Goal: Task Accomplishment & Management: Use online tool/utility

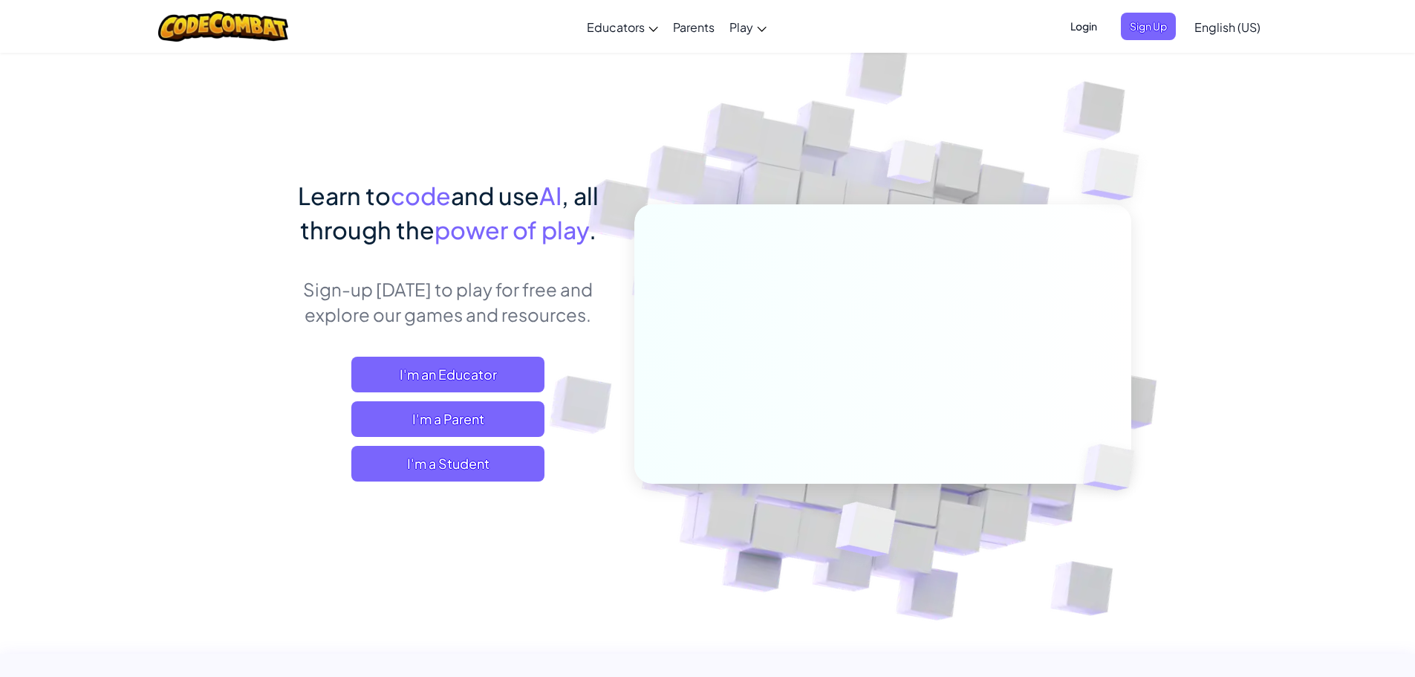
click at [1074, 23] on span "Login" at bounding box center [1084, 26] width 45 height 27
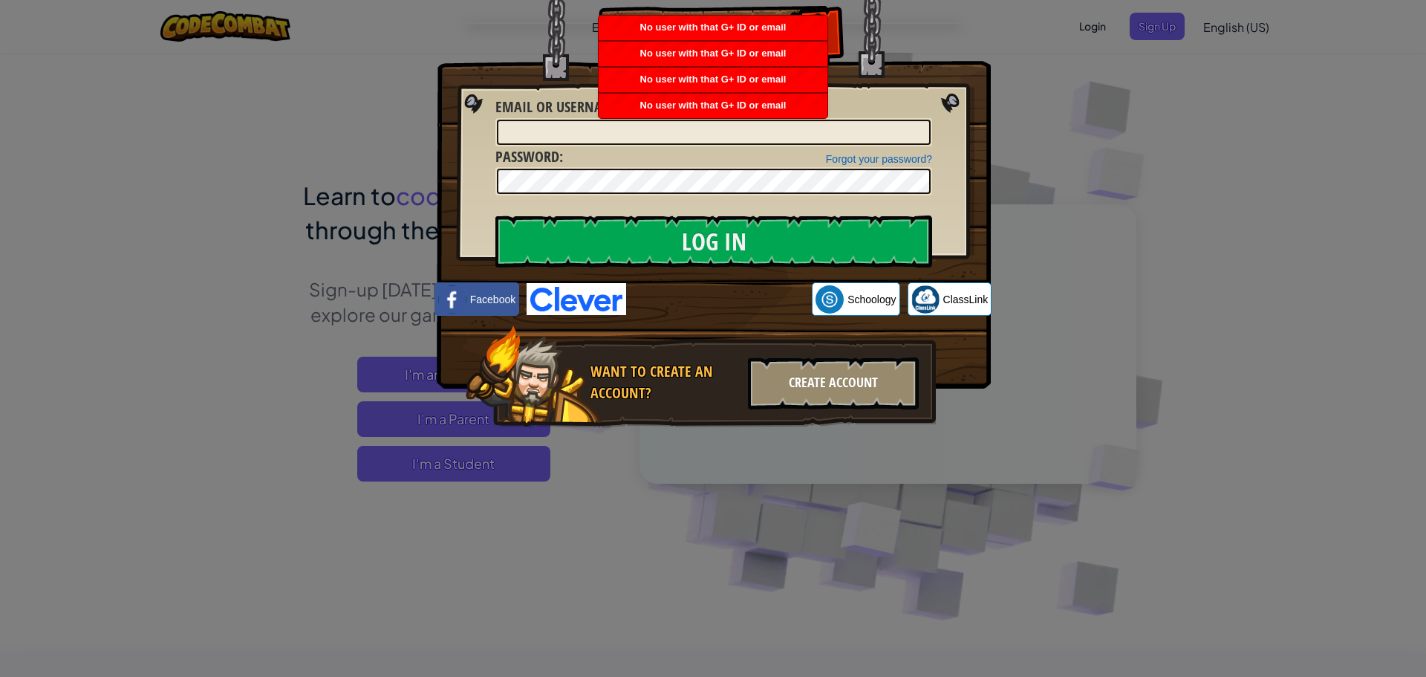
click at [778, 384] on div "Create Account" at bounding box center [833, 383] width 171 height 52
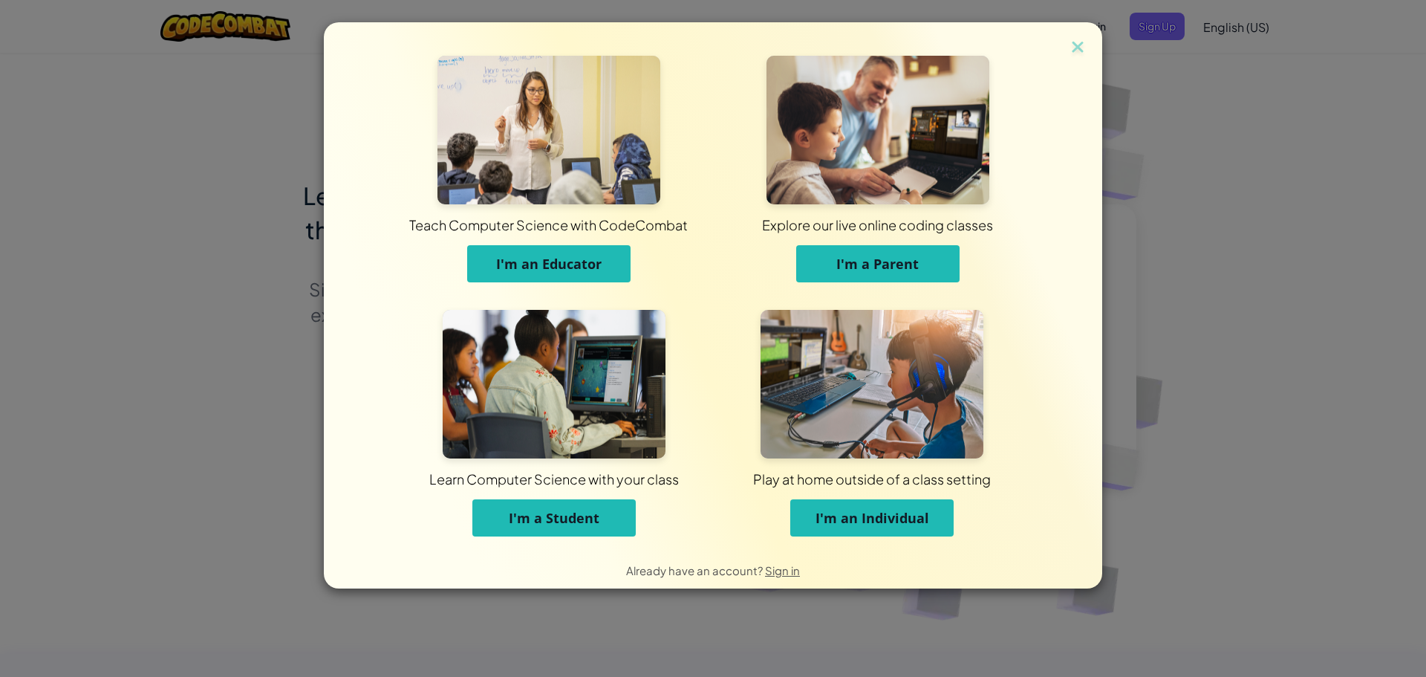
click at [598, 514] on span "I'm a Student" at bounding box center [554, 518] width 91 height 18
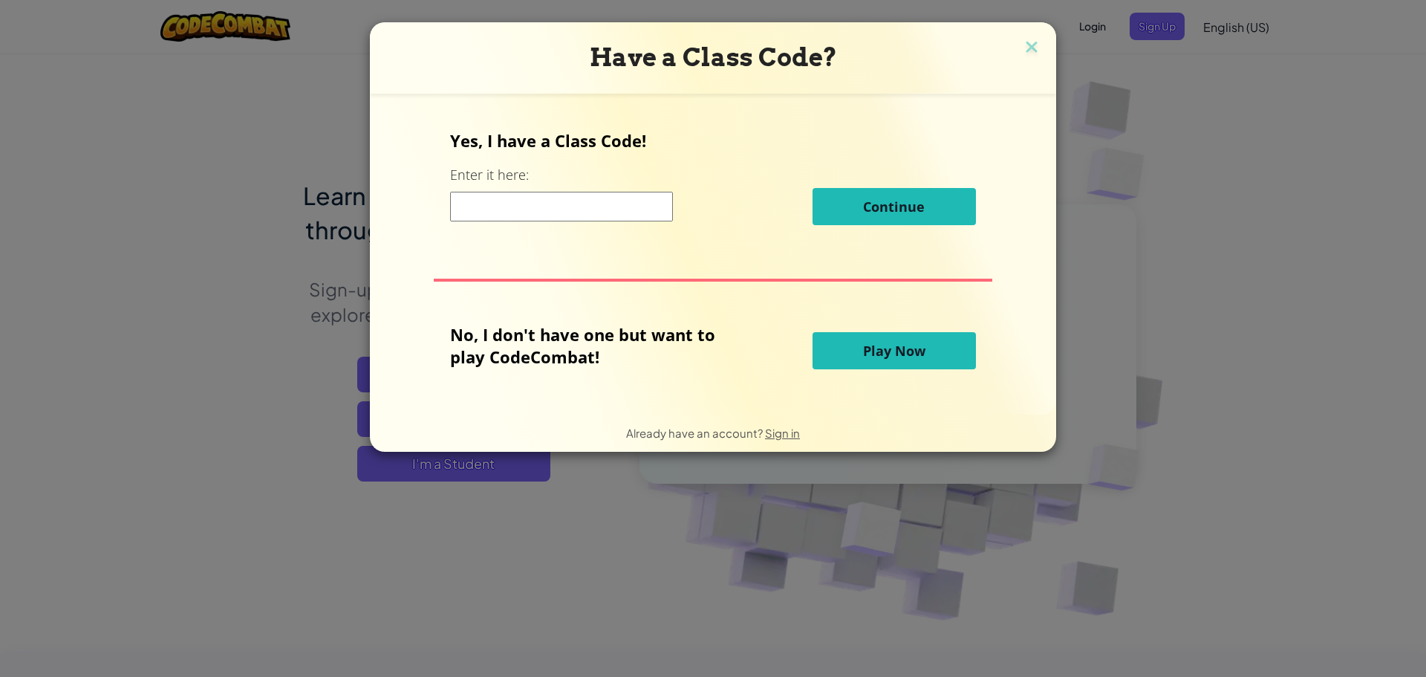
click at [733, 475] on div "Have a Class Code? Yes, I have a Class Code! Enter it here: Continue No, I don'…" at bounding box center [713, 338] width 1426 height 677
click at [1019, 45] on h3 "Have a Class Code?" at bounding box center [713, 57] width 664 height 30
click at [1027, 42] on img at bounding box center [1031, 48] width 19 height 22
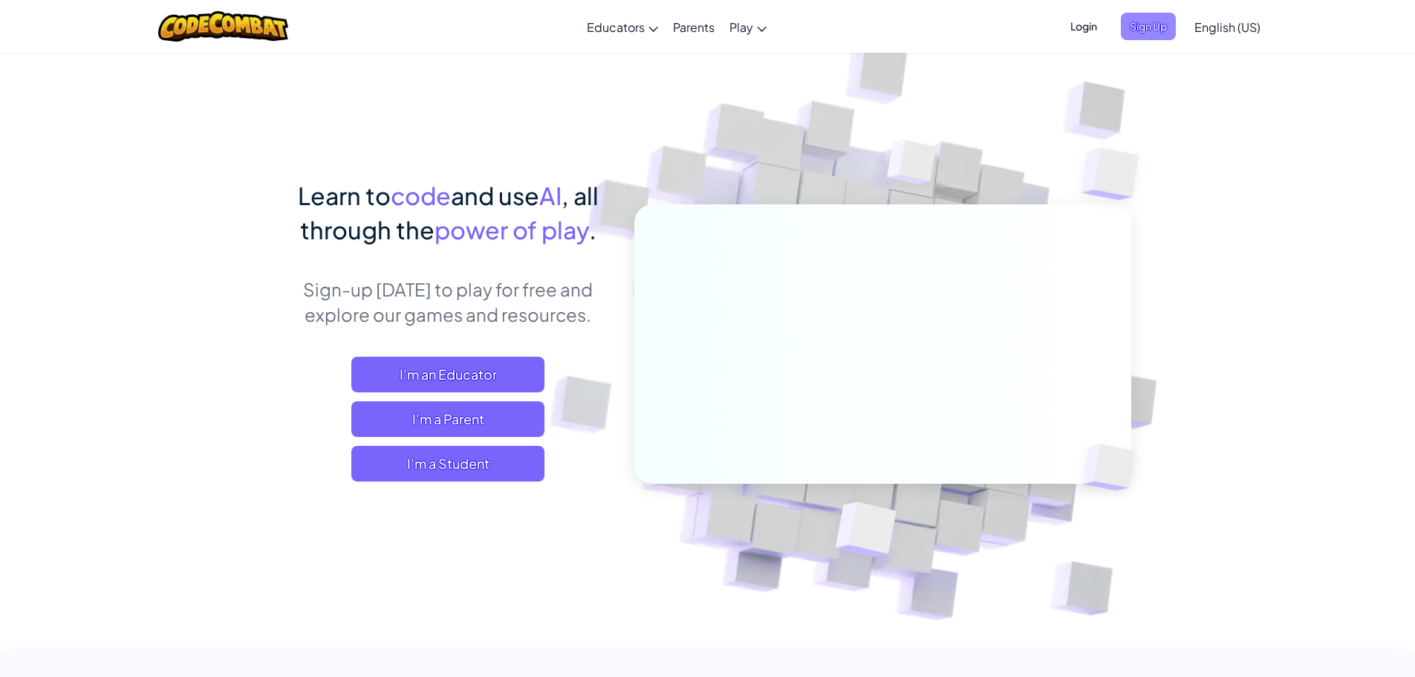
click at [1142, 17] on span "Sign Up" at bounding box center [1148, 26] width 55 height 27
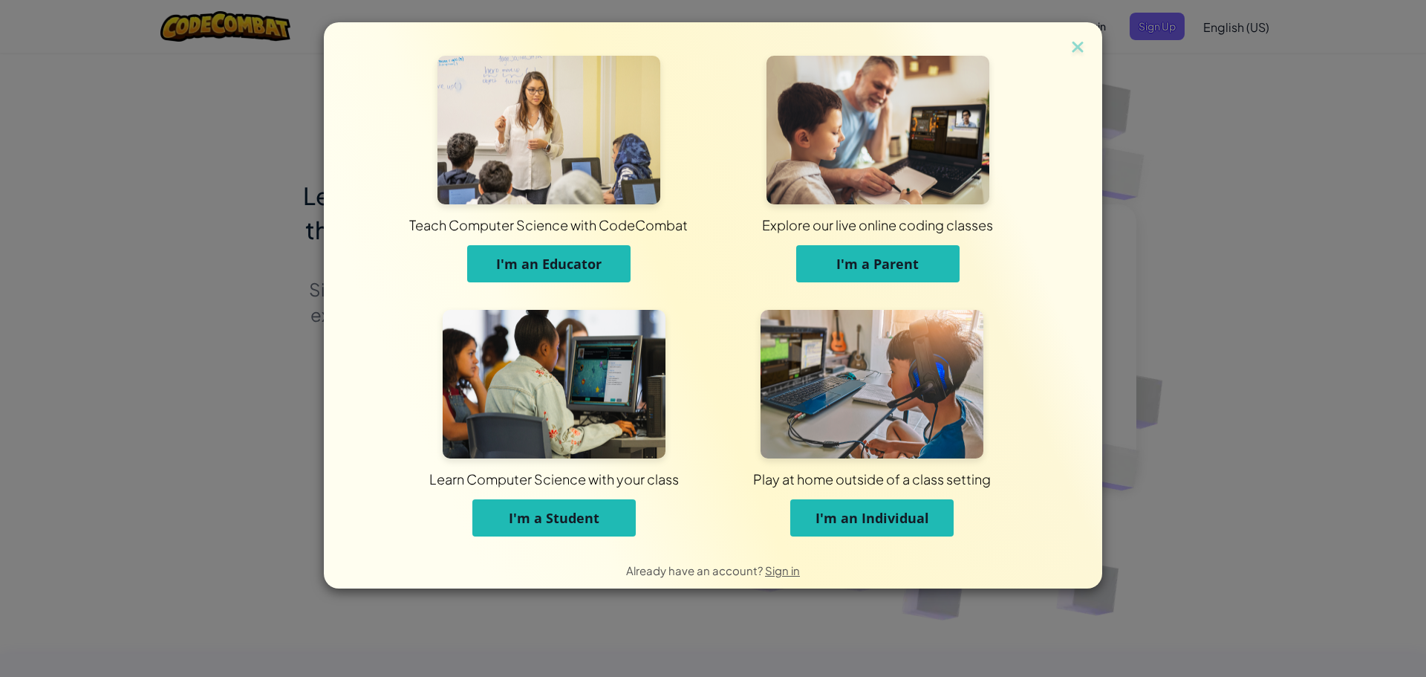
click at [804, 510] on button "I'm an Individual" at bounding box center [871, 517] width 163 height 37
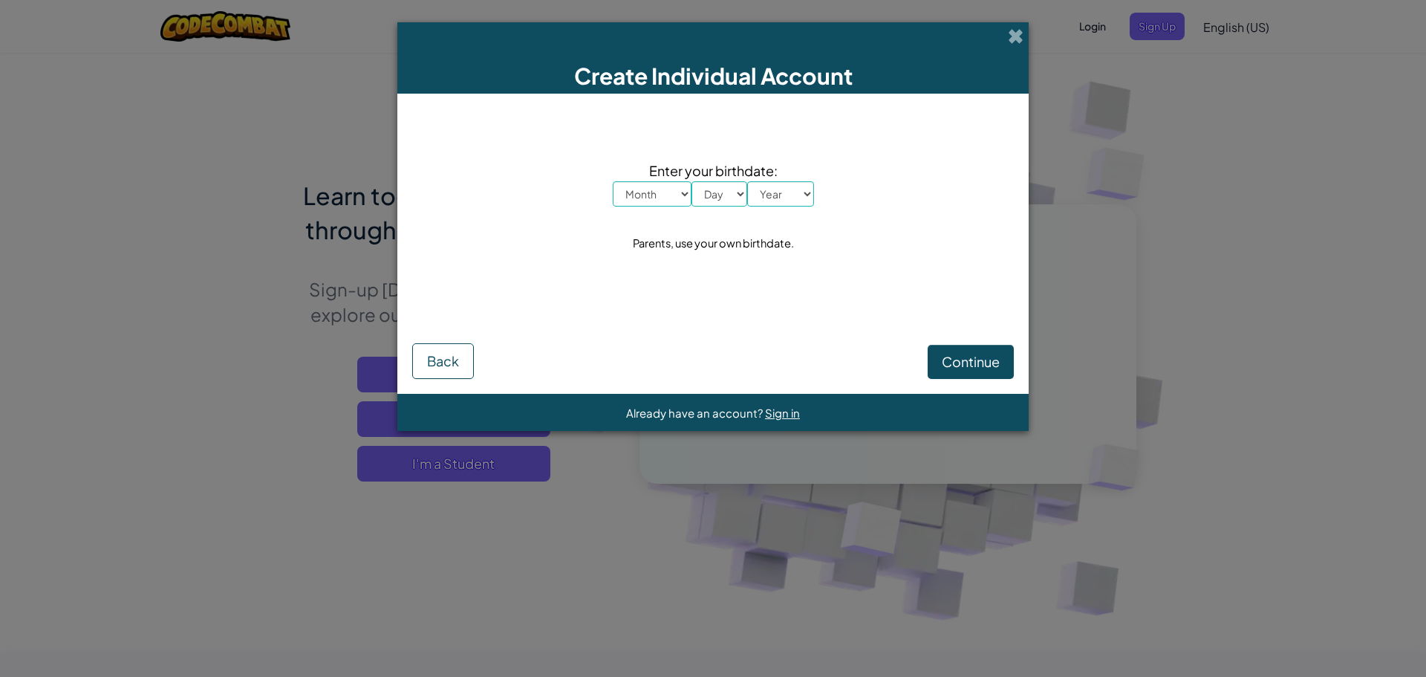
click at [1018, 19] on div "Create Individual Account Enter your birthdate: Month January February March Ap…" at bounding box center [713, 338] width 1426 height 677
click at [1010, 41] on span at bounding box center [1016, 36] width 16 height 16
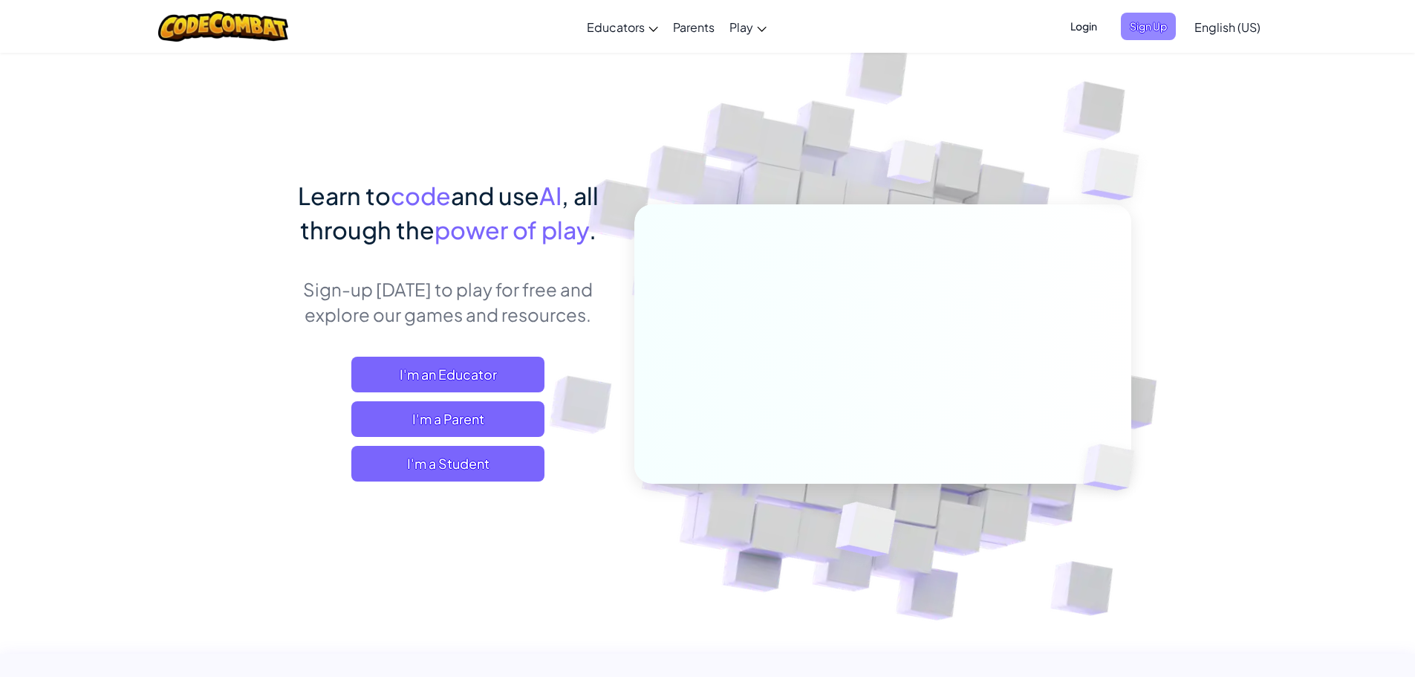
click at [1132, 19] on span "Sign Up" at bounding box center [1148, 26] width 55 height 27
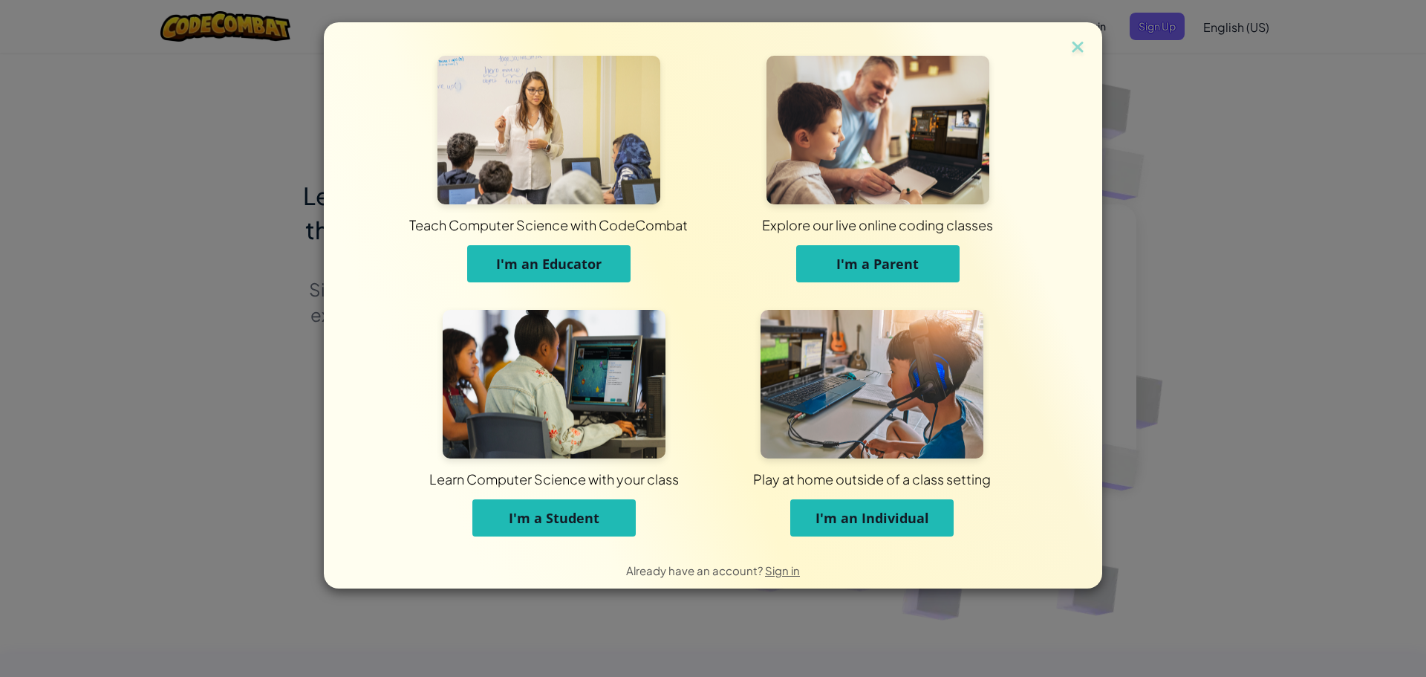
click at [560, 499] on button "I'm a Student" at bounding box center [554, 517] width 163 height 37
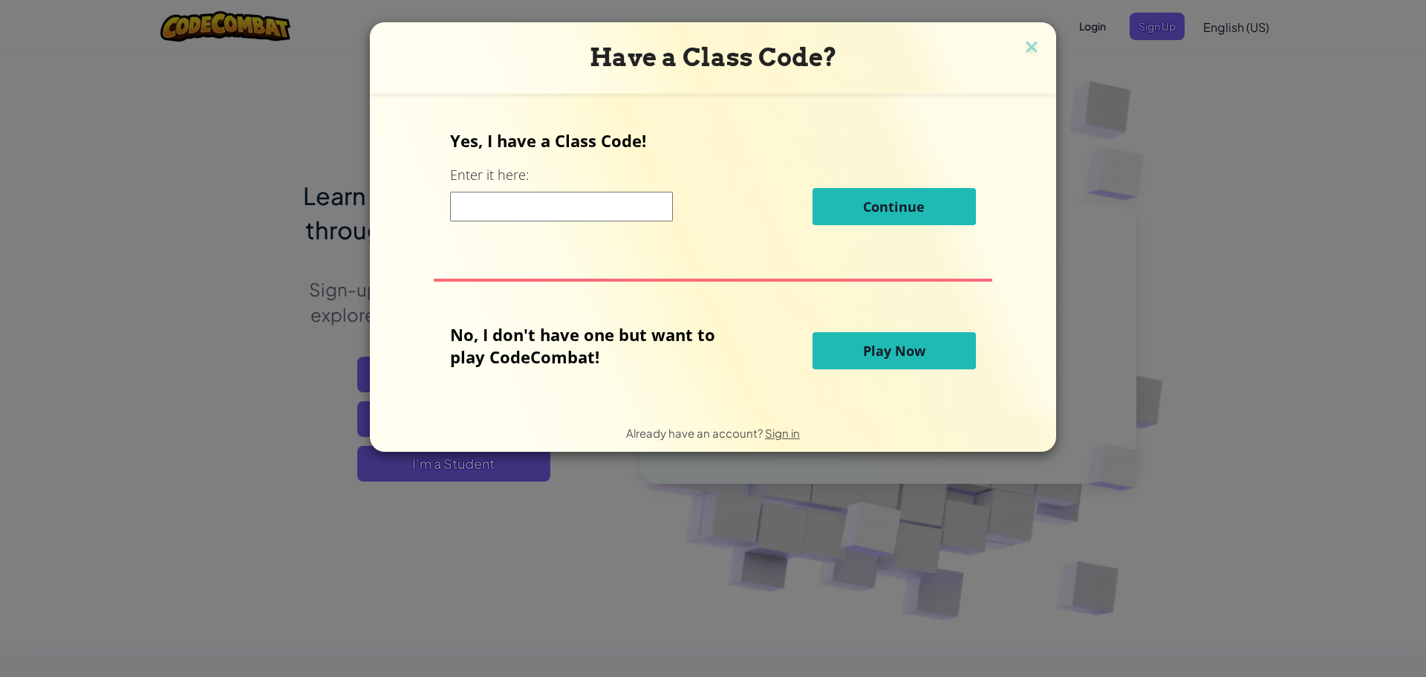
click at [867, 360] on span "Play Now" at bounding box center [894, 351] width 62 height 18
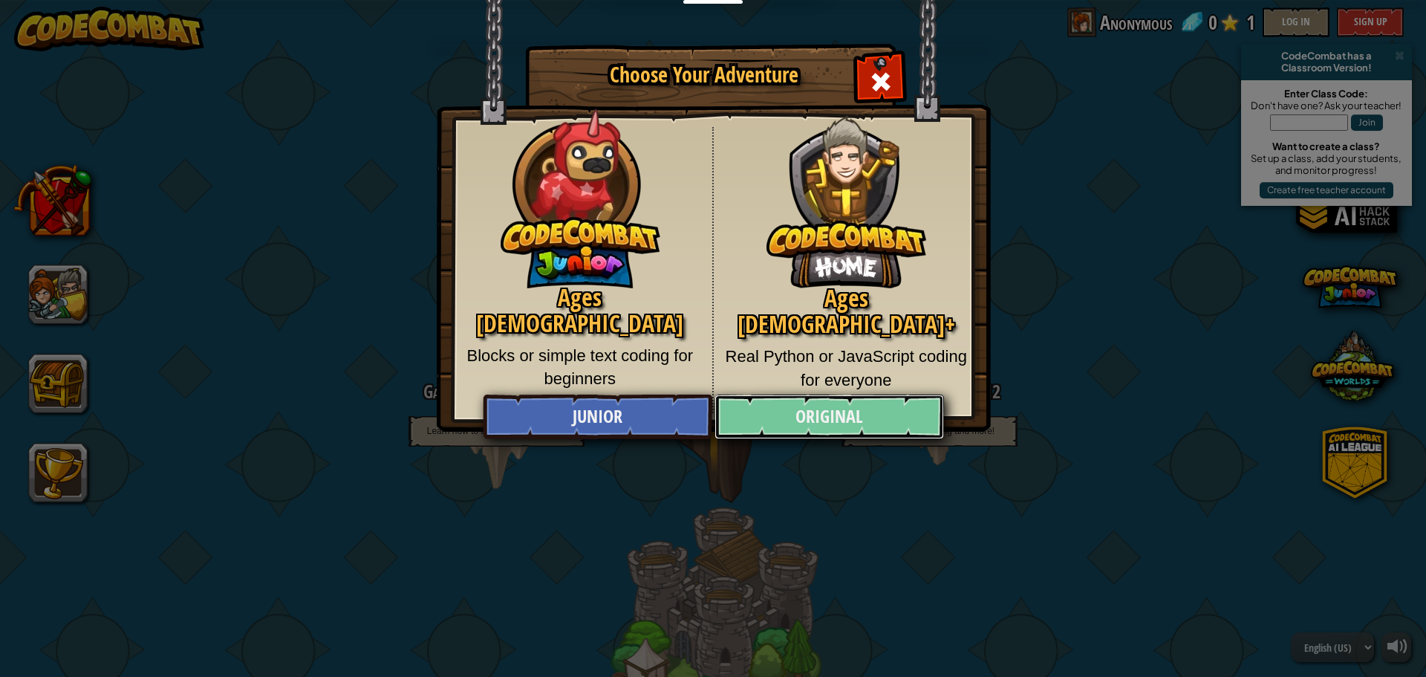
click at [794, 406] on link "Original" at bounding box center [829, 416] width 229 height 45
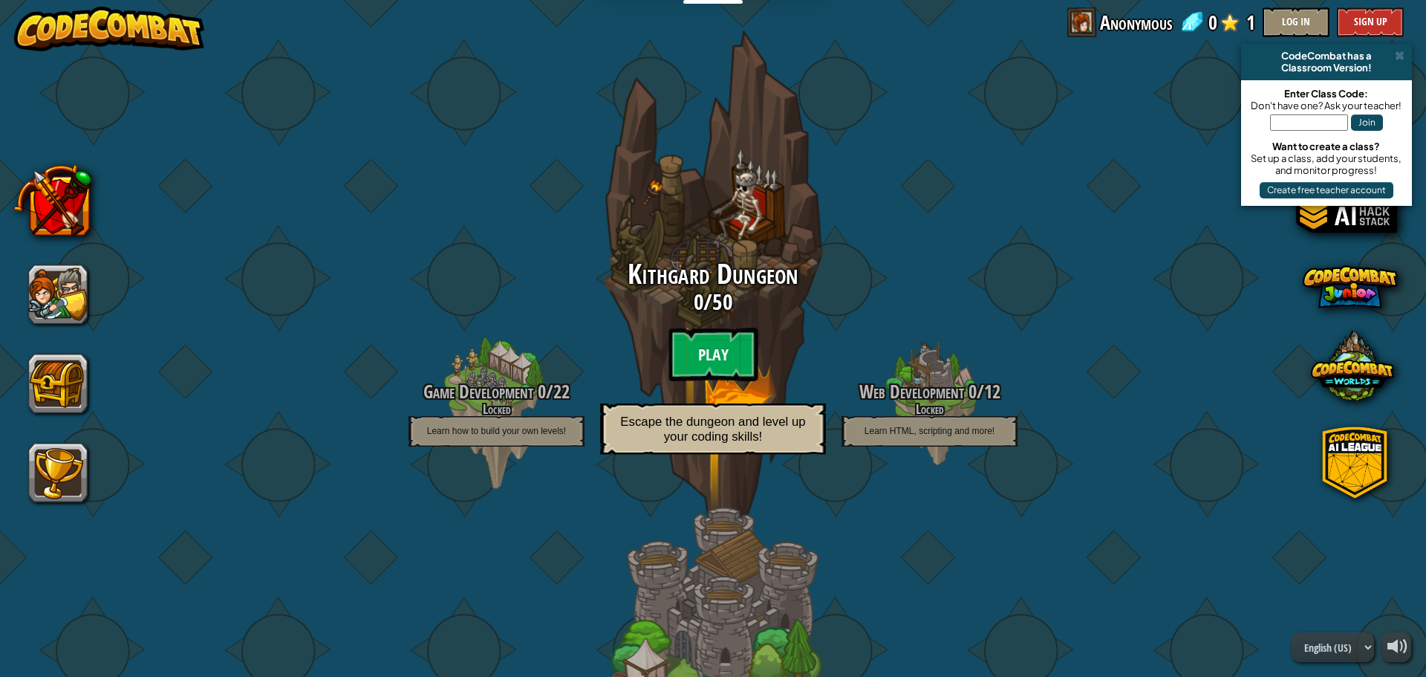
click at [698, 342] on btn "Play" at bounding box center [713, 354] width 89 height 53
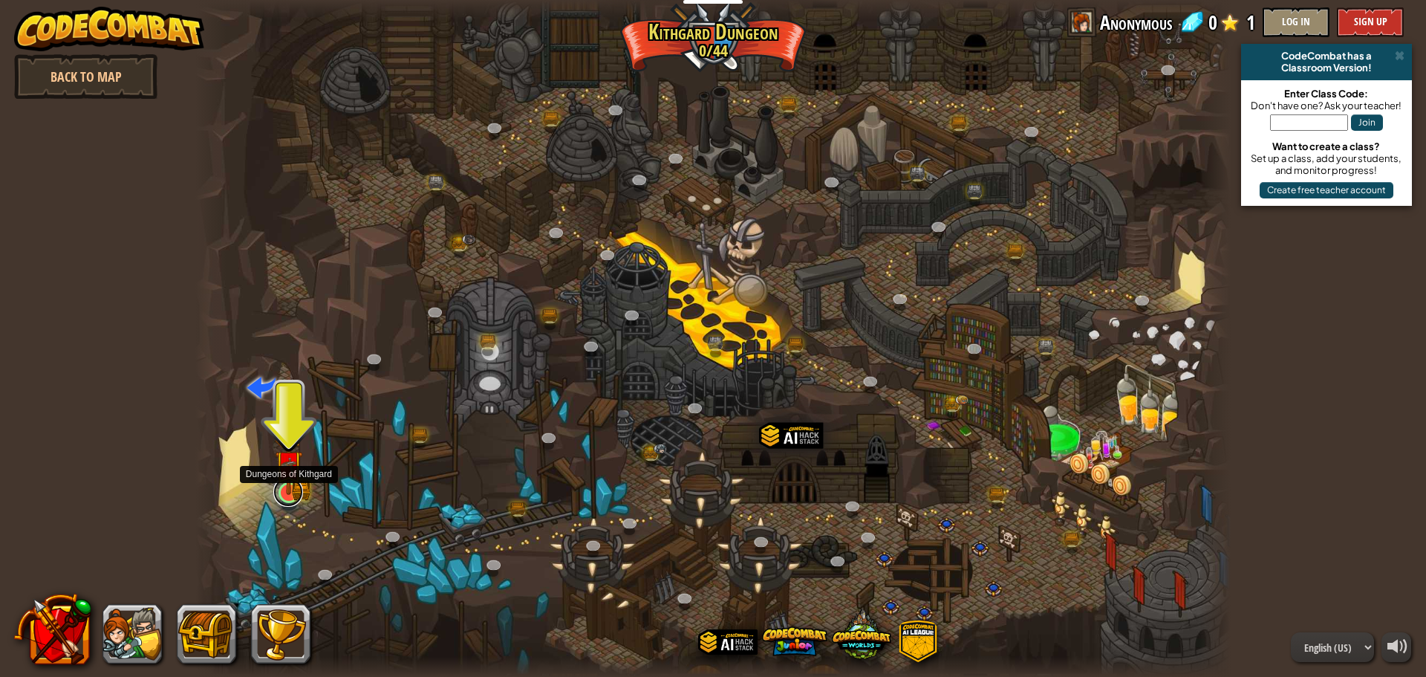
click at [287, 496] on link at bounding box center [288, 492] width 30 height 30
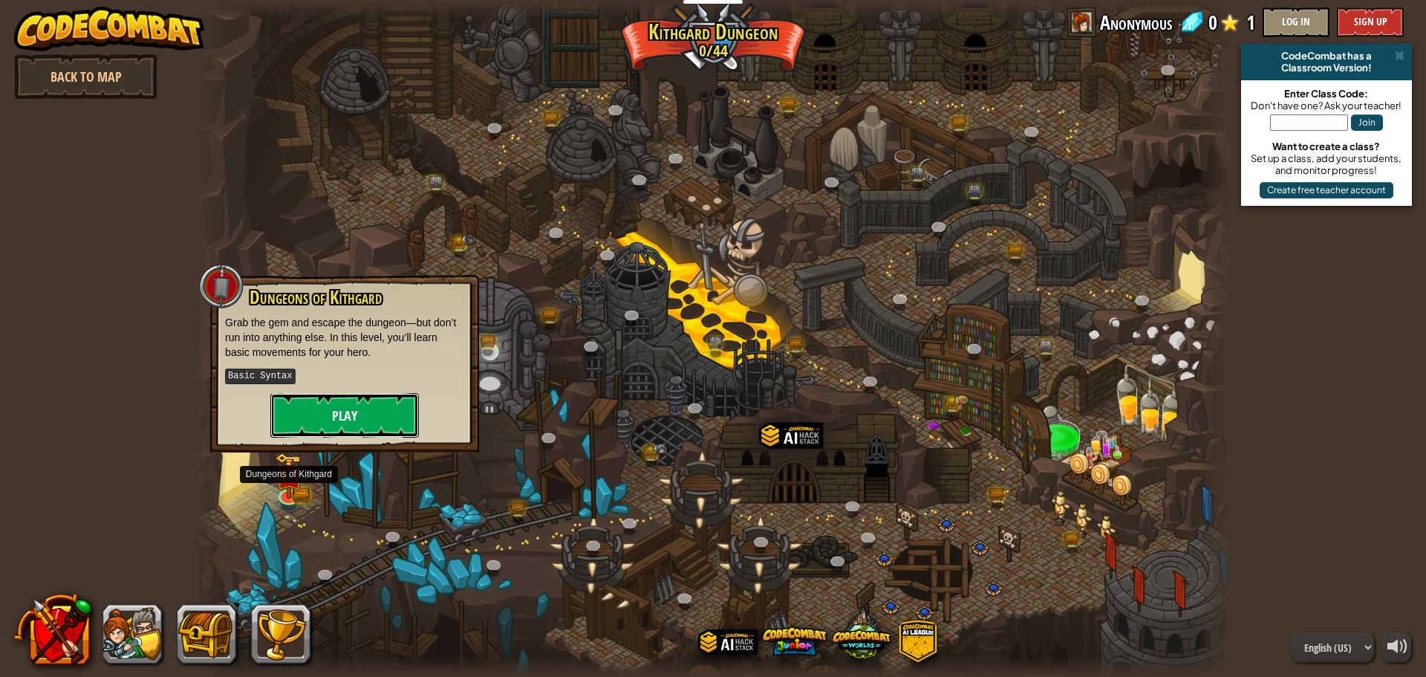
click at [354, 409] on button "Play" at bounding box center [344, 415] width 149 height 45
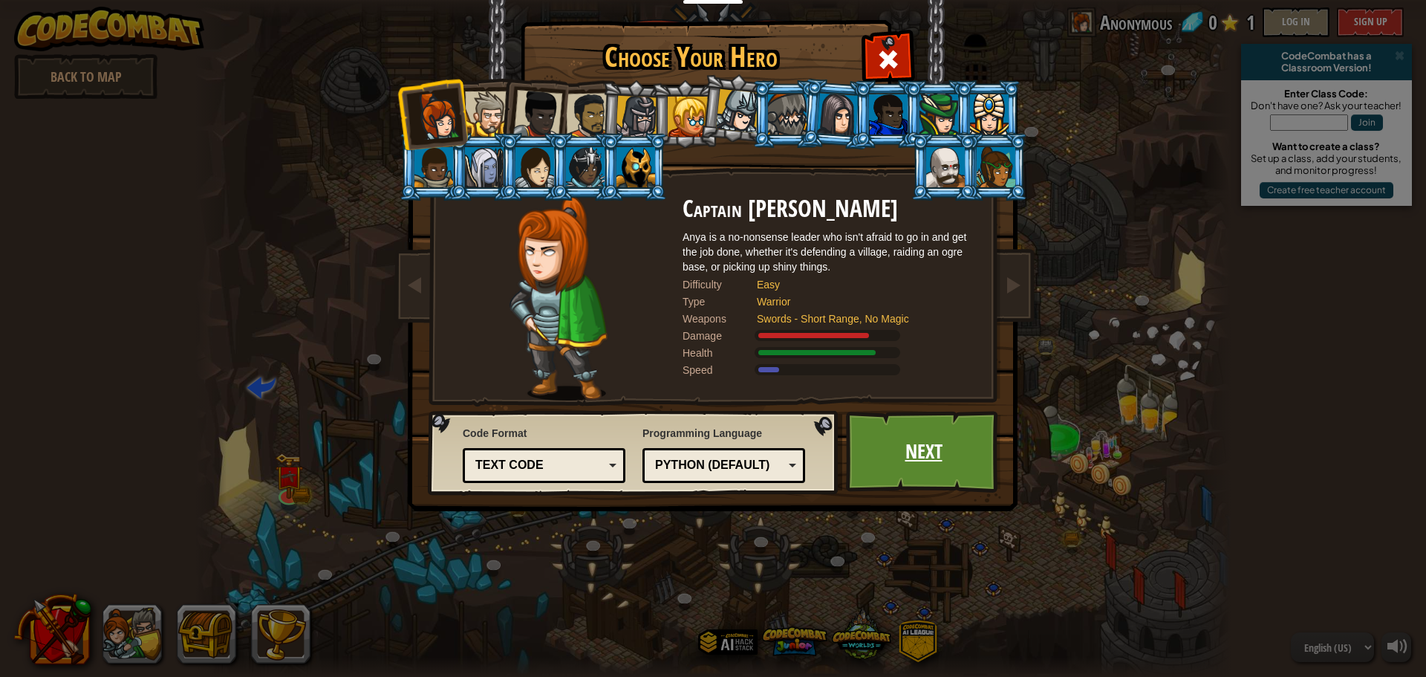
click at [868, 459] on link "Next" at bounding box center [923, 452] width 155 height 82
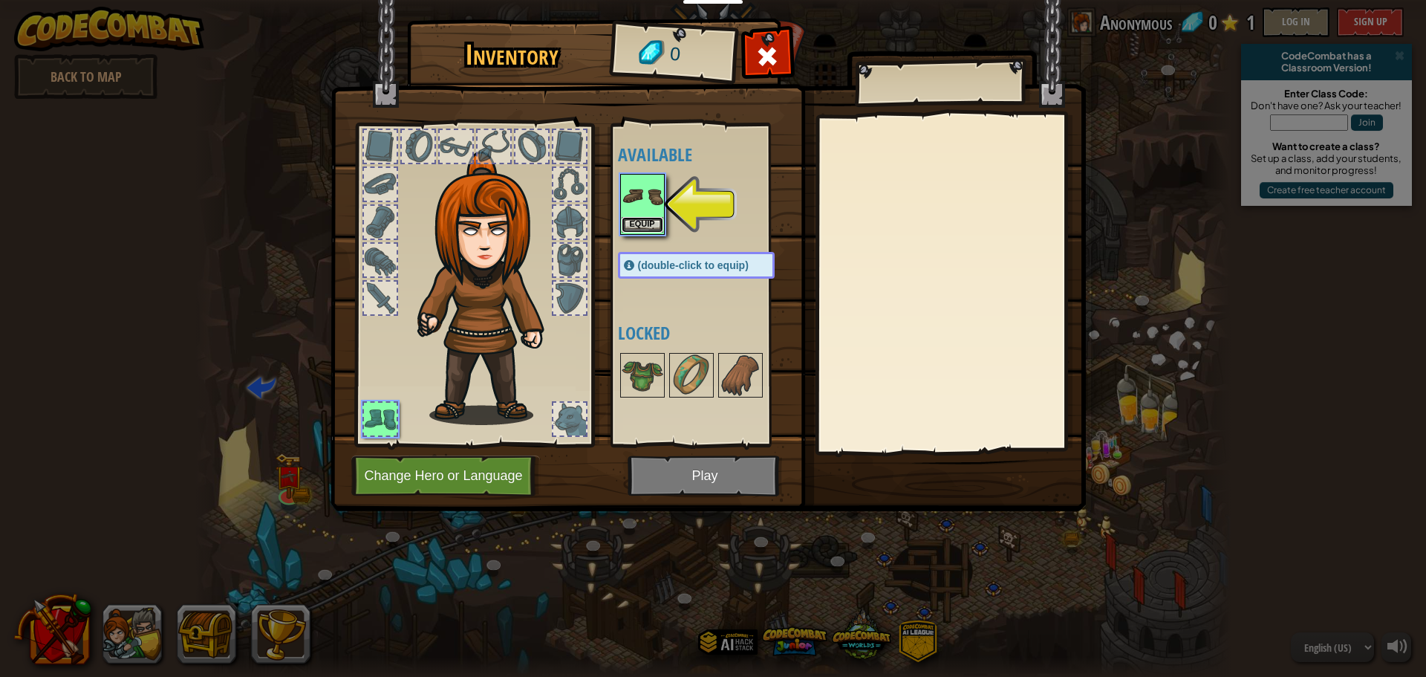
click at [649, 217] on button "Equip" at bounding box center [643, 225] width 42 height 16
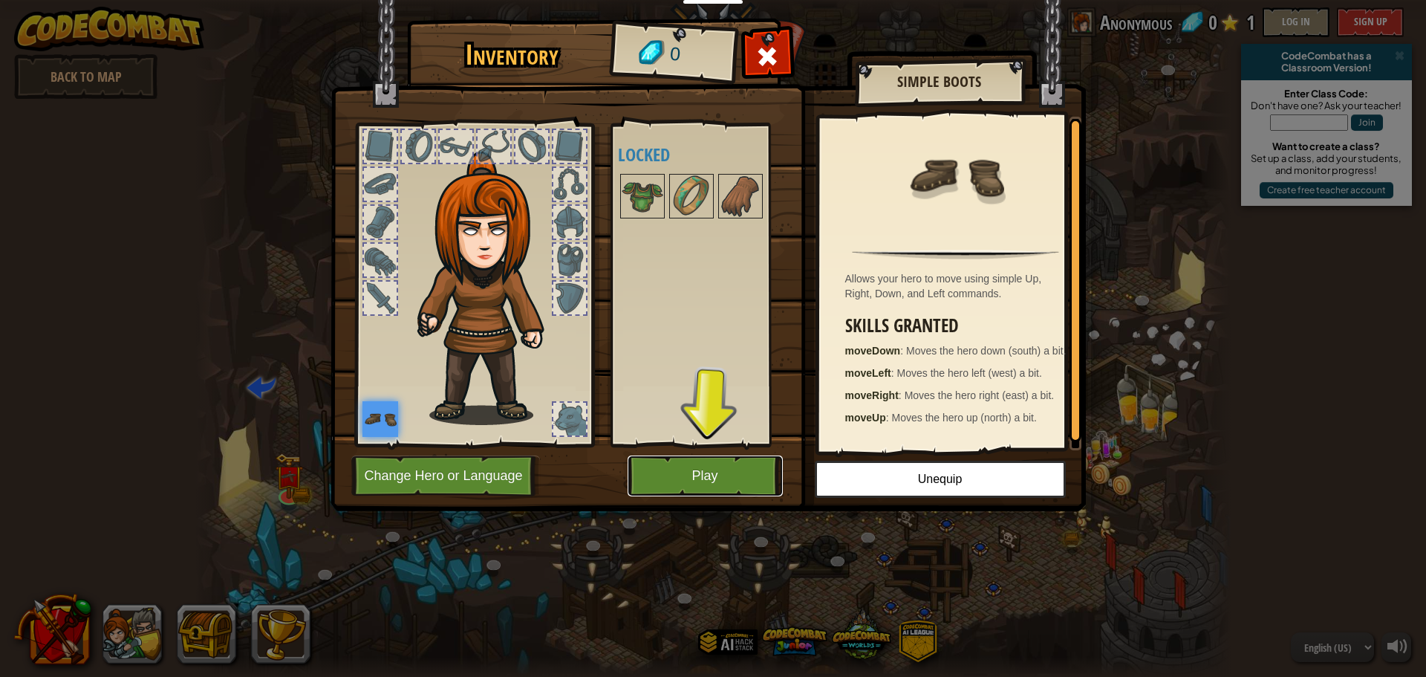
click at [695, 468] on button "Play" at bounding box center [705, 475] width 155 height 41
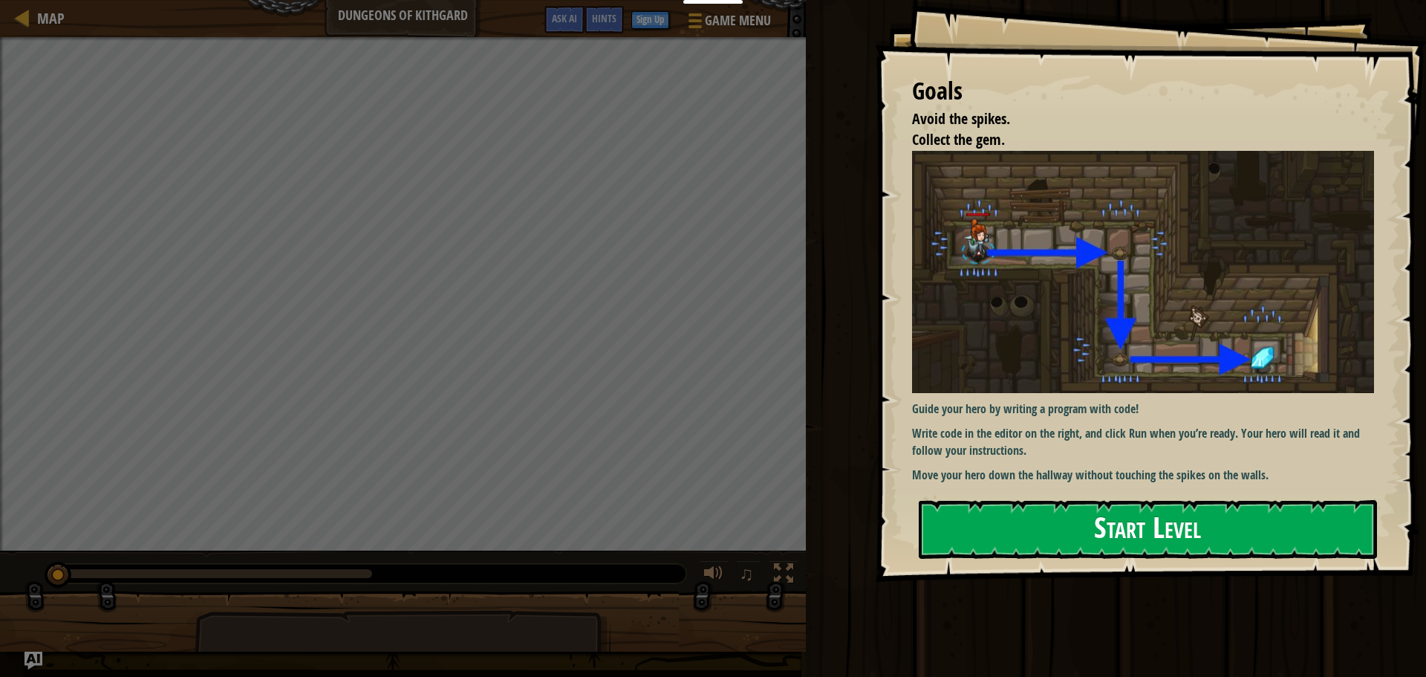
click at [1172, 541] on button "Start Level" at bounding box center [1148, 529] width 458 height 59
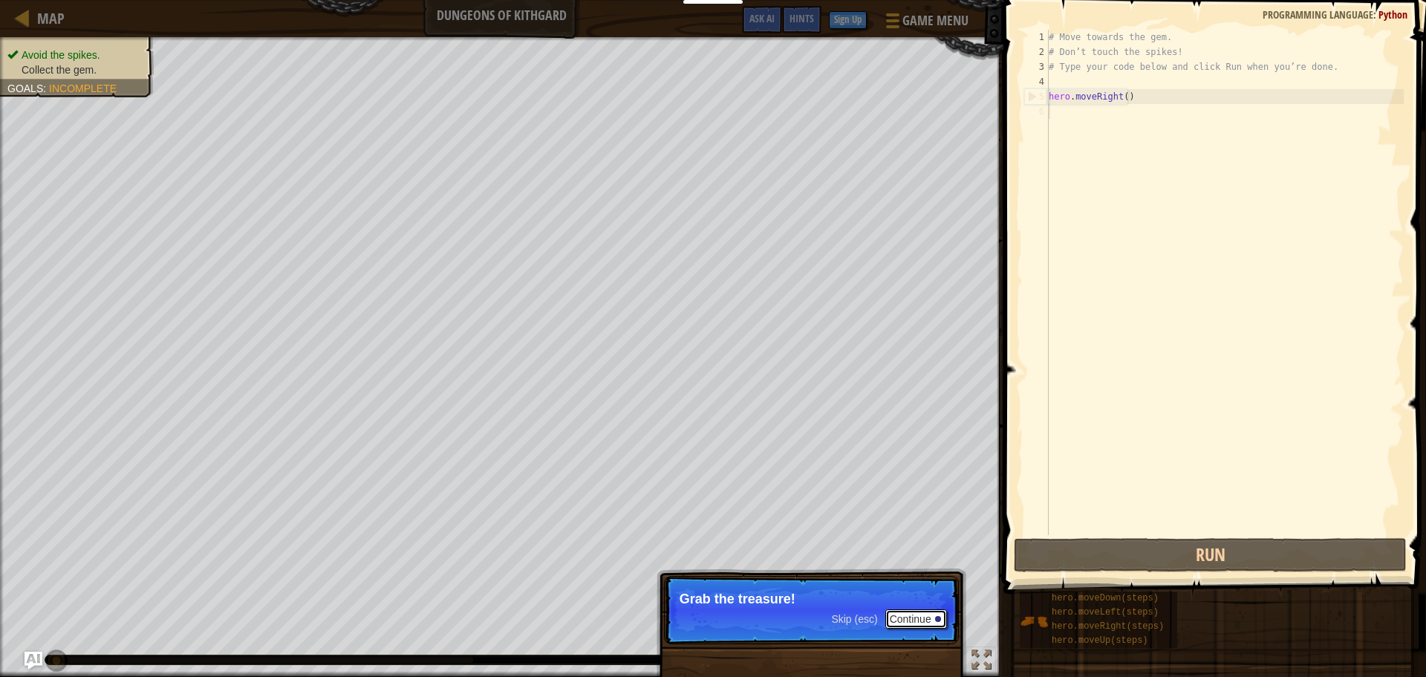
click at [911, 613] on button "Continue" at bounding box center [917, 618] width 62 height 19
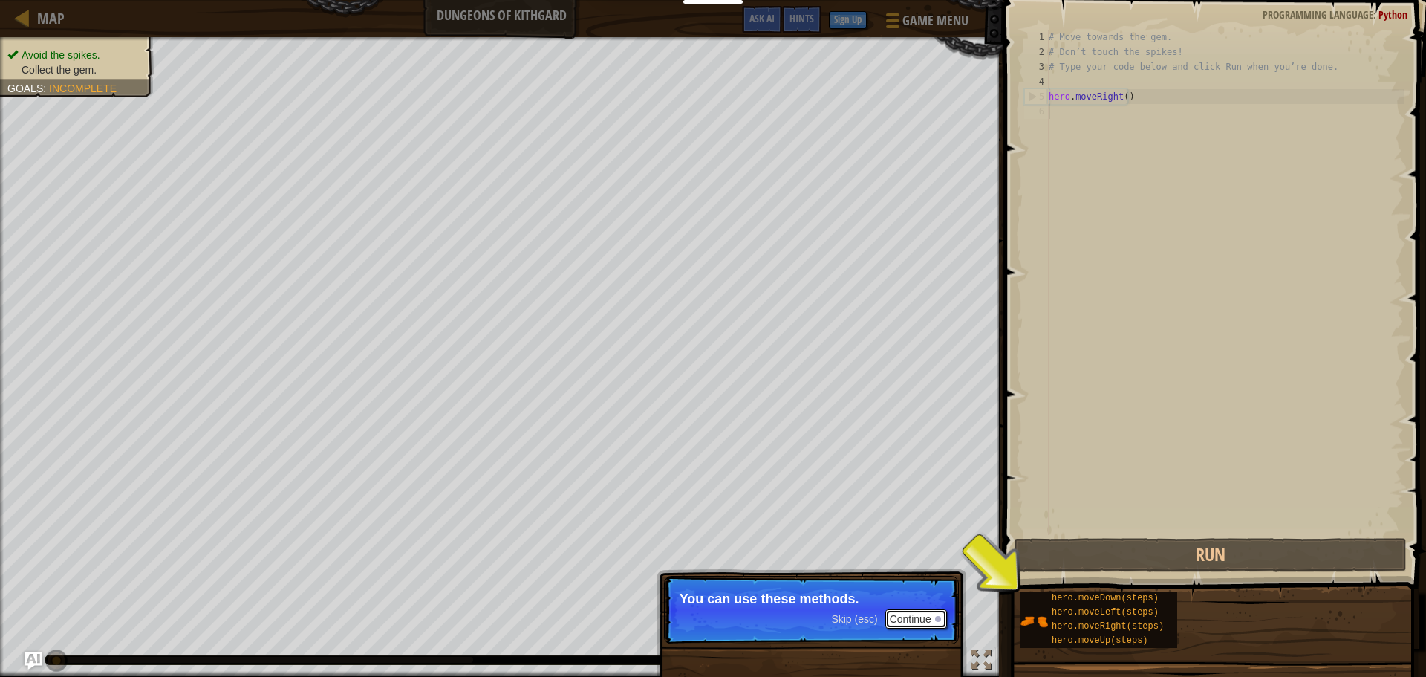
drag, startPoint x: 922, startPoint y: 616, endPoint x: 937, endPoint y: 632, distance: 22.1
click at [937, 632] on p "Skip (esc) Continue You can use these methods." at bounding box center [811, 610] width 295 height 68
click at [916, 611] on button "Continue" at bounding box center [917, 618] width 62 height 19
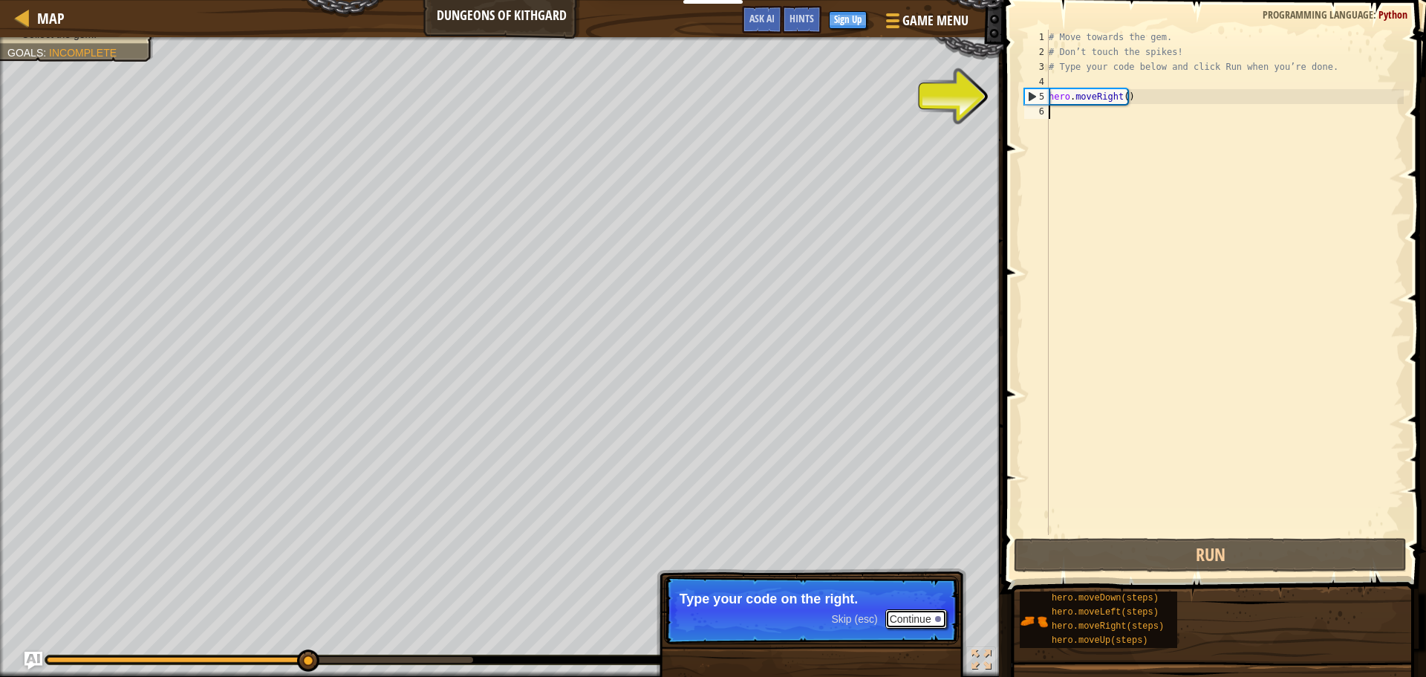
click at [914, 610] on button "Continue" at bounding box center [917, 618] width 62 height 19
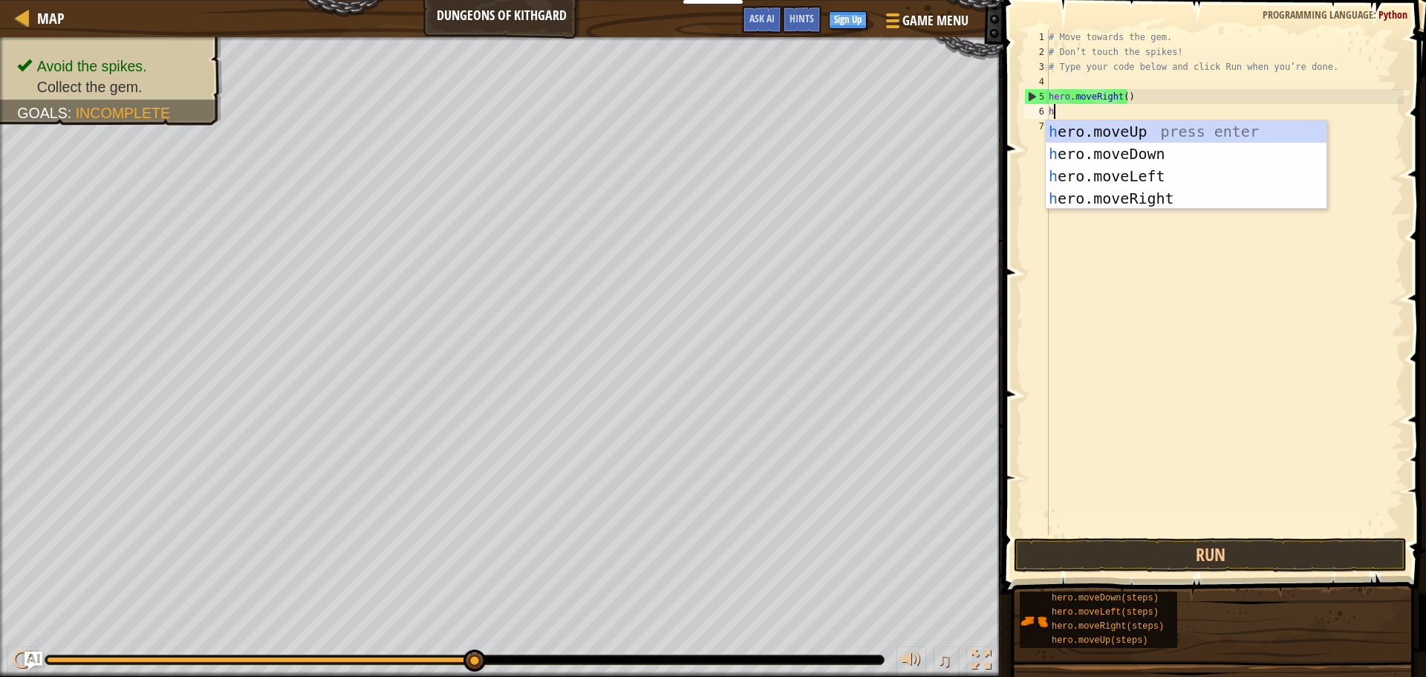
type textarea "he"
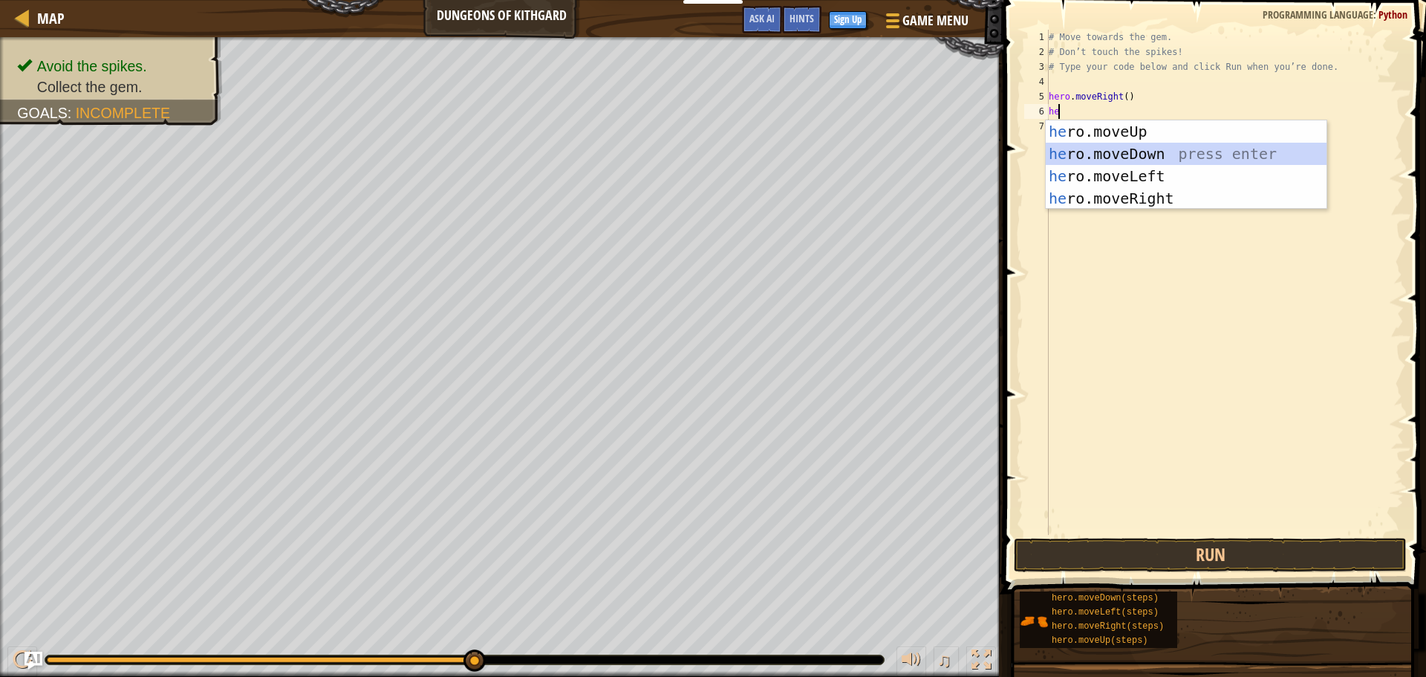
click at [1123, 158] on div "he ro.moveUp press enter he ro.moveDown press enter he ro.moveLeft press enter …" at bounding box center [1186, 187] width 281 height 134
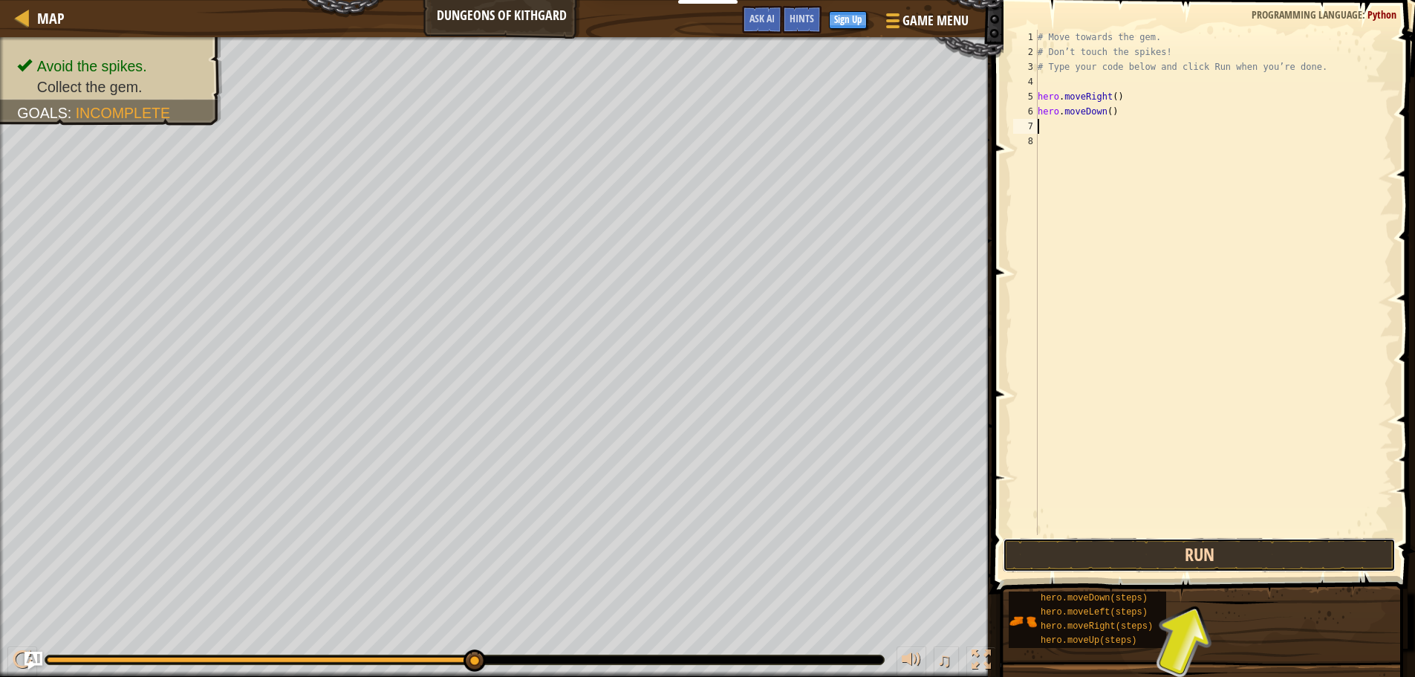
click at [1178, 544] on button "Run" at bounding box center [1199, 555] width 393 height 34
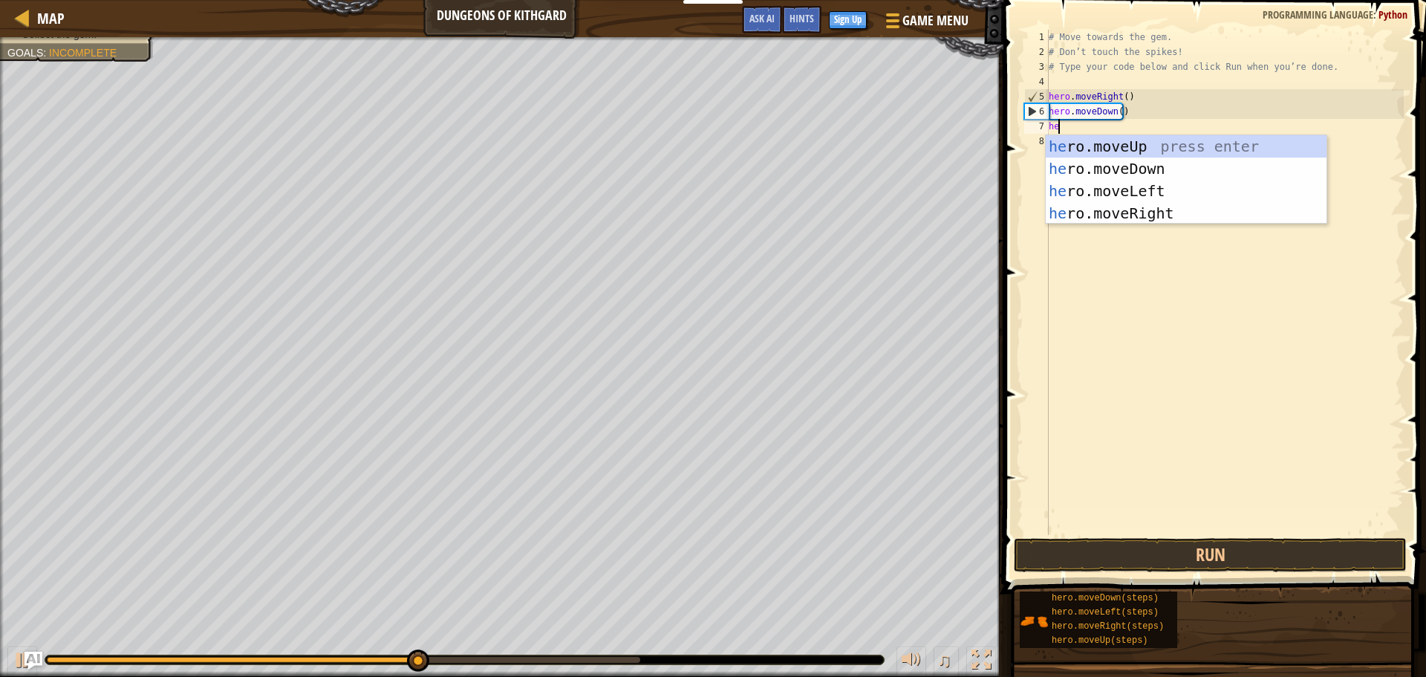
type textarea "hero"
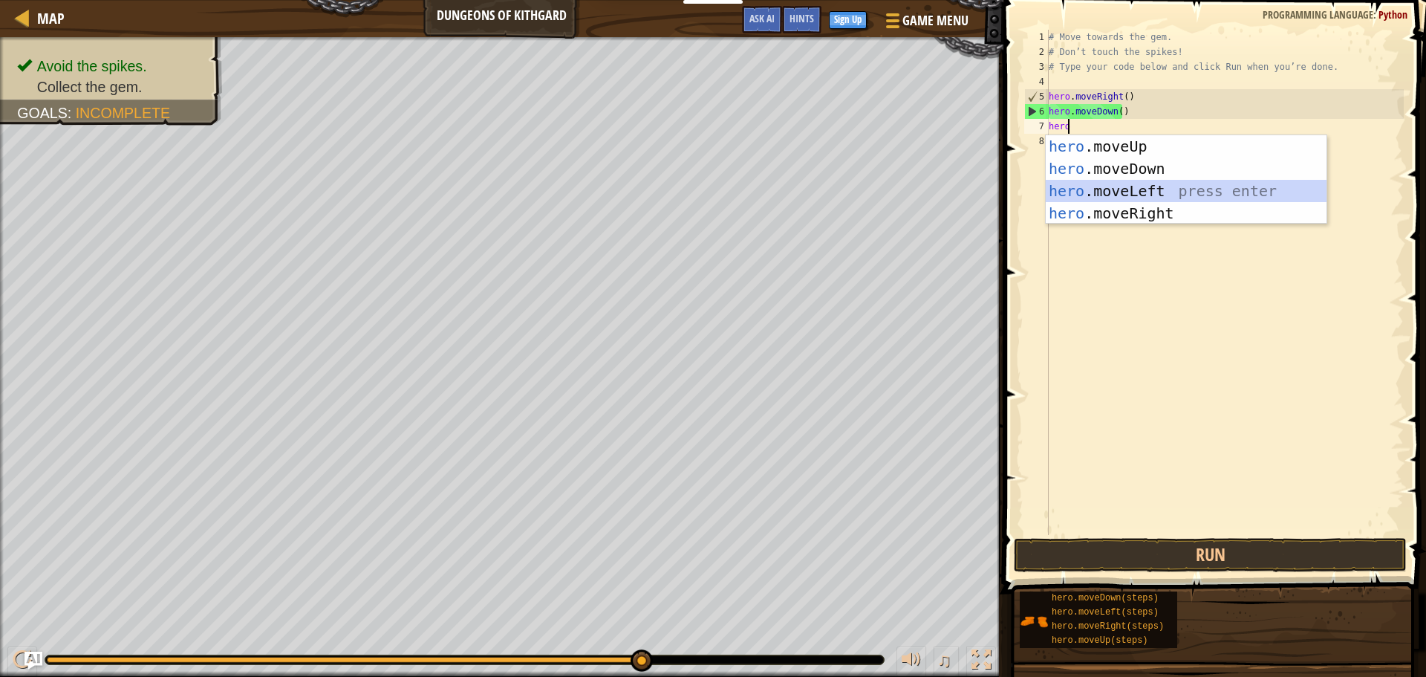
click at [1133, 186] on div "hero .moveUp press enter hero .moveDown press enter hero .moveLeft press enter …" at bounding box center [1186, 202] width 281 height 134
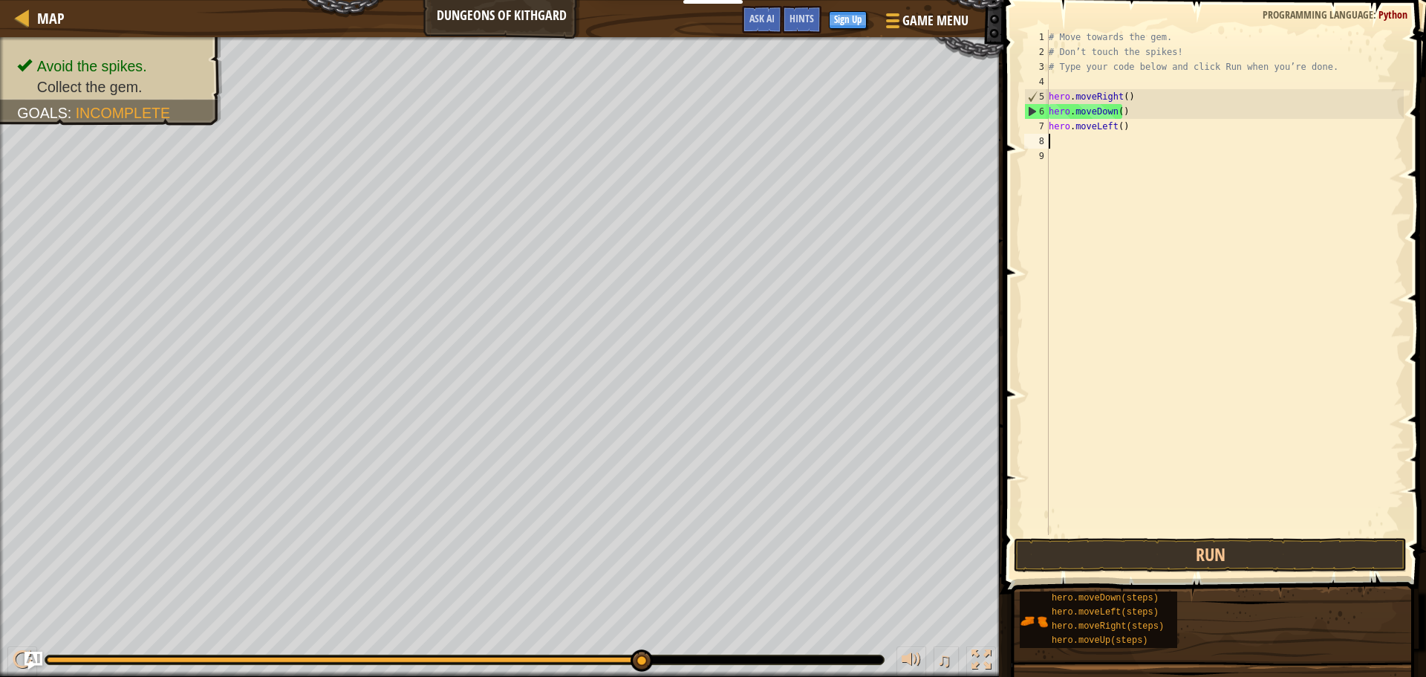
scroll to position [7, 0]
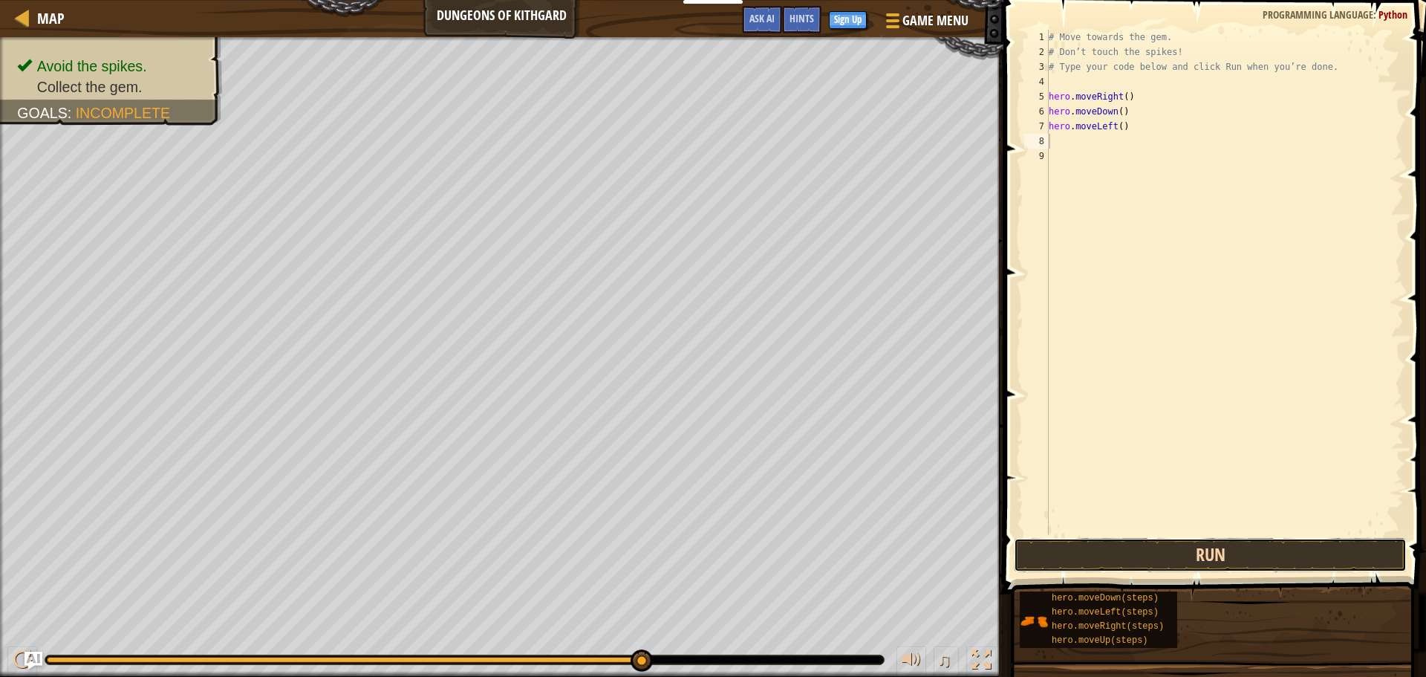
click at [1169, 551] on button "Run" at bounding box center [1210, 555] width 393 height 34
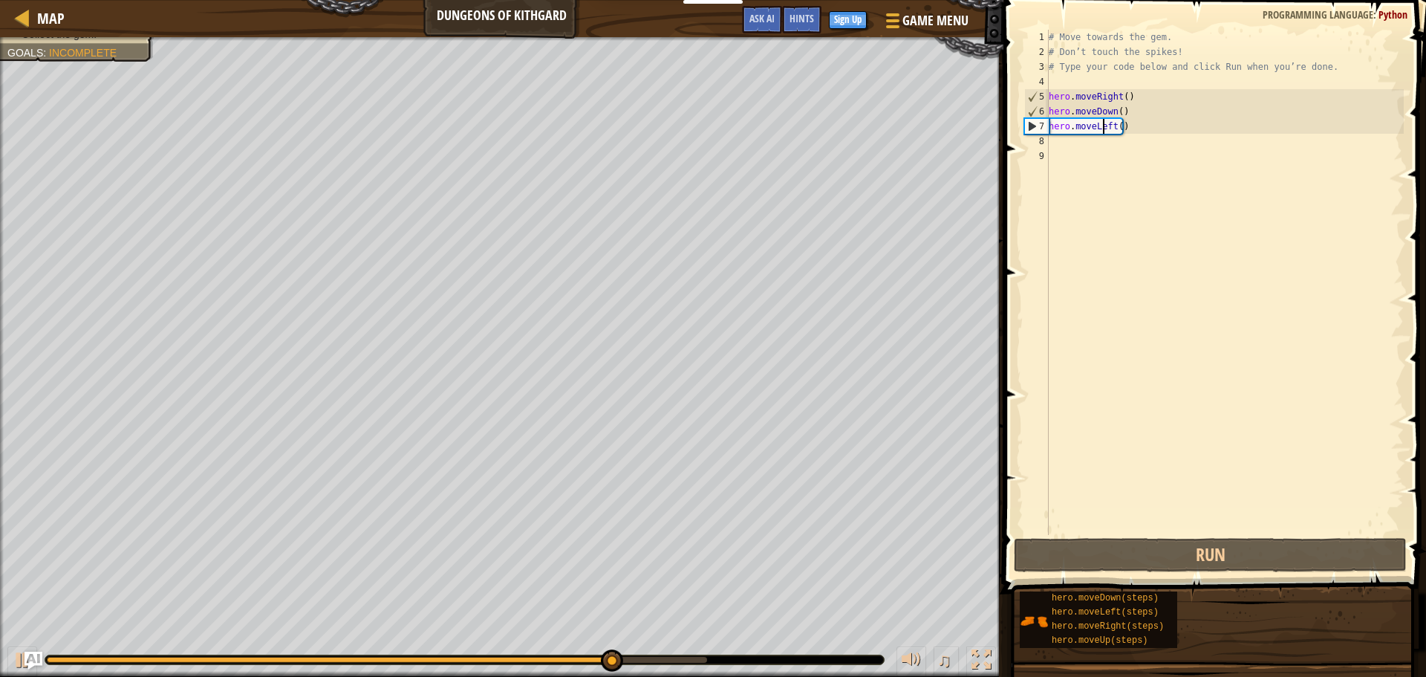
click at [1103, 130] on div "# Move towards the gem. # Don’t touch the spikes! # Type your code below and cl…" at bounding box center [1225, 297] width 358 height 535
click at [1108, 126] on div "# Move towards the gem. # Don’t touch the spikes! # Type your code below and cl…" at bounding box center [1225, 297] width 358 height 535
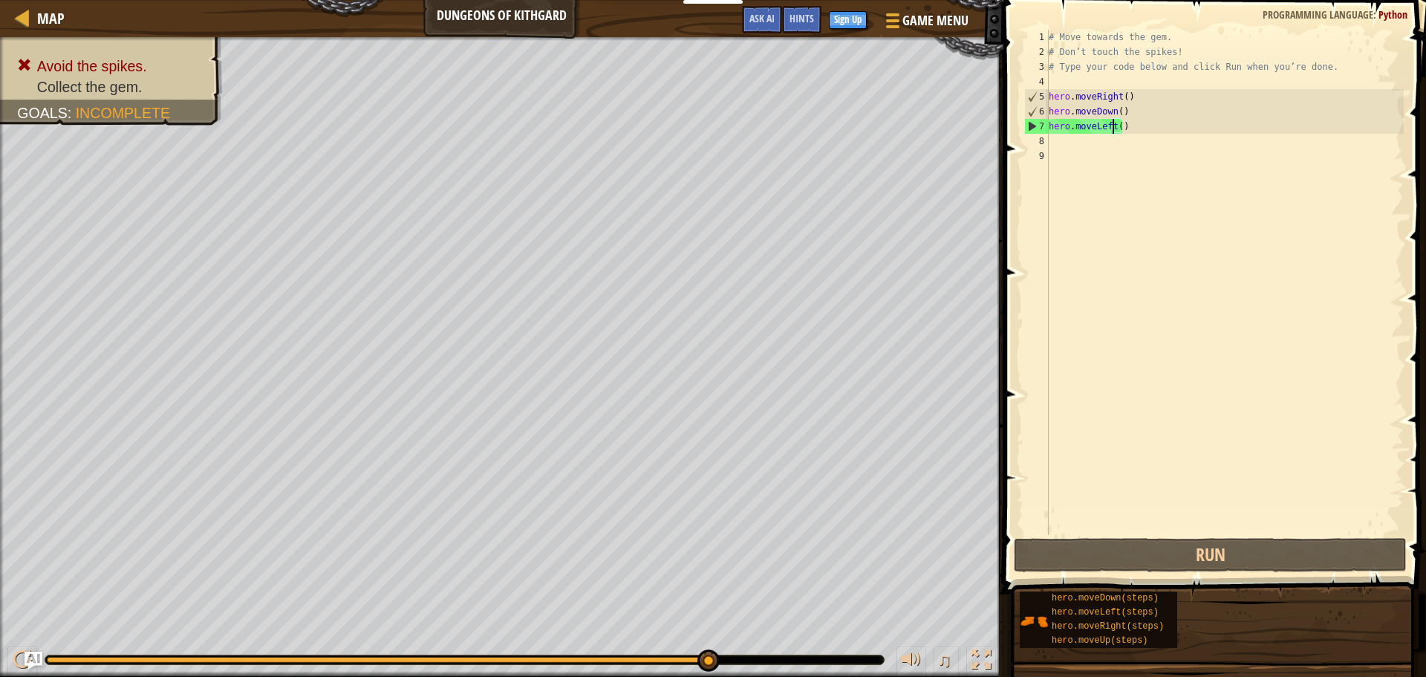
click at [1114, 129] on div "# Move towards the gem. # Don’t touch the spikes! # Type your code below and cl…" at bounding box center [1225, 297] width 358 height 535
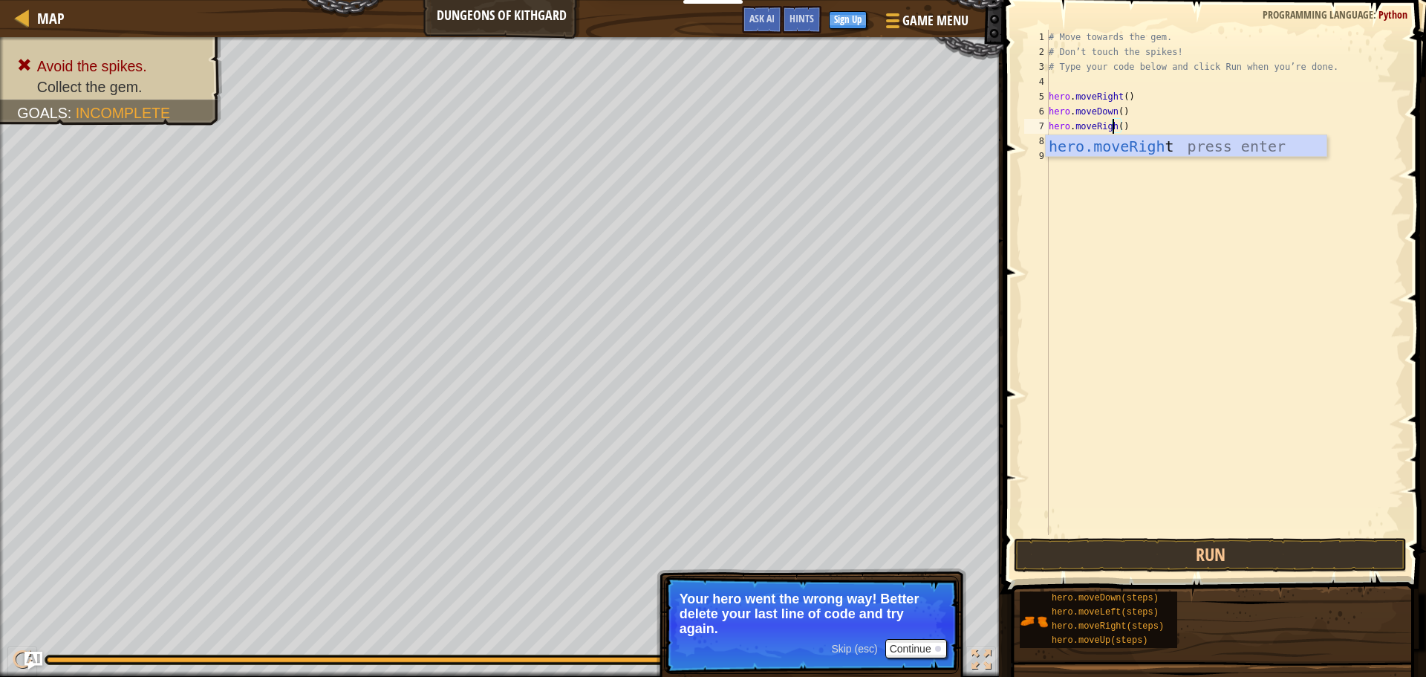
scroll to position [7, 5]
type textarea "hero.moveRight()"
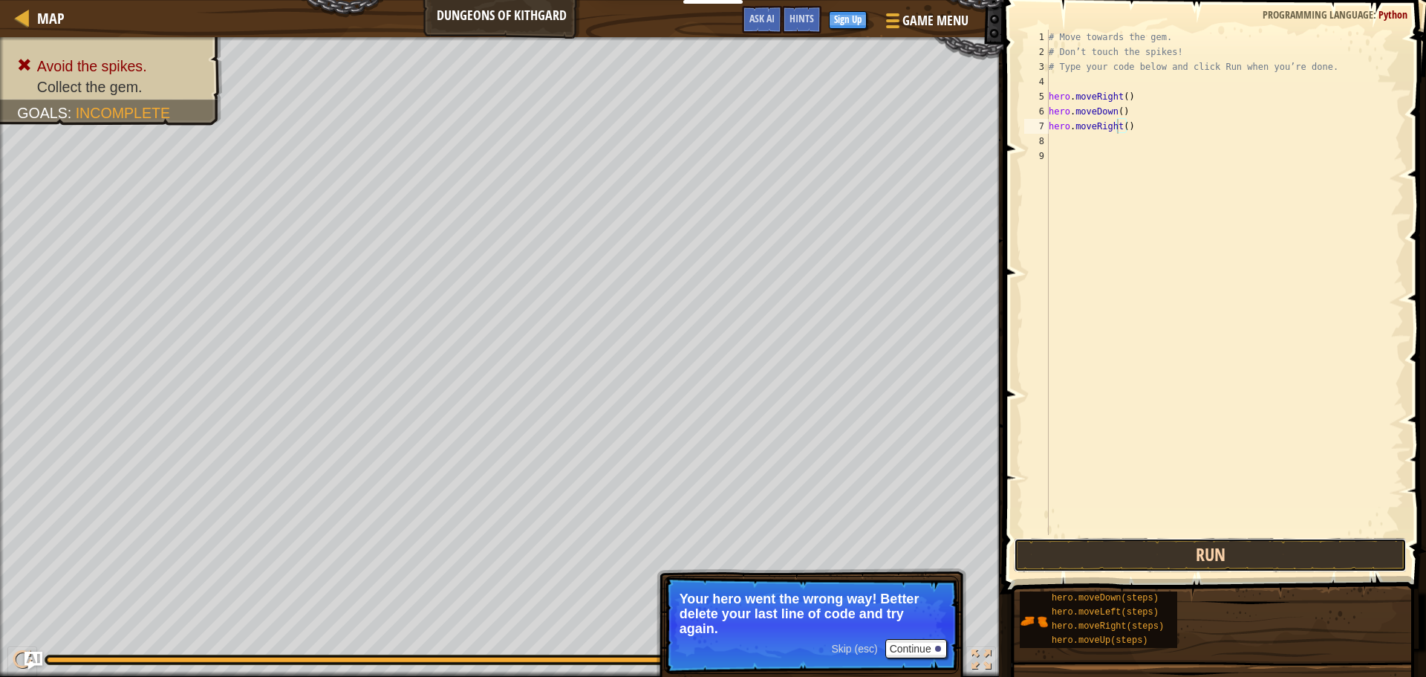
click at [1149, 545] on button "Run" at bounding box center [1210, 555] width 393 height 34
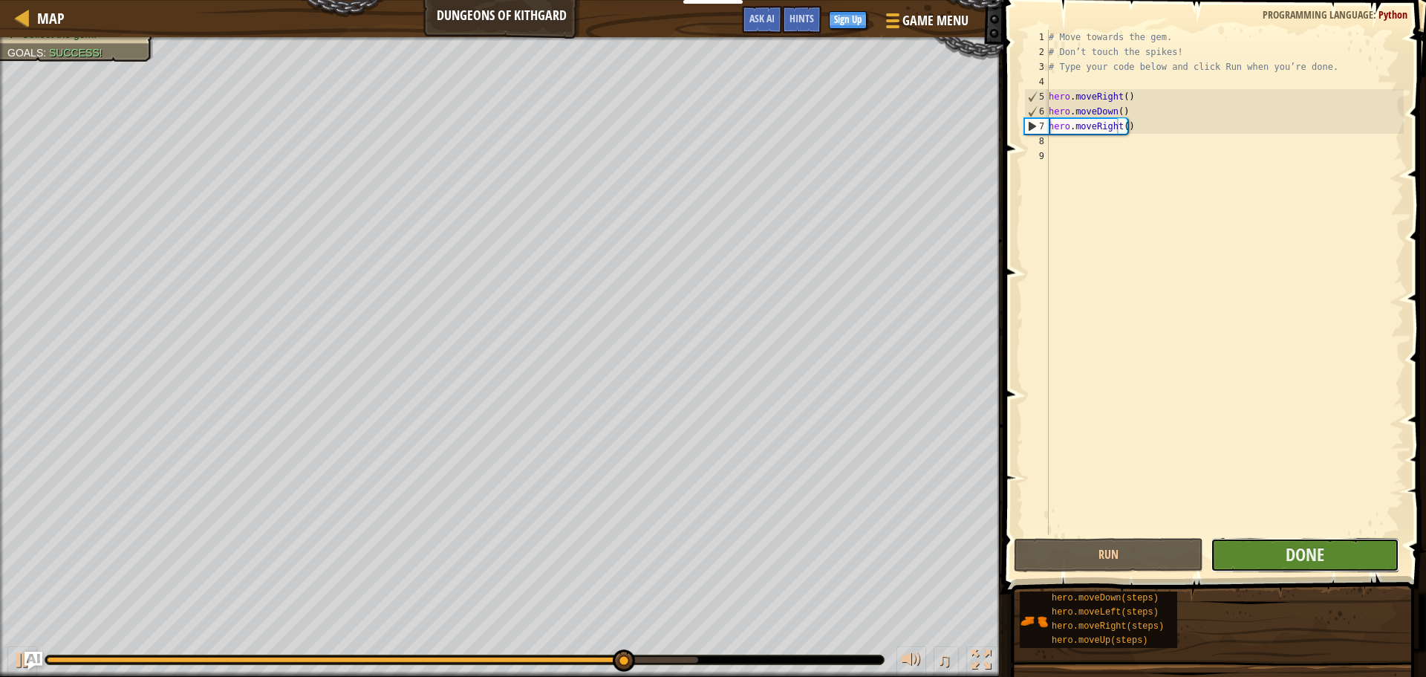
click at [1273, 553] on button "Done" at bounding box center [1305, 555] width 189 height 34
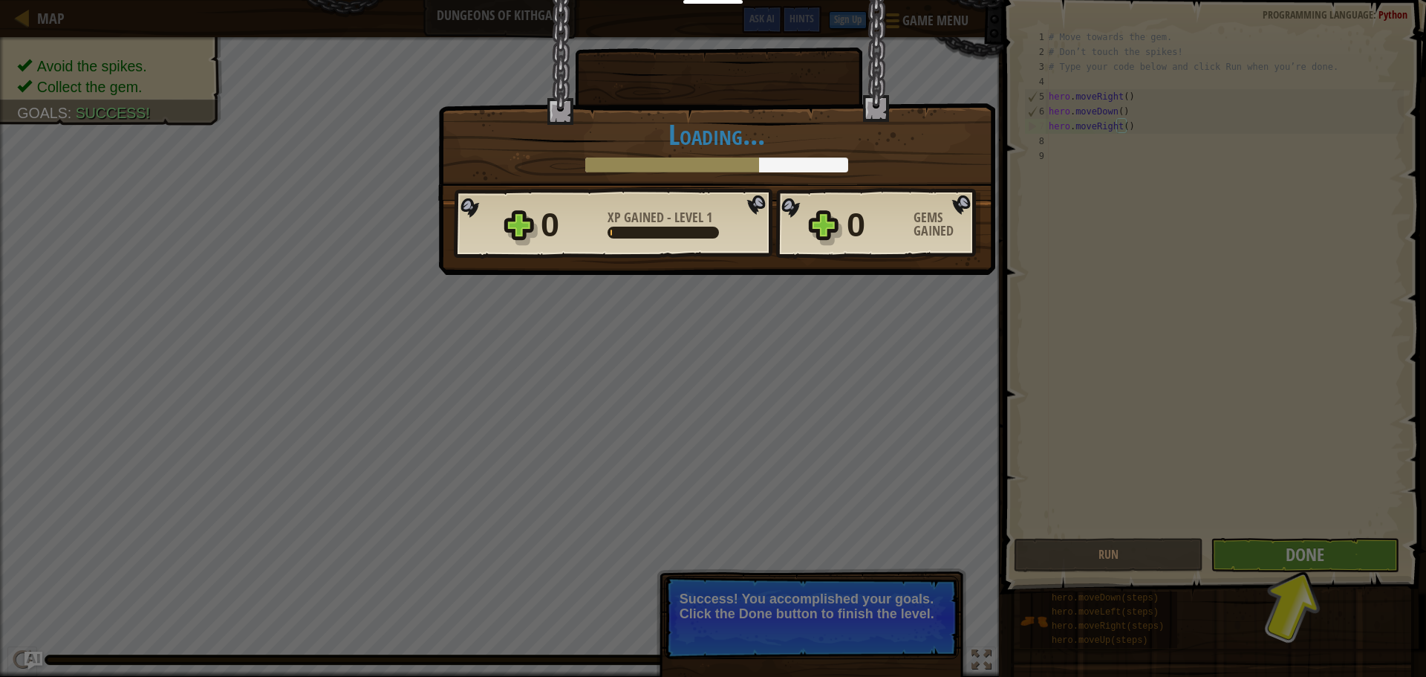
click at [1299, 561] on div "× Well done, hero. You’re building the strength to escape Kithgard. How fun was…" at bounding box center [713, 338] width 1426 height 677
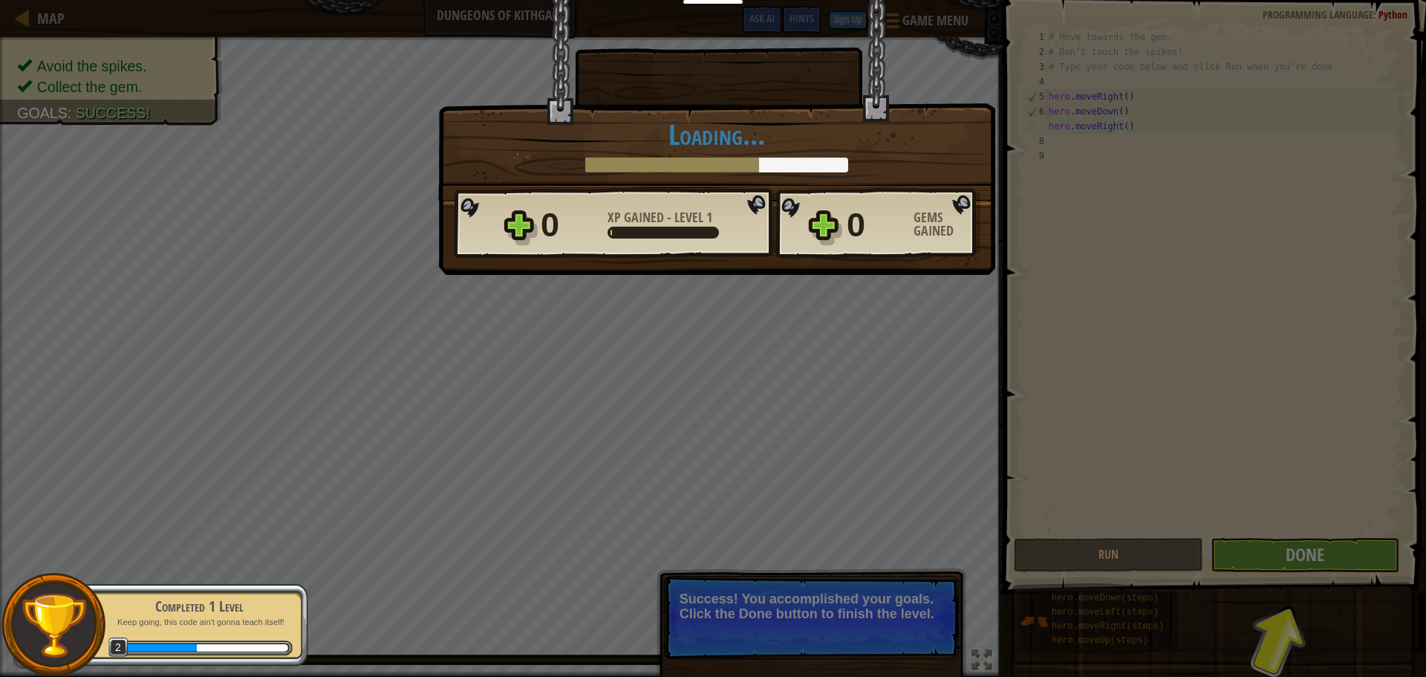
click at [425, 538] on div "× Well done, hero. You’re building the strength to escape Kithgard. How fun was…" at bounding box center [713, 338] width 1426 height 677
click at [1316, 565] on div "× Well done, hero. You’re building the strength to escape Kithgard. How fun was…" at bounding box center [713, 338] width 1426 height 677
click at [1315, 563] on div "× Well done, hero. You’re building the strength to escape Kithgard. How fun was…" at bounding box center [713, 338] width 1426 height 677
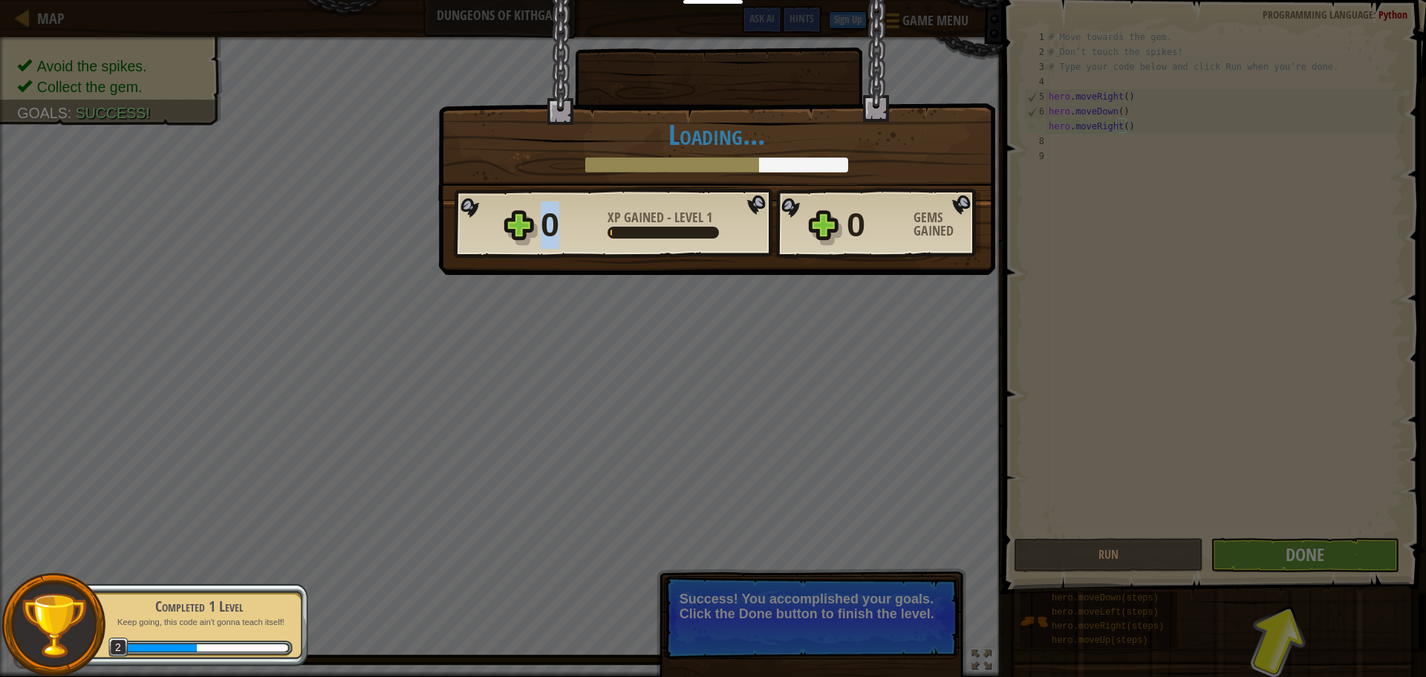
click at [1315, 563] on div "× Well done, hero. You’re building the strength to escape Kithgard. How fun was…" at bounding box center [713, 338] width 1426 height 677
click at [835, 355] on div "× Well done, hero. You’re building the strength to escape Kithgard. How fun was…" at bounding box center [713, 338] width 1426 height 677
click at [262, 611] on div "Completed 1 Level" at bounding box center [198, 606] width 187 height 21
drag, startPoint x: 373, startPoint y: 323, endPoint x: 553, endPoint y: 223, distance: 206.5
click at [389, 310] on div "× Well done, hero. You’re building the strength to escape Kithgard. How fun was…" at bounding box center [713, 338] width 1426 height 677
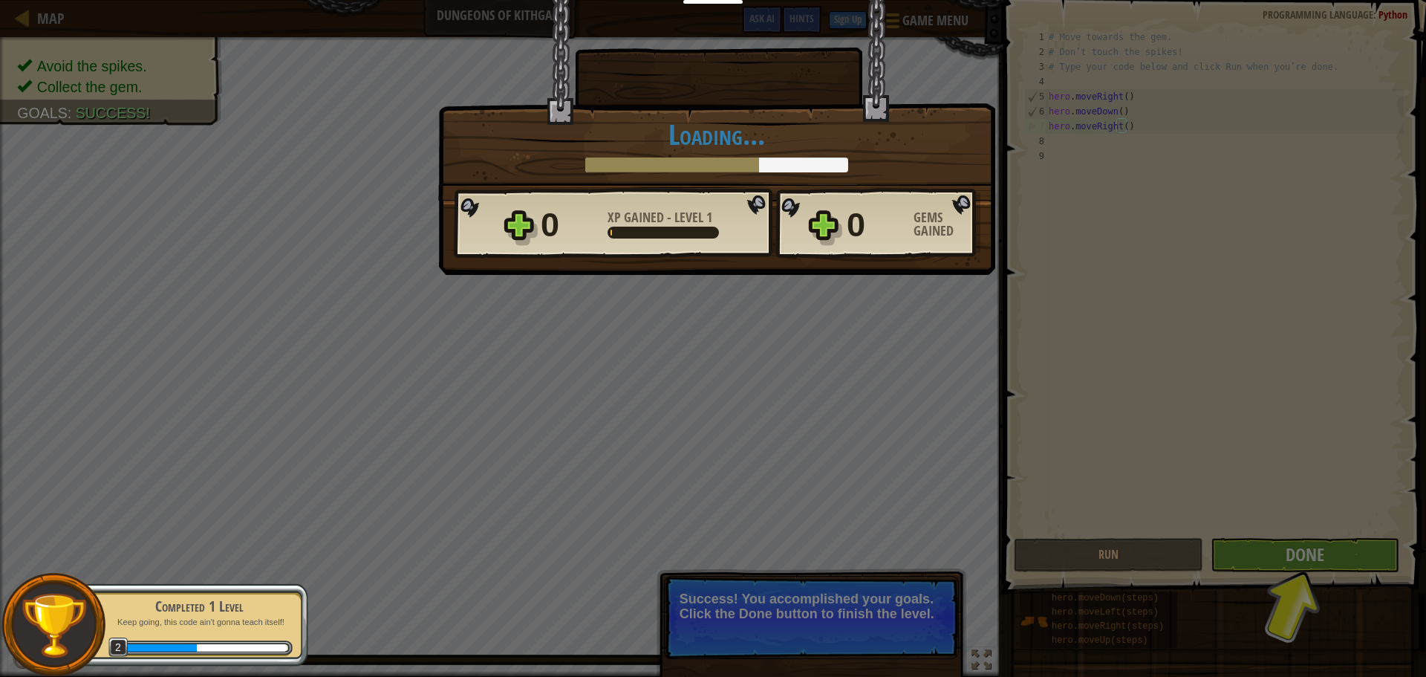
click at [938, 55] on div "× Well done, hero. You’re building the strength to escape Kithgard. How fun was…" at bounding box center [716, 99] width 557 height 201
drag, startPoint x: 1261, startPoint y: 546, endPoint x: 1282, endPoint y: 548, distance: 20.9
click at [1263, 547] on div "× Well done, hero. You’re building the strength to escape Kithgard. How fun was…" at bounding box center [713, 338] width 1426 height 677
drag, startPoint x: 1342, startPoint y: 532, endPoint x: 1246, endPoint y: 577, distance: 106.4
click at [1327, 577] on div "× Well done, hero. You’re building the strength to escape Kithgard. How fun was…" at bounding box center [713, 338] width 1426 height 677
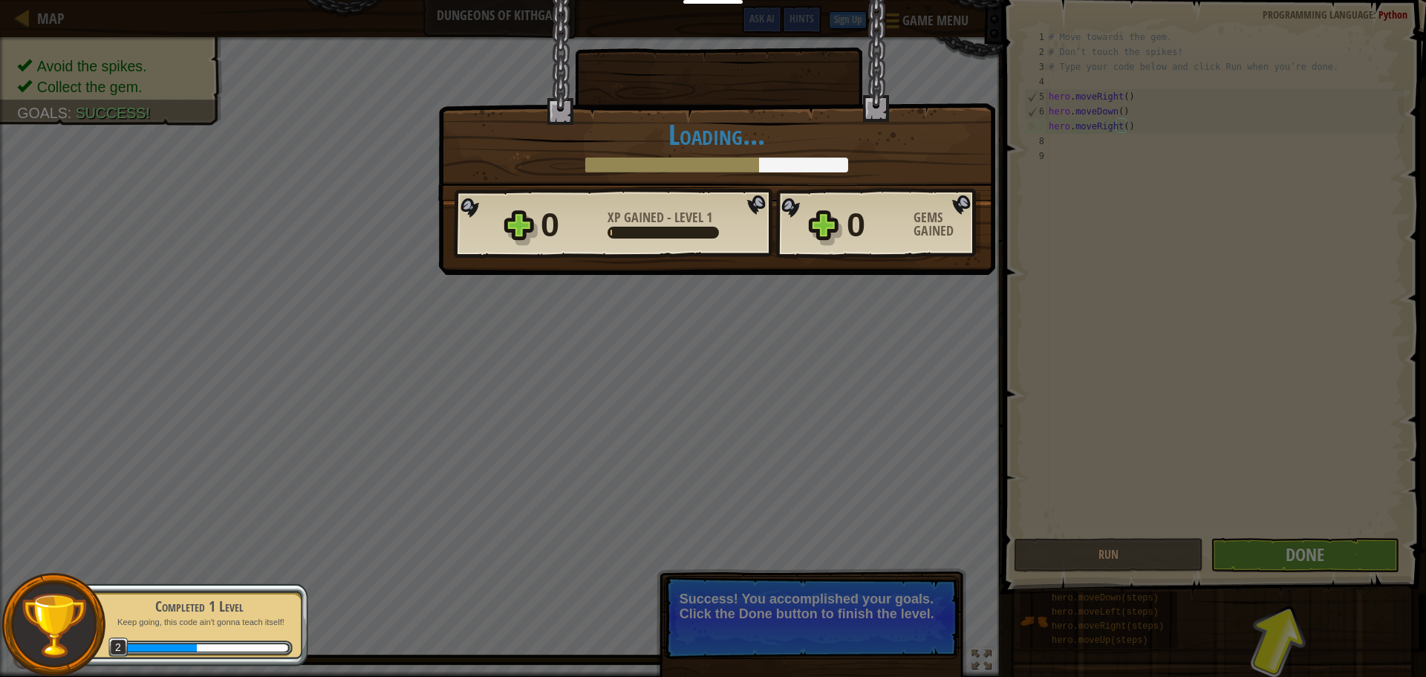
click at [734, 608] on div "× Well done, hero. You’re building the strength to escape Kithgard. How fun was…" at bounding box center [713, 338] width 1426 height 677
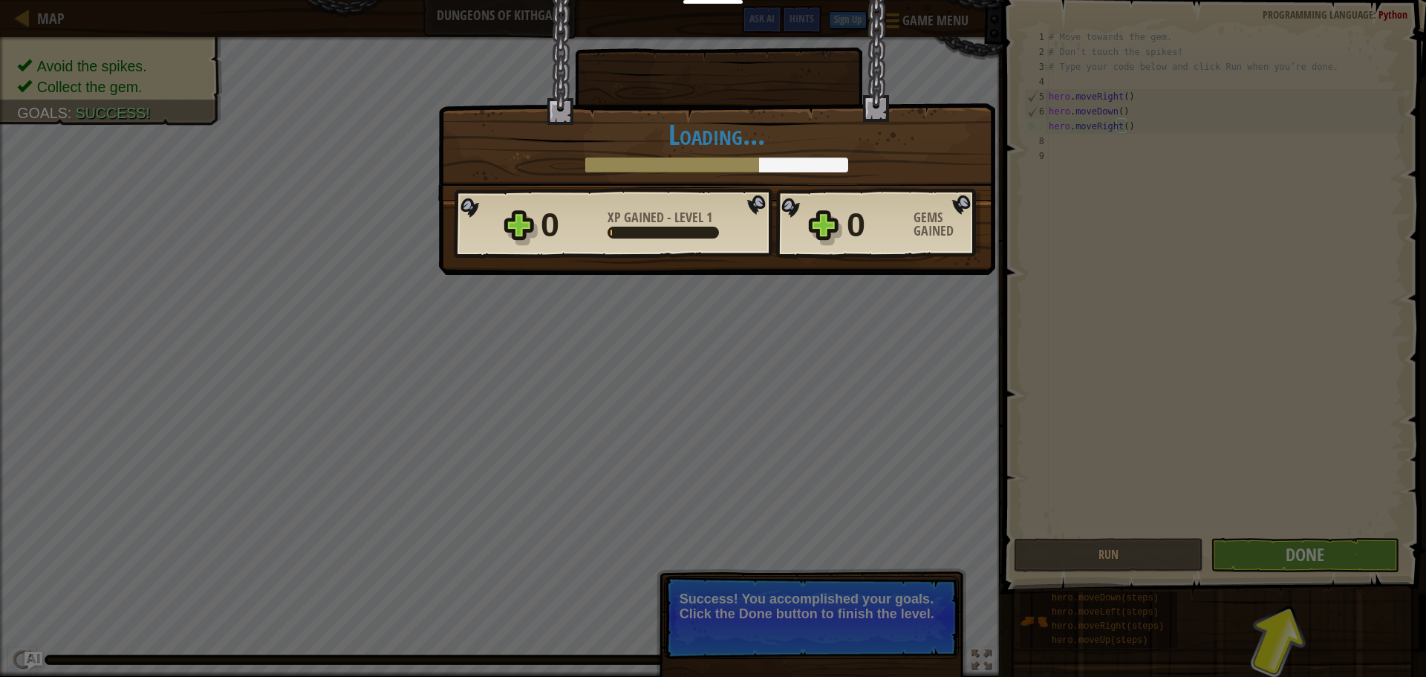
drag, startPoint x: 854, startPoint y: 536, endPoint x: 841, endPoint y: 570, distance: 36.0
click at [841, 570] on div "× Well done, hero. You’re building the strength to escape Kithgard. How fun was…" at bounding box center [713, 338] width 1426 height 677
drag, startPoint x: 795, startPoint y: 601, endPoint x: 907, endPoint y: 567, distance: 117.3
click at [824, 588] on div "× Well done, hero. You’re building the strength to escape Kithgard. How fun was…" at bounding box center [713, 338] width 1426 height 677
click at [1293, 543] on div "× Well done, hero. You’re building the strength to escape Kithgard. How fun was…" at bounding box center [713, 338] width 1426 height 677
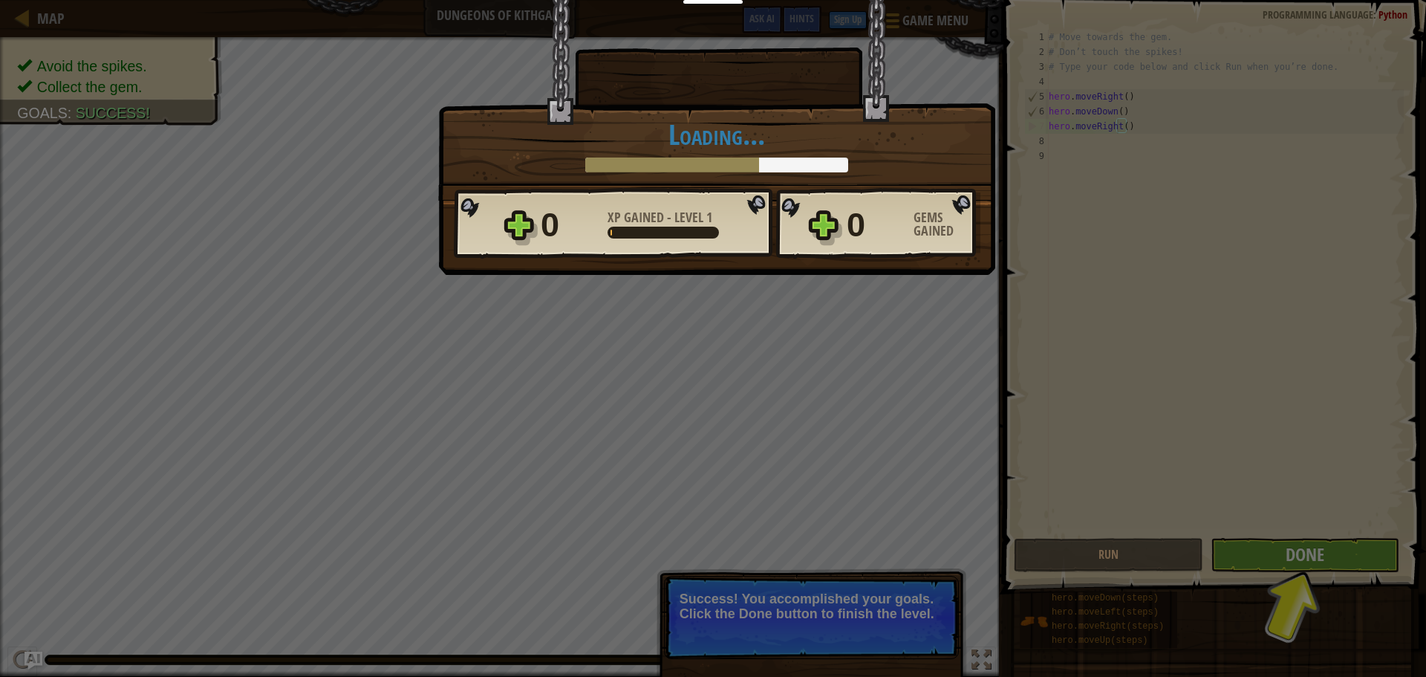
click at [1290, 556] on div "× Well done, hero. You’re building the strength to escape Kithgard. How fun was…" at bounding box center [713, 338] width 1426 height 677
drag, startPoint x: 870, startPoint y: 224, endPoint x: 825, endPoint y: 212, distance: 46.1
click at [854, 218] on div "0" at bounding box center [876, 225] width 58 height 48
drag, startPoint x: 608, startPoint y: 170, endPoint x: 547, endPoint y: 188, distance: 64.2
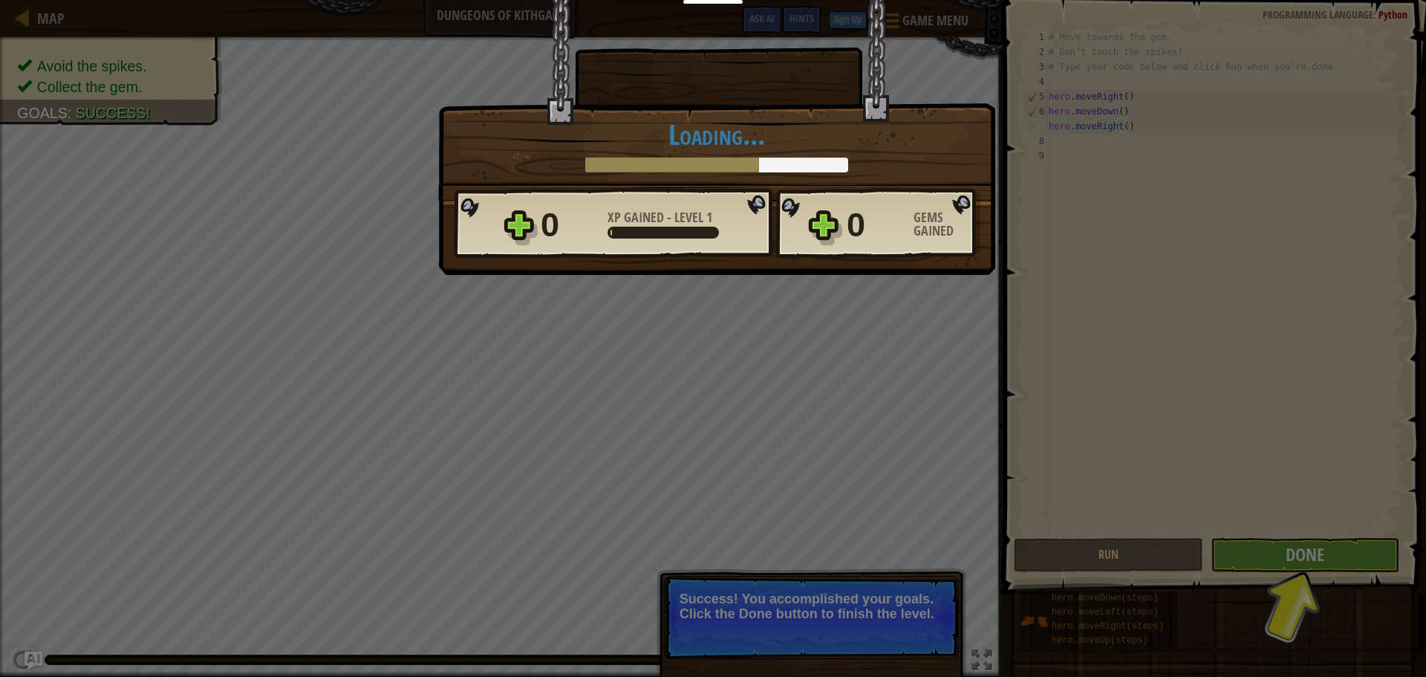
click at [565, 183] on div "× Well done, hero. You’re building the strength to escape Kithgard. How fun was…" at bounding box center [716, 99] width 557 height 201
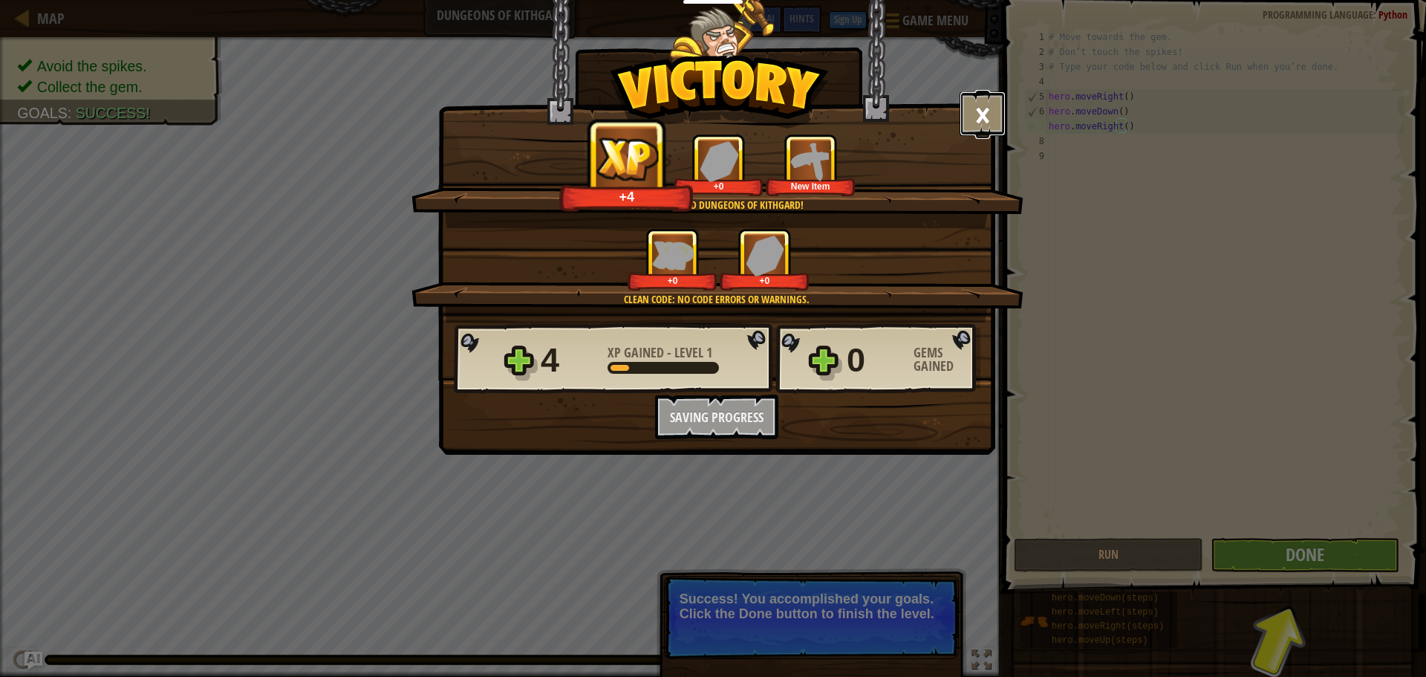
click at [968, 109] on button "×" at bounding box center [983, 113] width 46 height 45
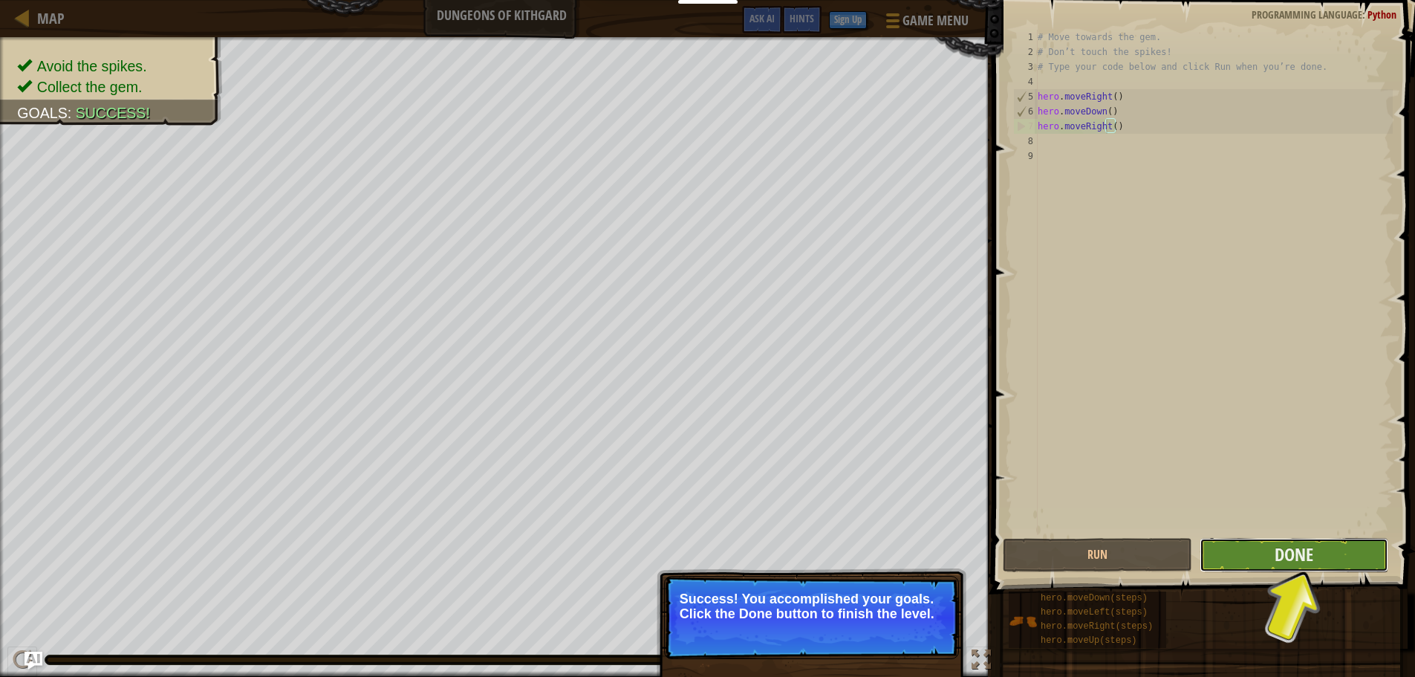
click at [1252, 559] on button "Done" at bounding box center [1294, 555] width 189 height 34
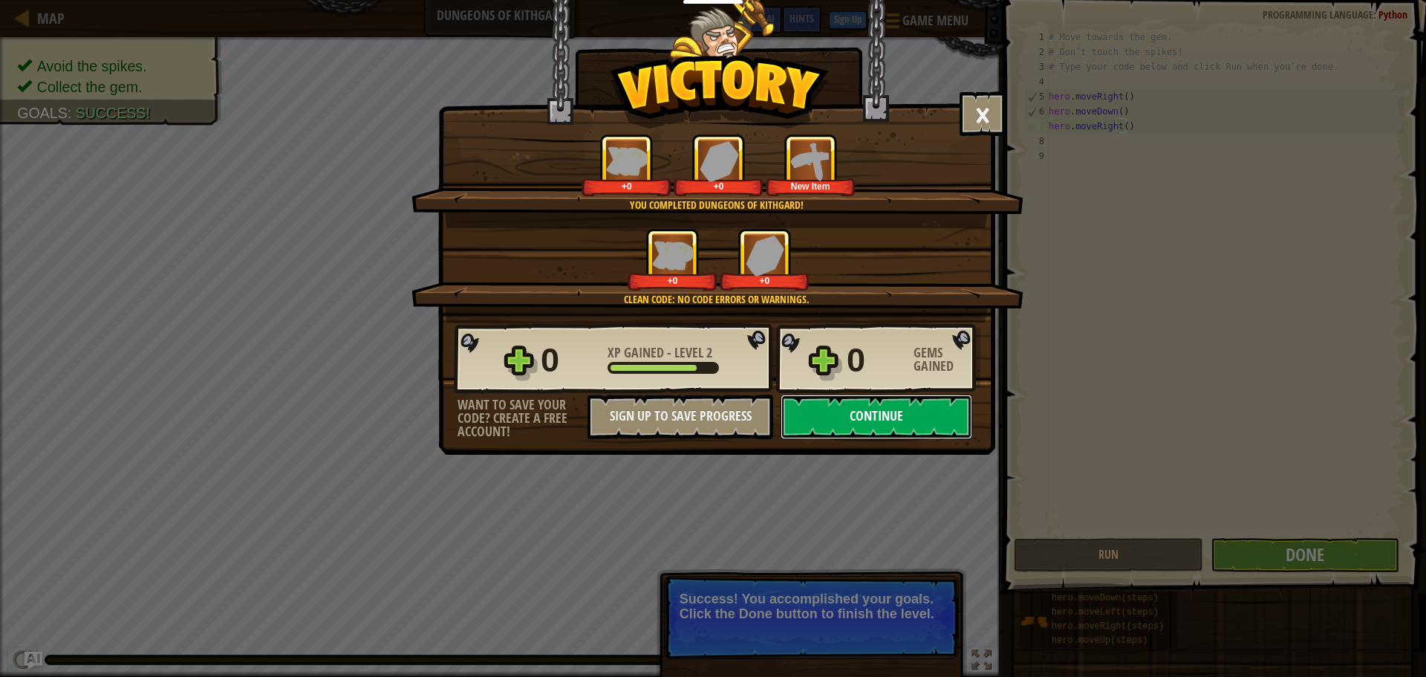
click at [877, 429] on button "Continue" at bounding box center [877, 416] width 192 height 45
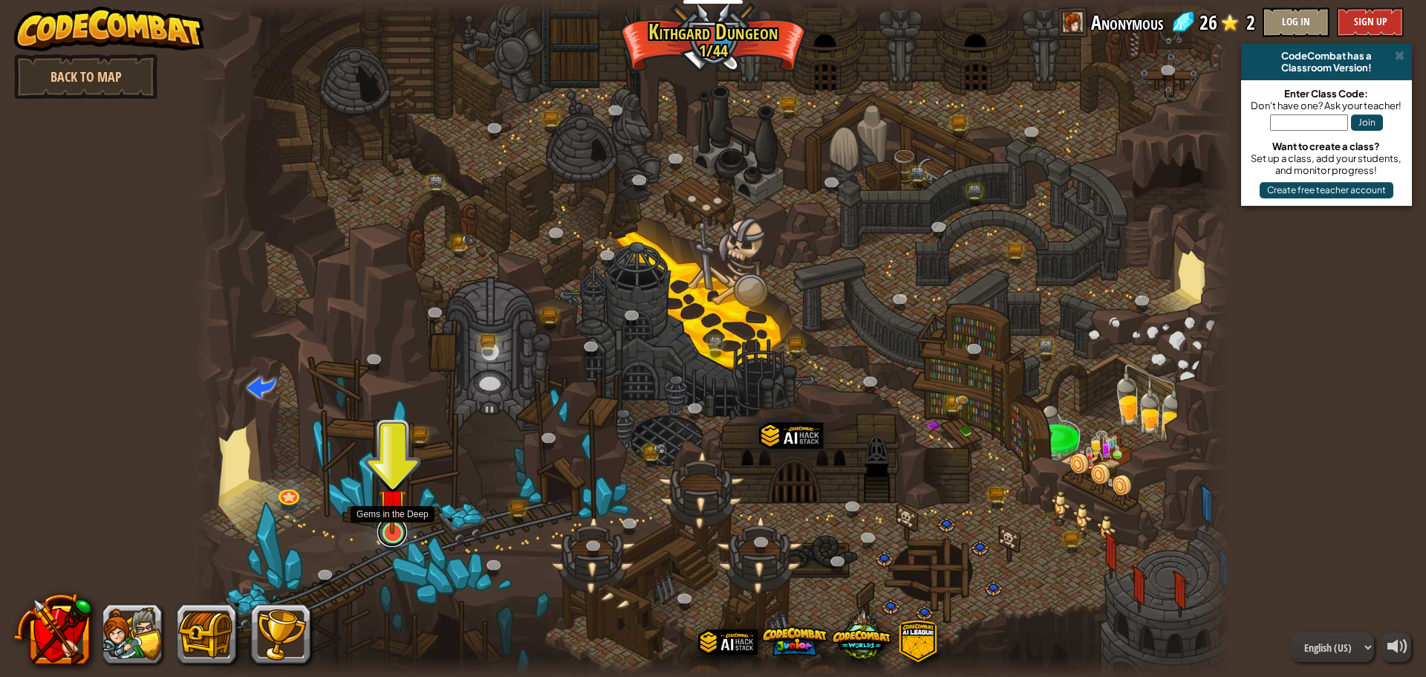
click at [397, 536] on link at bounding box center [392, 532] width 30 height 30
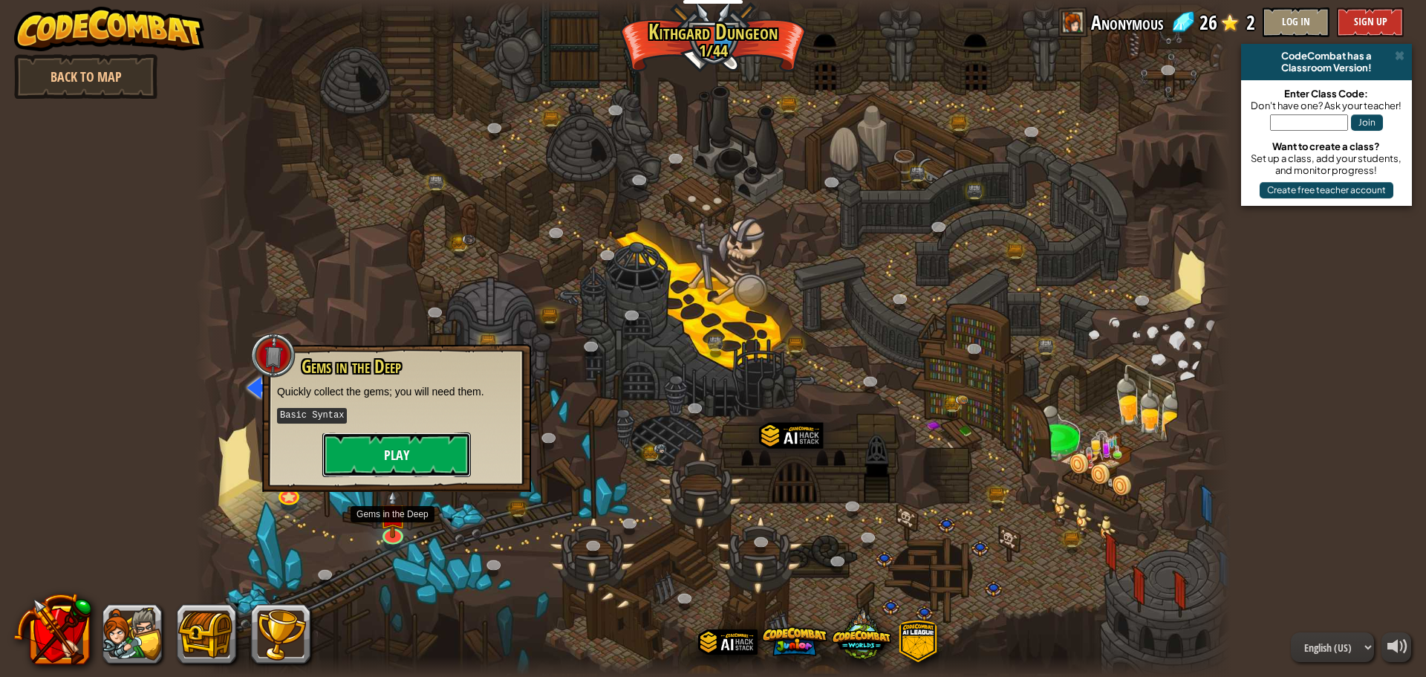
click at [392, 445] on button "Play" at bounding box center [396, 454] width 149 height 45
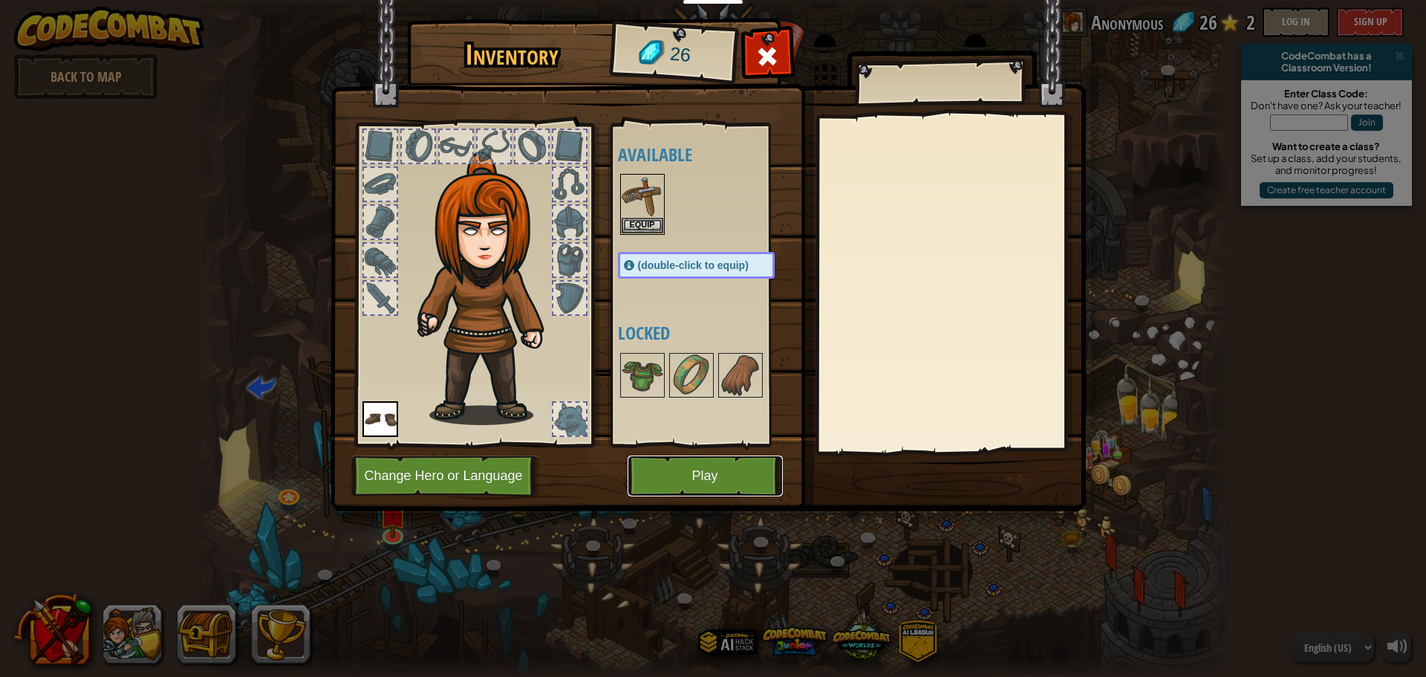
click at [686, 478] on button "Play" at bounding box center [705, 475] width 155 height 41
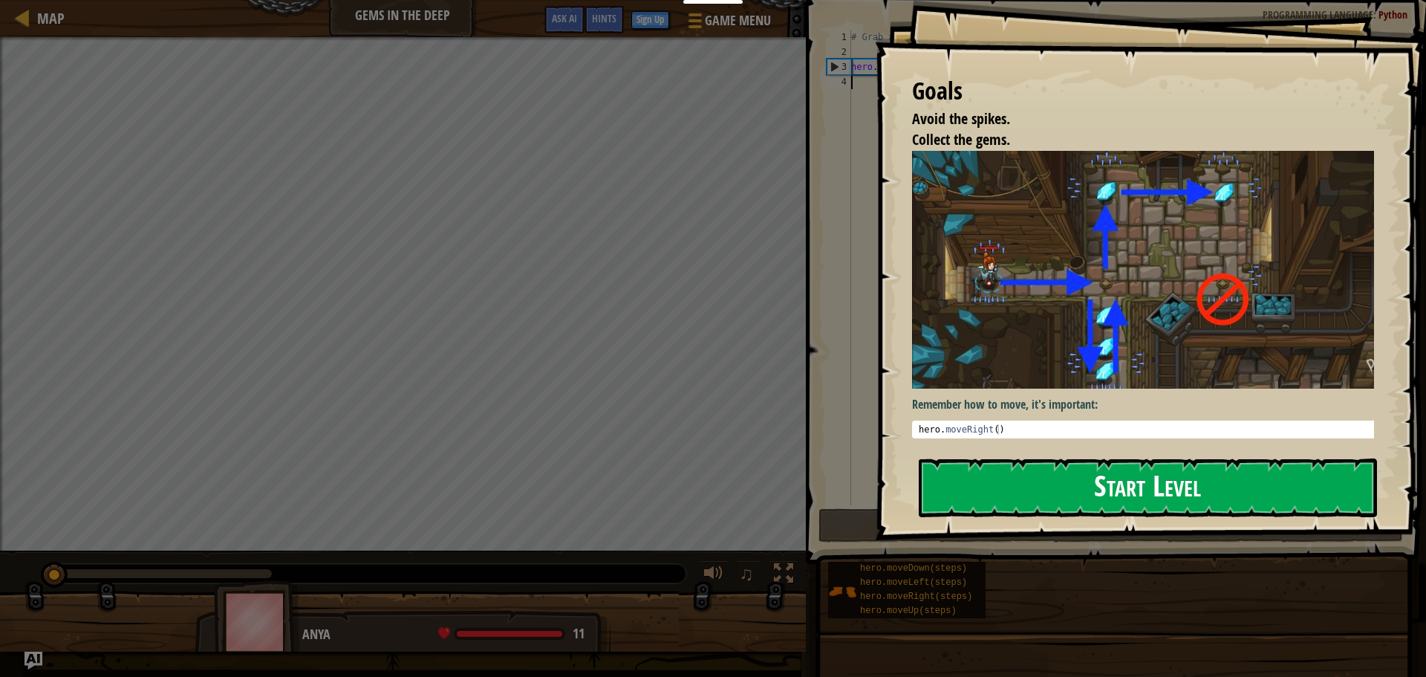
click at [980, 491] on button "Start Level" at bounding box center [1148, 487] width 458 height 59
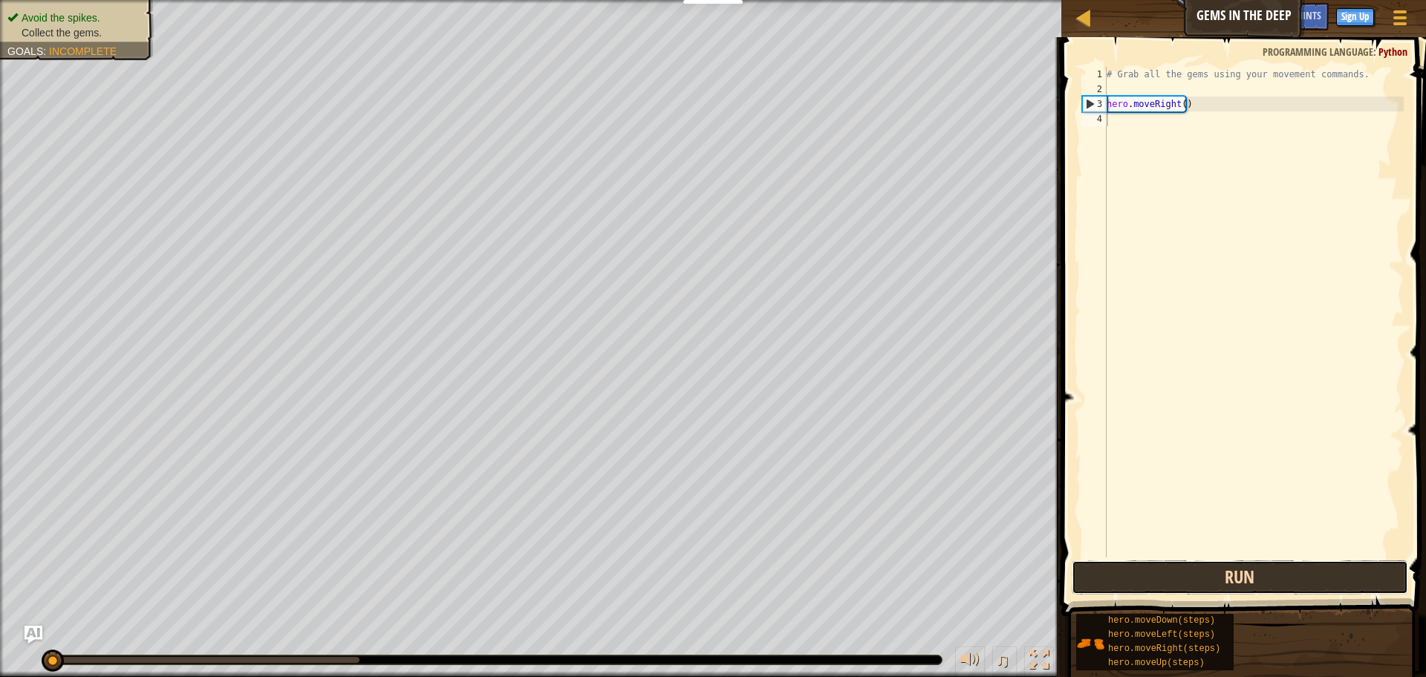
click at [1143, 570] on button "Run" at bounding box center [1240, 577] width 337 height 34
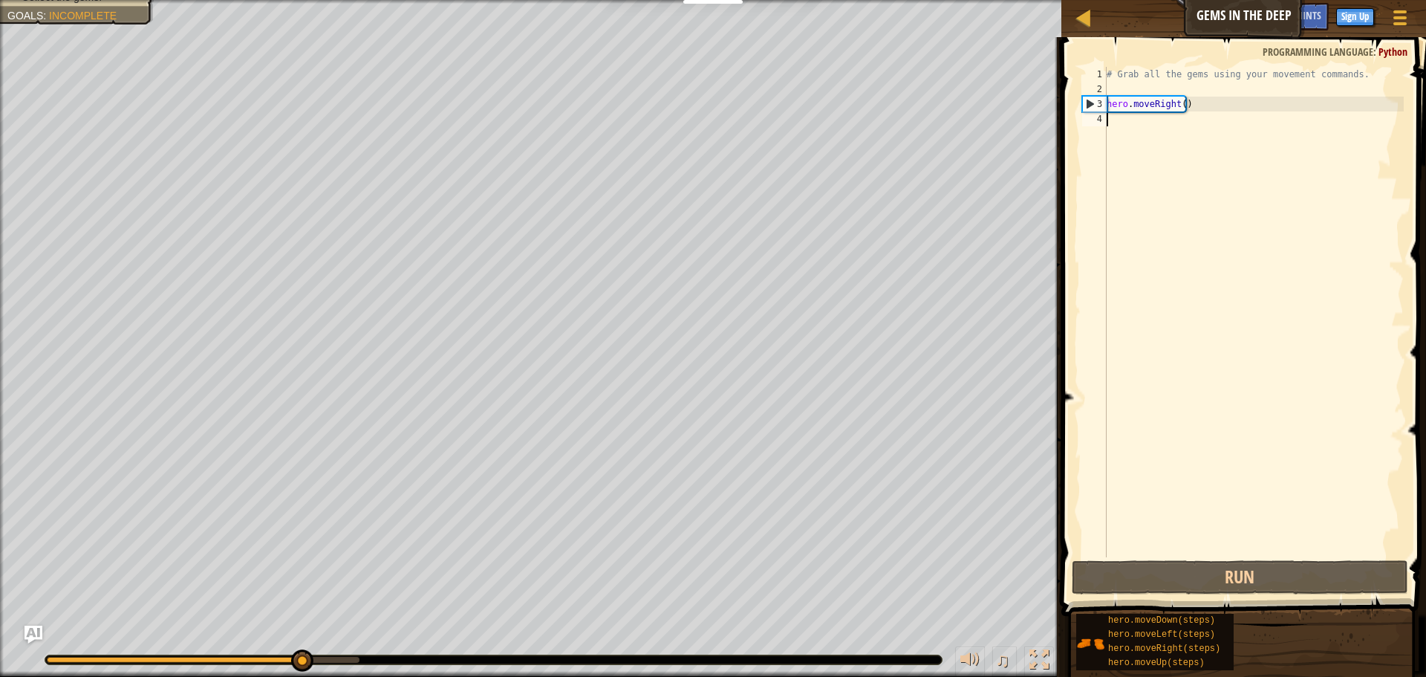
type textarea "h"
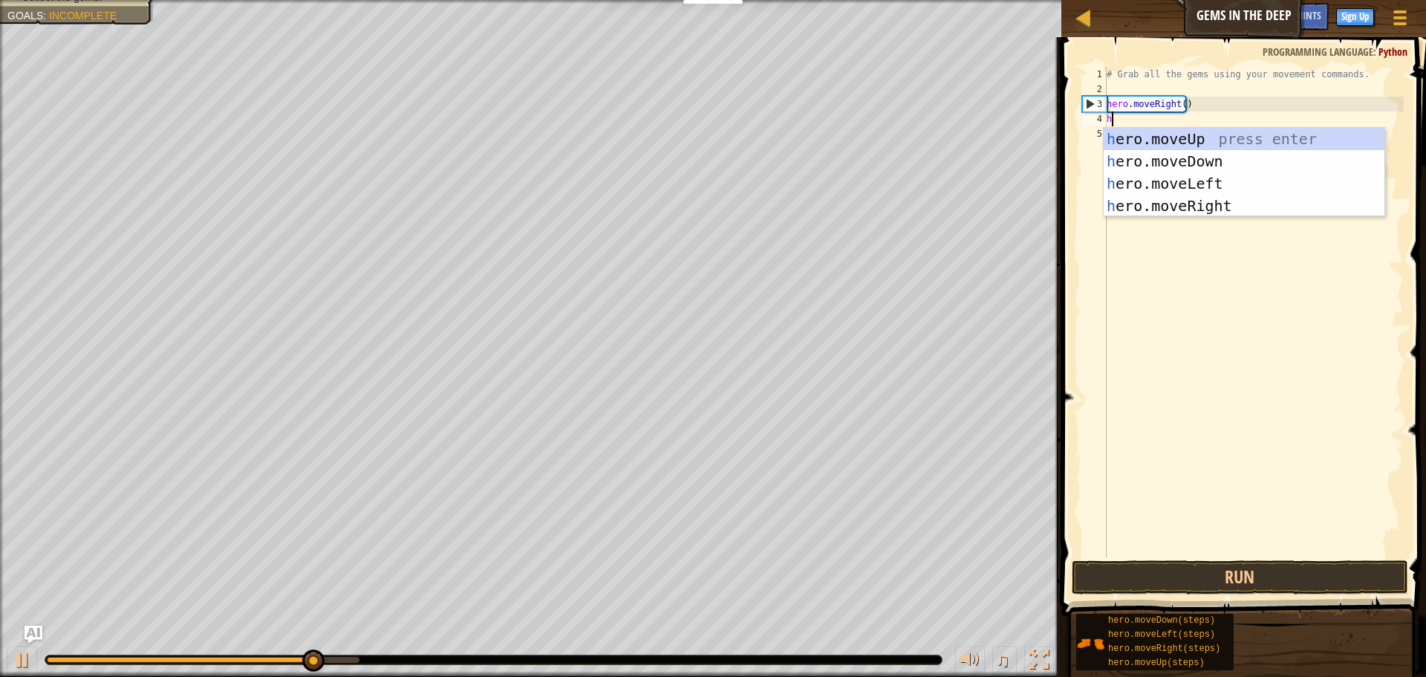
scroll to position [7, 0]
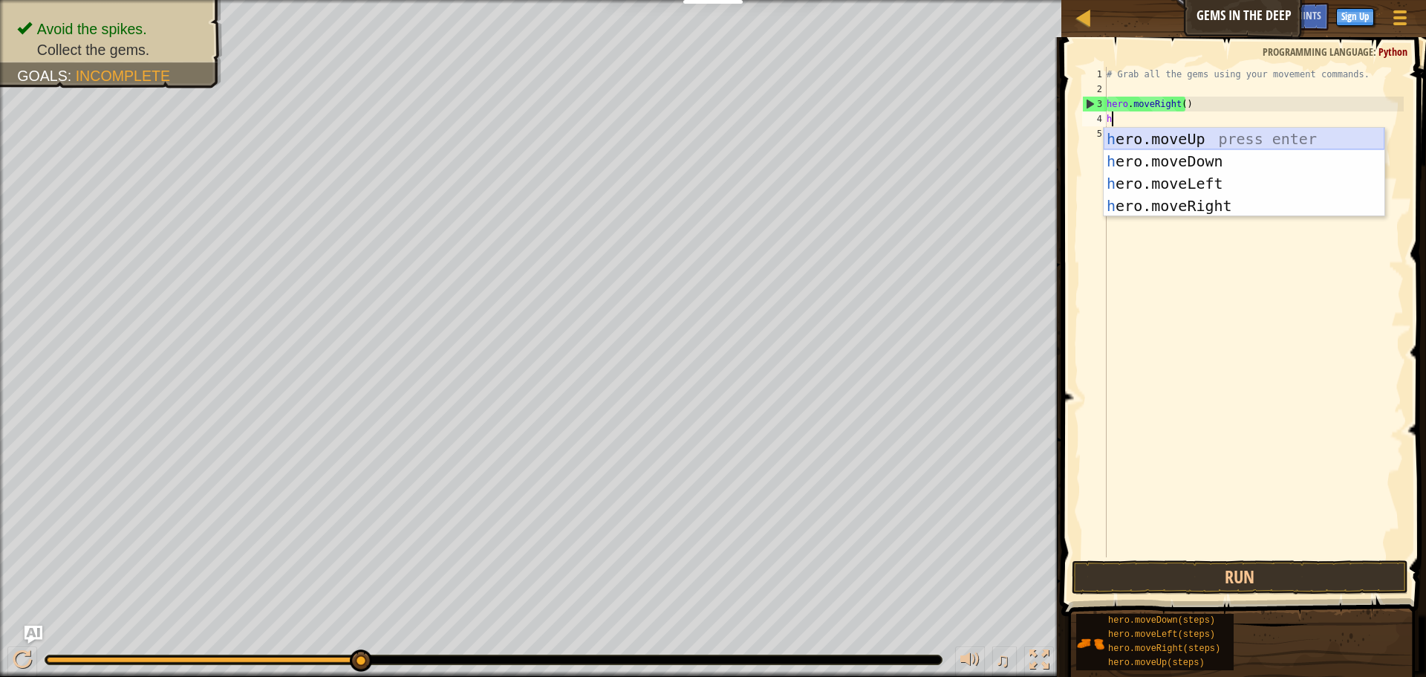
click at [1158, 136] on div "h ero.moveUp press enter h ero.moveDown press enter h ero.moveLeft press enter …" at bounding box center [1244, 195] width 281 height 134
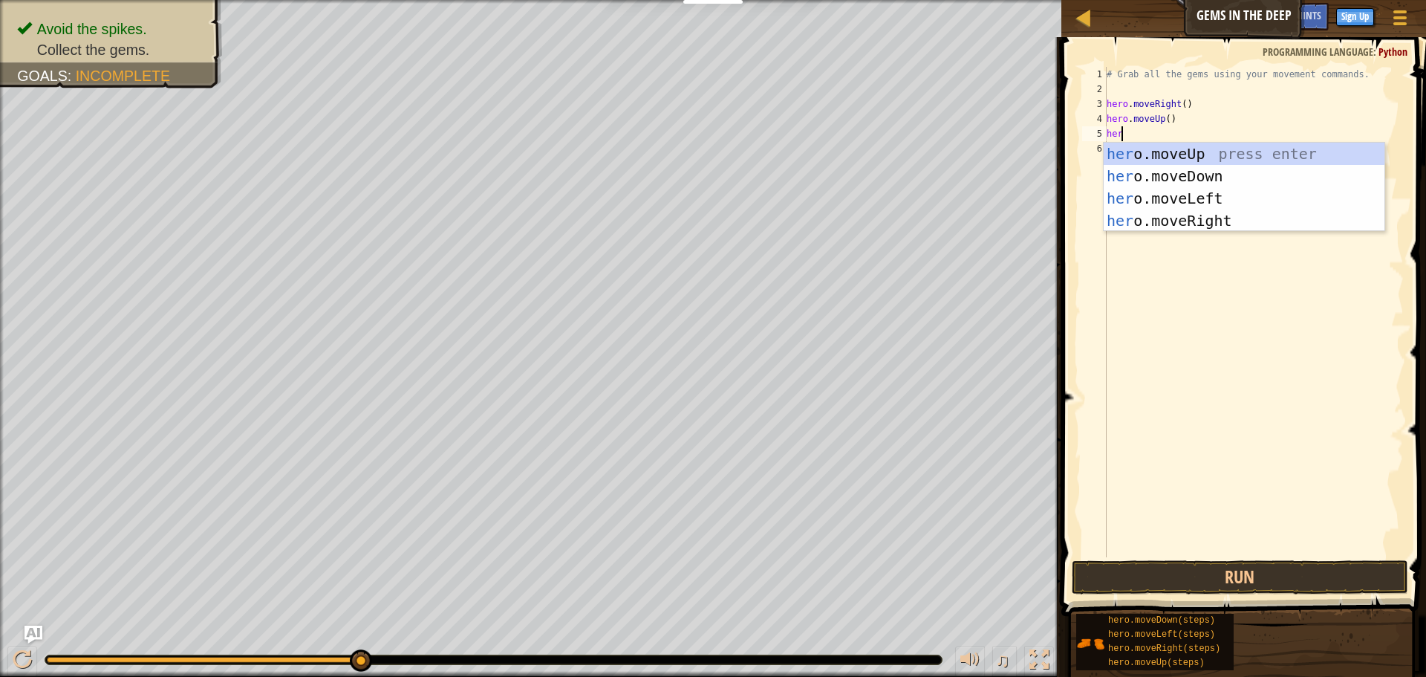
scroll to position [7, 1]
type textarea "hero"
click at [1157, 212] on div "hero .moveUp press enter hero .moveDown press enter hero .moveLeft press enter …" at bounding box center [1244, 210] width 281 height 134
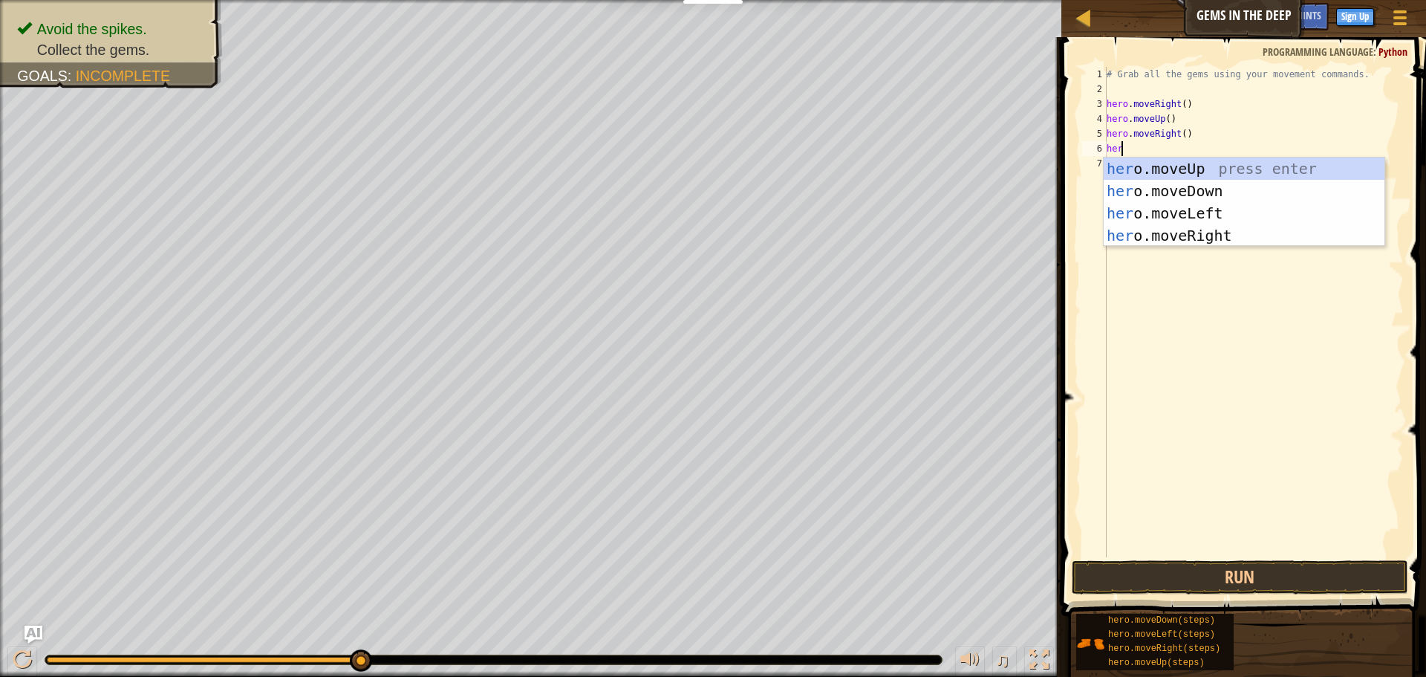
type textarea "hero"
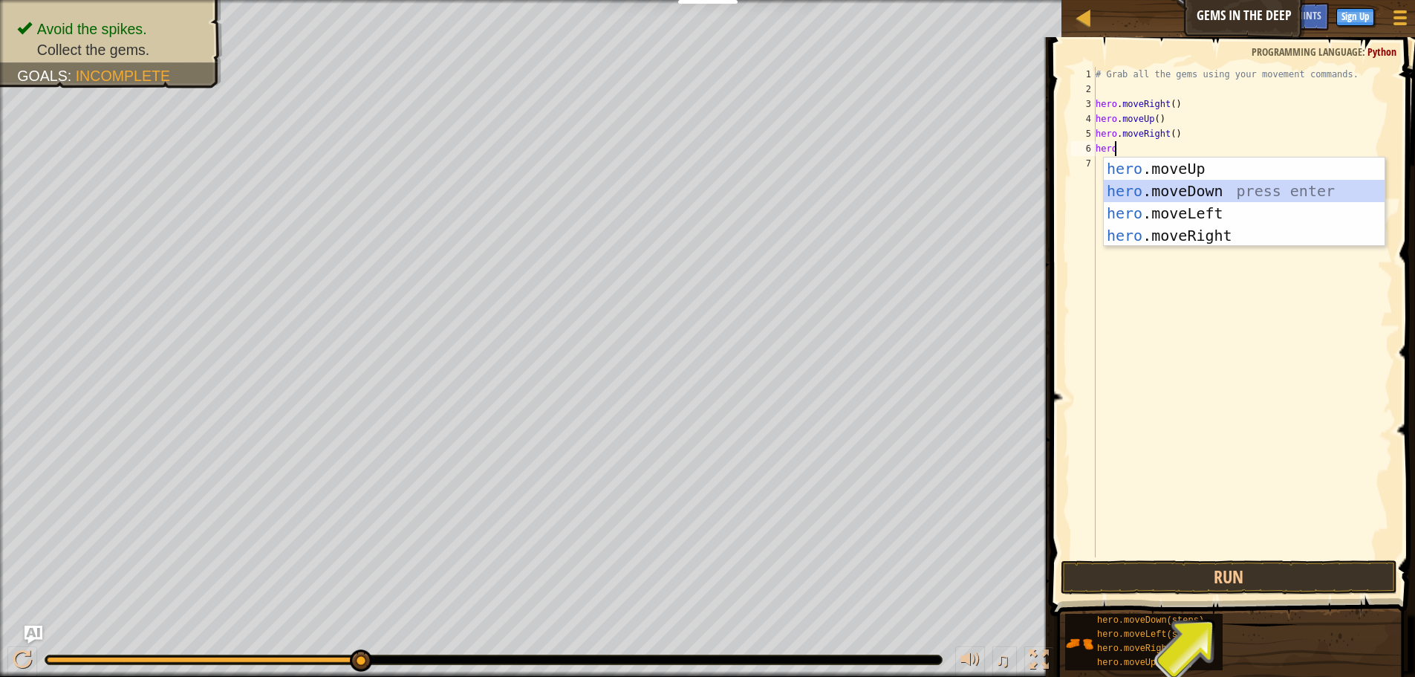
click at [1177, 186] on div "hero .moveUp press enter hero .moveDown press enter hero .moveLeft press enter …" at bounding box center [1244, 225] width 281 height 134
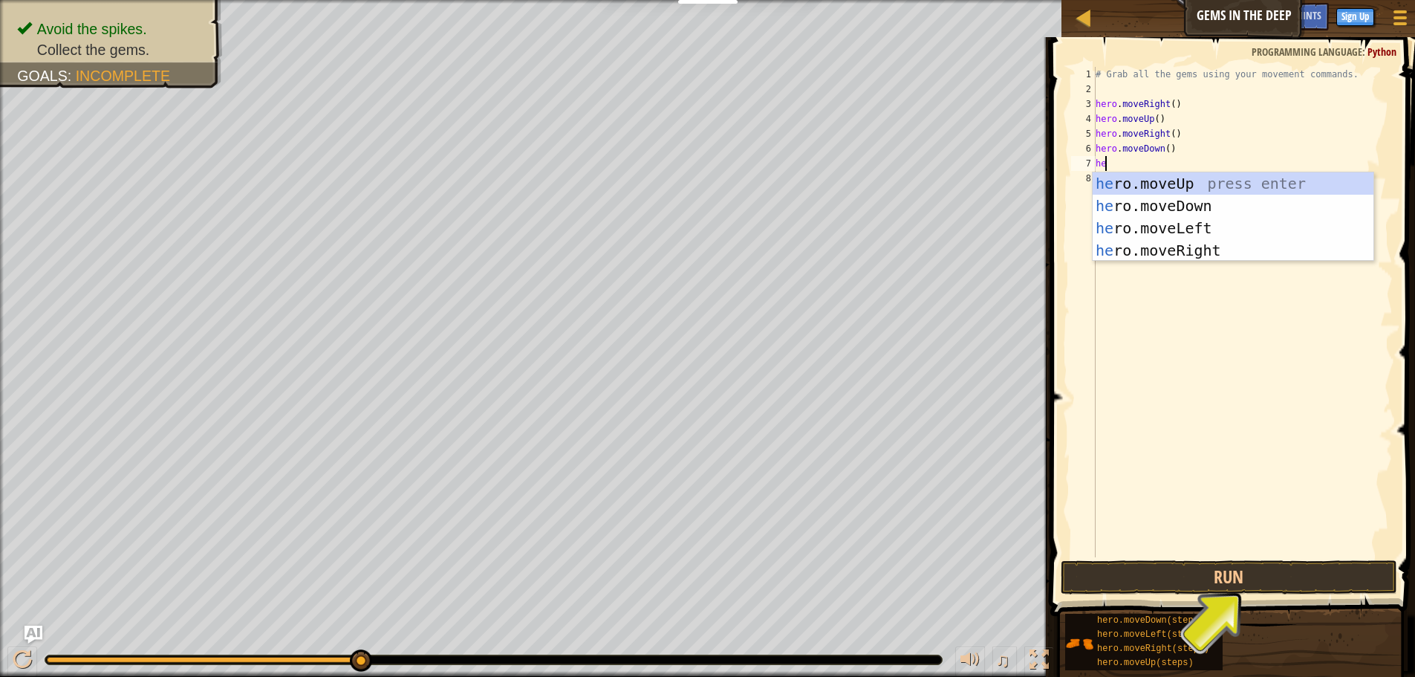
type textarea "her"
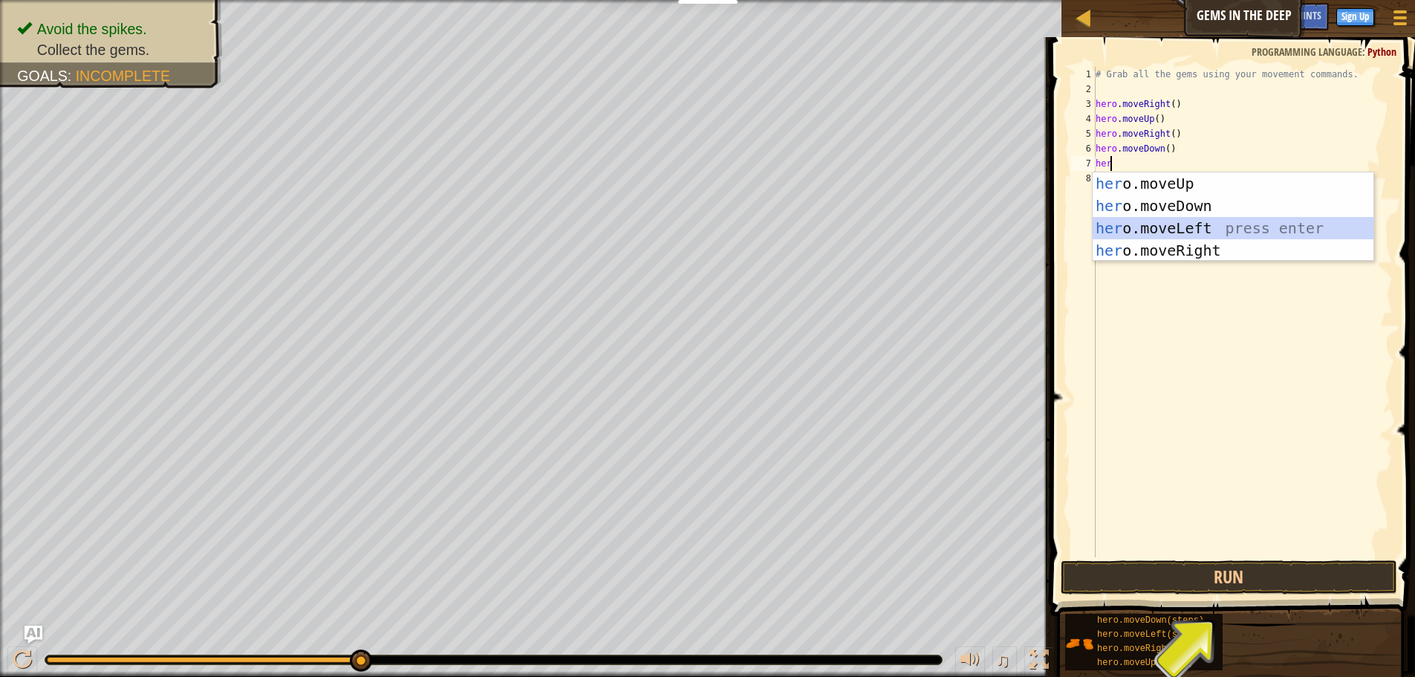
click at [1173, 222] on div "her o.moveUp press enter her o.moveDown press enter her o.moveLeft press enter …" at bounding box center [1233, 239] width 281 height 134
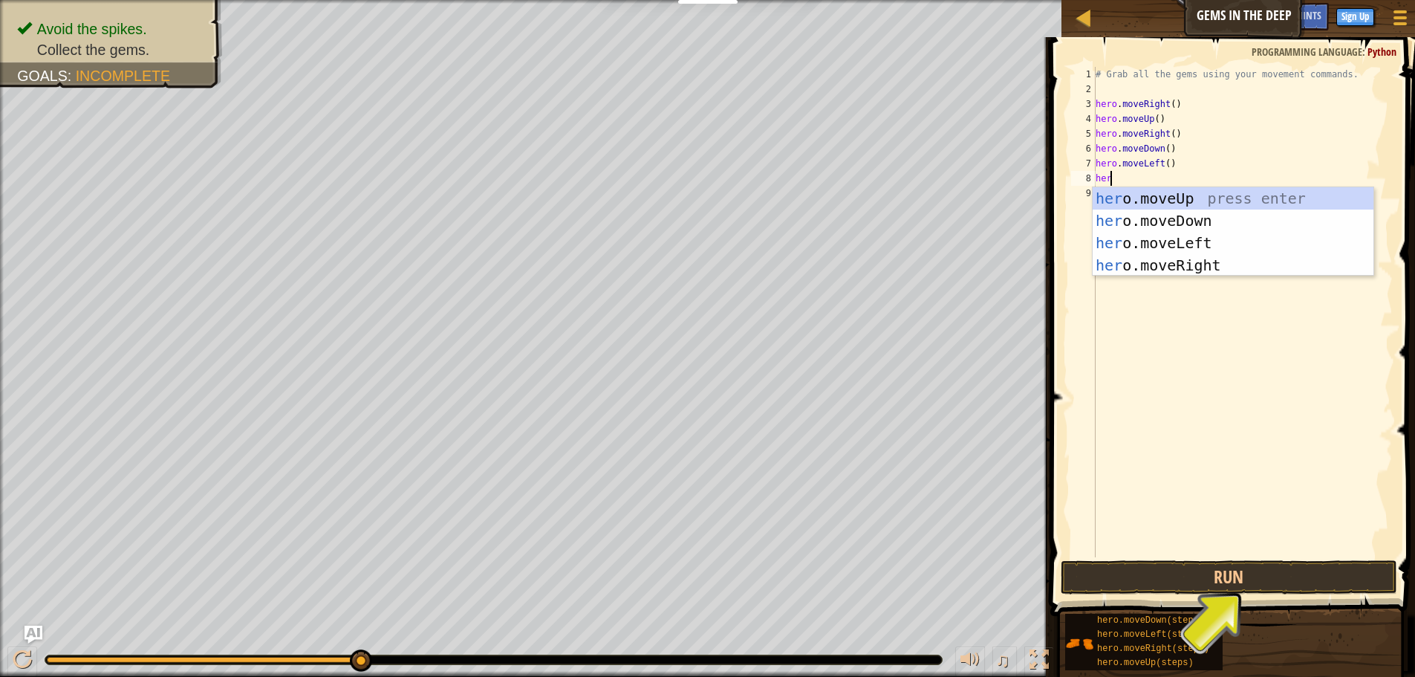
type textarea "hero"
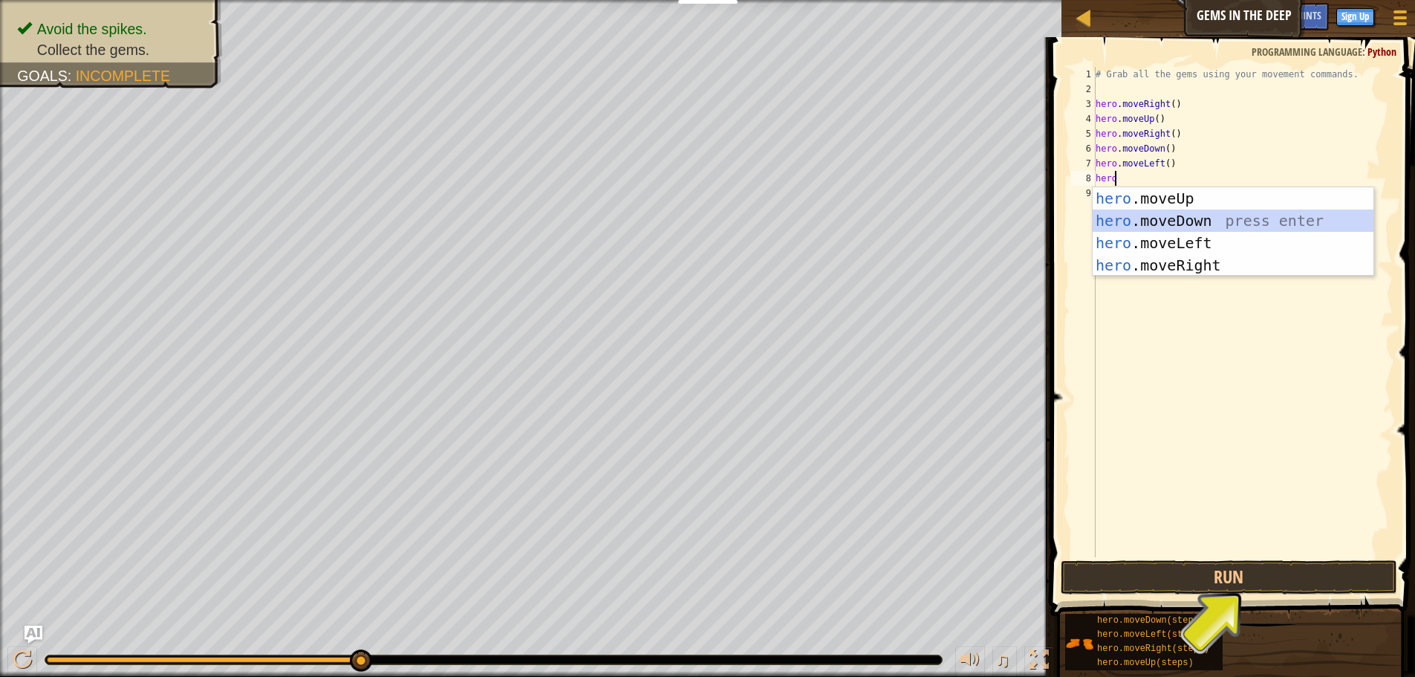
click at [1188, 214] on div "hero .moveUp press enter hero .moveDown press enter hero .moveLeft press enter …" at bounding box center [1233, 254] width 281 height 134
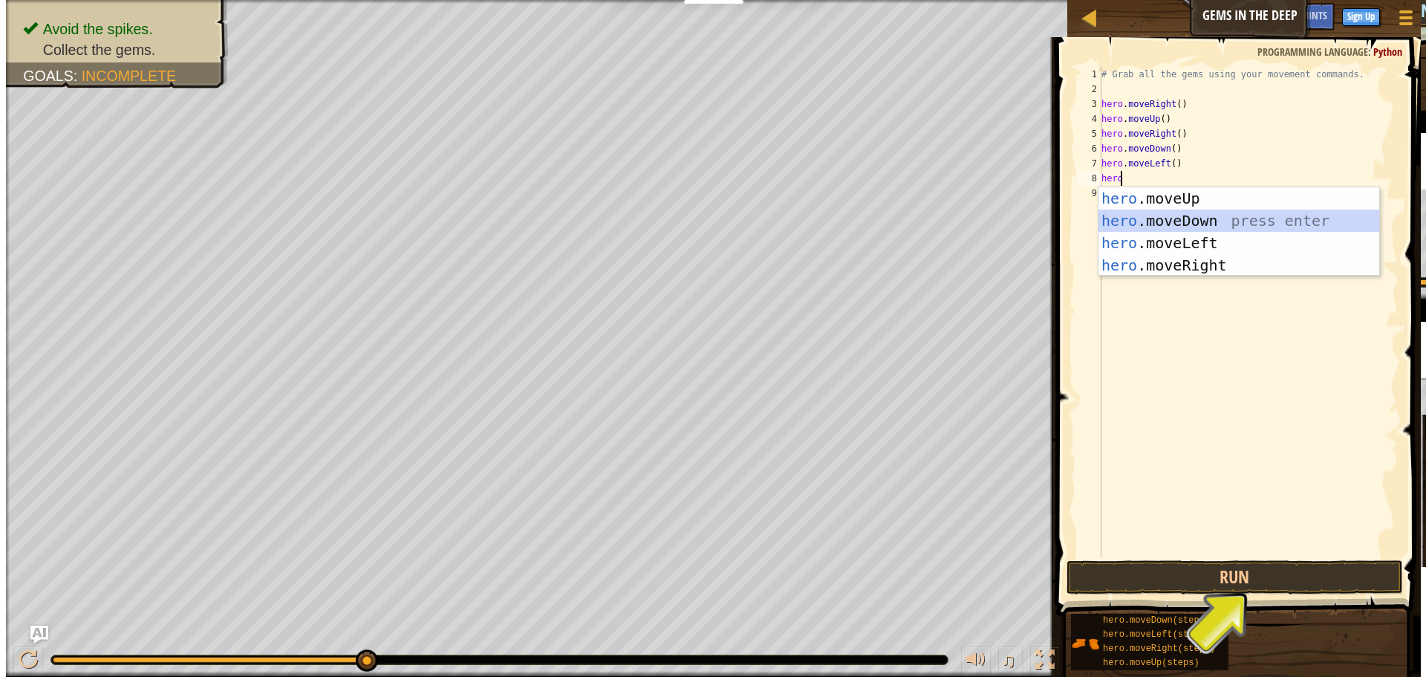
scroll to position [7, 0]
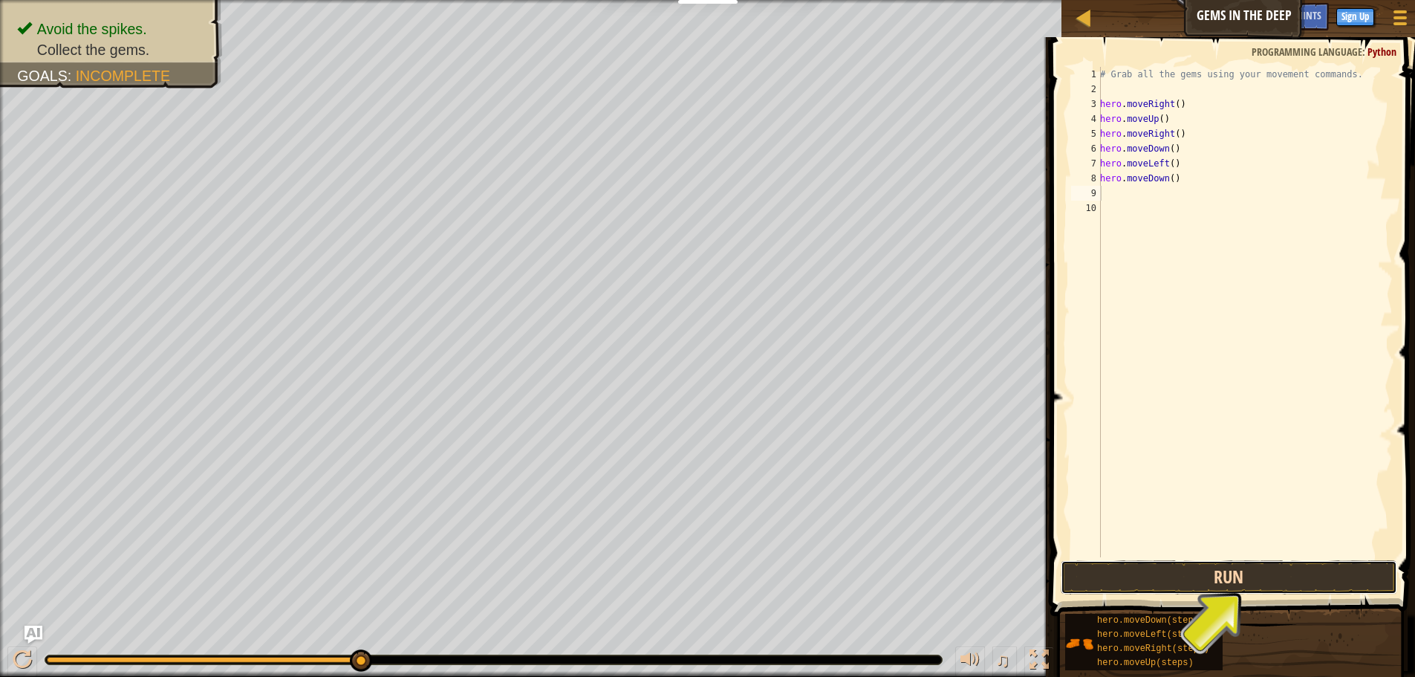
click at [1204, 566] on button "Run" at bounding box center [1229, 577] width 337 height 34
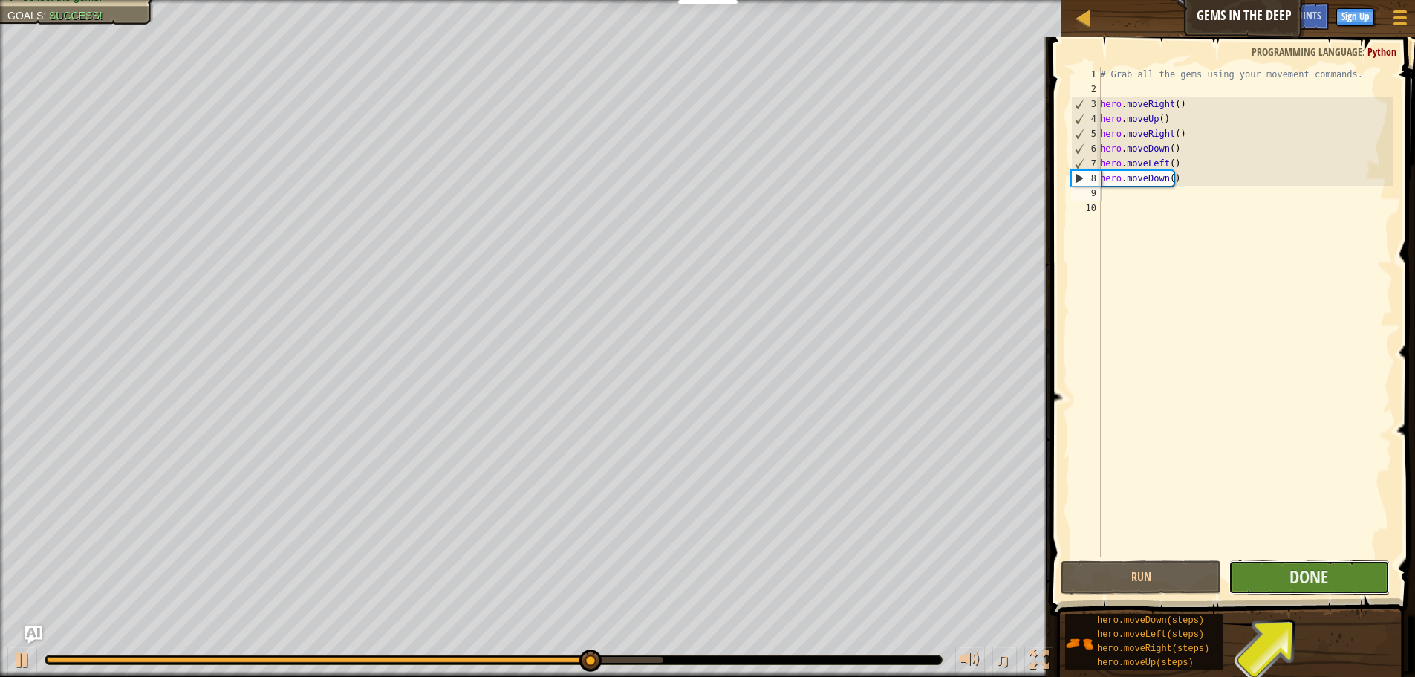
click at [1331, 579] on button "Done" at bounding box center [1309, 577] width 160 height 34
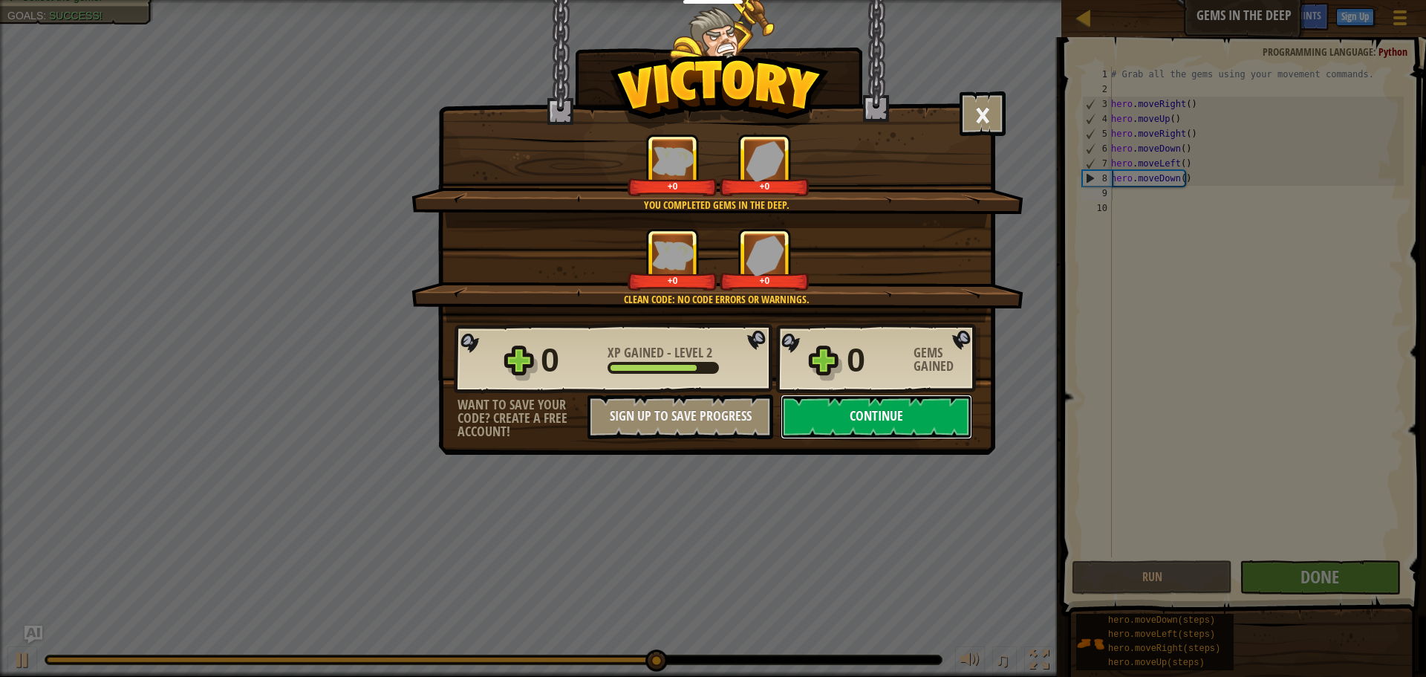
click at [862, 406] on button "Continue" at bounding box center [877, 416] width 192 height 45
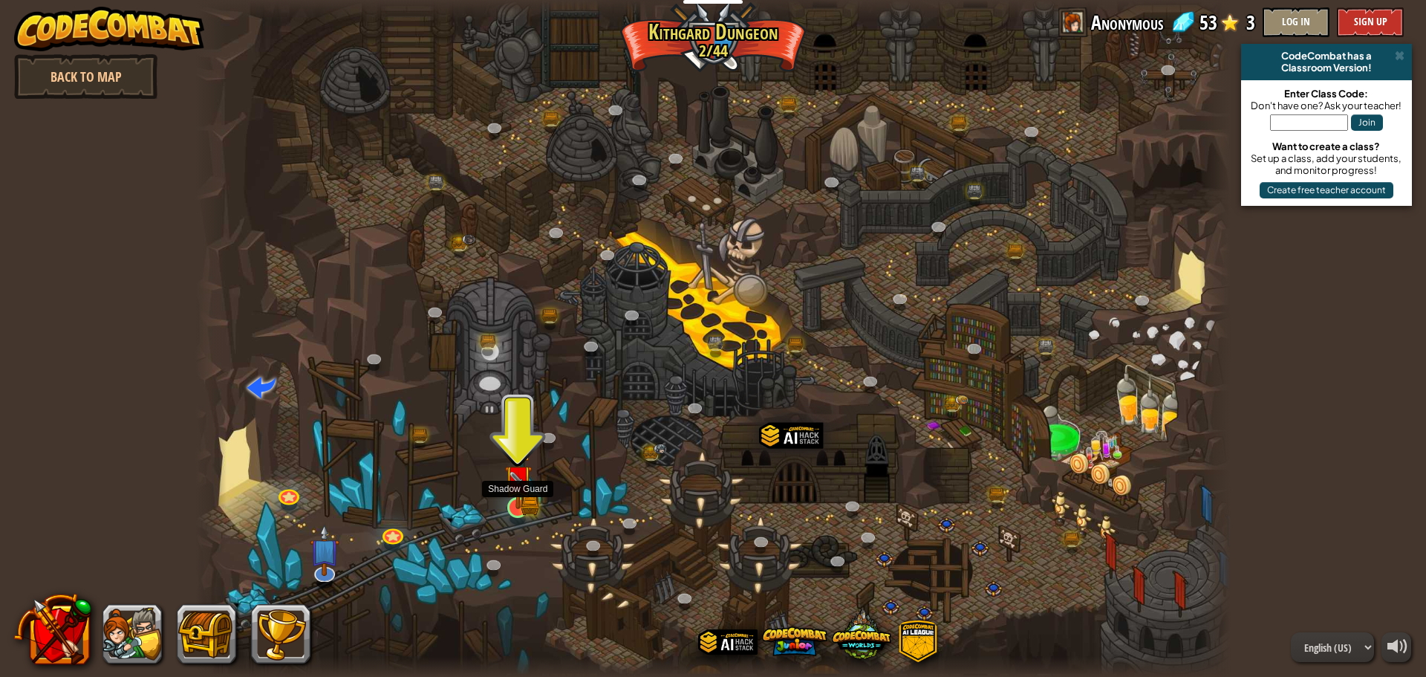
click at [522, 499] on img at bounding box center [517, 479] width 27 height 61
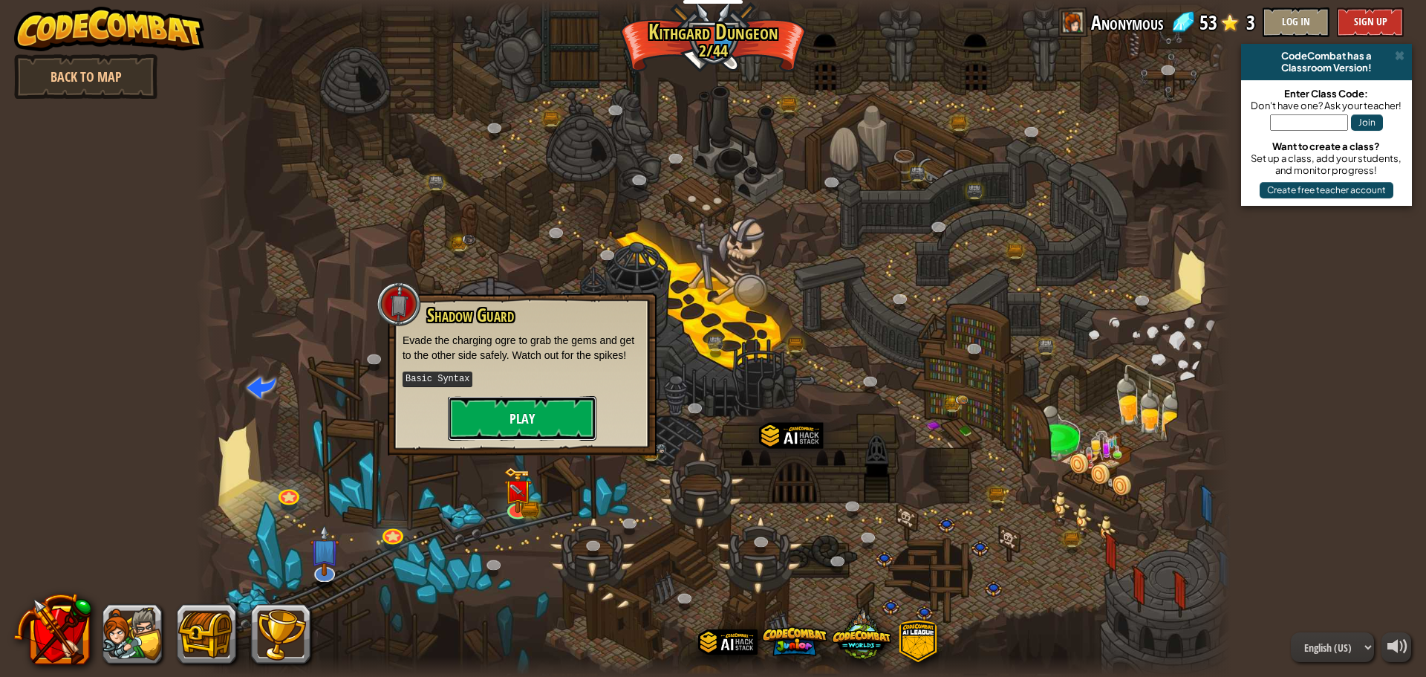
click at [542, 426] on button "Play" at bounding box center [522, 418] width 149 height 45
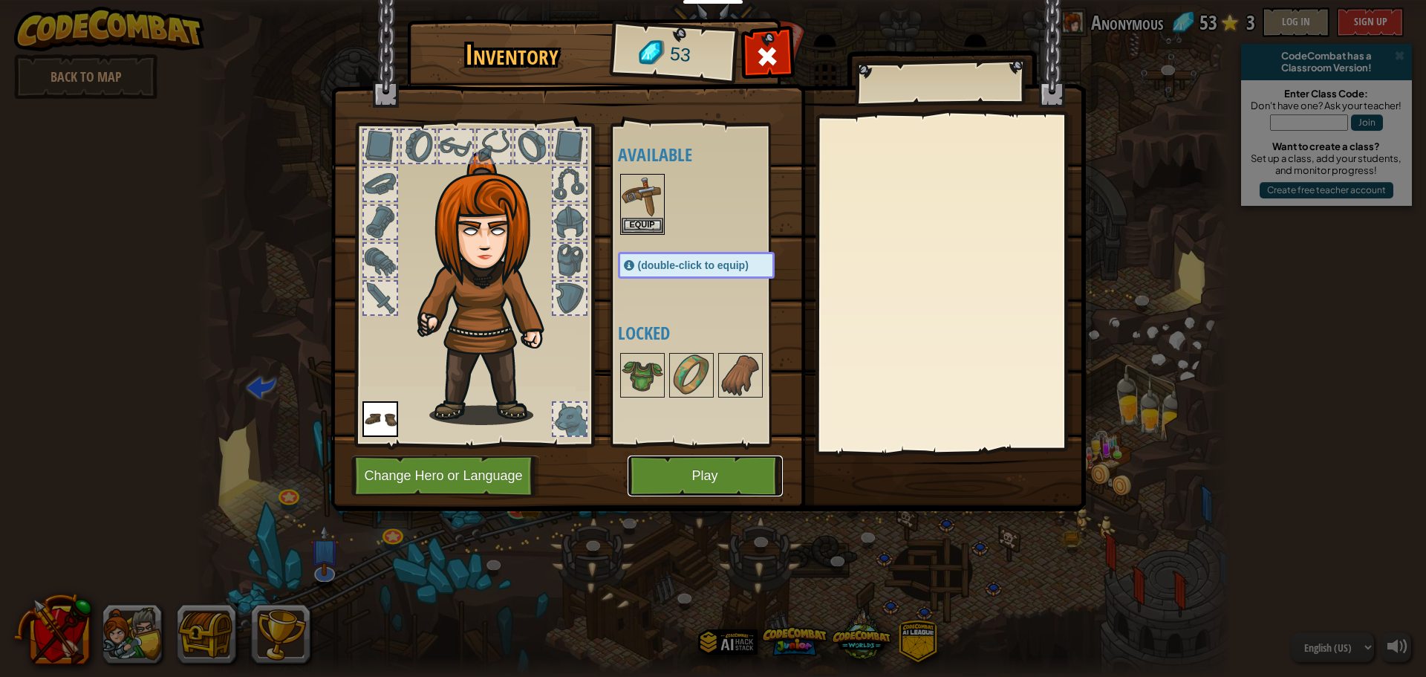
click at [695, 480] on button "Play" at bounding box center [705, 475] width 155 height 41
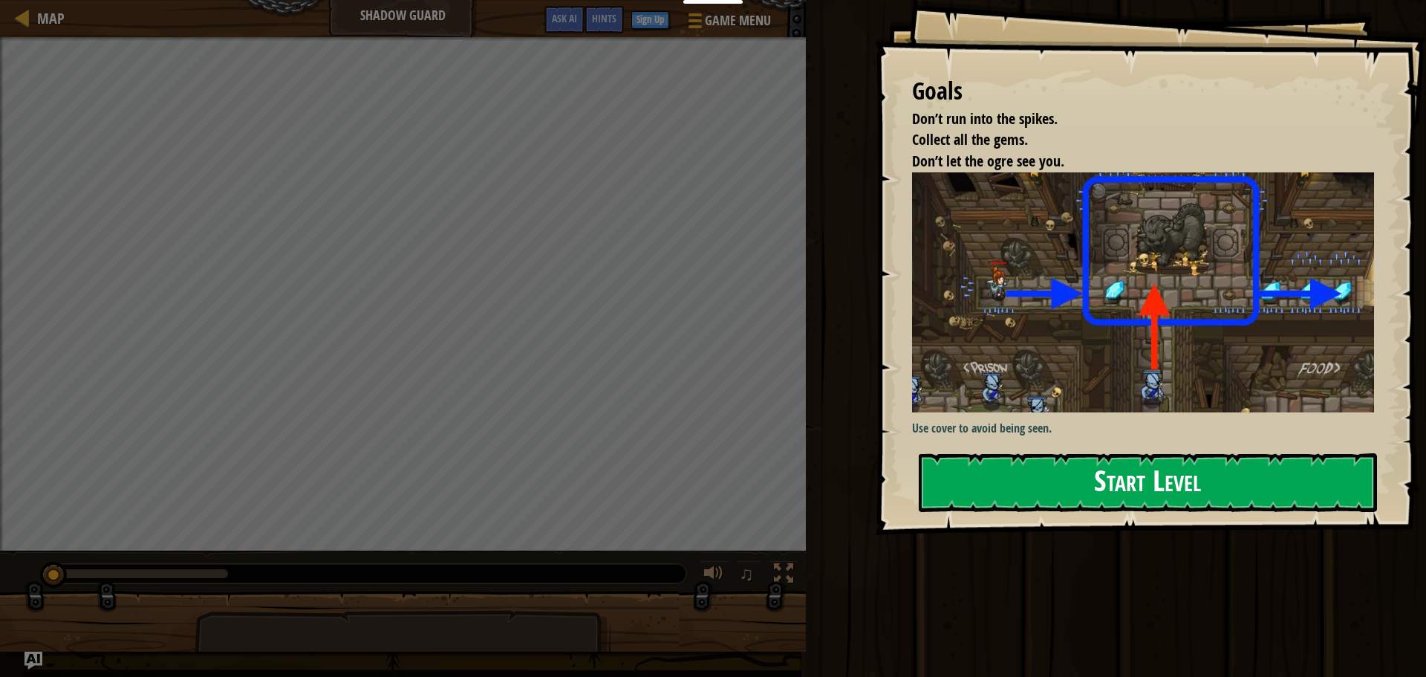
click at [1071, 473] on button "Start Level" at bounding box center [1148, 482] width 458 height 59
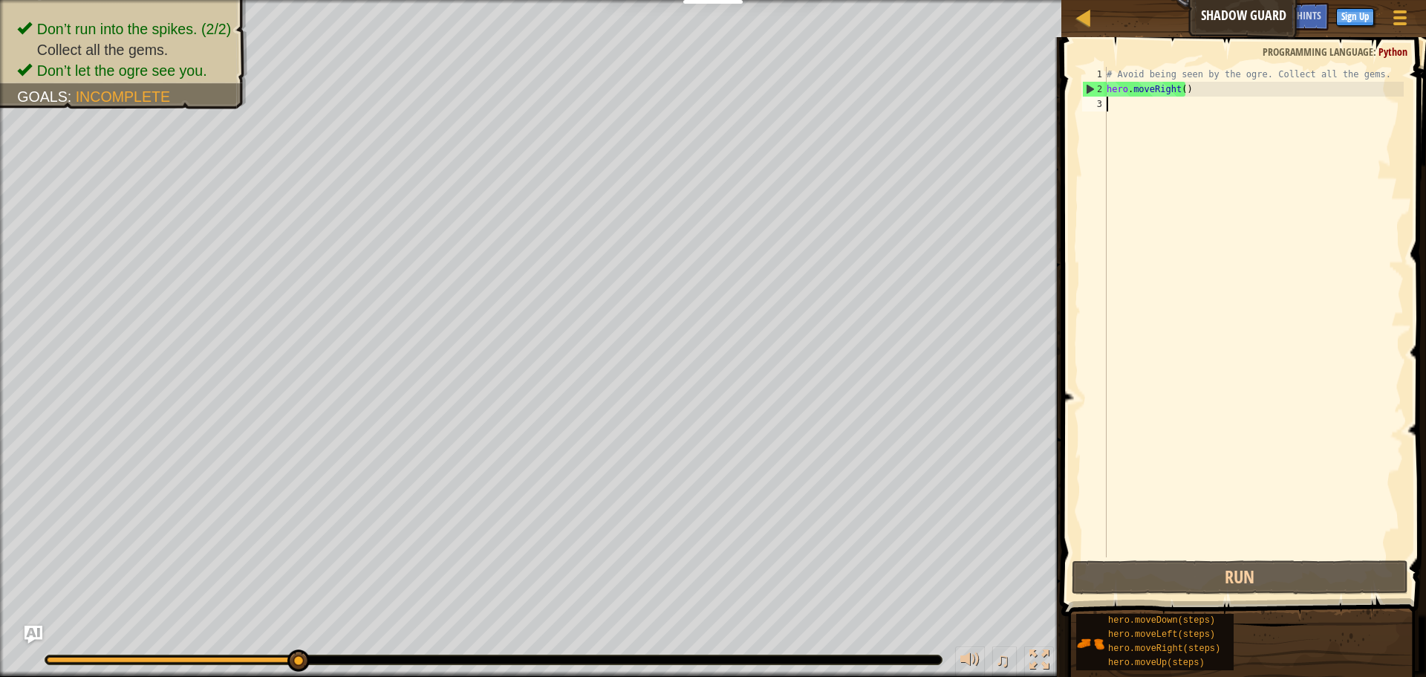
type textarea "h"
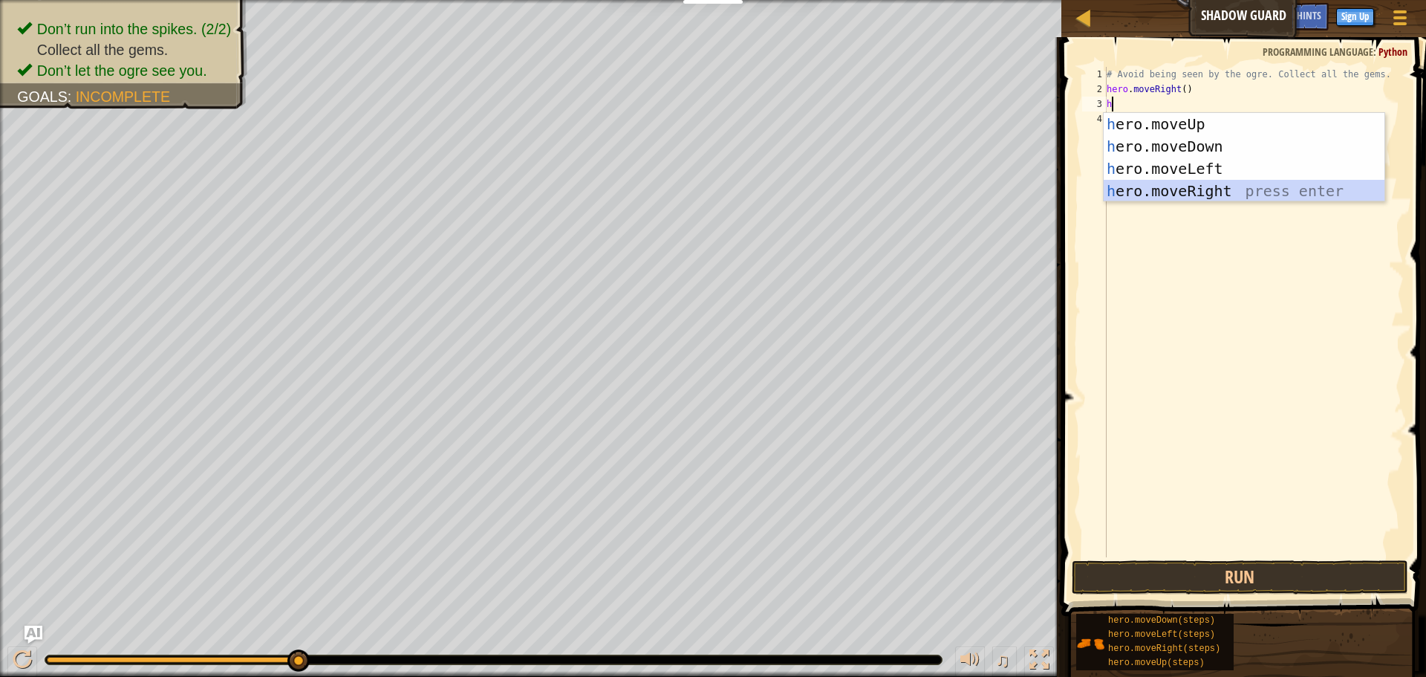
click at [1157, 181] on div "h ero.moveUp press enter h ero.moveDown press enter h ero.moveLeft press enter …" at bounding box center [1244, 180] width 281 height 134
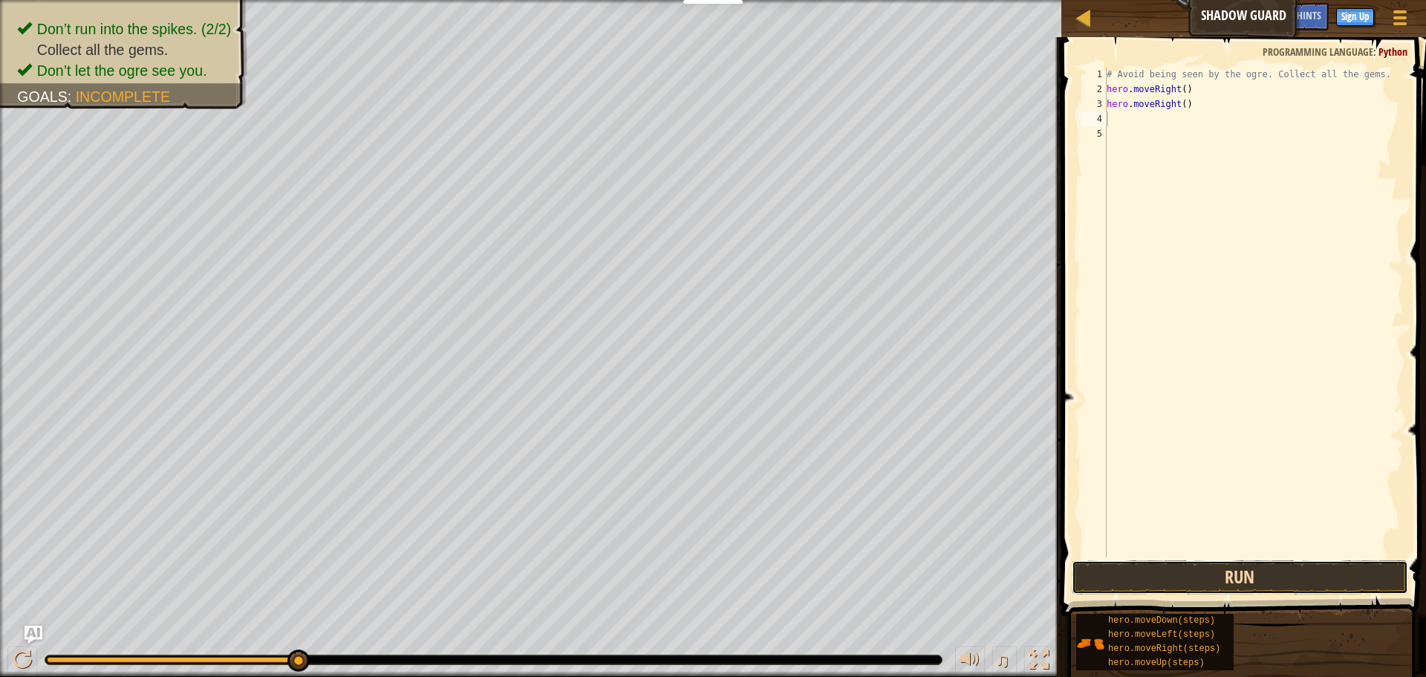
click at [1244, 568] on button "Run" at bounding box center [1240, 577] width 337 height 34
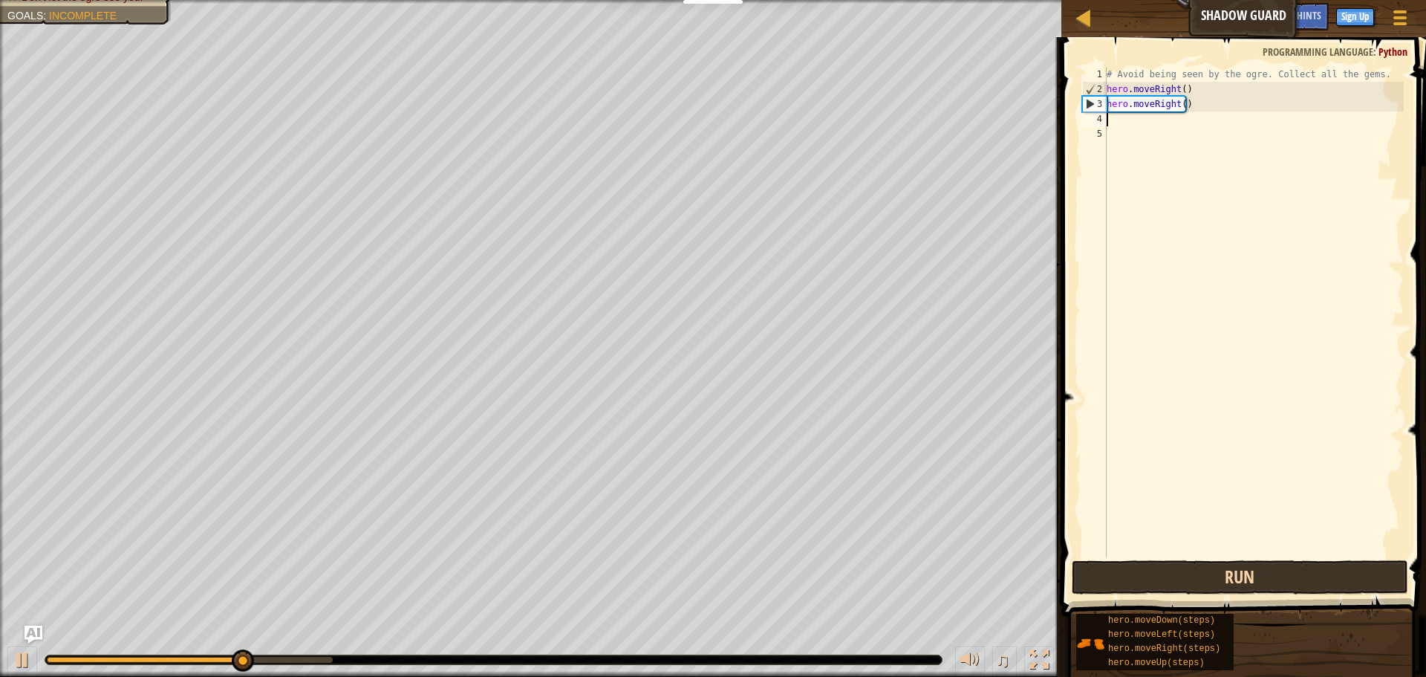
type textarea "j"
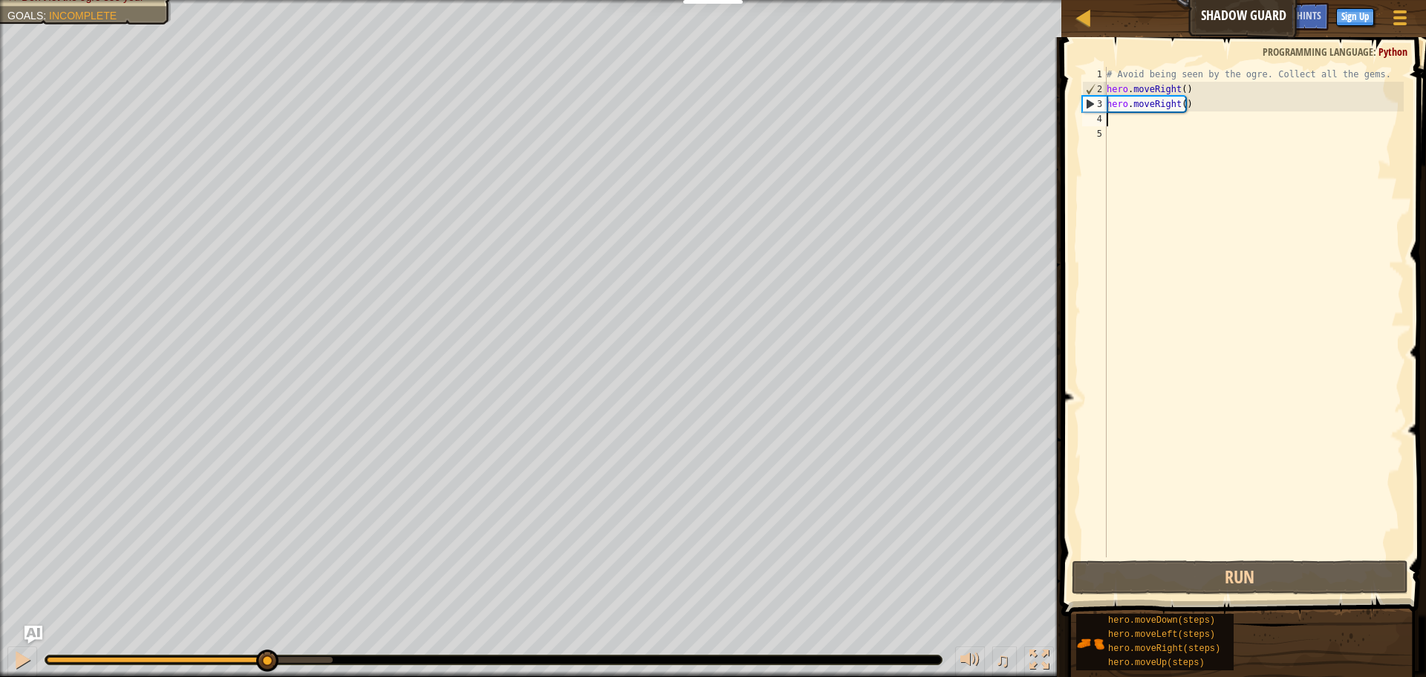
type textarea "h"
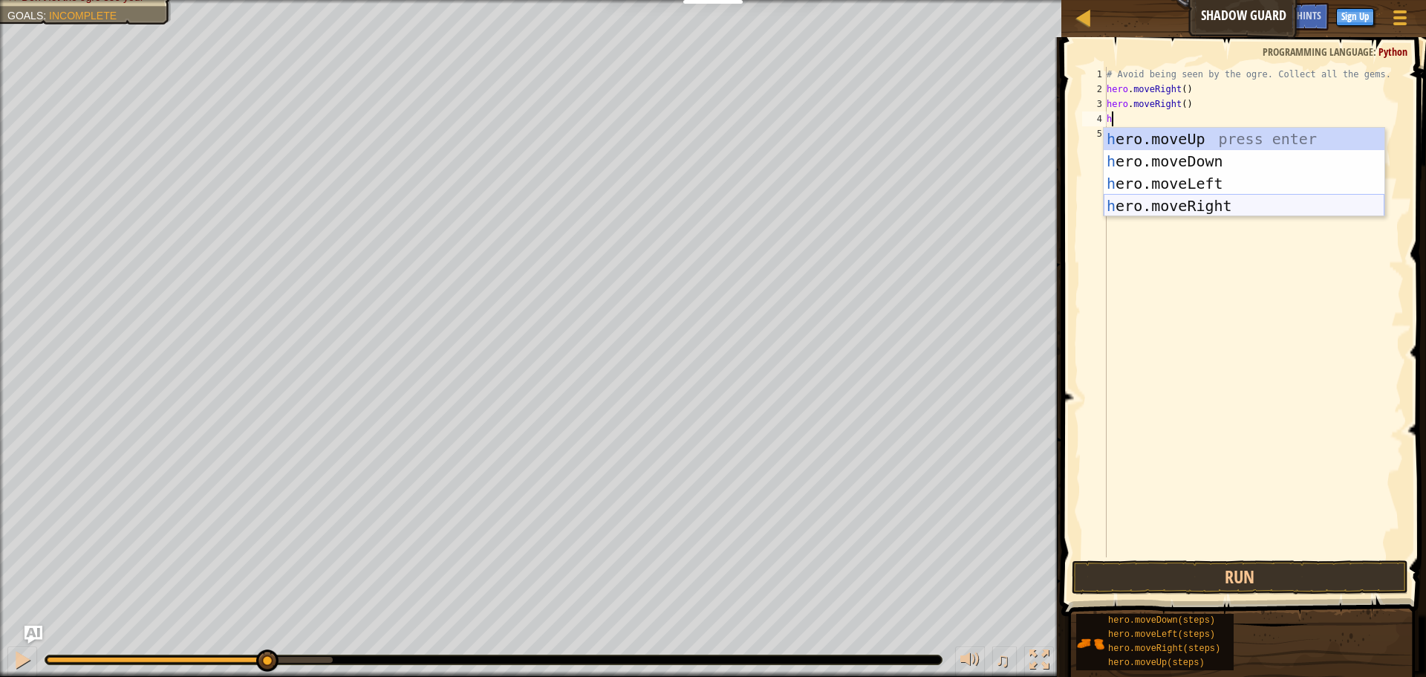
click at [1173, 200] on div "h ero.moveUp press enter h ero.moveDown press enter h ero.moveLeft press enter …" at bounding box center [1244, 195] width 281 height 134
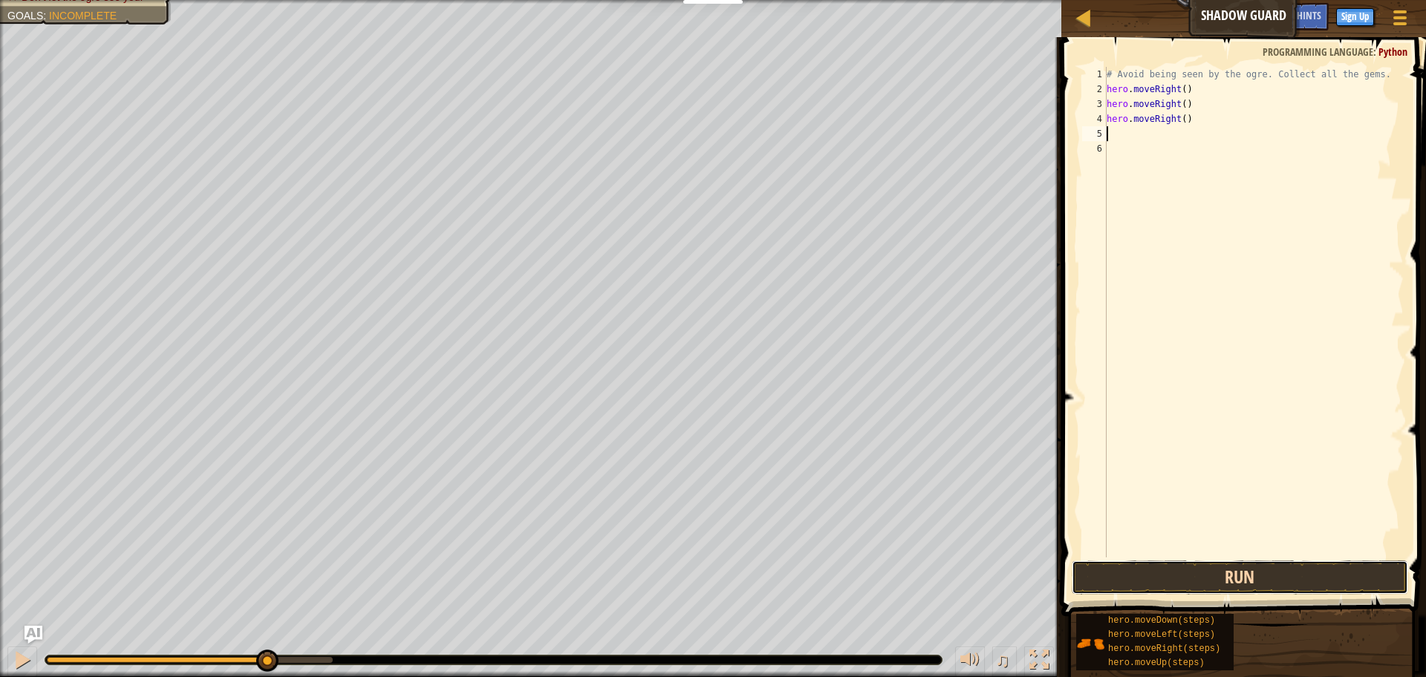
drag, startPoint x: 1211, startPoint y: 586, endPoint x: 1222, endPoint y: 578, distance: 13.8
click at [1222, 584] on button "Run" at bounding box center [1240, 577] width 337 height 34
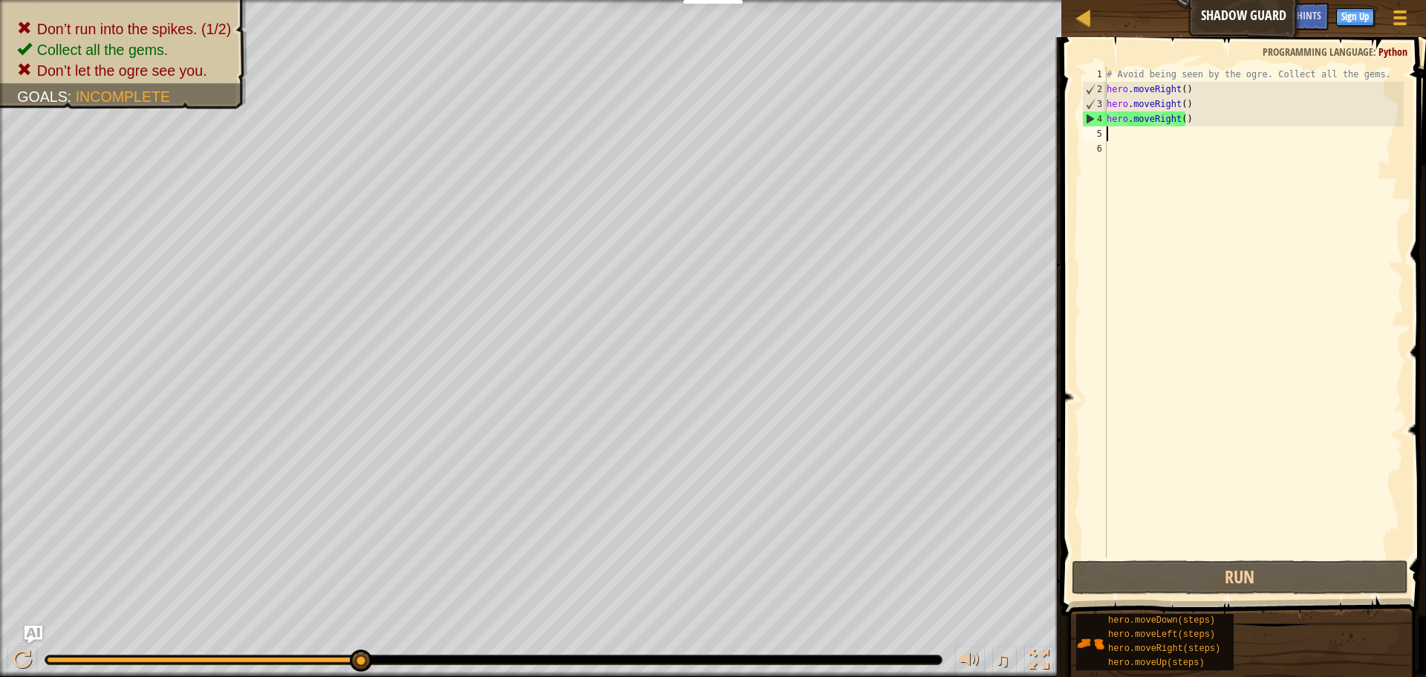
type textarea "h"
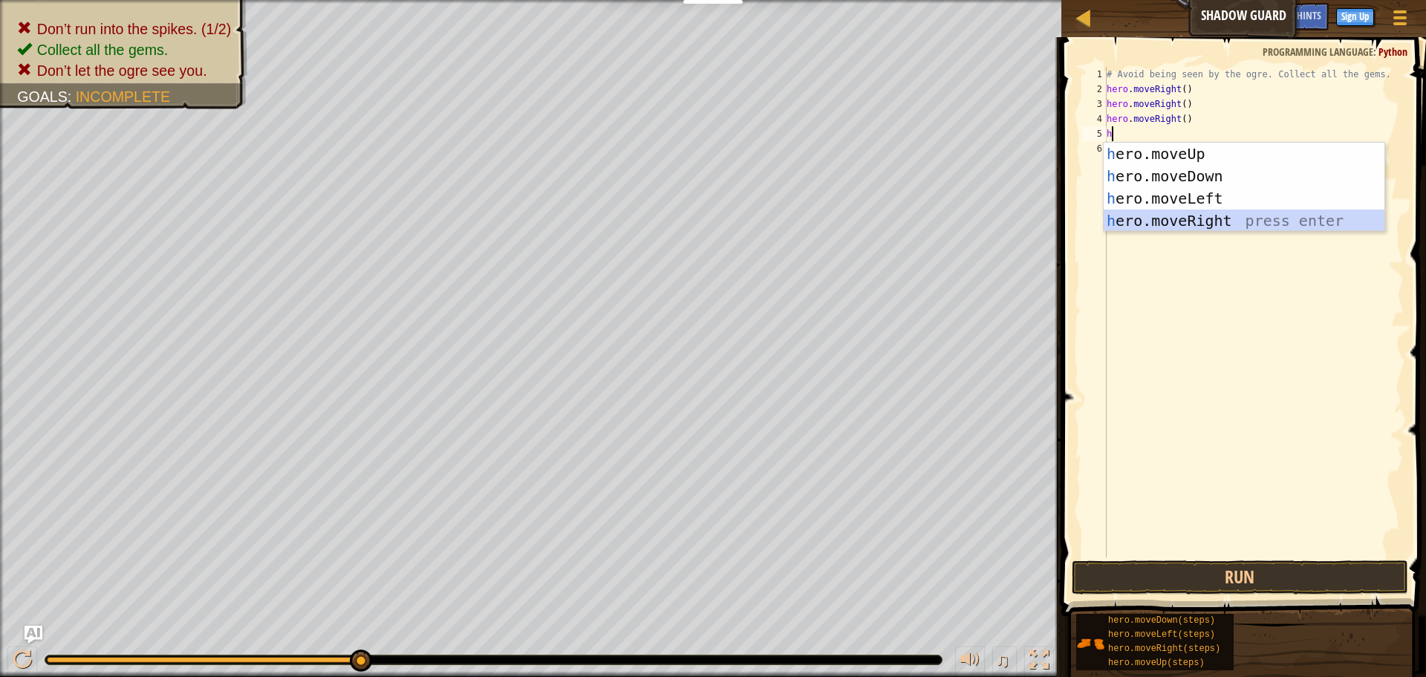
click at [1181, 220] on div "h ero.moveUp press enter h ero.moveDown press enter h ero.moveLeft press enter …" at bounding box center [1244, 210] width 281 height 134
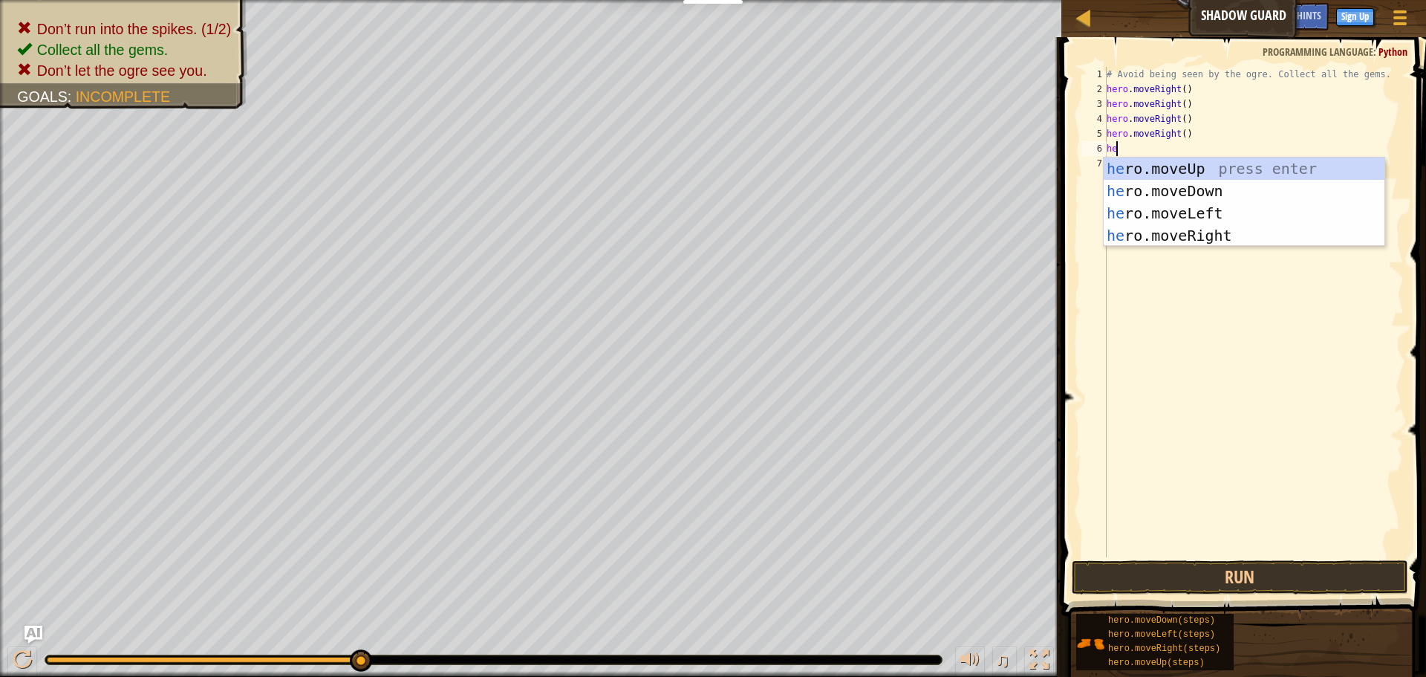
type textarea "her"
click at [1142, 239] on div "her o.moveUp press enter her o.moveDown press enter her o.moveLeft press enter …" at bounding box center [1244, 225] width 281 height 134
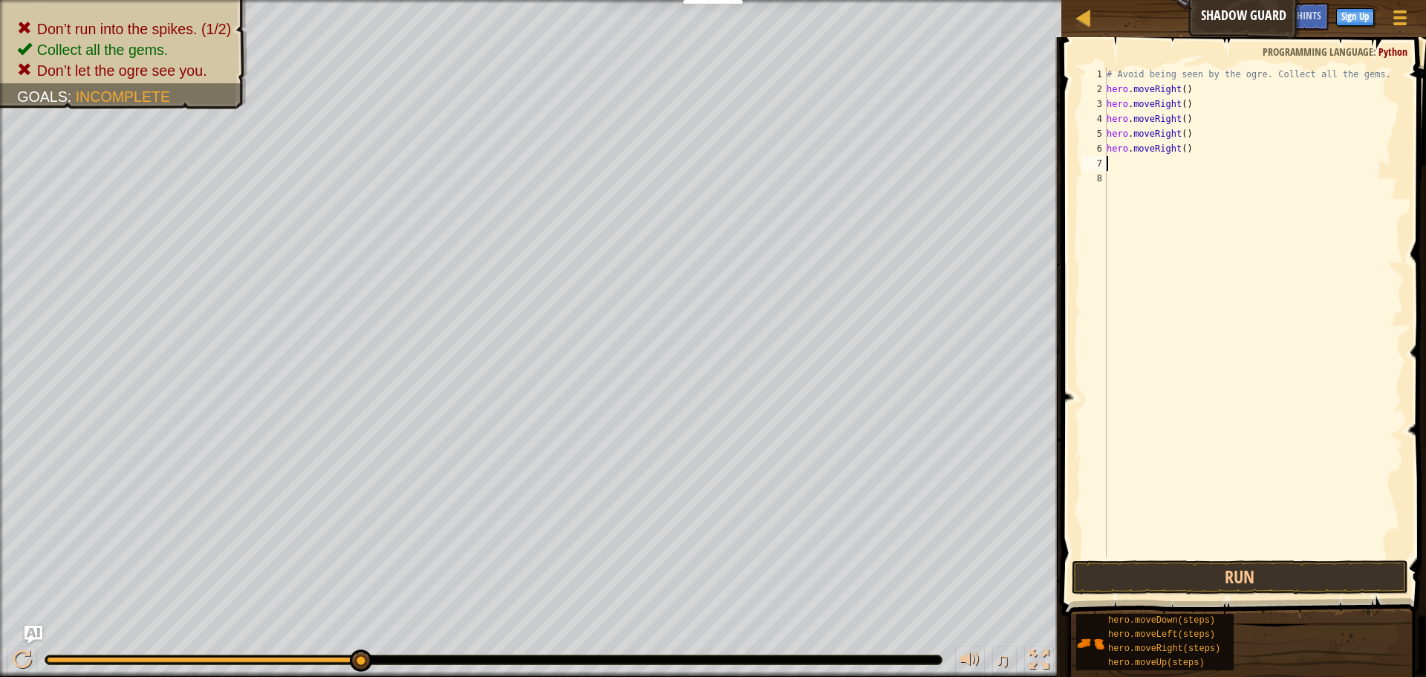
scroll to position [7, 0]
drag, startPoint x: 1163, startPoint y: 575, endPoint x: 1152, endPoint y: 569, distance: 12.6
click at [1160, 574] on button "Run" at bounding box center [1240, 577] width 337 height 34
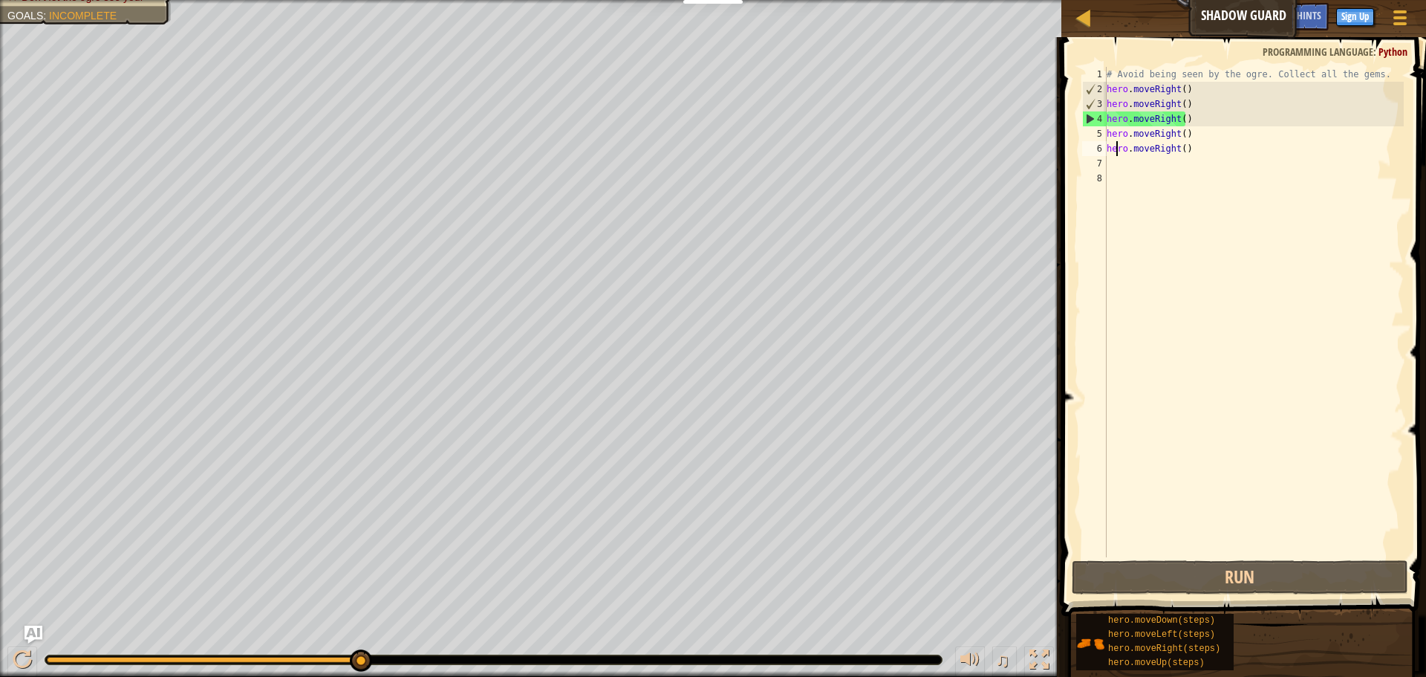
click at [1116, 149] on div "# Avoid being seen by the ogre. Collect all the gems. hero . moveRight ( ) hero…" at bounding box center [1254, 327] width 300 height 520
drag, startPoint x: 1105, startPoint y: 150, endPoint x: 1179, endPoint y: 137, distance: 74.6
click at [1179, 137] on div "hero.moveRight() 1 2 3 4 5 6 7 8 # Avoid being seen by the ogre. Collect all th…" at bounding box center [1241, 312] width 325 height 490
type textarea "hero.moveRight() hero.moveRight()"
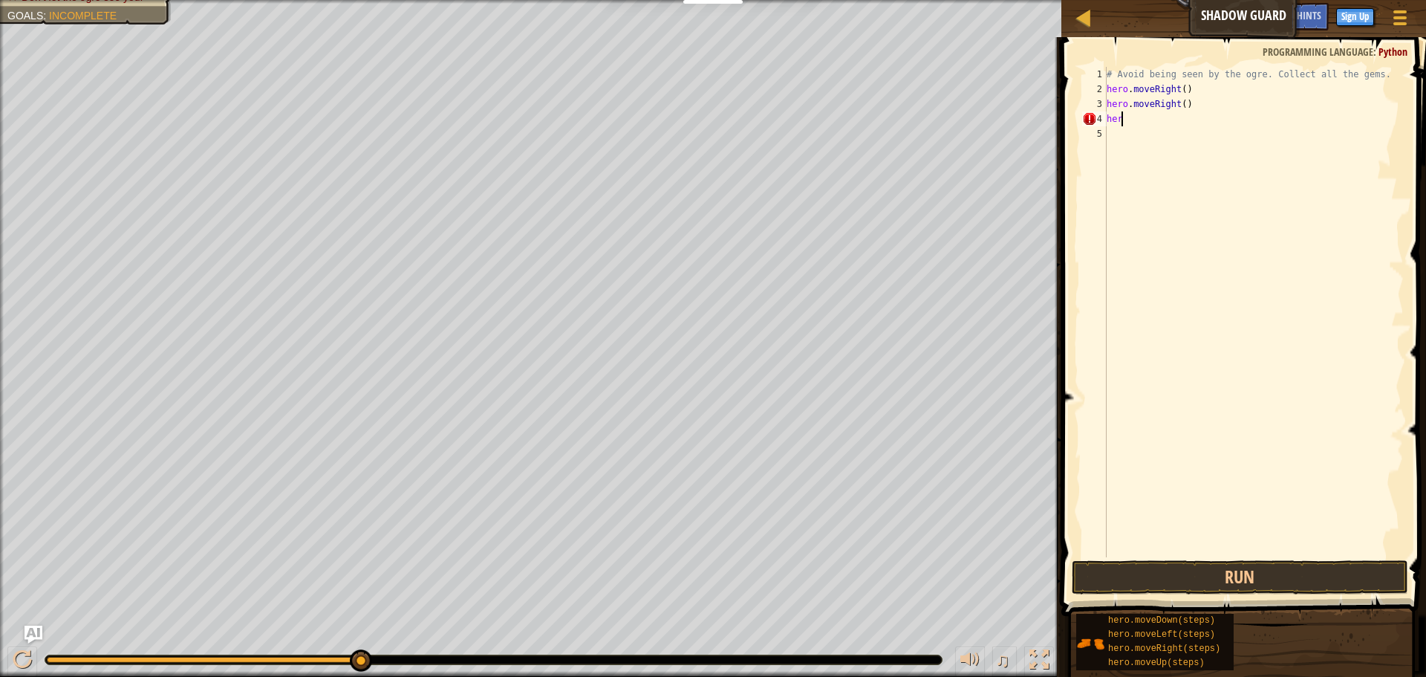
type textarea "h"
click at [1157, 566] on button "Run" at bounding box center [1240, 577] width 337 height 34
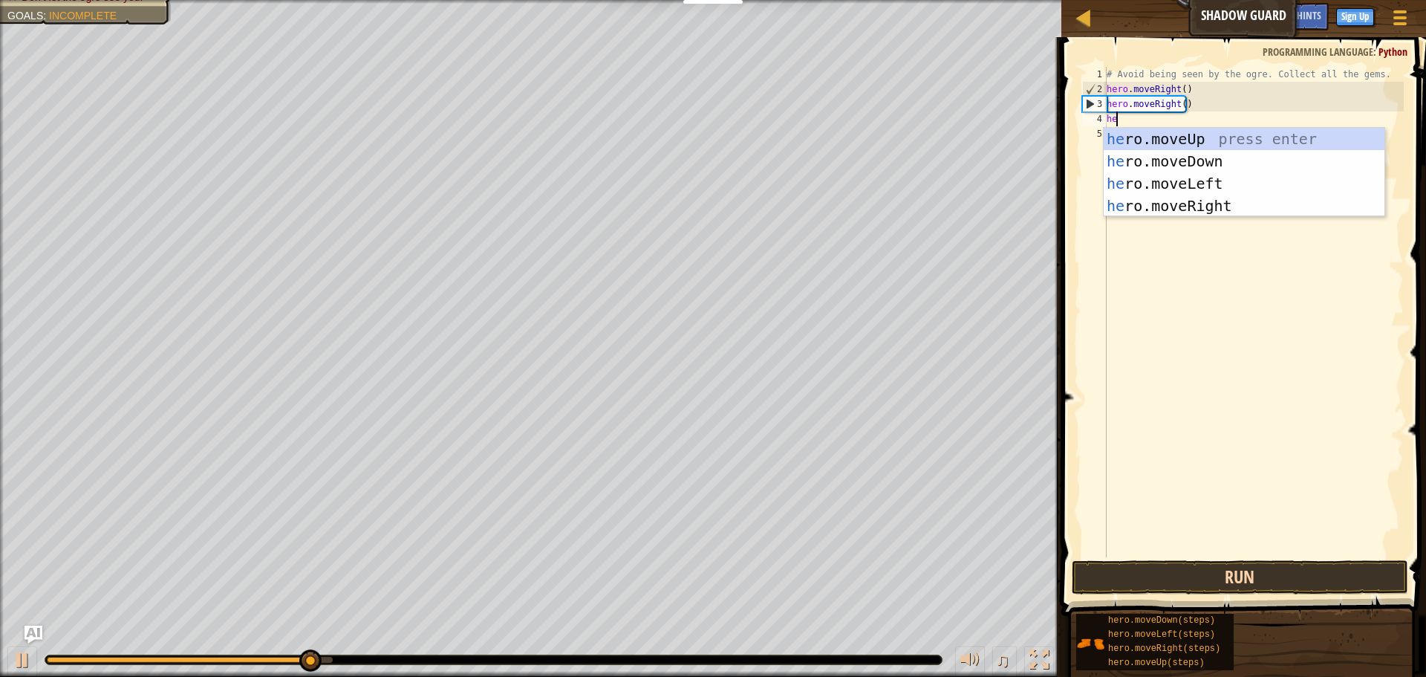
scroll to position [7, 1]
type textarea "hero"
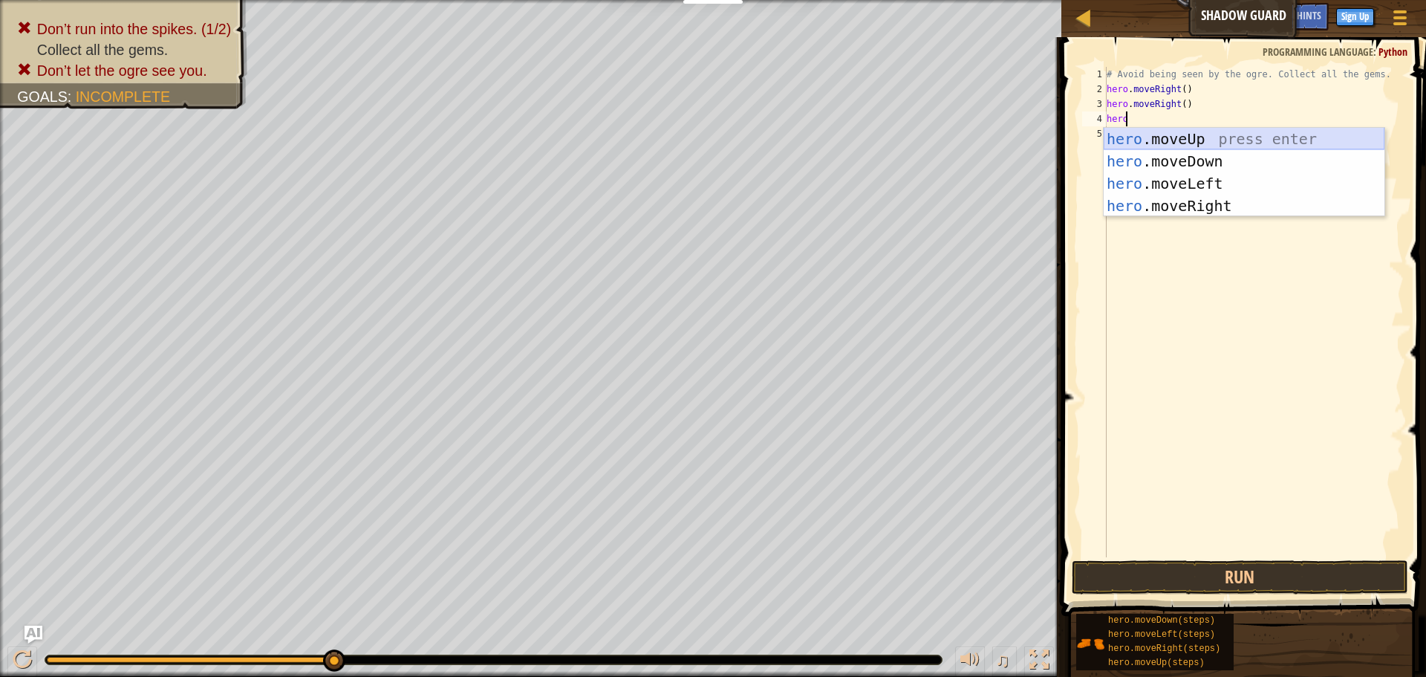
click at [1169, 138] on div "hero .moveUp press enter hero .moveDown press enter hero .moveLeft press enter …" at bounding box center [1244, 195] width 281 height 134
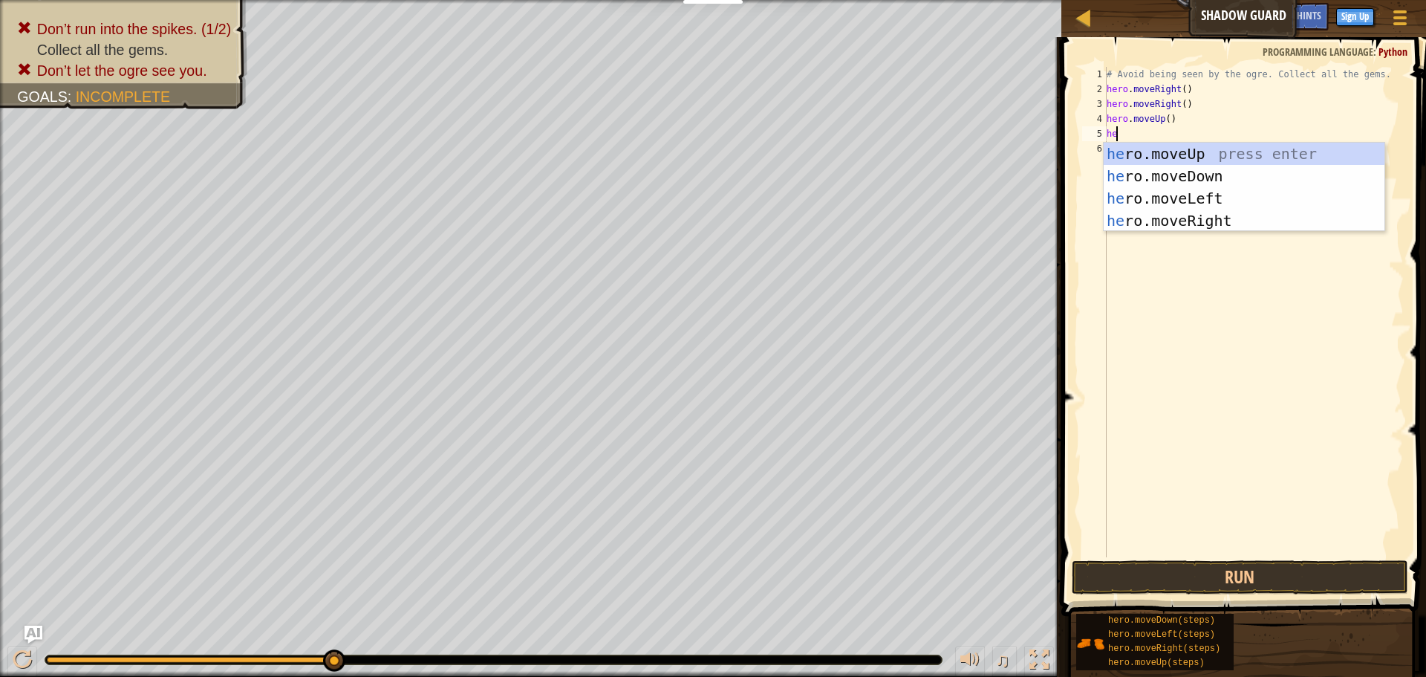
type textarea "her"
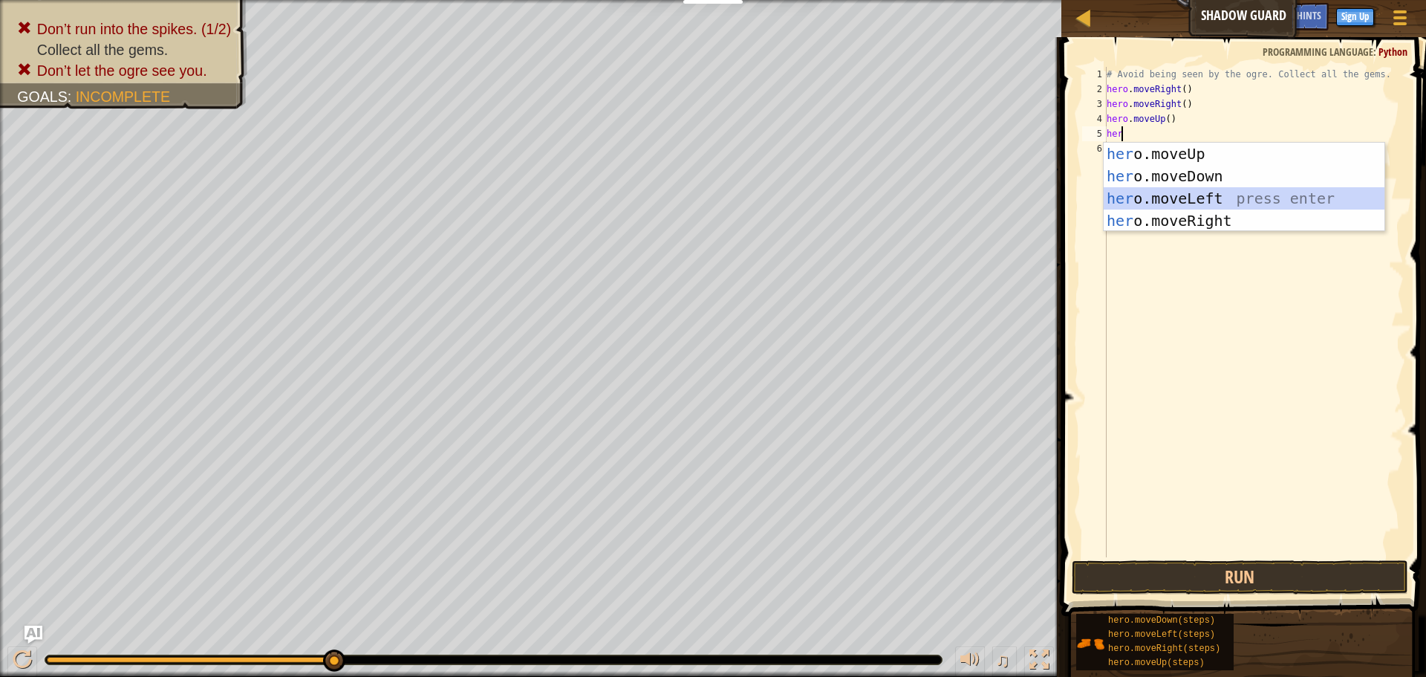
click at [1161, 197] on div "her o.moveUp press enter her o.moveDown press enter her o.moveLeft press enter …" at bounding box center [1244, 210] width 281 height 134
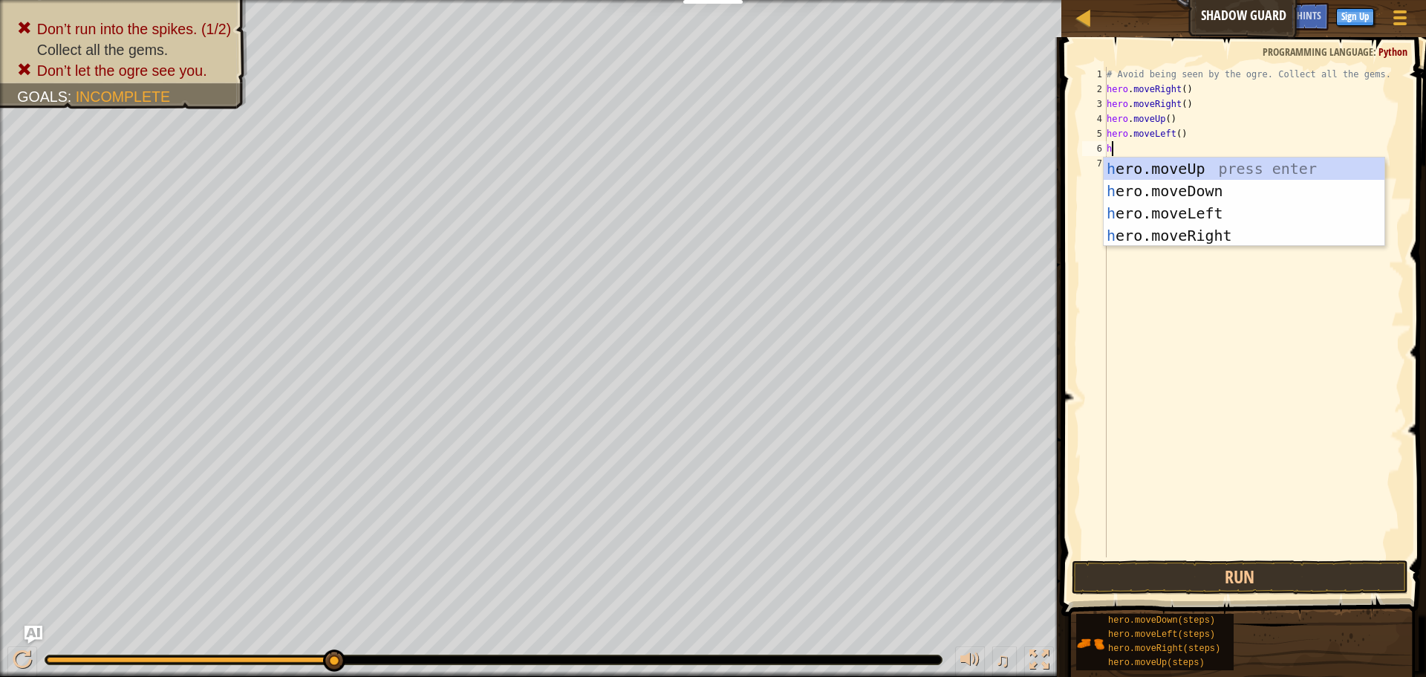
type textarea "he"
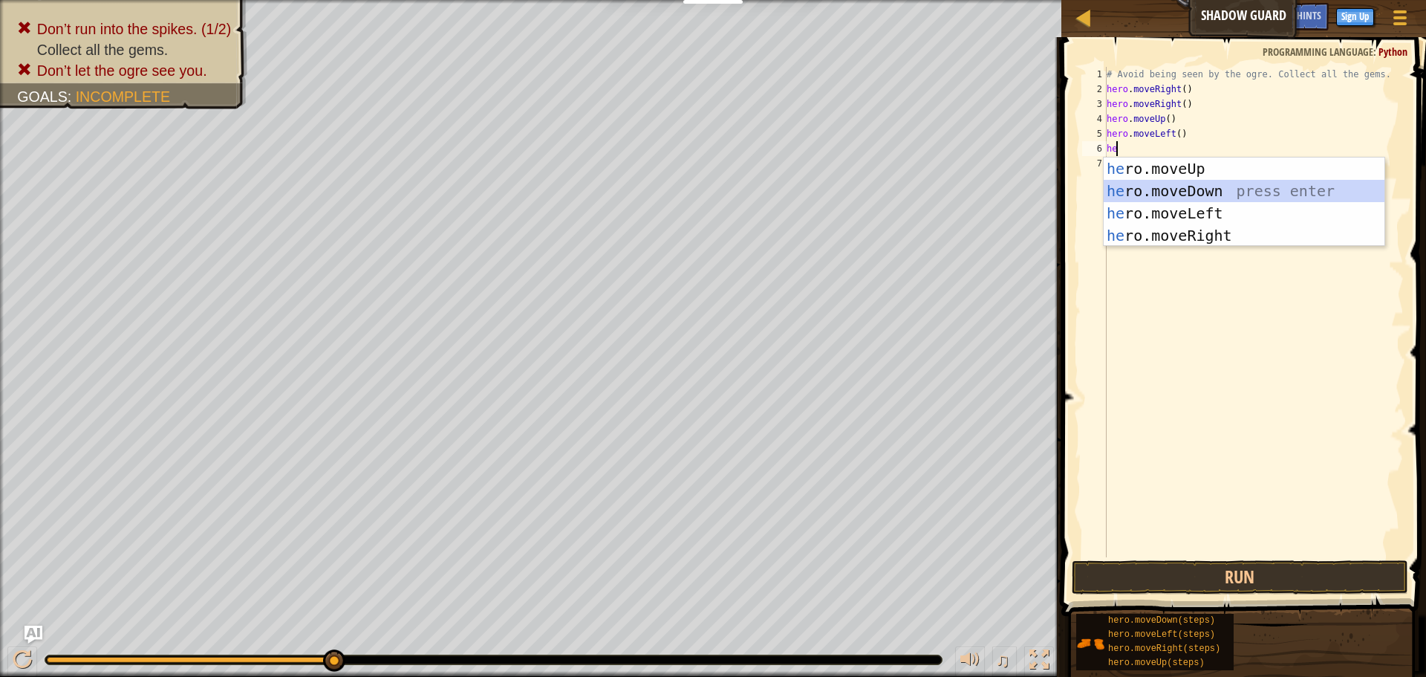
click at [1158, 189] on div "he ro.moveUp press enter he ro.moveDown press enter he ro.moveLeft press enter …" at bounding box center [1244, 225] width 281 height 134
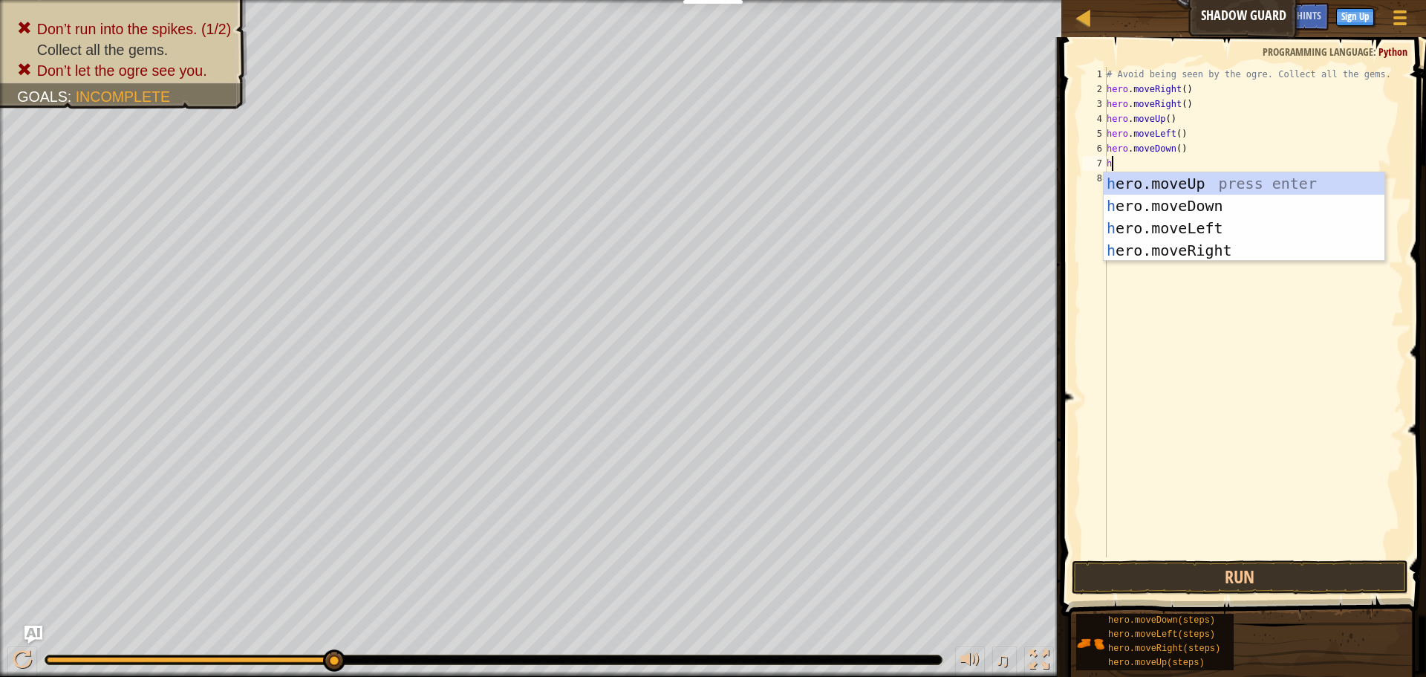
type textarea "her"
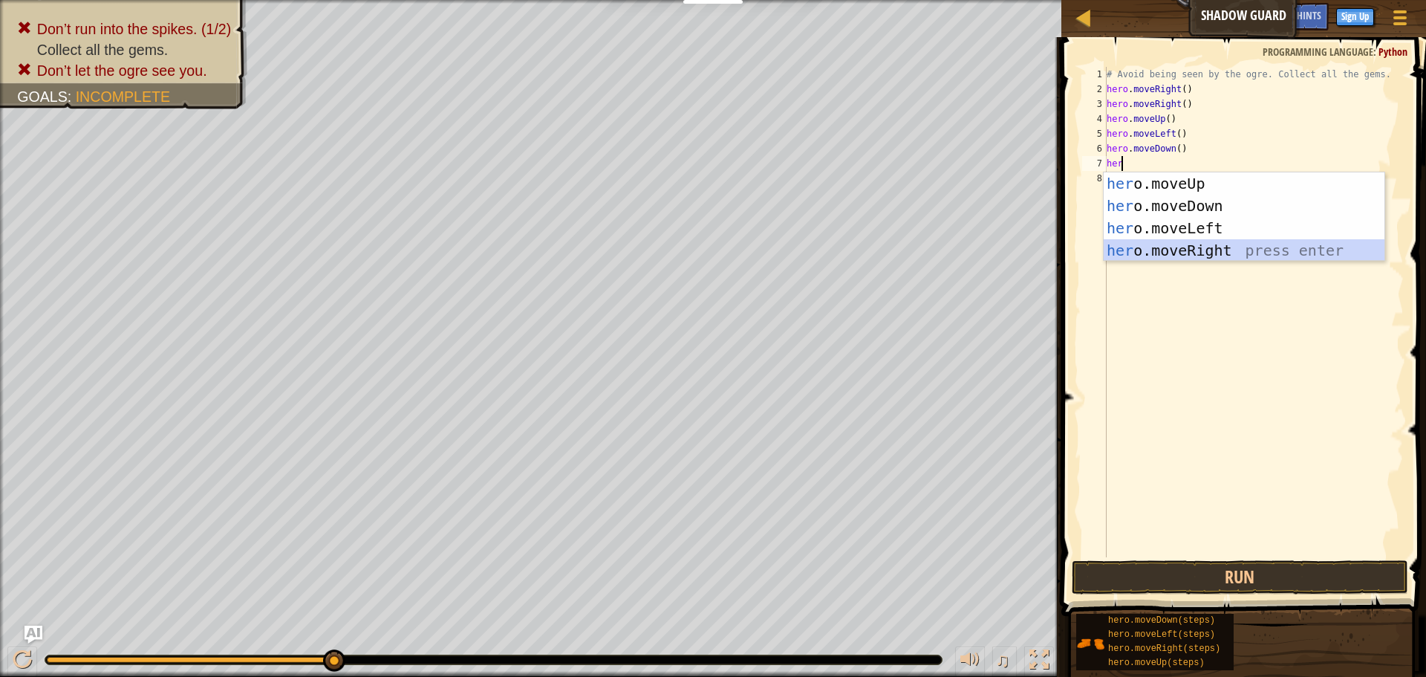
click at [1172, 247] on div "her o.moveUp press enter her o.moveDown press enter her o.moveLeft press enter …" at bounding box center [1244, 239] width 281 height 134
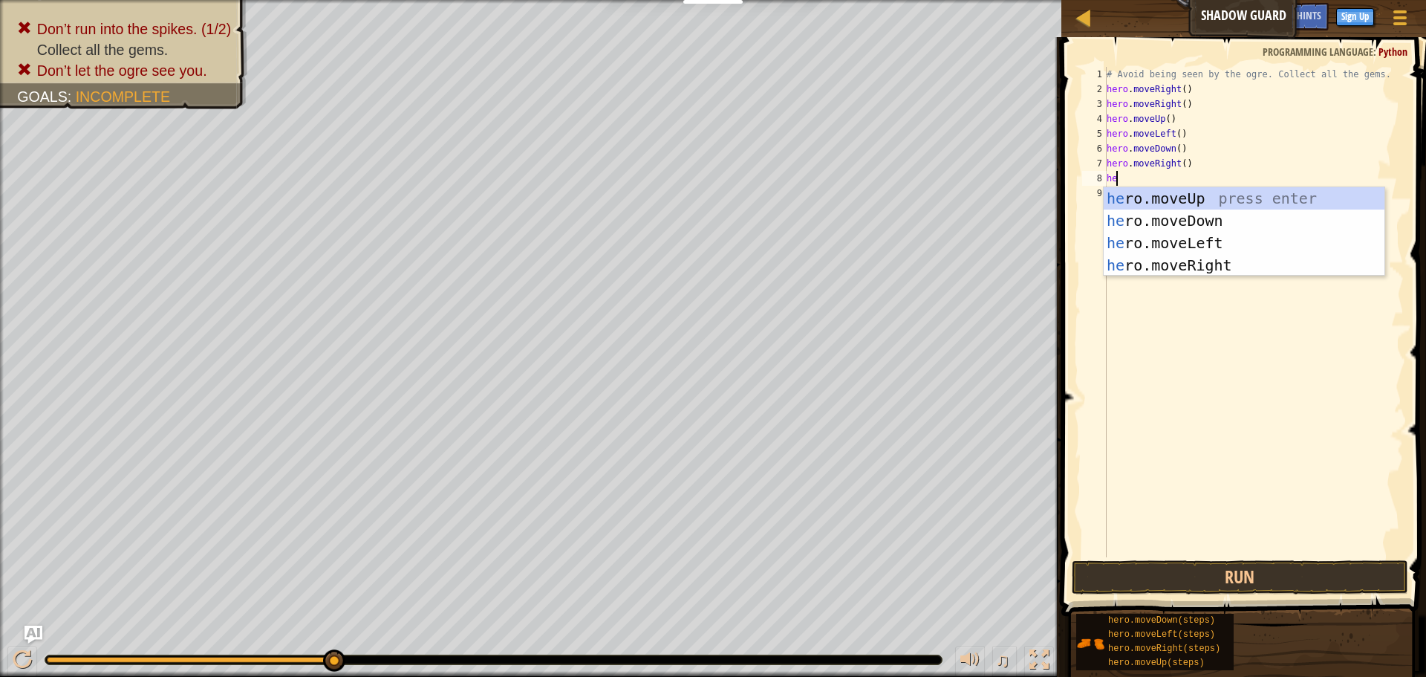
type textarea "her"
click at [1181, 238] on div "her o.moveUp press enter her o.moveDown press enter her o.moveLeft press enter …" at bounding box center [1244, 254] width 281 height 134
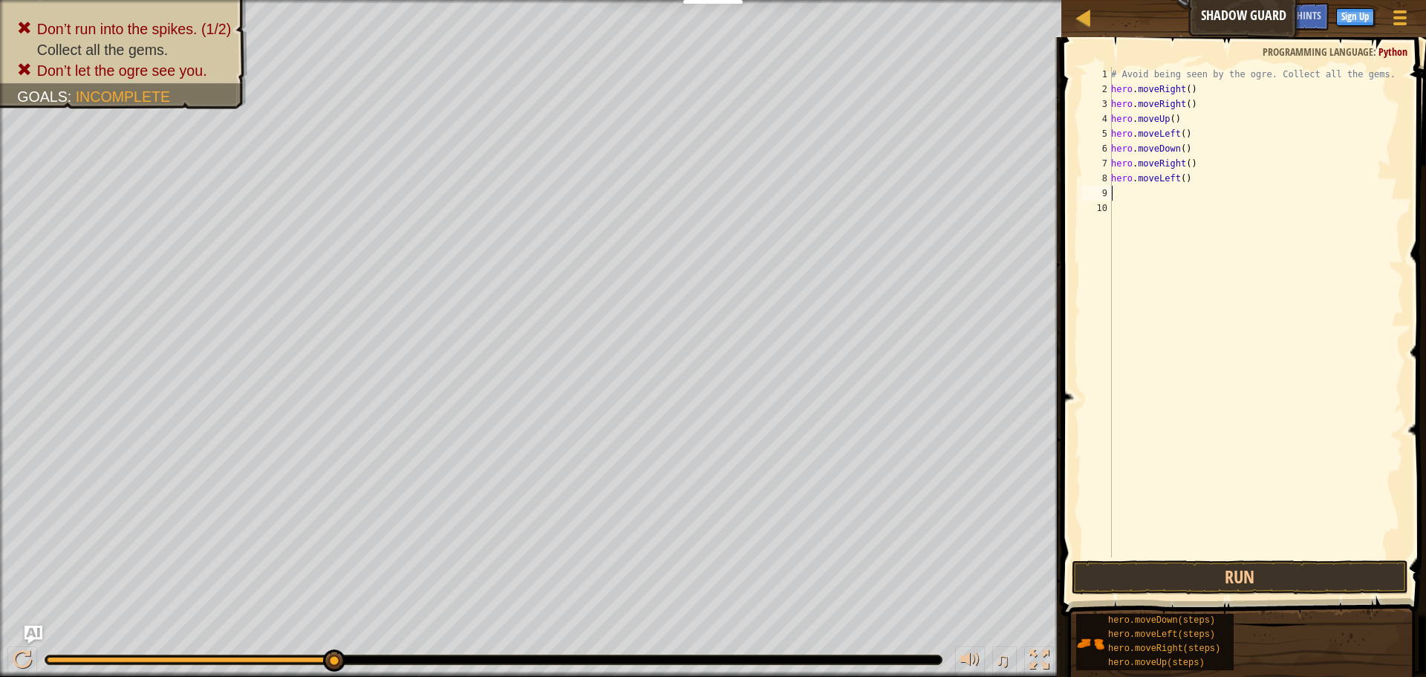
scroll to position [7, 0]
click at [1172, 177] on div "# Avoid being seen by the ogre. Collect all the gems. hero . moveRight ( ) hero…" at bounding box center [1256, 327] width 296 height 520
click at [1175, 177] on div "# Avoid being seen by the ogre. Collect all the gems. hero . moveRight ( ) hero…" at bounding box center [1256, 327] width 296 height 520
click at [1181, 568] on button "Run" at bounding box center [1240, 577] width 337 height 34
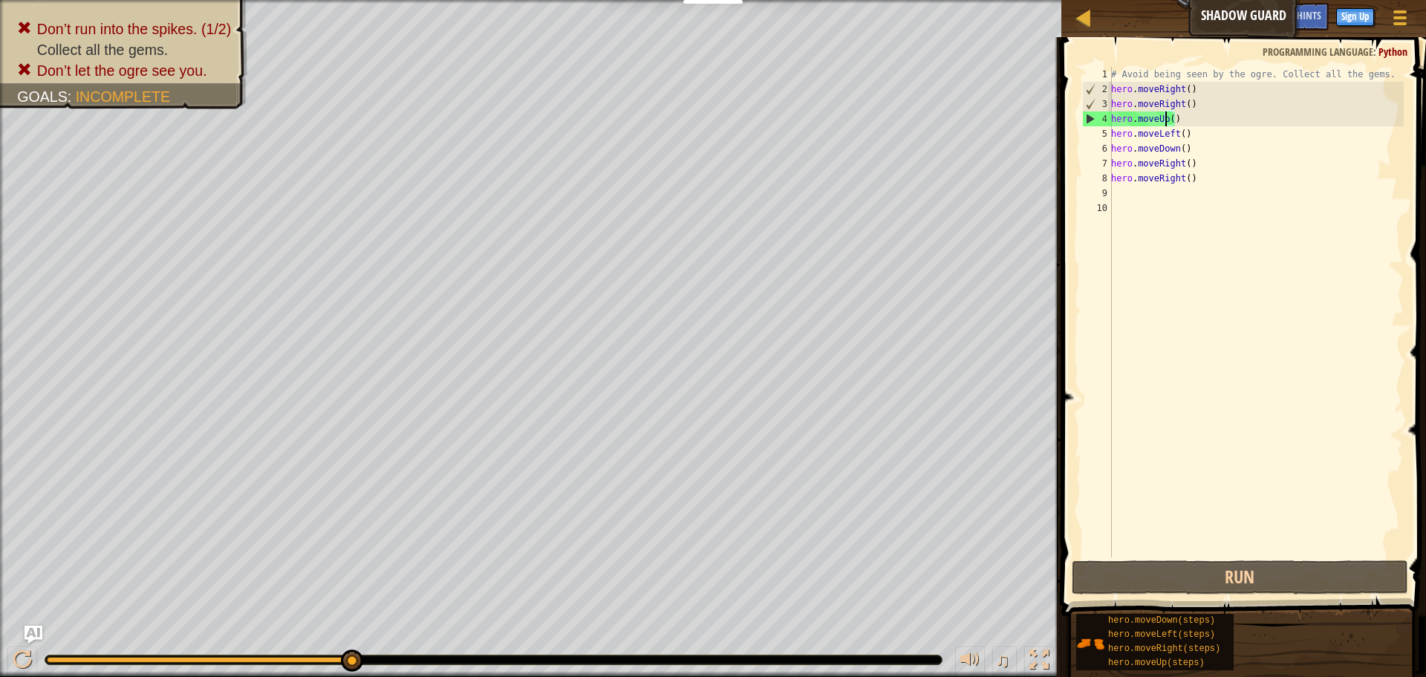
click at [1164, 117] on div "# Avoid being seen by the ogre. Collect all the gems. hero . moveRight ( ) hero…" at bounding box center [1256, 327] width 296 height 520
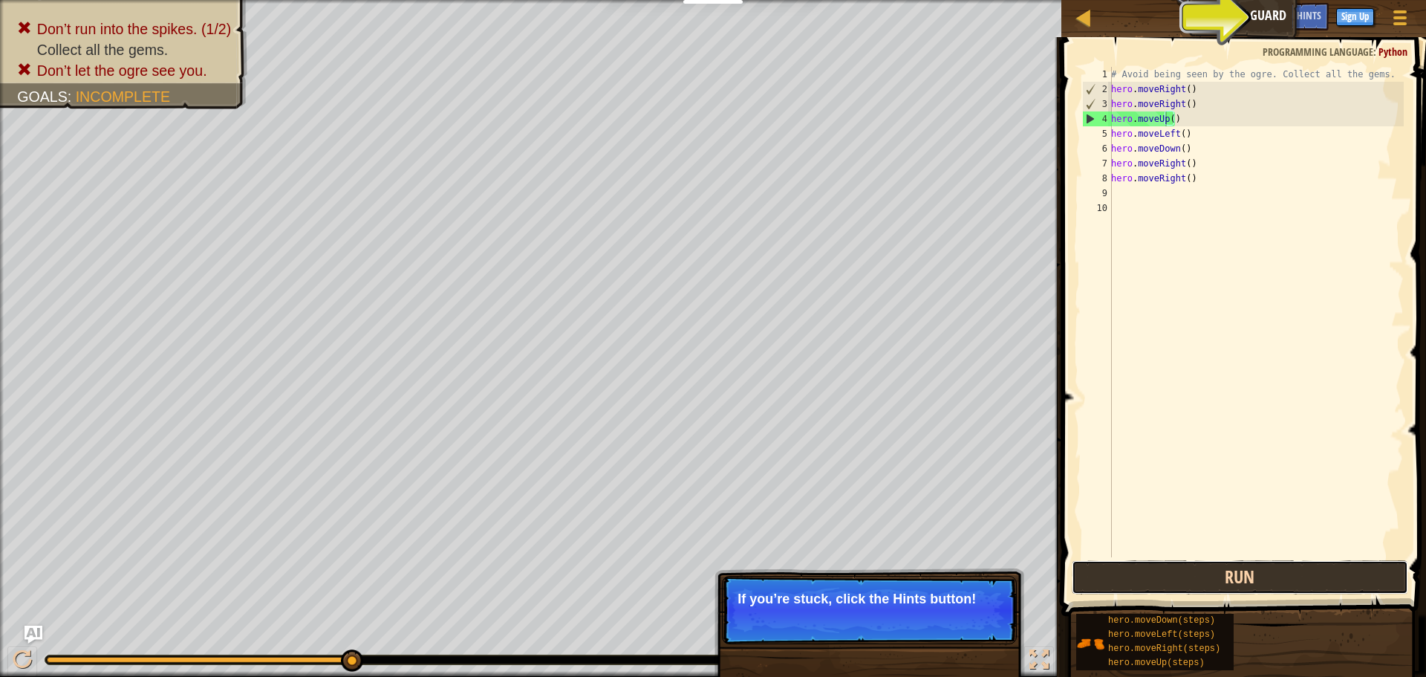
click at [1142, 575] on button "Run" at bounding box center [1240, 577] width 337 height 34
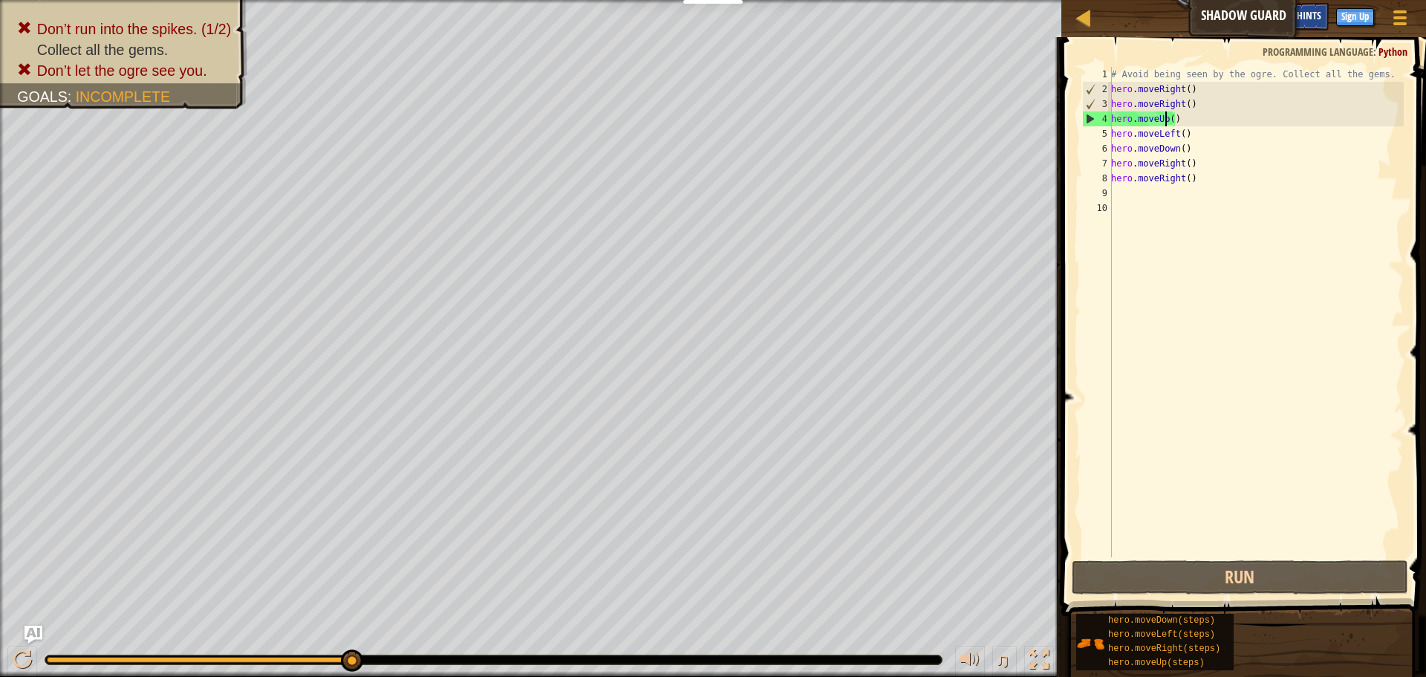
click at [1308, 18] on span "Hints" at bounding box center [1309, 15] width 25 height 14
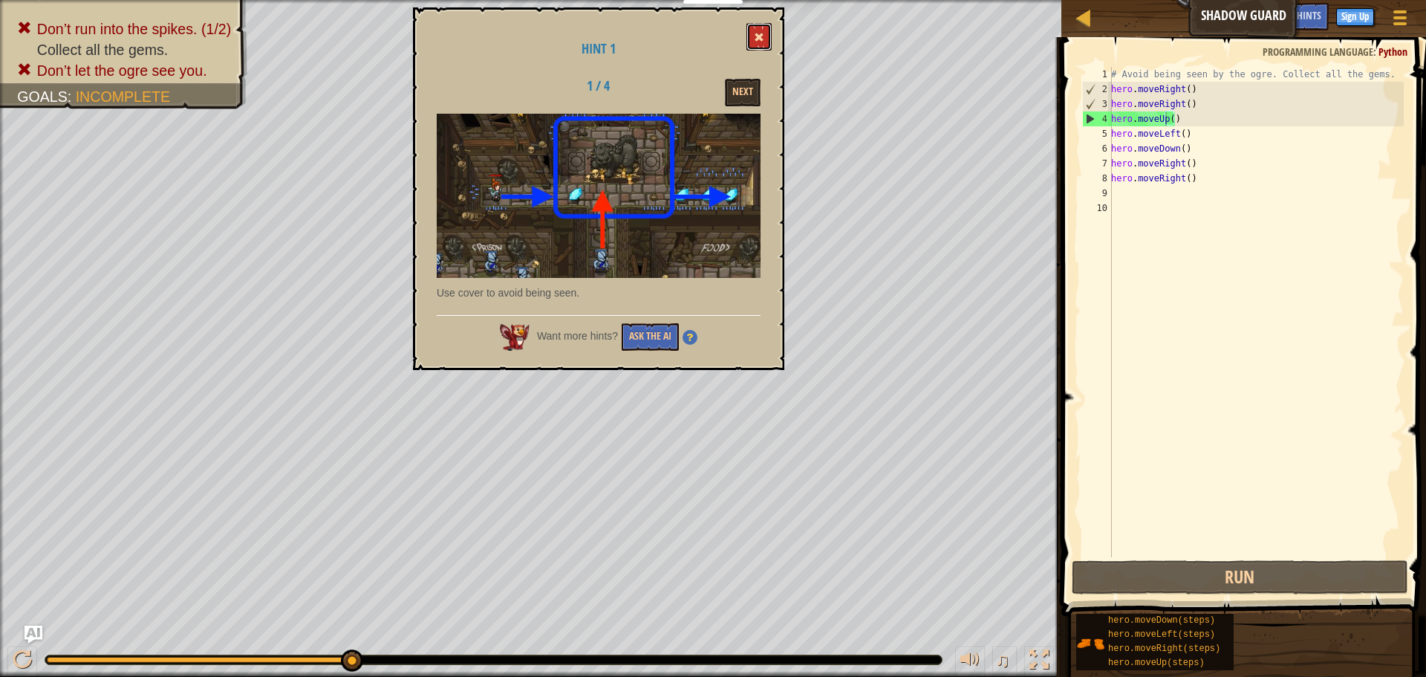
click at [755, 29] on button at bounding box center [759, 36] width 25 height 27
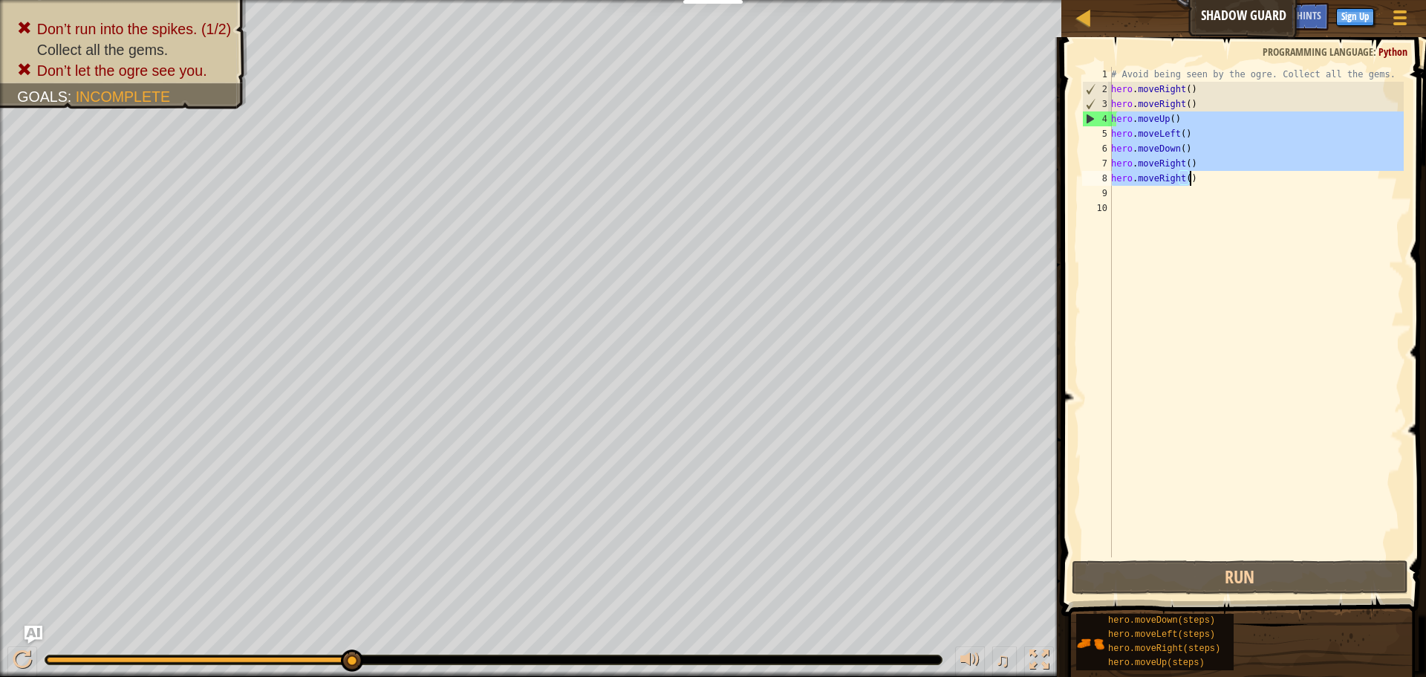
drag, startPoint x: 1114, startPoint y: 117, endPoint x: 1255, endPoint y: 188, distance: 157.5
click at [1255, 188] on div "# Avoid being seen by the ogre. Collect all the gems. hero . moveRight ( ) hero…" at bounding box center [1256, 327] width 296 height 520
type textarea "h"
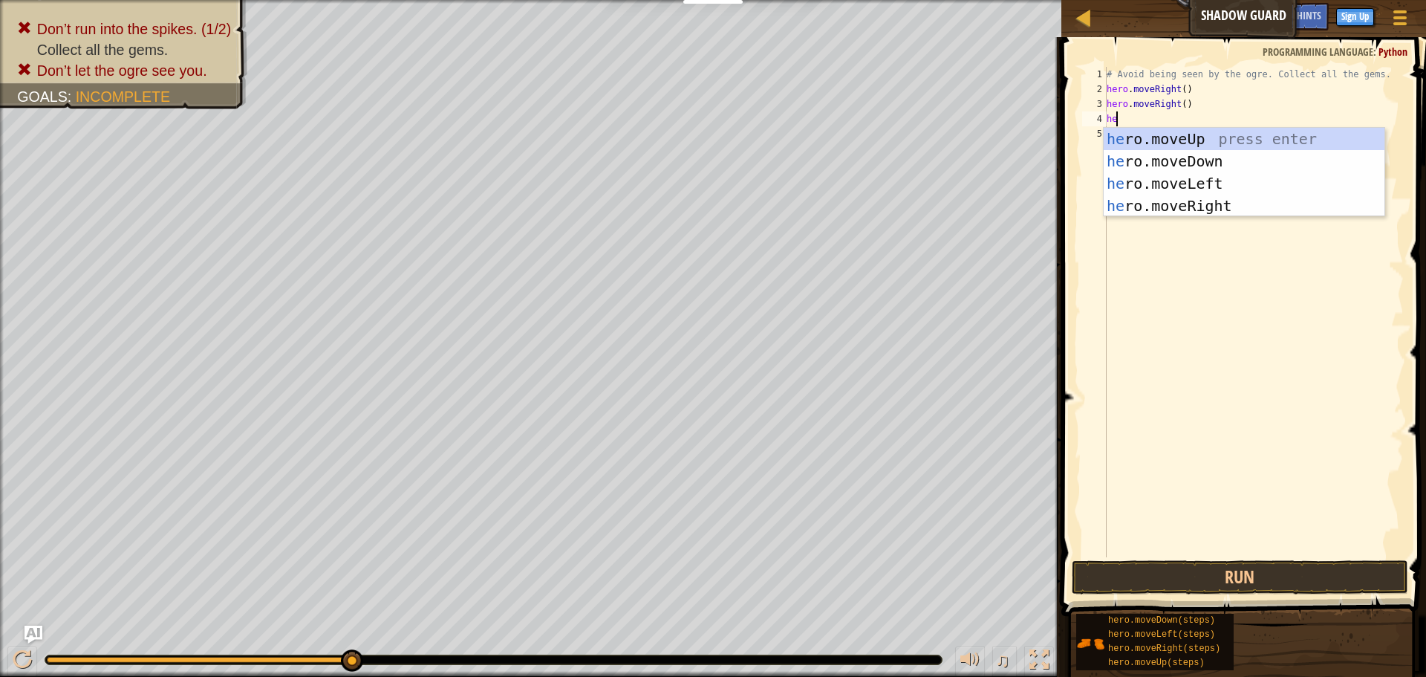
scroll to position [7, 1]
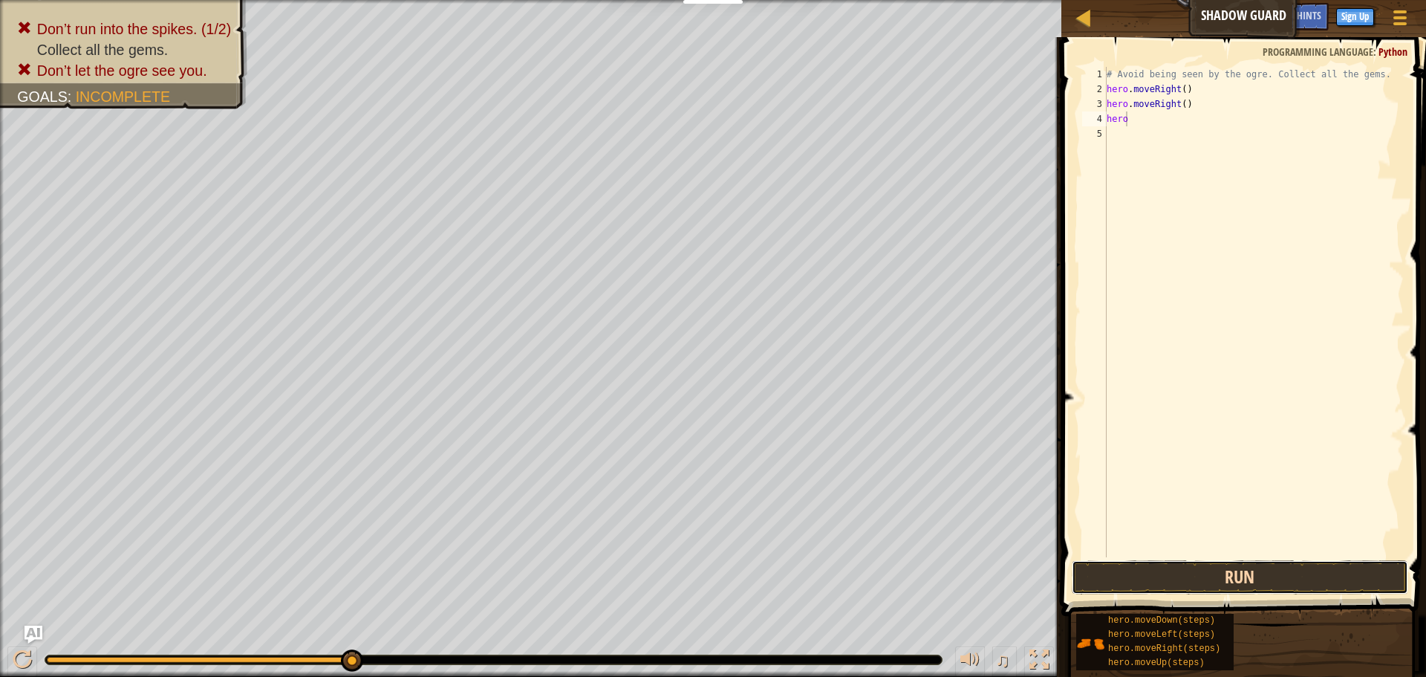
click at [1213, 581] on button "Run" at bounding box center [1240, 577] width 337 height 34
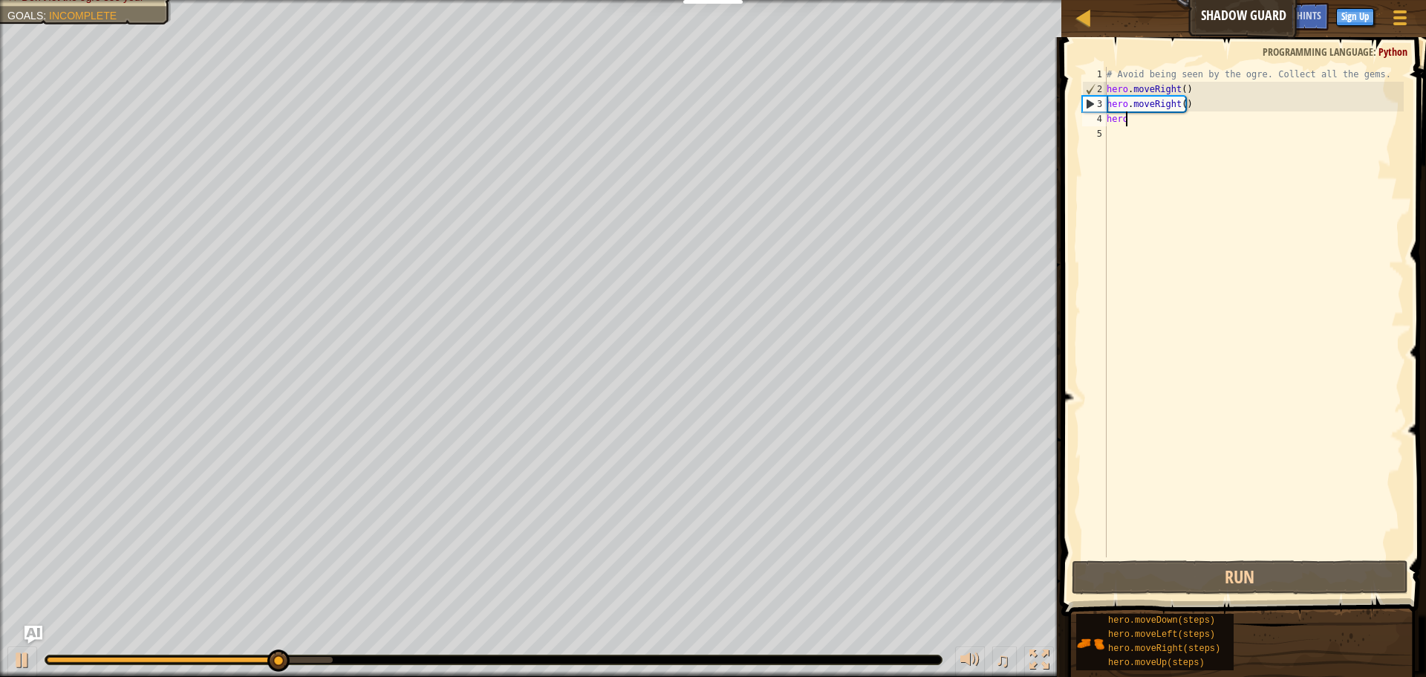
click at [1167, 123] on div "# Avoid being seen by the ogre. Collect all the gems. hero . moveRight ( ) hero…" at bounding box center [1254, 327] width 300 height 520
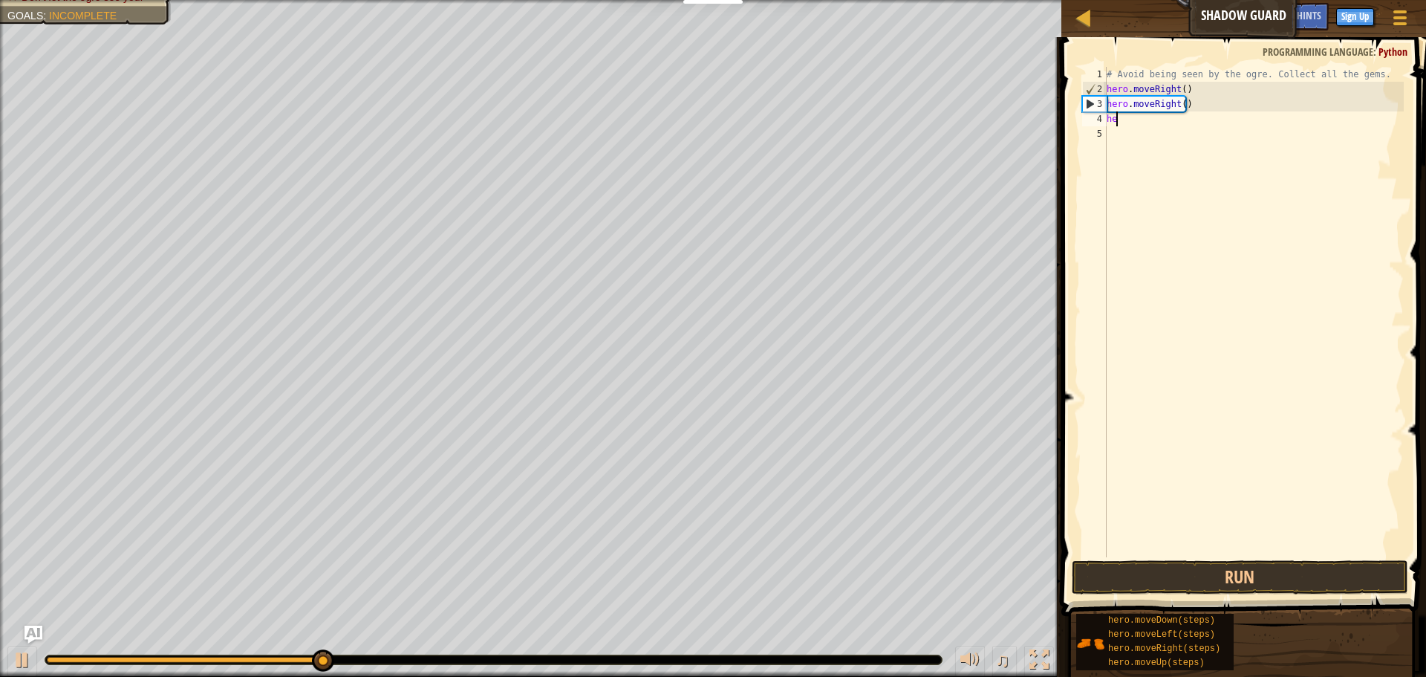
scroll to position [7, 0]
type textarea "h"
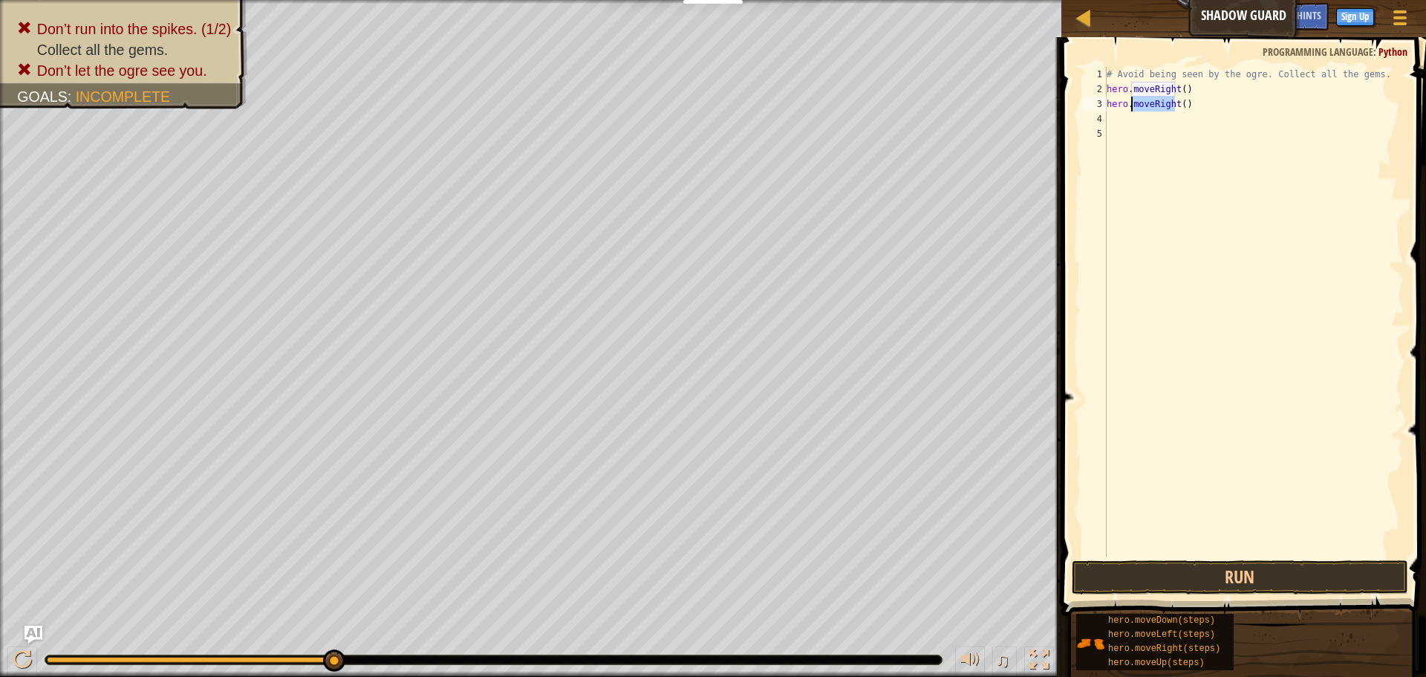
drag, startPoint x: 1173, startPoint y: 107, endPoint x: 1132, endPoint y: 106, distance: 40.9
click at [1132, 106] on div "# Avoid being seen by the ogre. Collect all the gems. hero . moveRight ( ) hero…" at bounding box center [1254, 327] width 300 height 520
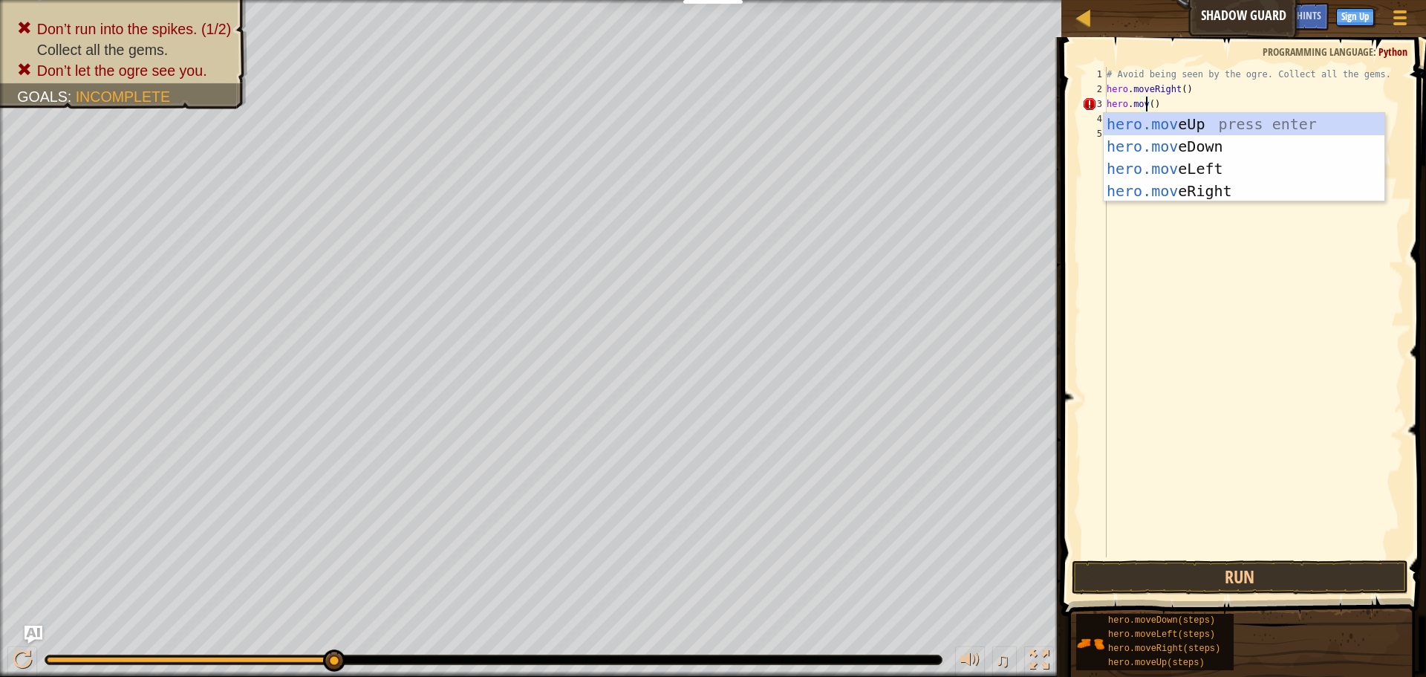
scroll to position [7, 4]
click at [1185, 116] on div "hero.move Up press enter hero.move Down press enter hero.move Left press enter …" at bounding box center [1244, 180] width 281 height 134
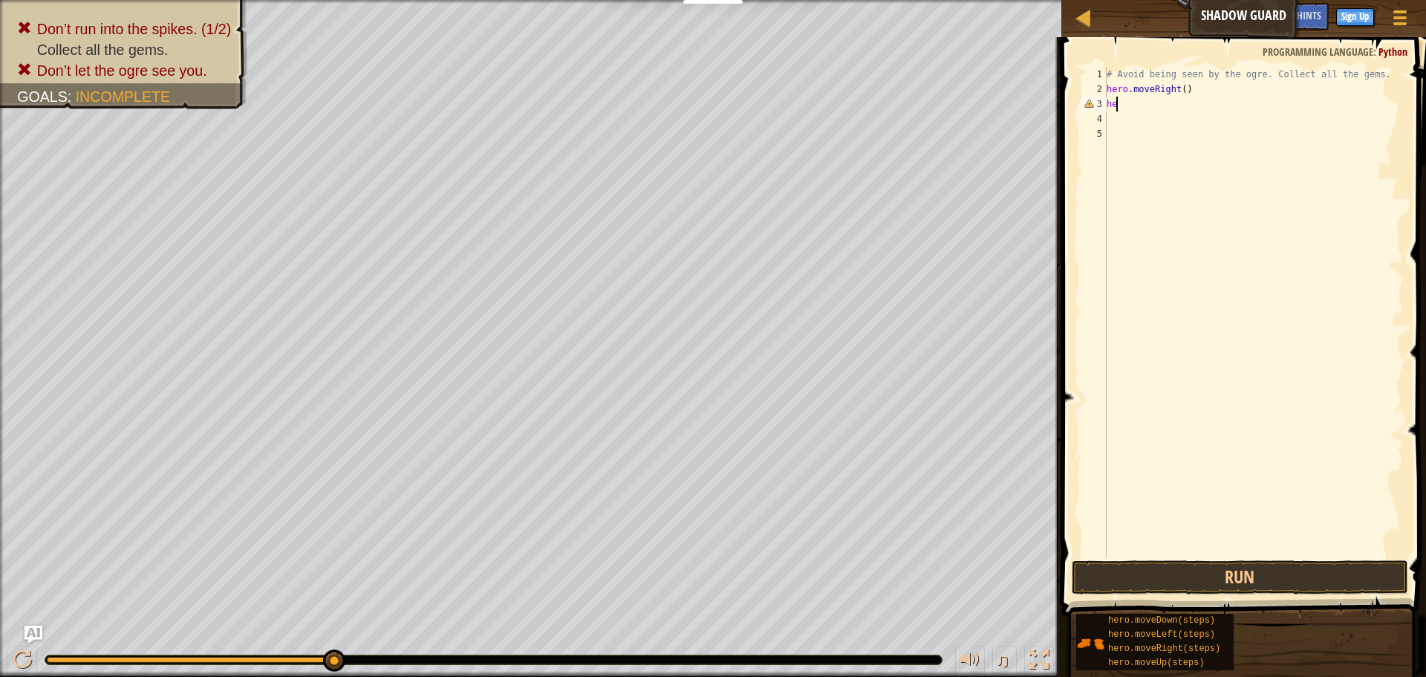
scroll to position [7, 0]
type textarea "h"
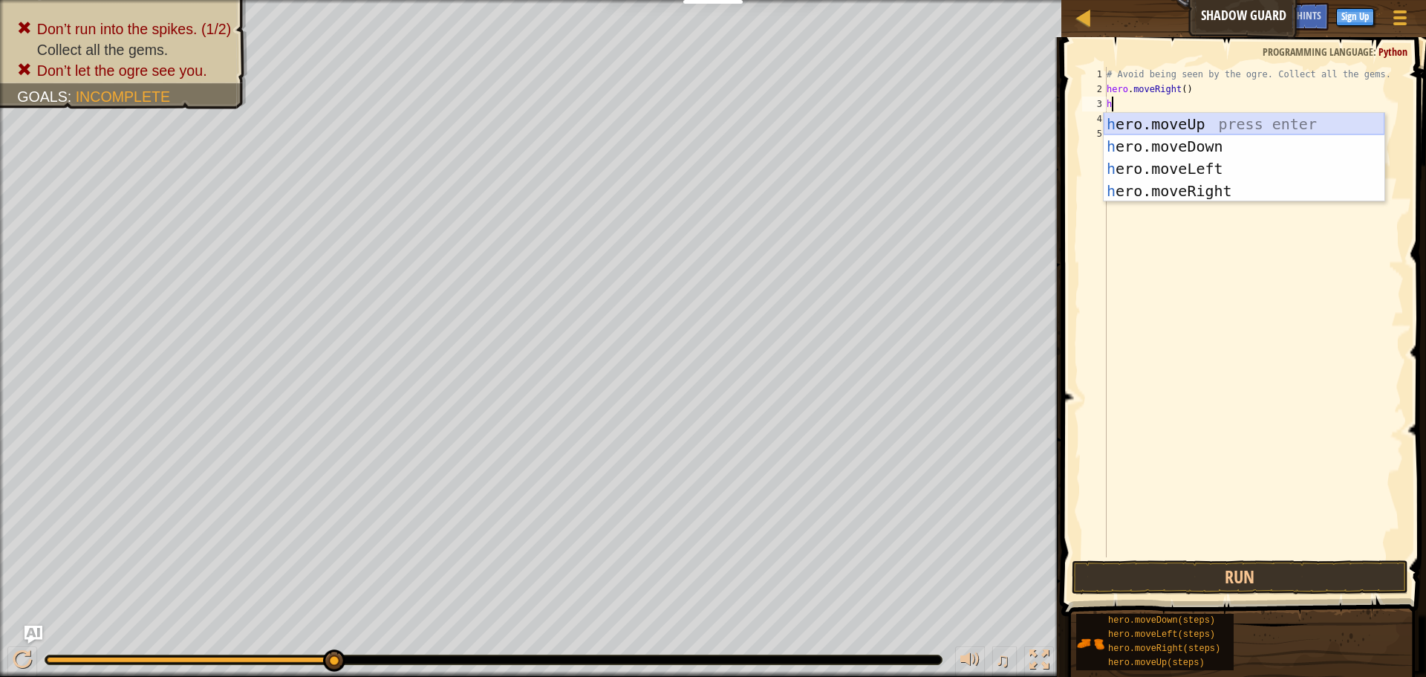
click at [1149, 117] on div "h ero.moveUp press enter h ero.moveDown press enter h ero.moveLeft press enter …" at bounding box center [1244, 180] width 281 height 134
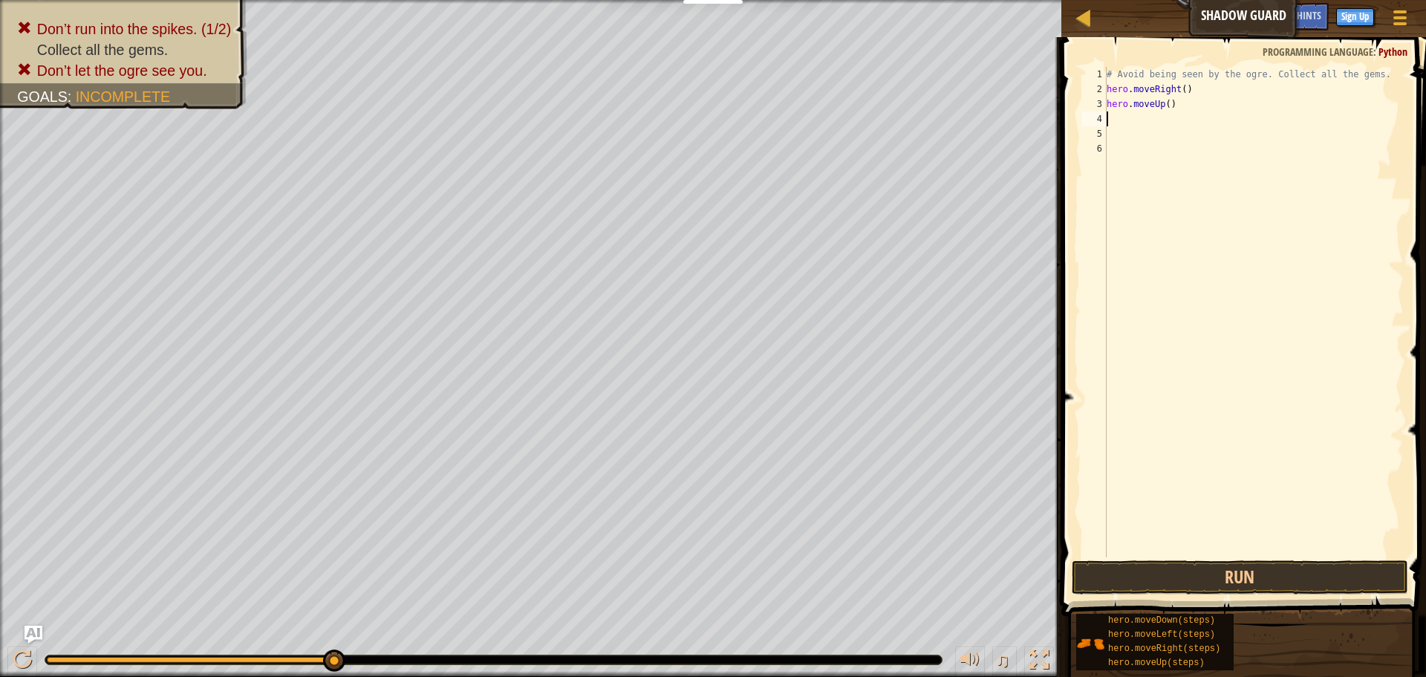
type textarea "h"
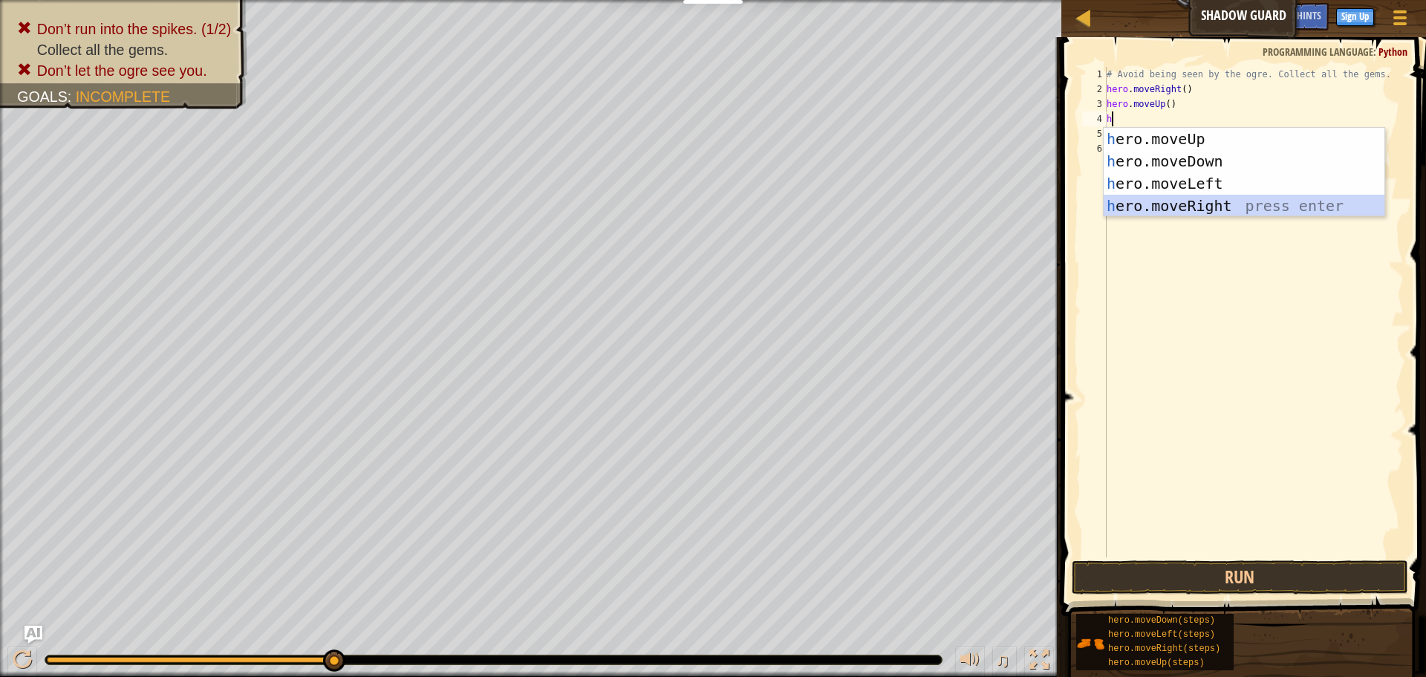
click at [1186, 201] on div "h ero.moveUp press enter h ero.moveDown press enter h ero.moveLeft press enter …" at bounding box center [1244, 195] width 281 height 134
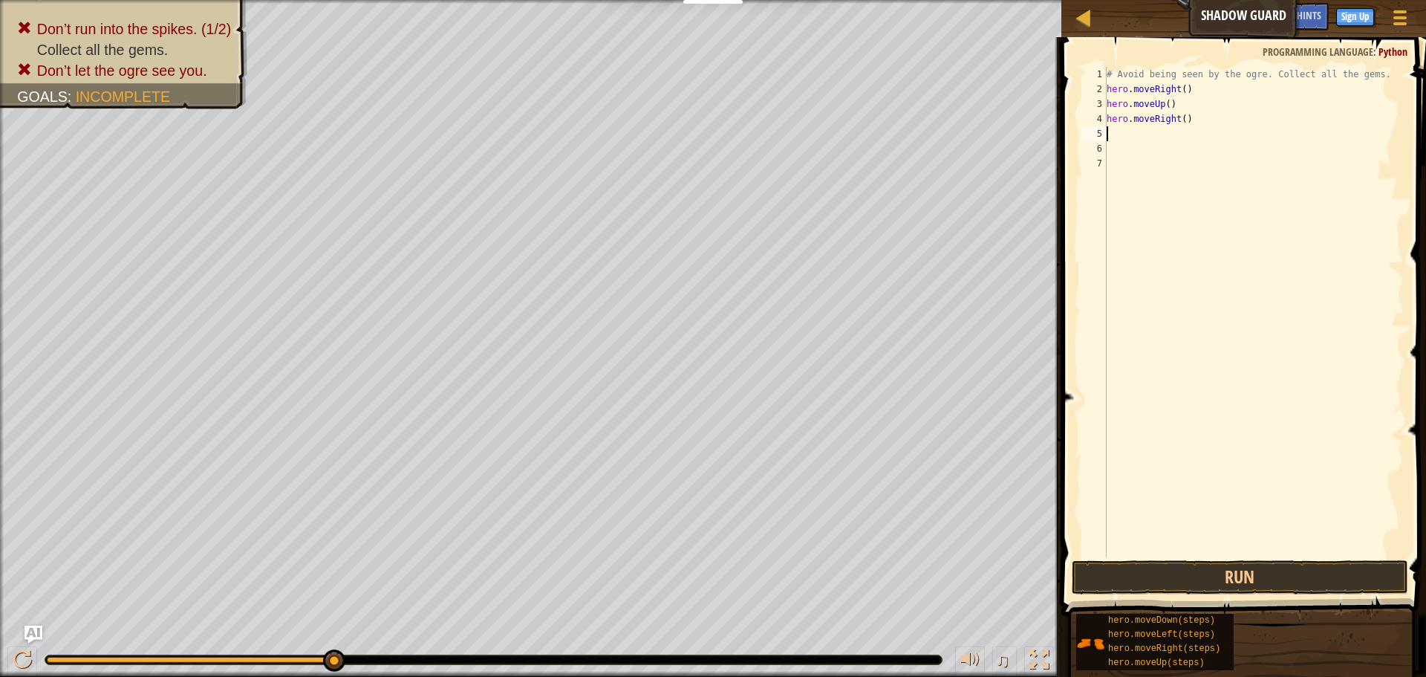
type textarea "h"
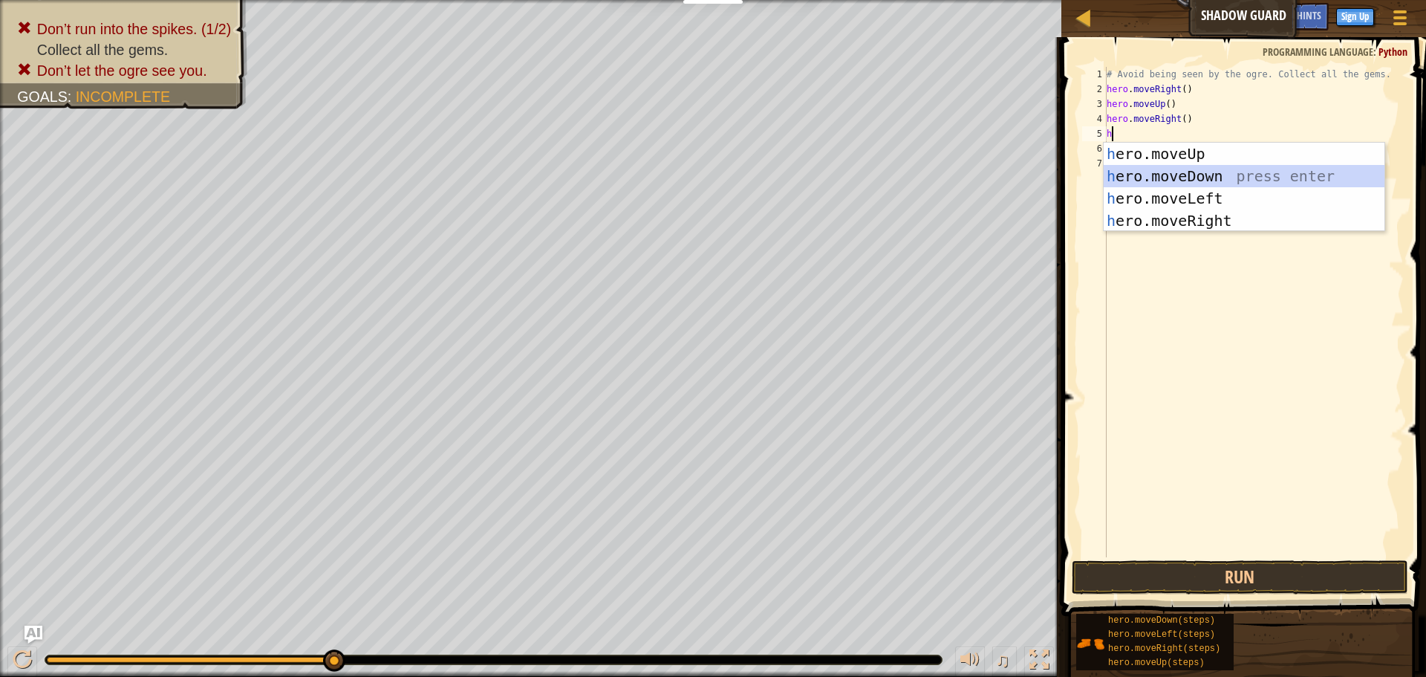
click at [1183, 177] on div "h ero.moveUp press enter h ero.moveDown press enter h ero.moveLeft press enter …" at bounding box center [1244, 210] width 281 height 134
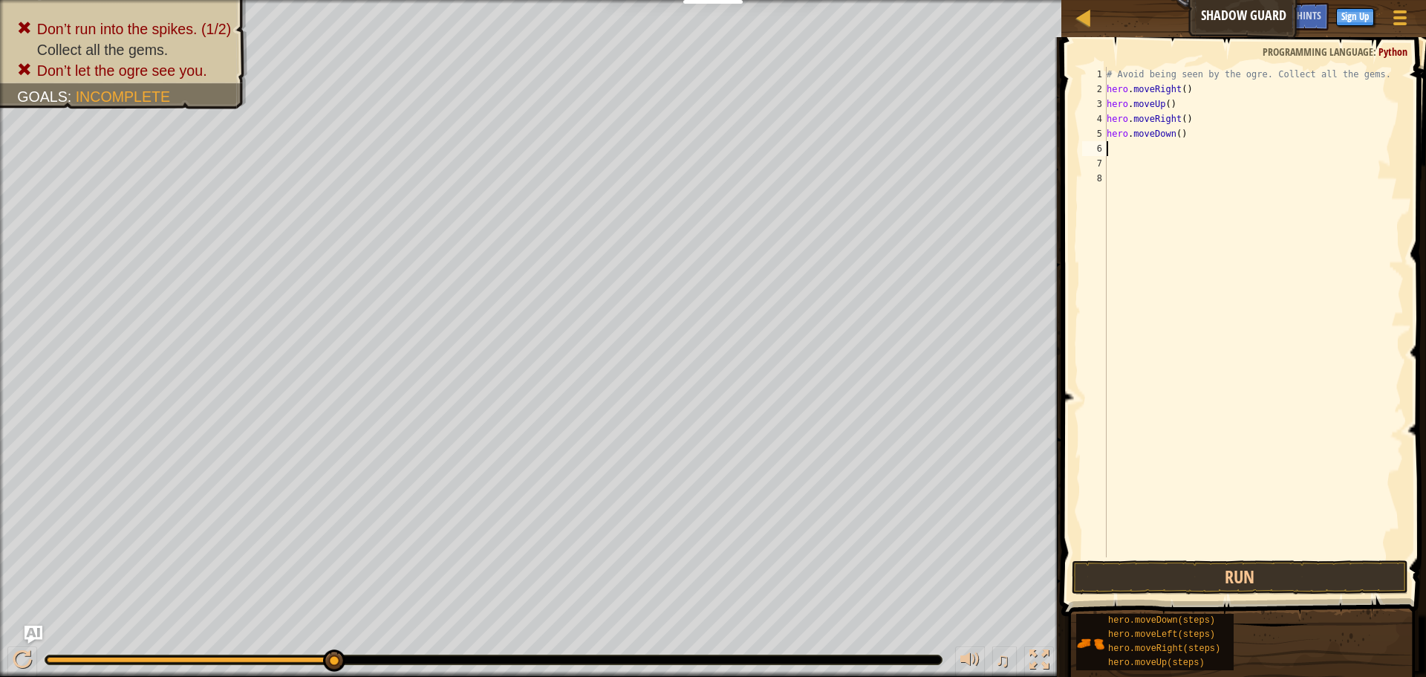
type textarea "h"
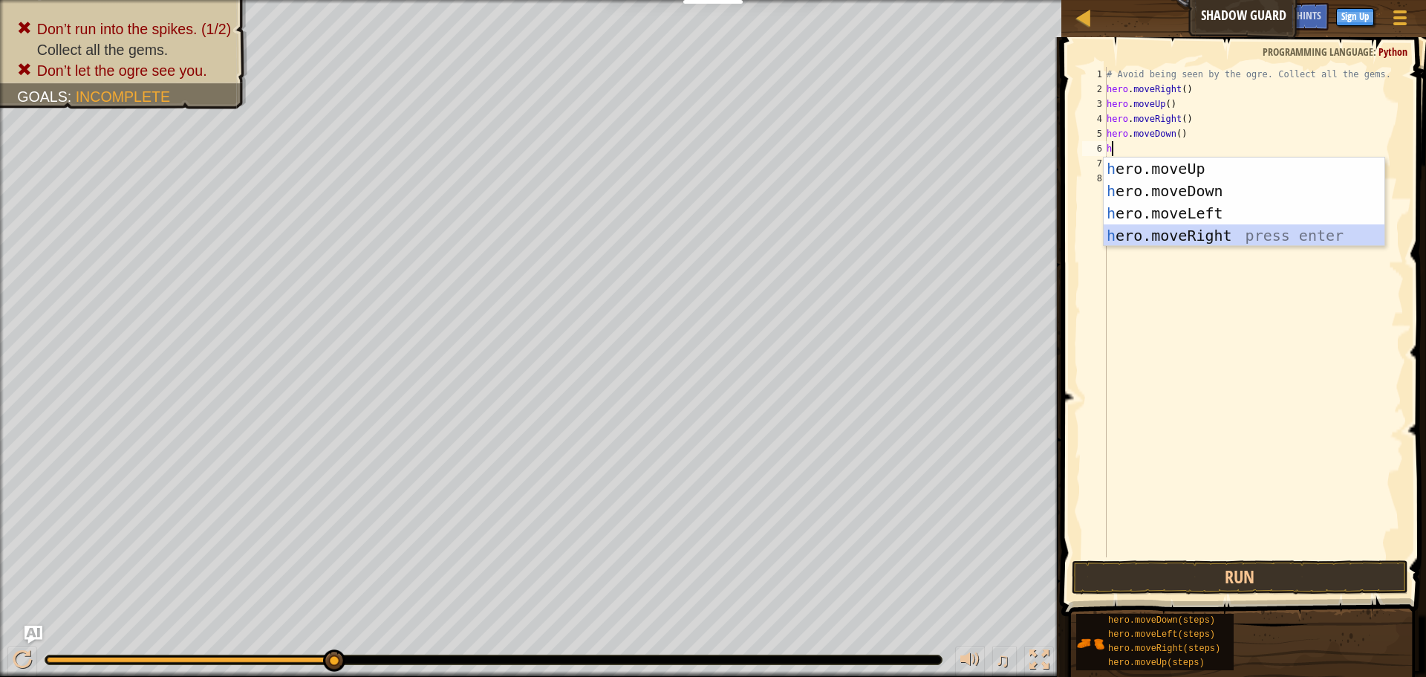
click at [1204, 236] on div "h ero.moveUp press enter h ero.moveDown press enter h ero.moveLeft press enter …" at bounding box center [1244, 225] width 281 height 134
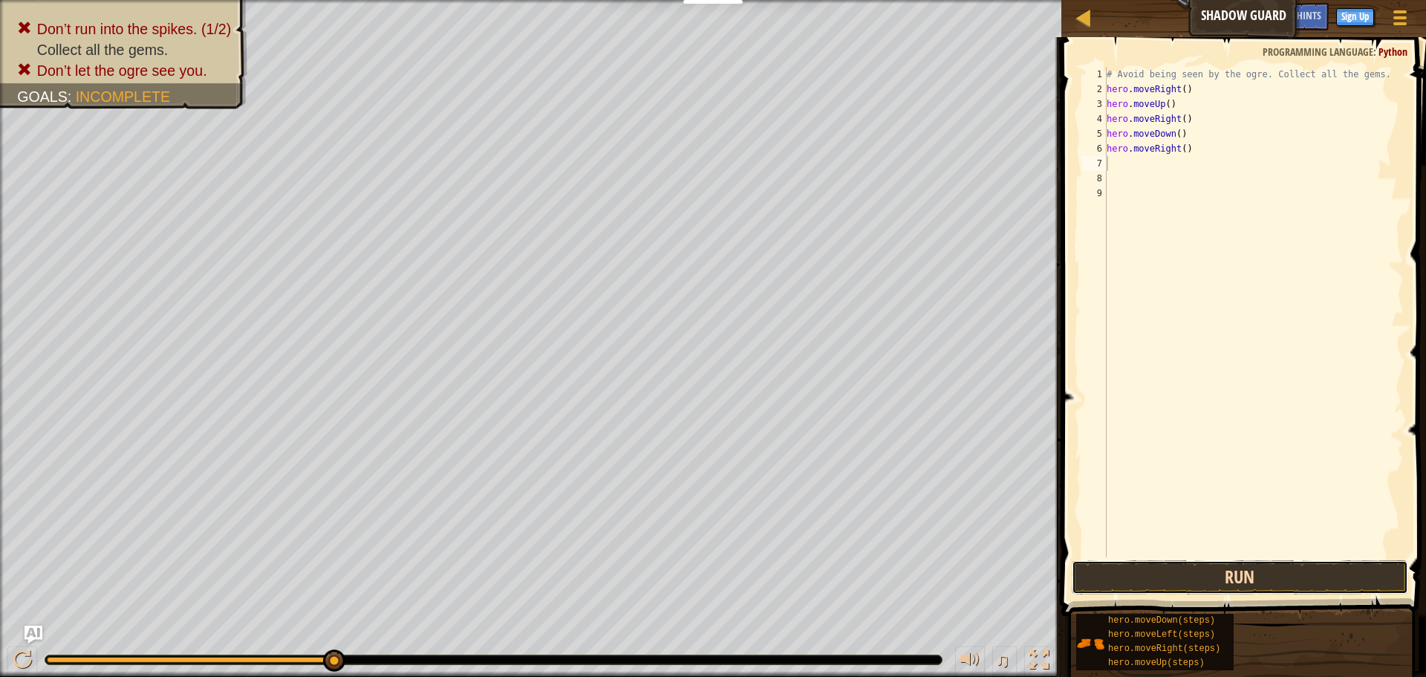
click at [1235, 577] on button "Run" at bounding box center [1240, 577] width 337 height 34
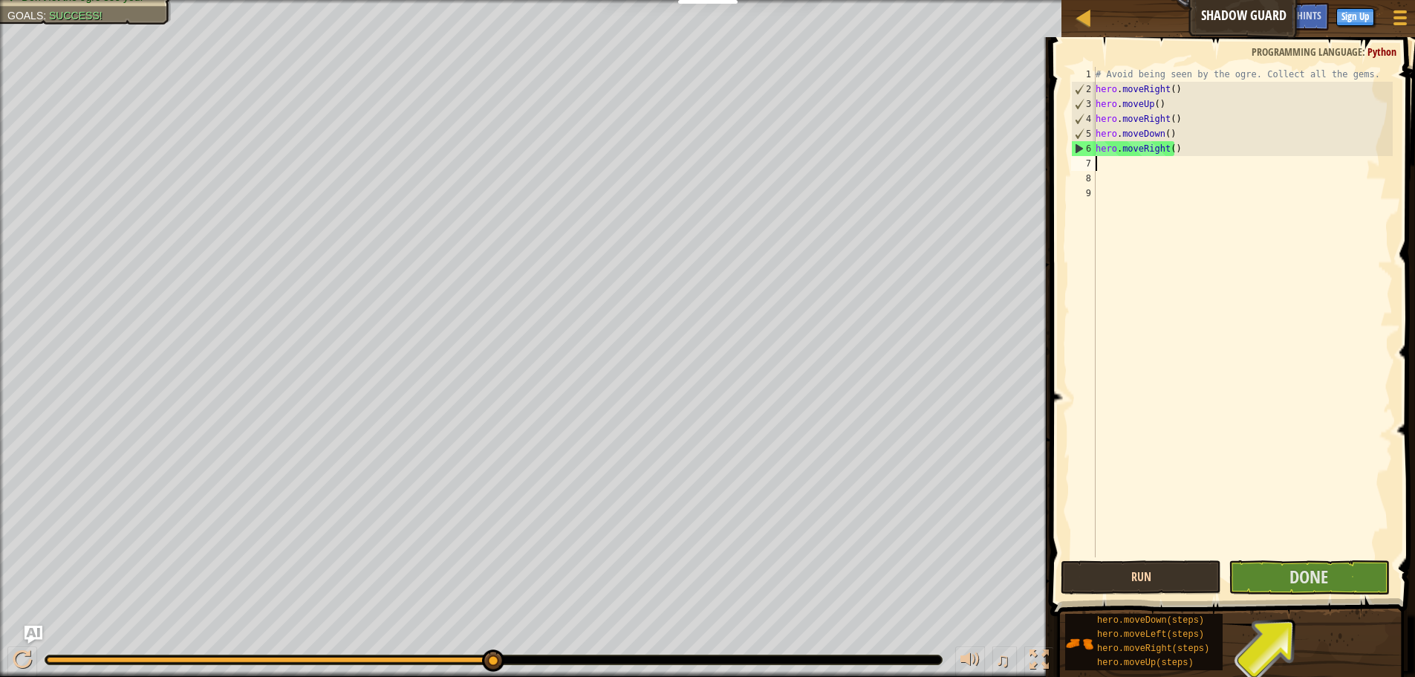
type textarea "h"
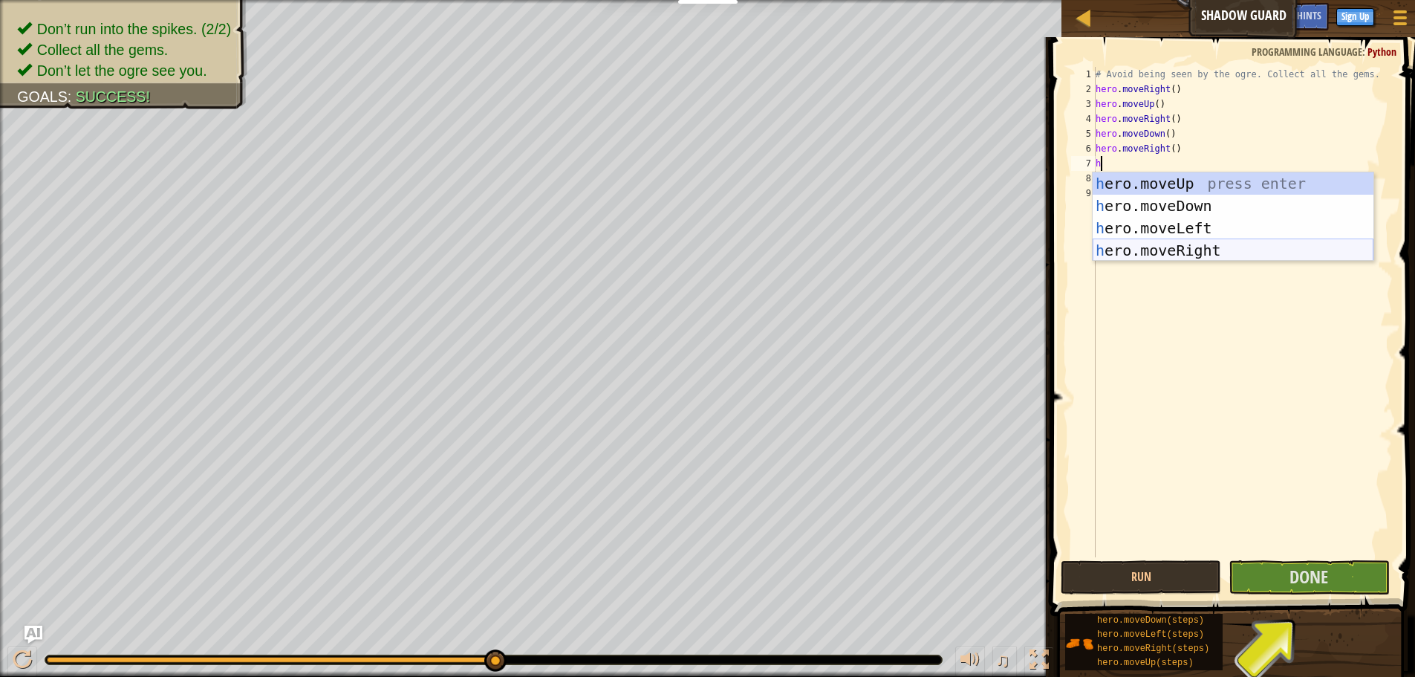
click at [1187, 244] on div "h ero.moveUp press enter h ero.moveDown press enter h ero.moveLeft press enter …" at bounding box center [1233, 239] width 281 height 134
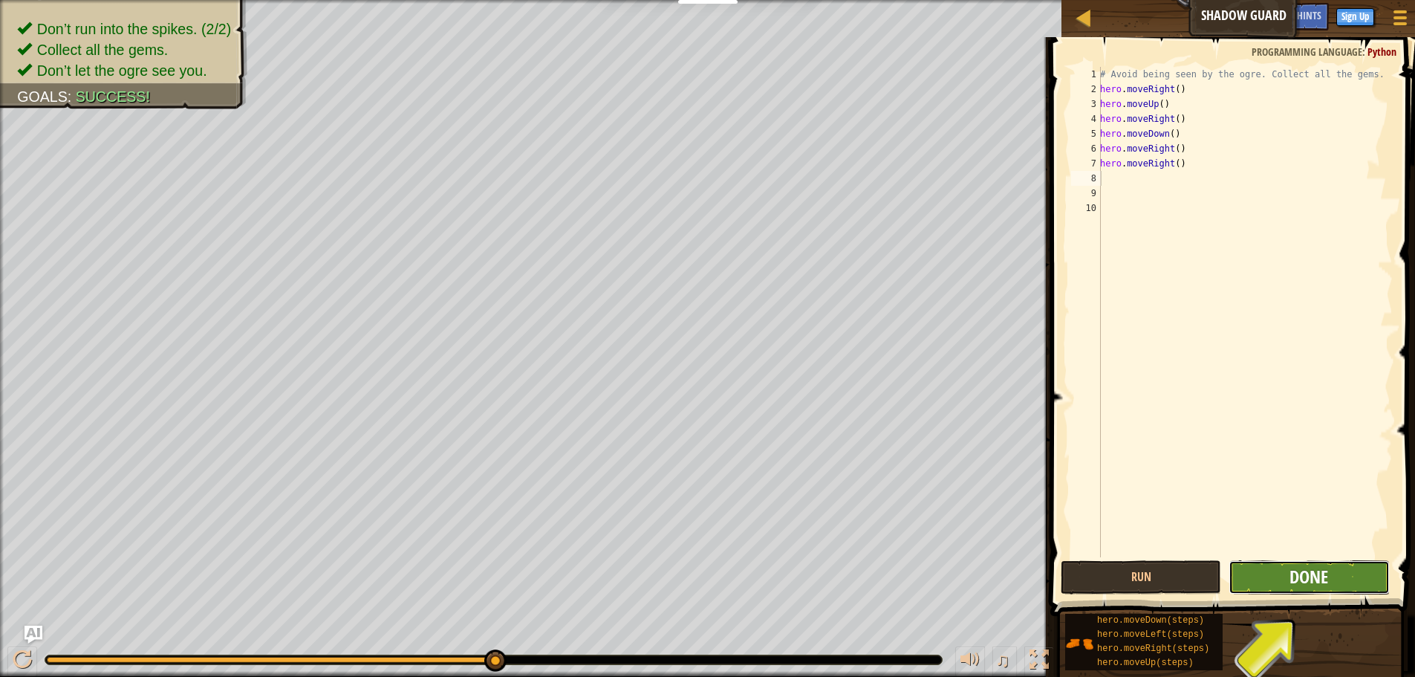
click at [1302, 580] on span "Done" at bounding box center [1309, 577] width 39 height 24
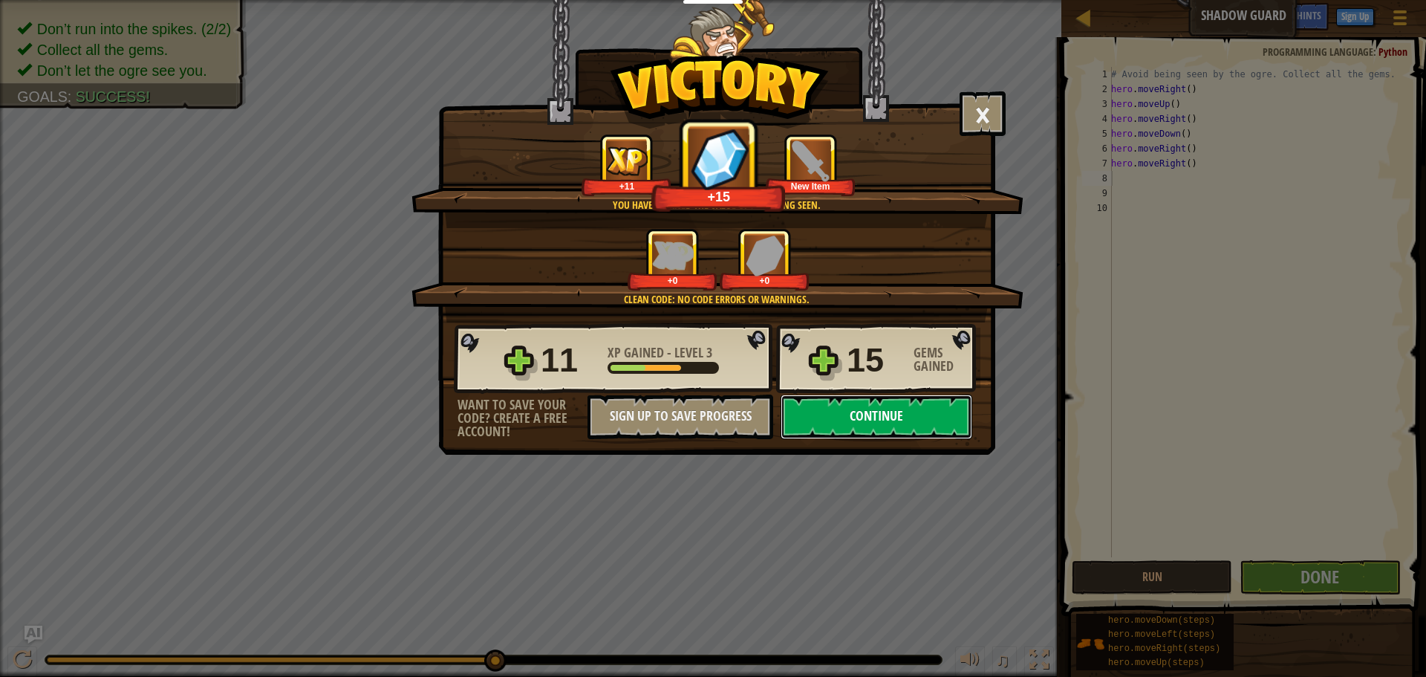
click at [889, 415] on button "Continue" at bounding box center [877, 416] width 192 height 45
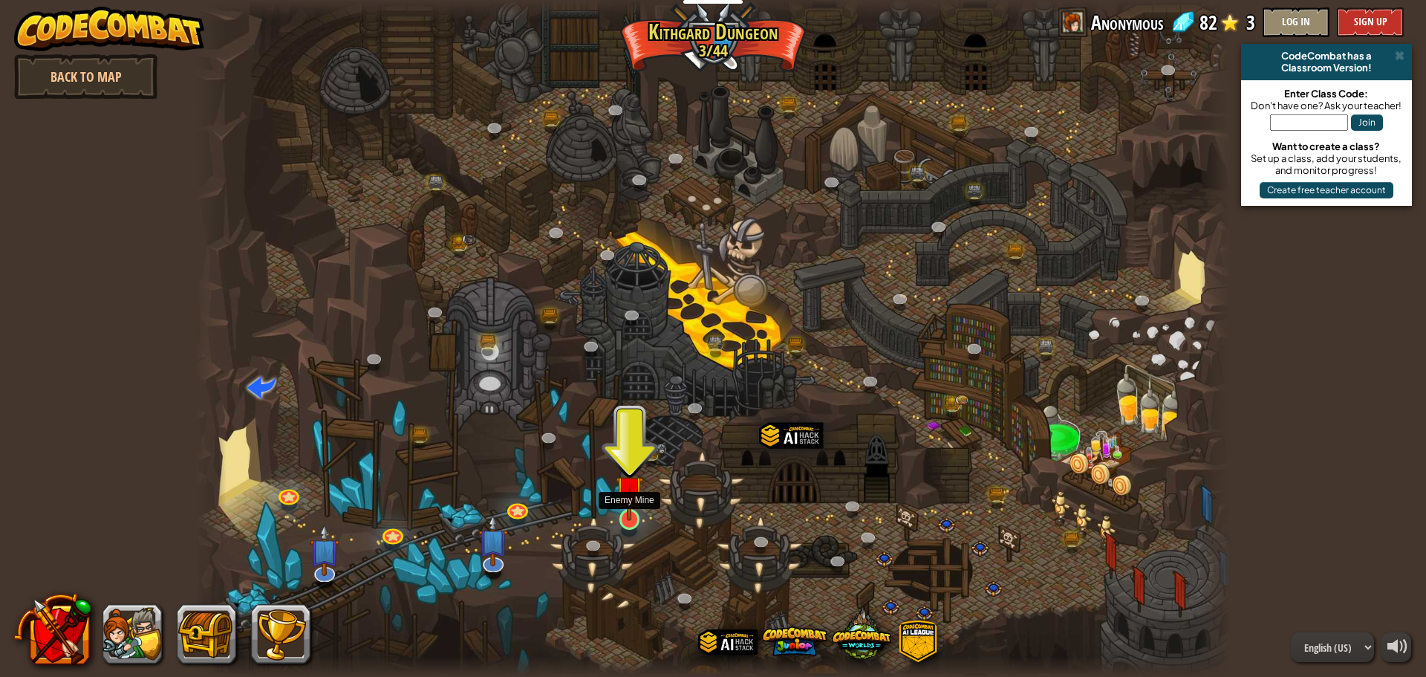
click at [620, 494] on img at bounding box center [629, 489] width 27 height 63
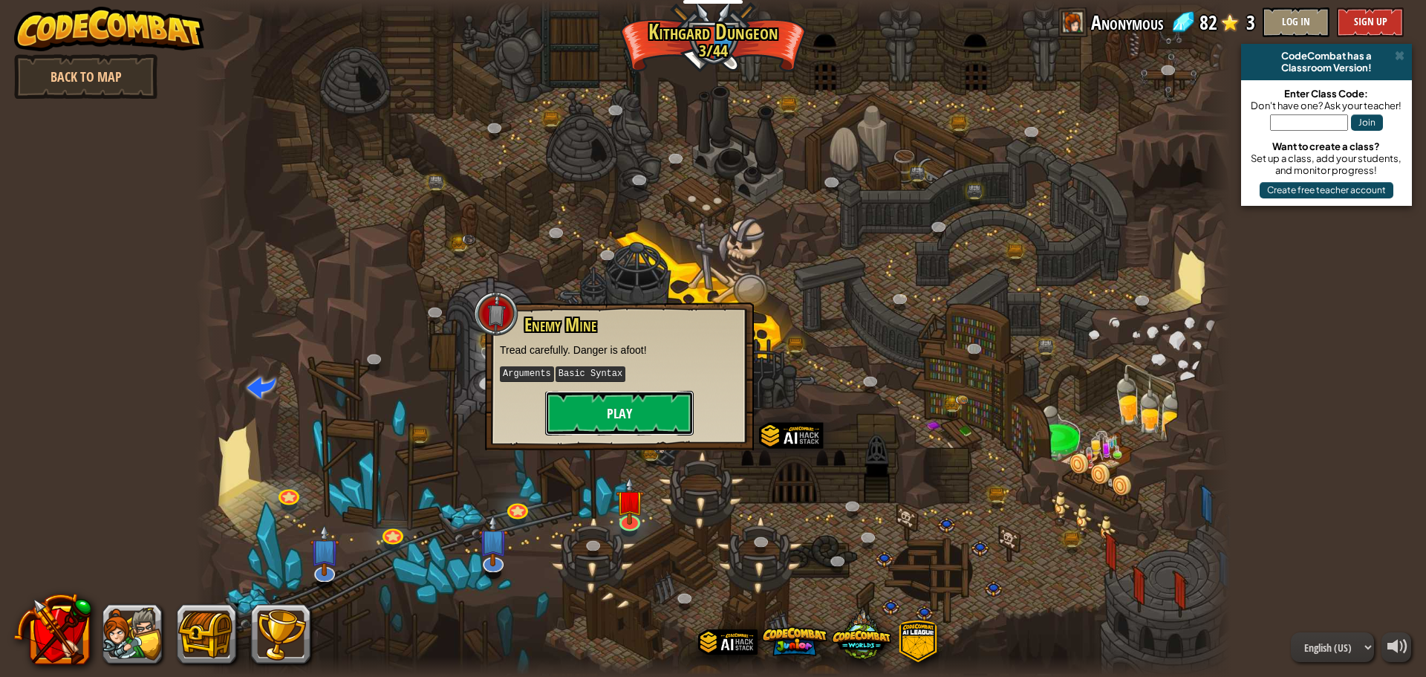
click at [649, 412] on button "Play" at bounding box center [619, 413] width 149 height 45
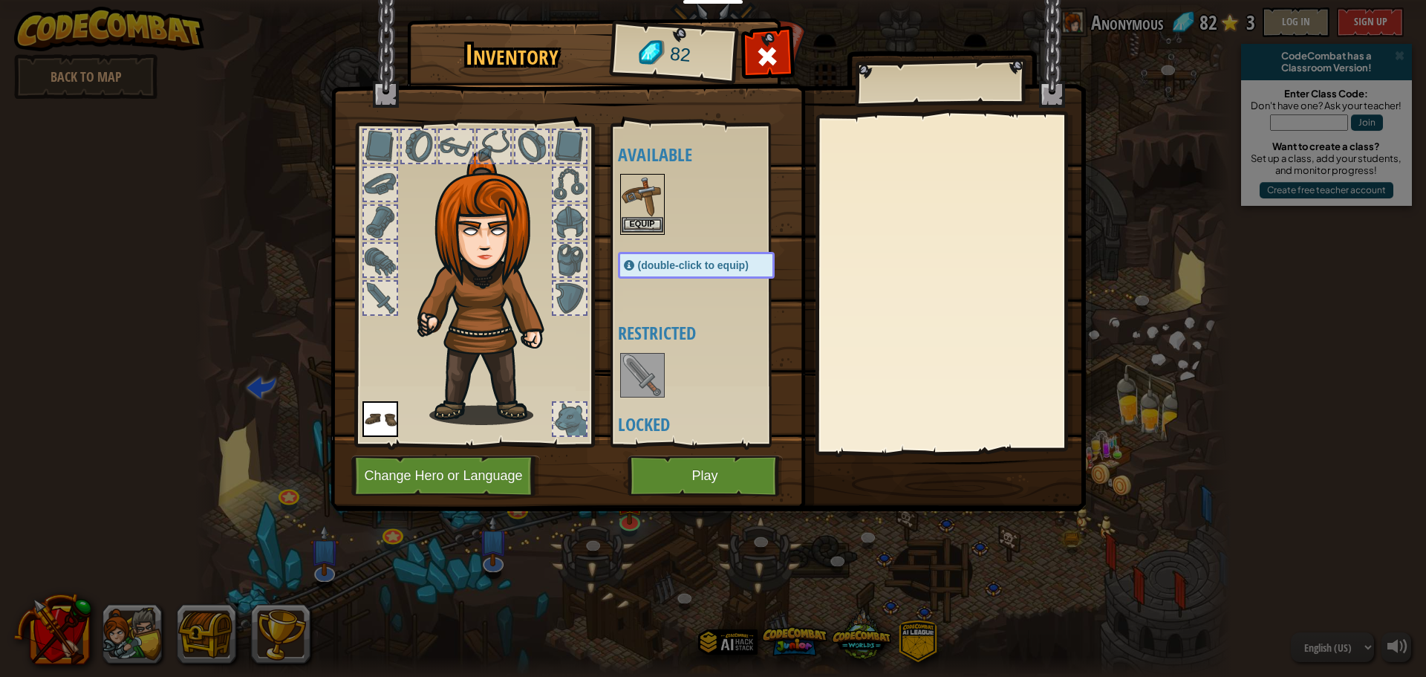
click at [646, 215] on img at bounding box center [643, 196] width 42 height 42
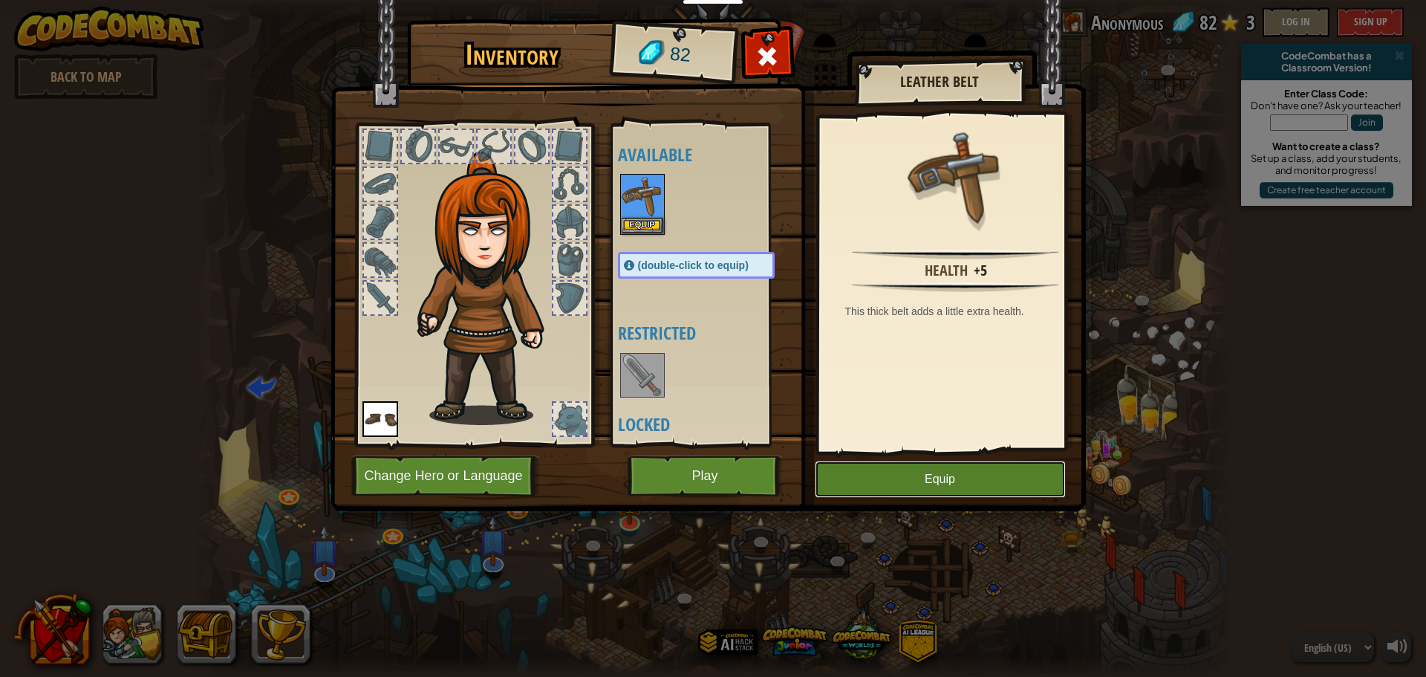
click at [906, 489] on button "Equip" at bounding box center [940, 479] width 251 height 37
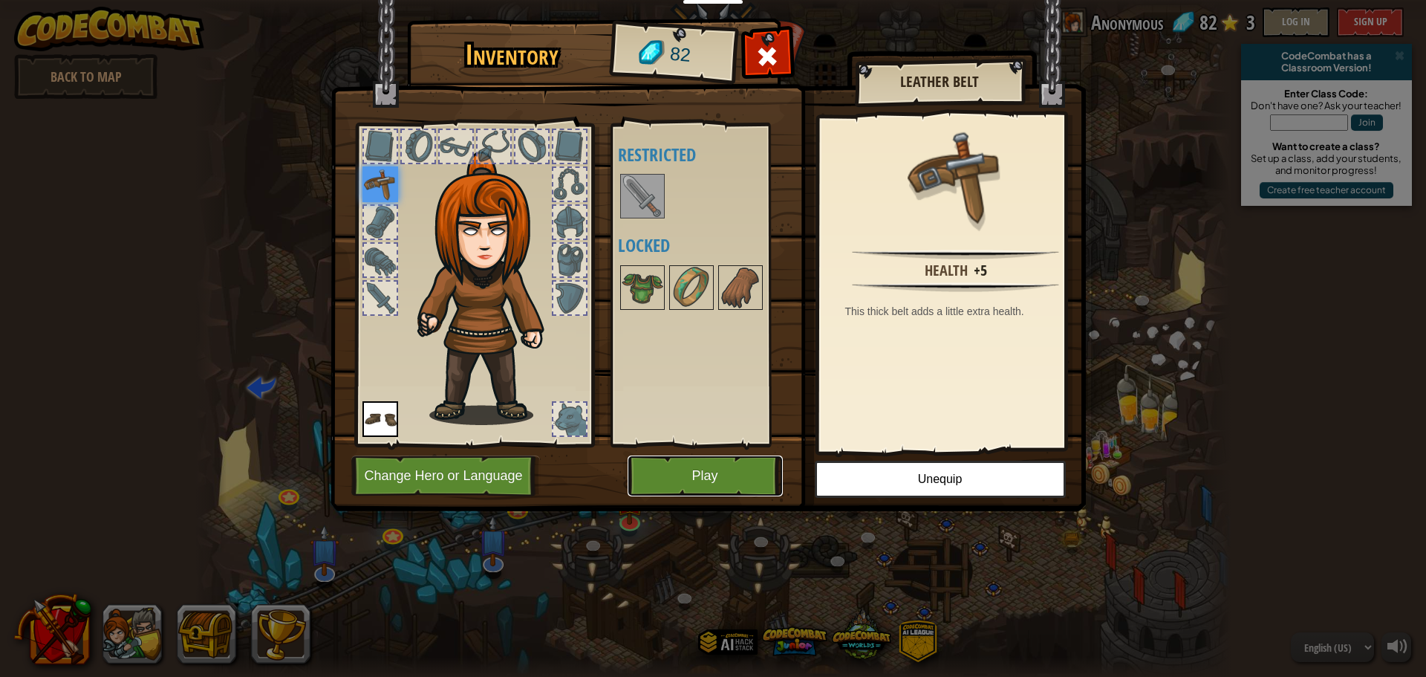
click at [683, 467] on button "Play" at bounding box center [705, 475] width 155 height 41
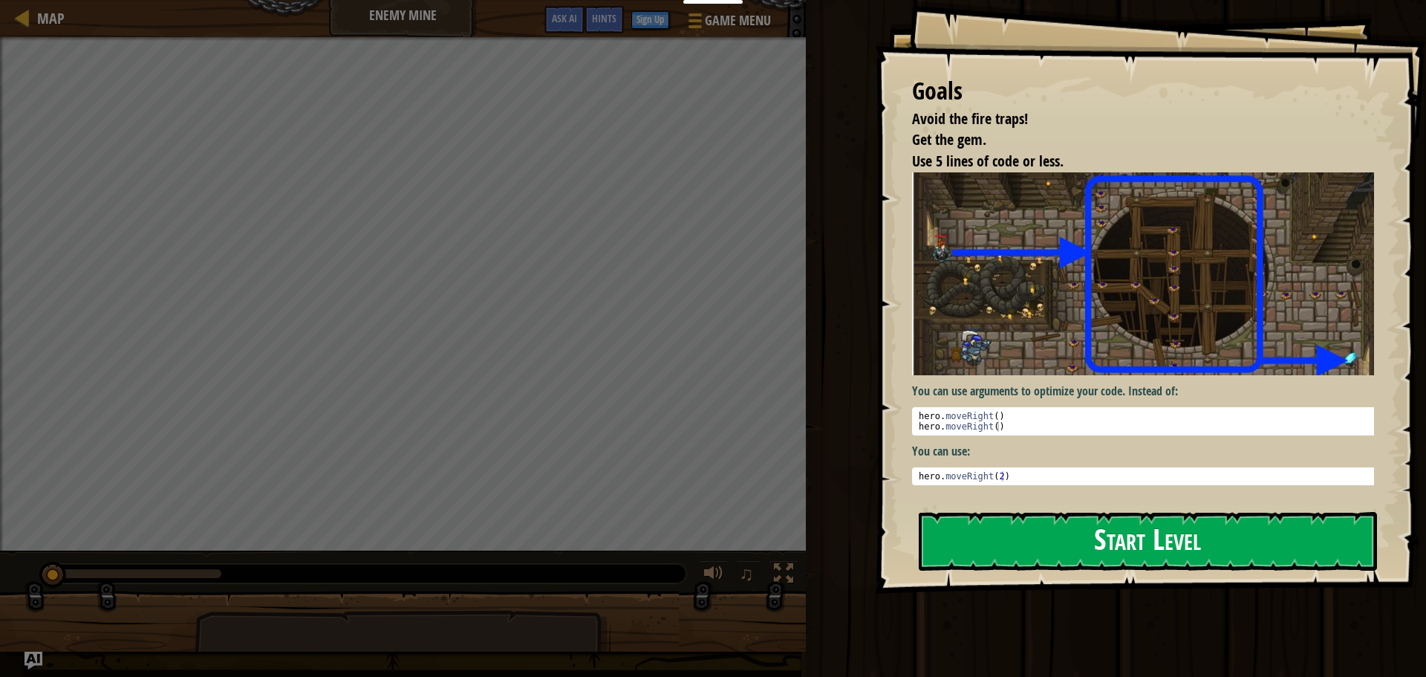
click at [949, 530] on button "Start Level" at bounding box center [1148, 541] width 458 height 59
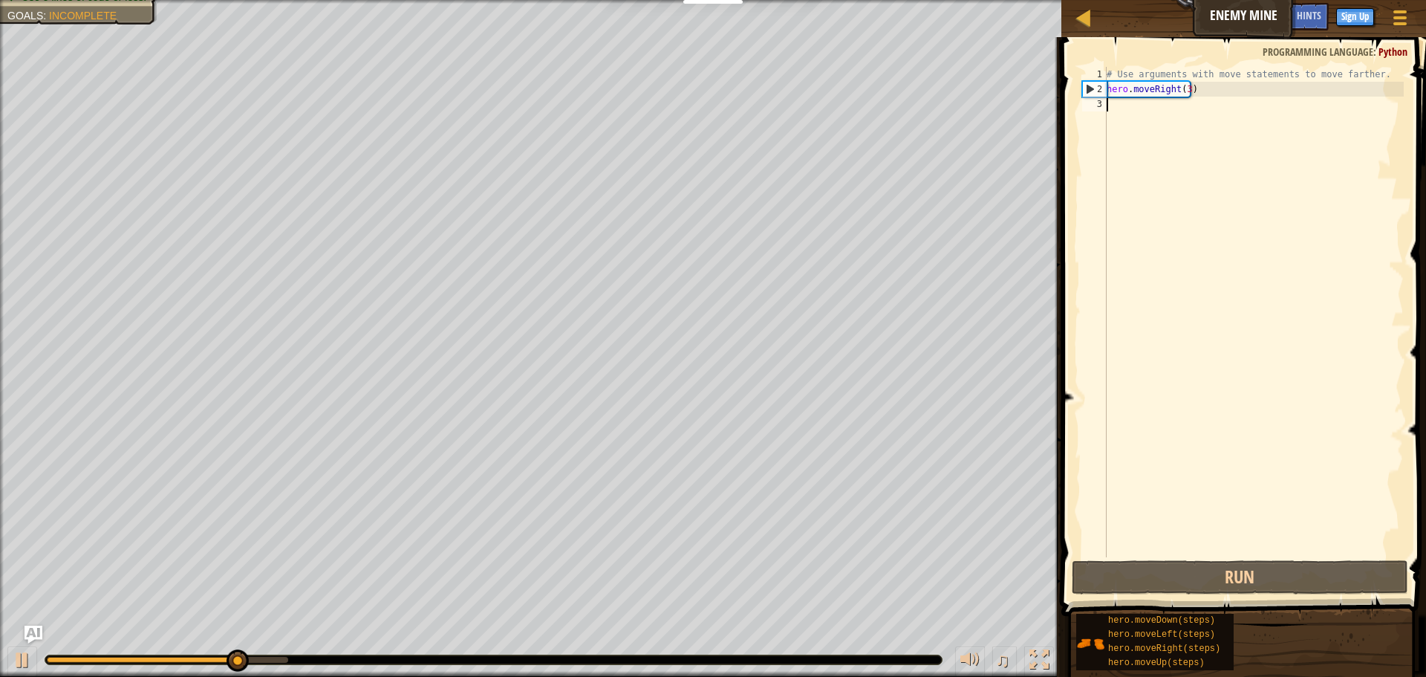
type textarea "h"
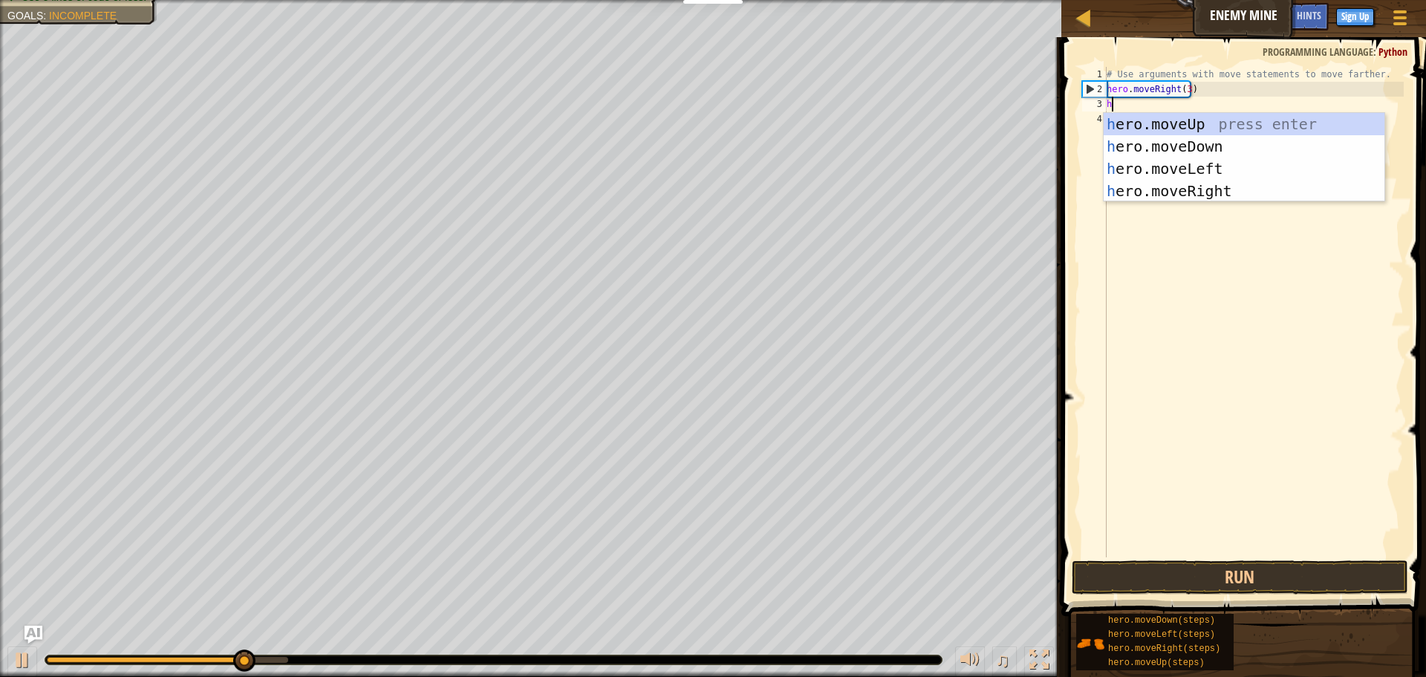
scroll to position [7, 0]
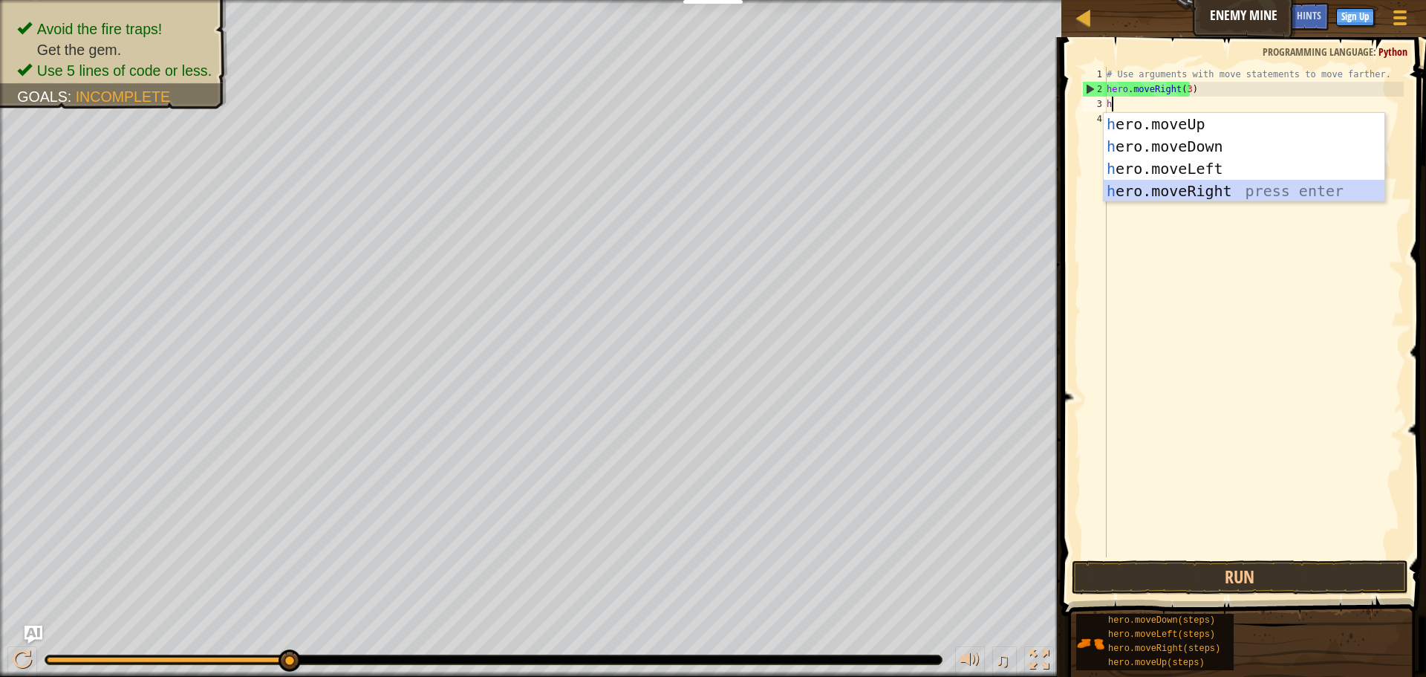
click at [1155, 184] on div "h ero.moveUp press enter h ero.moveDown press enter h ero.moveLeft press enter …" at bounding box center [1244, 180] width 281 height 134
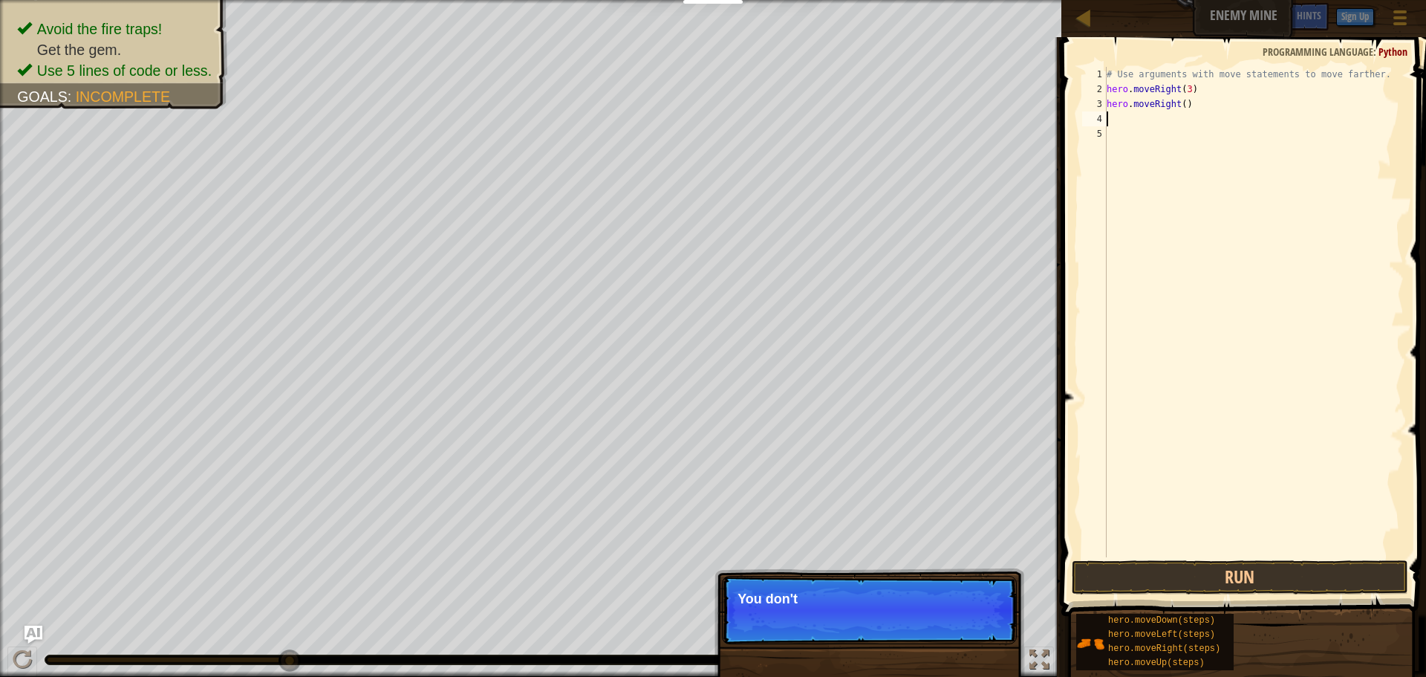
type textarea "h"
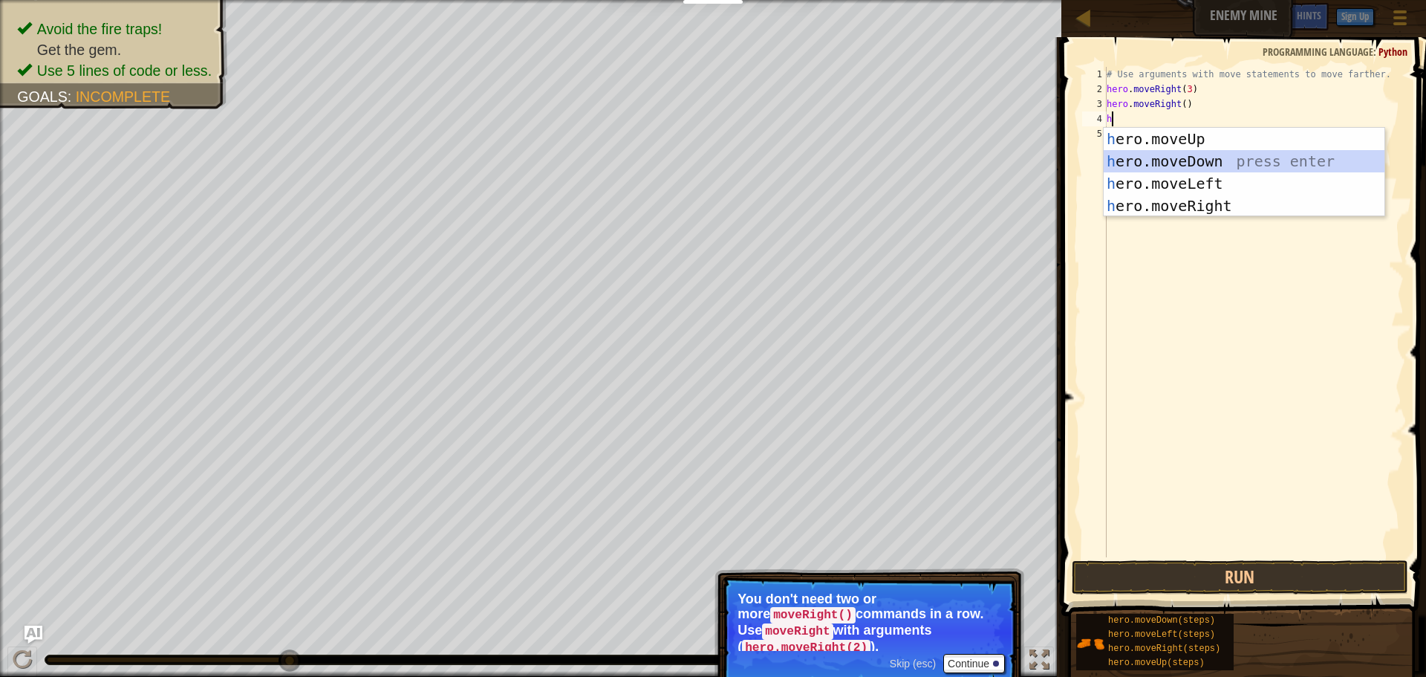
click at [1189, 152] on div "h ero.moveUp press enter h ero.moveDown press enter h ero.moveLeft press enter …" at bounding box center [1244, 195] width 281 height 134
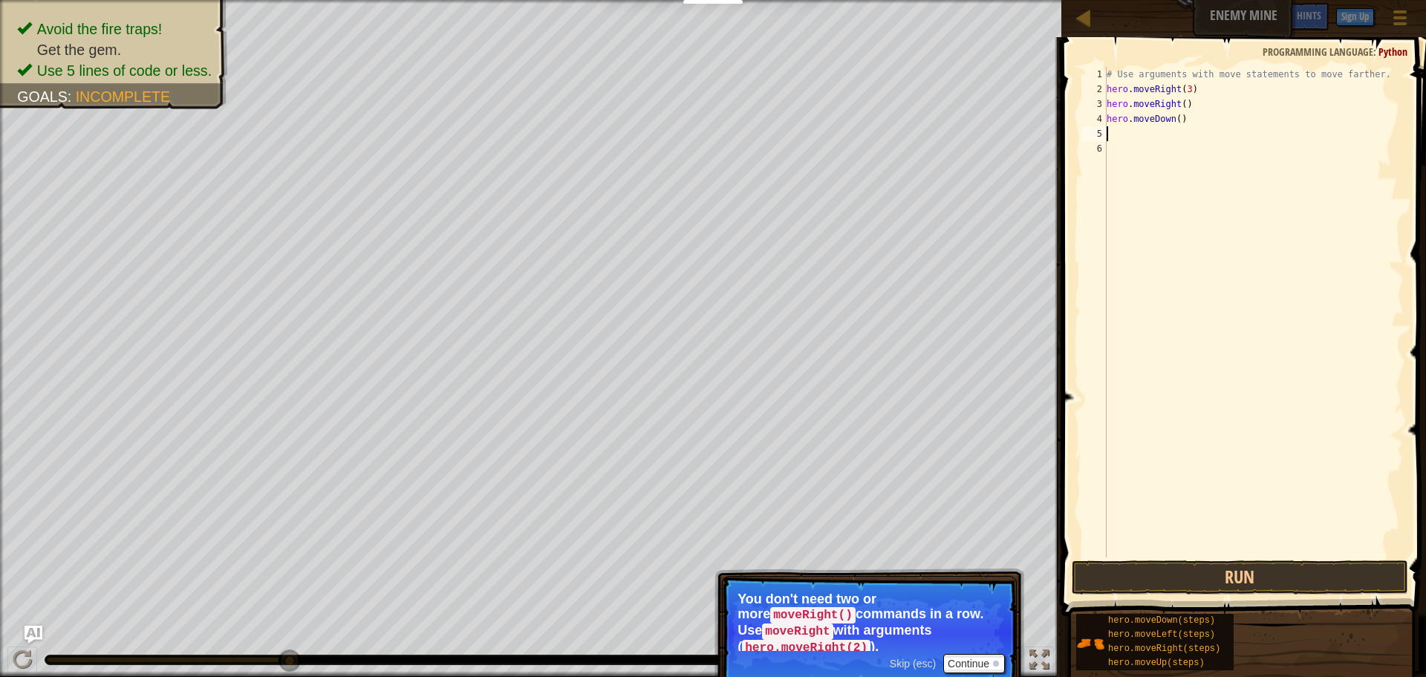
type textarea "h"
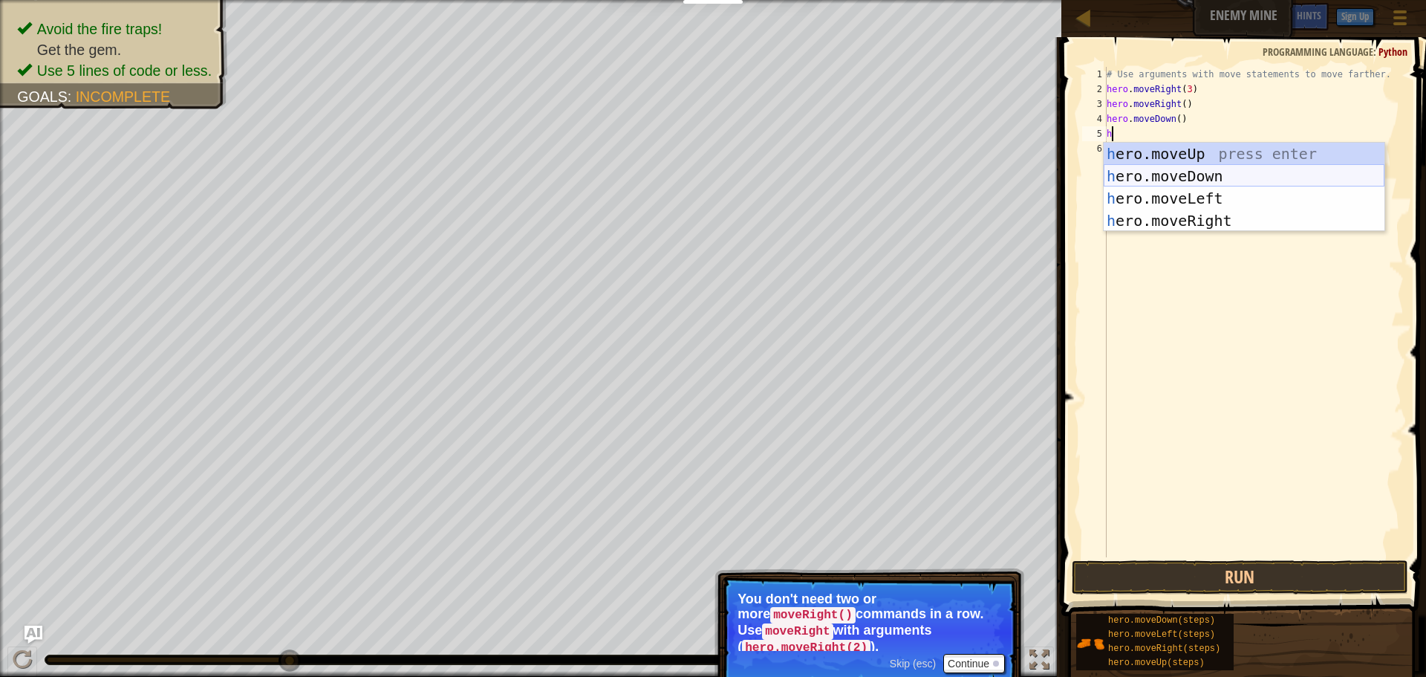
click at [1173, 169] on div "h ero.moveUp press enter h ero.moveDown press enter h ero.moveLeft press enter …" at bounding box center [1244, 210] width 281 height 134
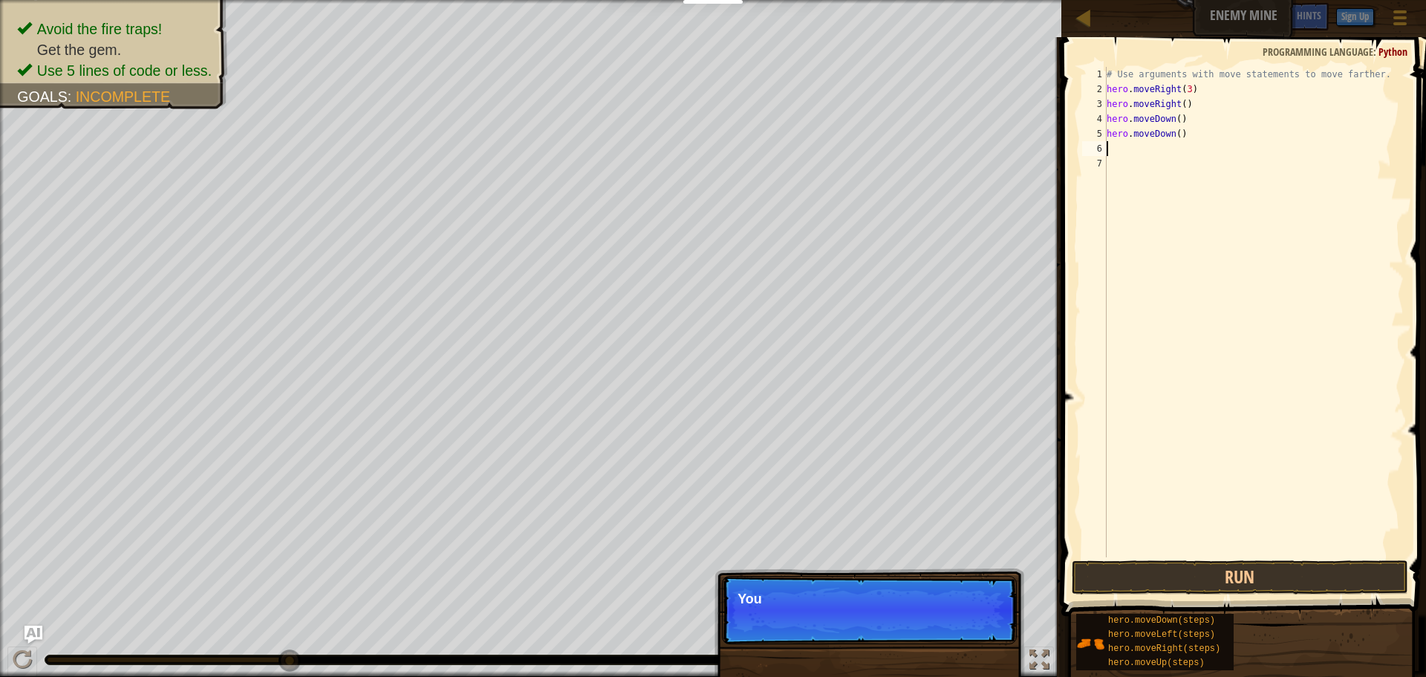
type textarea "h"
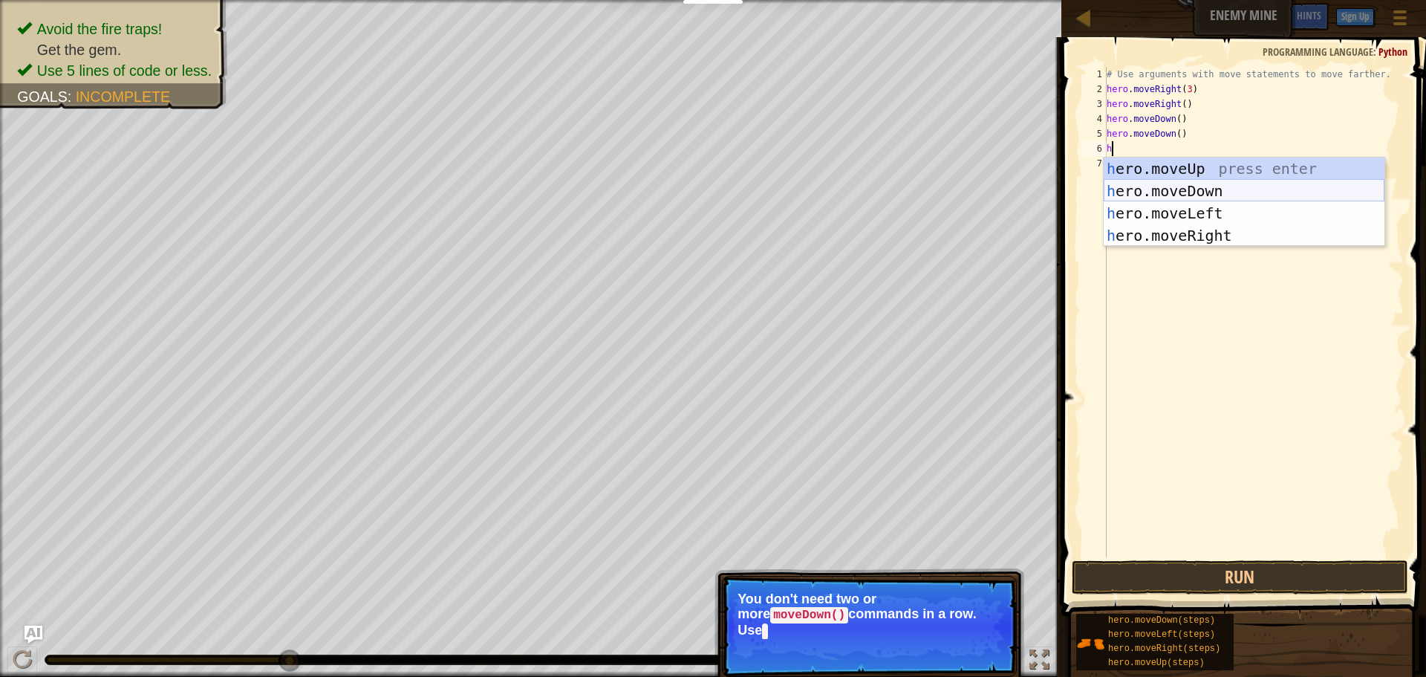
click at [1174, 181] on div "h ero.moveUp press enter h ero.moveDown press enter h ero.moveLeft press enter …" at bounding box center [1244, 225] width 281 height 134
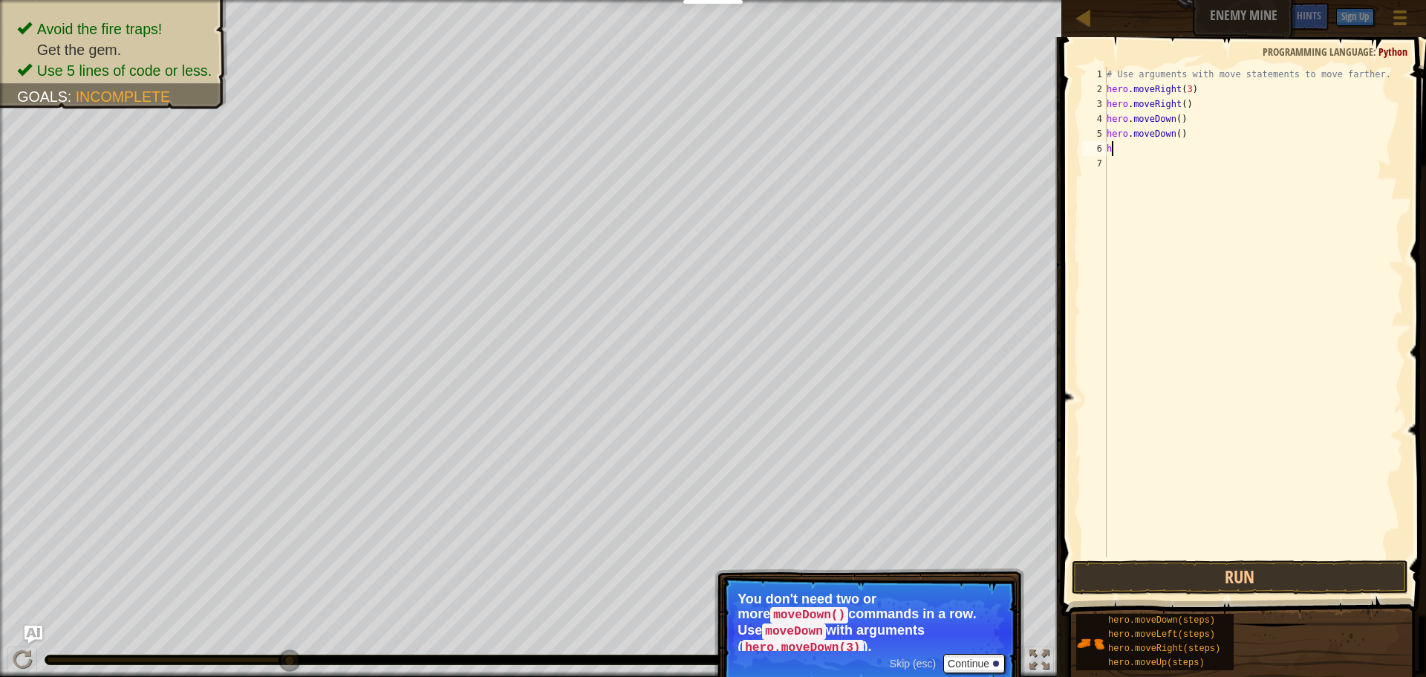
type textarea "h"
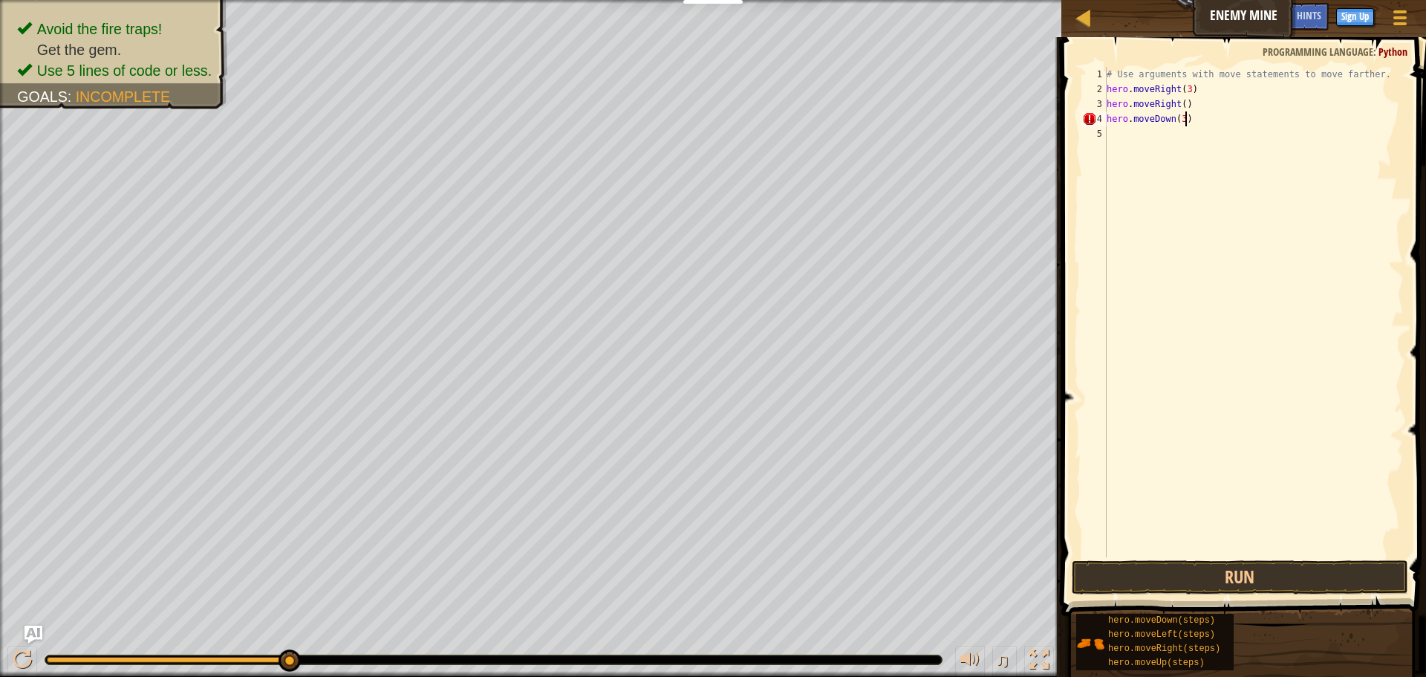
scroll to position [7, 6]
type textarea "hero.moveDown(3)"
click at [1232, 582] on button "Run" at bounding box center [1240, 577] width 337 height 34
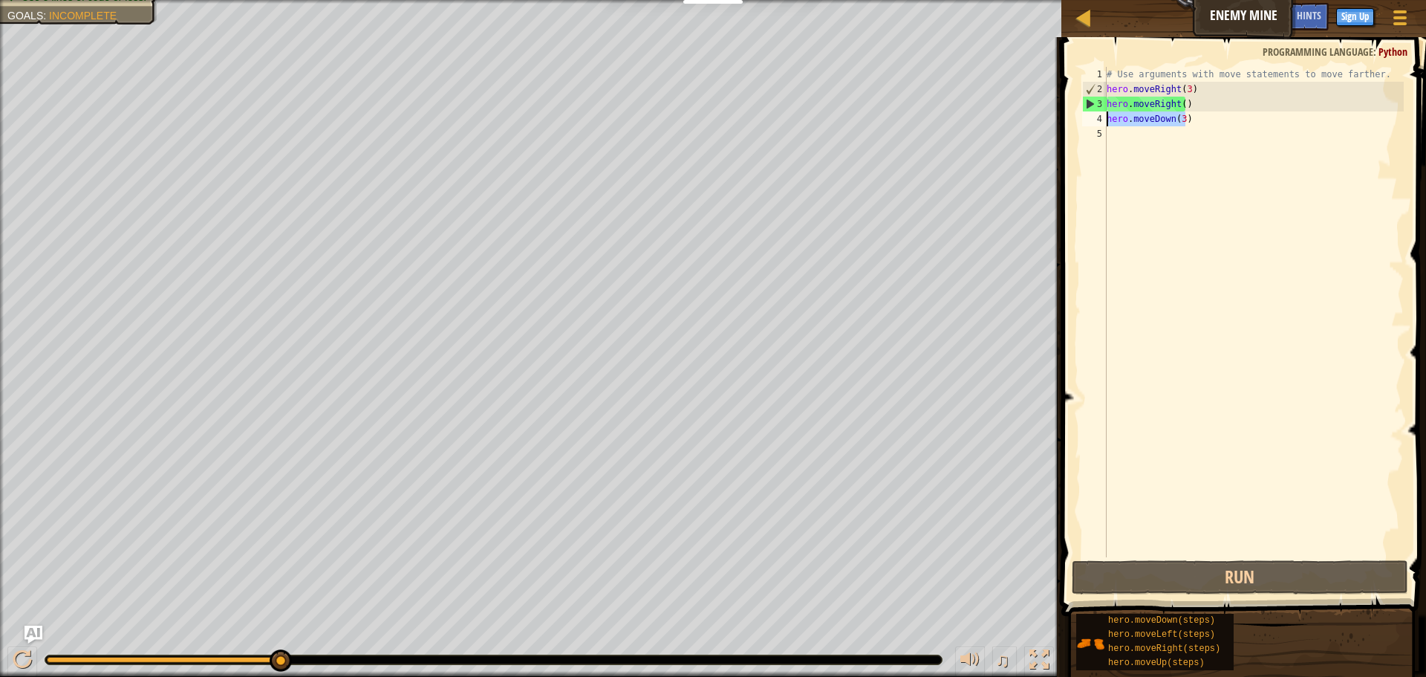
drag, startPoint x: 1199, startPoint y: 115, endPoint x: 1086, endPoint y: 117, distance: 112.9
click at [1086, 117] on div "hero.moveDown(3) 1 2 3 4 5 # Use arguments with move statements to move farther…" at bounding box center [1241, 312] width 325 height 490
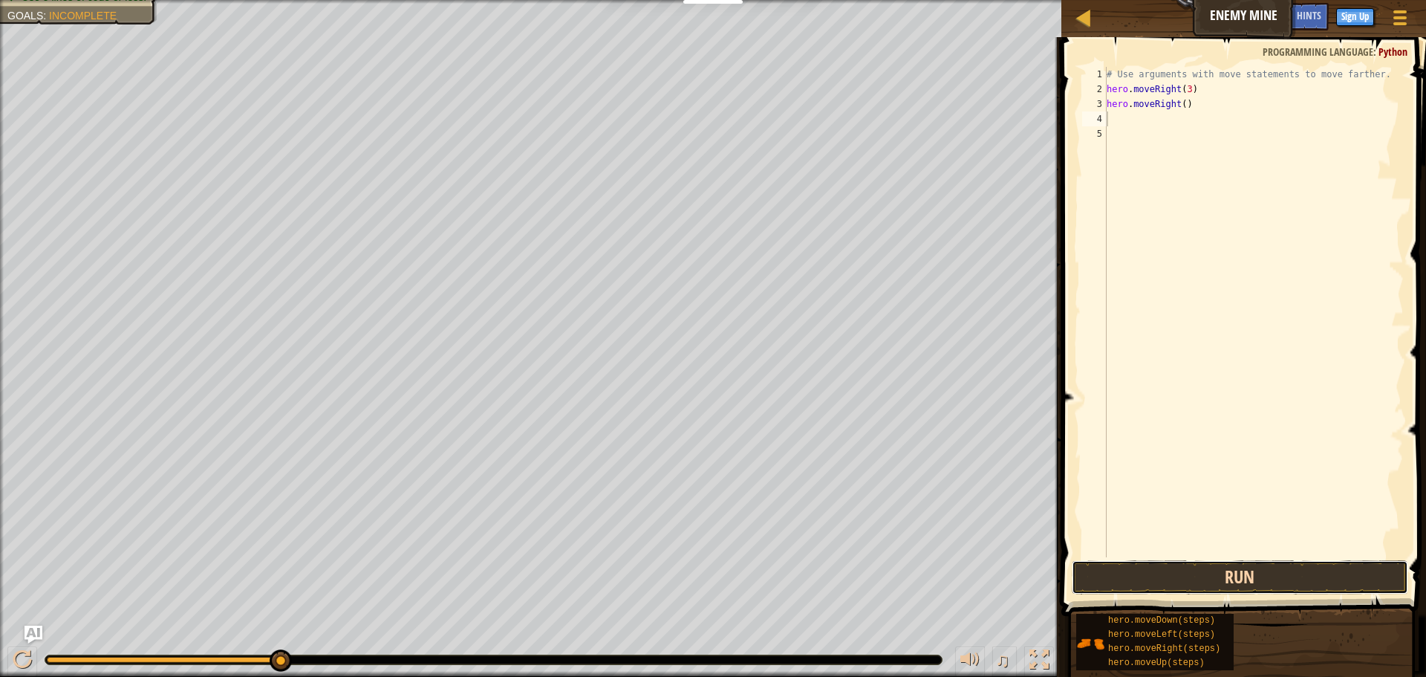
click at [1189, 561] on button "Run" at bounding box center [1240, 577] width 337 height 34
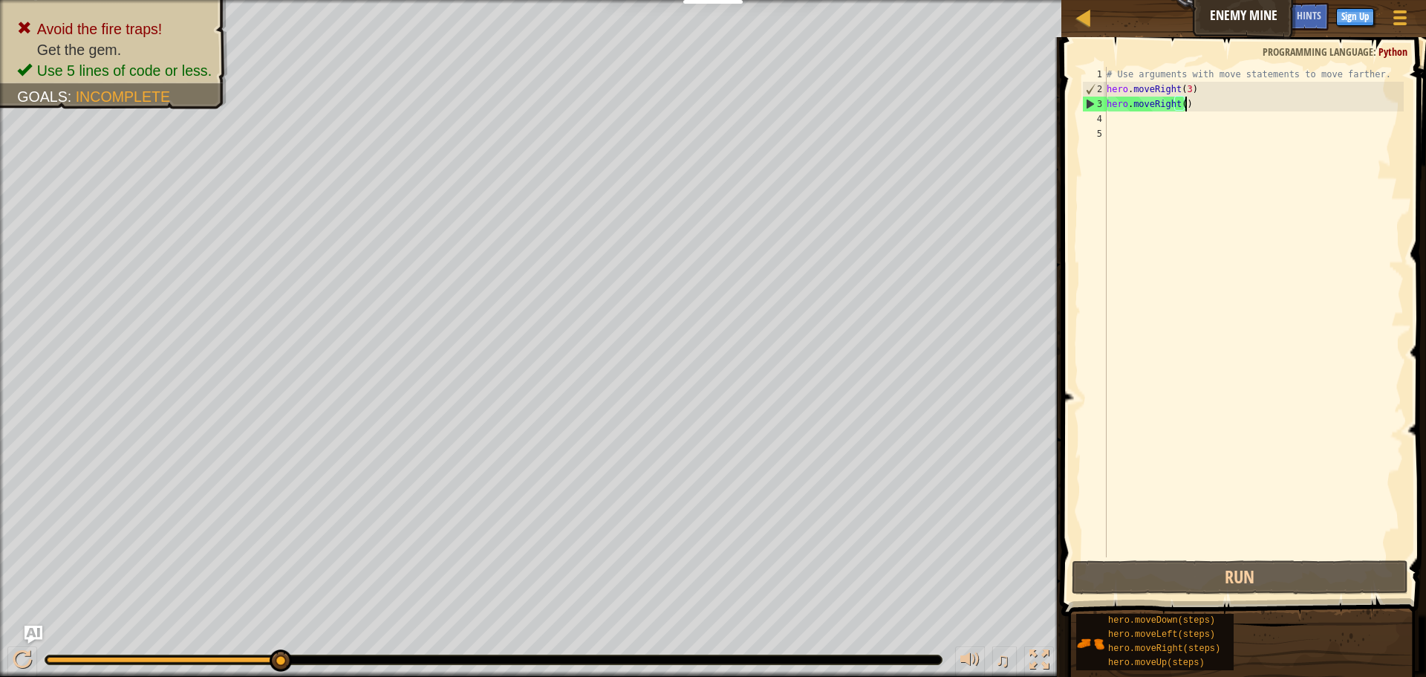
click at [1185, 103] on div "# Use arguments with move statements to move farther. hero . moveRight ( 3 ) he…" at bounding box center [1254, 327] width 300 height 520
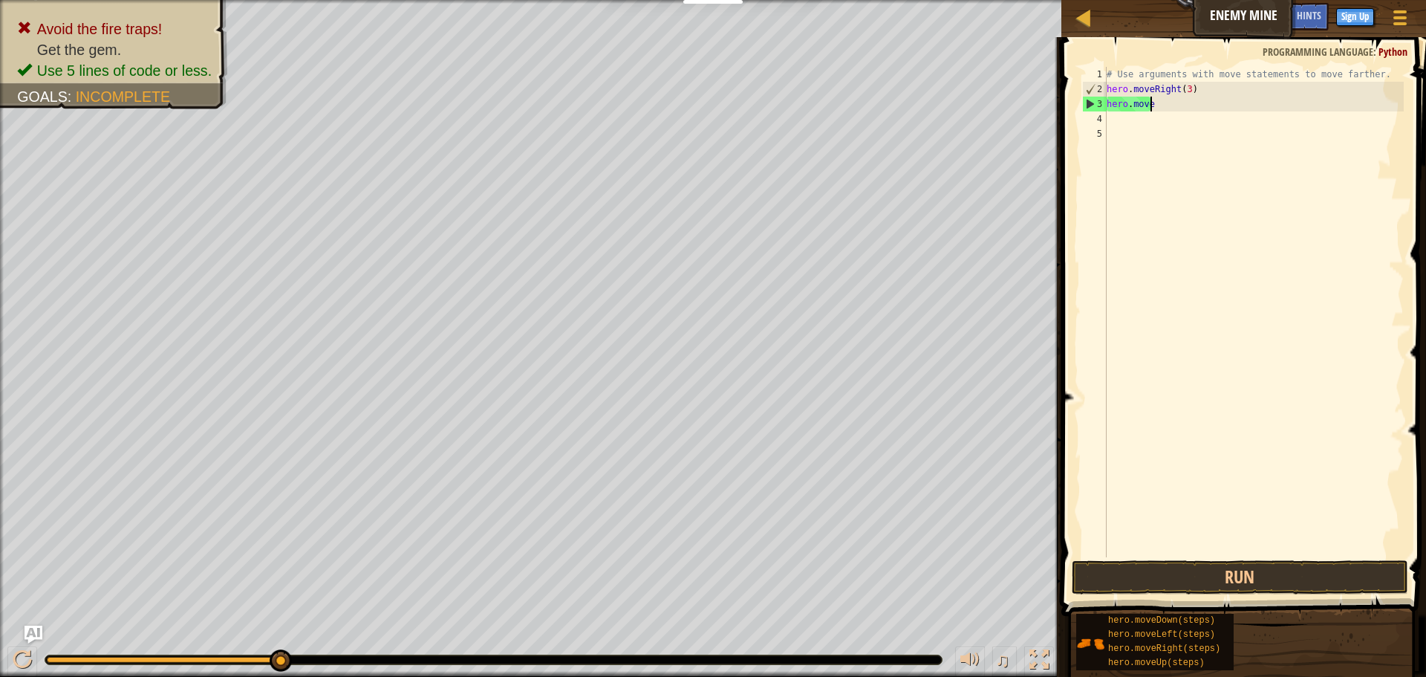
type textarea "h"
click at [1218, 576] on button "Run" at bounding box center [1240, 577] width 337 height 34
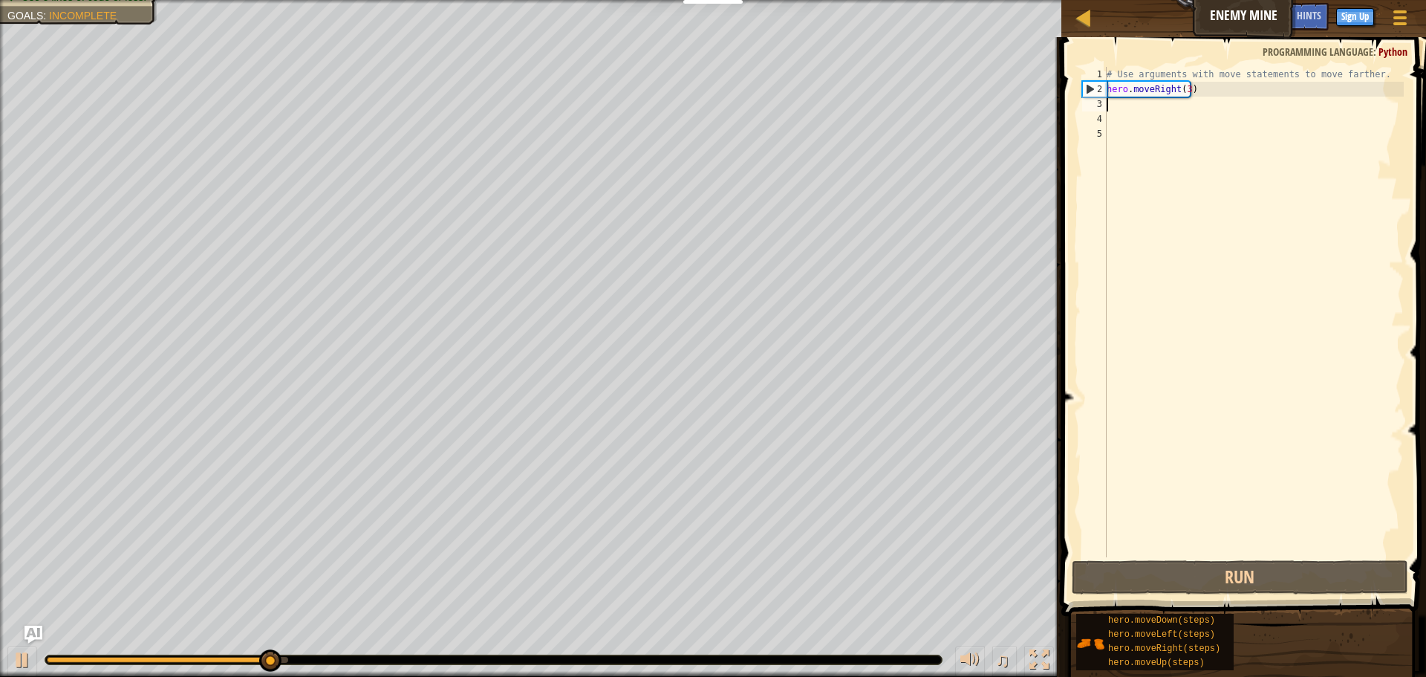
type textarea "h"
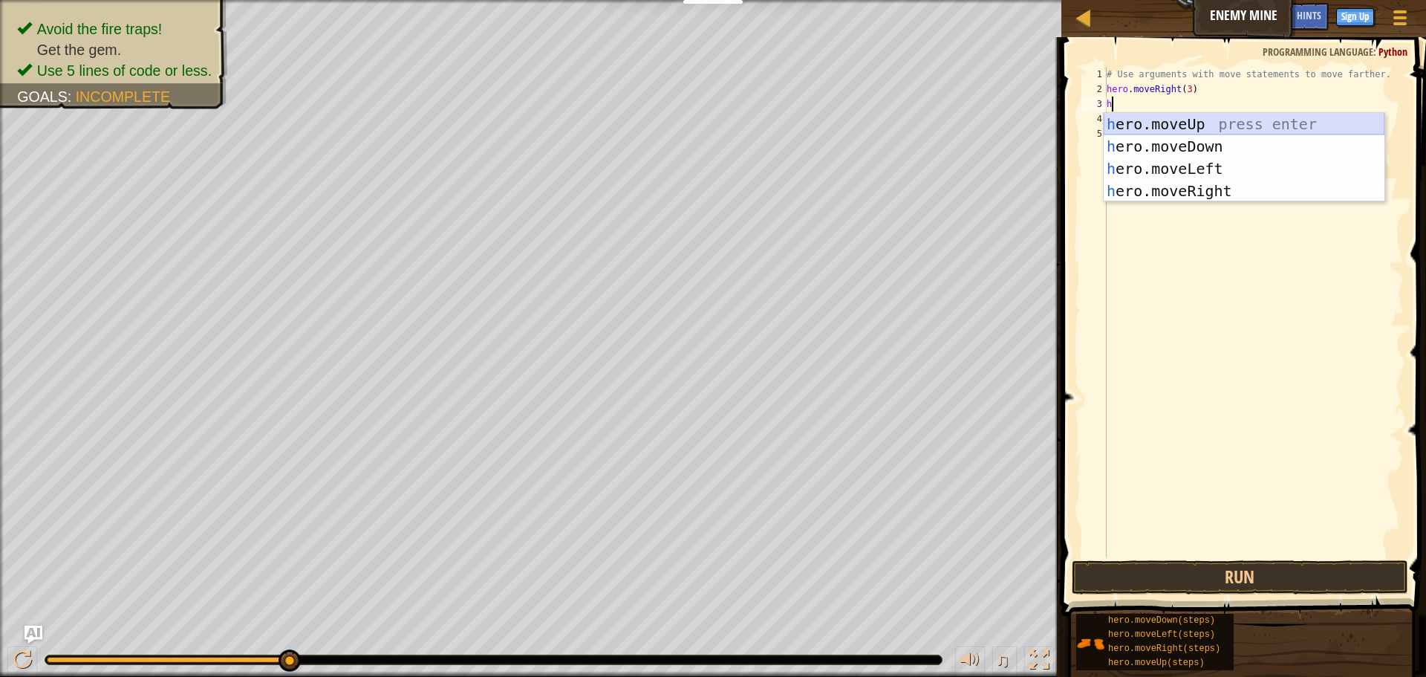
click at [1203, 122] on div "h ero.moveUp press enter h ero.moveDown press enter h ero.moveLeft press enter …" at bounding box center [1244, 180] width 281 height 134
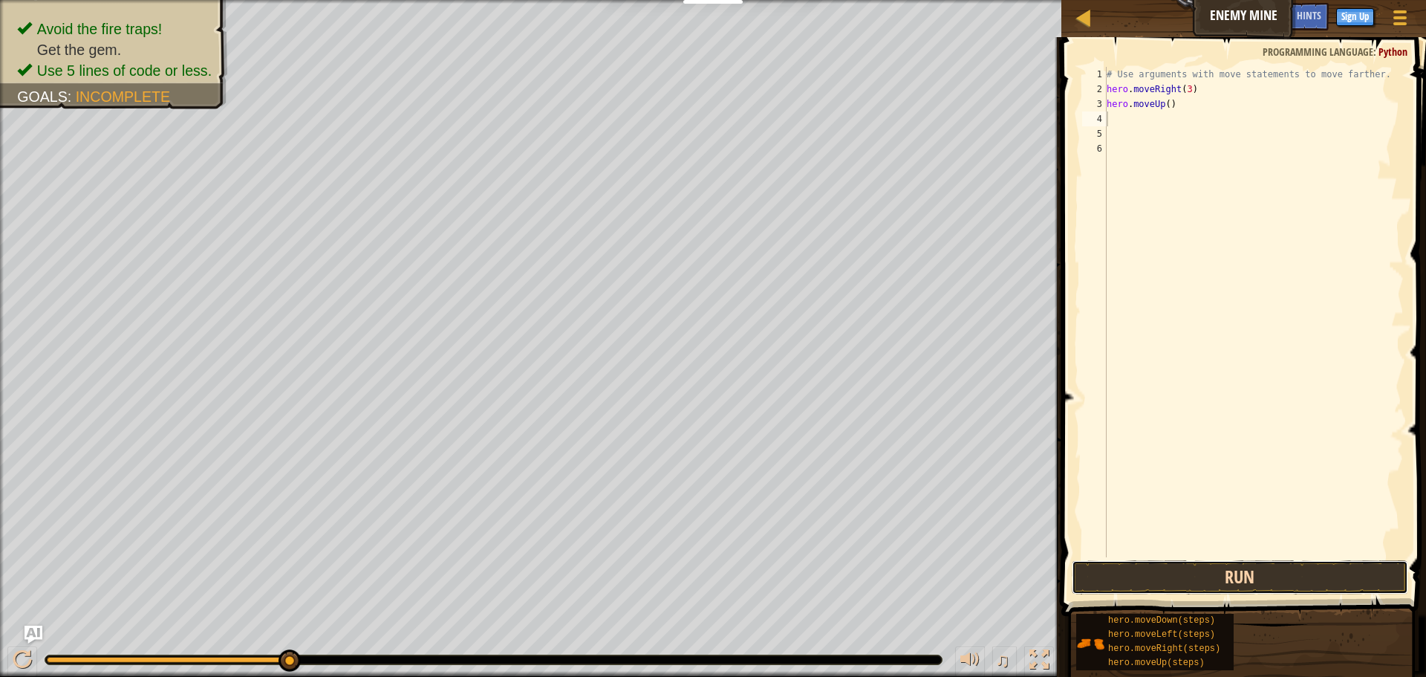
click at [1247, 575] on button "Run" at bounding box center [1240, 577] width 337 height 34
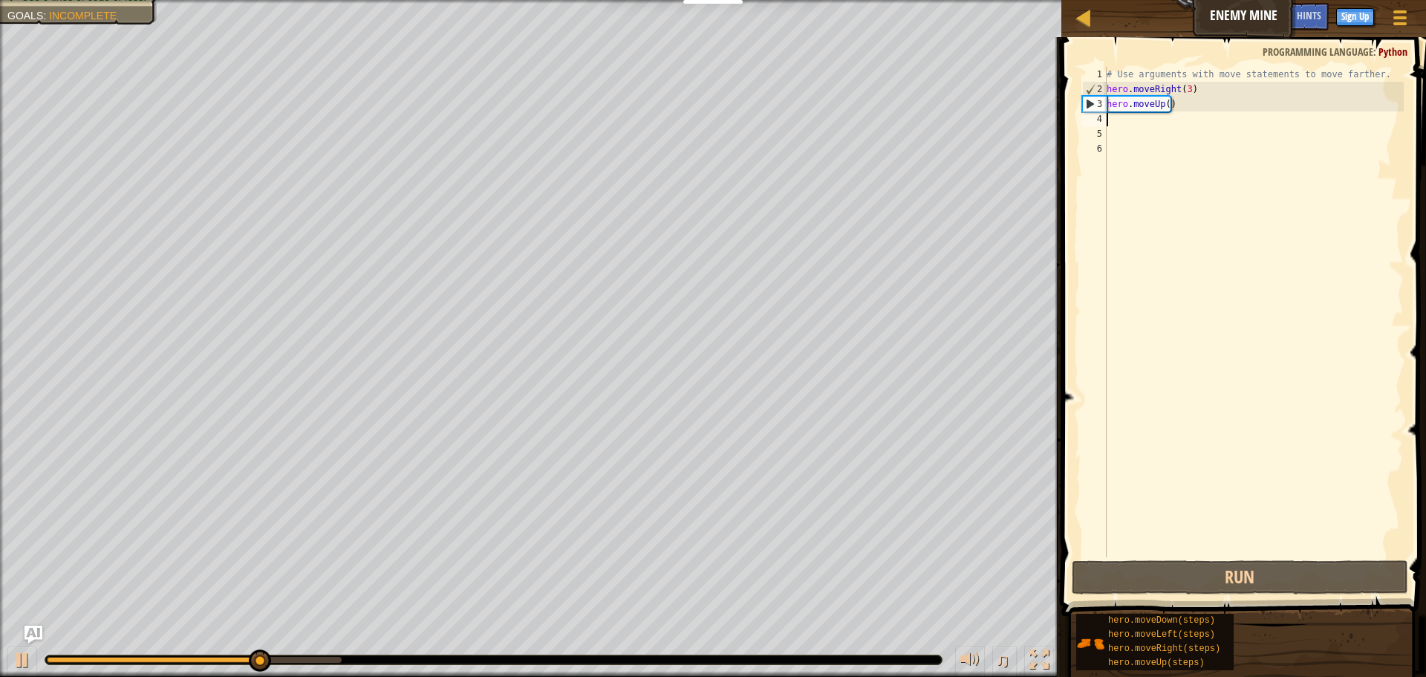
type textarea "h"
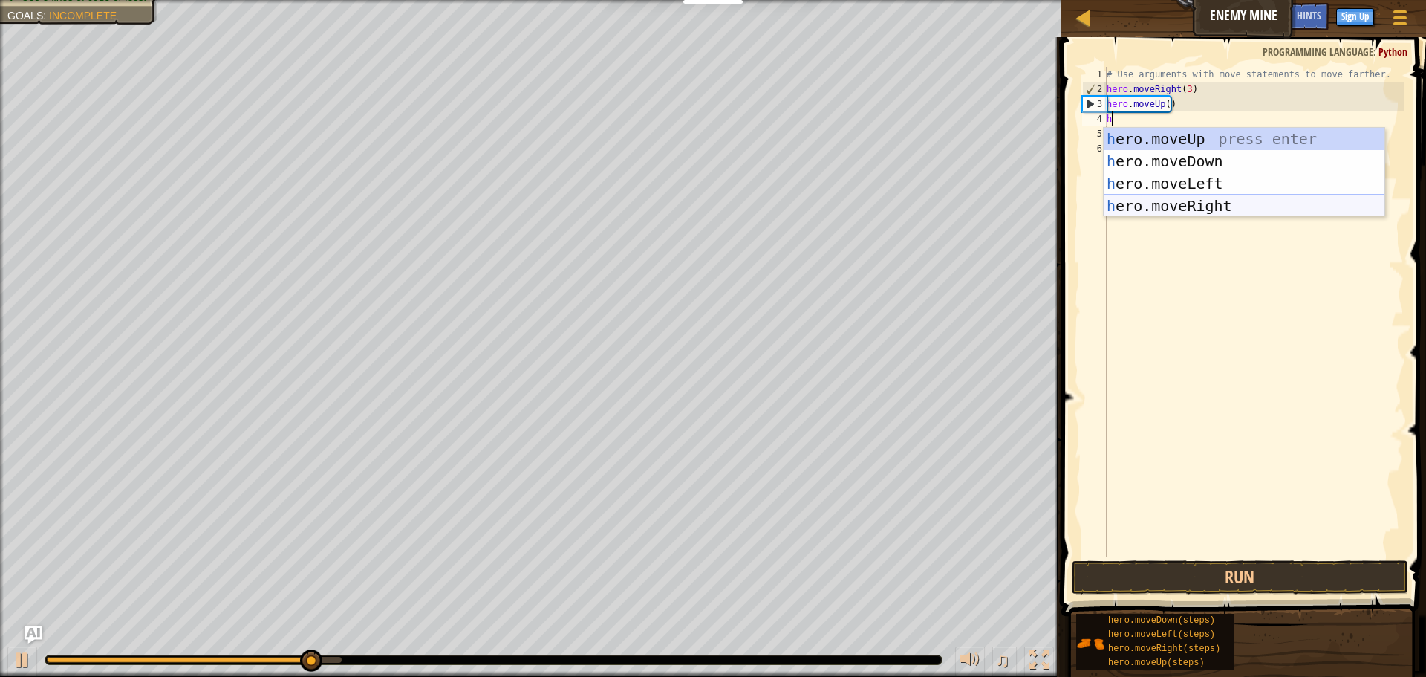
click at [1160, 213] on div "h ero.moveUp press enter h ero.moveDown press enter h ero.moveLeft press enter …" at bounding box center [1244, 195] width 281 height 134
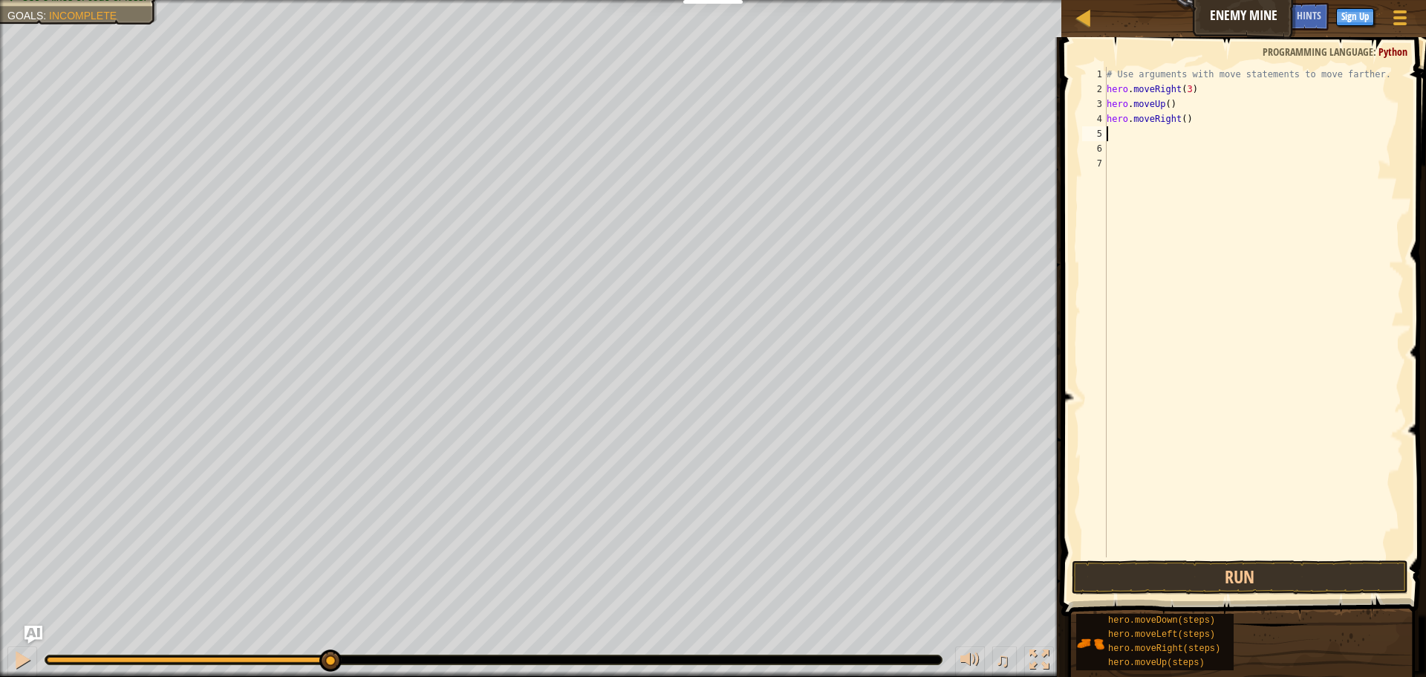
type textarea "h"
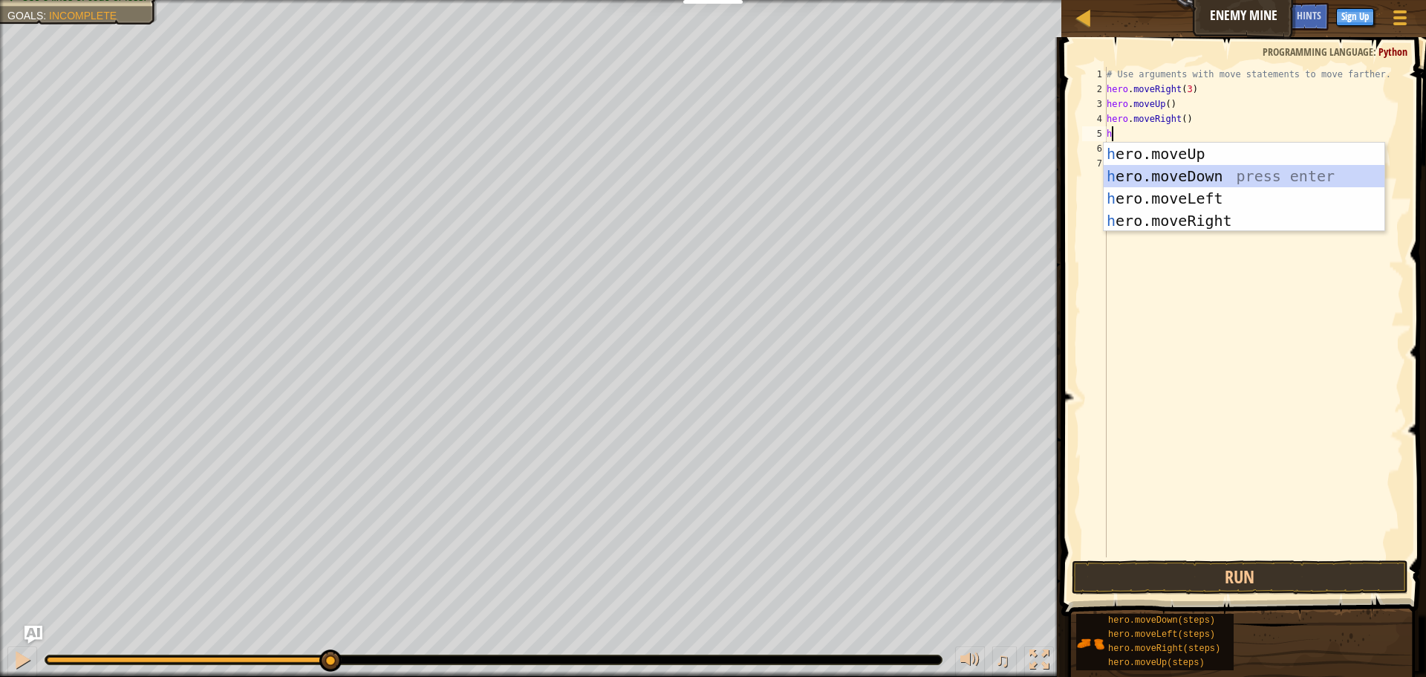
click at [1189, 168] on div "h ero.moveUp press enter h ero.moveDown press enter h ero.moveLeft press enter …" at bounding box center [1244, 210] width 281 height 134
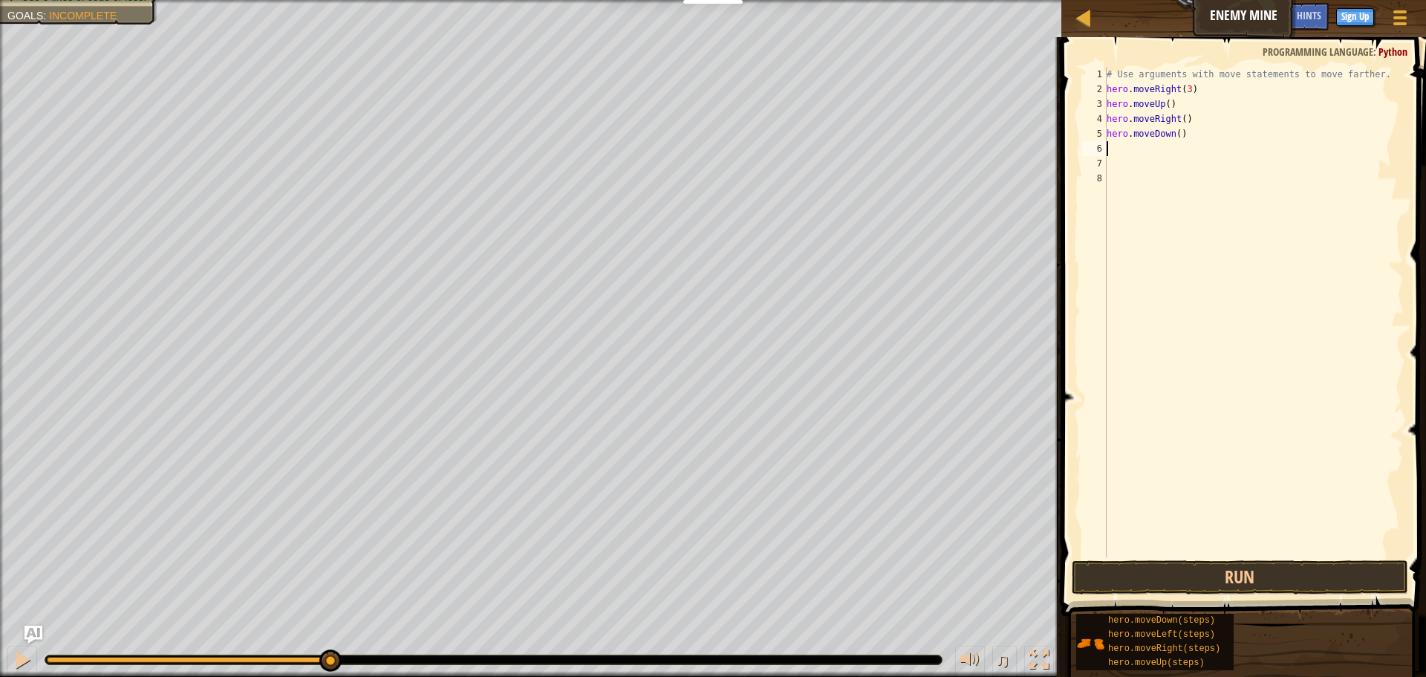
click at [1180, 137] on div "# Use arguments with move statements to move farther. hero . moveRight ( 3 ) he…" at bounding box center [1254, 327] width 300 height 520
click at [1174, 136] on div "# Use arguments with move statements to move farther. hero . moveRight ( 3 ) he…" at bounding box center [1254, 327] width 300 height 520
click at [1249, 578] on button "Run" at bounding box center [1240, 577] width 337 height 34
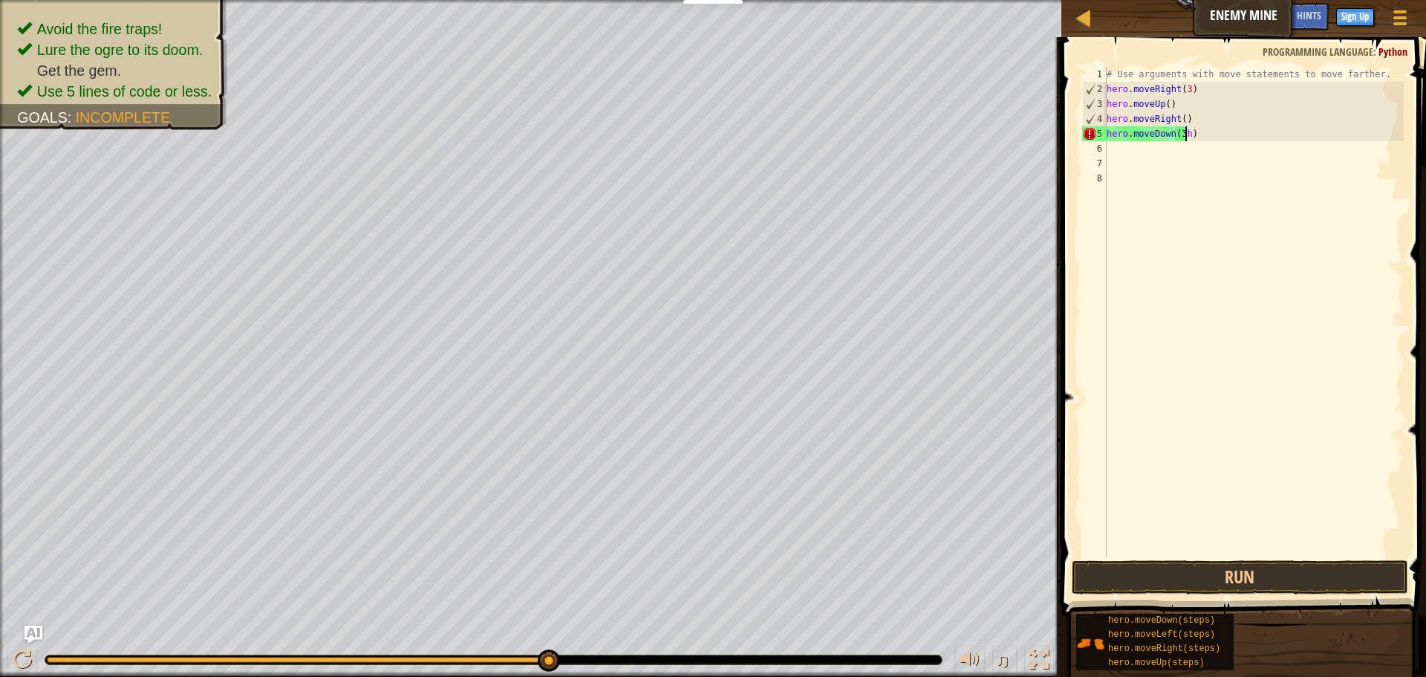
type textarea "hero.moveDown(3)"
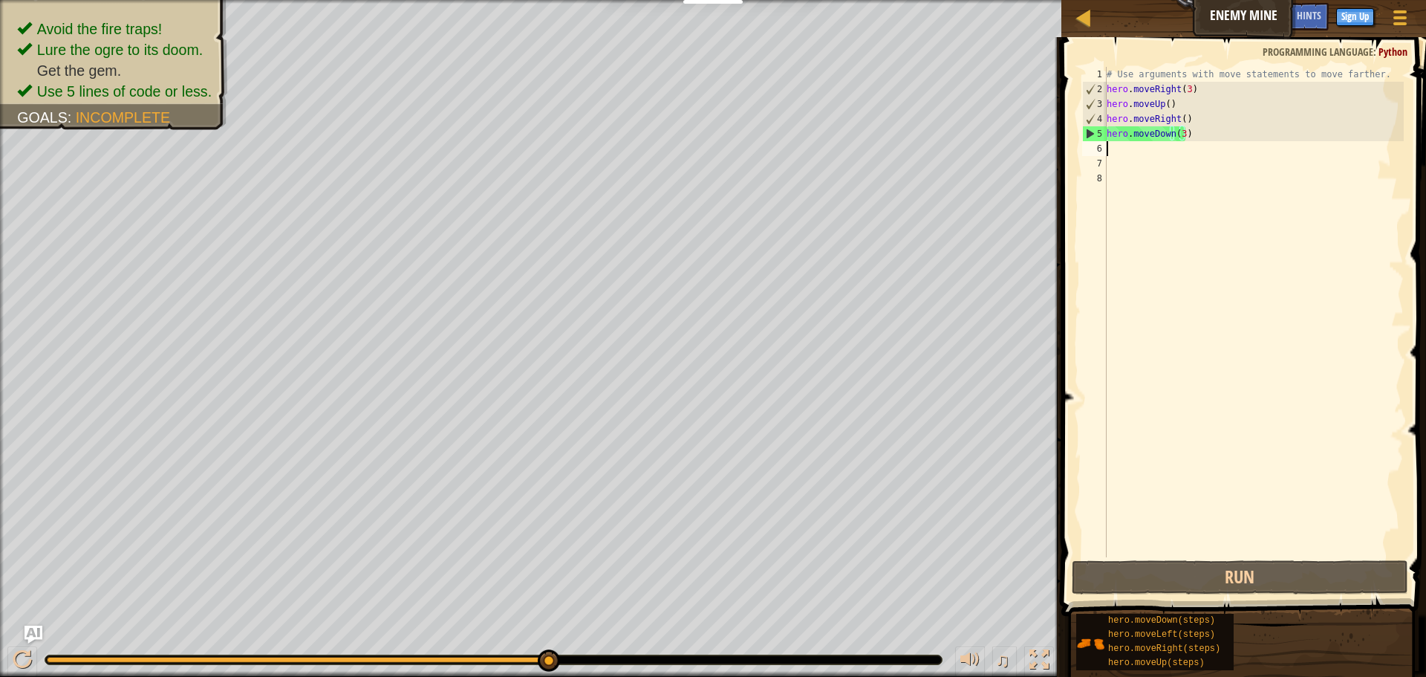
drag, startPoint x: 1115, startPoint y: 147, endPoint x: 1100, endPoint y: 154, distance: 17.0
click at [1115, 148] on div "# Use arguments with move statements to move farther. hero . moveRight ( 3 ) he…" at bounding box center [1254, 327] width 300 height 520
type textarea "h"
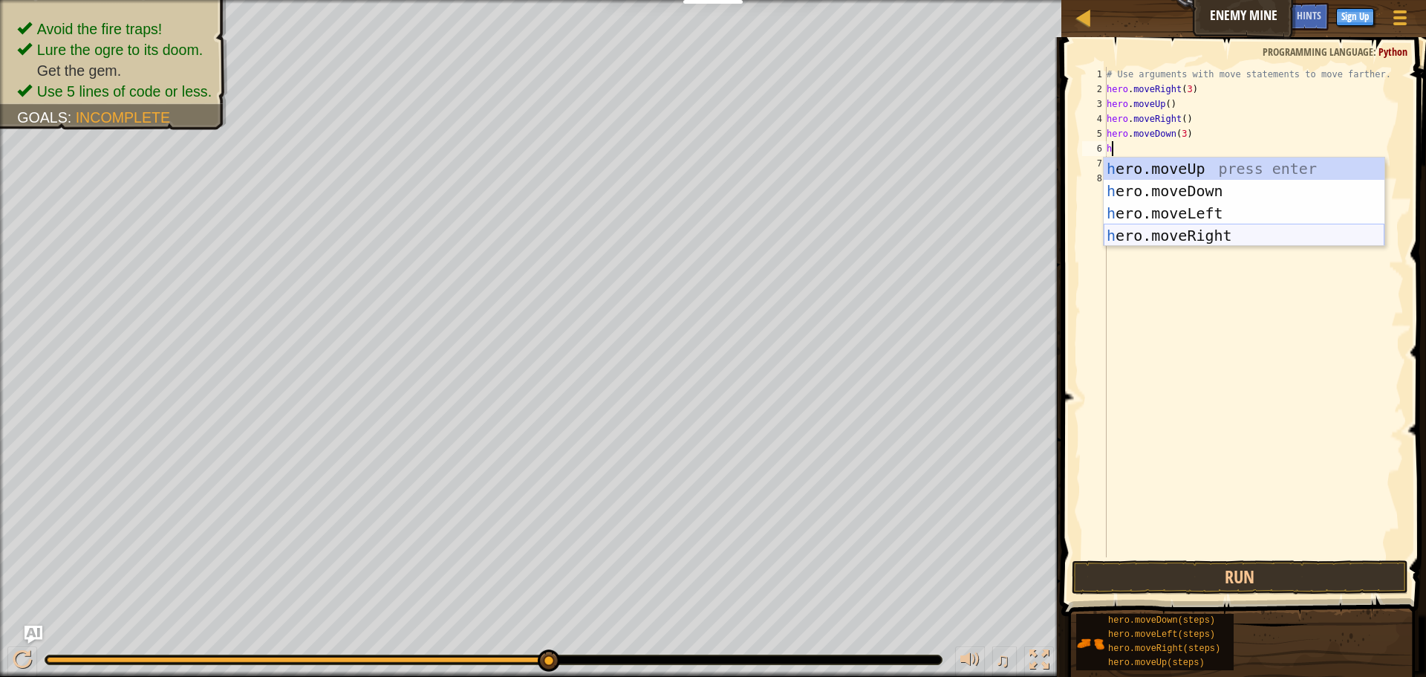
click at [1170, 230] on div "h ero.moveUp press enter h ero.moveDown press enter h ero.moveLeft press enter …" at bounding box center [1244, 225] width 281 height 134
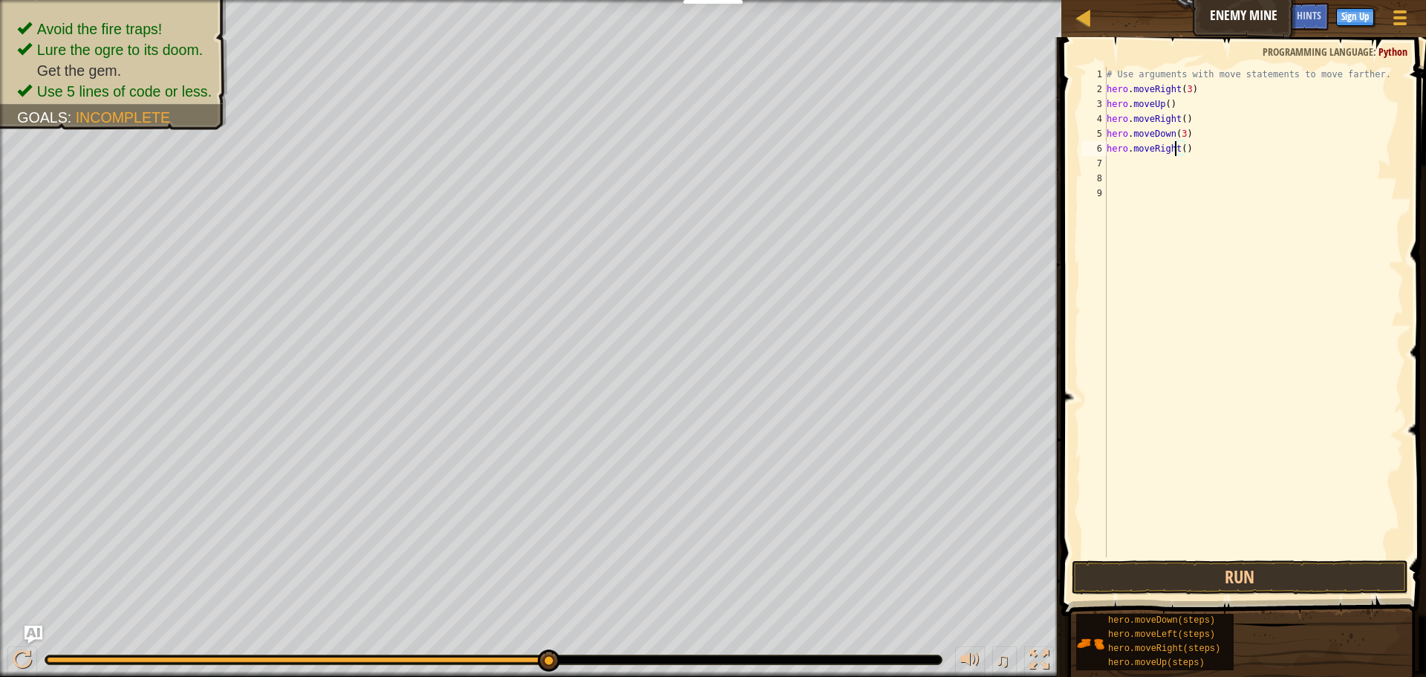
click at [1178, 146] on div "# Use arguments with move statements to move farther. hero . moveRight ( 3 ) he…" at bounding box center [1254, 327] width 300 height 520
click at [1179, 146] on div "# Use arguments with move statements to move farther. hero . moveRight ( 3 ) he…" at bounding box center [1254, 327] width 300 height 520
type textarea "hero.moveRight(2)"
click at [1219, 567] on button "Run" at bounding box center [1240, 577] width 337 height 34
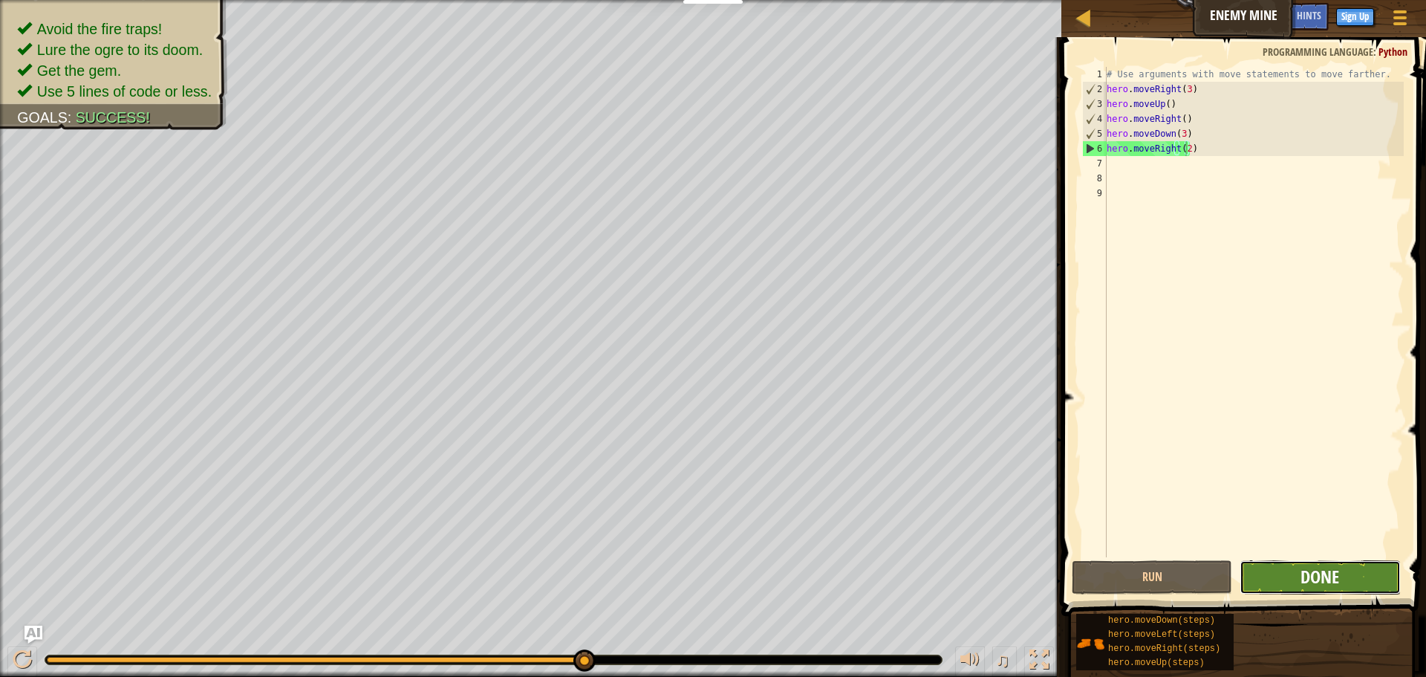
click at [1313, 574] on span "Done" at bounding box center [1320, 577] width 39 height 24
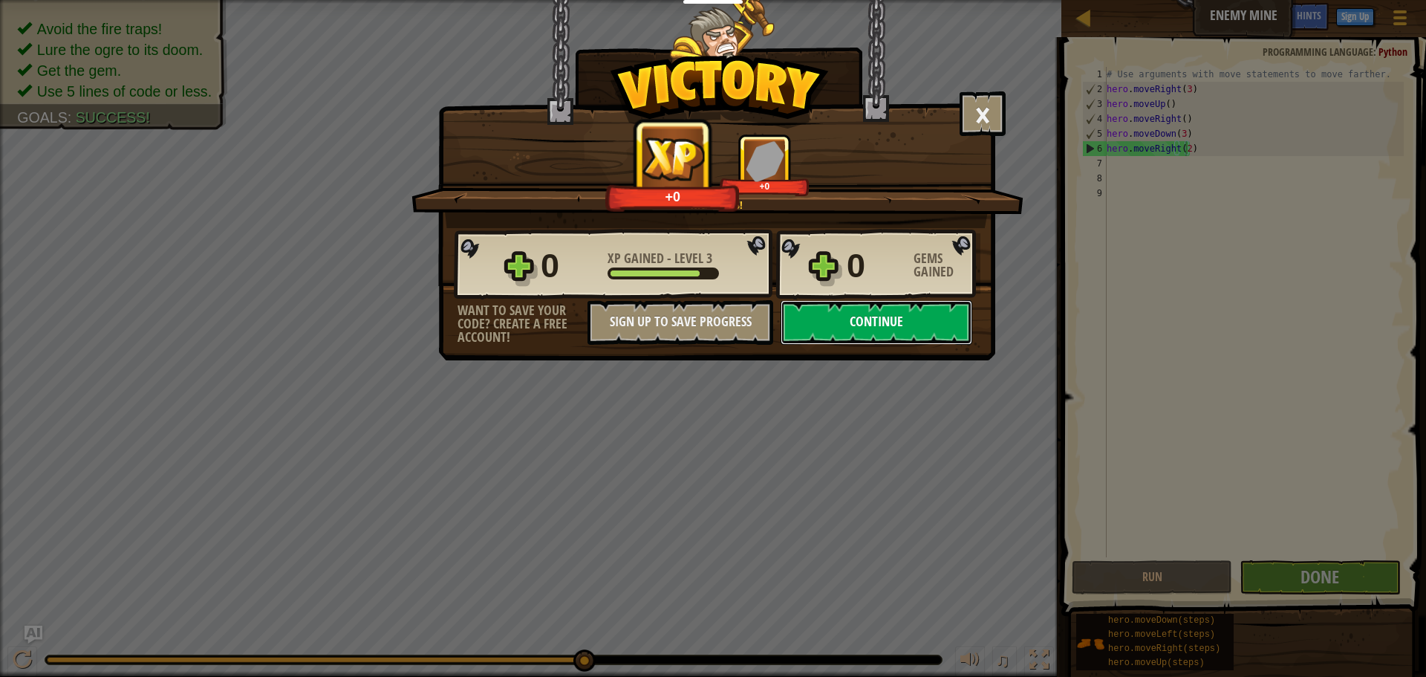
click at [919, 317] on button "Continue" at bounding box center [877, 322] width 192 height 45
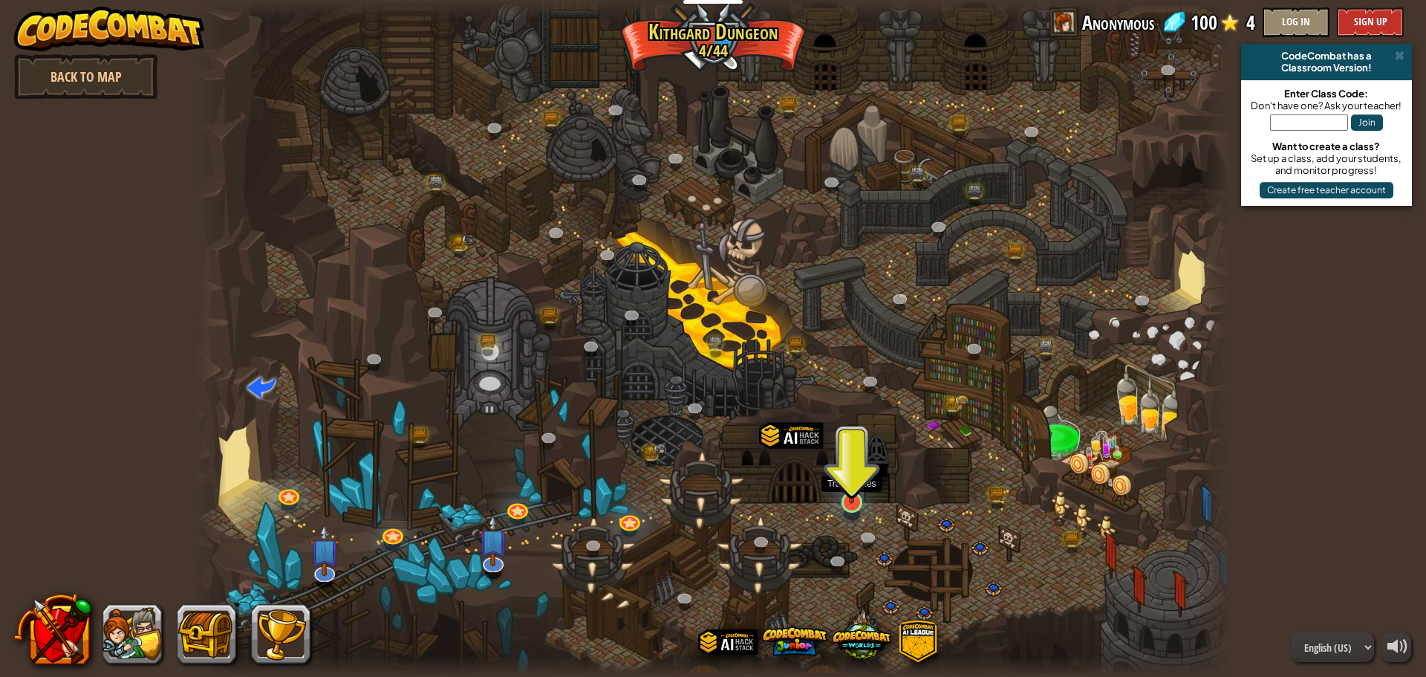
click at [854, 489] on img at bounding box center [851, 472] width 27 height 63
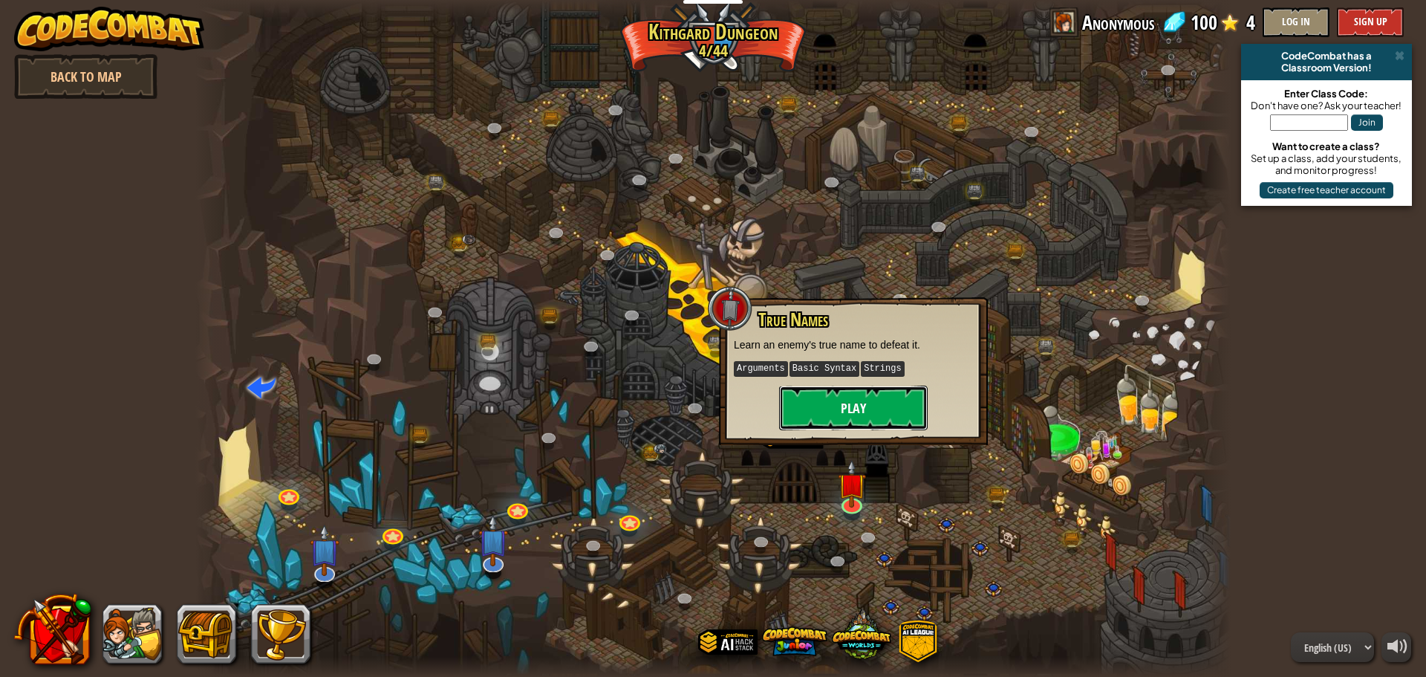
click at [829, 403] on button "Play" at bounding box center [853, 408] width 149 height 45
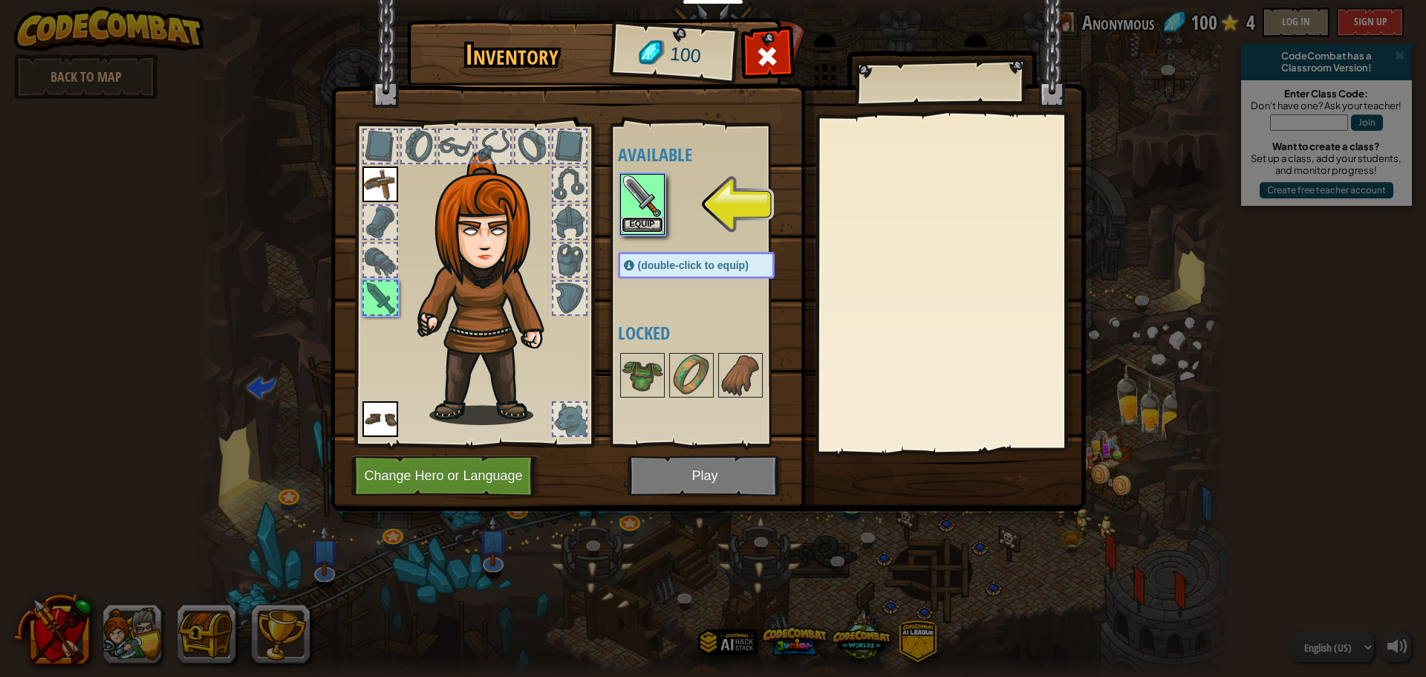
click at [632, 222] on button "Equip" at bounding box center [643, 225] width 42 height 16
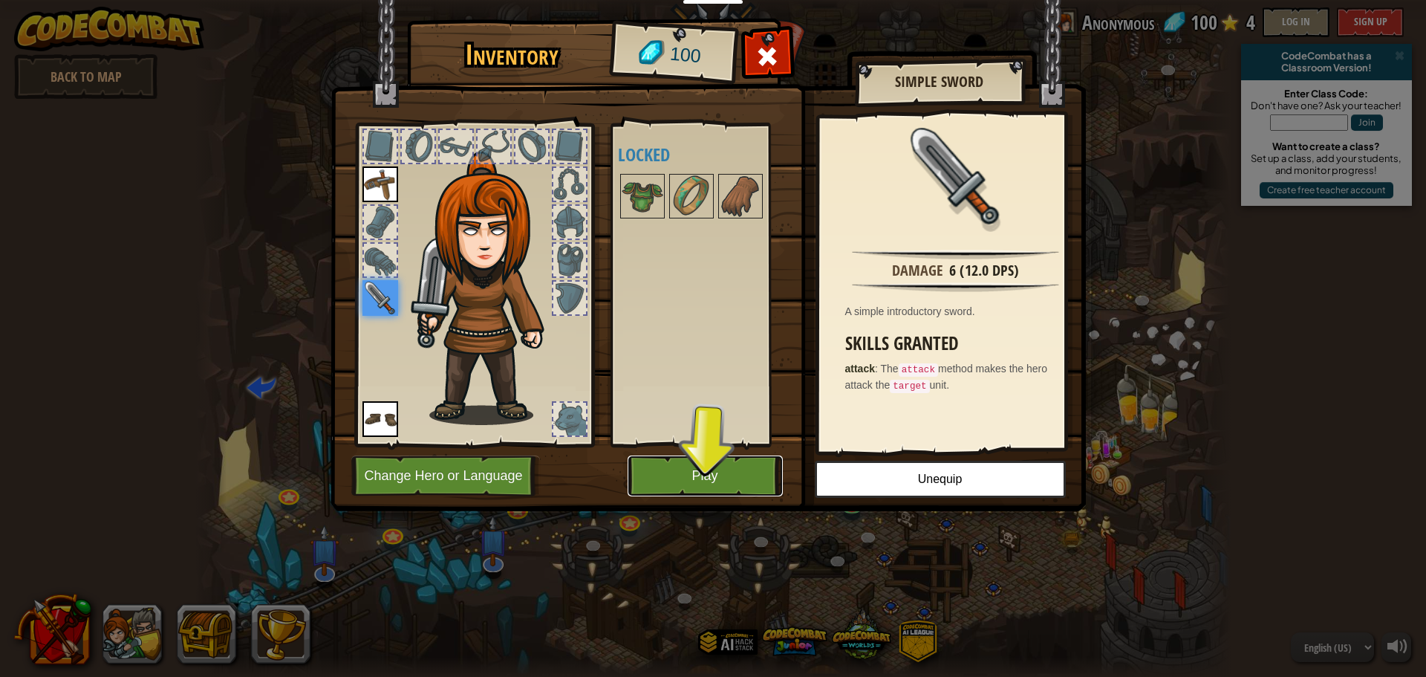
click at [762, 467] on button "Play" at bounding box center [705, 475] width 155 height 41
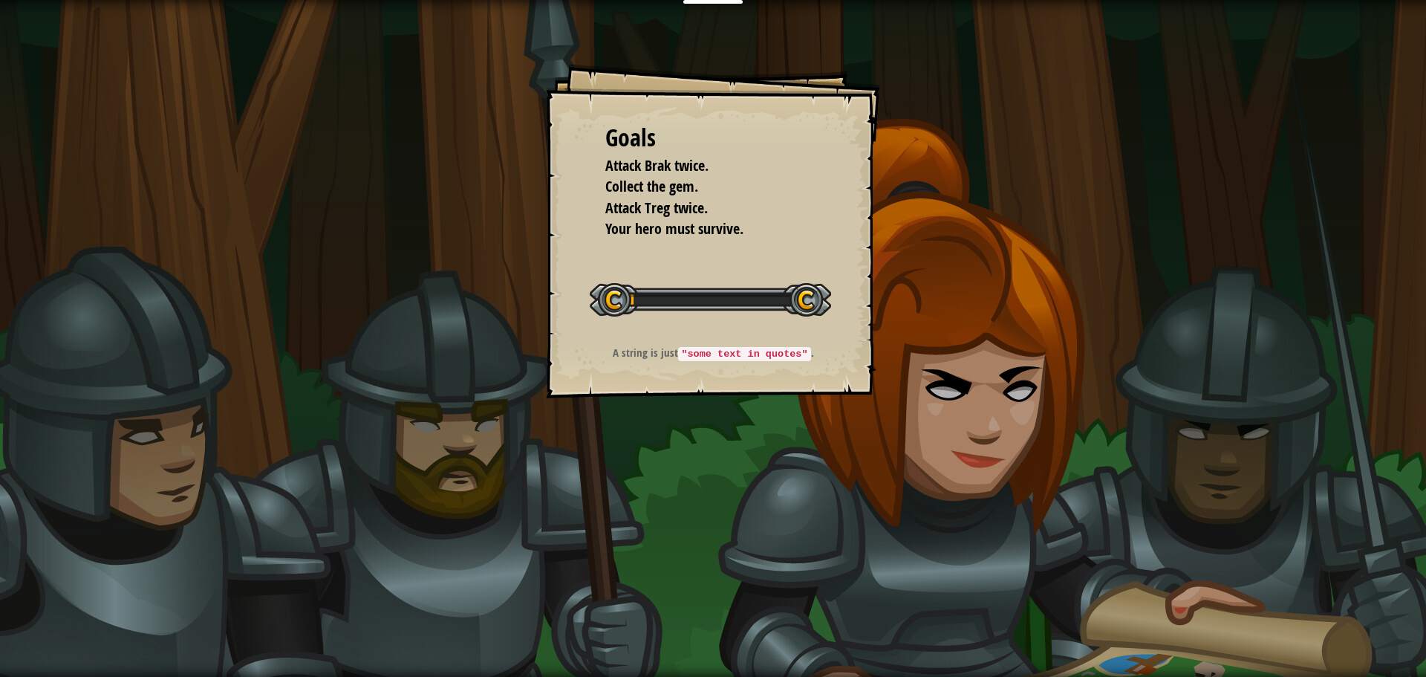
click at [762, 467] on div "Goals Attack Brak twice. Collect the gem. Attack Treg twice. Your hero must sur…" at bounding box center [713, 338] width 1426 height 677
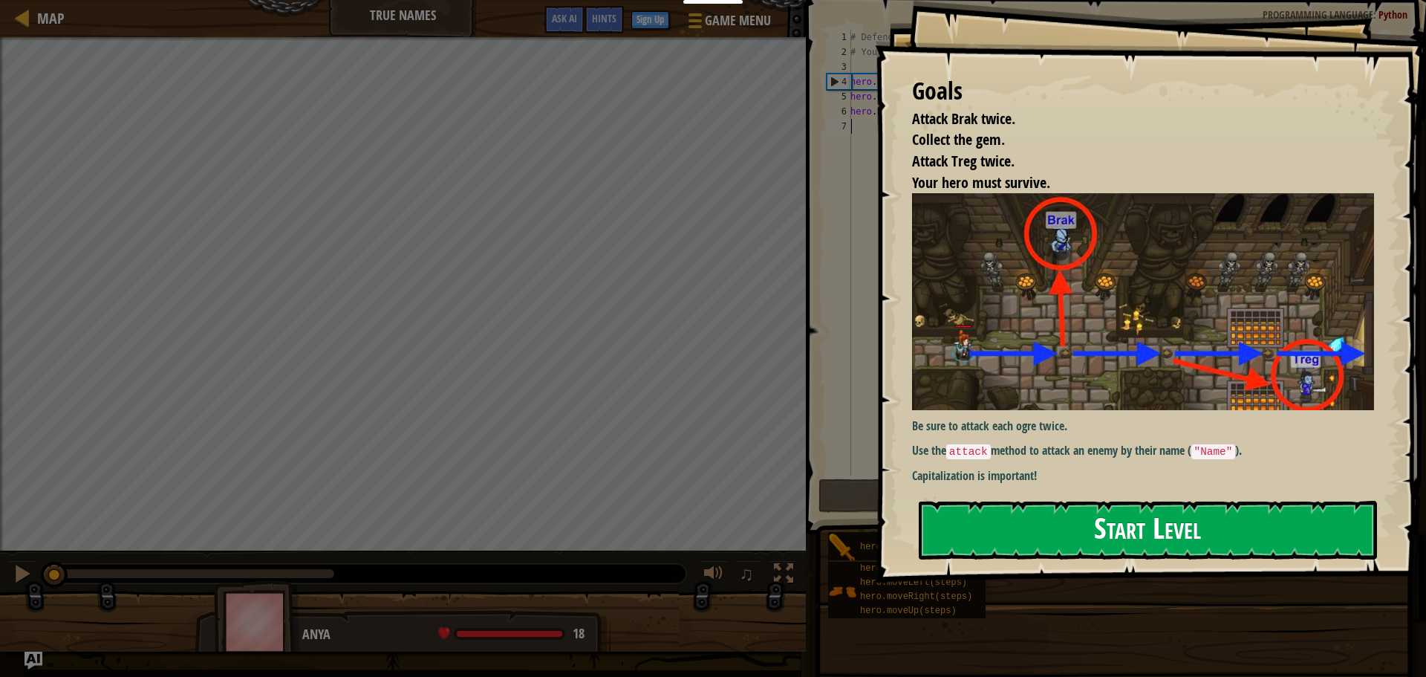
click at [1046, 513] on button "Start Level" at bounding box center [1148, 530] width 458 height 59
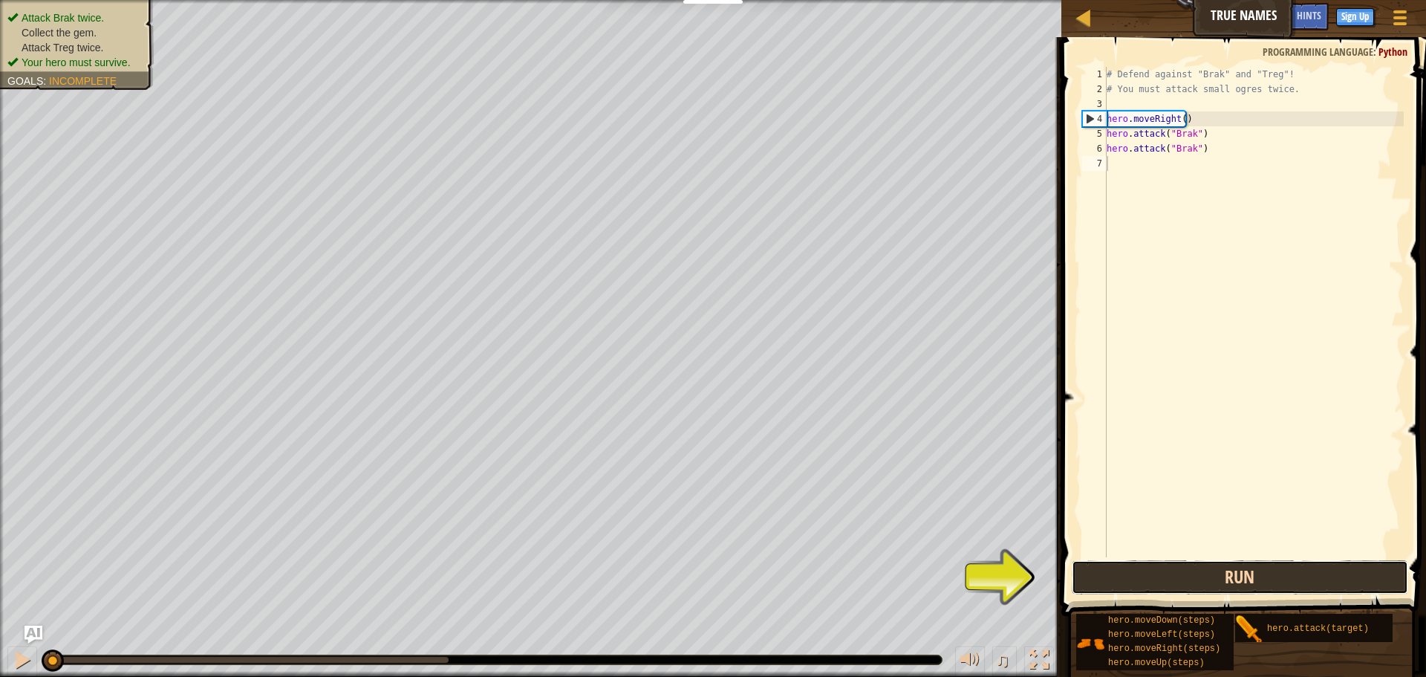
click at [1131, 577] on button "Run" at bounding box center [1240, 577] width 337 height 34
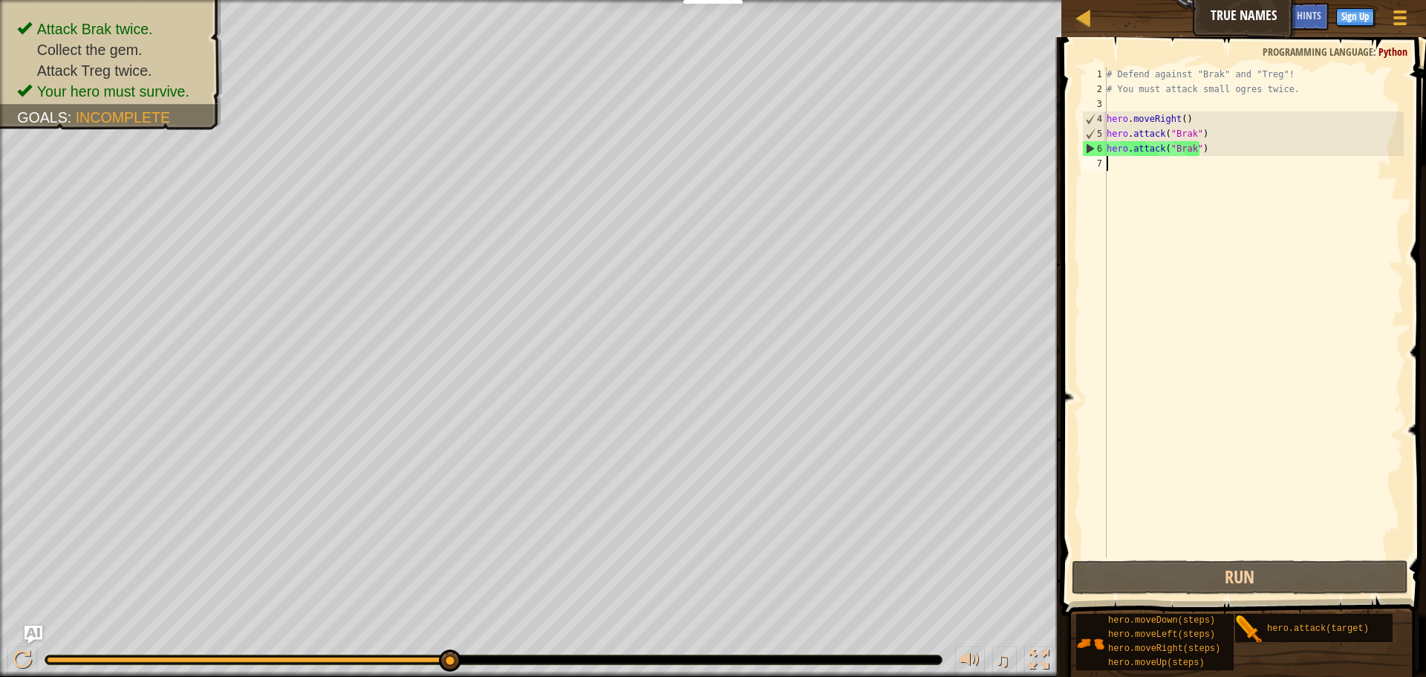
type textarea "h"
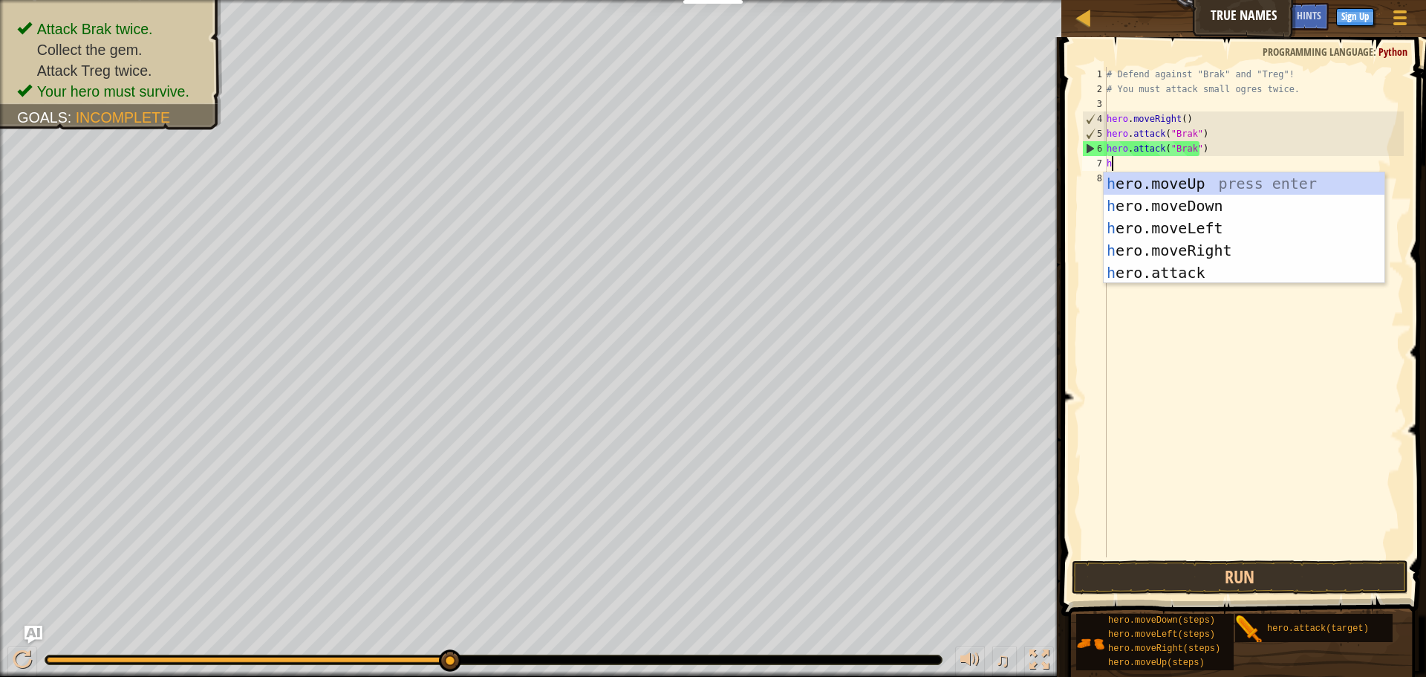
scroll to position [7, 0]
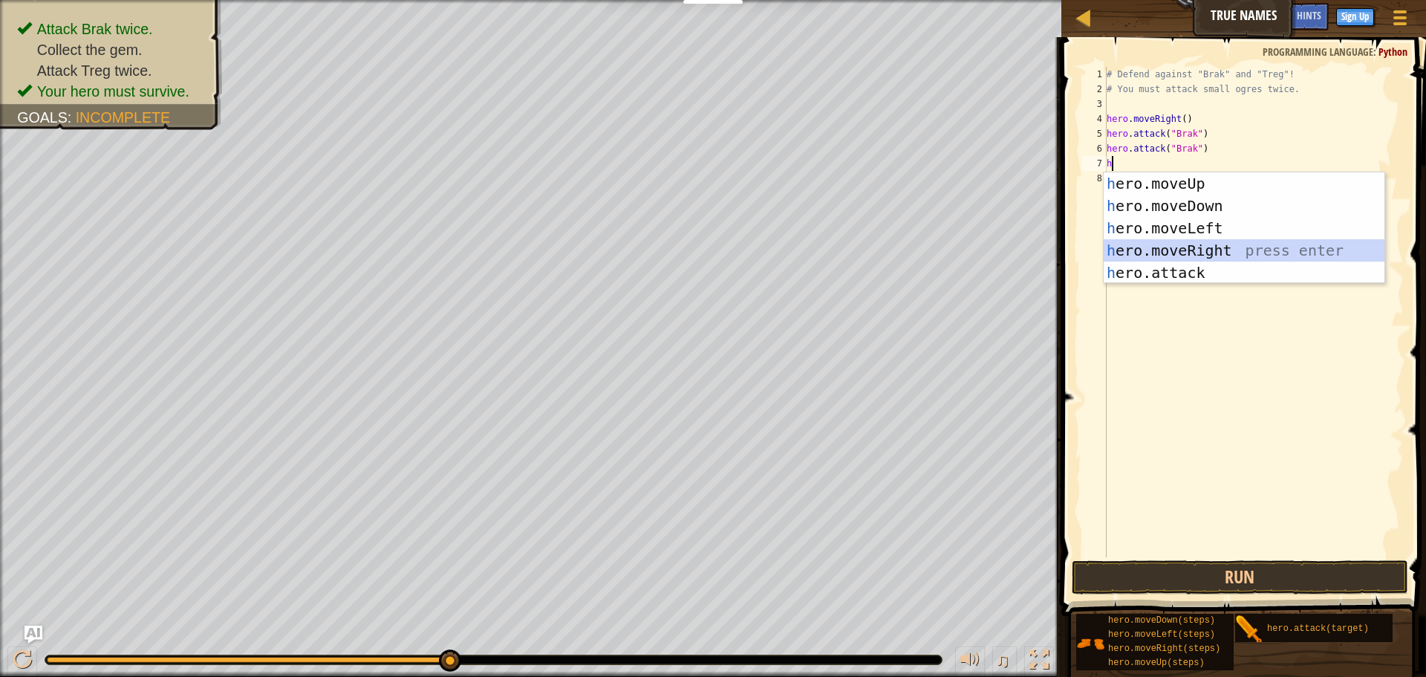
click at [1135, 250] on div "h ero.moveUp press enter h ero.moveDown press enter h ero.moveLeft press enter …" at bounding box center [1244, 250] width 281 height 156
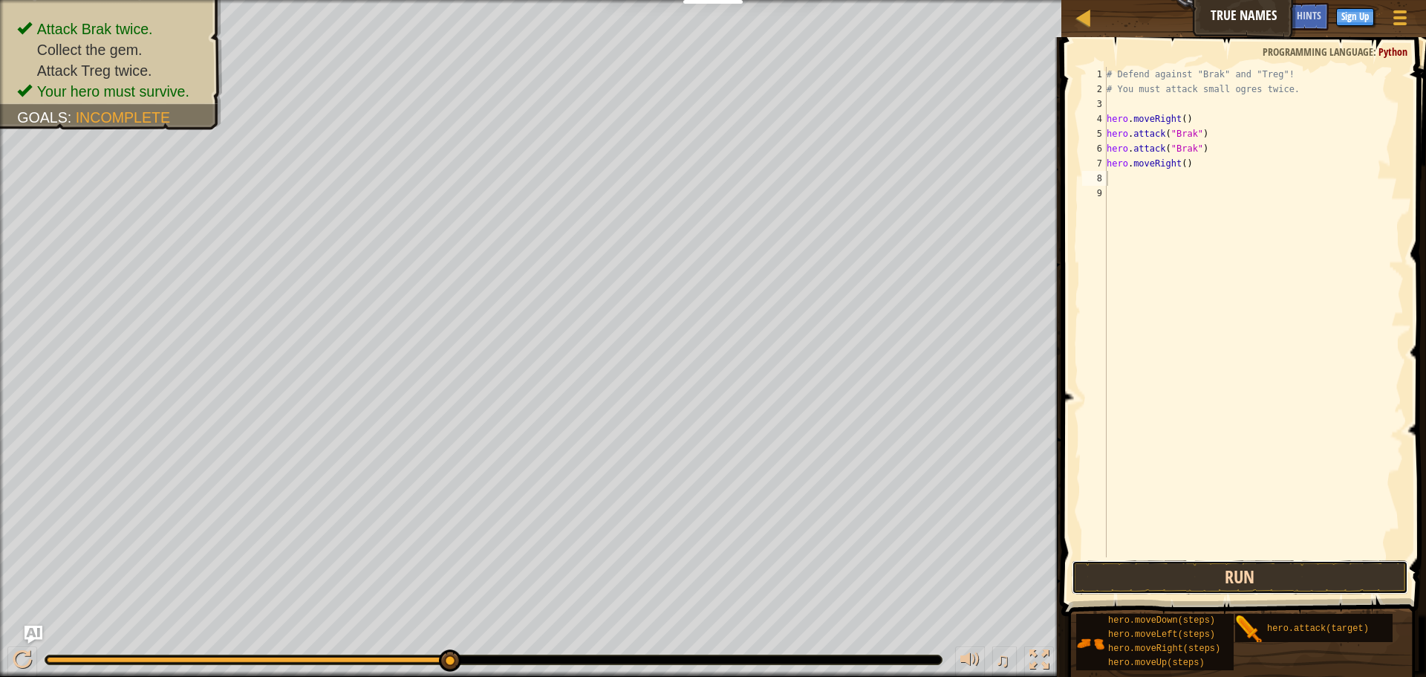
click at [1202, 565] on button "Run" at bounding box center [1240, 577] width 337 height 34
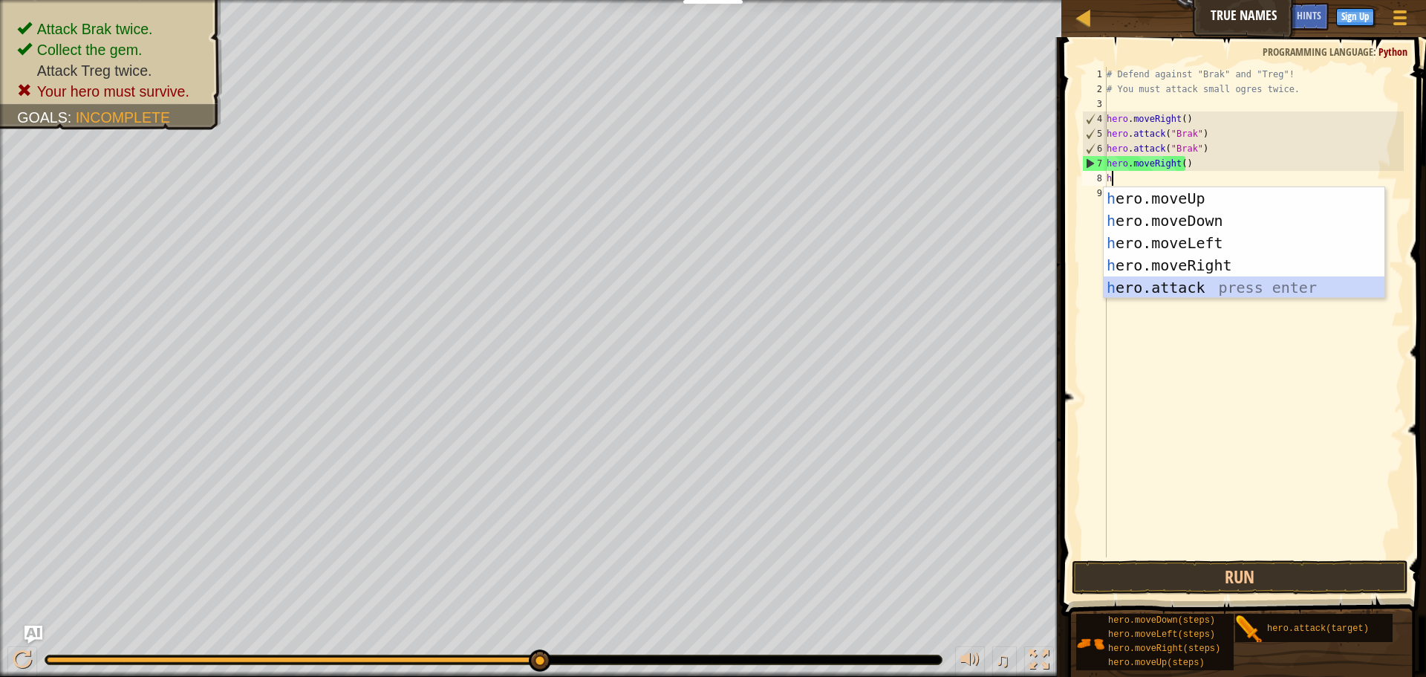
click at [1164, 285] on div "h ero.moveUp press enter h ero.moveDown press enter h ero.moveLeft press enter …" at bounding box center [1244, 265] width 281 height 156
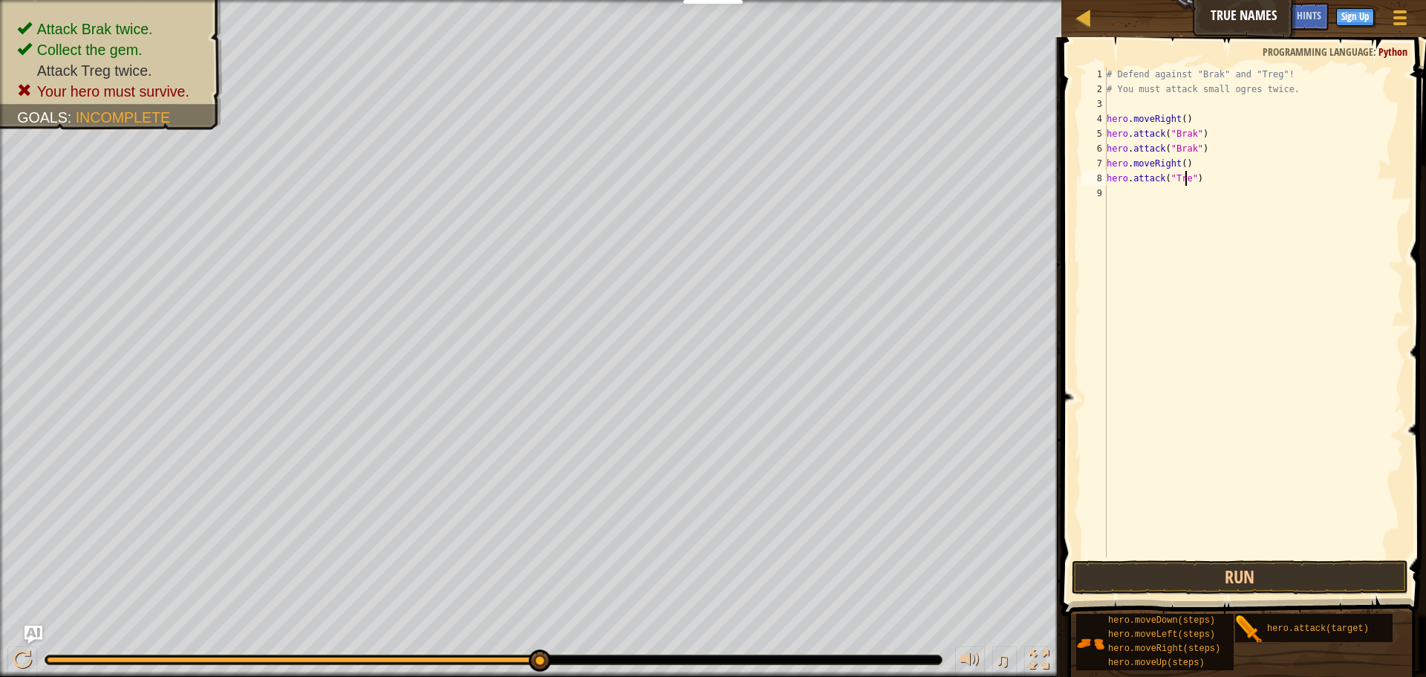
scroll to position [7, 7]
type textarea "hero.attack("Treg")"
click at [1218, 578] on button "Run" at bounding box center [1240, 577] width 337 height 34
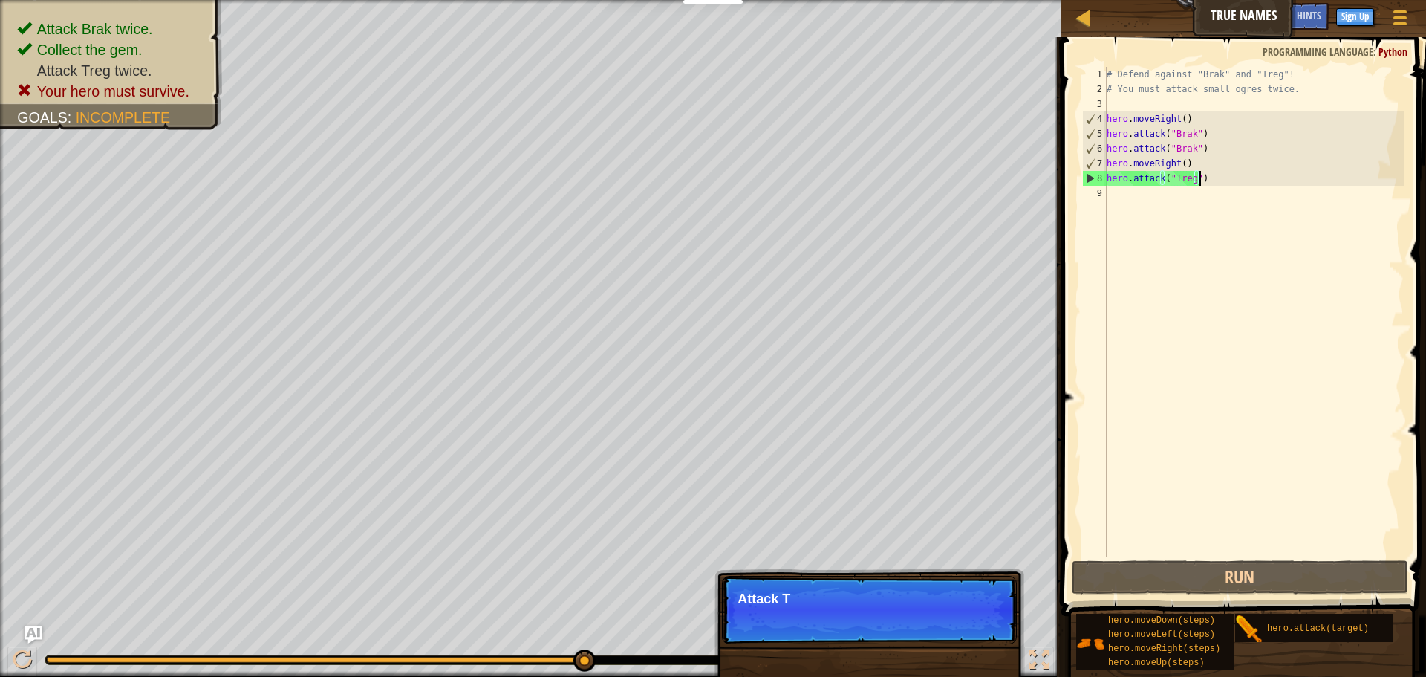
click at [1212, 175] on div "# Defend against "Brak" and "Treg"! # You must attack small ogres twice. hero .…" at bounding box center [1254, 327] width 300 height 520
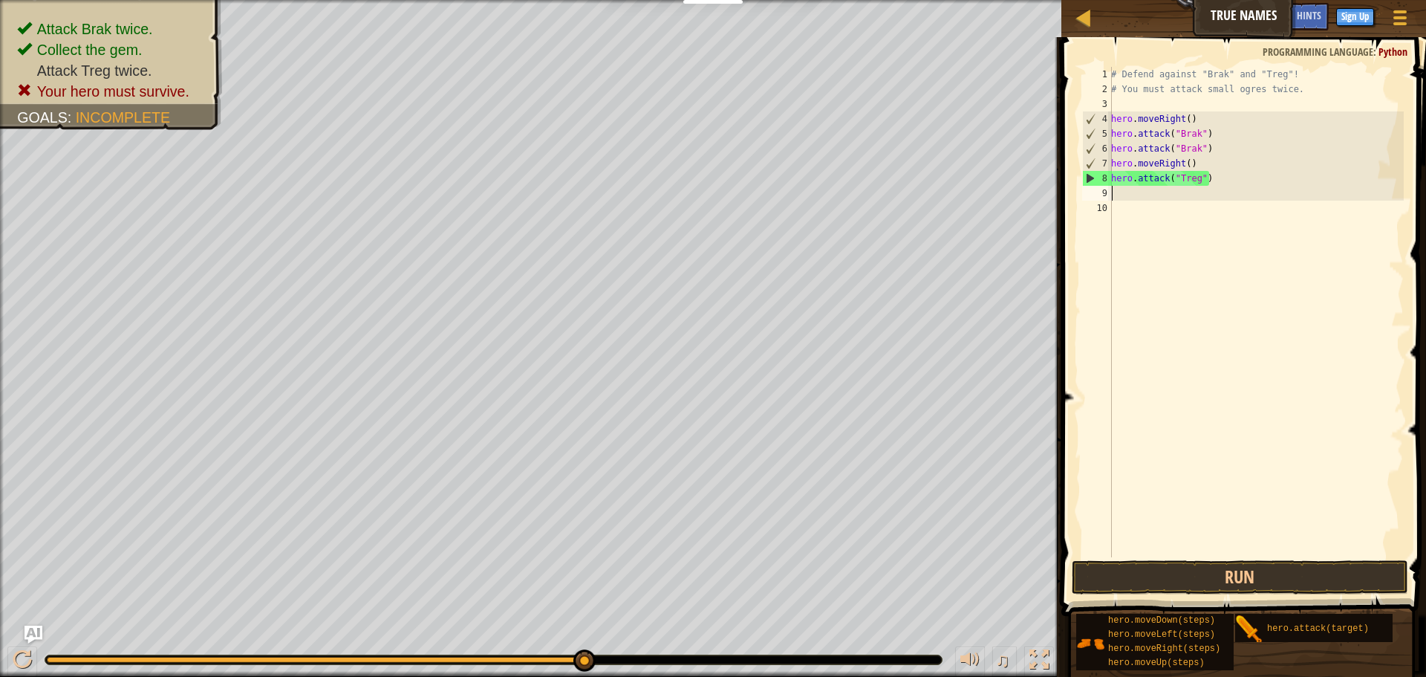
scroll to position [7, 0]
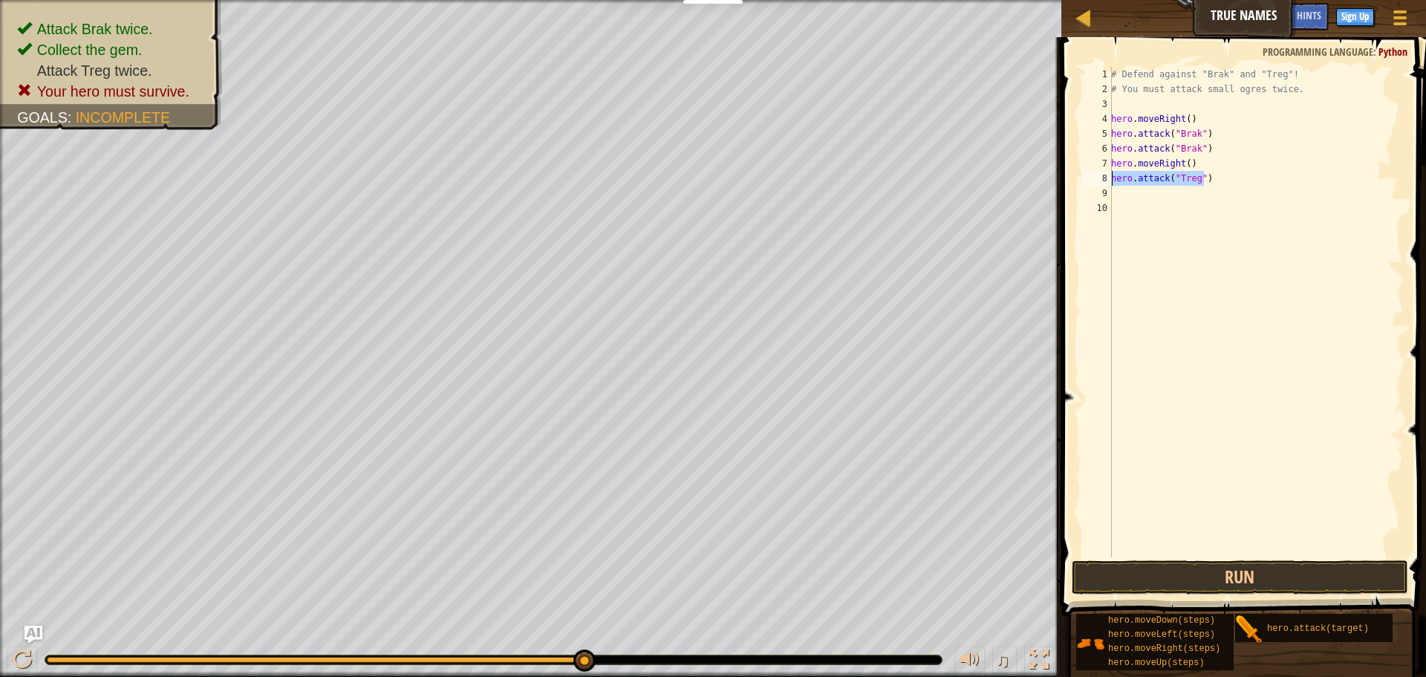
drag, startPoint x: 1212, startPoint y: 180, endPoint x: 1110, endPoint y: 181, distance: 102.5
click at [1110, 181] on div "1 2 3 4 5 6 7 8 9 10 # Defend against "Brak" and "Treg"! # You must attack smal…" at bounding box center [1241, 312] width 325 height 490
type textarea "hero.attack("Treg")"
click at [1114, 194] on div "# Defend against "Brak" and "Treg"! # You must attack small ogres twice. hero .…" at bounding box center [1256, 327] width 296 height 520
paste textarea "hero.attack("Treg")"
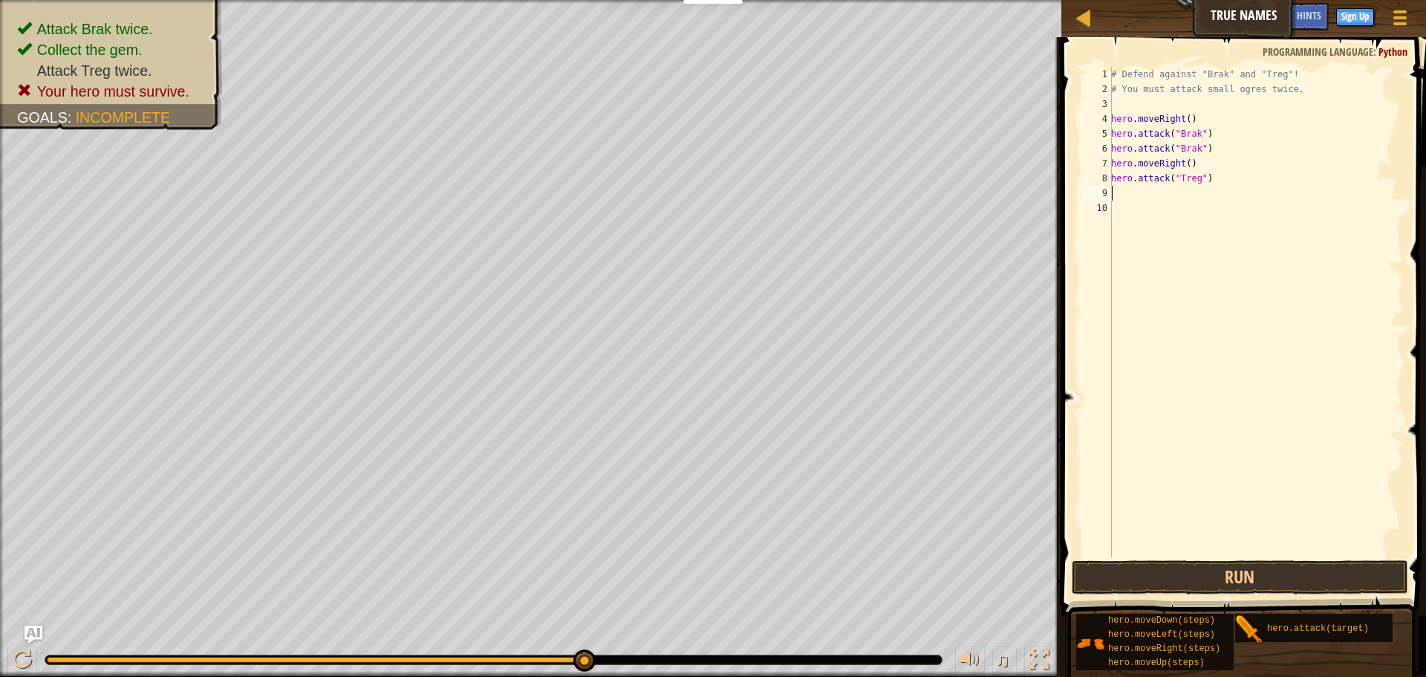
type textarea "hero.attack("Treg")"
click at [1252, 565] on button "Run" at bounding box center [1240, 577] width 337 height 34
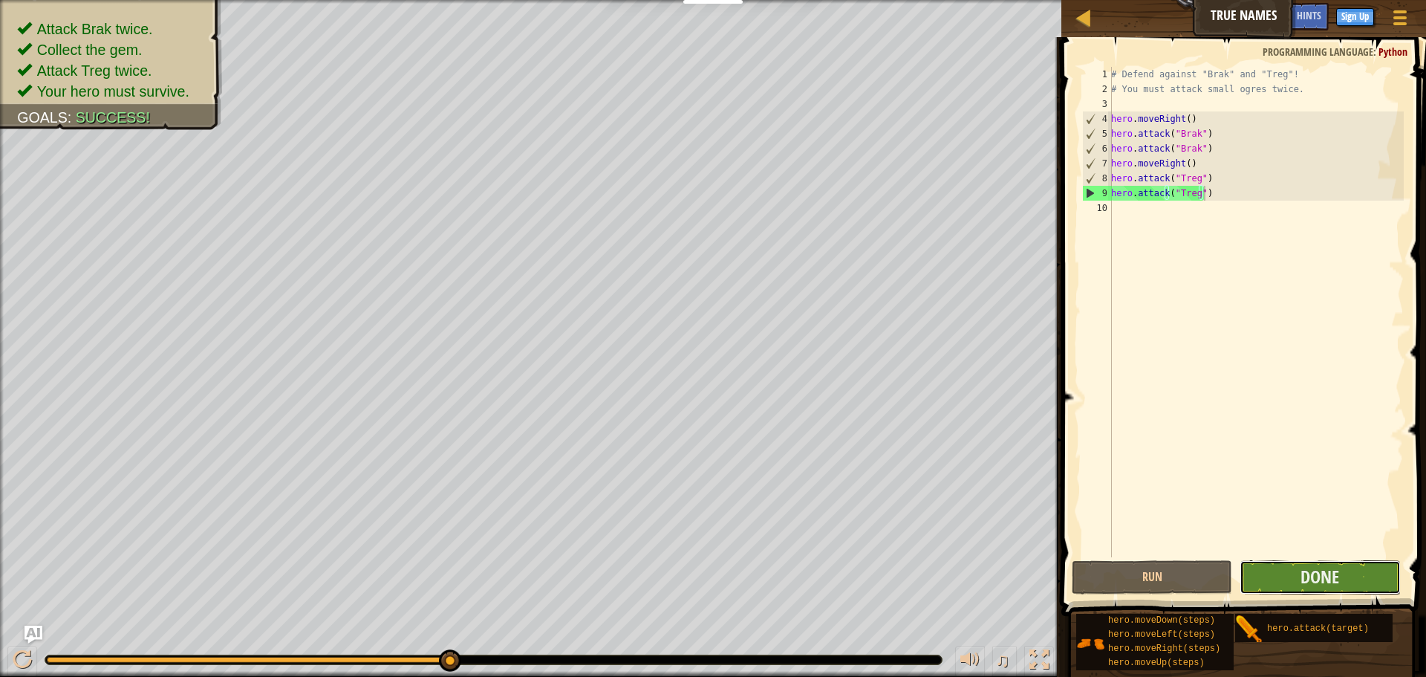
click at [1252, 565] on button "Done" at bounding box center [1320, 577] width 160 height 34
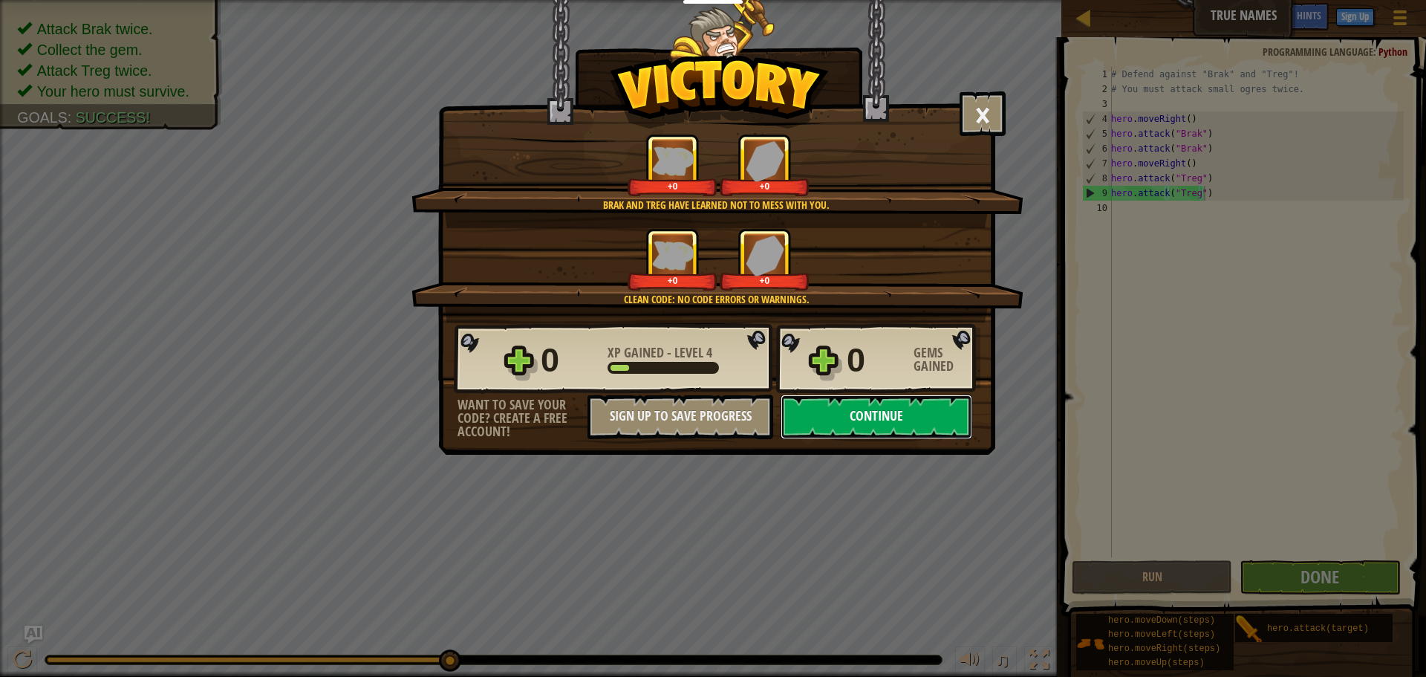
click at [854, 408] on button "Continue" at bounding box center [877, 416] width 192 height 45
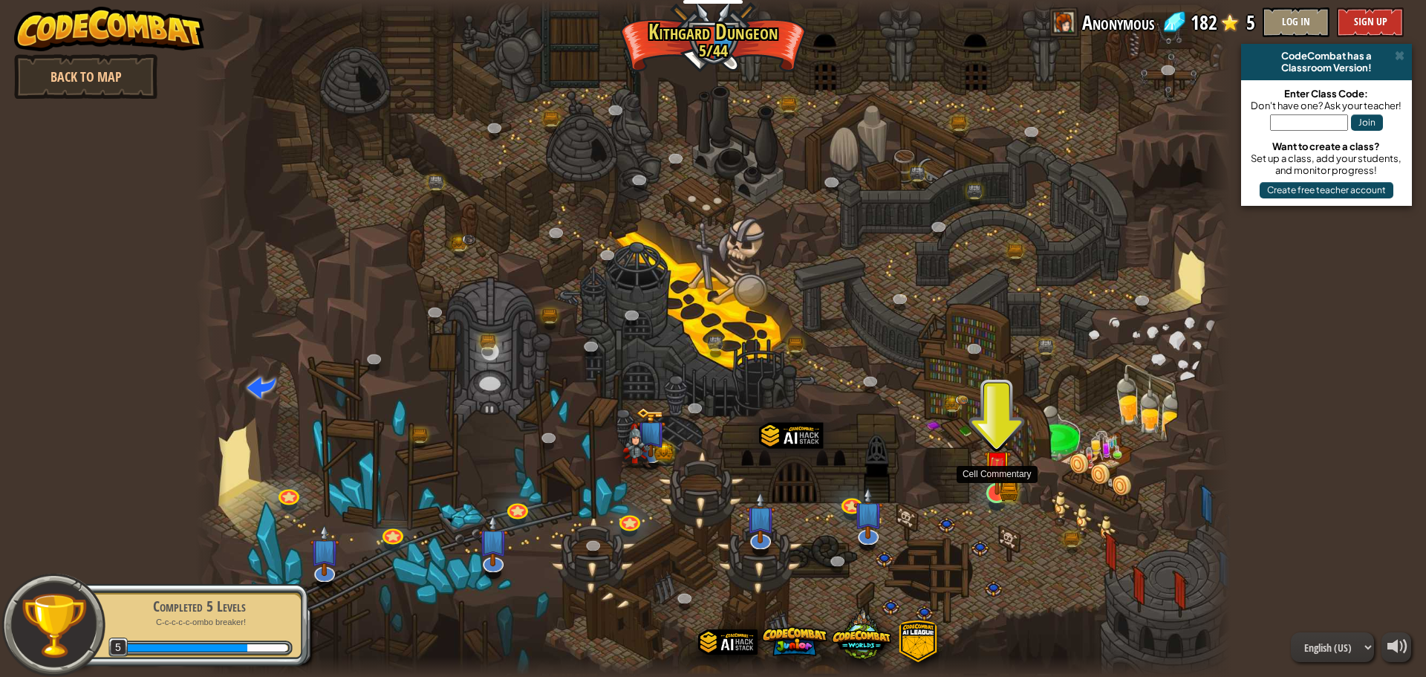
click at [993, 481] on img at bounding box center [997, 464] width 27 height 61
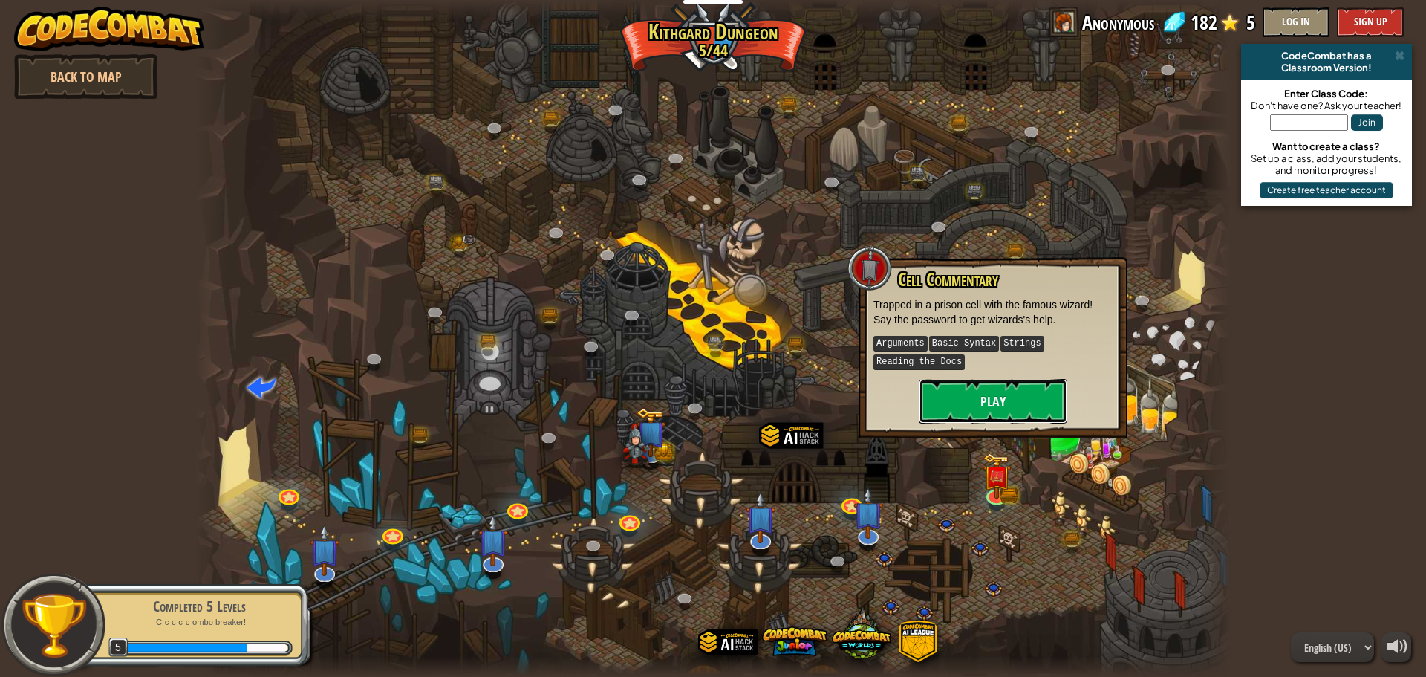
click at [997, 399] on button "Play" at bounding box center [993, 401] width 149 height 45
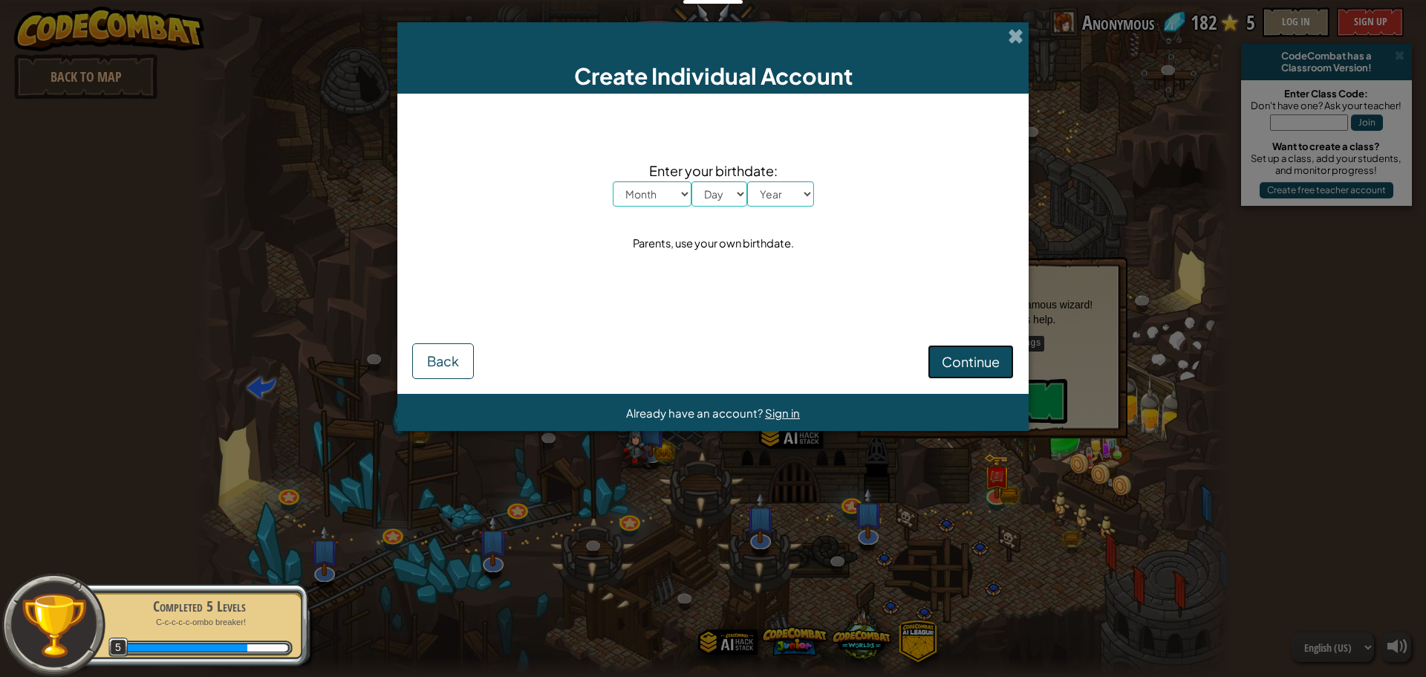
click at [984, 364] on span "Continue" at bounding box center [971, 361] width 58 height 17
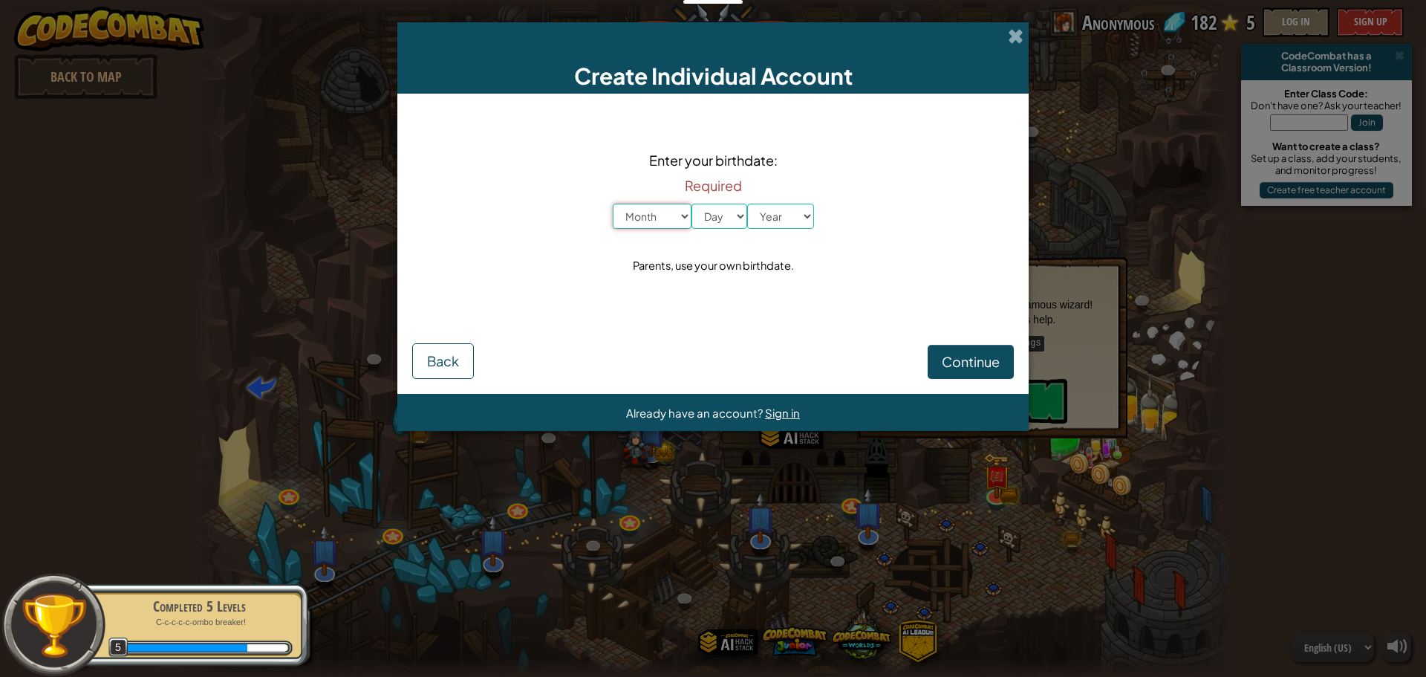
click at [657, 207] on select "Month January February March April May June July August September October Novem…" at bounding box center [652, 216] width 79 height 25
click at [613, 204] on select "Month January February March April May June July August September October Novem…" at bounding box center [652, 216] width 79 height 25
drag, startPoint x: 718, startPoint y: 178, endPoint x: 715, endPoint y: 198, distance: 20.2
click at [715, 196] on div "Required Month January February March April May June July August September Octo…" at bounding box center [713, 200] width 201 height 58
click at [721, 211] on select "Day 1 2 3 4 5 6 7 8 9 10 11 12 13 14 15 16 17 18 19 20 21 22 23 24 25 26 27 28 …" at bounding box center [720, 216] width 56 height 25
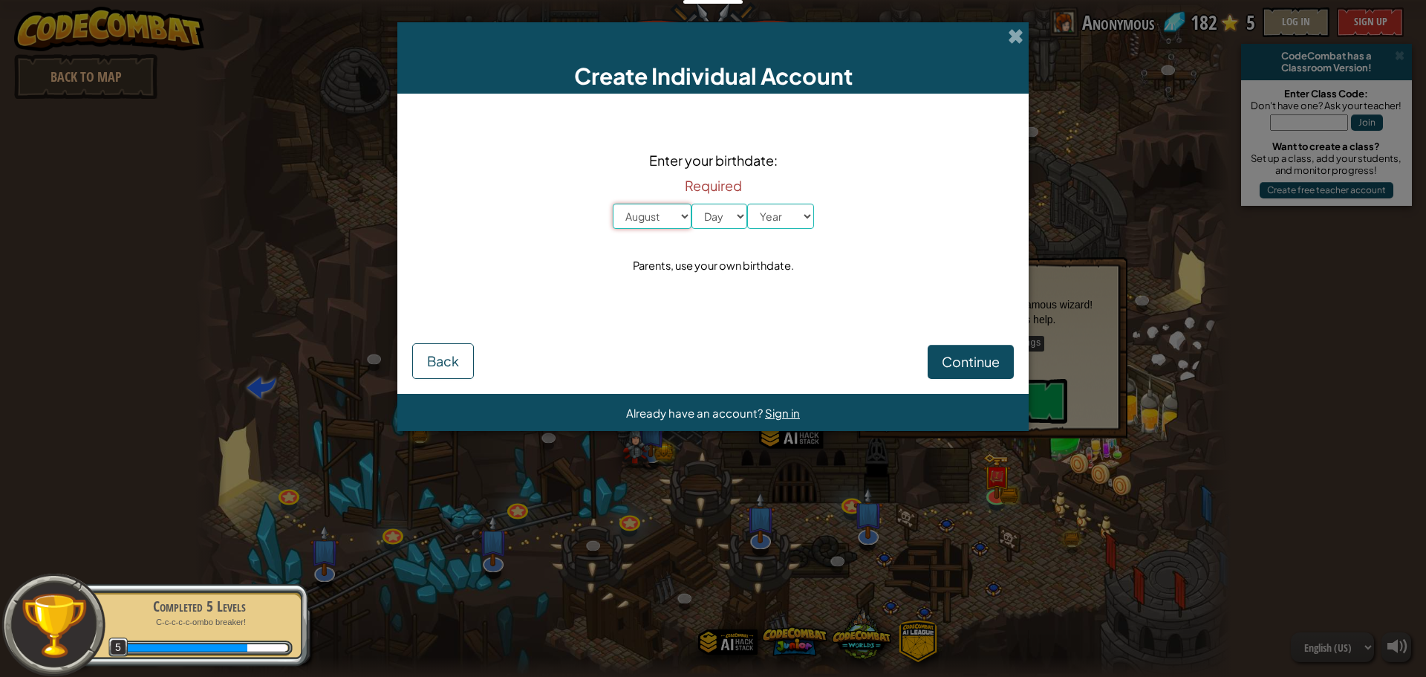
click at [634, 216] on select "Month January February March April May June July August September October Novem…" at bounding box center [652, 216] width 79 height 25
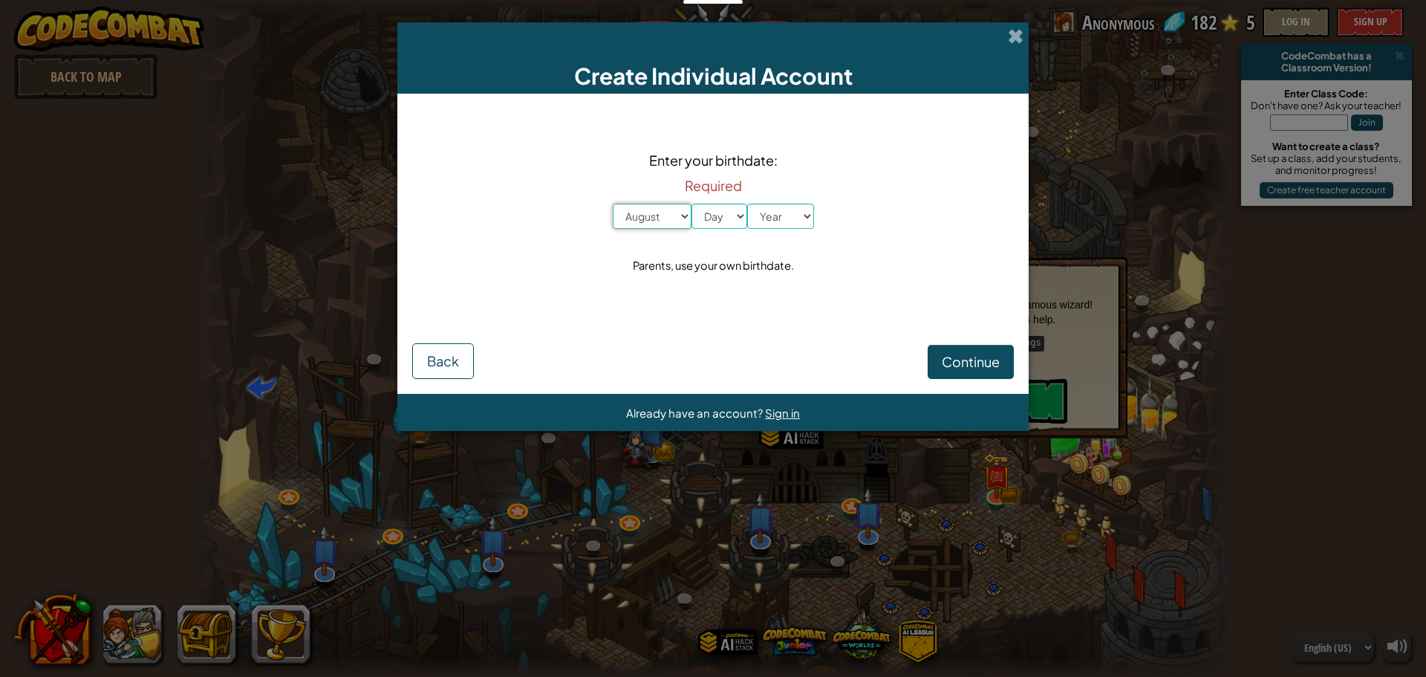
select select "9"
click at [613, 204] on select "Month January February March April May June July August September October Novem…" at bounding box center [652, 216] width 79 height 25
click at [736, 211] on select "Day 1 2 3 4 5 6 7 8 9 10 11 12 13 14 15 16 17 18 19 20 21 22 23 24 25 26 27 28 …" at bounding box center [720, 216] width 56 height 25
select select "22"
click at [692, 204] on select "Day 1 2 3 4 5 6 7 8 9 10 11 12 13 14 15 16 17 18 19 20 21 22 23 24 25 26 27 28 …" at bounding box center [720, 216] width 56 height 25
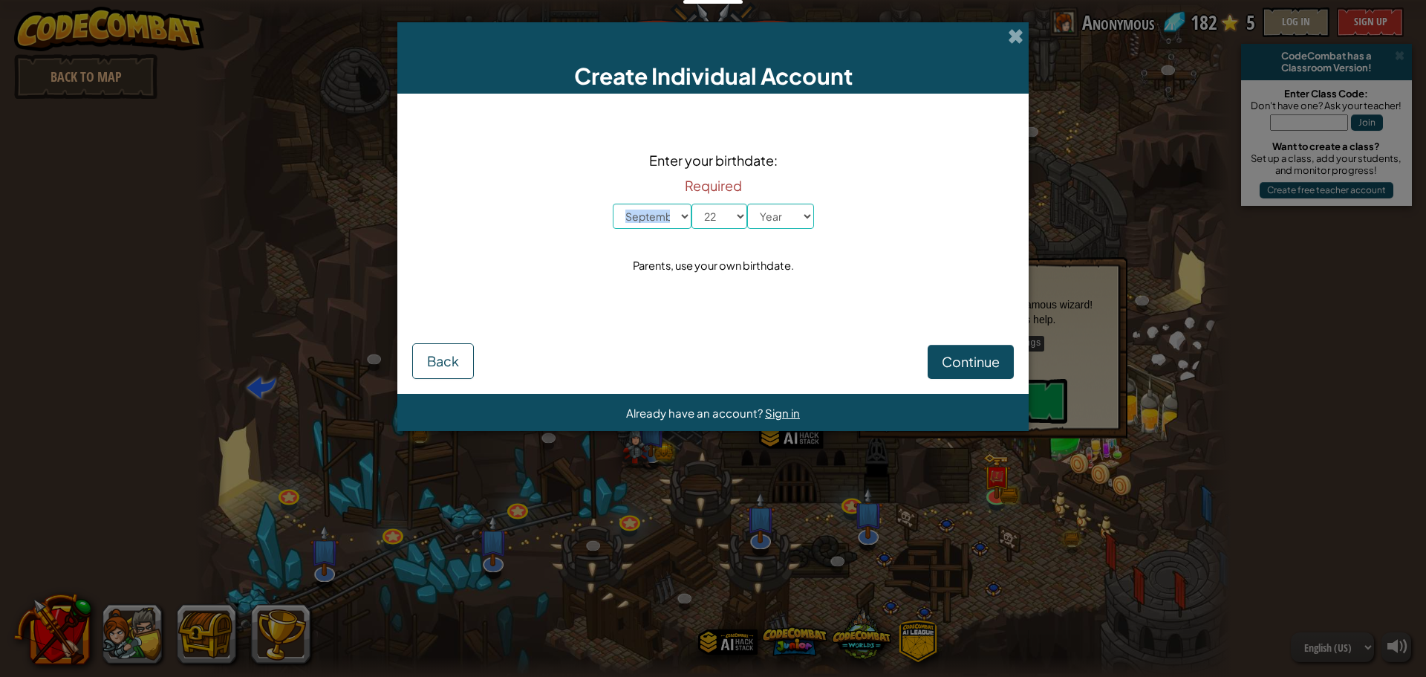
drag, startPoint x: 781, startPoint y: 202, endPoint x: 765, endPoint y: 217, distance: 21.5
click at [768, 212] on div "Required Month January February March April May June July August September Octo…" at bounding box center [713, 200] width 201 height 58
click at [767, 210] on select "Year 2025 2024 2023 2022 2021 2020 2019 2018 2017 2016 2015 2014 2013 2012 2011…" at bounding box center [780, 216] width 67 height 25
select select "2009"
click at [747, 204] on select "Year 2025 2024 2023 2022 2021 2020 2019 2018 2017 2016 2015 2014 2013 2012 2011…" at bounding box center [780, 216] width 67 height 25
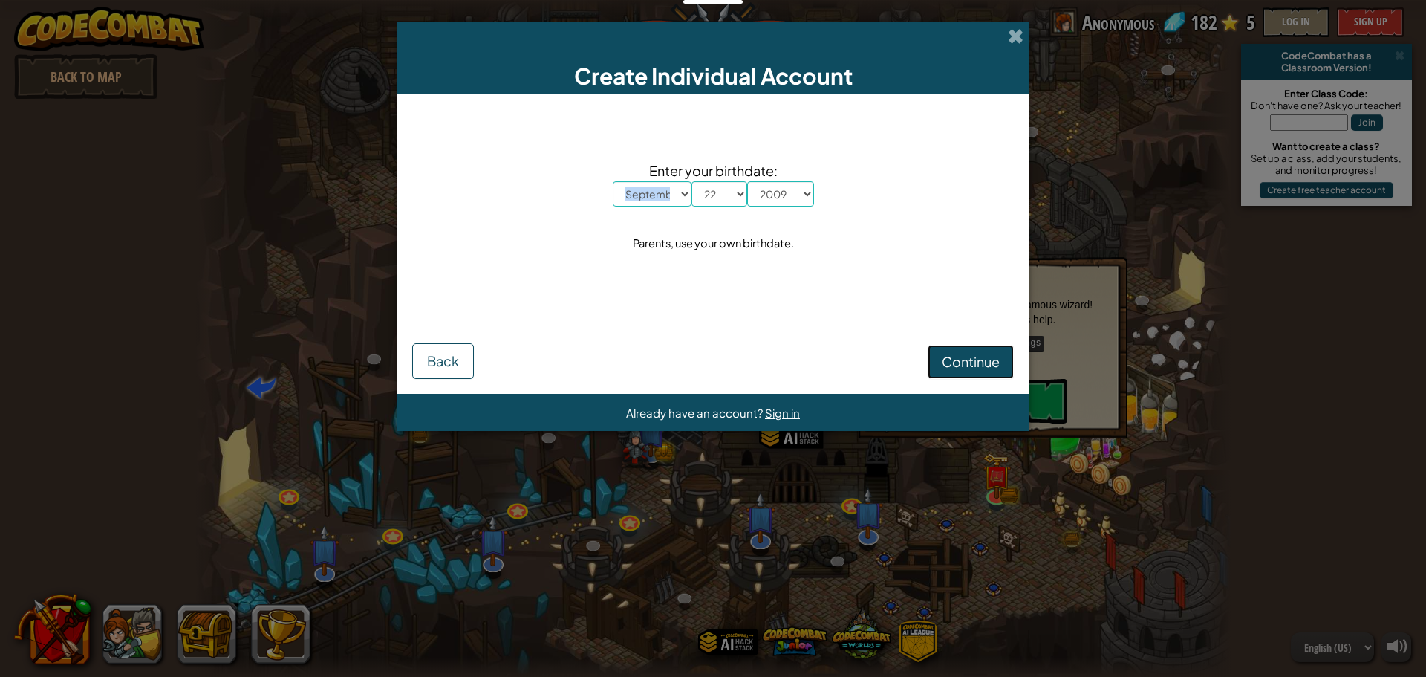
click at [953, 356] on span "Continue" at bounding box center [971, 361] width 58 height 17
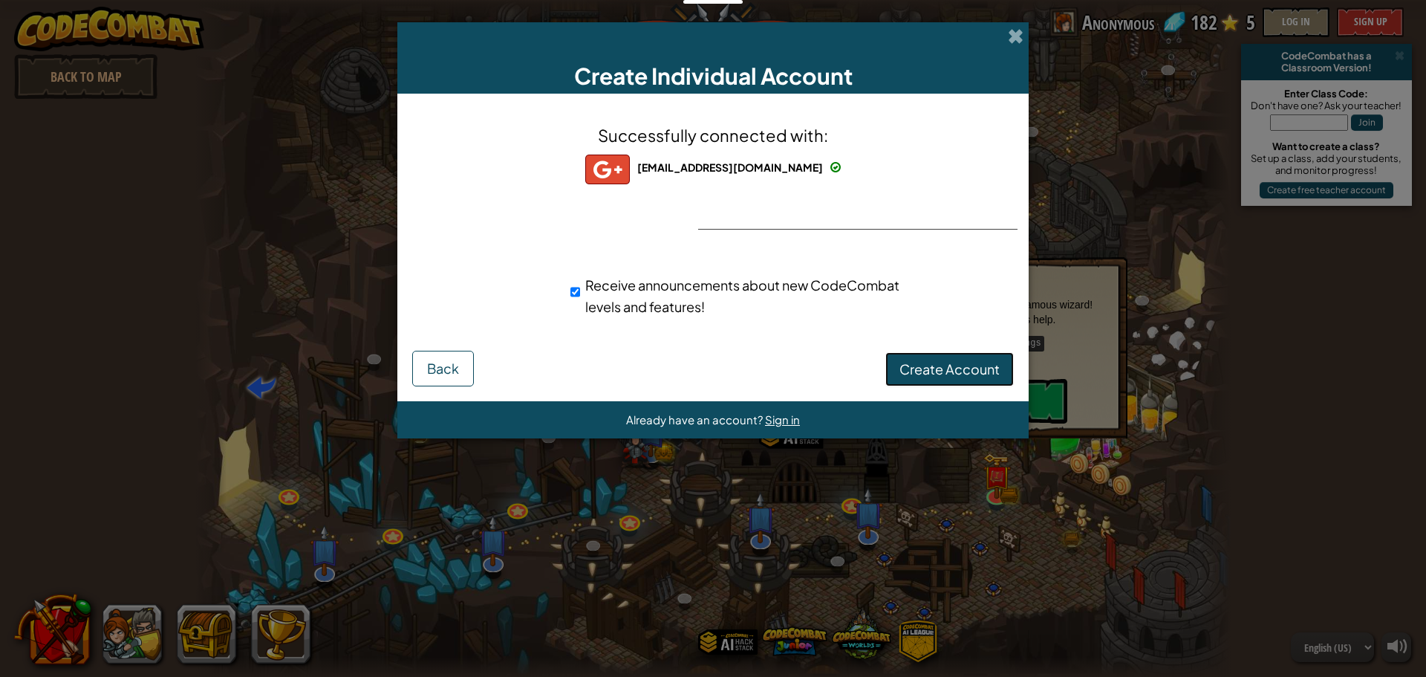
click at [944, 374] on span "Create Account" at bounding box center [950, 368] width 100 height 17
click at [944, 369] on button "Create Account" at bounding box center [950, 369] width 129 height 34
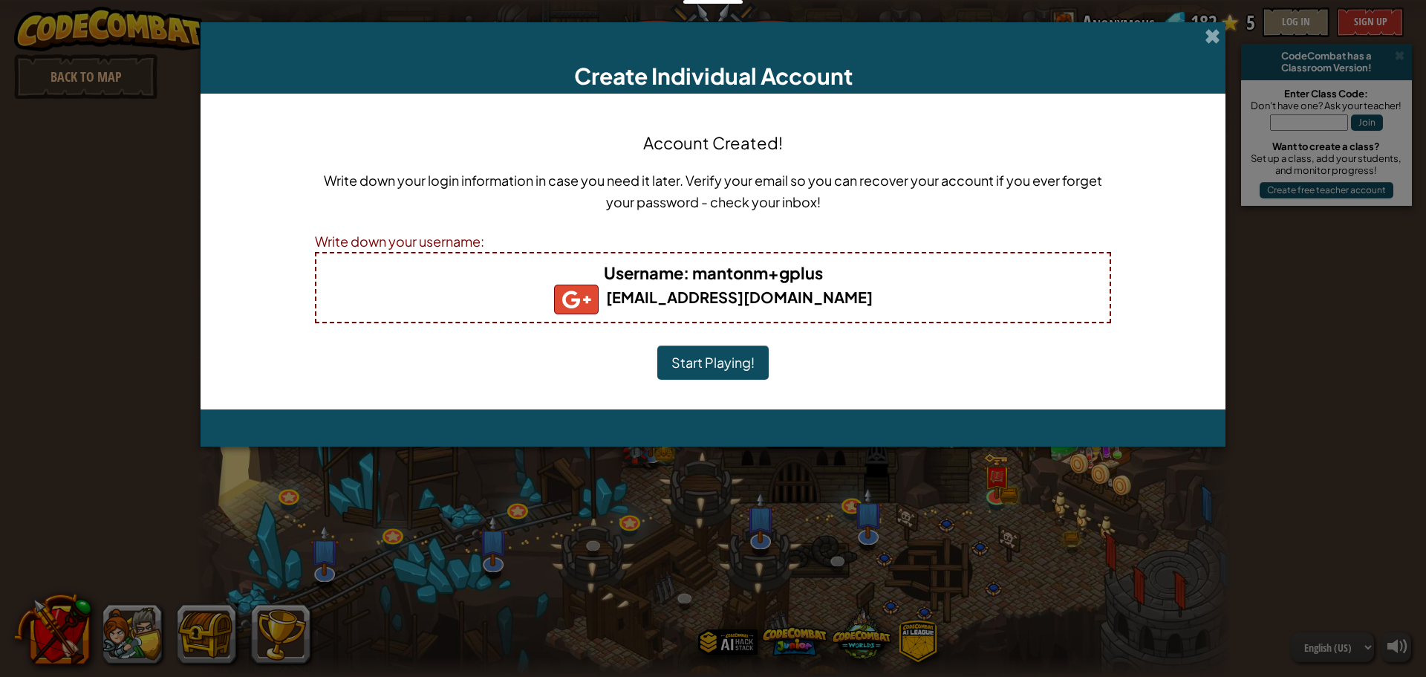
click at [744, 365] on button "Start Playing!" at bounding box center [712, 362] width 111 height 34
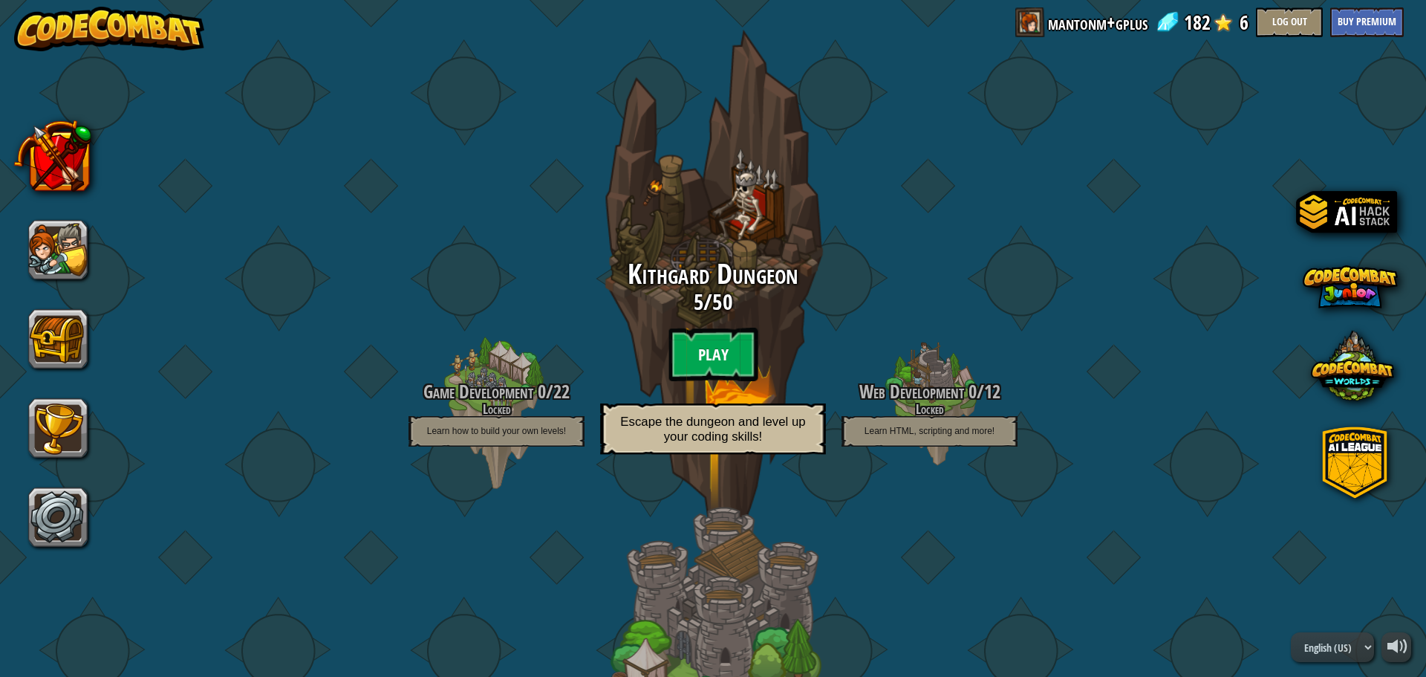
click at [719, 351] on btn "Play" at bounding box center [713, 354] width 89 height 53
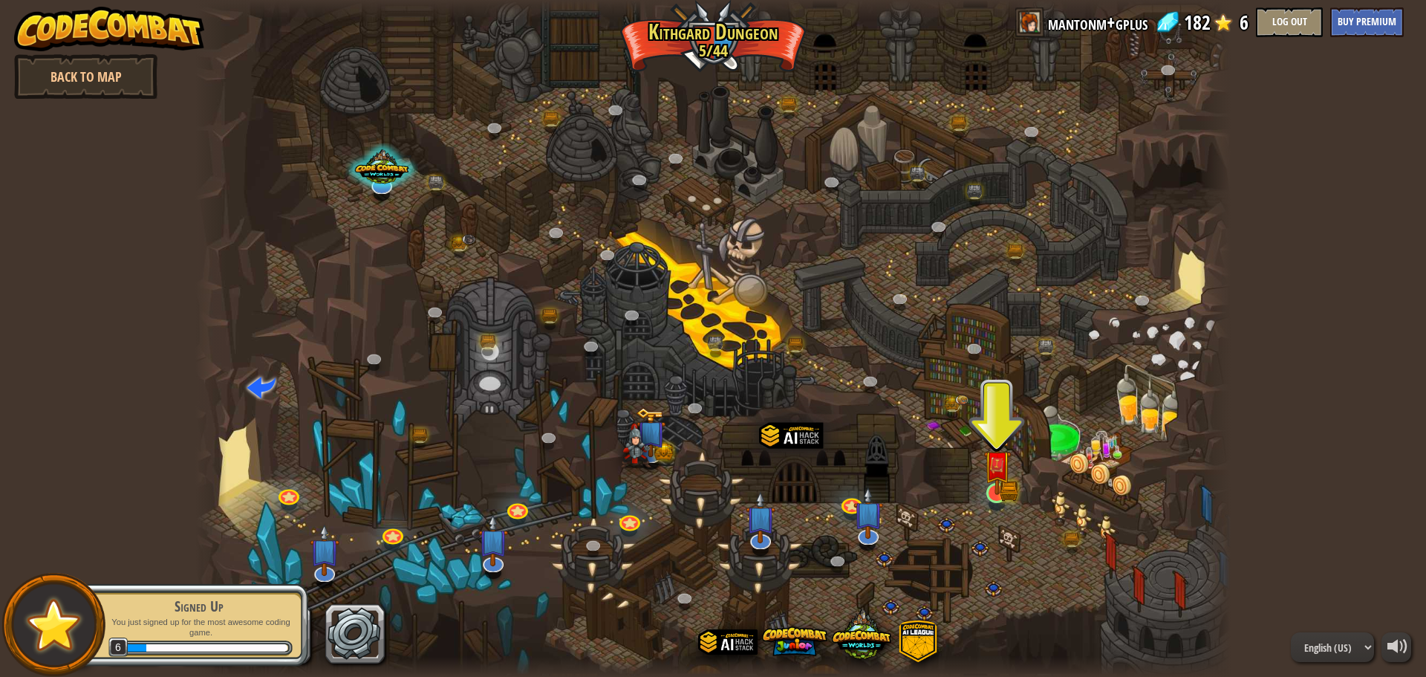
click at [1001, 493] on img at bounding box center [997, 464] width 27 height 61
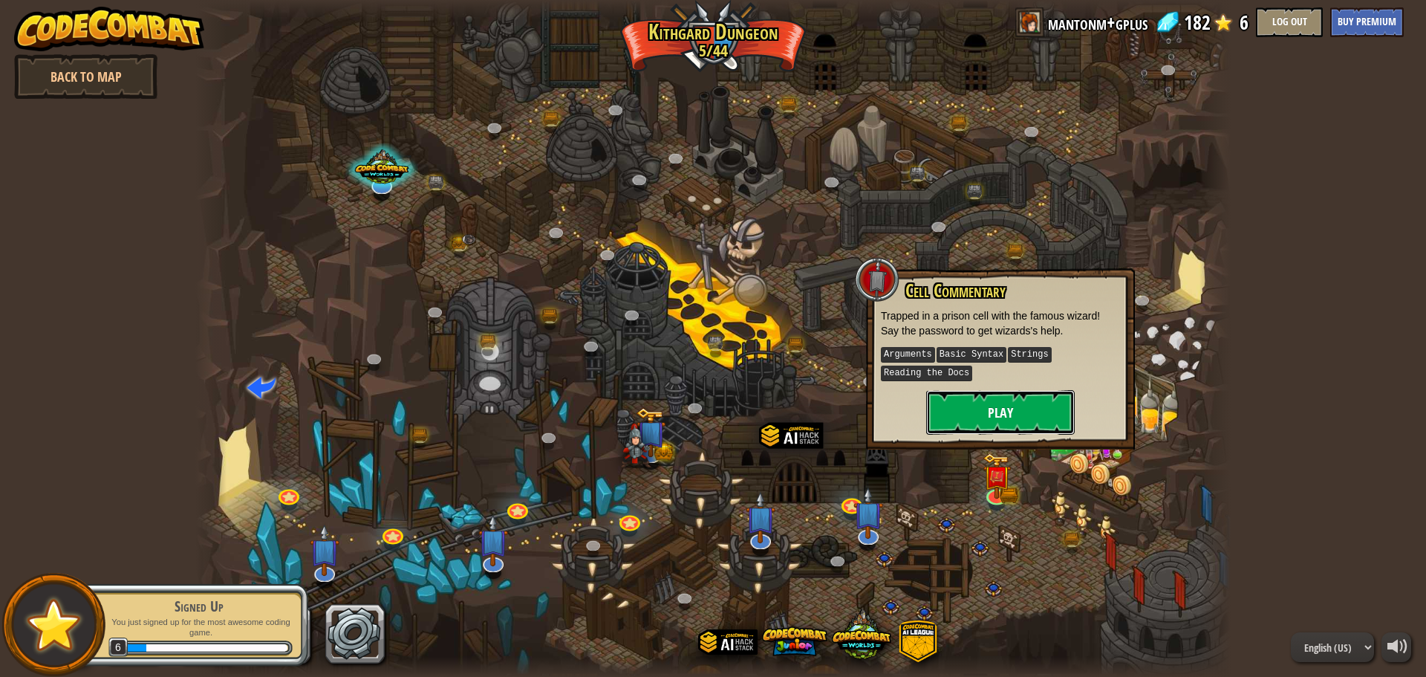
click at [978, 399] on button "Play" at bounding box center [1000, 412] width 149 height 45
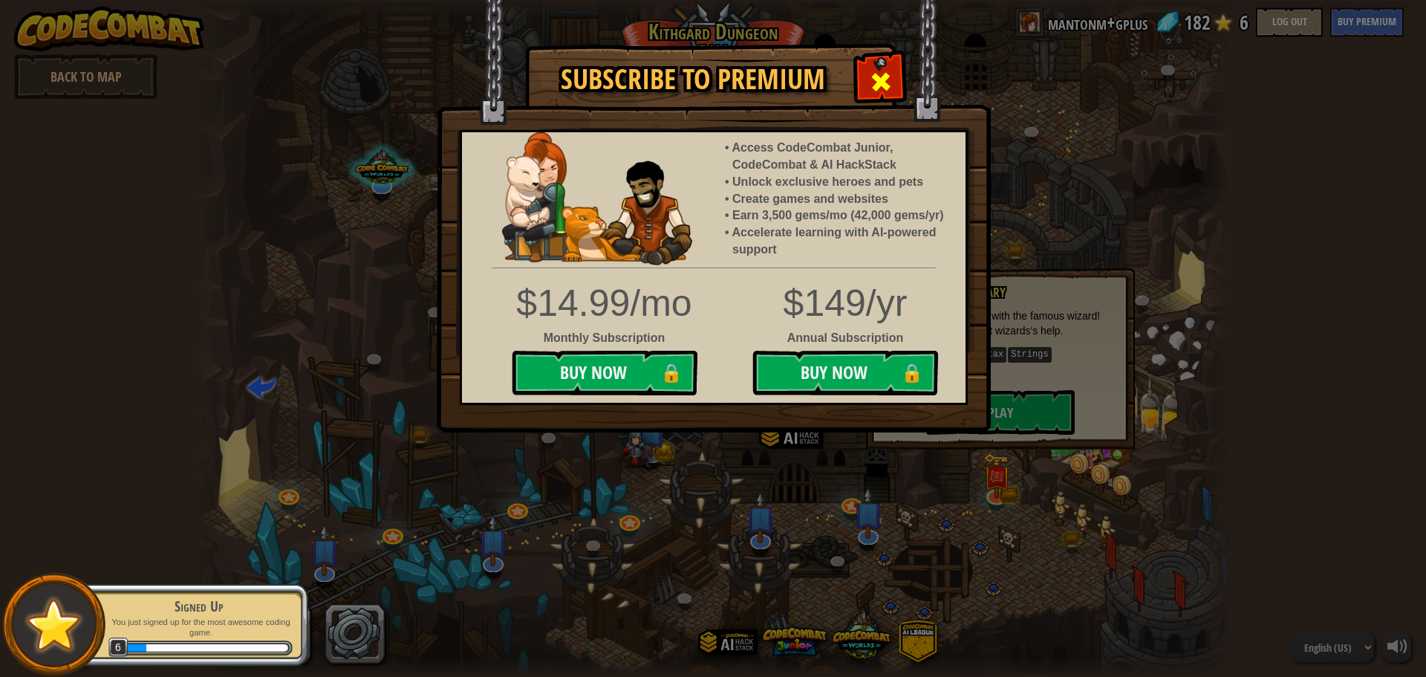
click at [884, 78] on span at bounding box center [881, 82] width 24 height 24
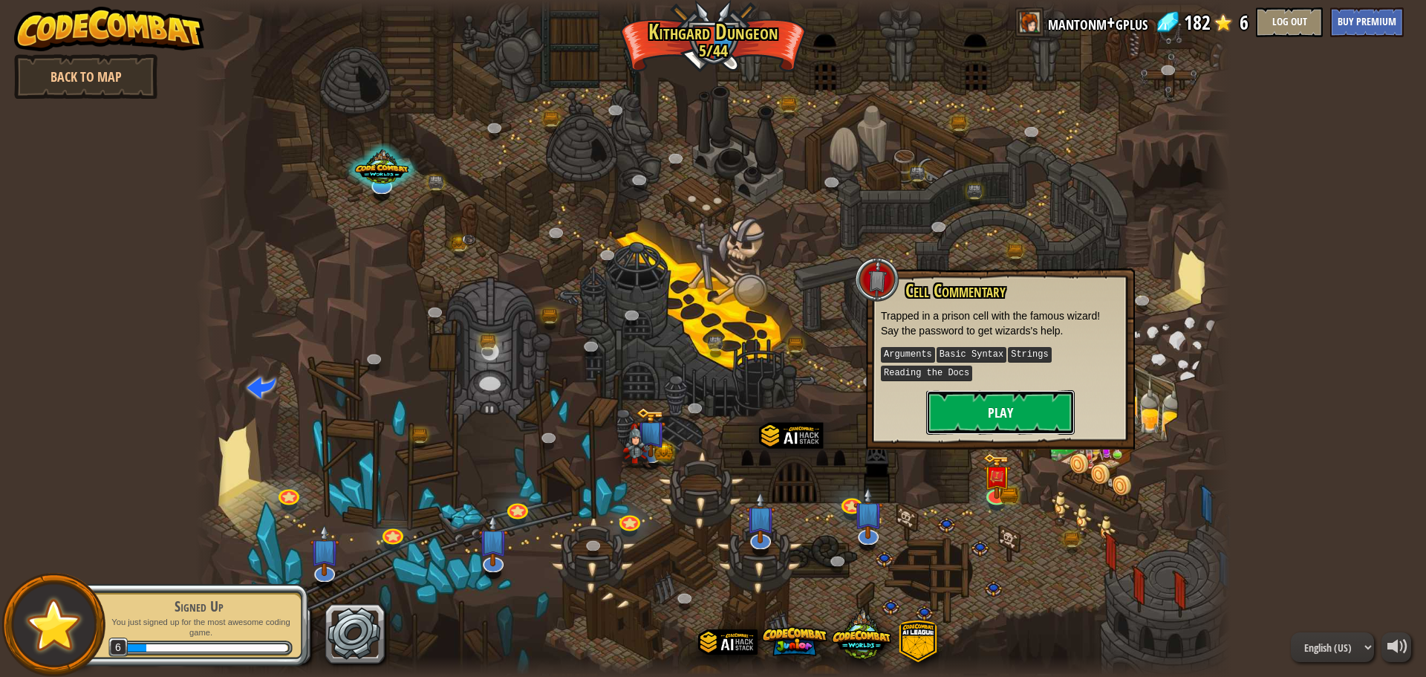
click at [981, 421] on button "Play" at bounding box center [1000, 412] width 149 height 45
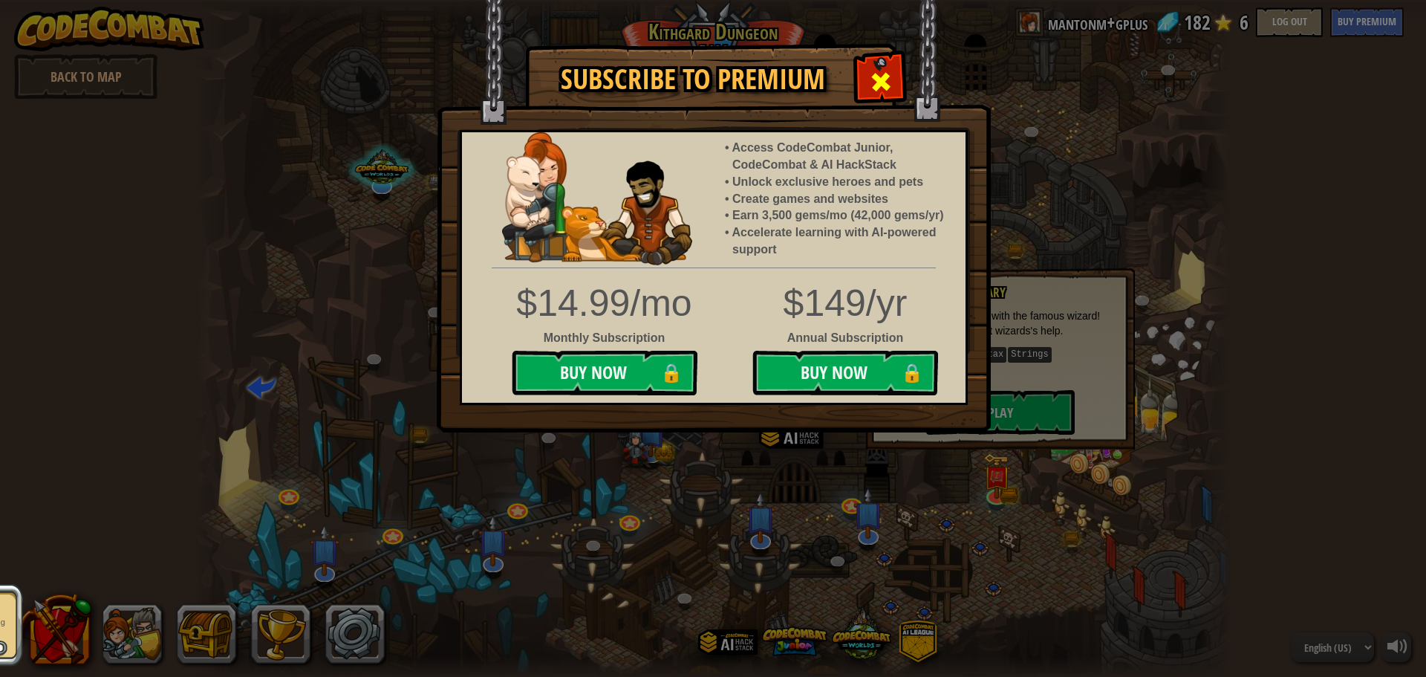
click at [881, 79] on span at bounding box center [881, 82] width 24 height 24
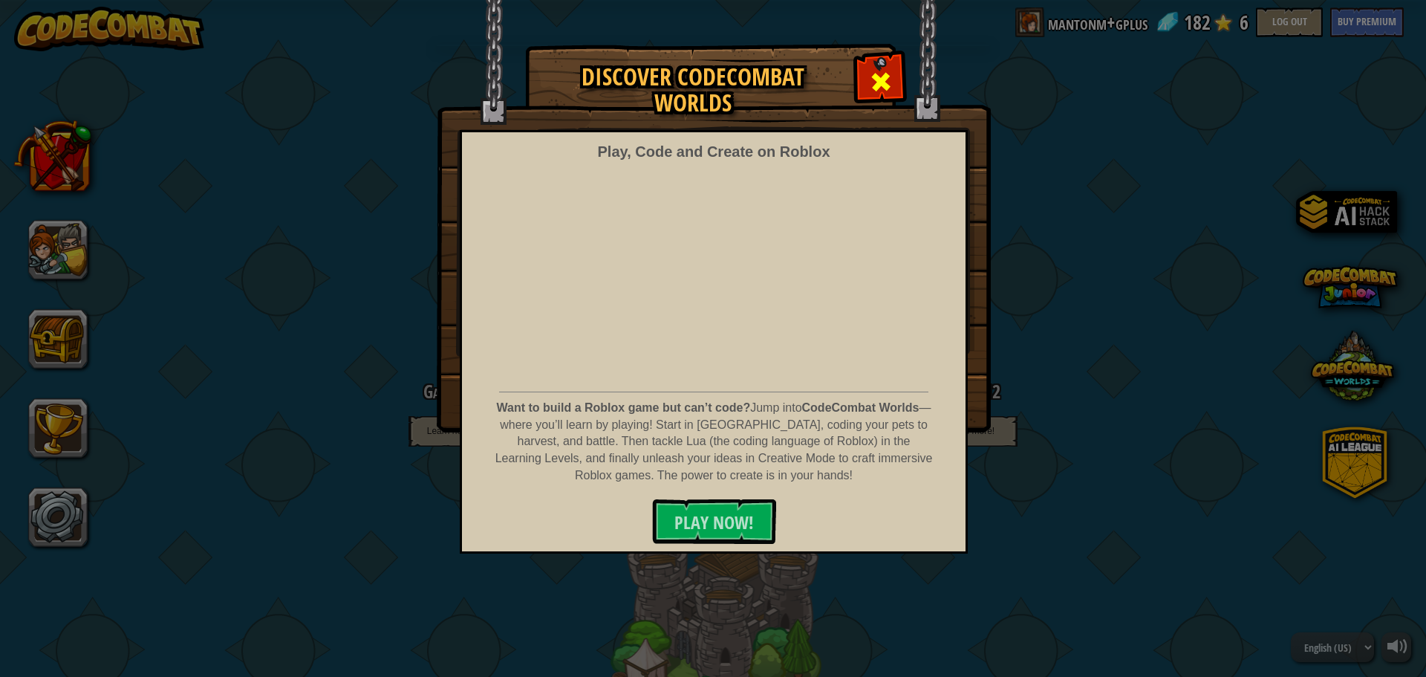
click at [886, 85] on span at bounding box center [881, 82] width 24 height 24
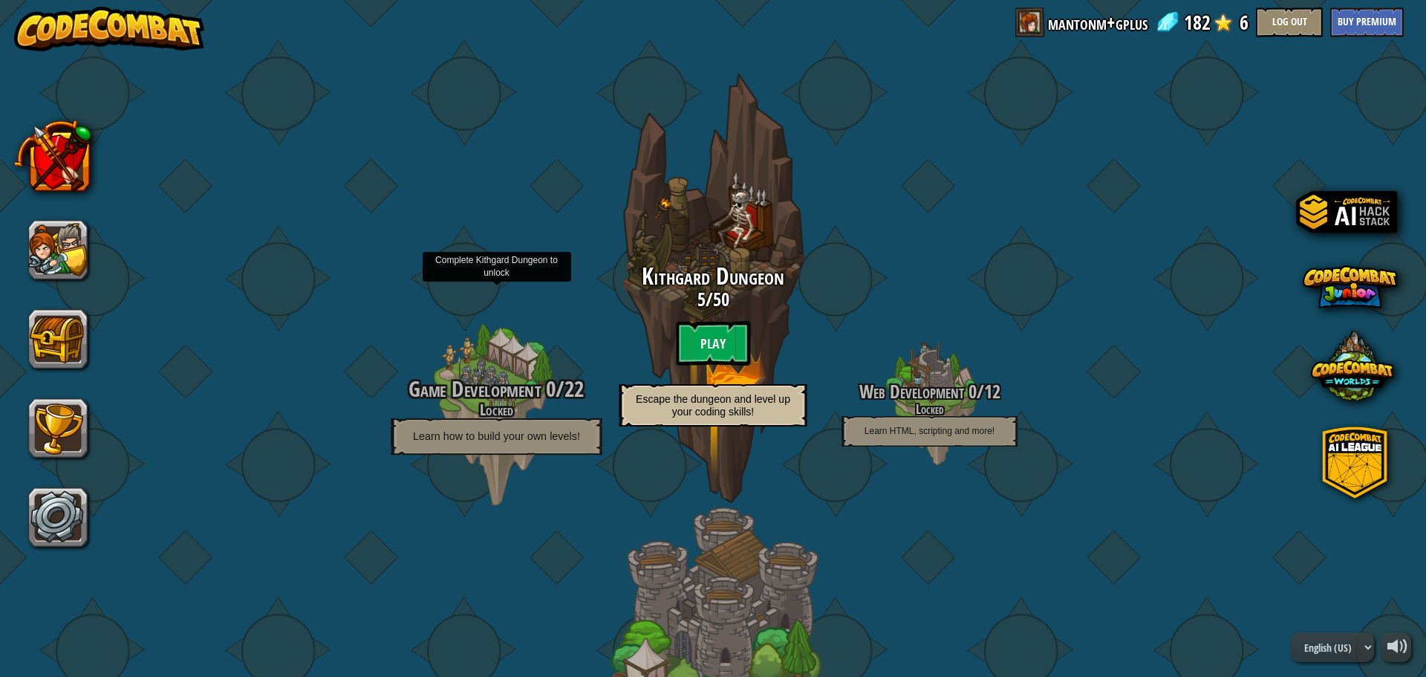
click at [458, 400] on span "Game Development" at bounding box center [475, 389] width 132 height 30
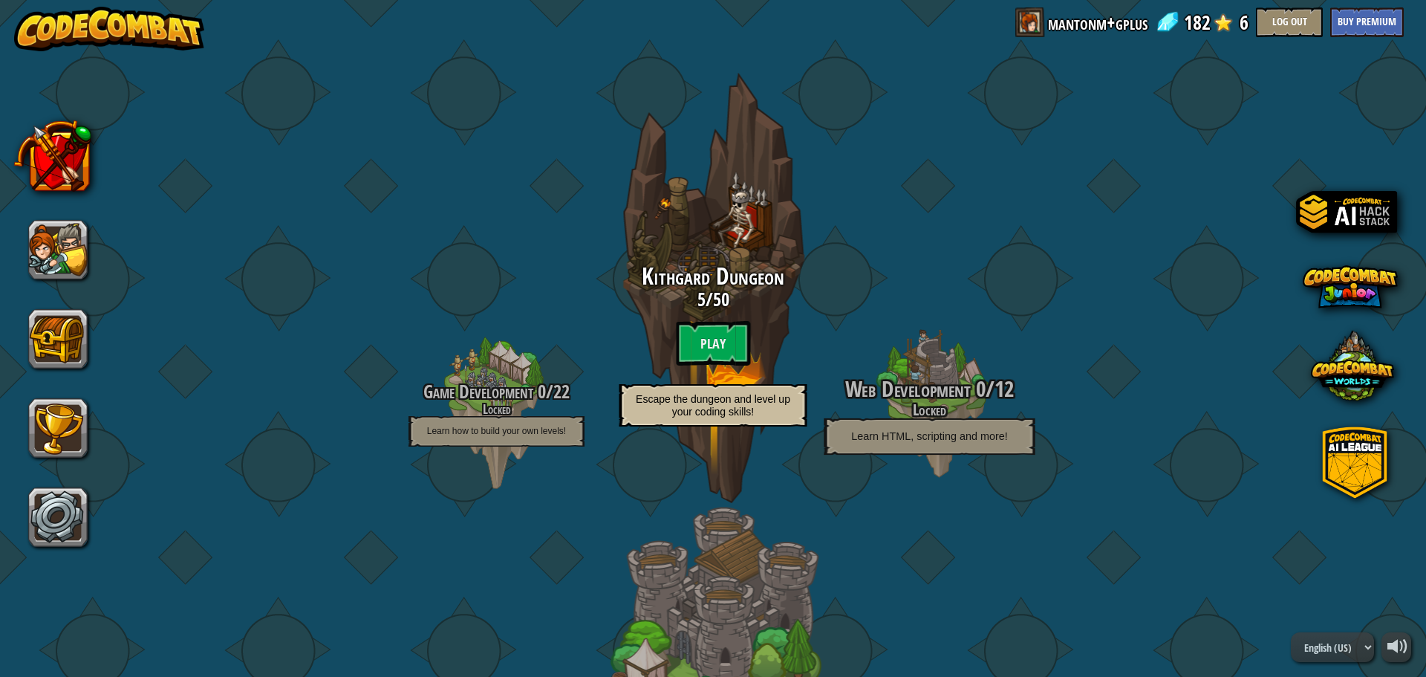
click at [933, 386] on span "Web Development" at bounding box center [908, 389] width 126 height 30
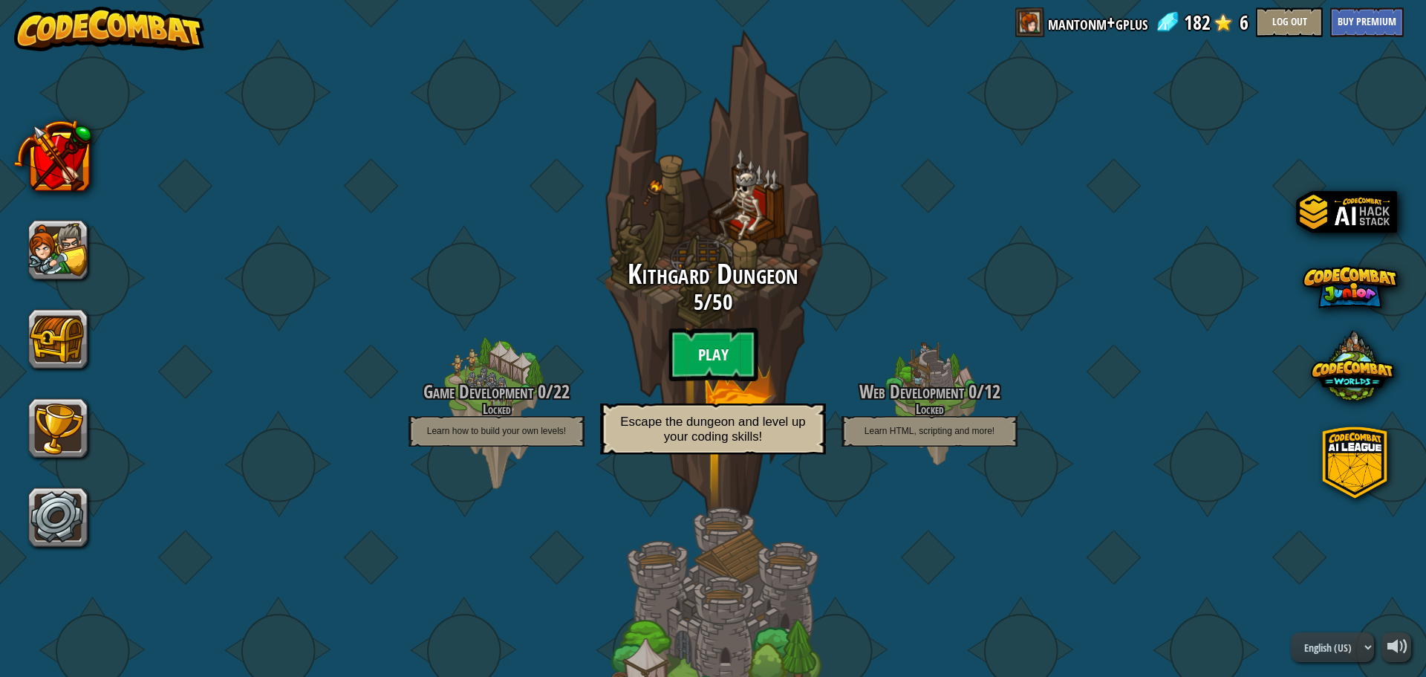
click at [717, 337] on btn "Play" at bounding box center [713, 354] width 89 height 53
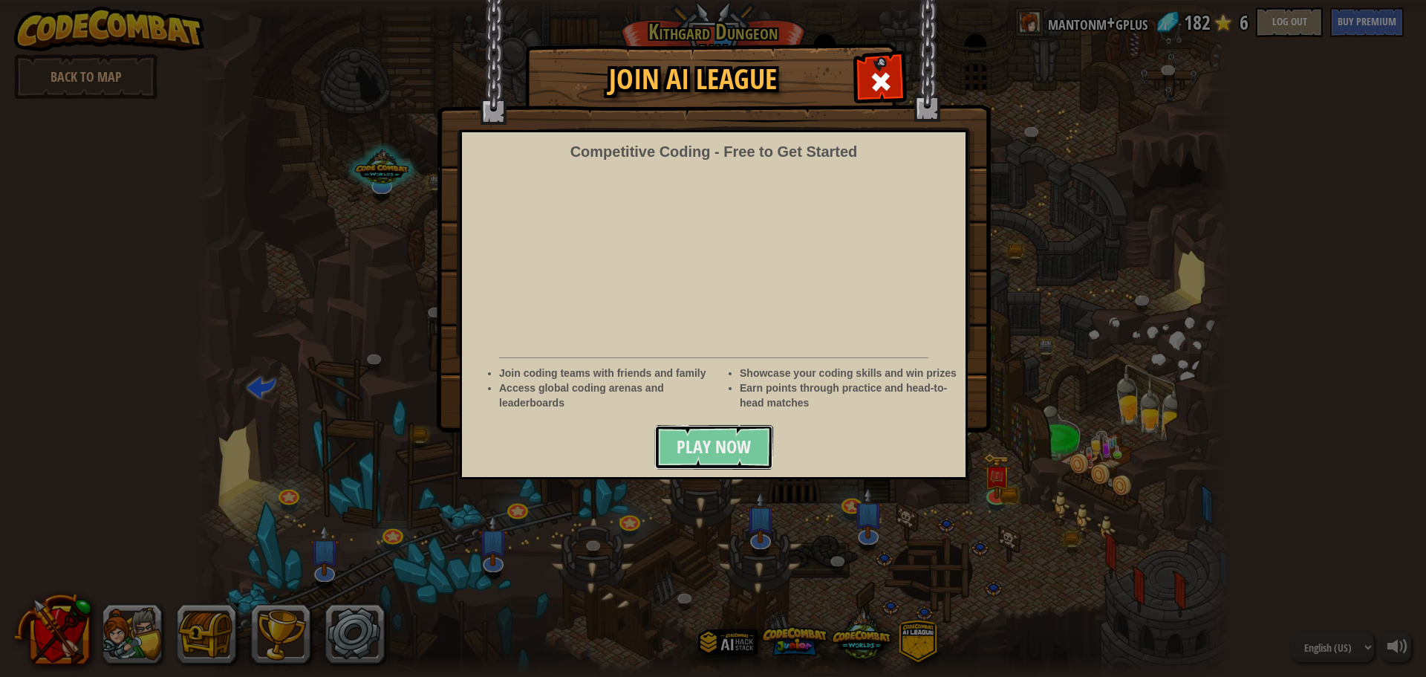
click at [732, 444] on span "Play Now" at bounding box center [714, 447] width 74 height 24
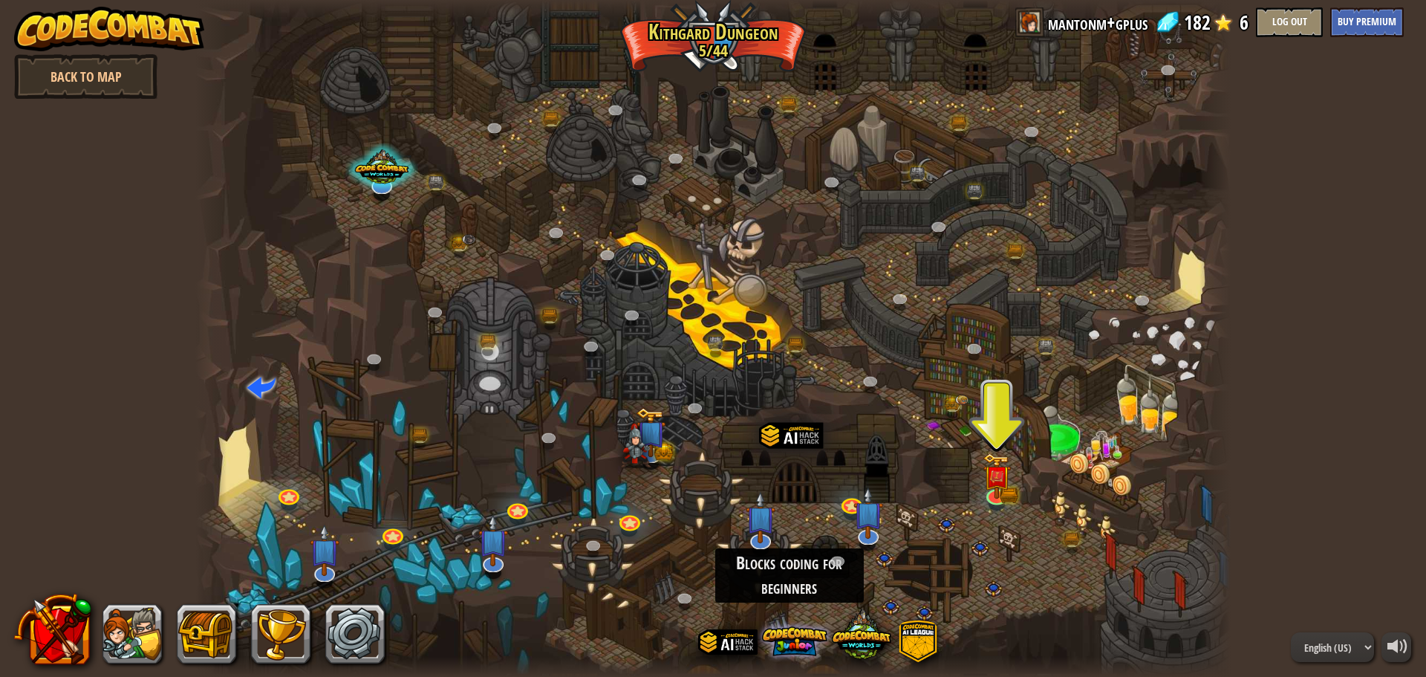
click at [796, 647] on span at bounding box center [794, 640] width 65 height 65
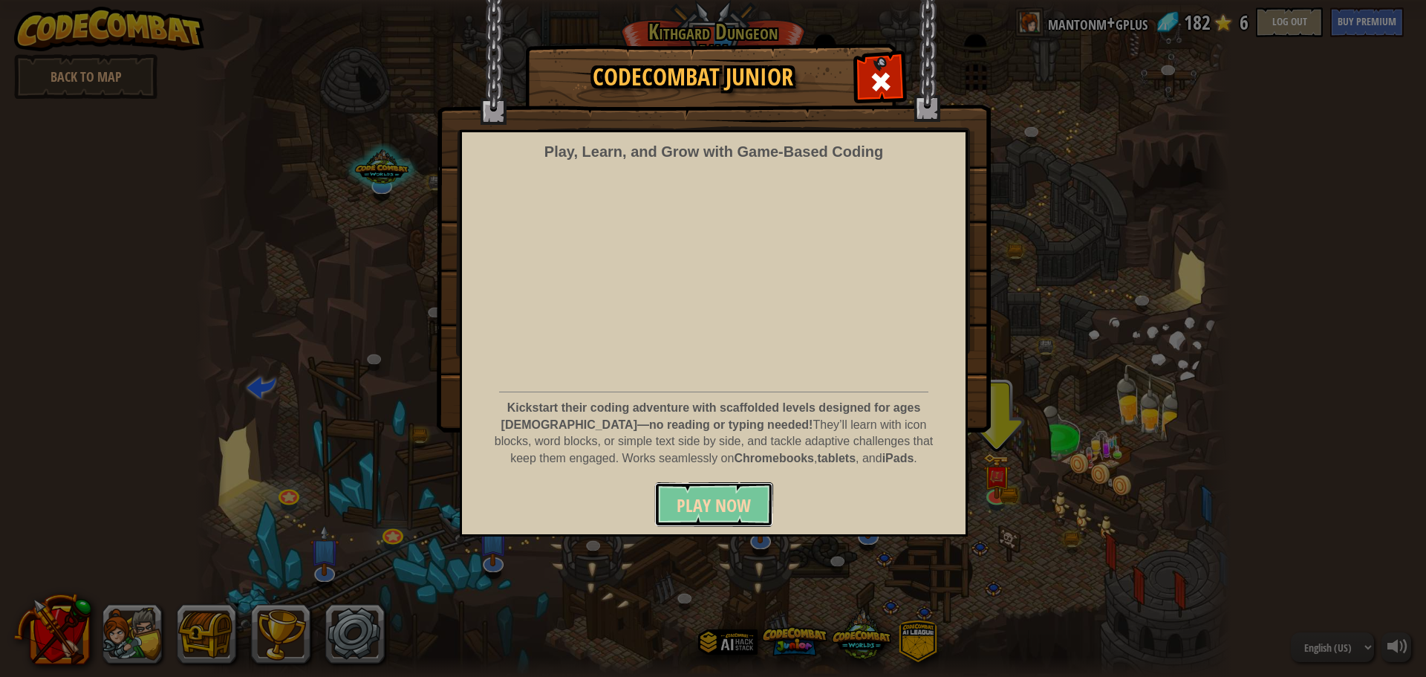
click at [714, 506] on span "Play Now" at bounding box center [714, 505] width 74 height 24
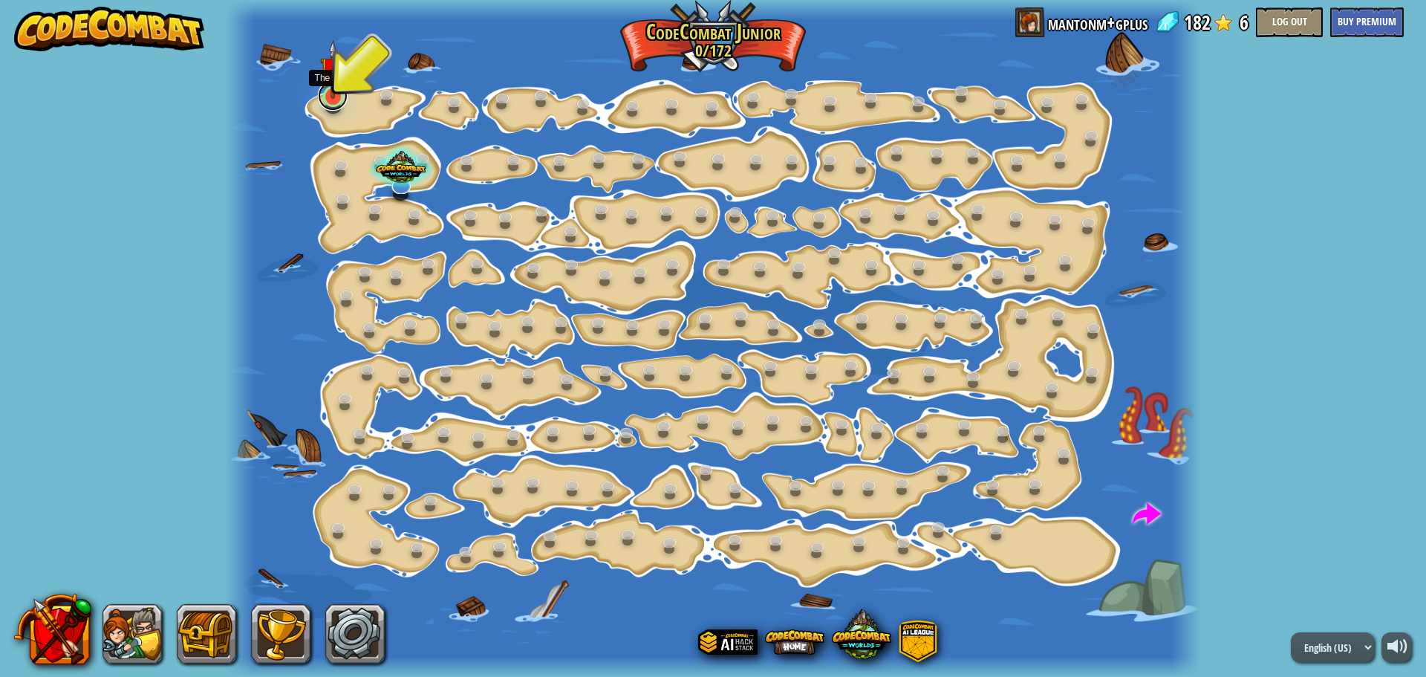
click at [332, 104] on link at bounding box center [333, 96] width 30 height 30
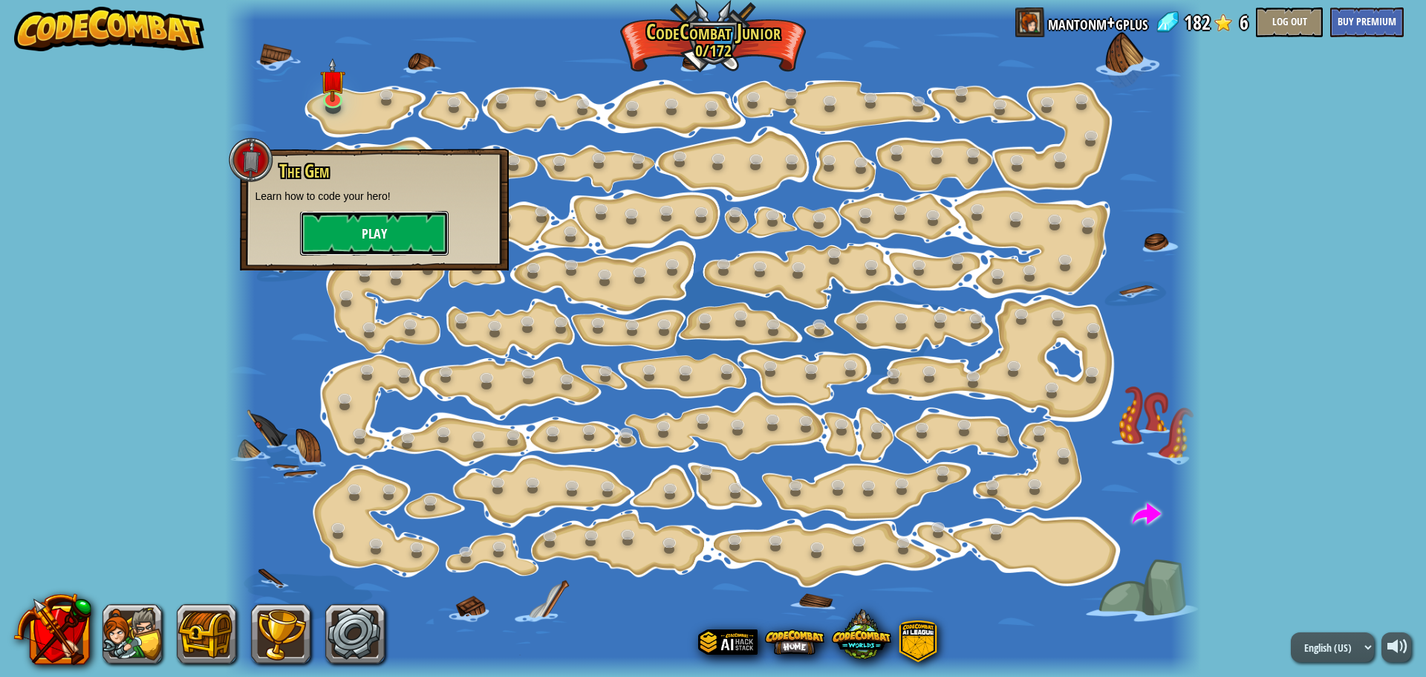
click at [407, 223] on button "Play" at bounding box center [374, 233] width 149 height 45
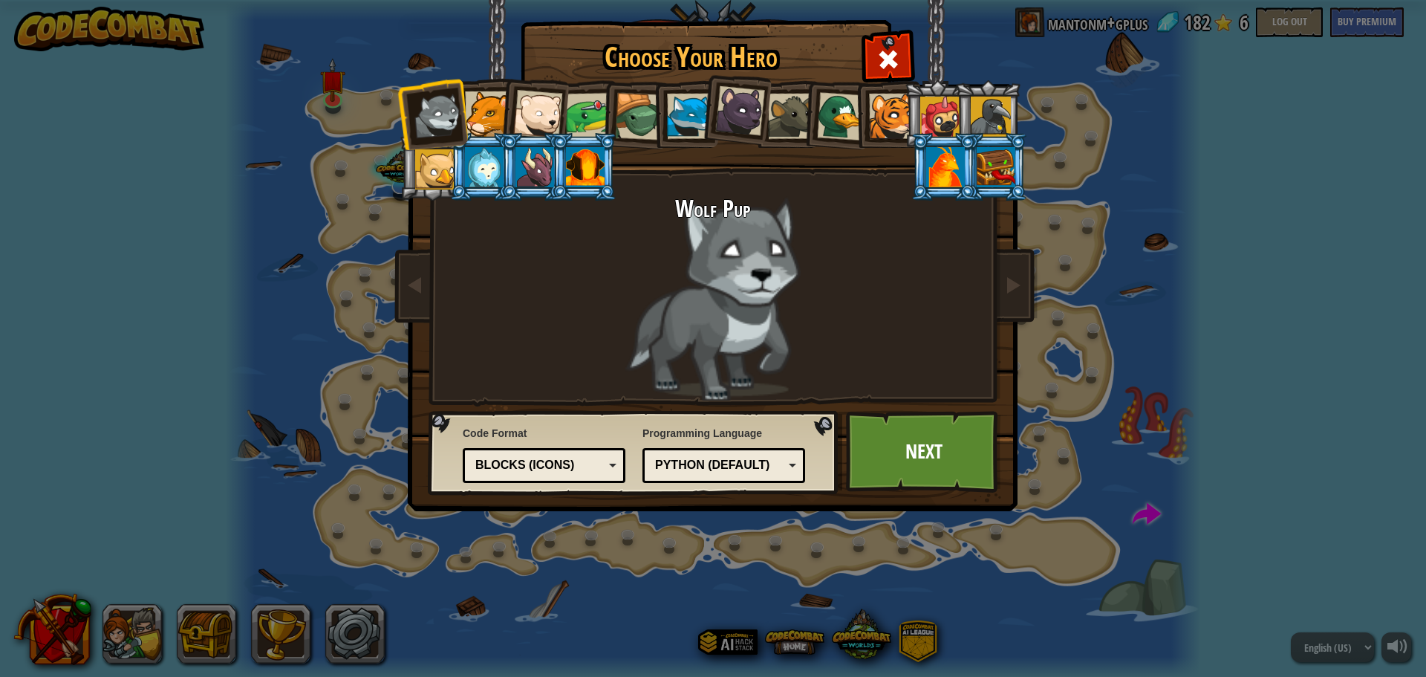
click at [852, 112] on div at bounding box center [841, 116] width 48 height 48
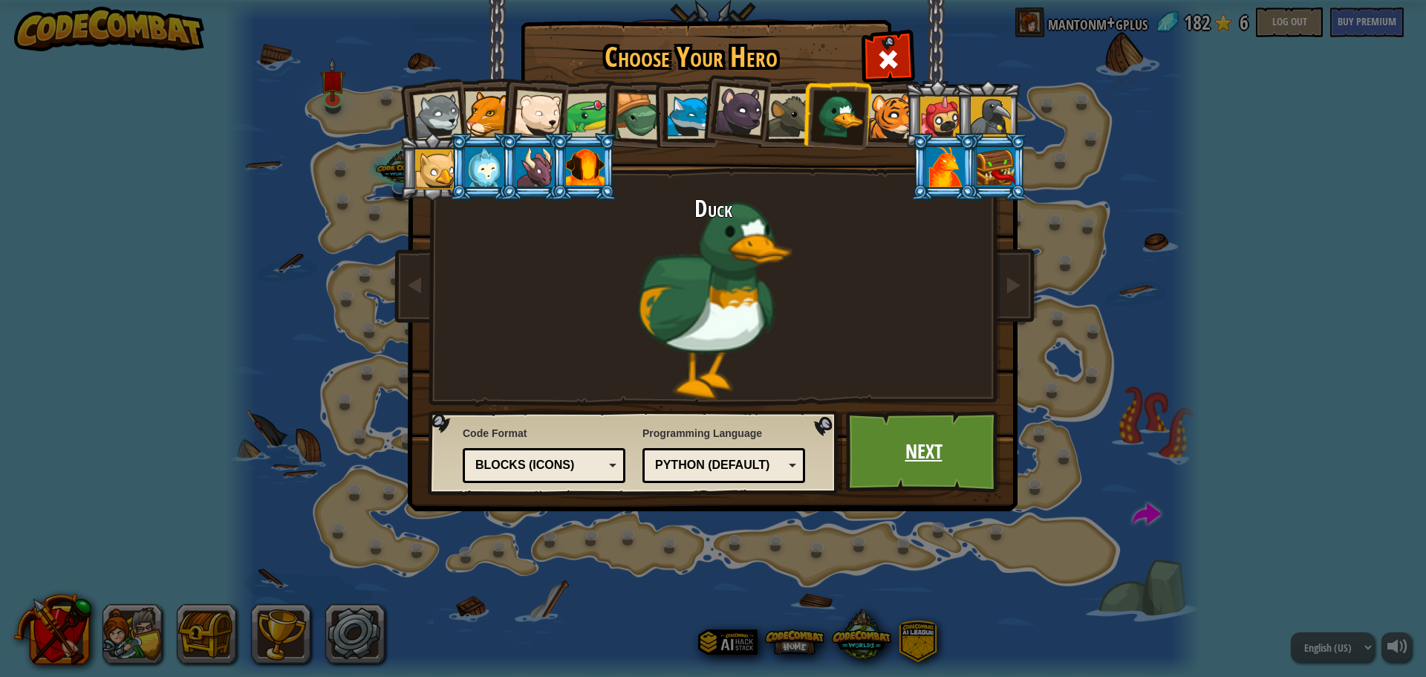
click at [975, 448] on link "Next" at bounding box center [923, 452] width 155 height 82
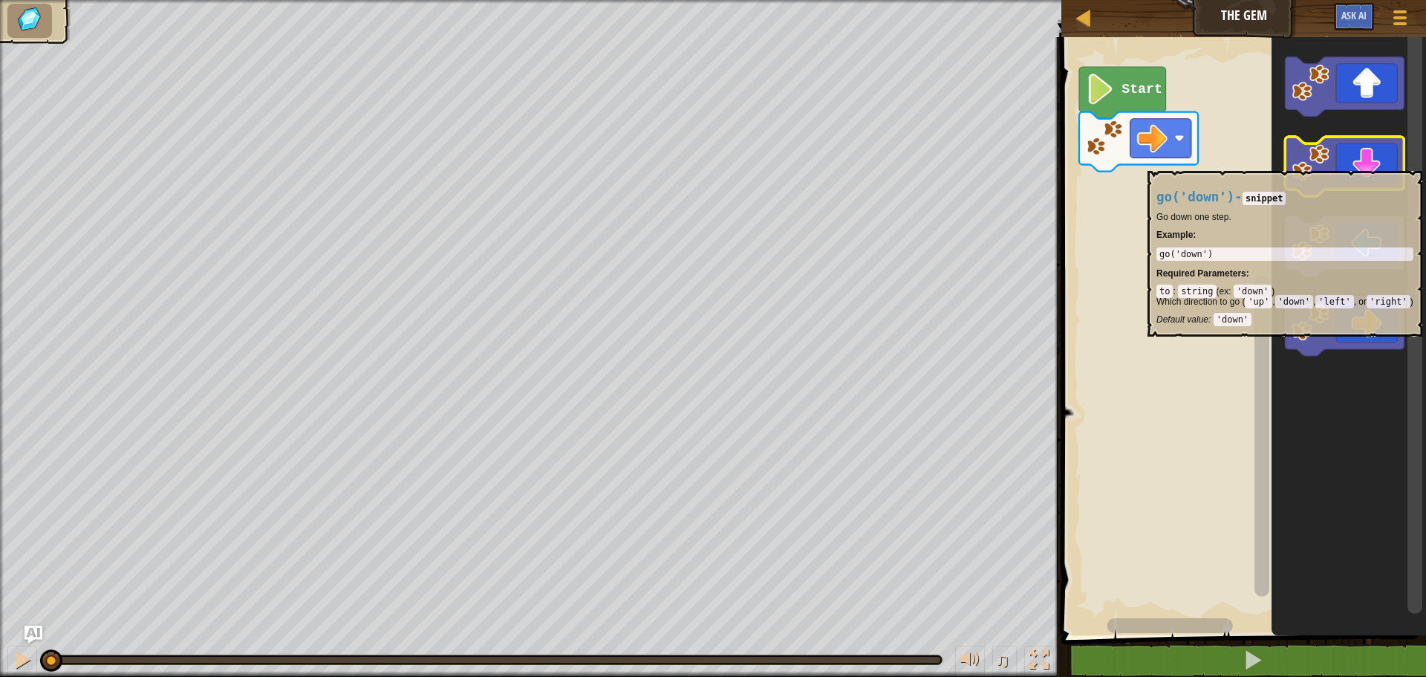
click at [1318, 163] on image "Blockly Workspace" at bounding box center [1311, 162] width 37 height 37
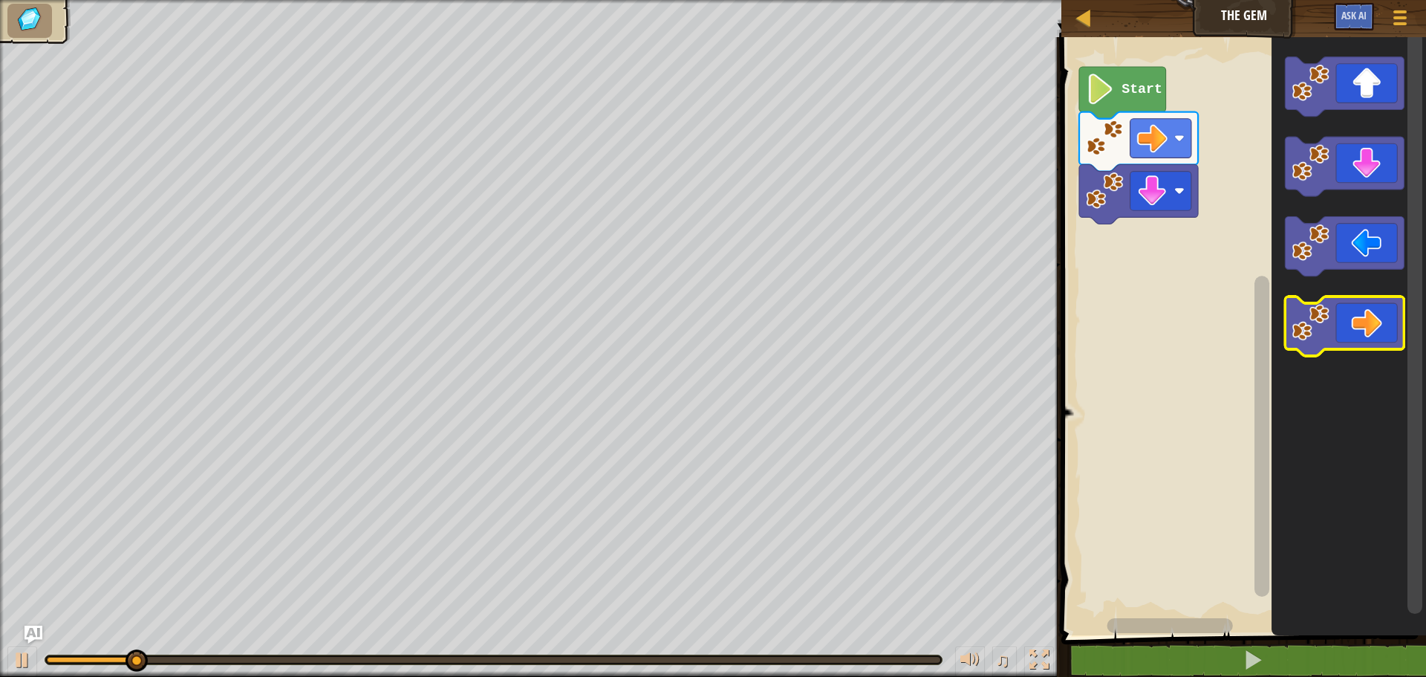
click at [1307, 307] on image "Blockly Workspace" at bounding box center [1311, 322] width 37 height 37
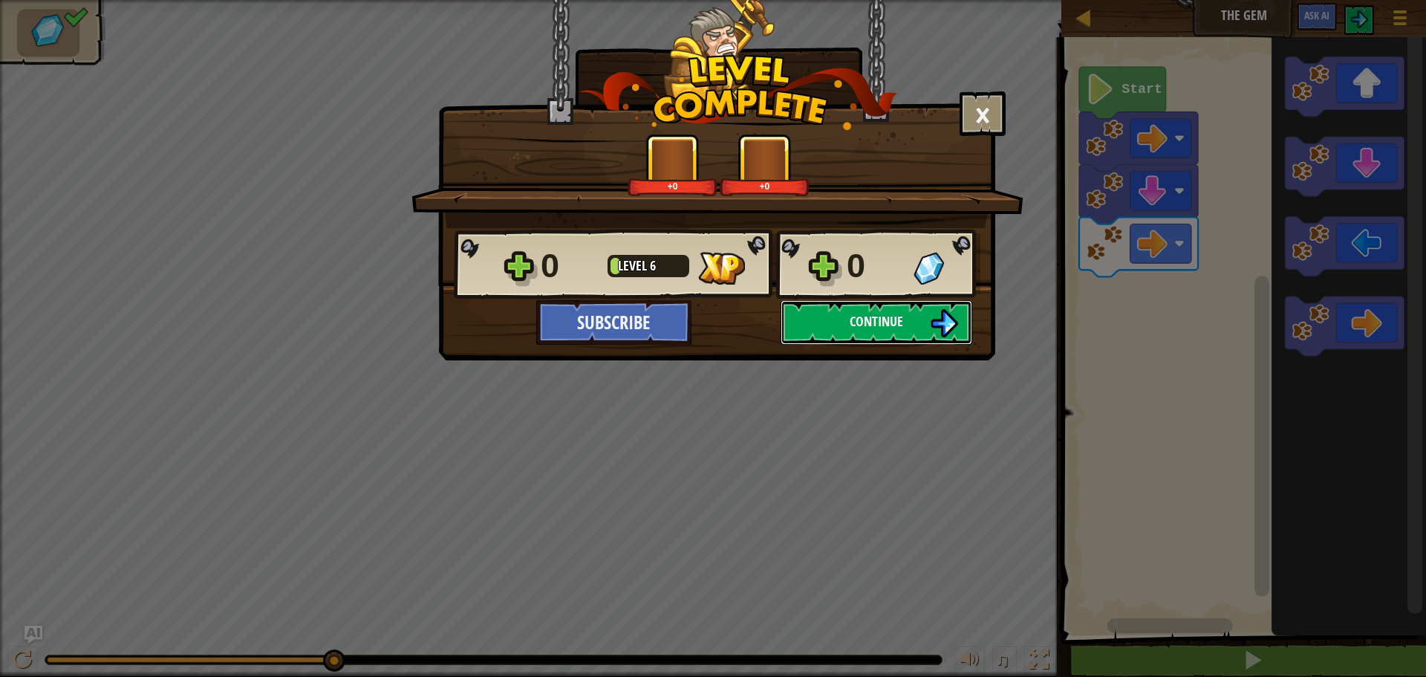
click at [837, 309] on button "Continue" at bounding box center [877, 322] width 192 height 45
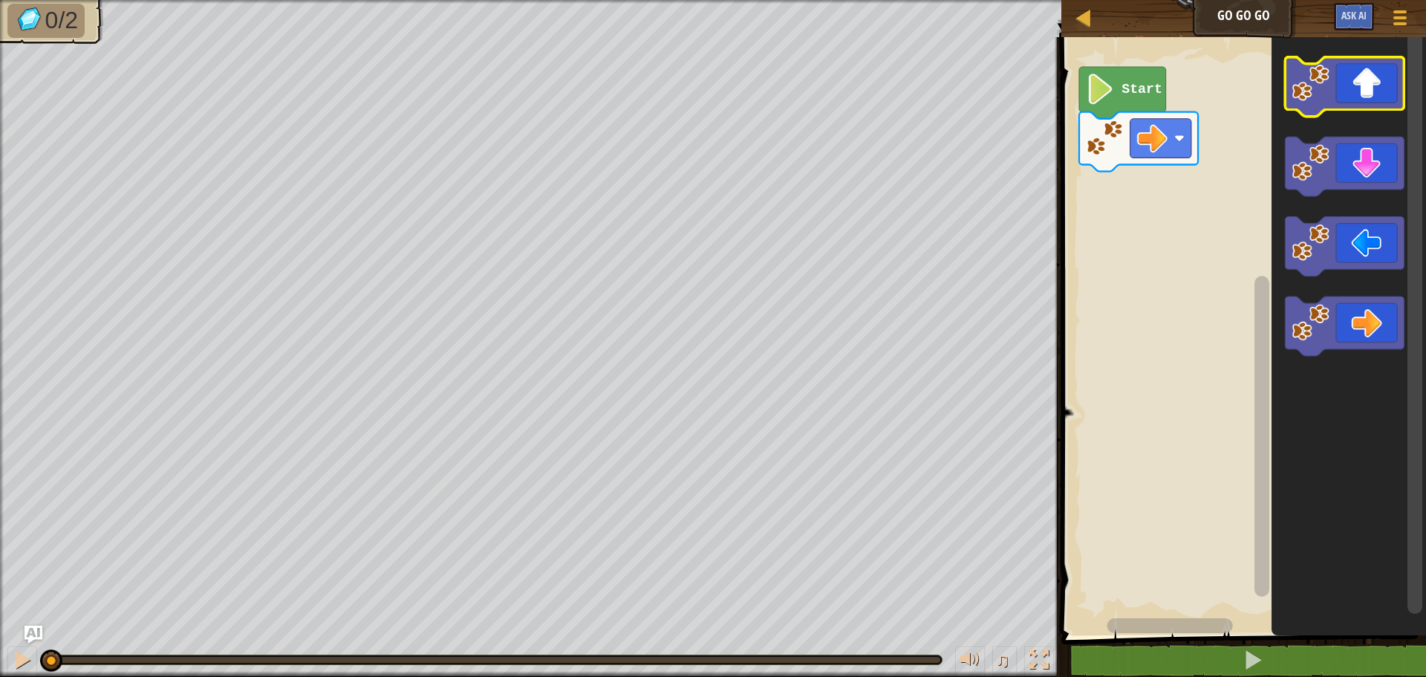
click at [1313, 74] on image "Blockly Workspace" at bounding box center [1311, 82] width 37 height 37
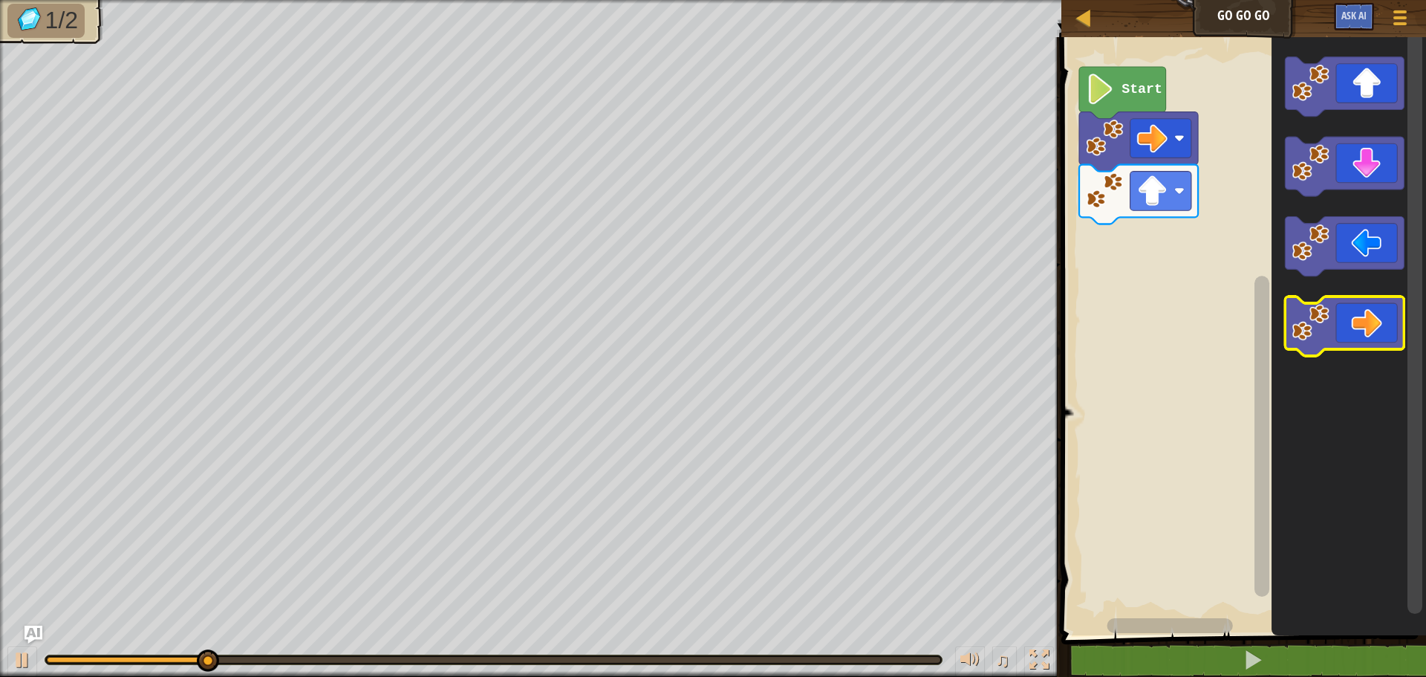
click at [1328, 329] on image "Blockly Workspace" at bounding box center [1311, 322] width 37 height 37
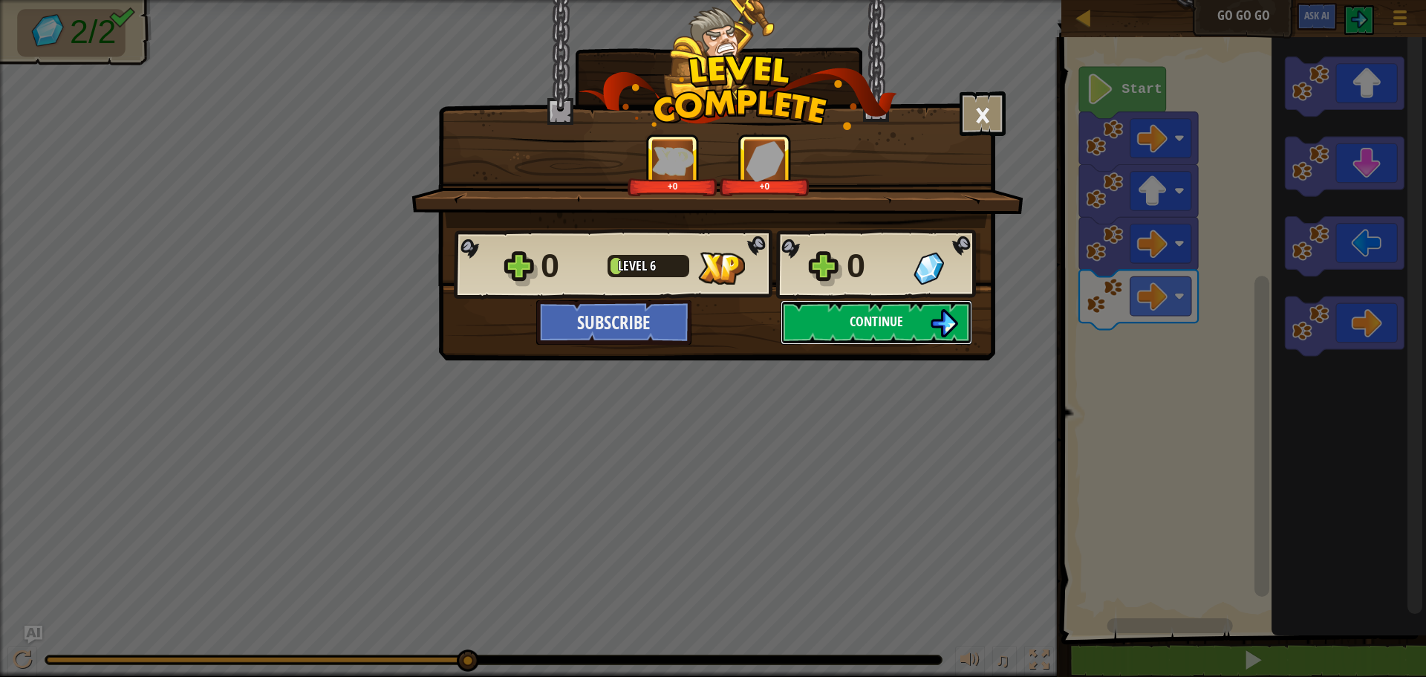
click at [900, 314] on span "Continue" at bounding box center [876, 321] width 53 height 19
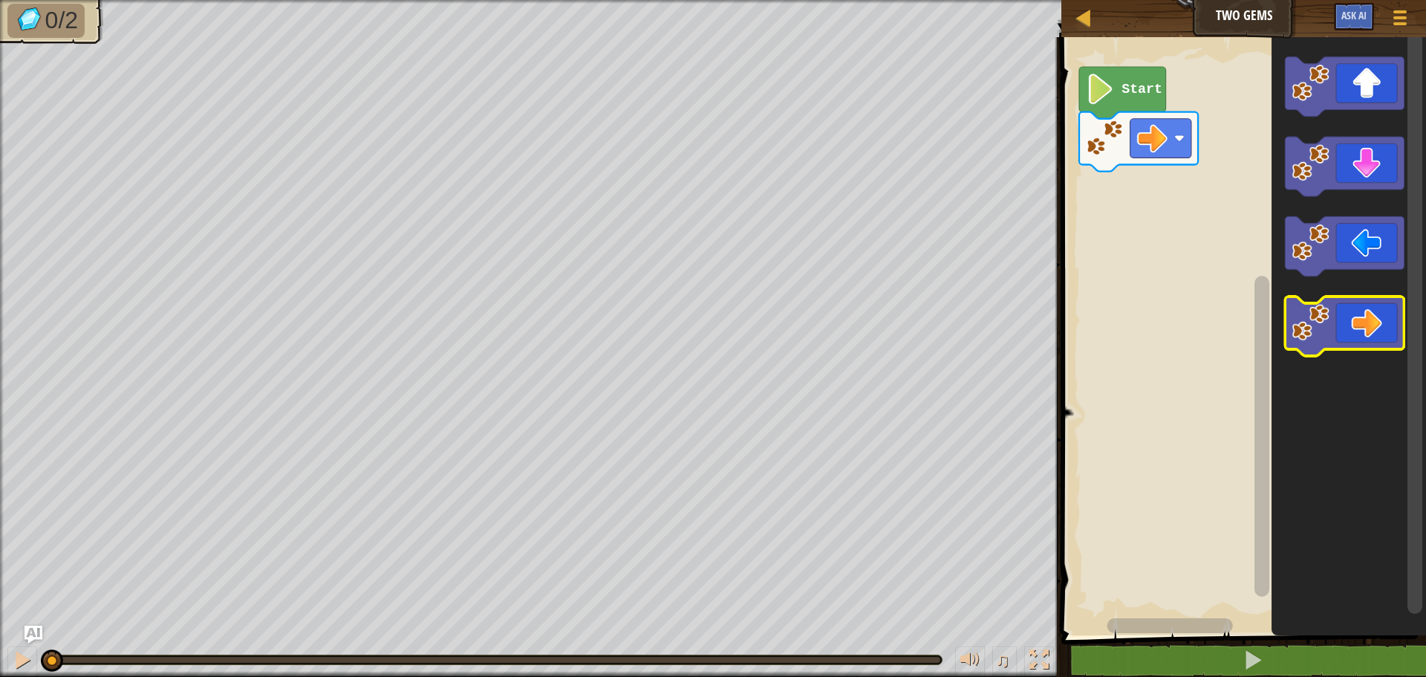
click at [1311, 325] on image "Blockly Workspace" at bounding box center [1311, 322] width 37 height 37
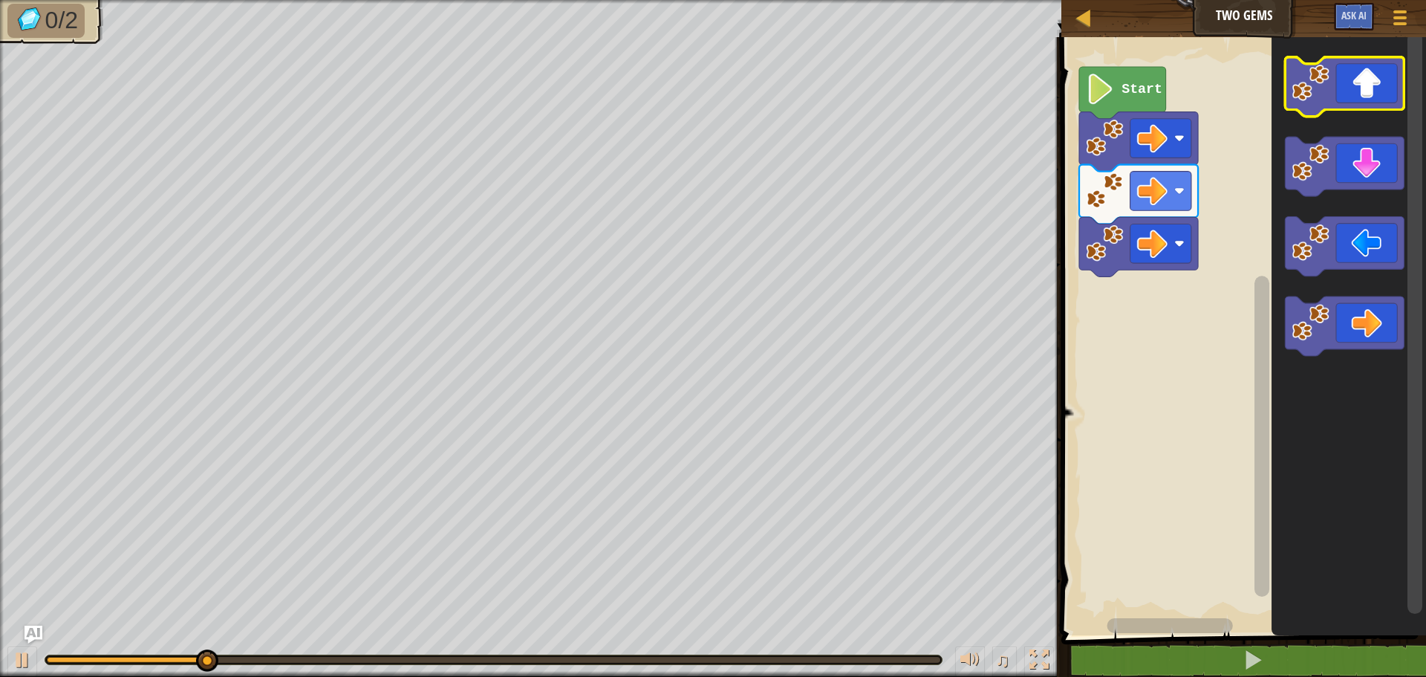
click at [1299, 80] on image "Blockly Workspace" at bounding box center [1311, 82] width 37 height 37
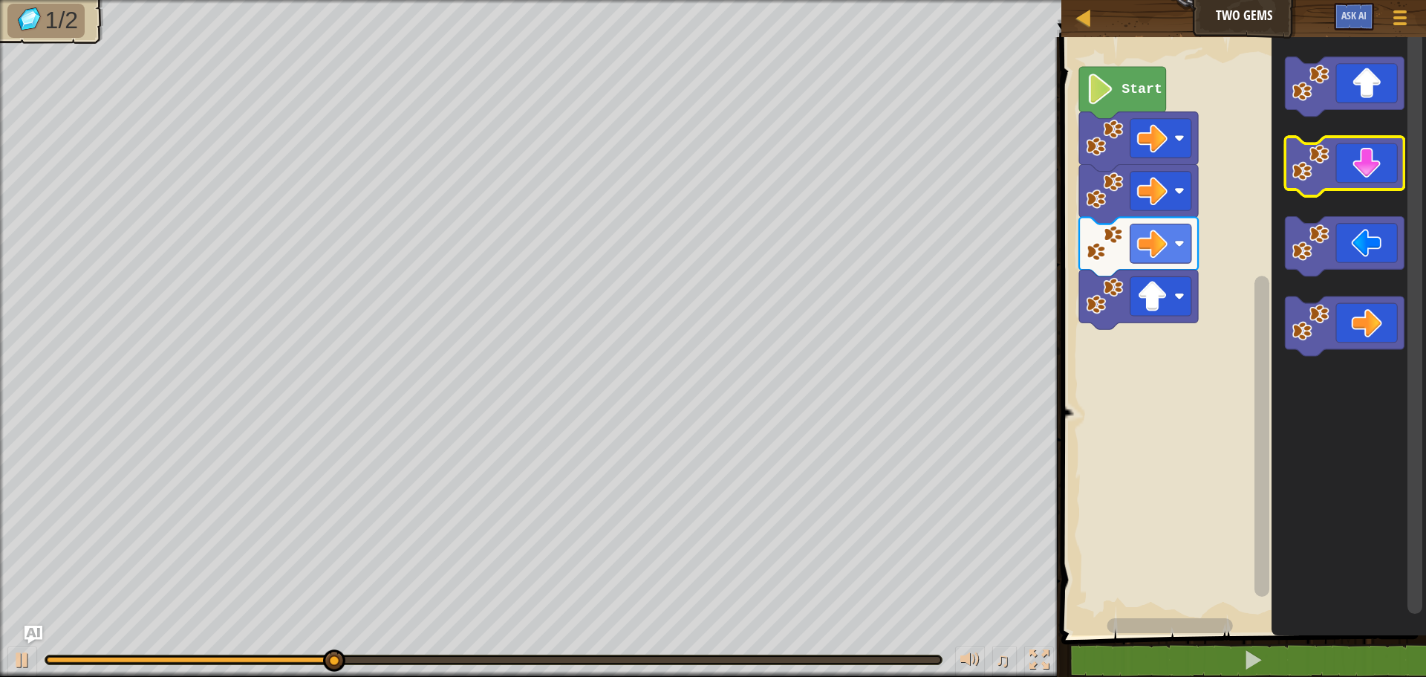
click at [1294, 174] on image "Blockly Workspace" at bounding box center [1311, 162] width 37 height 37
click at [1296, 175] on image "Blockly Workspace" at bounding box center [1311, 162] width 37 height 37
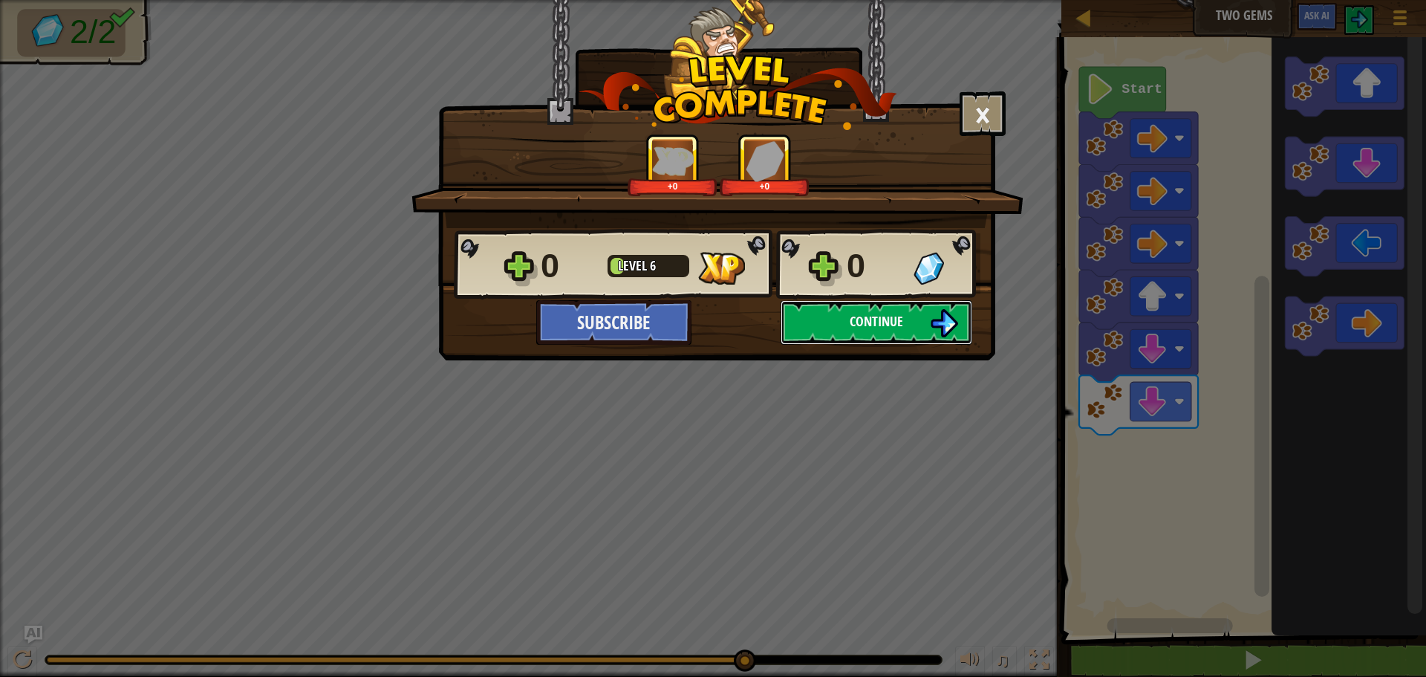
click at [849, 307] on button "Continue" at bounding box center [877, 322] width 192 height 45
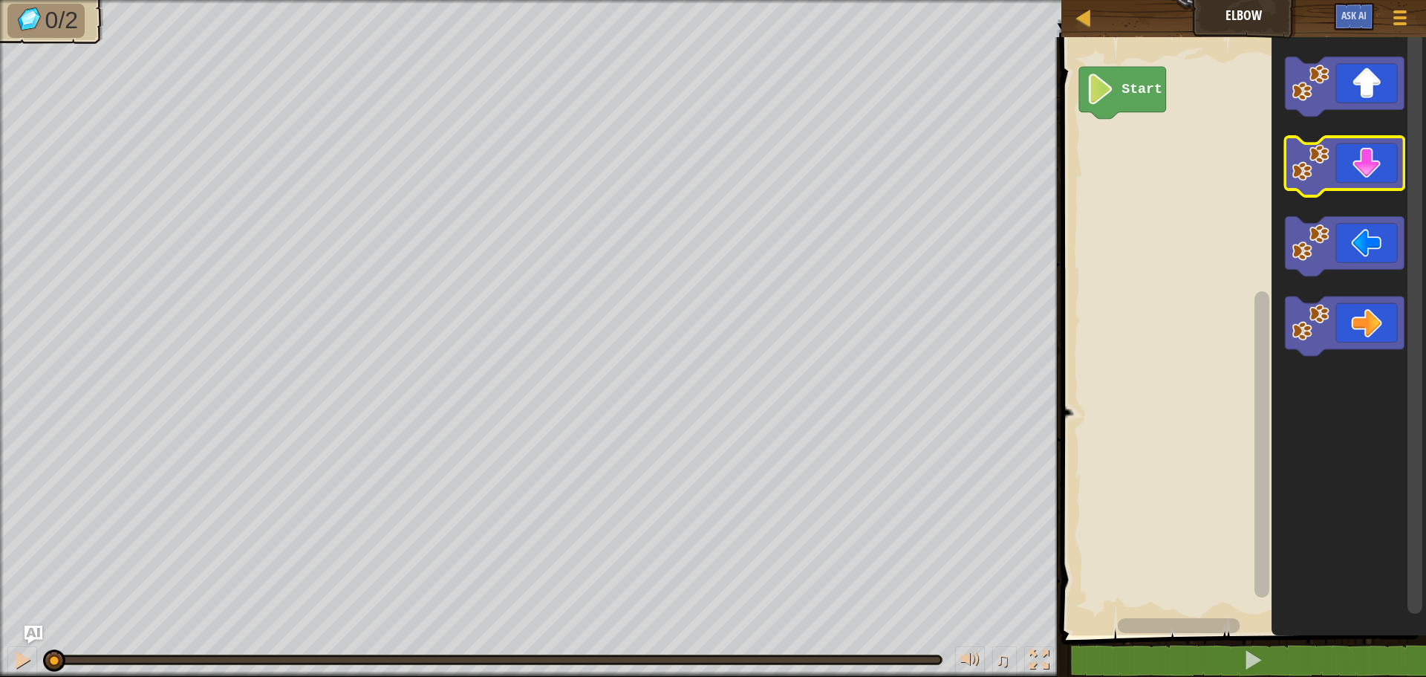
click at [1299, 181] on image "Blockly Workspace" at bounding box center [1311, 162] width 37 height 37
click at [1299, 178] on image "Blockly Workspace" at bounding box center [1311, 162] width 37 height 37
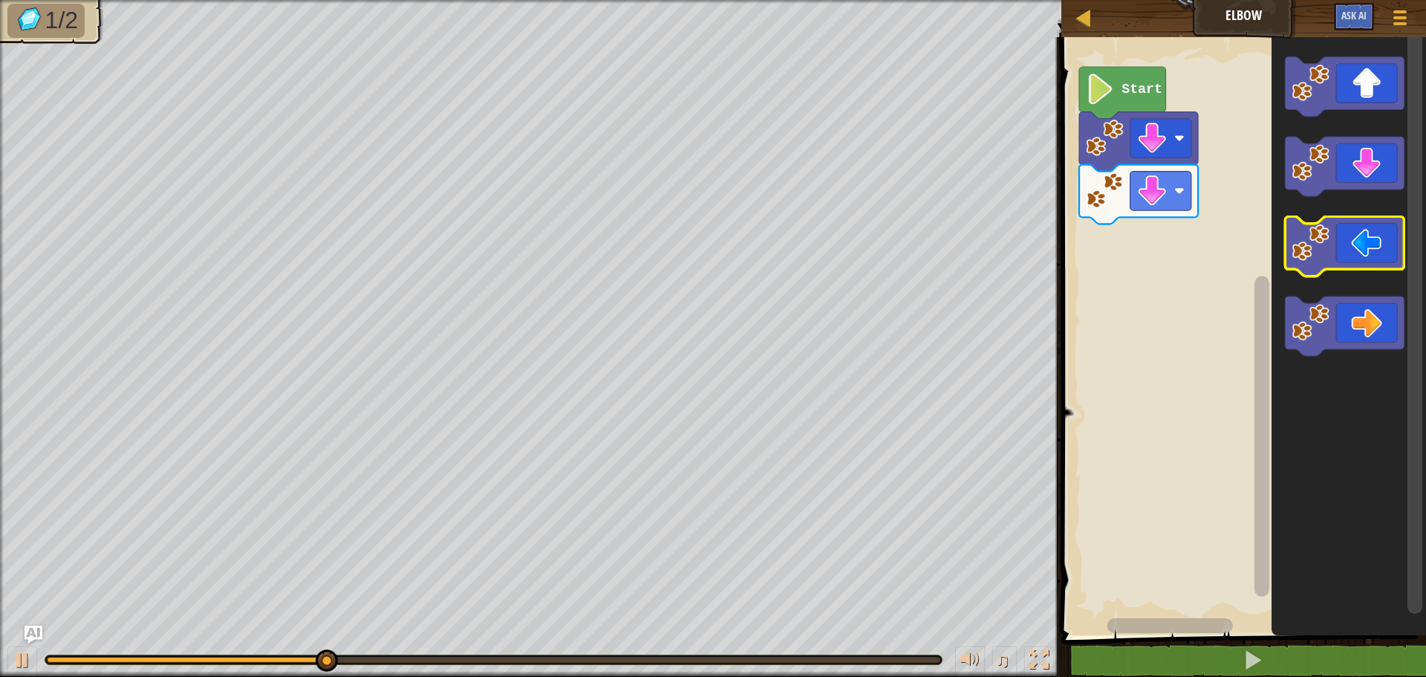
click at [1287, 261] on icon "Blockly Workspace" at bounding box center [1345, 246] width 119 height 59
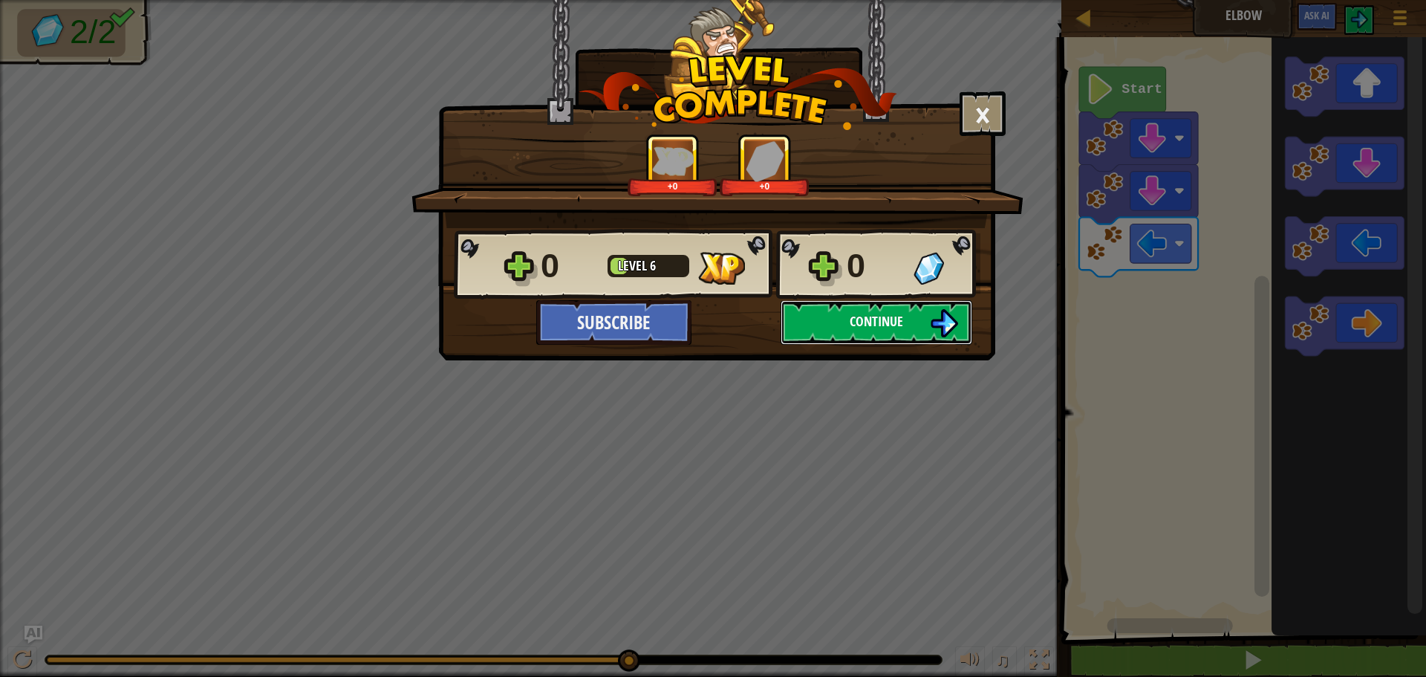
click at [837, 325] on button "Continue" at bounding box center [877, 322] width 192 height 45
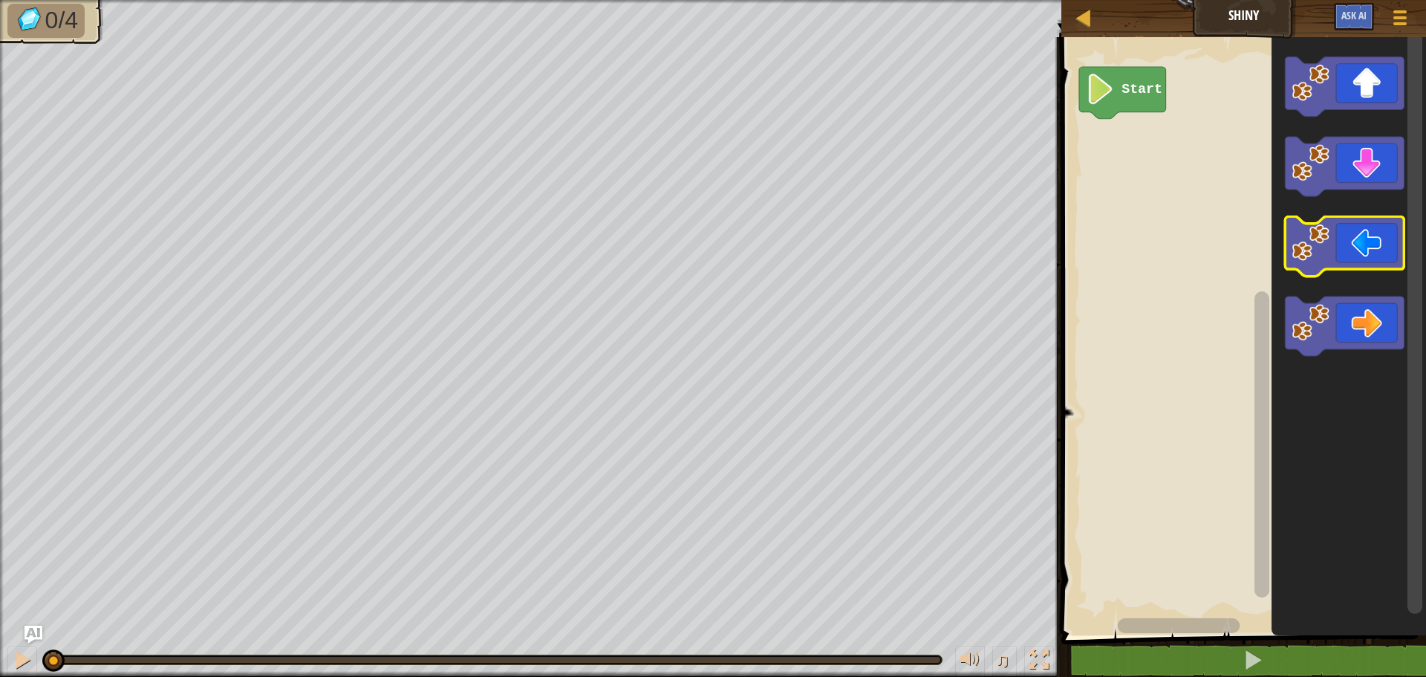
click at [1308, 234] on image "Blockly Workspace" at bounding box center [1311, 242] width 37 height 37
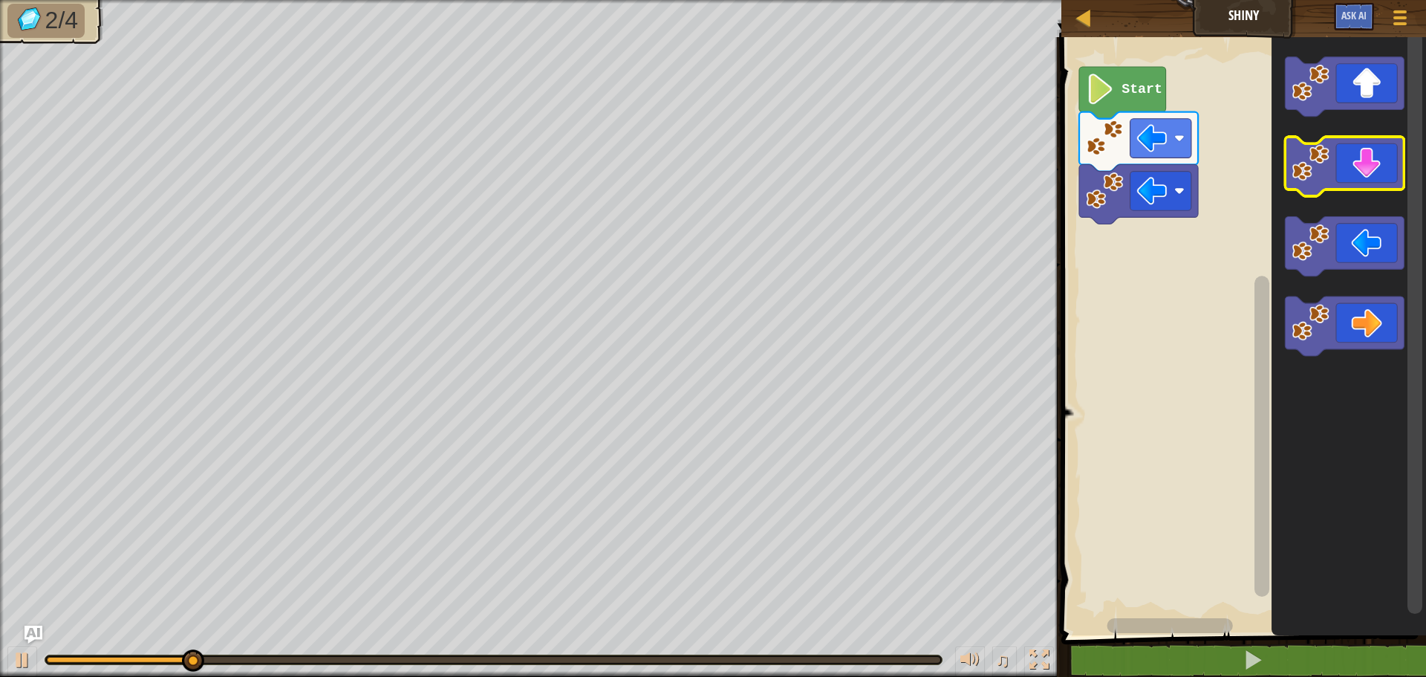
click at [1314, 181] on image "Blockly Workspace" at bounding box center [1311, 162] width 37 height 37
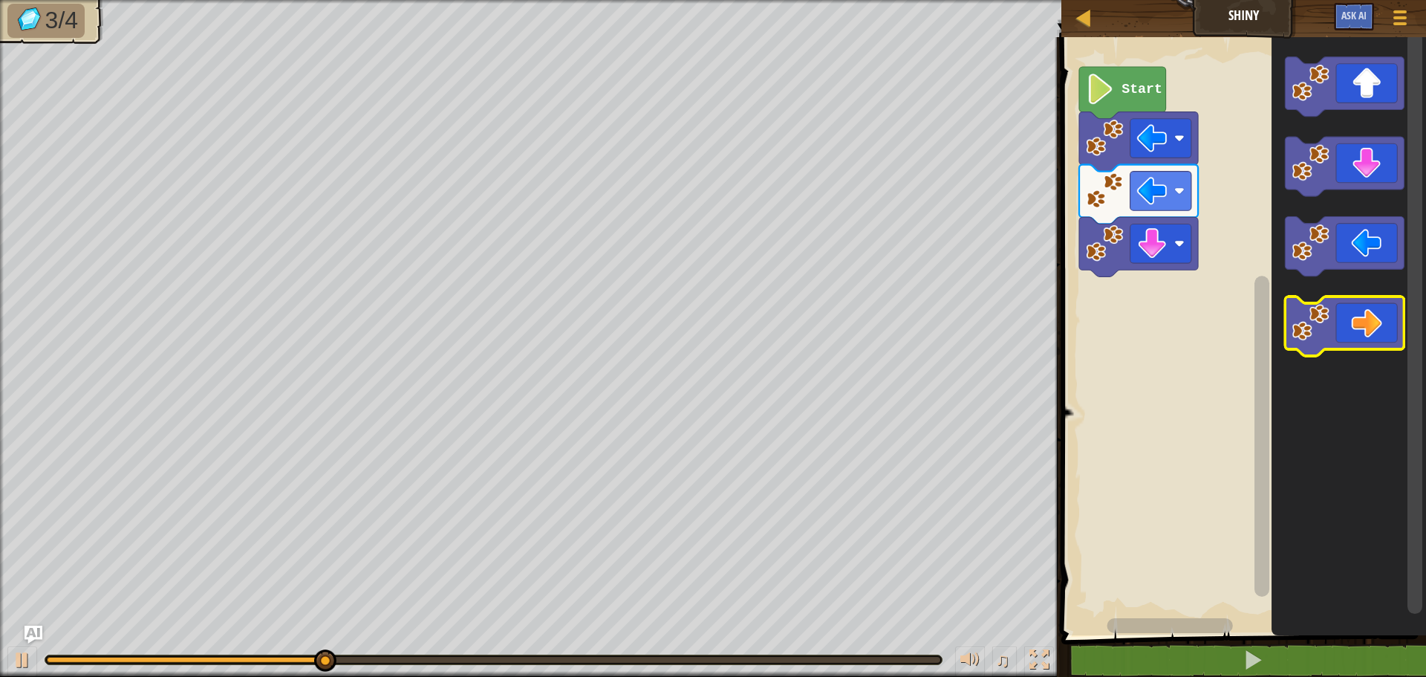
click at [1316, 309] on image "Blockly Workspace" at bounding box center [1311, 322] width 37 height 37
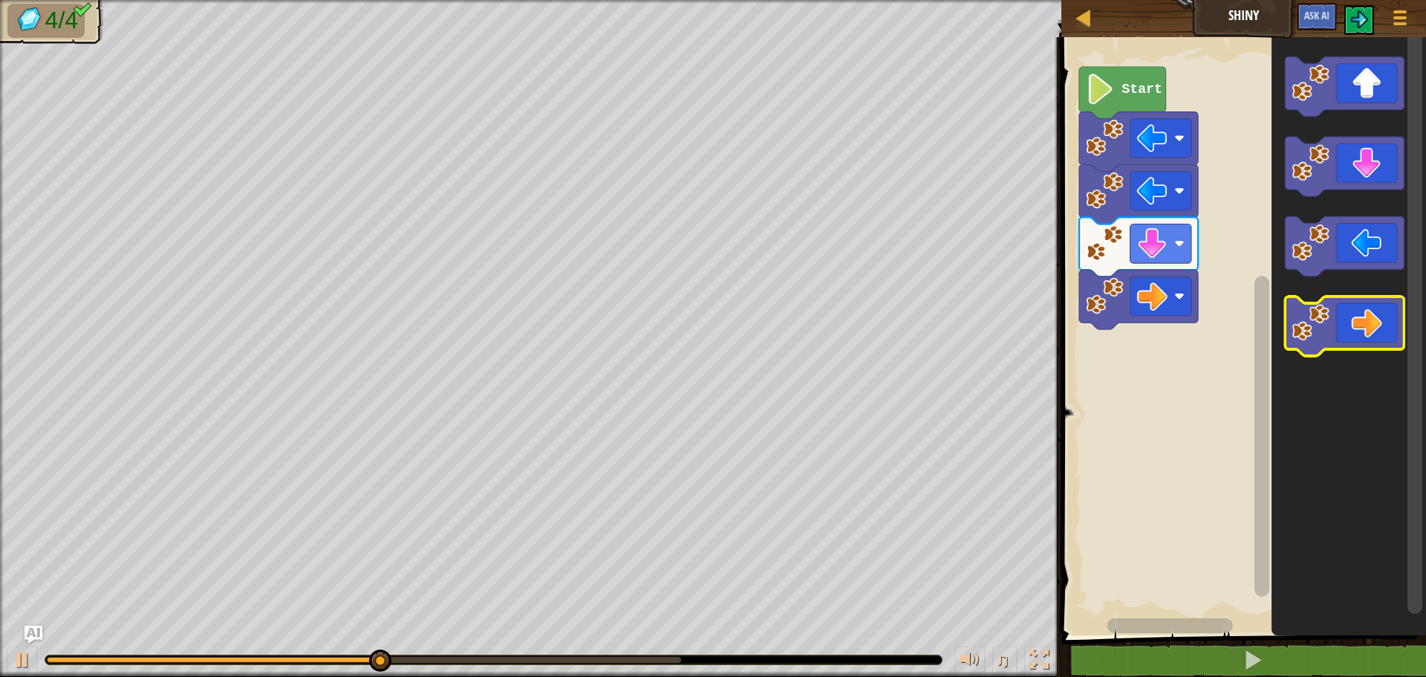
click at [1316, 309] on image "Blockly Workspace" at bounding box center [1311, 322] width 37 height 37
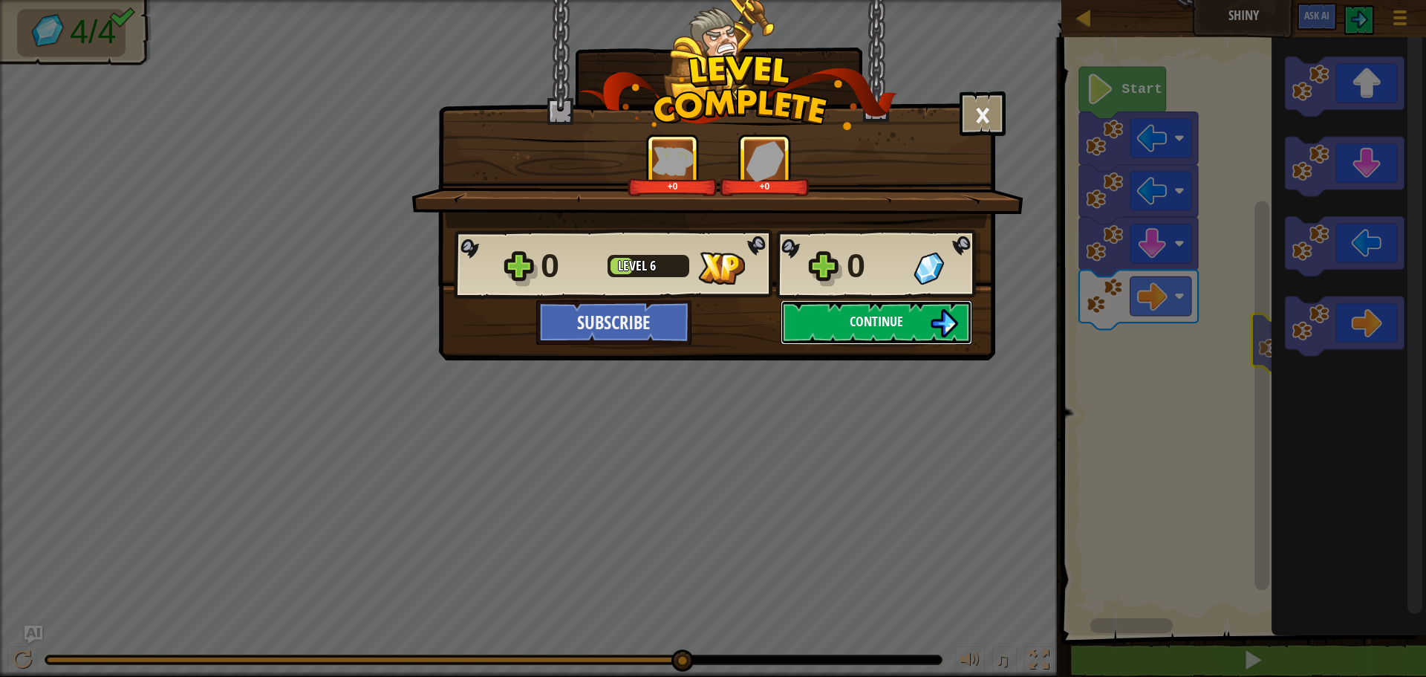
click at [905, 323] on button "Continue" at bounding box center [877, 322] width 192 height 45
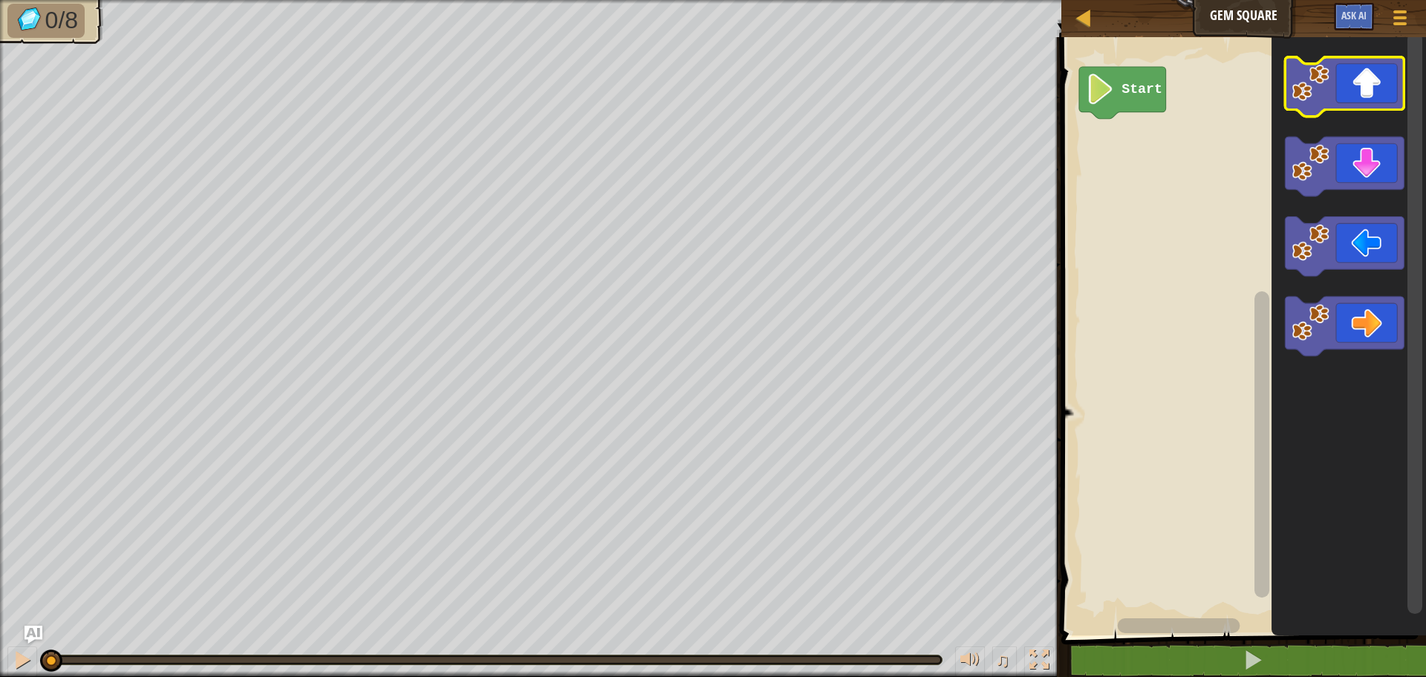
click at [1315, 72] on image "Blockly Workspace" at bounding box center [1311, 82] width 37 height 37
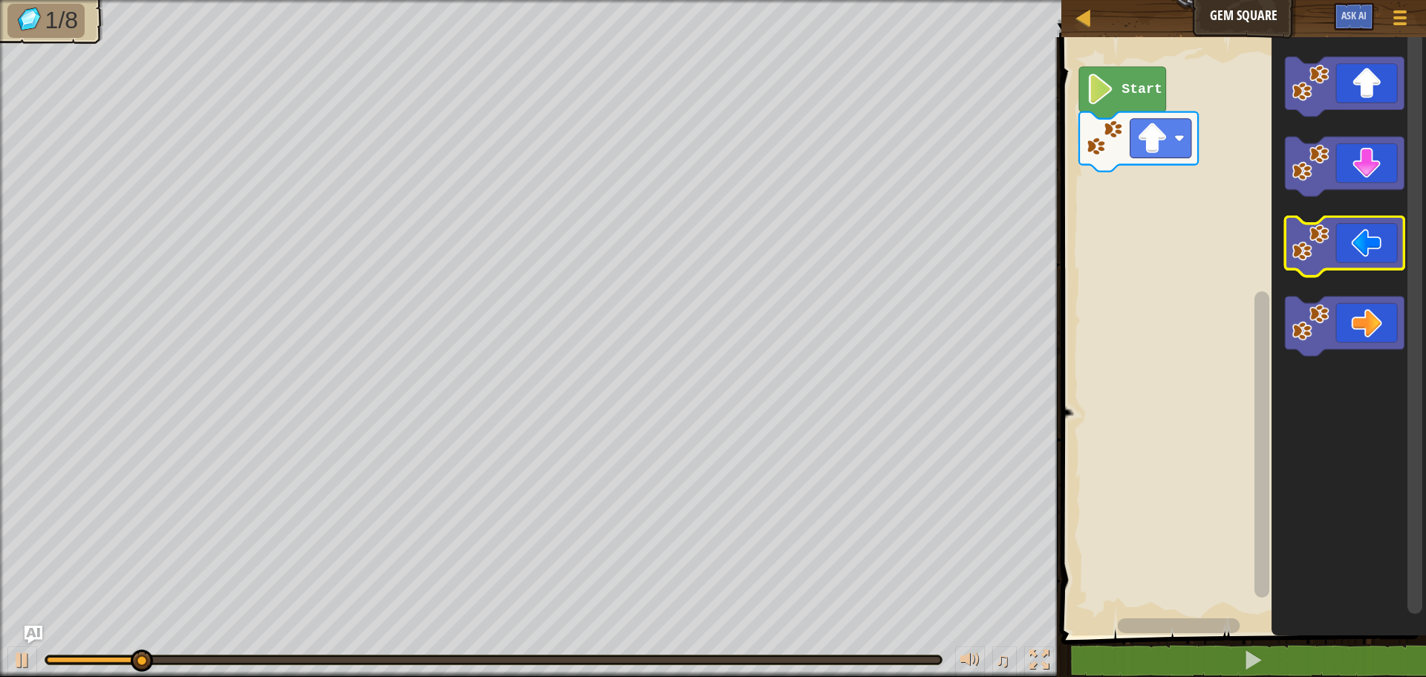
click at [1307, 246] on image "Blockly Workspace" at bounding box center [1311, 242] width 37 height 37
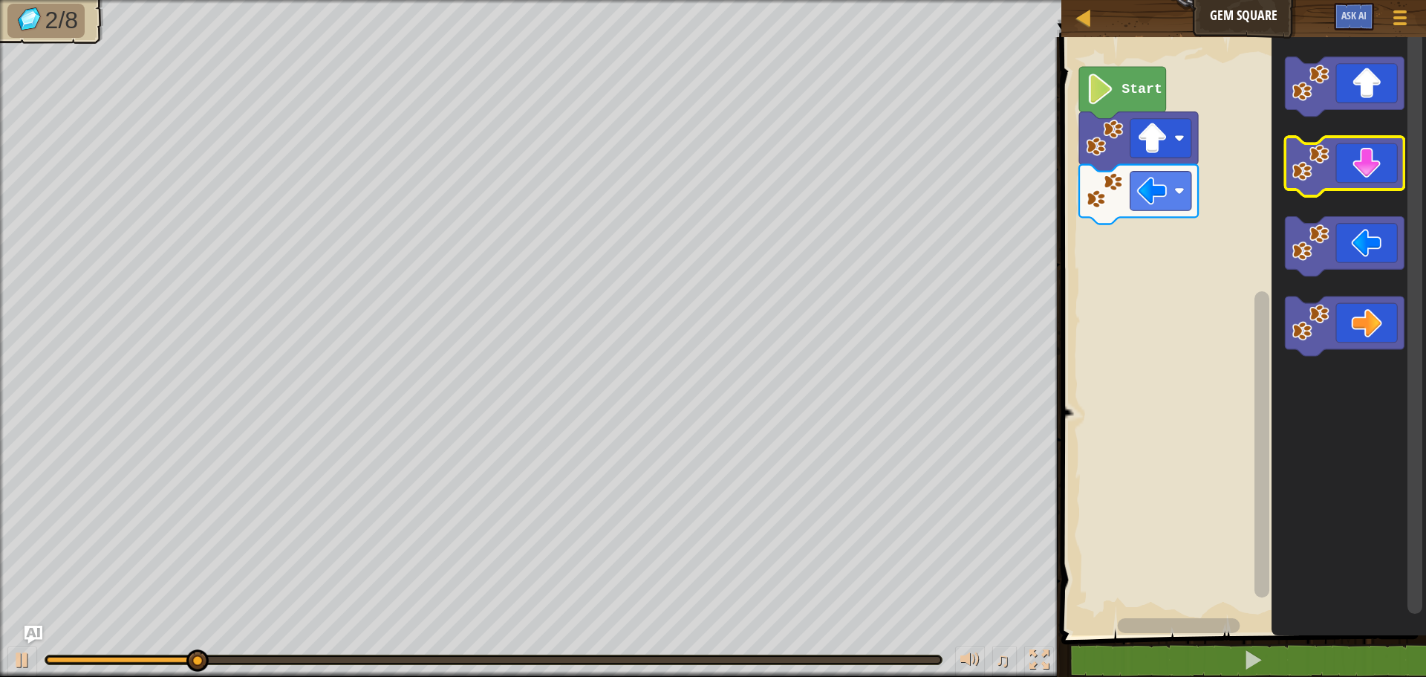
click at [1293, 165] on g "Blockly Workspace" at bounding box center [1345, 166] width 119 height 59
click at [1302, 169] on image "Blockly Workspace" at bounding box center [1311, 162] width 37 height 37
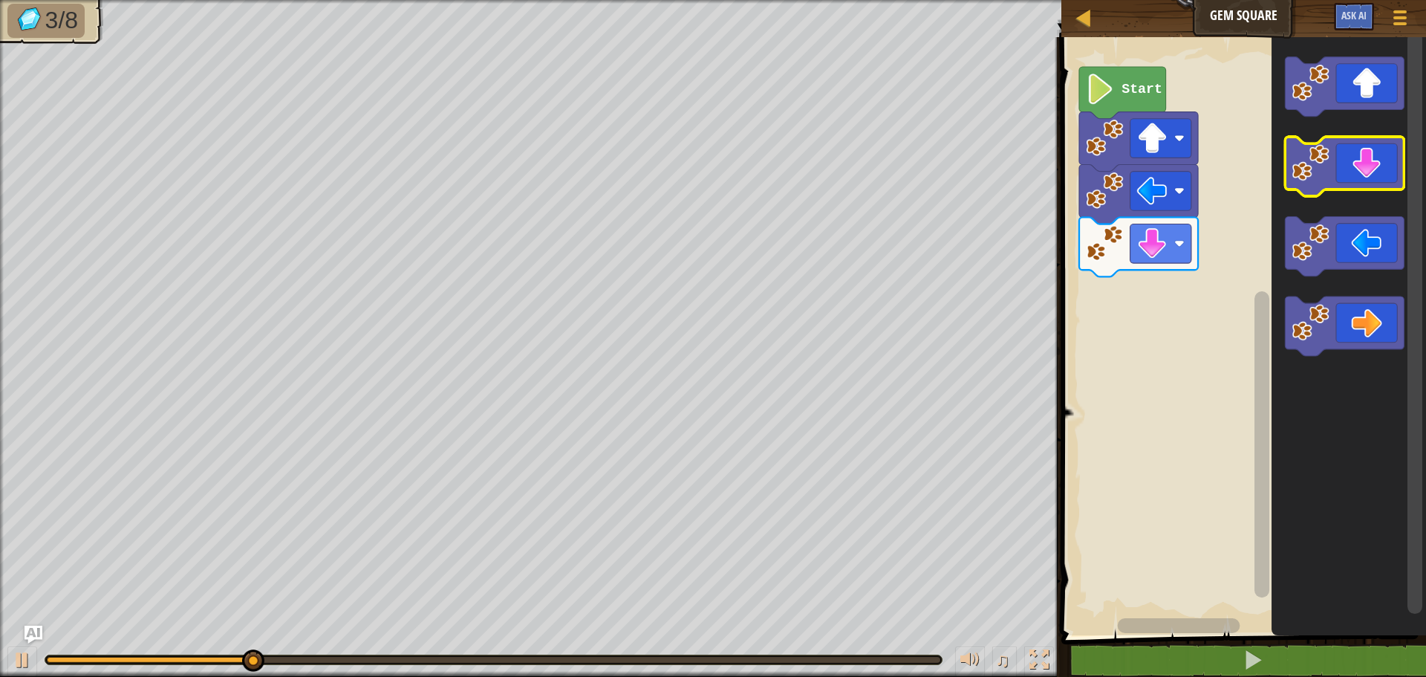
click at [1305, 170] on image "Blockly Workspace" at bounding box center [1311, 162] width 37 height 37
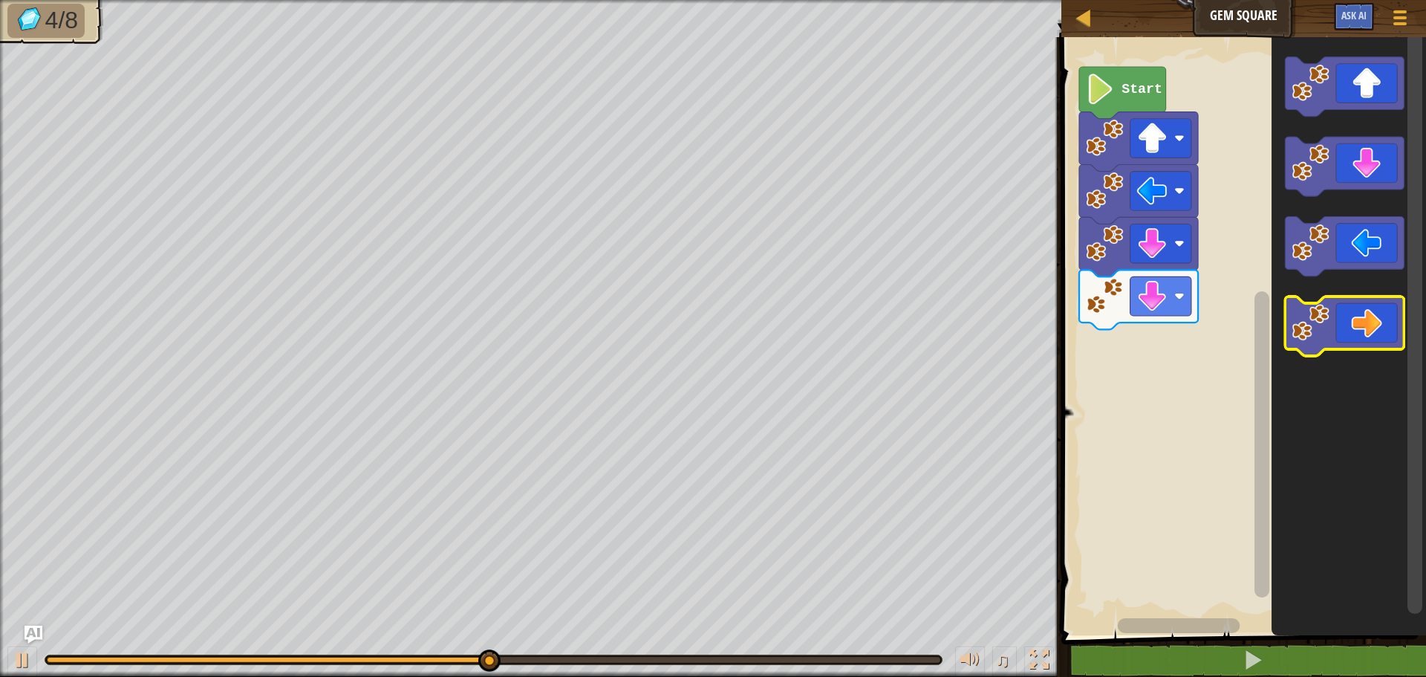
click at [1319, 314] on image "Blockly Workspace" at bounding box center [1311, 322] width 37 height 37
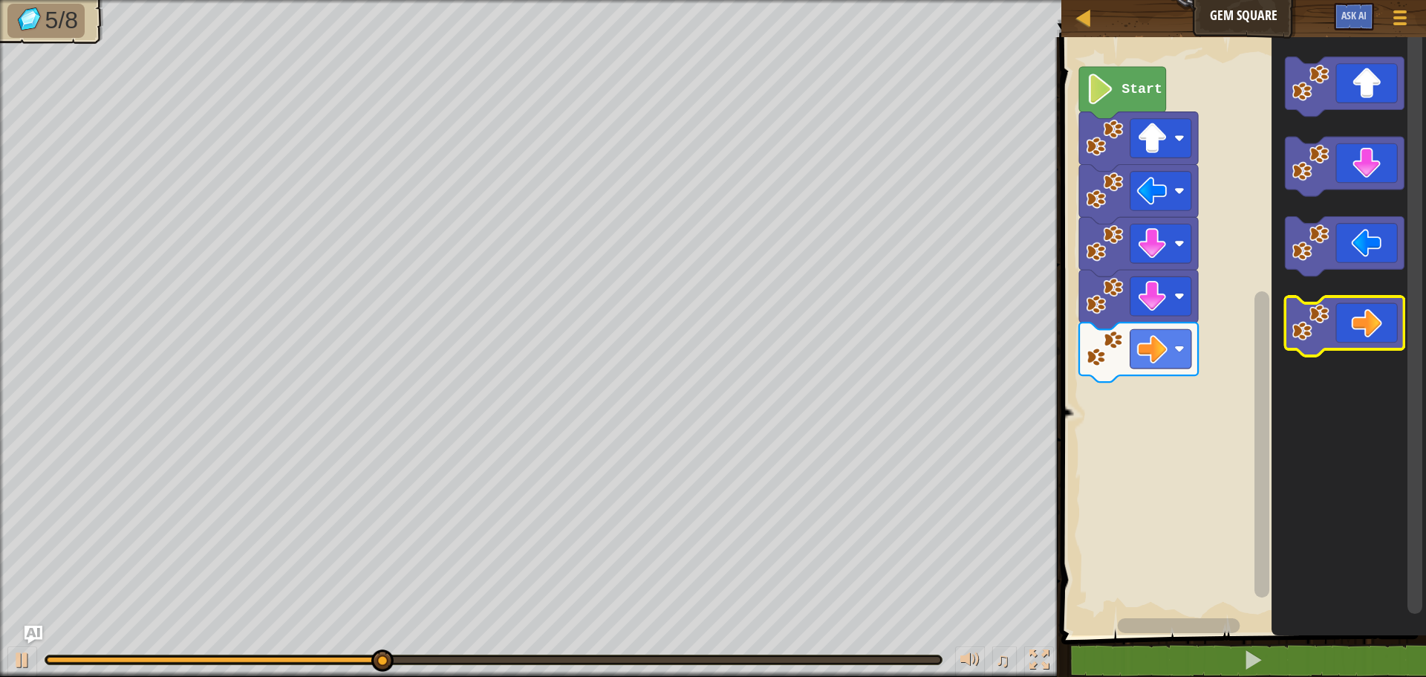
click at [1319, 314] on image "Blockly Workspace" at bounding box center [1311, 322] width 37 height 37
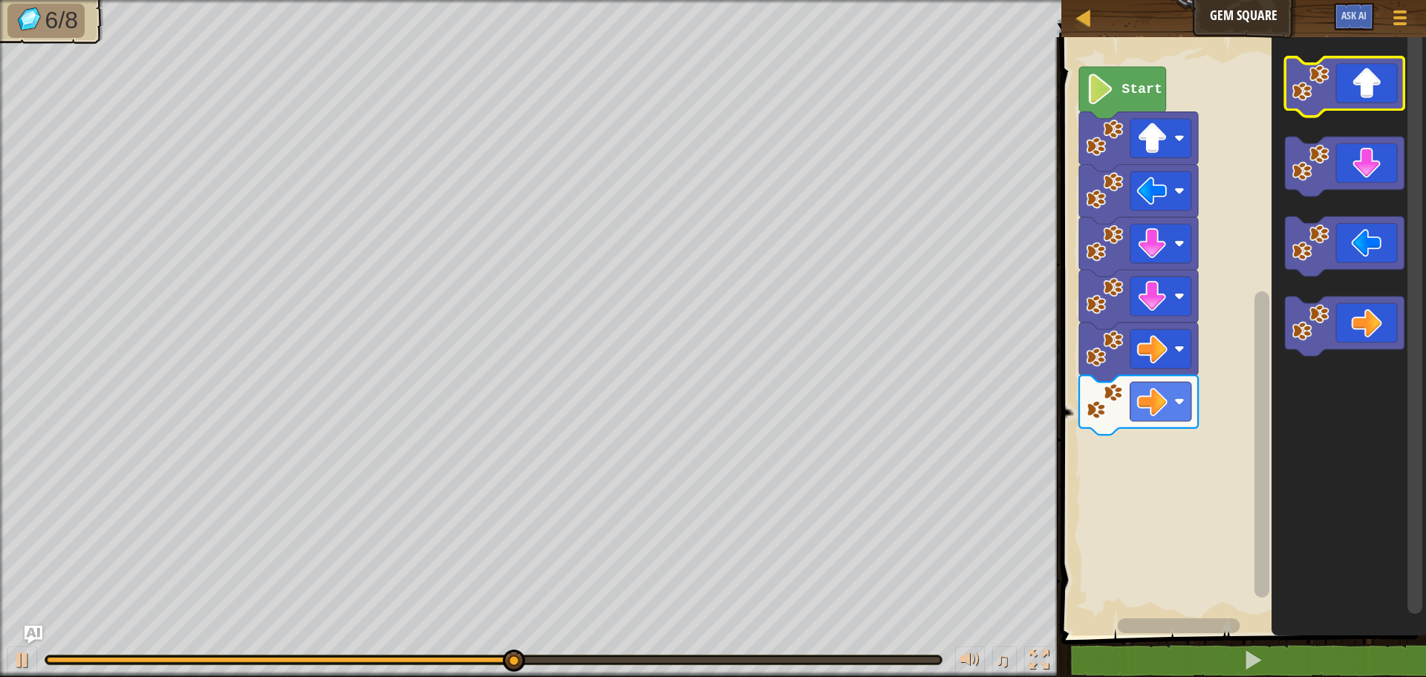
click at [1314, 104] on icon "Blockly Workspace" at bounding box center [1345, 86] width 119 height 59
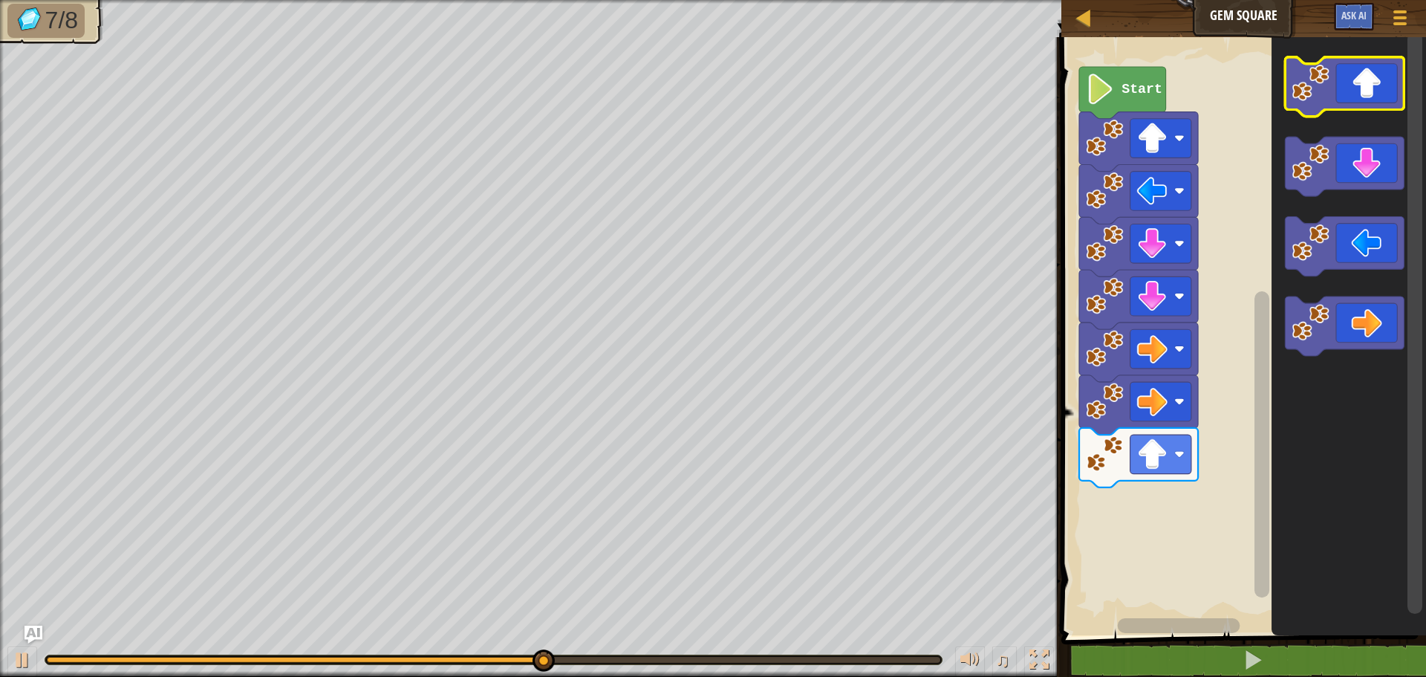
click at [1314, 104] on icon "Blockly Workspace" at bounding box center [1345, 86] width 119 height 59
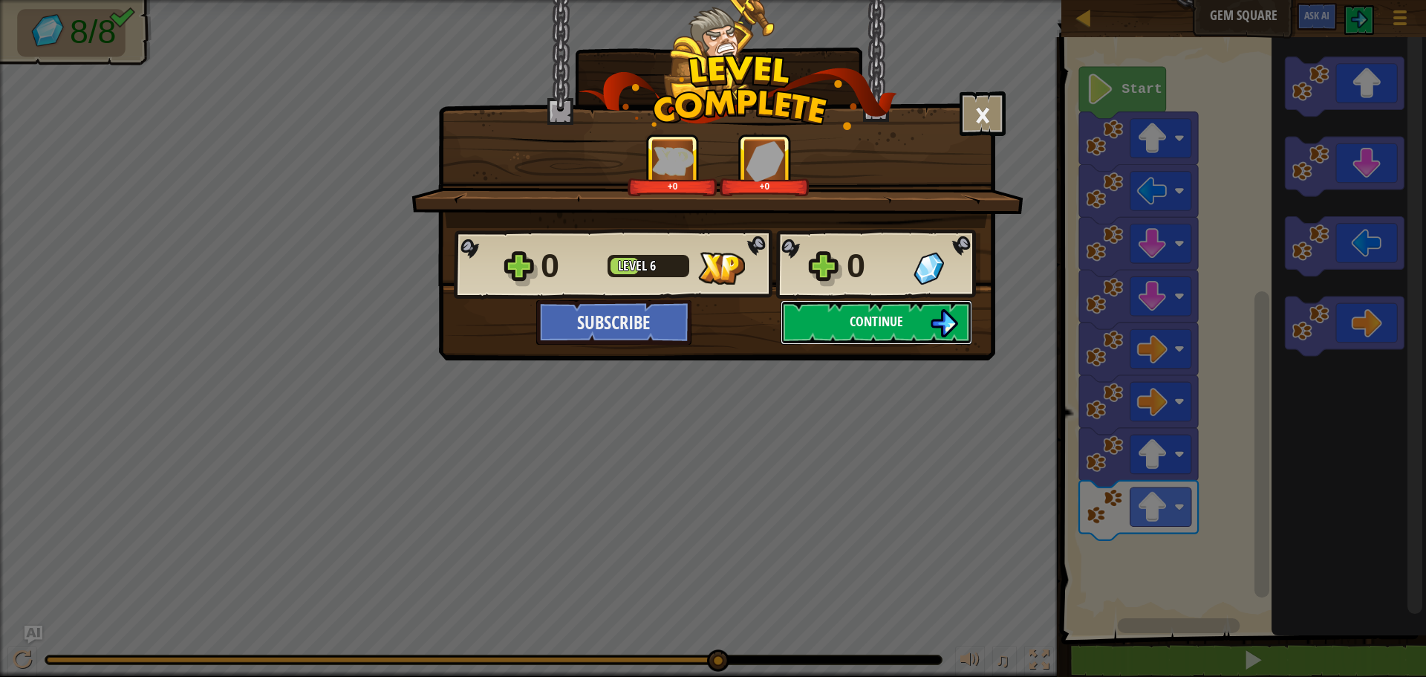
click at [873, 322] on span "Continue" at bounding box center [876, 321] width 53 height 19
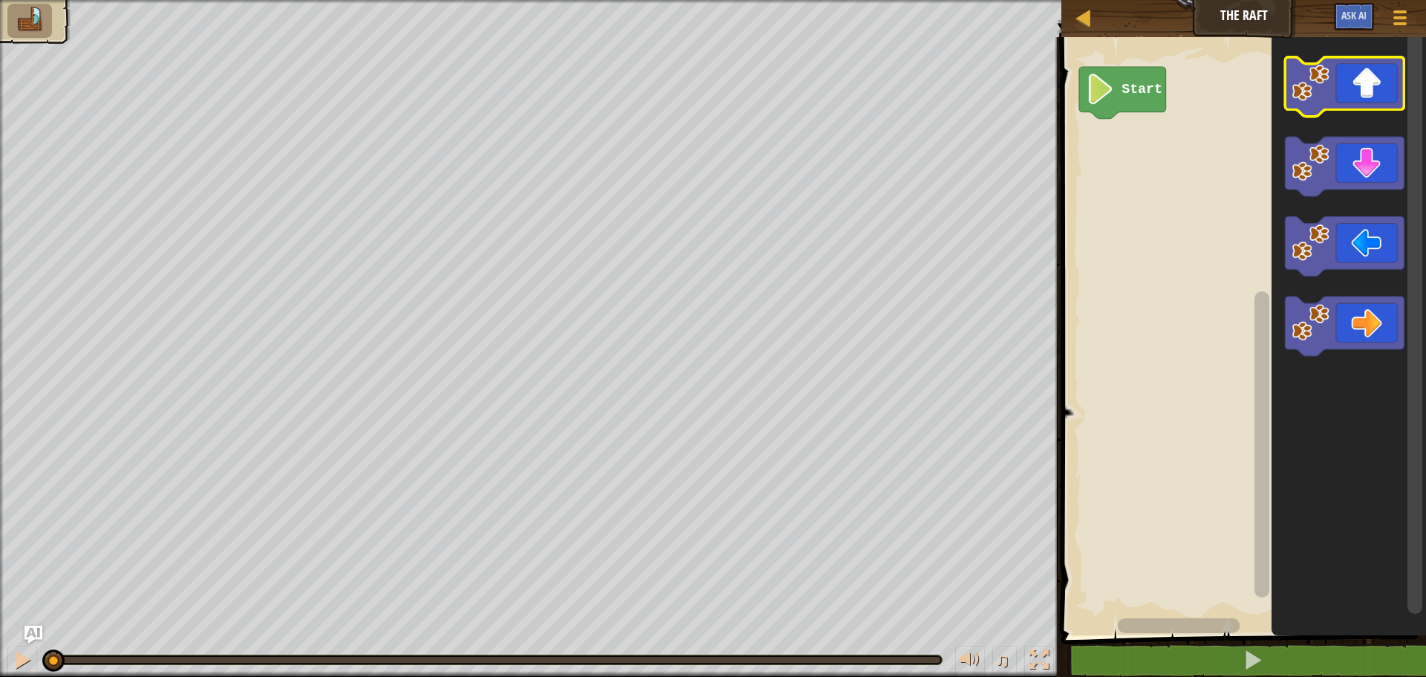
click at [1326, 85] on image "Blockly Workspace" at bounding box center [1311, 82] width 37 height 37
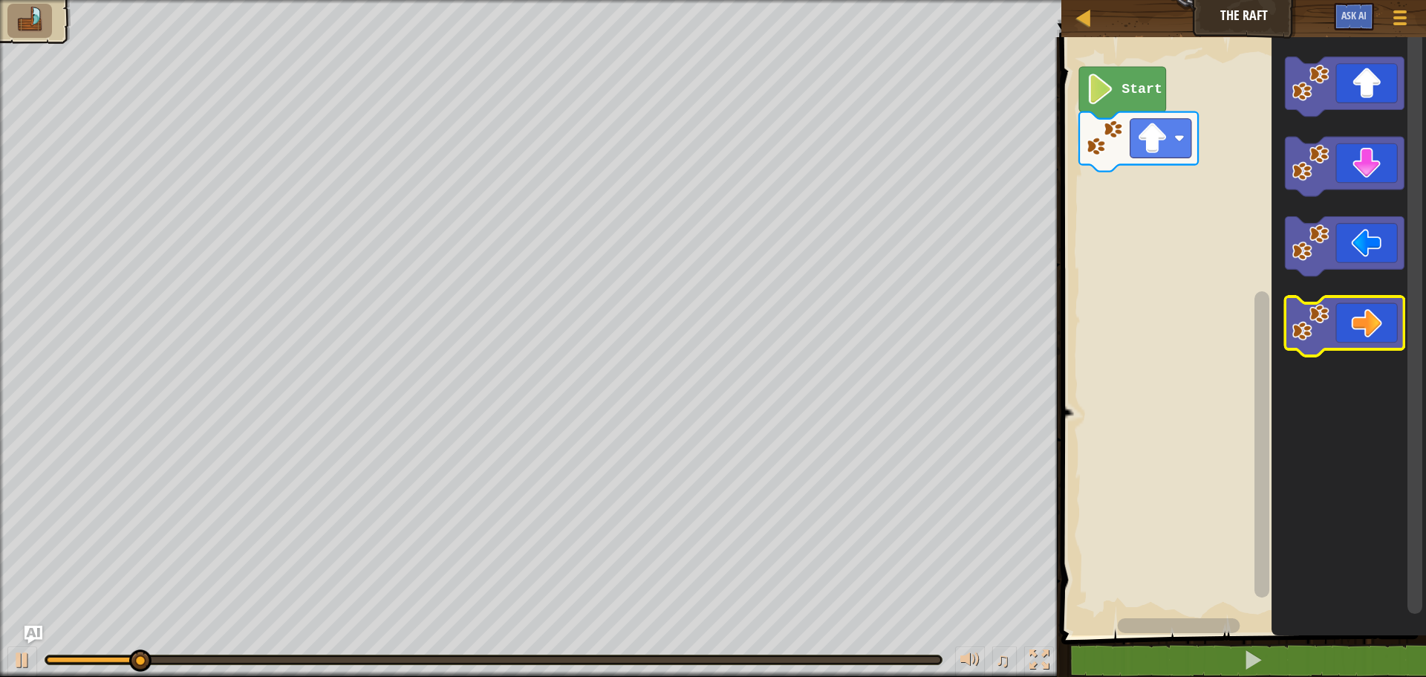
click at [1301, 330] on image "Blockly Workspace" at bounding box center [1311, 322] width 37 height 37
click at [1302, 329] on image "Blockly Workspace" at bounding box center [1311, 322] width 37 height 37
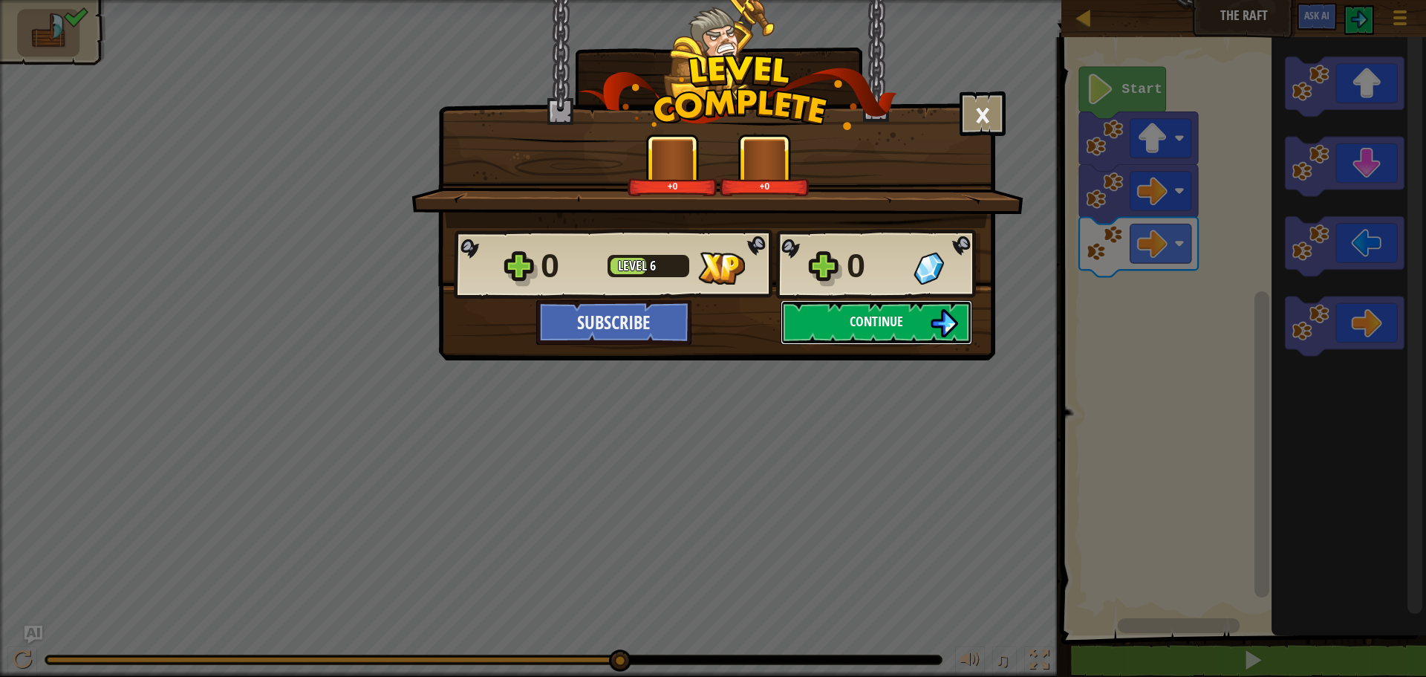
click at [808, 312] on button "Continue" at bounding box center [877, 322] width 192 height 45
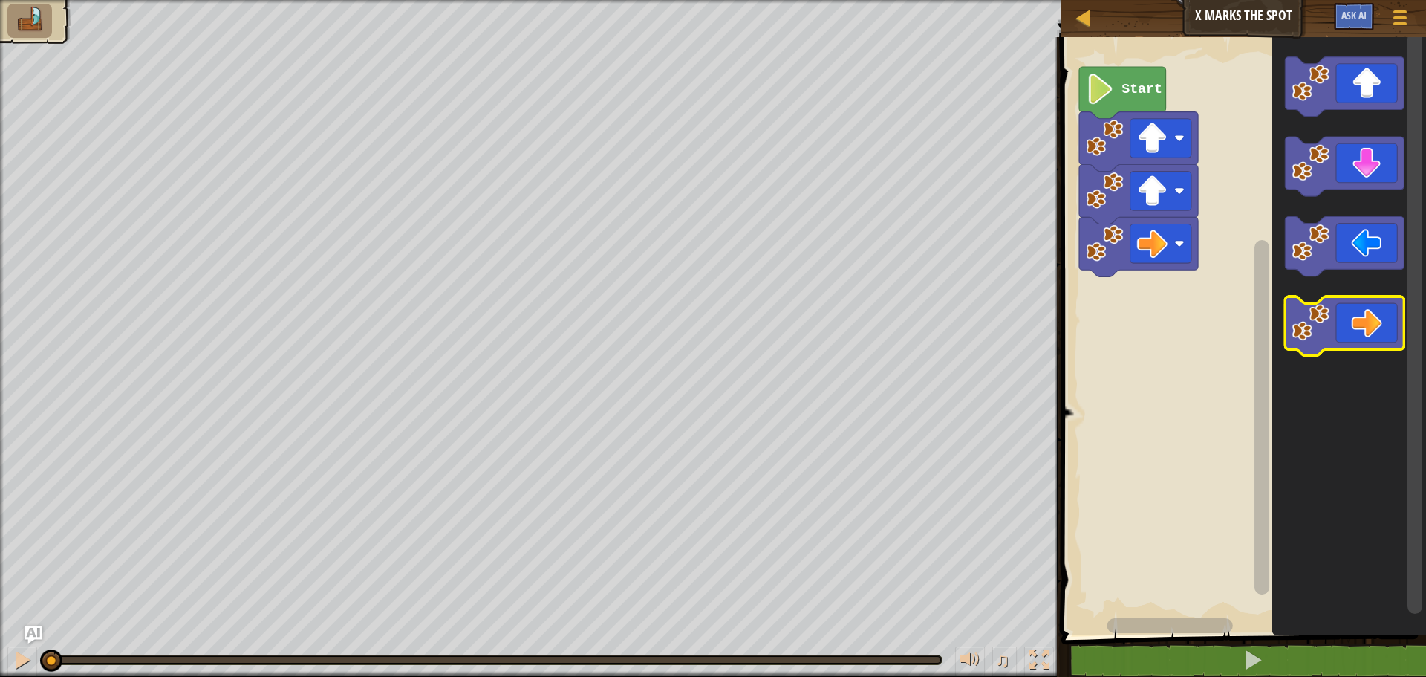
click at [1325, 319] on image "Blockly Workspace" at bounding box center [1311, 322] width 37 height 37
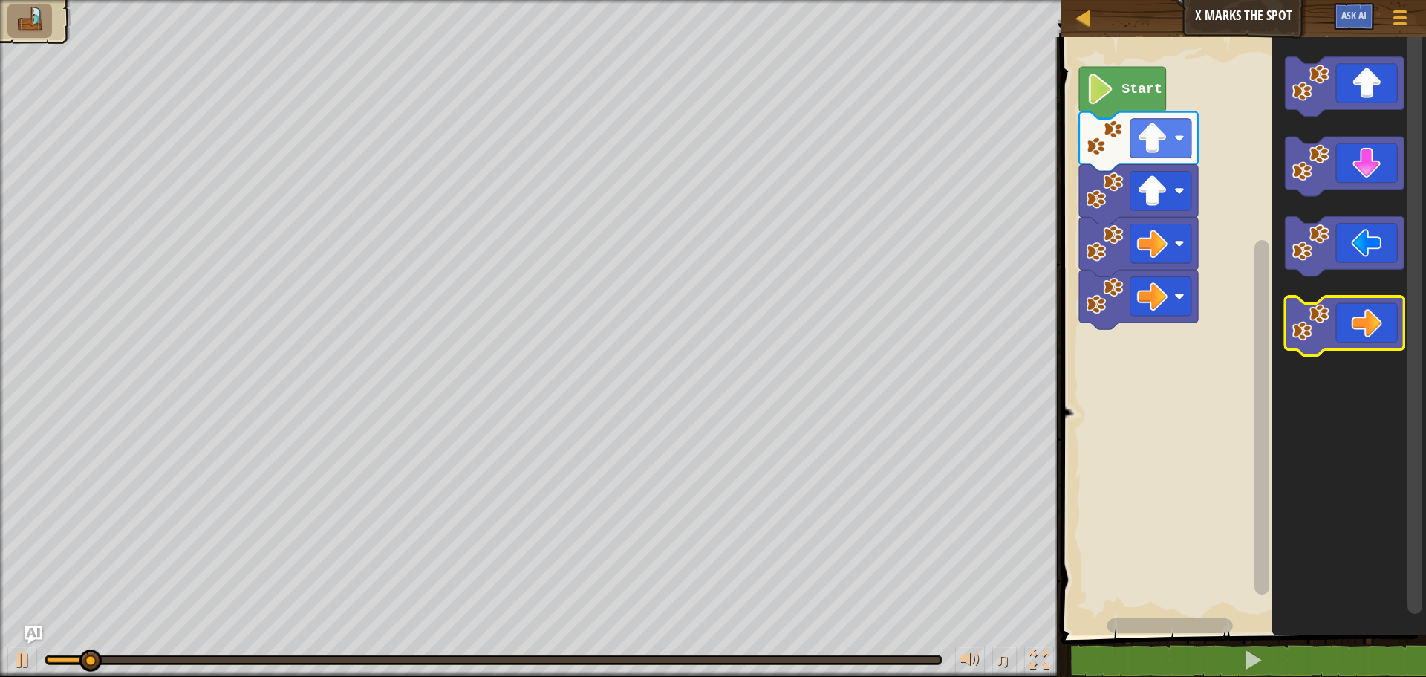
click at [1325, 319] on image "Blockly Workspace" at bounding box center [1311, 322] width 37 height 37
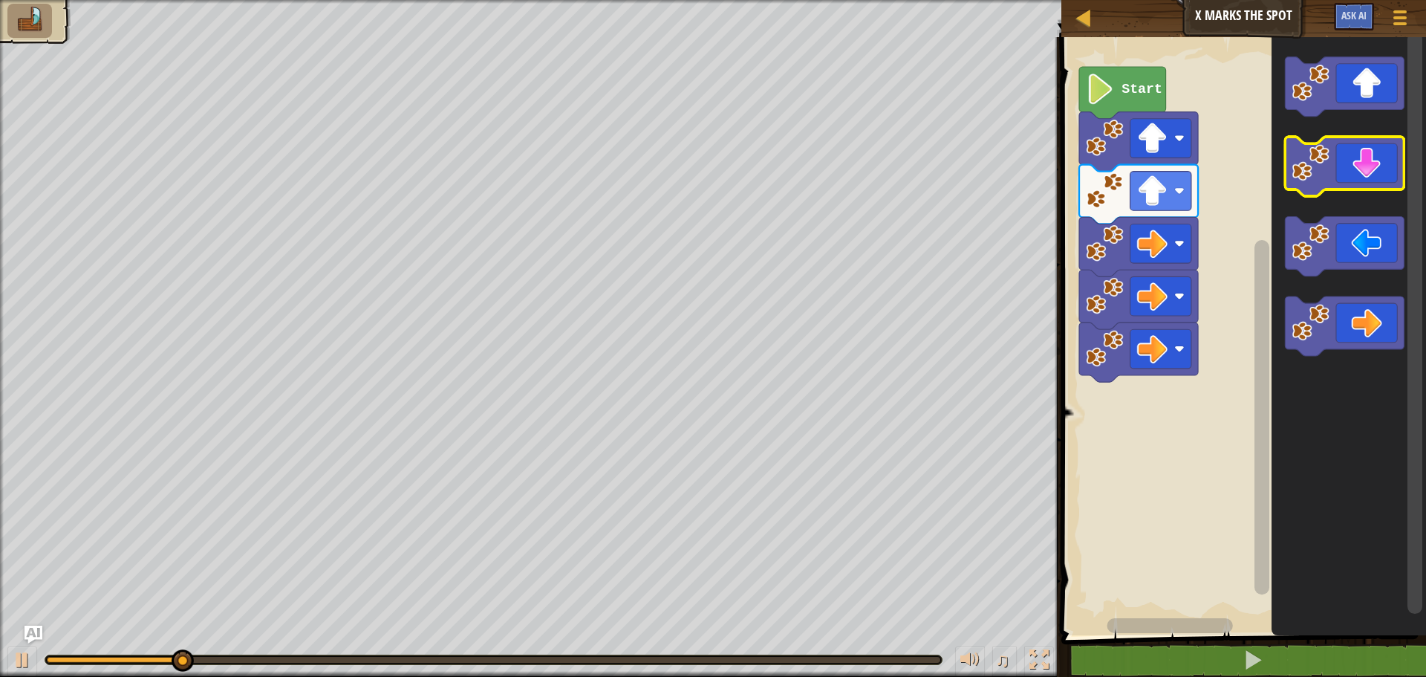
click at [1316, 149] on image "Blockly Workspace" at bounding box center [1311, 162] width 37 height 37
click at [1318, 164] on image "Blockly Workspace" at bounding box center [1311, 162] width 37 height 37
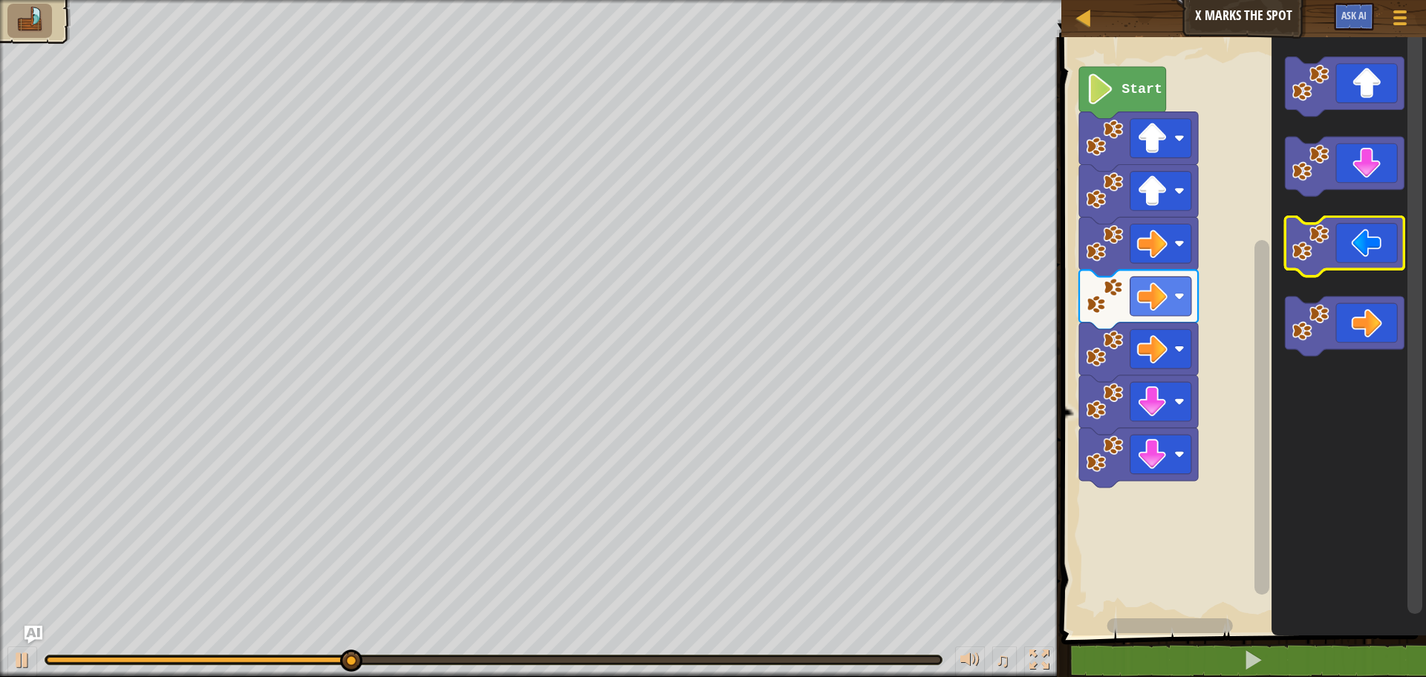
click at [1337, 239] on icon "Blockly Workspace" at bounding box center [1345, 246] width 119 height 59
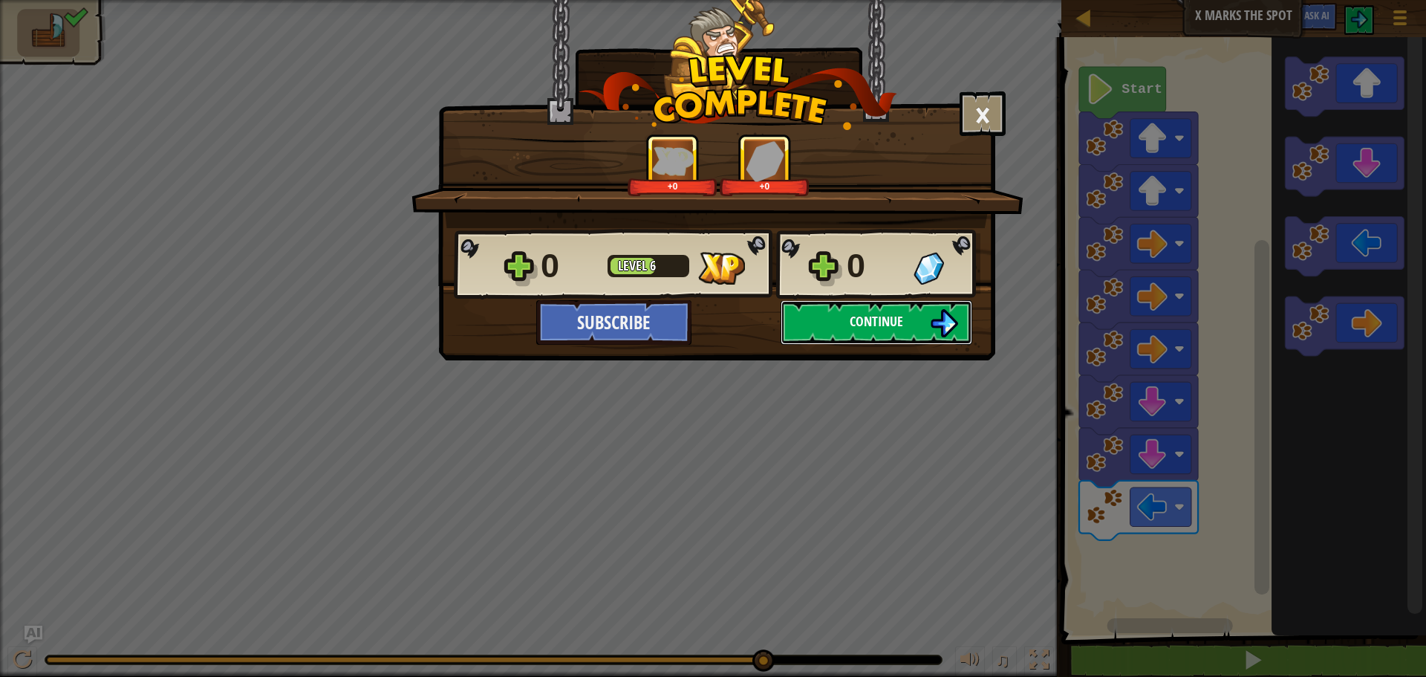
click at [797, 312] on button "Continue" at bounding box center [877, 322] width 192 height 45
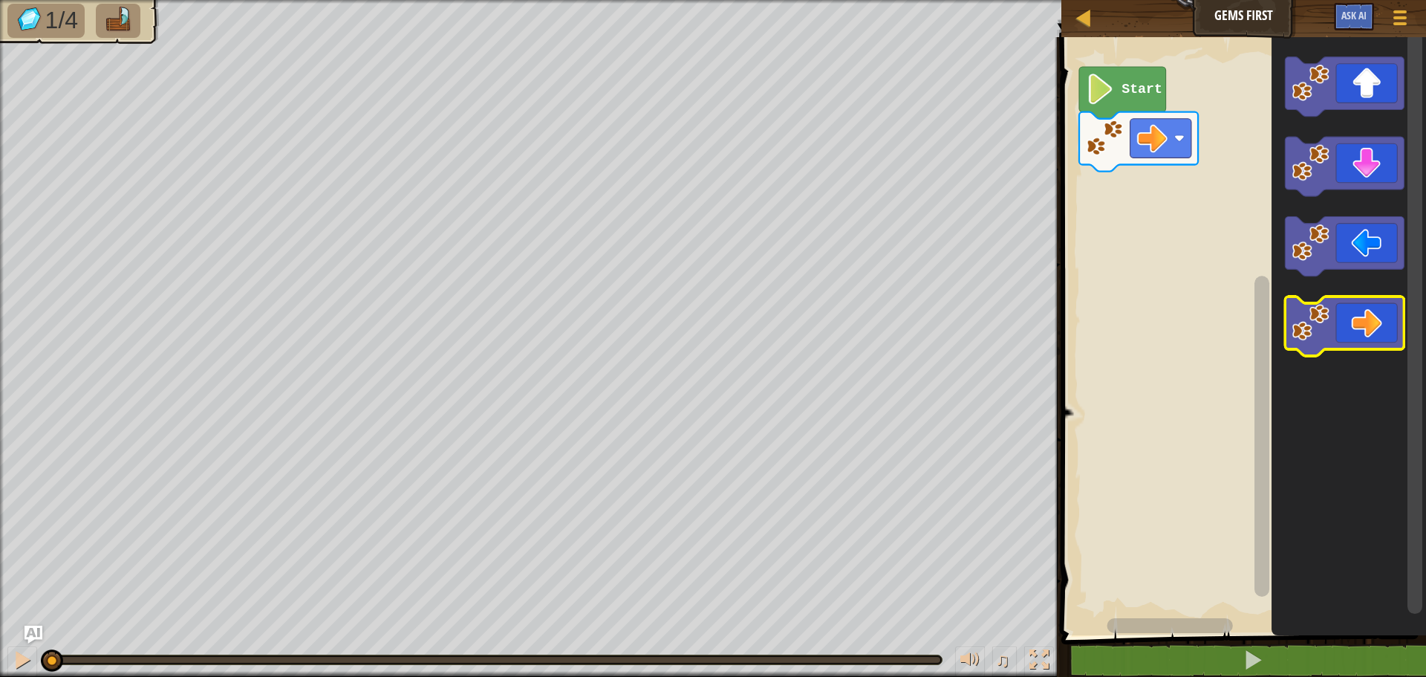
click at [1292, 324] on g "Blockly Workspace" at bounding box center [1345, 325] width 119 height 59
click at [1319, 313] on image "Blockly Workspace" at bounding box center [1311, 322] width 37 height 37
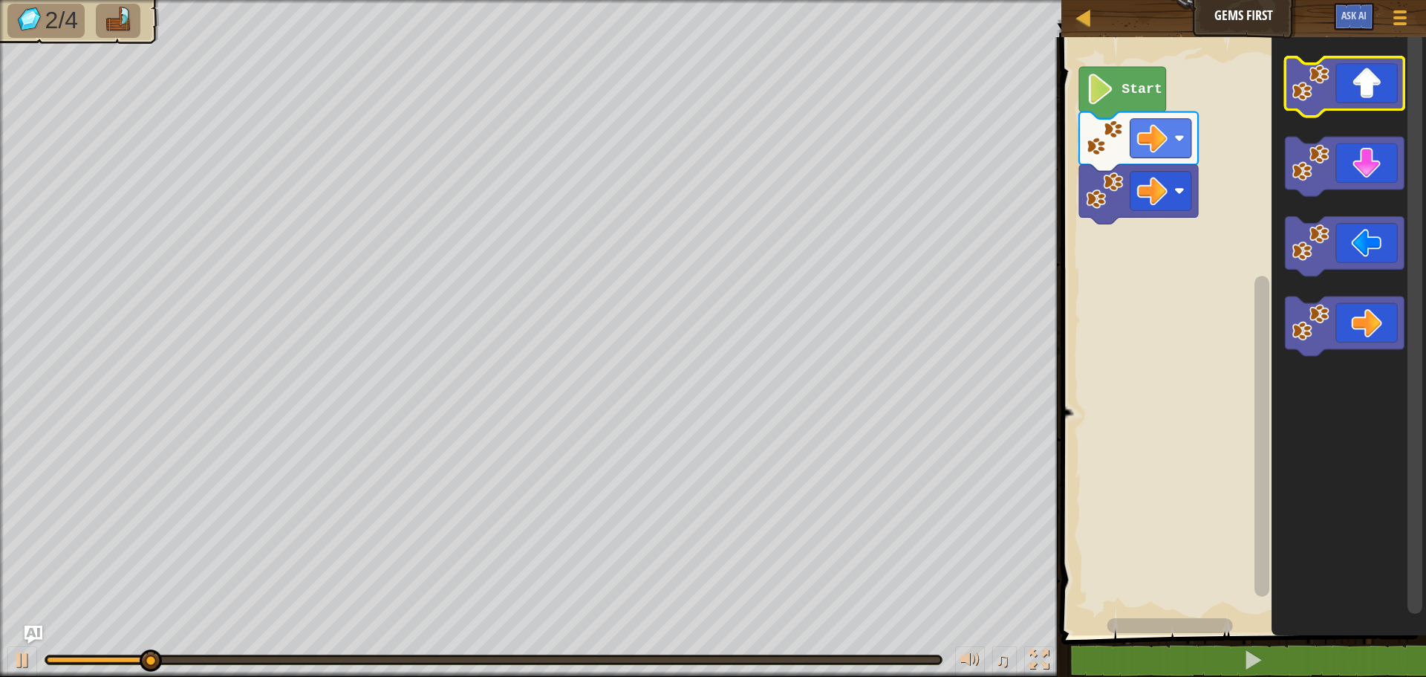
click at [1318, 78] on image "Blockly Workspace" at bounding box center [1311, 82] width 37 height 37
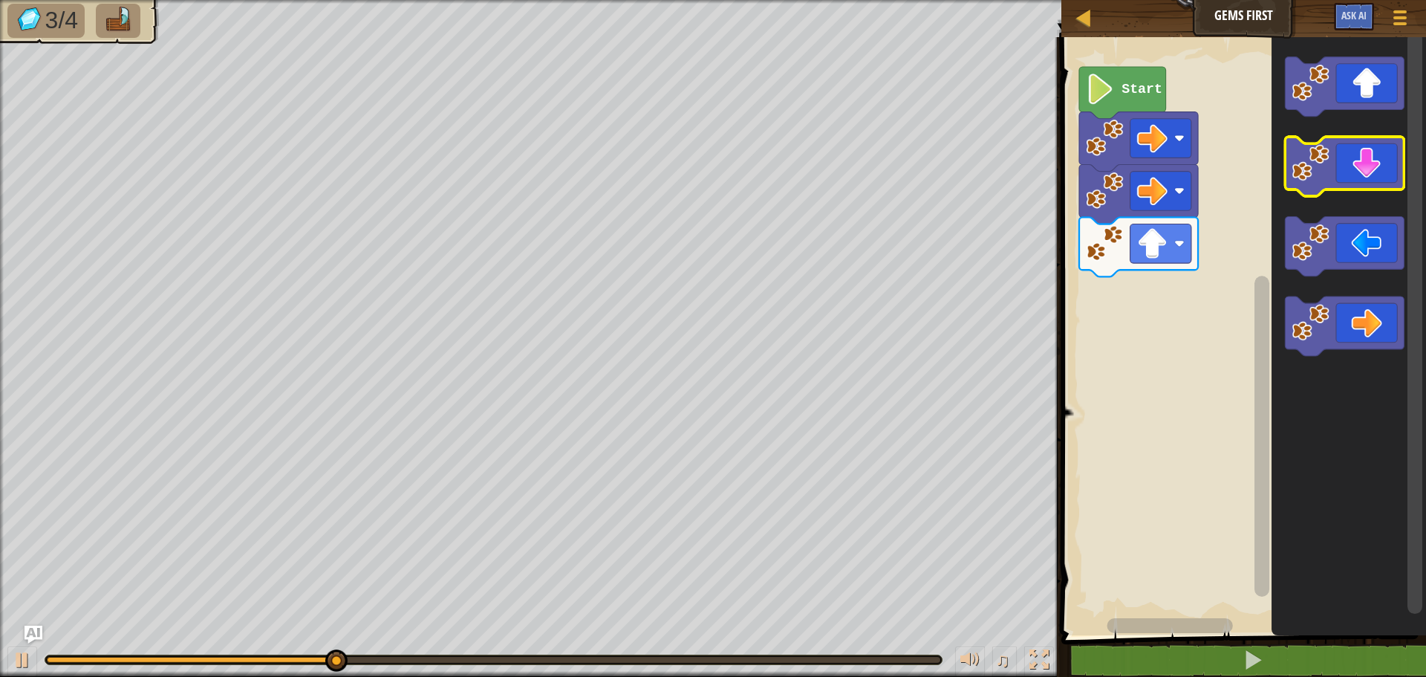
click at [1314, 173] on image "Blockly Workspace" at bounding box center [1311, 162] width 37 height 37
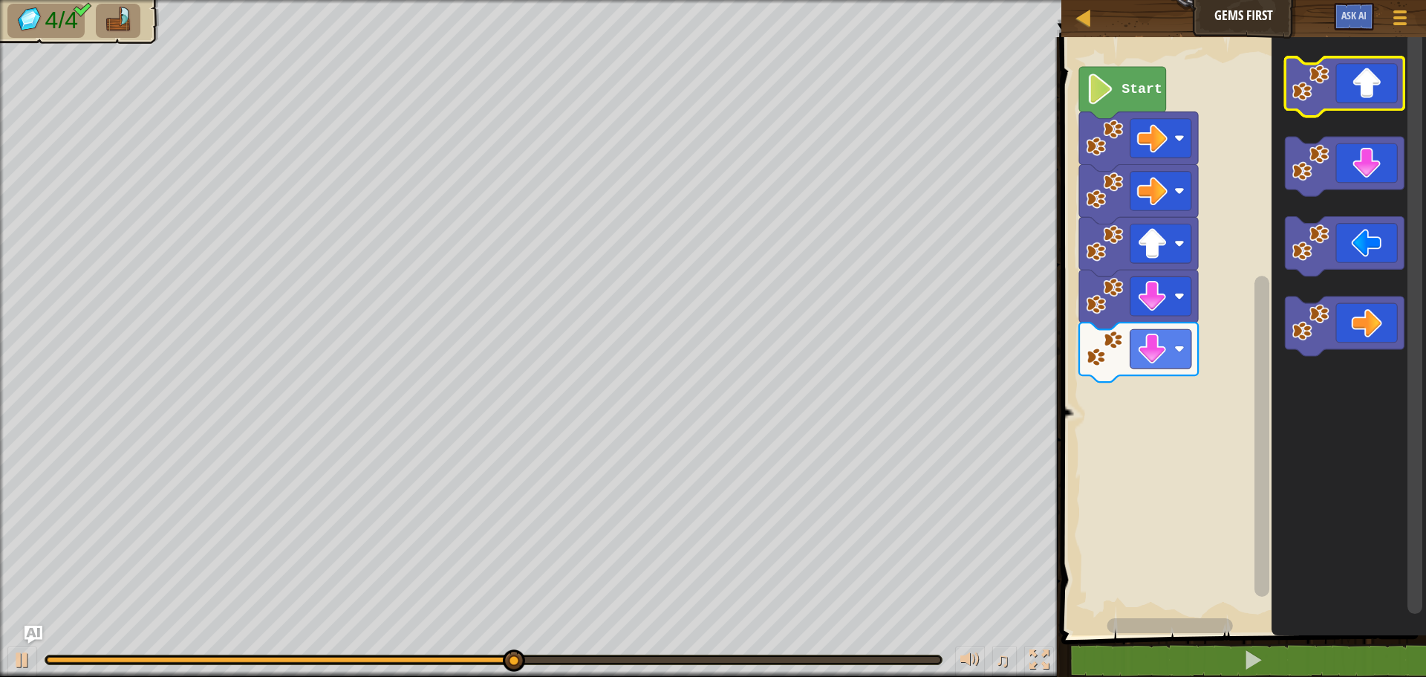
click at [1311, 95] on image "Blockly Workspace" at bounding box center [1311, 82] width 37 height 37
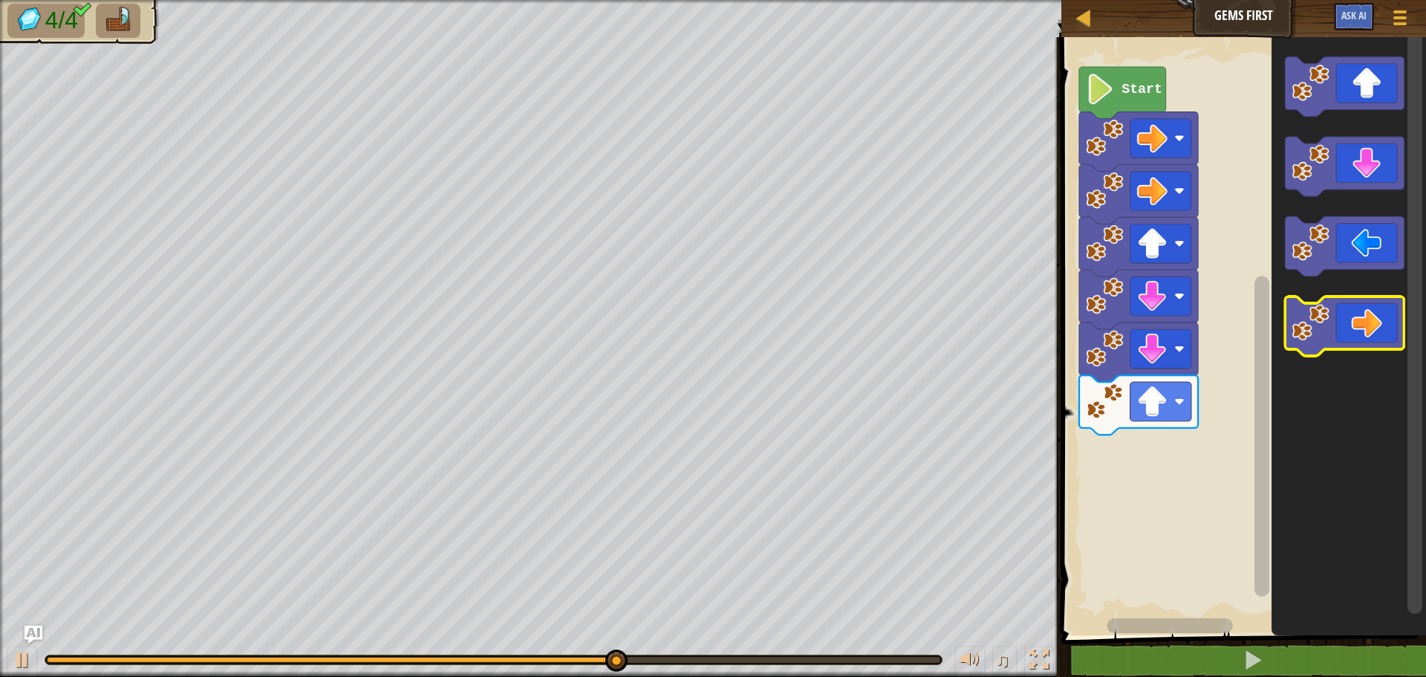
click at [1325, 332] on image "Blockly Workspace" at bounding box center [1311, 322] width 37 height 37
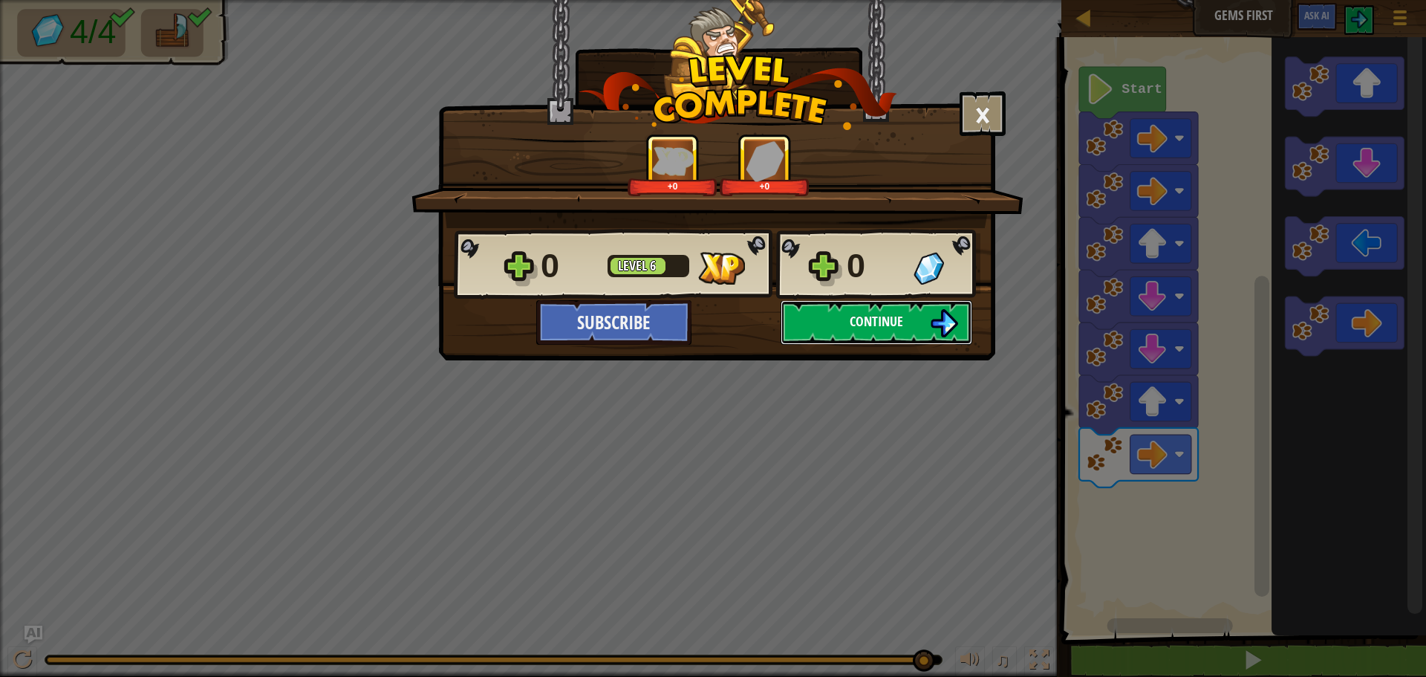
click at [876, 319] on span "Continue" at bounding box center [876, 321] width 53 height 19
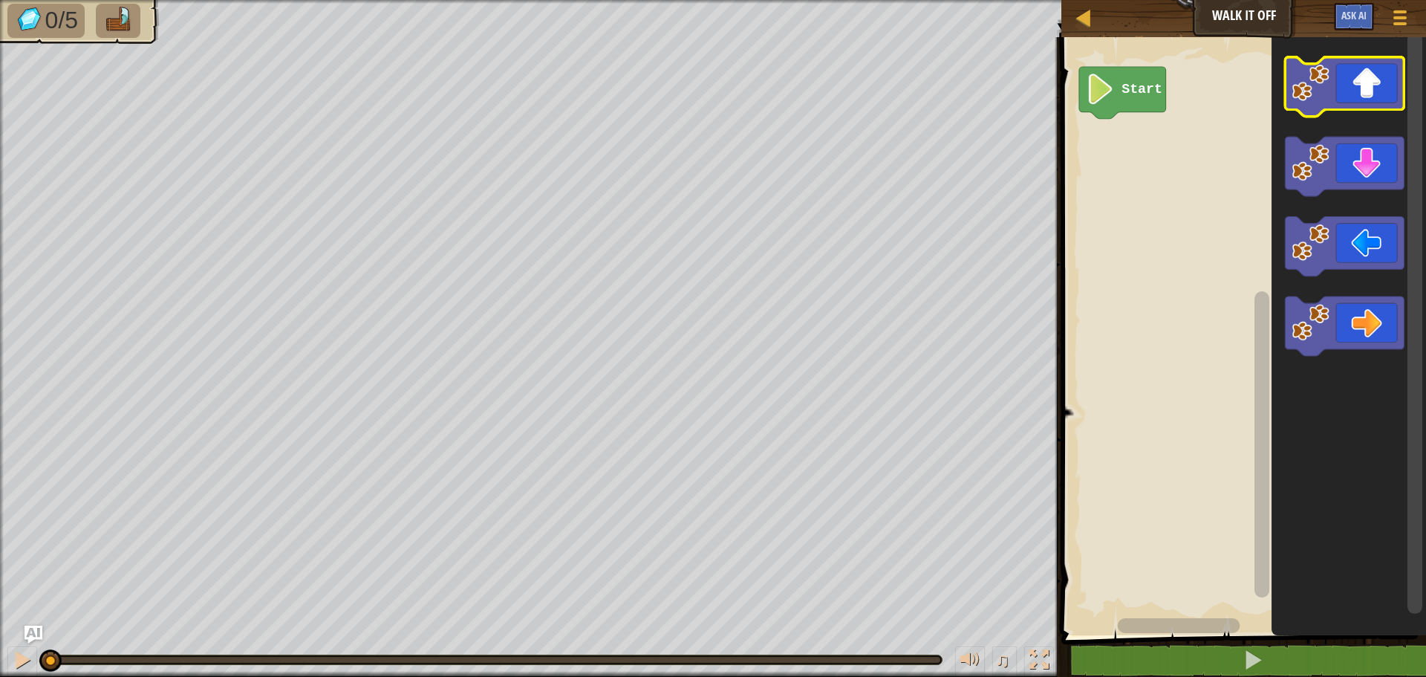
click at [1308, 81] on image "Blockly Workspace" at bounding box center [1311, 82] width 37 height 37
click at [1312, 82] on image "Blockly Workspace" at bounding box center [1311, 82] width 37 height 37
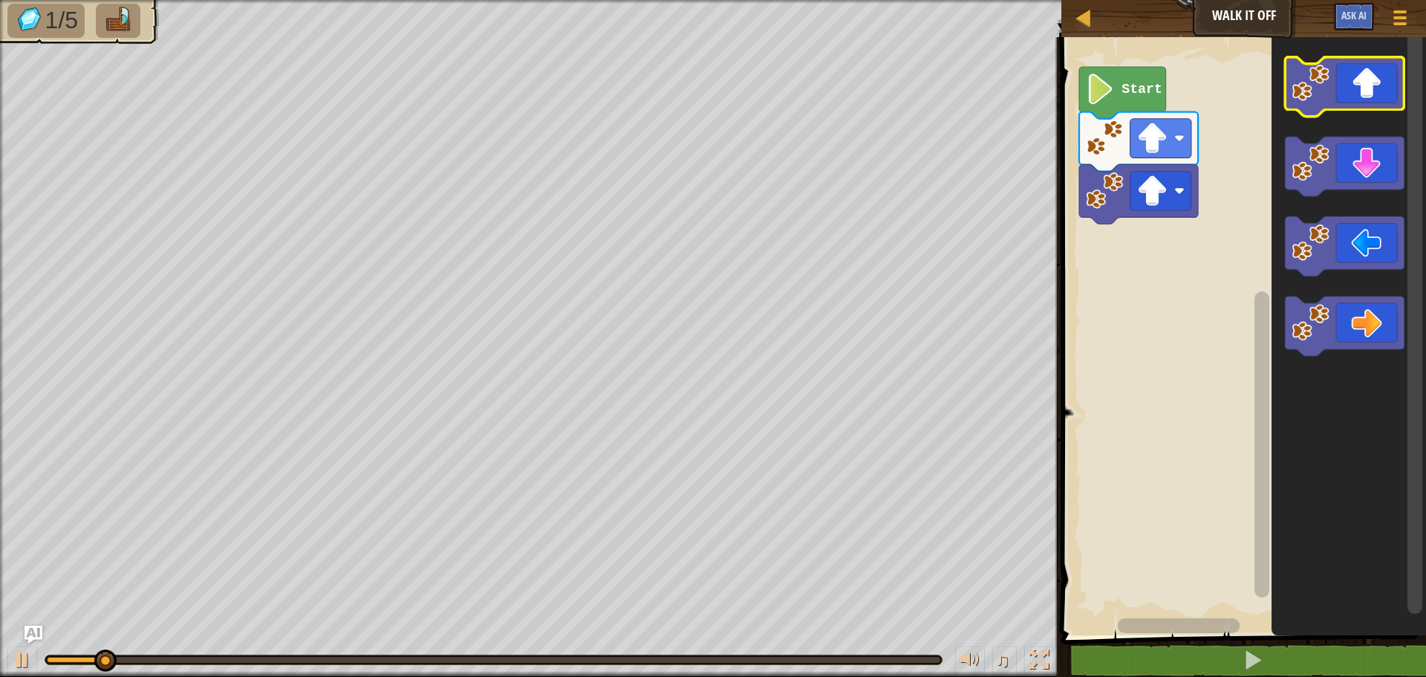
click at [1312, 82] on image "Blockly Workspace" at bounding box center [1311, 82] width 37 height 37
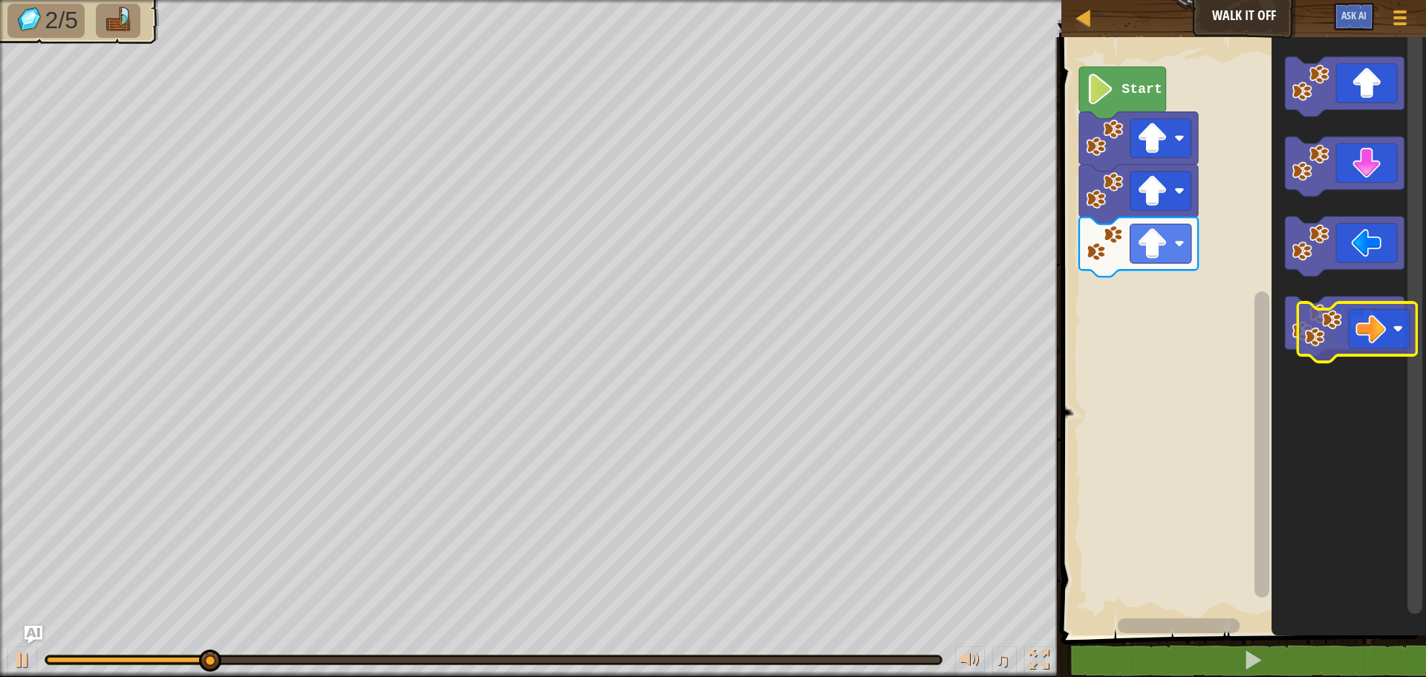
click at [1313, 320] on image "Blockly Workspace" at bounding box center [1311, 322] width 37 height 37
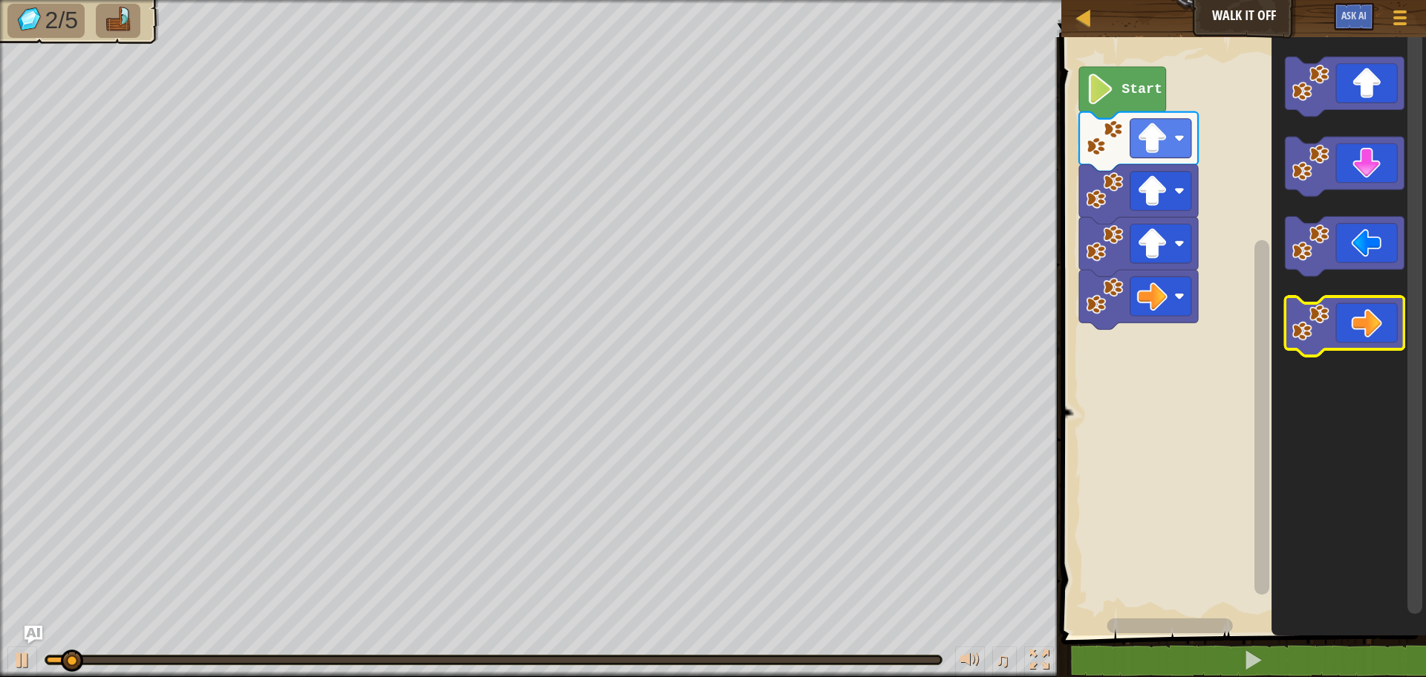
click at [1313, 320] on image "Blockly Workspace" at bounding box center [1311, 322] width 37 height 37
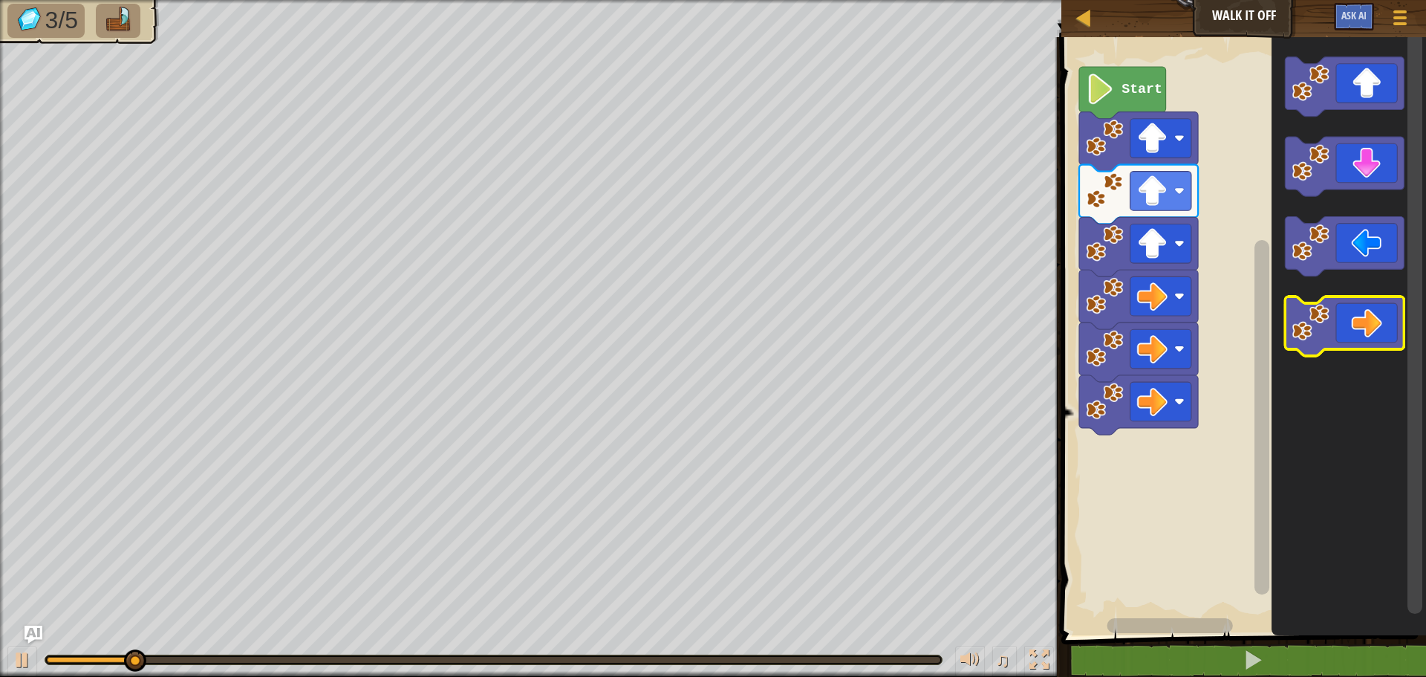
click at [1313, 320] on image "Blockly Workspace" at bounding box center [1311, 322] width 37 height 37
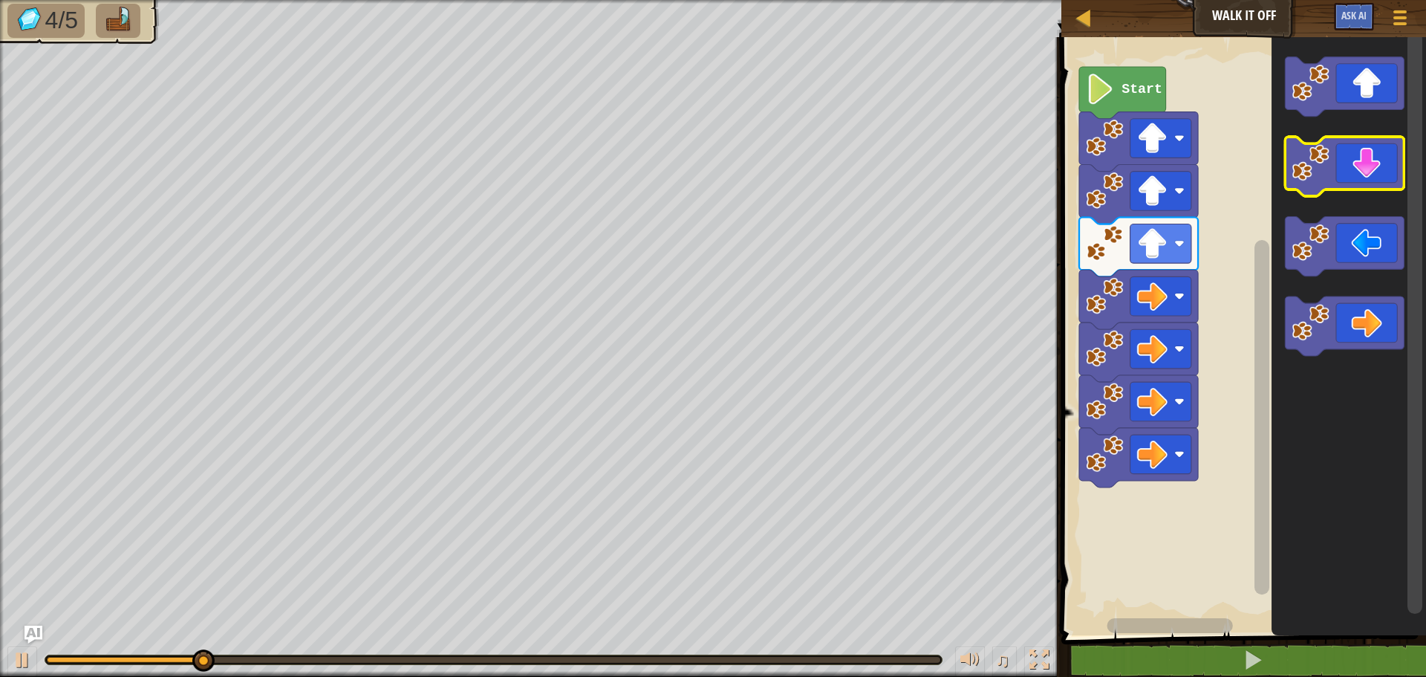
click at [1317, 160] on image "Blockly Workspace" at bounding box center [1311, 162] width 37 height 37
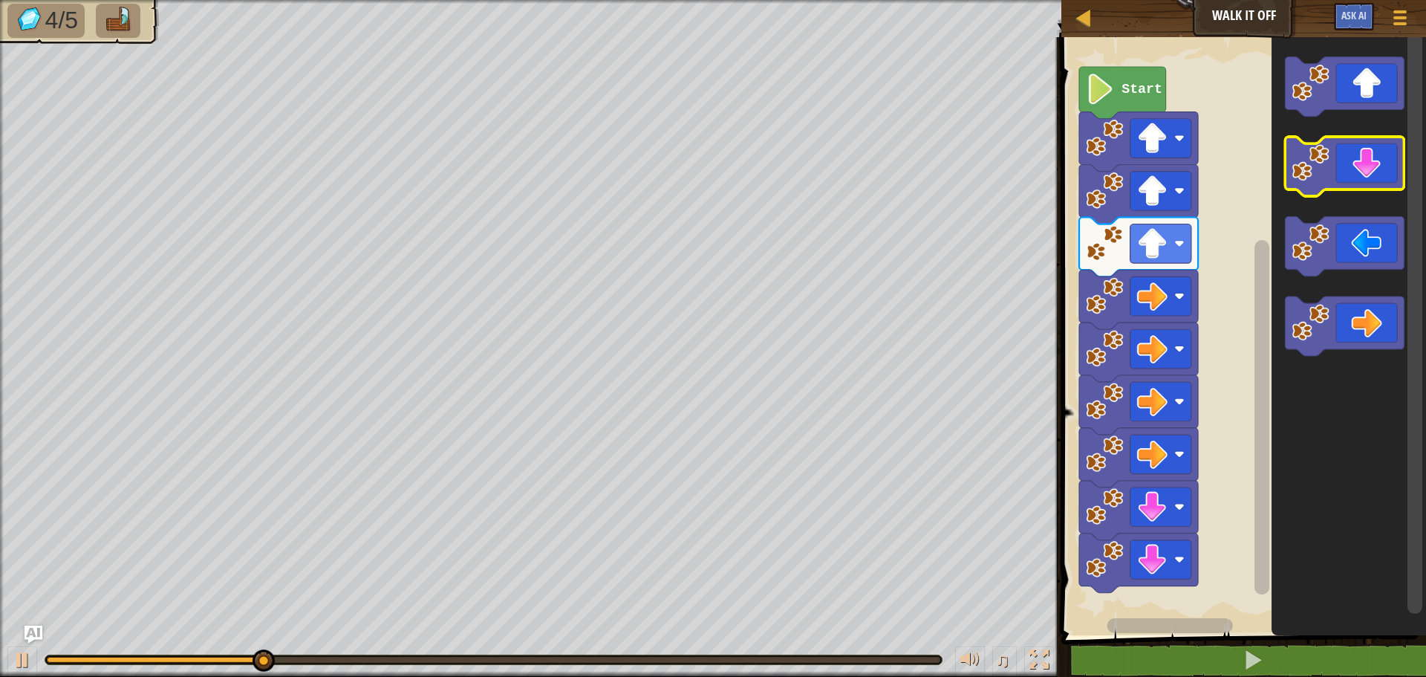
click at [1317, 160] on image "Blockly Workspace" at bounding box center [1311, 162] width 37 height 37
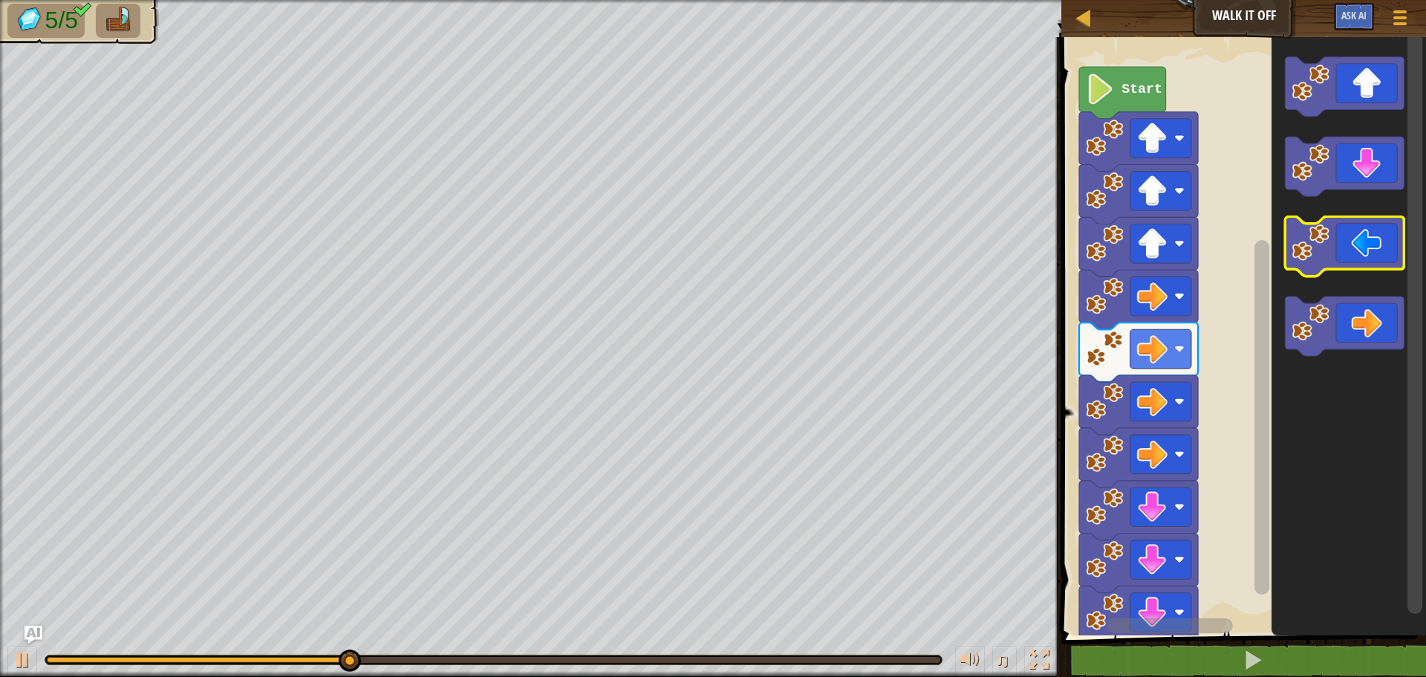
click at [1306, 233] on image "Blockly Workspace" at bounding box center [1311, 242] width 37 height 37
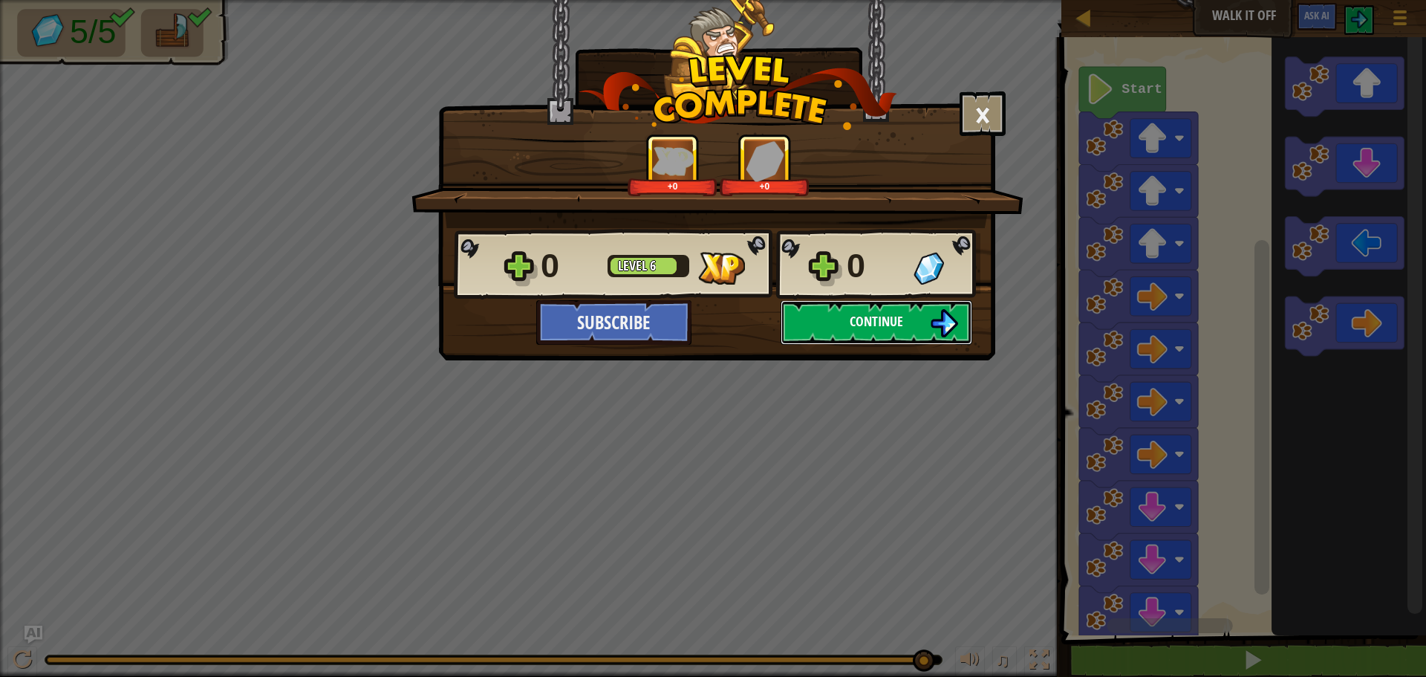
click at [825, 308] on button "Continue" at bounding box center [877, 322] width 192 height 45
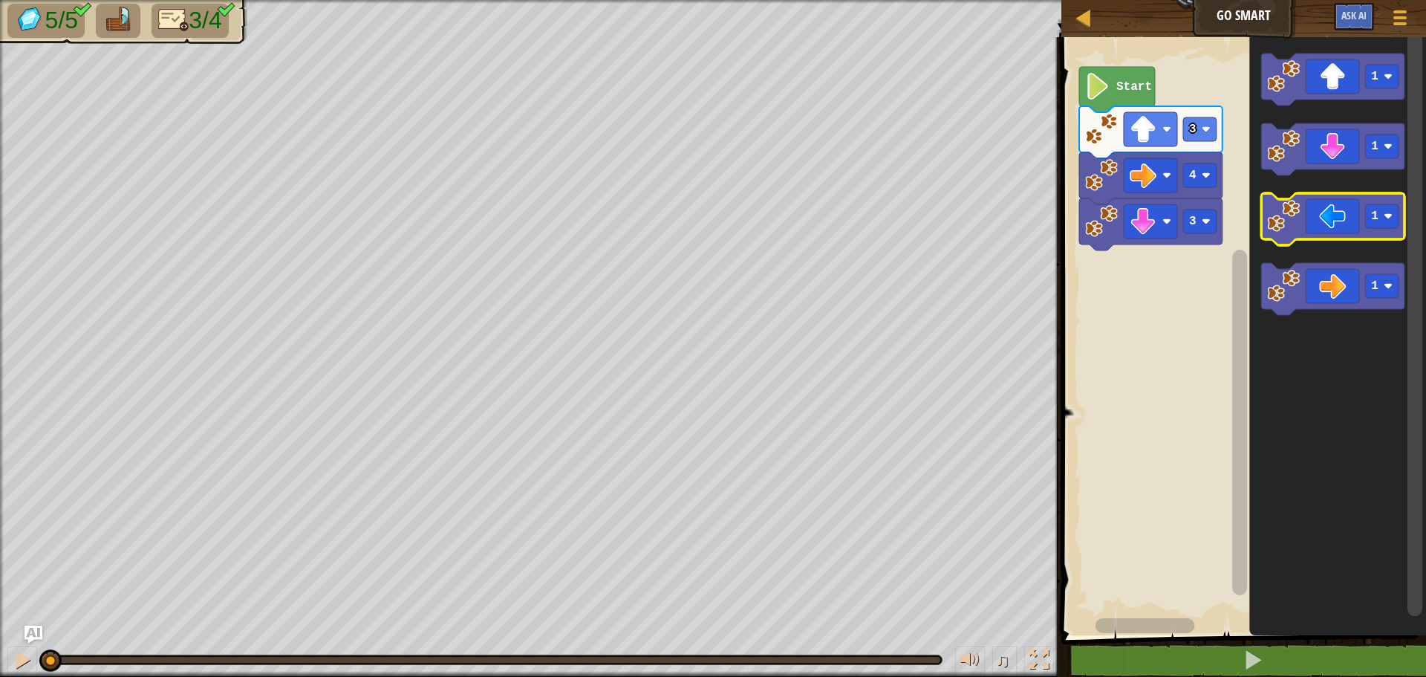
click at [1299, 214] on image "Blockly Workspace" at bounding box center [1283, 216] width 33 height 33
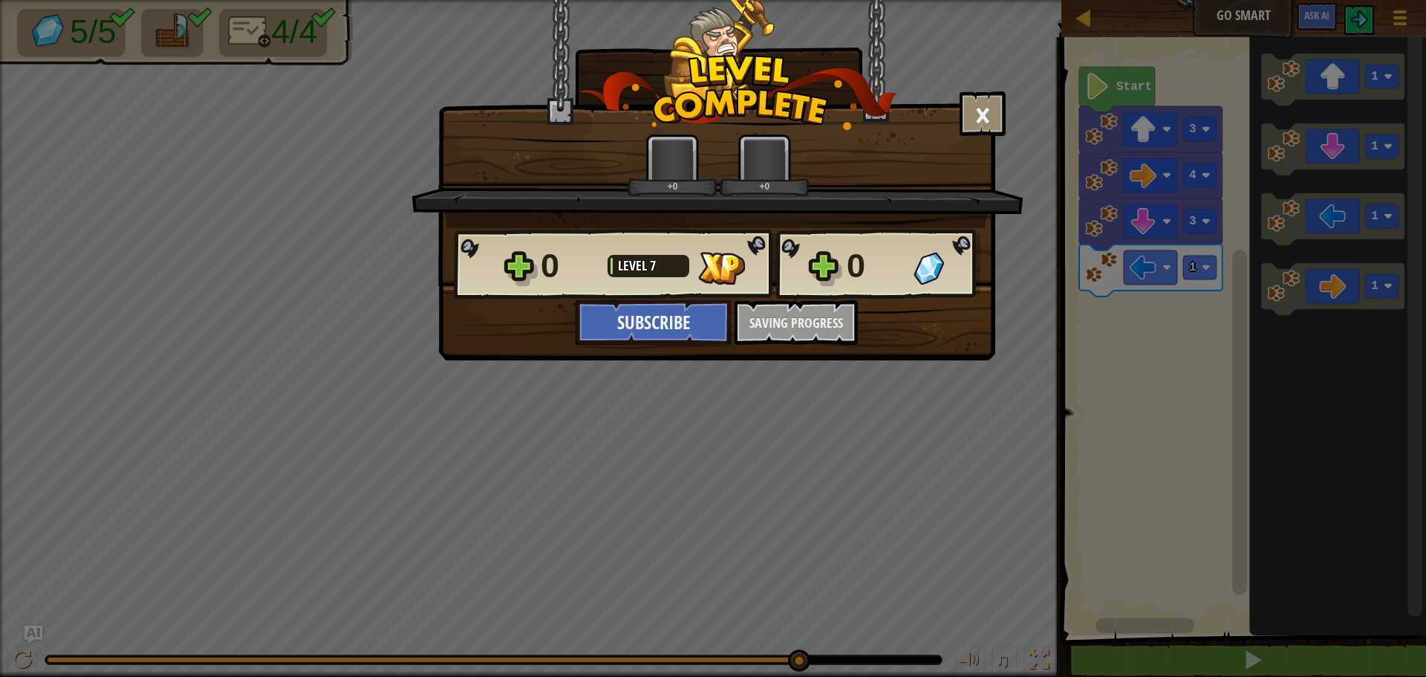
drag, startPoint x: 548, startPoint y: 658, endPoint x: 820, endPoint y: 607, distance: 277.4
click at [820, 1] on body "Map Go Smart Game Menu Ask AI 1 ההההההההההההההההההההההההההההההההההההההההההההההה…" at bounding box center [713, 0] width 1426 height 1
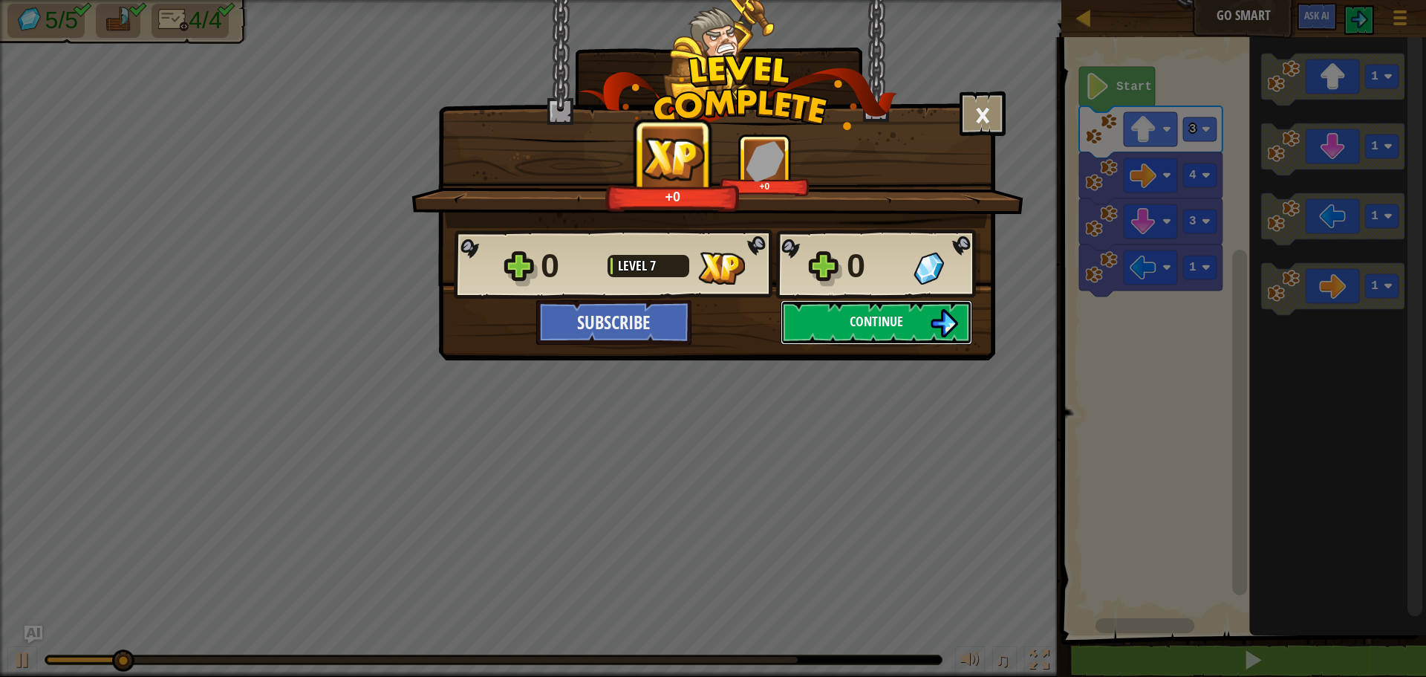
click at [920, 340] on button "Continue" at bounding box center [877, 322] width 192 height 45
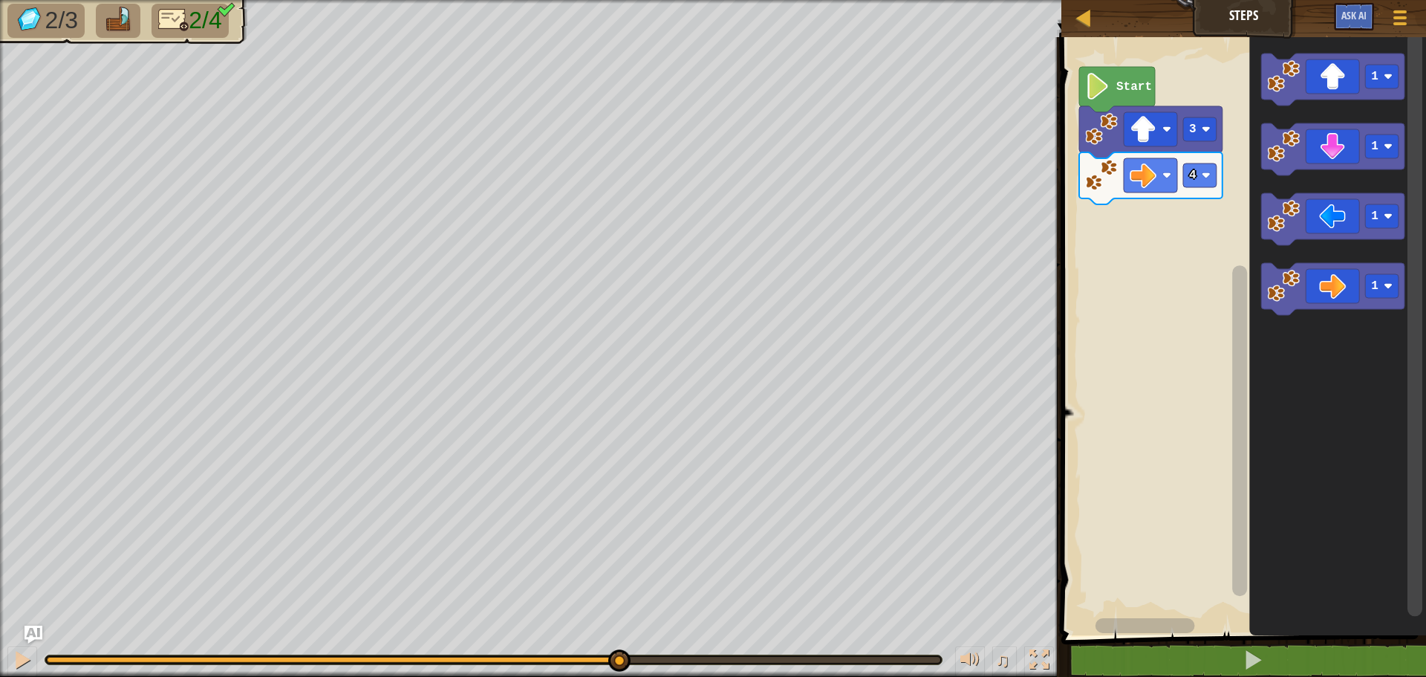
click at [617, 626] on div "2/3 2/4 ♫ Duck" at bounding box center [713, 338] width 1426 height 677
click at [1295, 152] on image "Blockly Workspace" at bounding box center [1283, 146] width 33 height 33
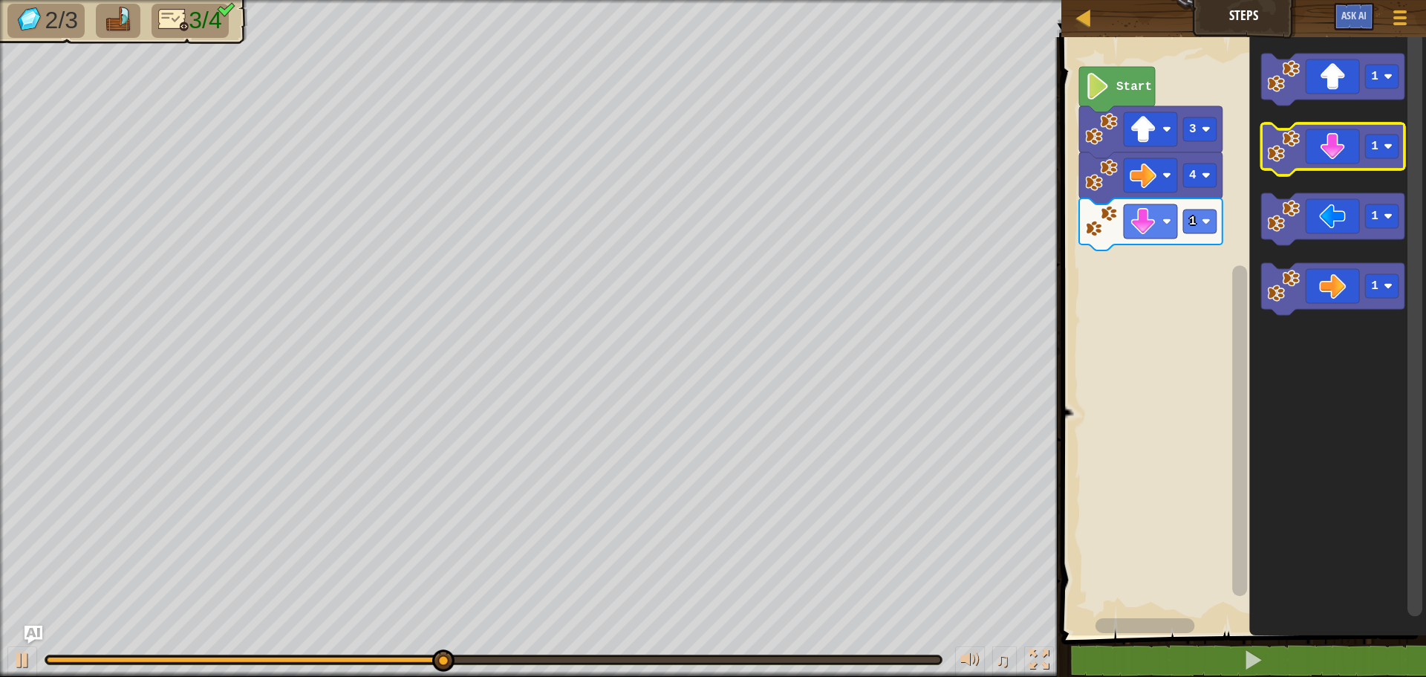
click at [1295, 152] on image "Blockly Workspace" at bounding box center [1283, 146] width 33 height 33
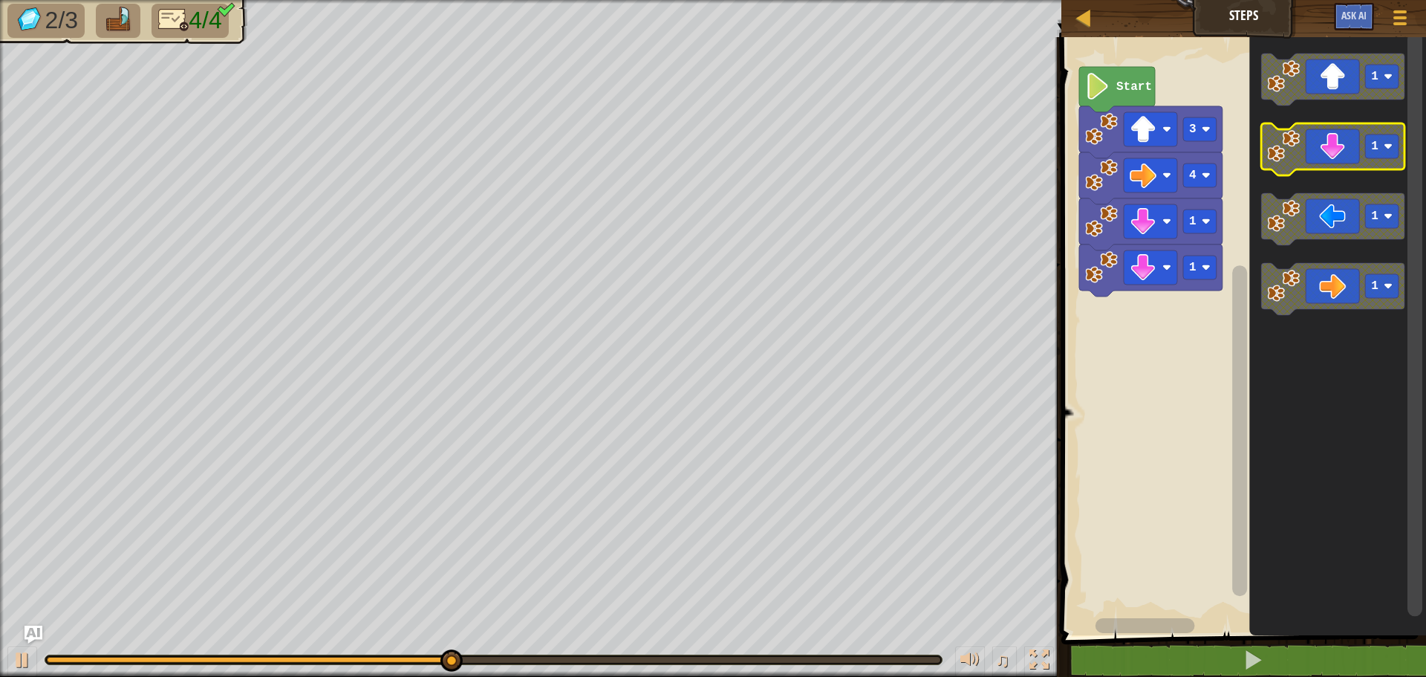
click at [1295, 152] on image "Blockly Workspace" at bounding box center [1283, 146] width 33 height 33
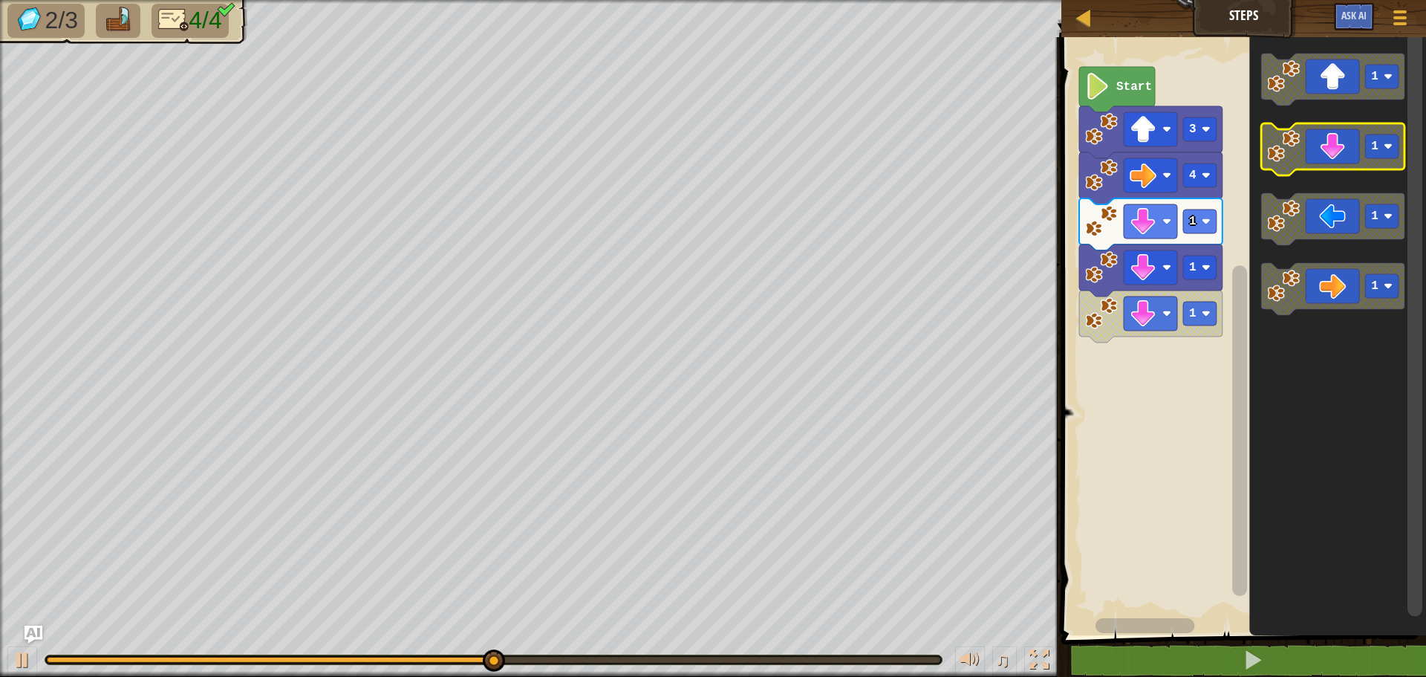
click at [1295, 153] on image "Blockly Workspace" at bounding box center [1283, 146] width 33 height 33
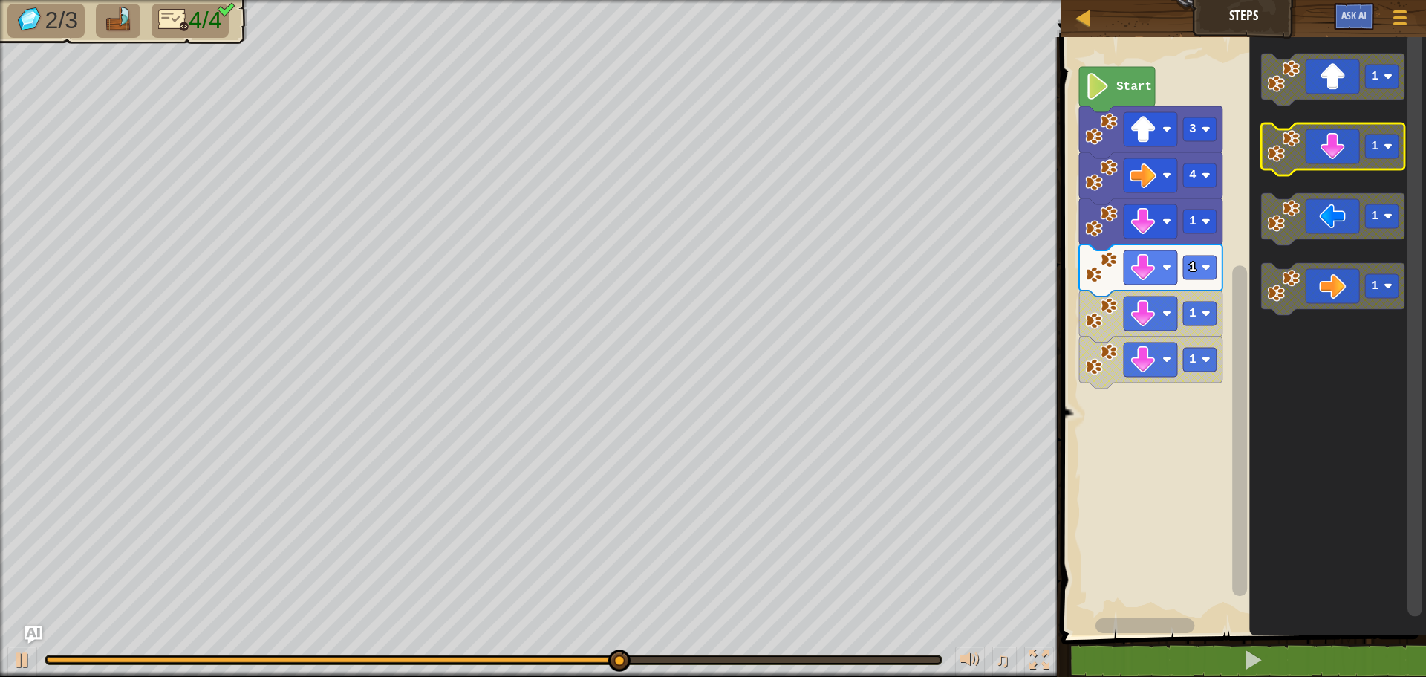
click at [1274, 147] on image "Blockly Workspace" at bounding box center [1283, 146] width 33 height 33
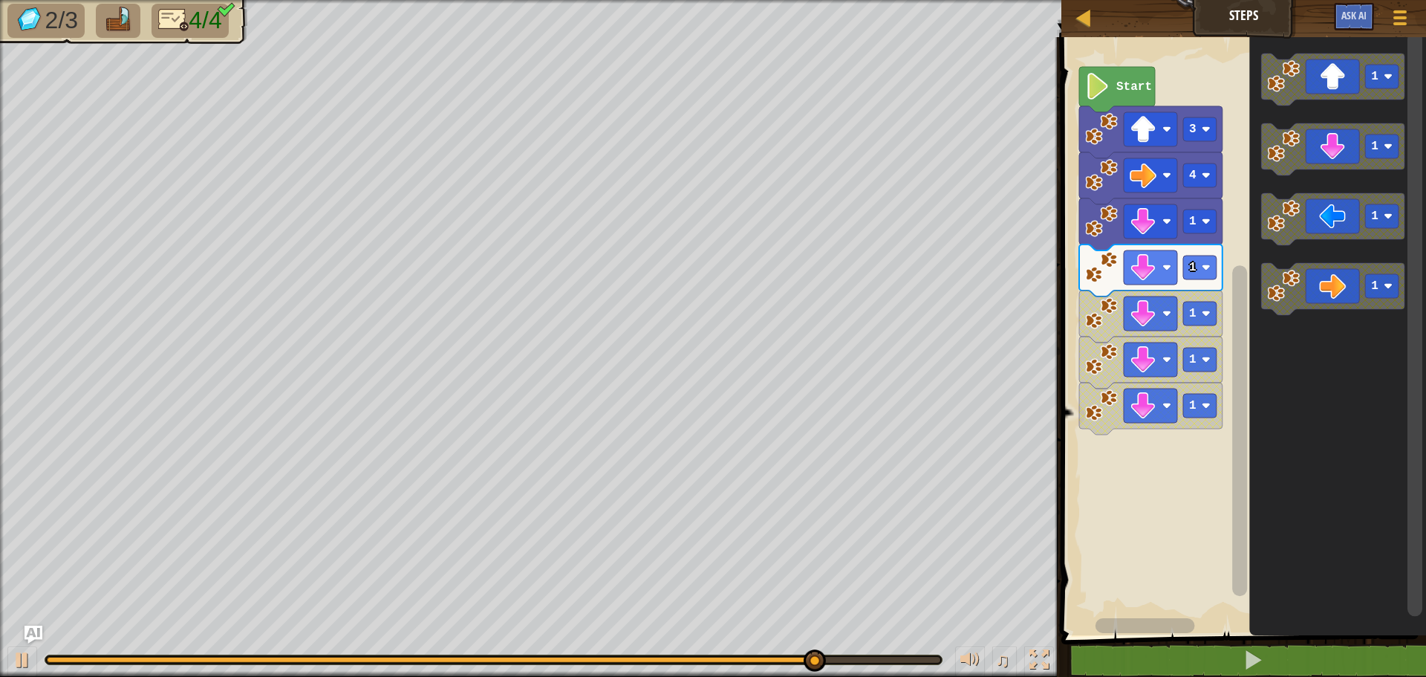
click at [1091, 91] on image "Blockly Workspace" at bounding box center [1097, 86] width 25 height 27
click at [1105, 96] on image "Blockly Workspace" at bounding box center [1097, 86] width 25 height 27
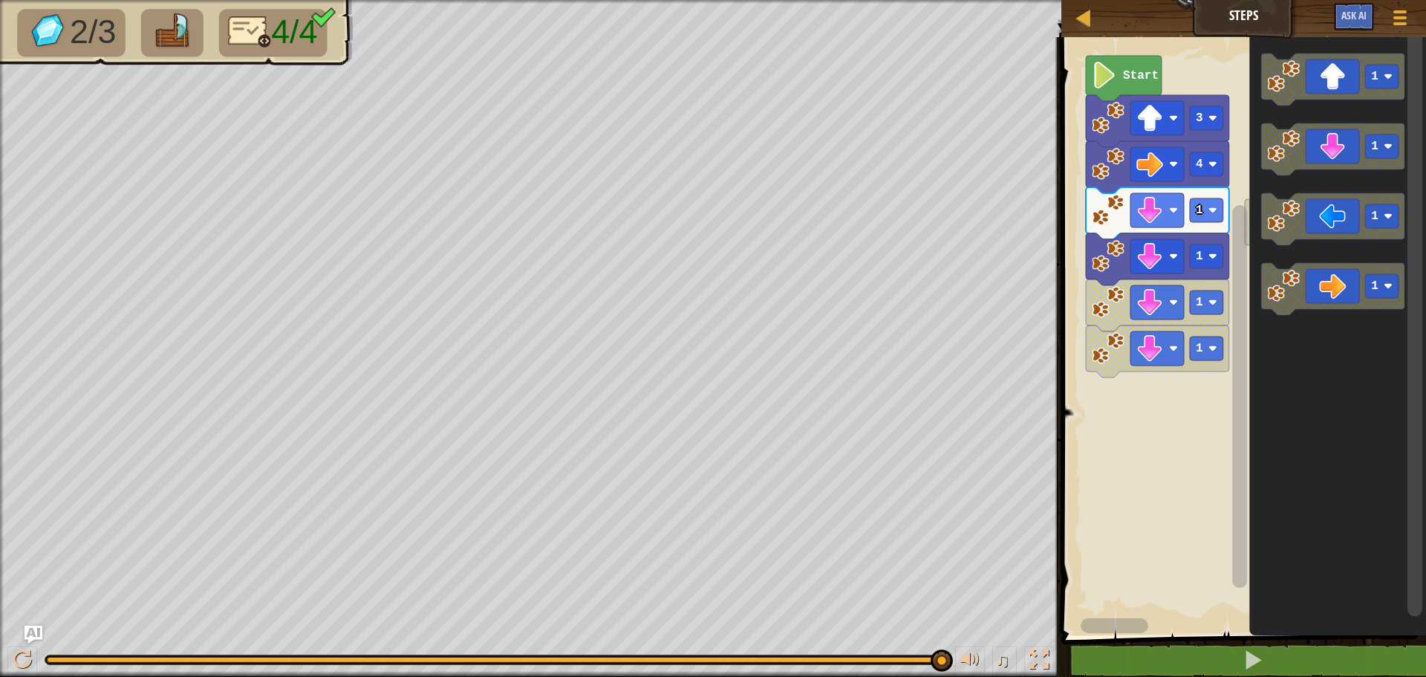
click at [1077, 385] on rect "Blockly Workspace" at bounding box center [1241, 332] width 369 height 605
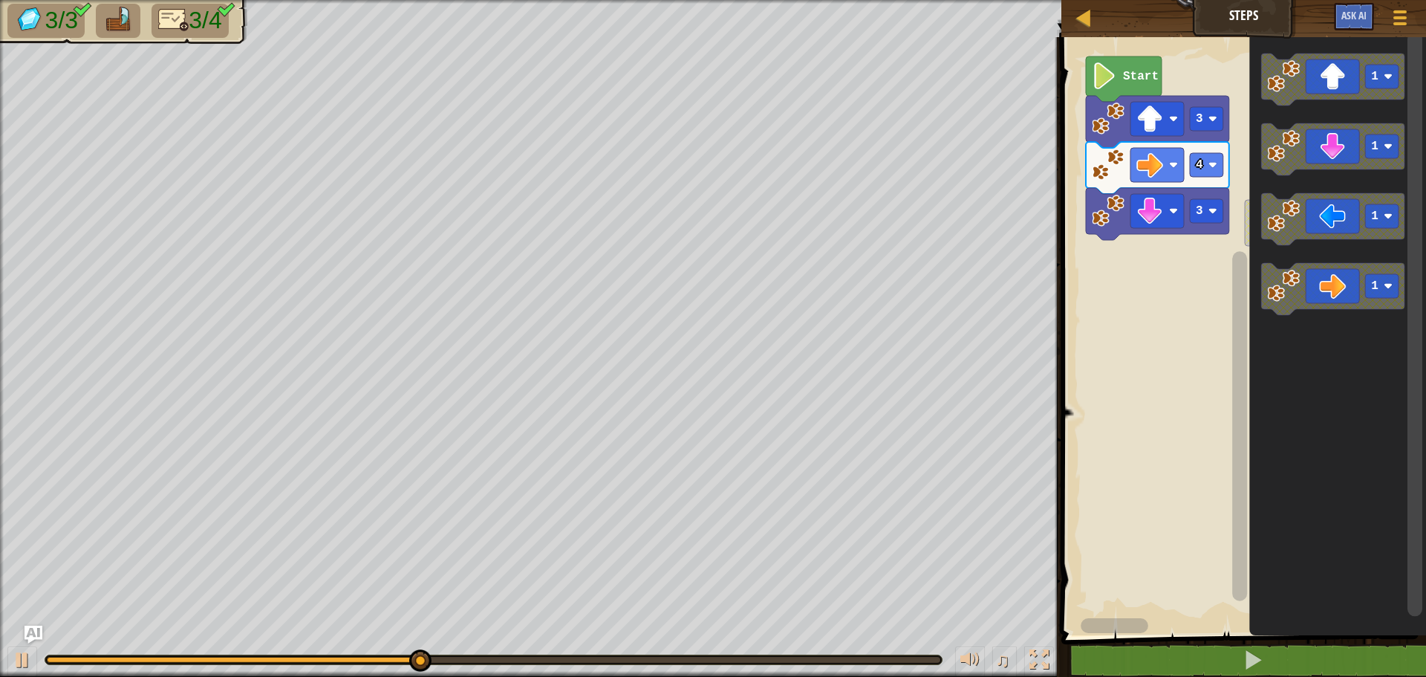
click at [1124, 253] on div "1 Start 3 4 3 1 1 1 1" at bounding box center [1241, 332] width 369 height 605
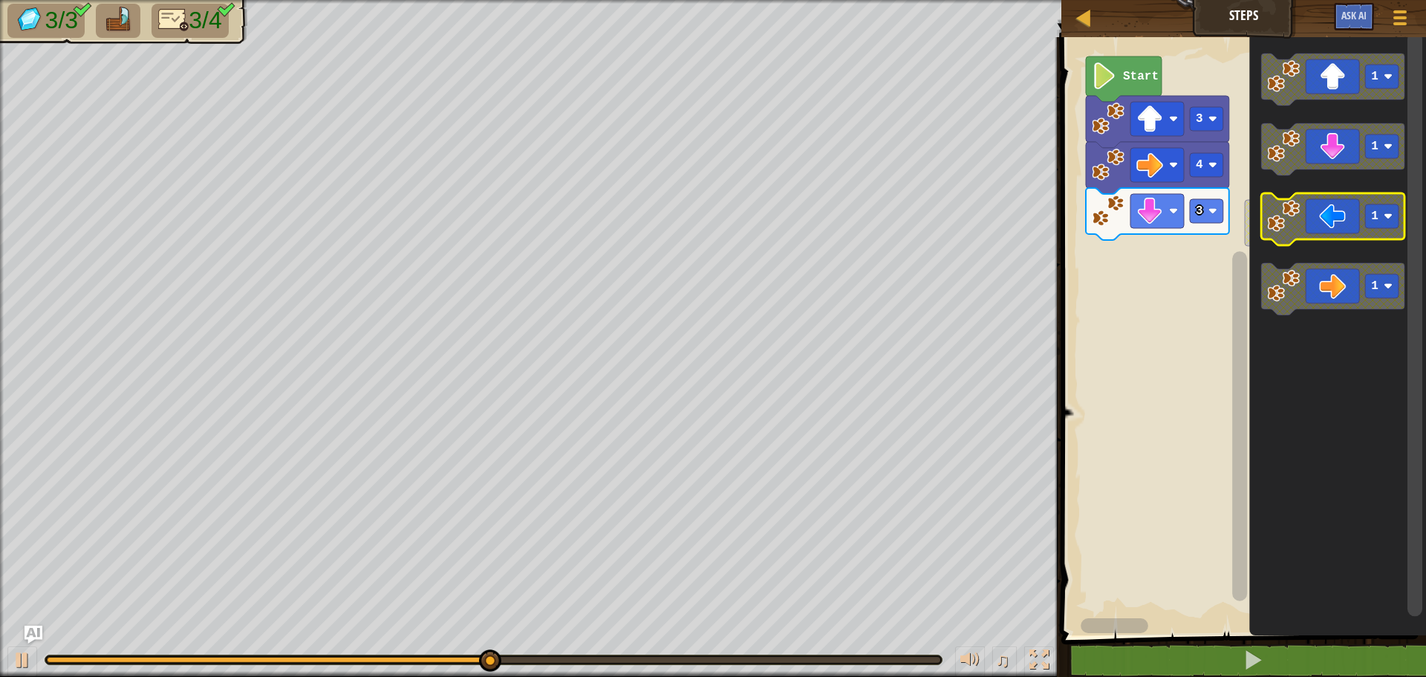
click at [1386, 213] on image "Blockly Workspace" at bounding box center [1388, 216] width 9 height 9
click at [1172, 262] on div "1 Start 3 4 3 1 1 2 1" at bounding box center [1241, 332] width 369 height 605
click at [1271, 212] on image "Blockly Workspace" at bounding box center [1283, 216] width 33 height 33
click at [1280, 218] on image "Blockly Workspace" at bounding box center [1283, 216] width 33 height 33
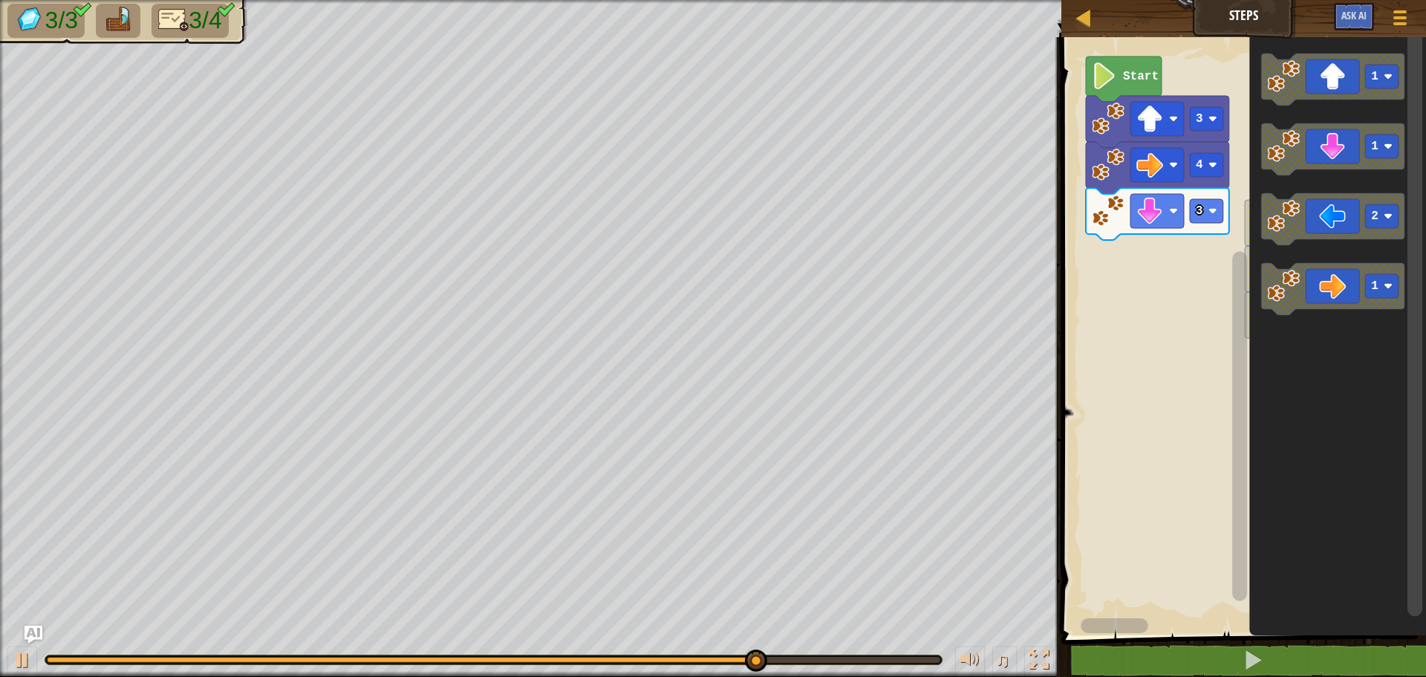
click at [1161, 289] on div "1 2 2 Start 3 4 3 1 1 2 1" at bounding box center [1241, 332] width 369 height 605
click at [1114, 337] on div "1 2 2 Start 3 4 3 1 1 2 1" at bounding box center [1241, 332] width 369 height 605
click at [1322, 222] on icon "Blockly Workspace" at bounding box center [1332, 219] width 143 height 52
click at [1241, 238] on div "1 2 2 2 Start 3 4 3 1 1 2 1" at bounding box center [1241, 332] width 369 height 605
click at [1186, 249] on div "1 2 2 2 Start 3 4 3 1 1 2 1" at bounding box center [1241, 332] width 369 height 605
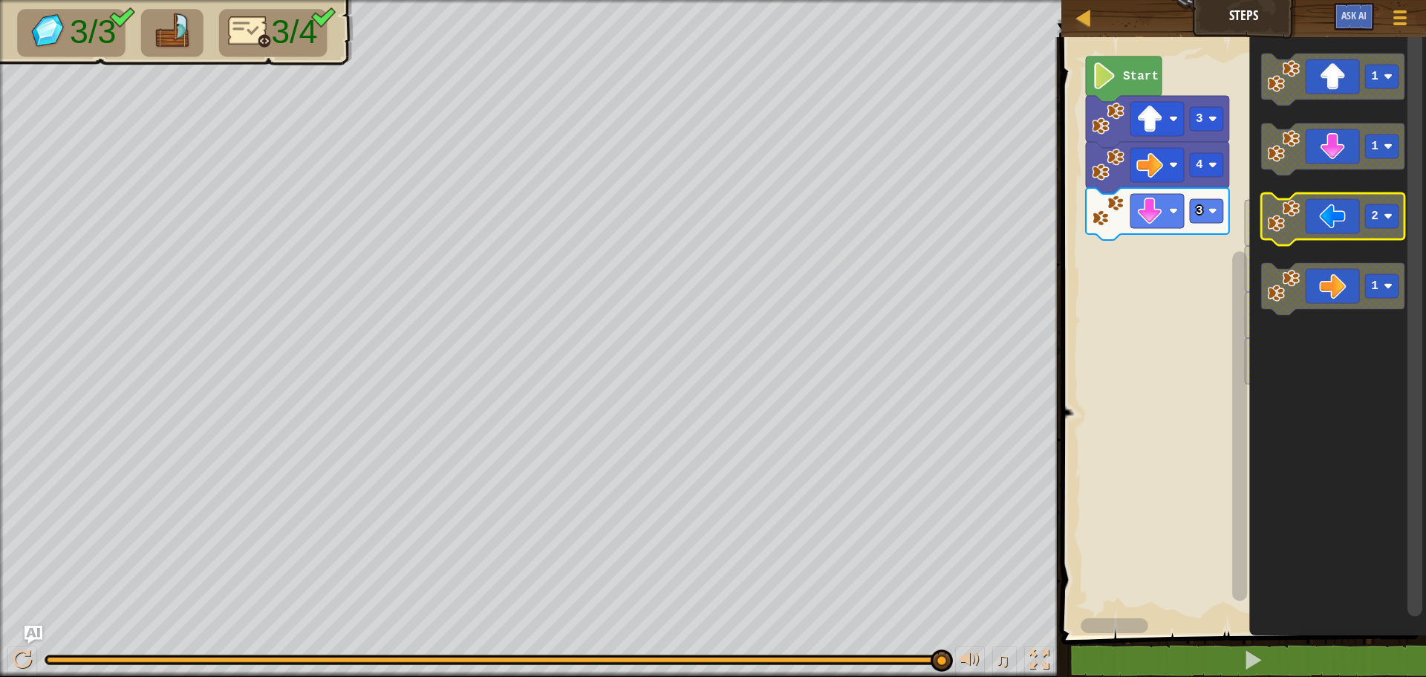
click at [1380, 207] on rect "Blockly Workspace" at bounding box center [1381, 216] width 33 height 24
click at [1368, 202] on icon "Blockly Workspace" at bounding box center [1332, 219] width 143 height 52
click at [1368, 203] on icon "Blockly Workspace" at bounding box center [1332, 219] width 143 height 52
click at [1366, 204] on icon "Blockly Workspace" at bounding box center [1332, 219] width 143 height 52
click at [1366, 201] on icon "Blockly Workspace" at bounding box center [1332, 219] width 143 height 52
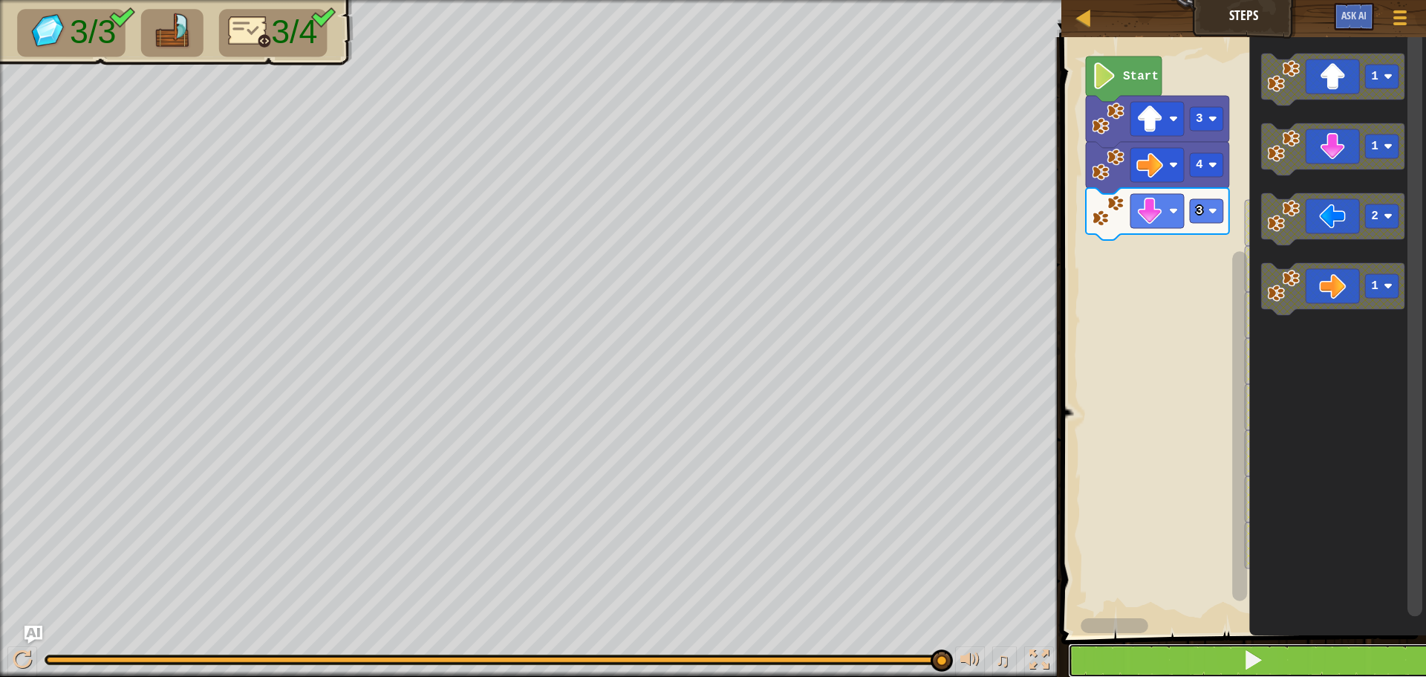
click at [1282, 654] on button at bounding box center [1252, 660] width 369 height 34
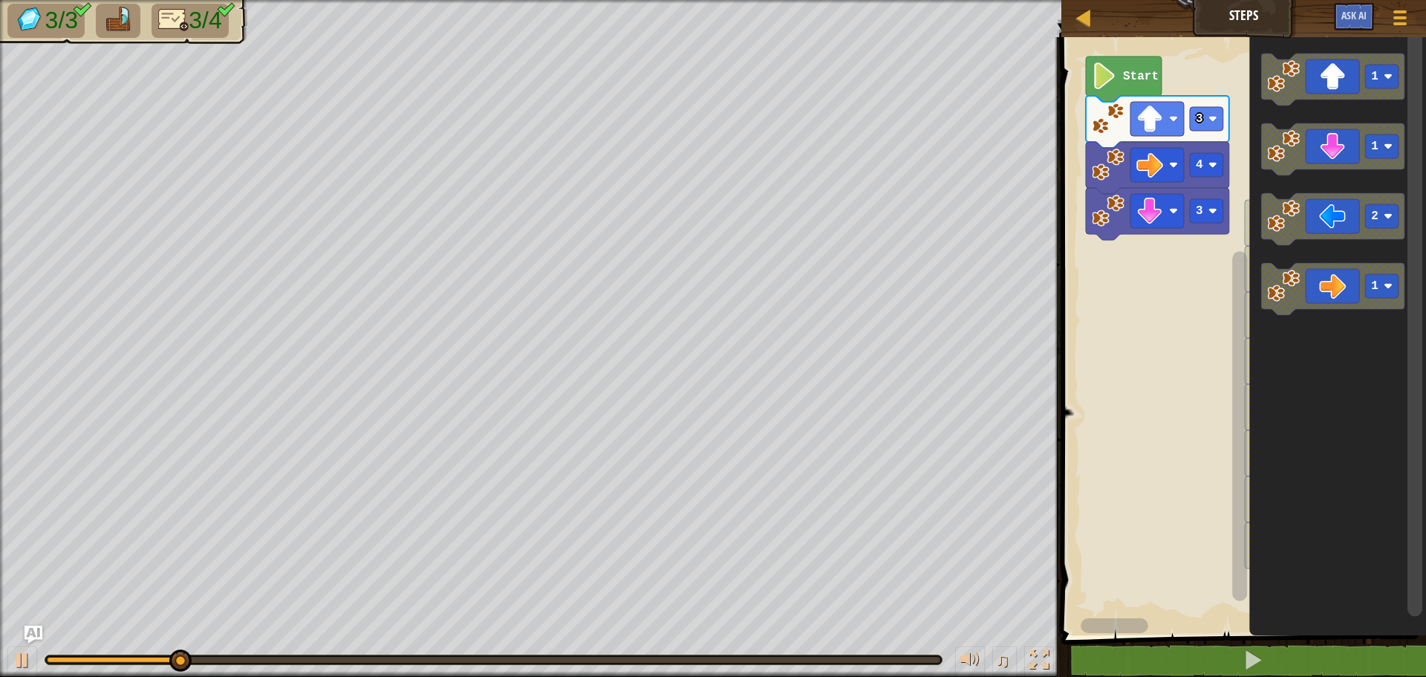
click at [1209, 262] on div "1 2 2 2 2 2 2 2 Start 3 4 3 1 1 2 1" at bounding box center [1241, 332] width 369 height 605
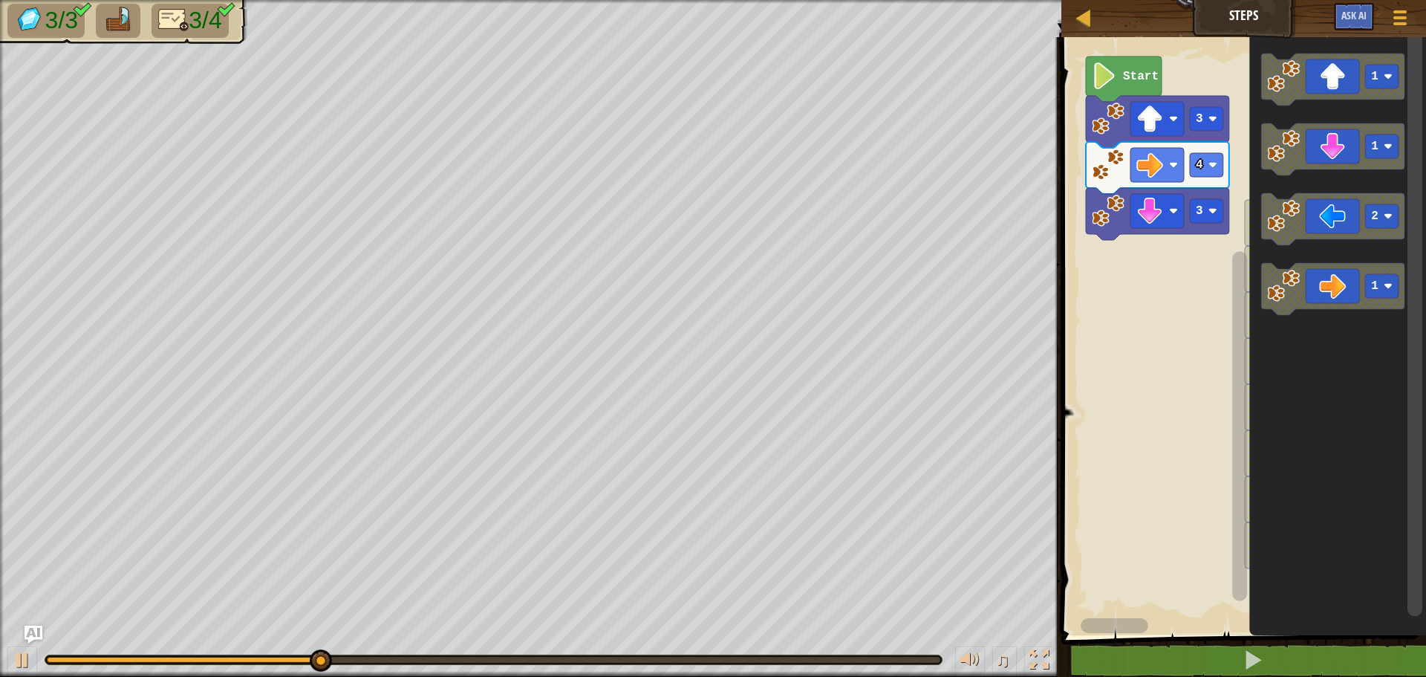
click at [1260, 349] on icon "Blockly Workspace" at bounding box center [1338, 332] width 177 height 605
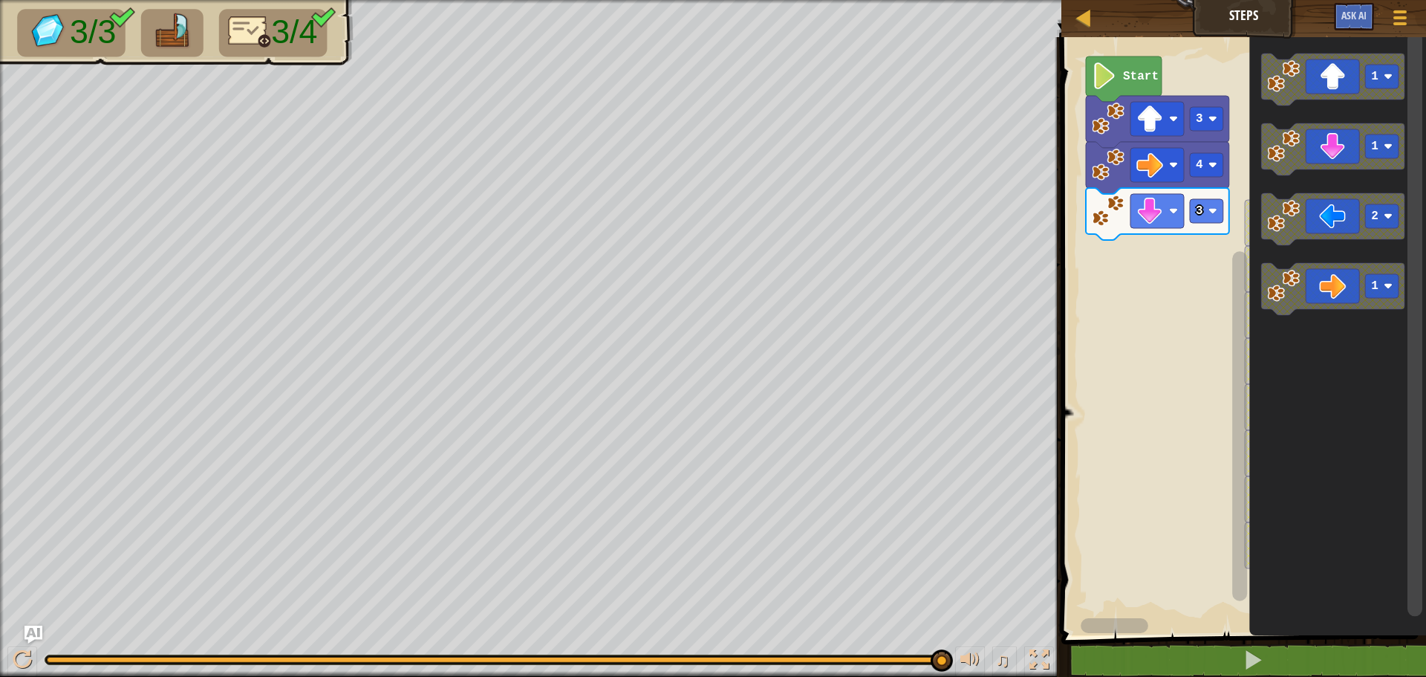
click at [1302, 459] on icon "Blockly Workspace" at bounding box center [1338, 332] width 177 height 605
click at [1348, 24] on button "Ask AI" at bounding box center [1354, 16] width 40 height 27
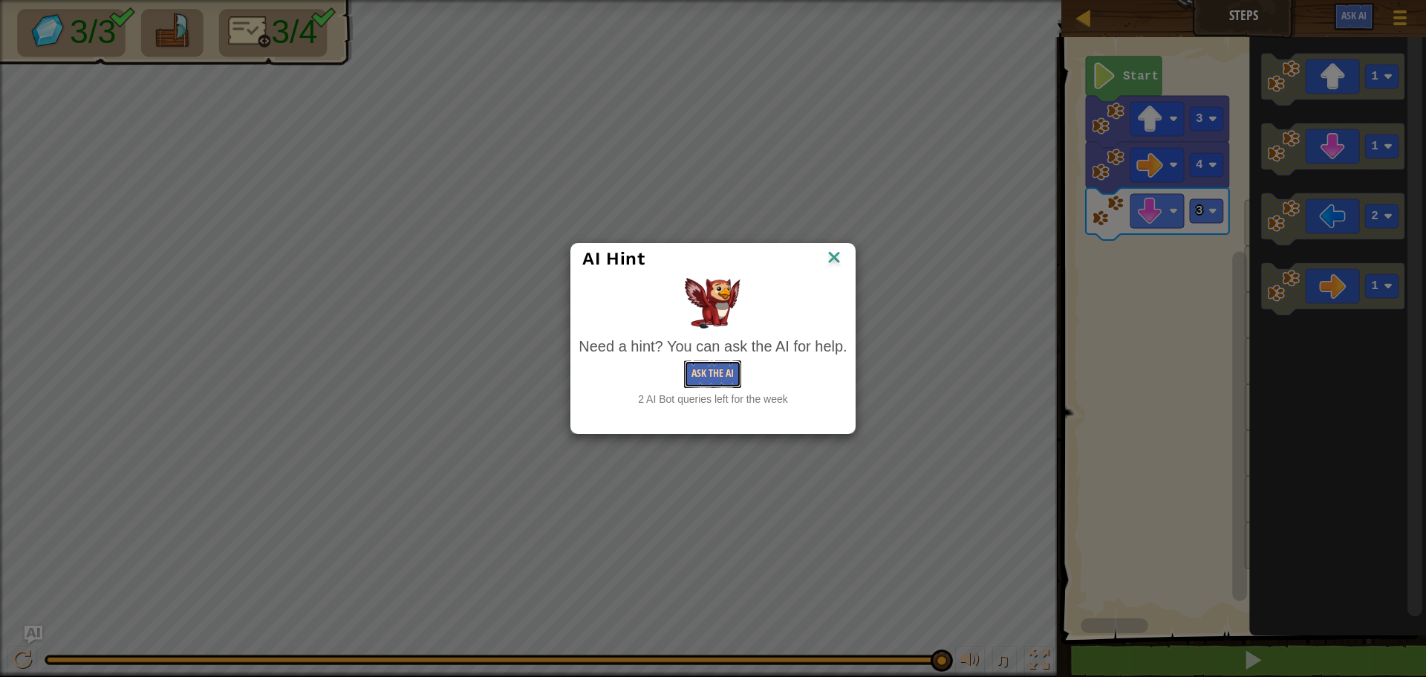
click at [708, 380] on button "Ask the AI" at bounding box center [712, 373] width 57 height 27
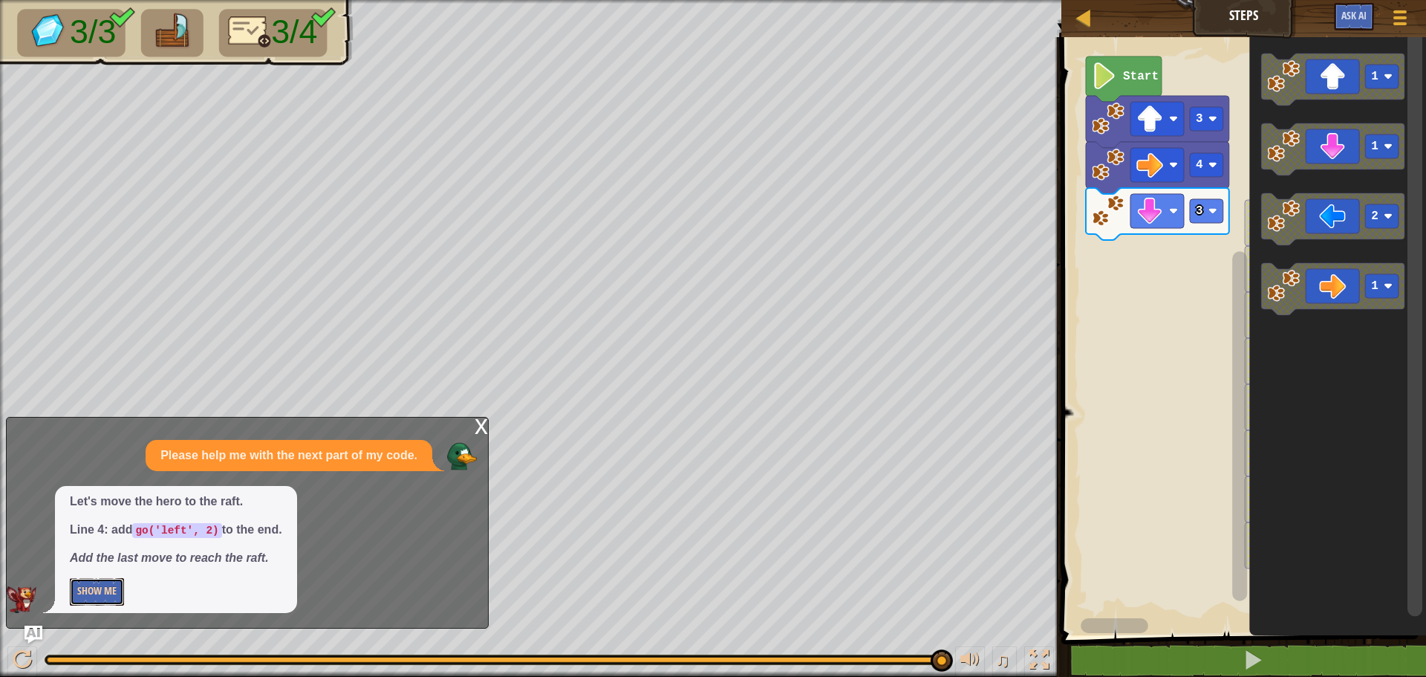
click at [87, 593] on button "Show Me" at bounding box center [97, 591] width 54 height 27
click at [1277, 210] on image "Blockly Workspace" at bounding box center [1283, 216] width 33 height 33
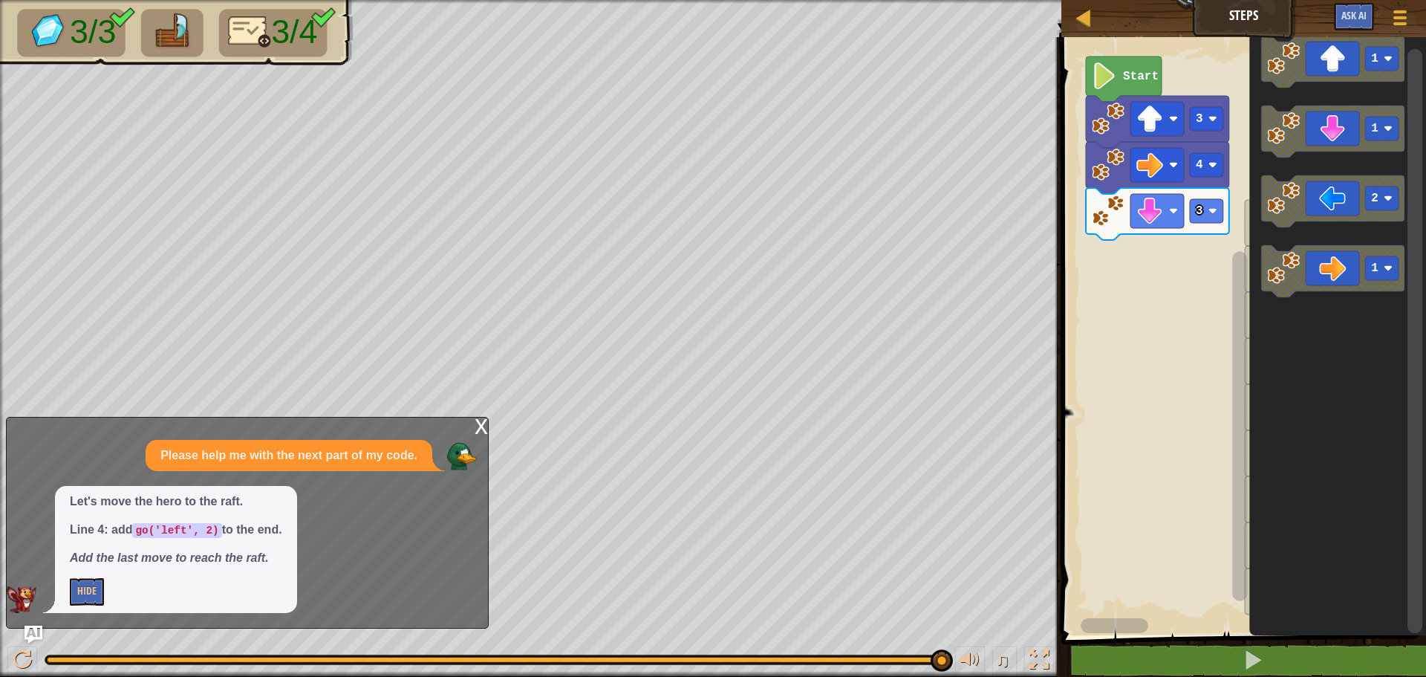
click at [1112, 205] on div "1 2 2 2 2 2 2 2 2 Start 3 4 3 1 1 2 1" at bounding box center [1241, 332] width 369 height 605
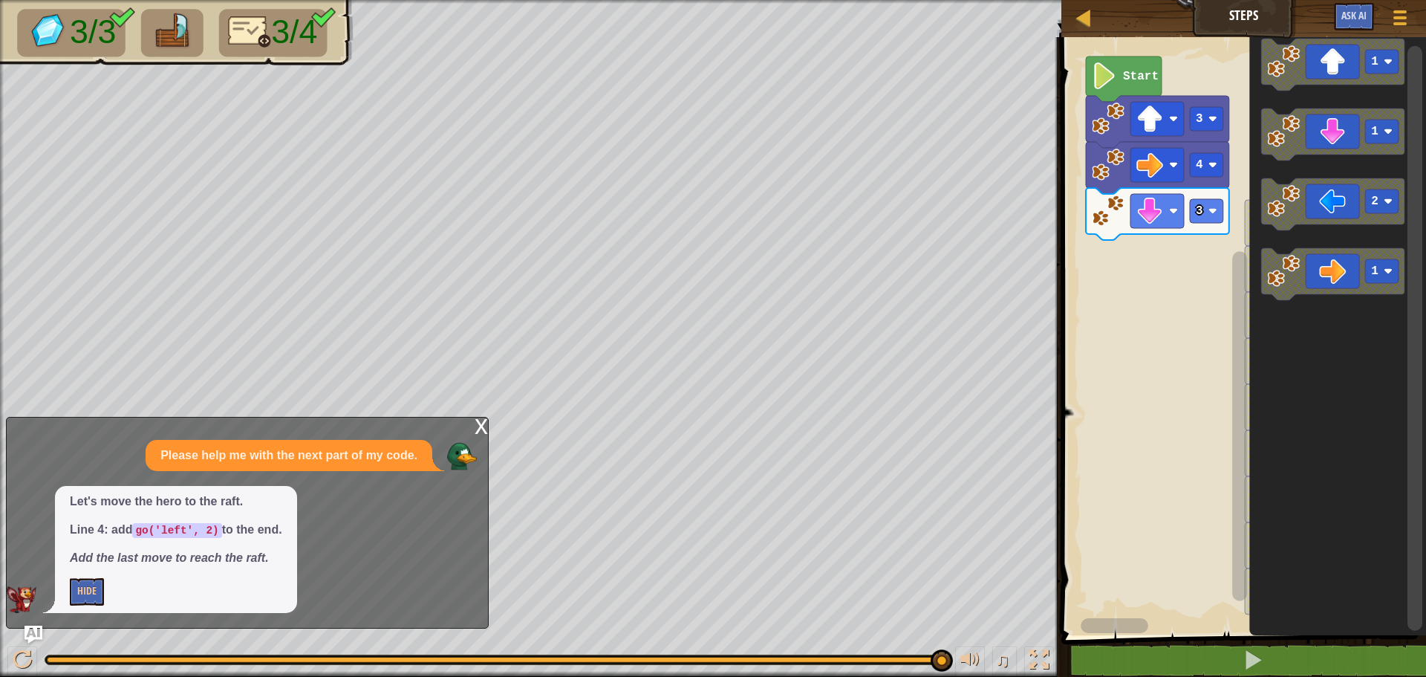
click at [1232, 192] on div "1 2 2 2 2 2 2 2 2 Start 3 4 3 1 1 2 1" at bounding box center [1241, 332] width 369 height 605
click at [1279, 212] on image "Blockly Workspace" at bounding box center [1283, 201] width 33 height 33
click at [1270, 210] on image "Blockly Workspace" at bounding box center [1283, 201] width 33 height 33
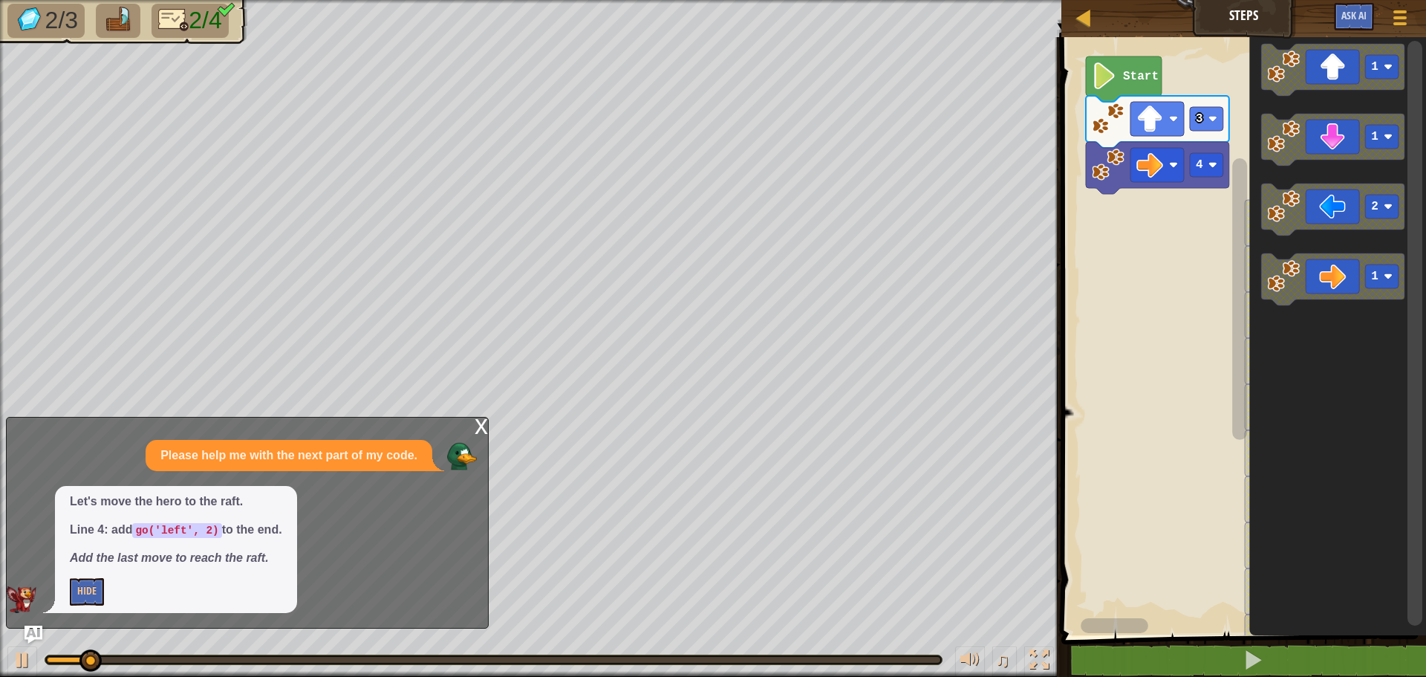
click at [1166, 200] on div "1 2 2 2 2 2 2 2 2 2 2 Start 3 4 1 1 2 1" at bounding box center [1241, 332] width 369 height 605
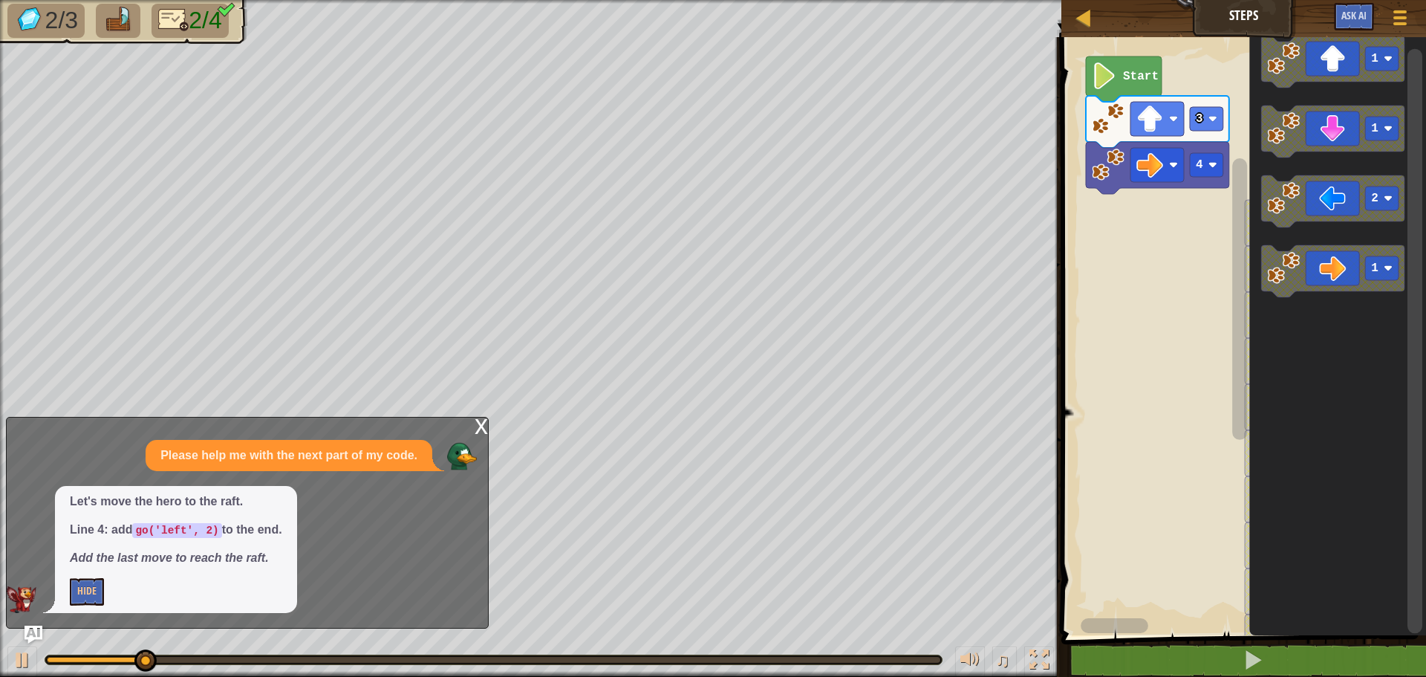
click at [1223, 200] on div "1 2 2 2 2 2 2 2 2 2 2 Start 3 4 1 1 2 1" at bounding box center [1241, 332] width 369 height 605
click at [1120, 139] on div "1 2 2 2 2 2 2 2 2 2 2 Start 3 4 1 1 2 1" at bounding box center [1241, 332] width 369 height 605
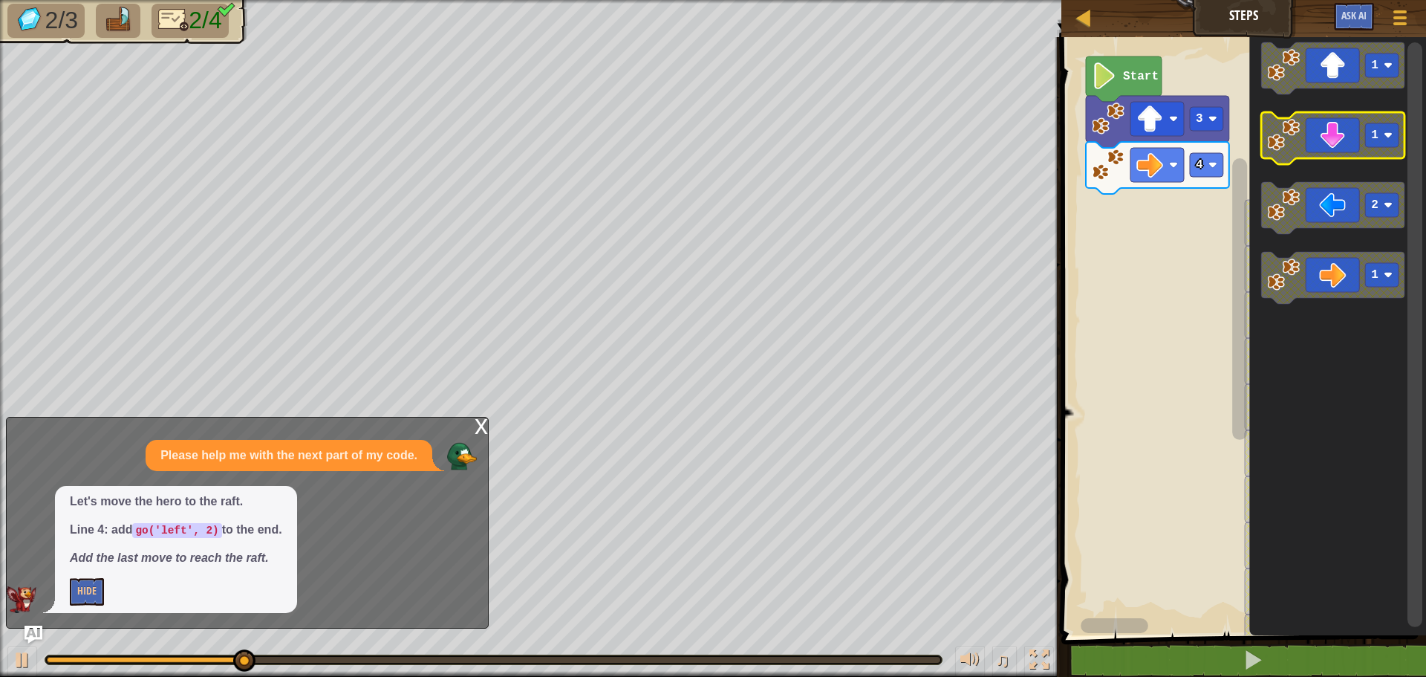
click at [1285, 129] on image "Blockly Workspace" at bounding box center [1283, 135] width 33 height 33
click at [1287, 189] on icon "Blockly Workspace" at bounding box center [1338, 332] width 177 height 605
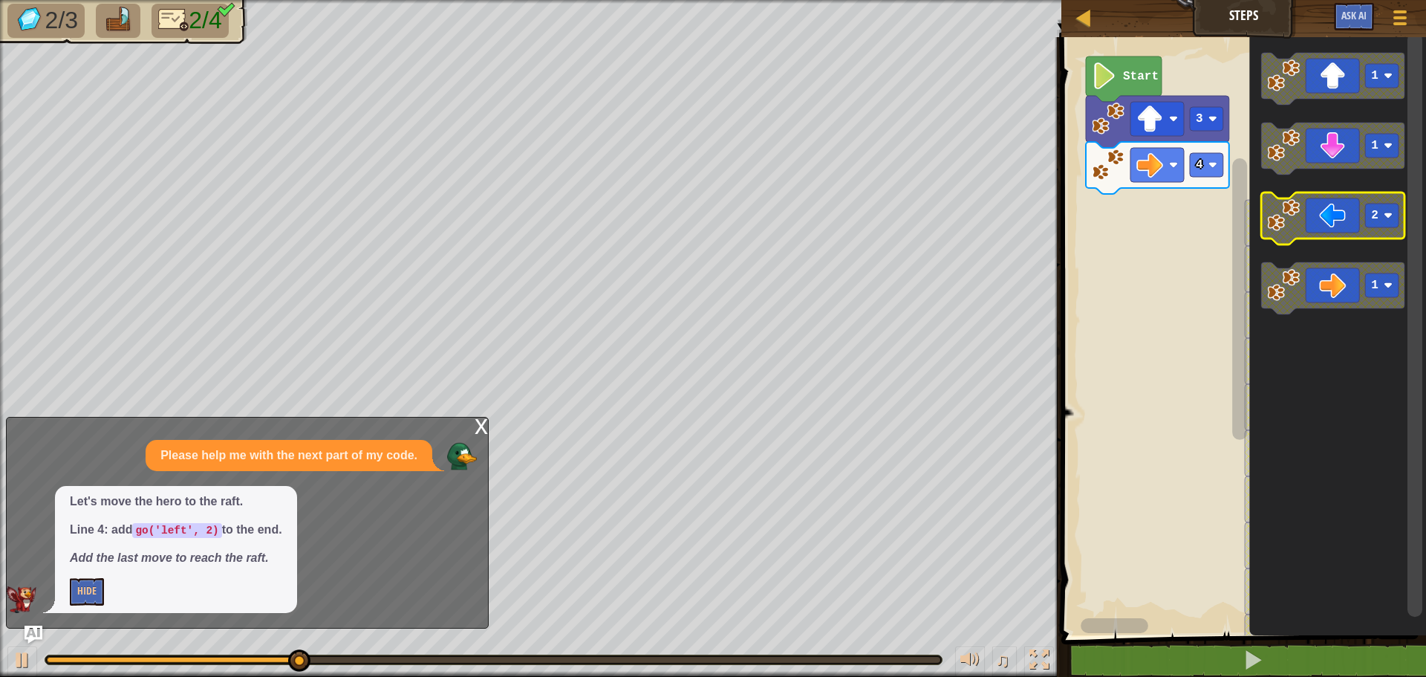
click at [1288, 214] on image "Blockly Workspace" at bounding box center [1283, 215] width 33 height 33
click at [1082, 19] on div at bounding box center [1084, 17] width 19 height 19
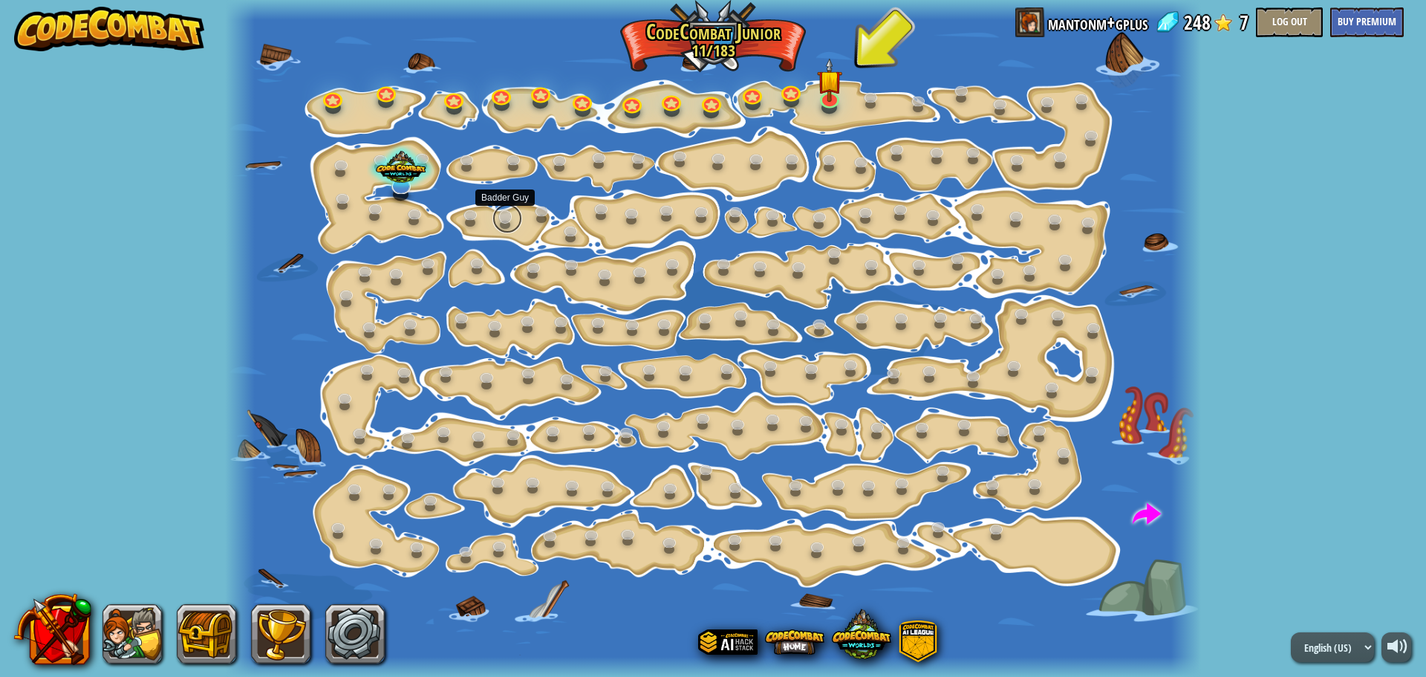
click at [499, 213] on link at bounding box center [508, 219] width 30 height 30
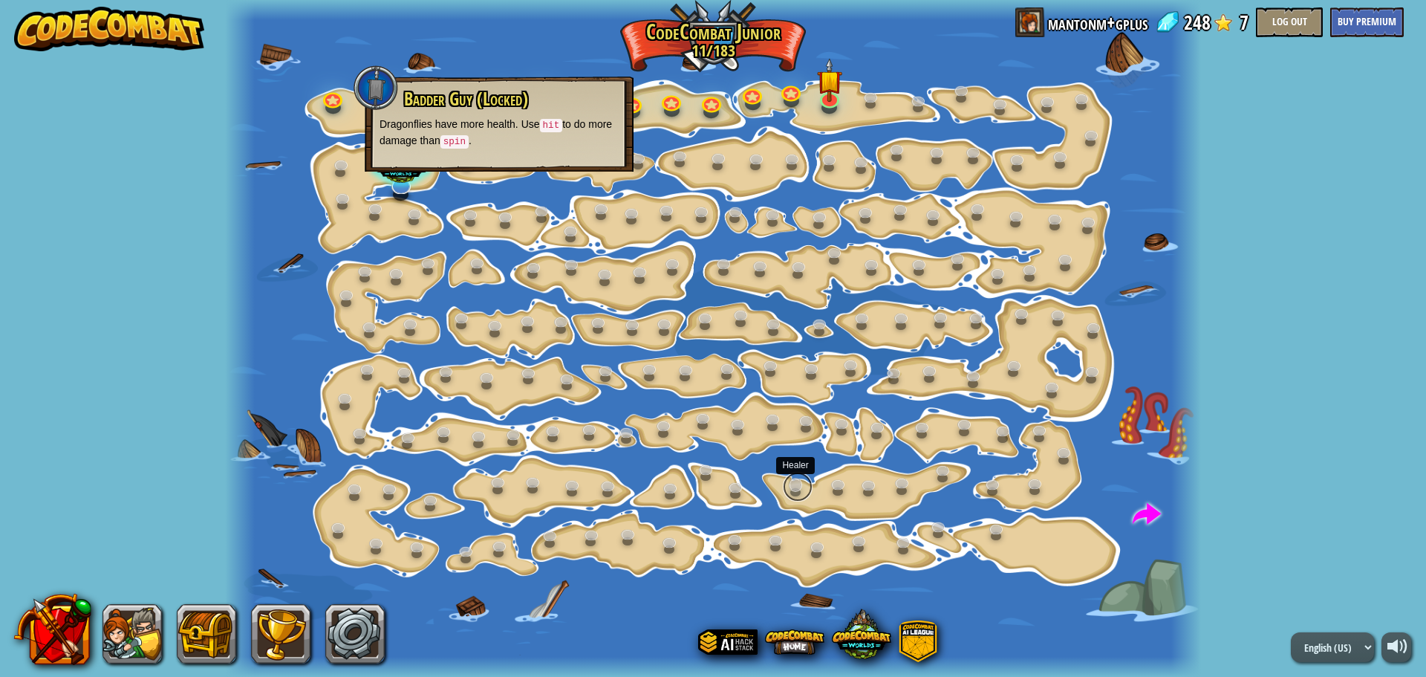
click at [795, 480] on link at bounding box center [798, 487] width 30 height 30
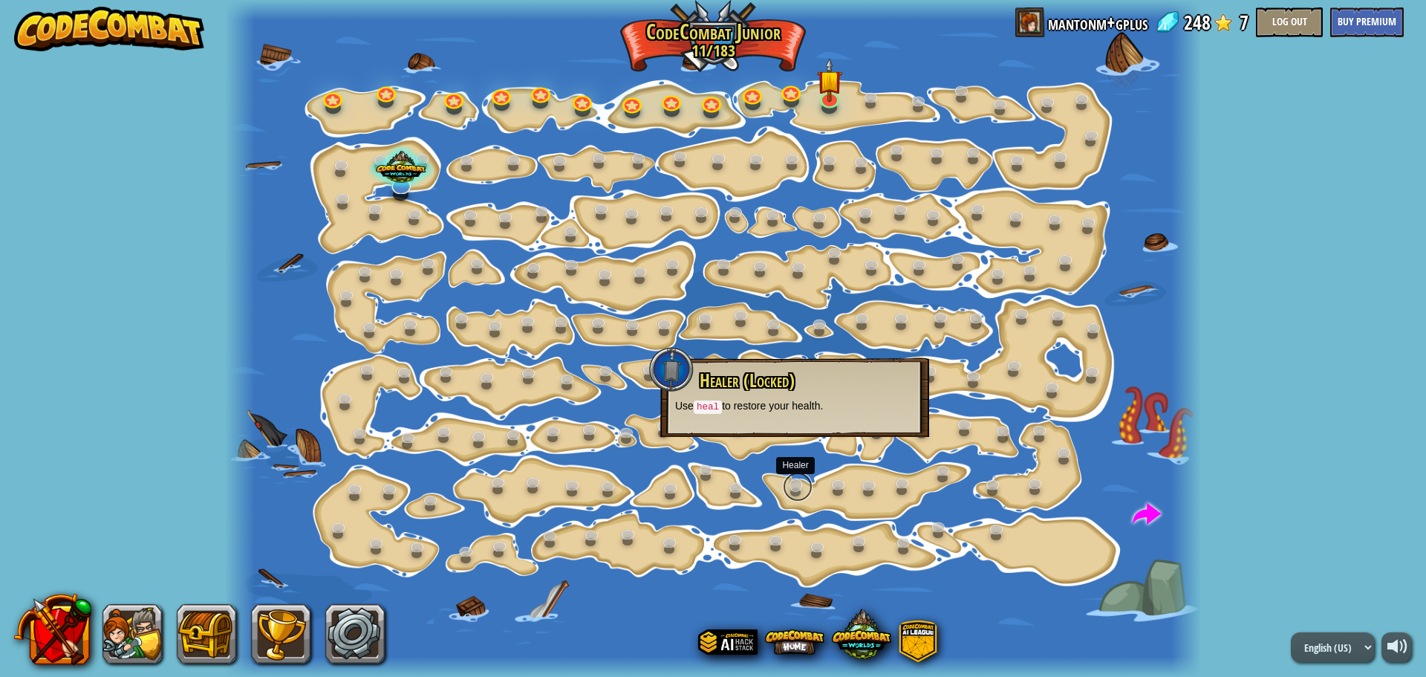
click at [795, 480] on link at bounding box center [798, 487] width 30 height 30
click at [837, 99] on link at bounding box center [830, 96] width 30 height 30
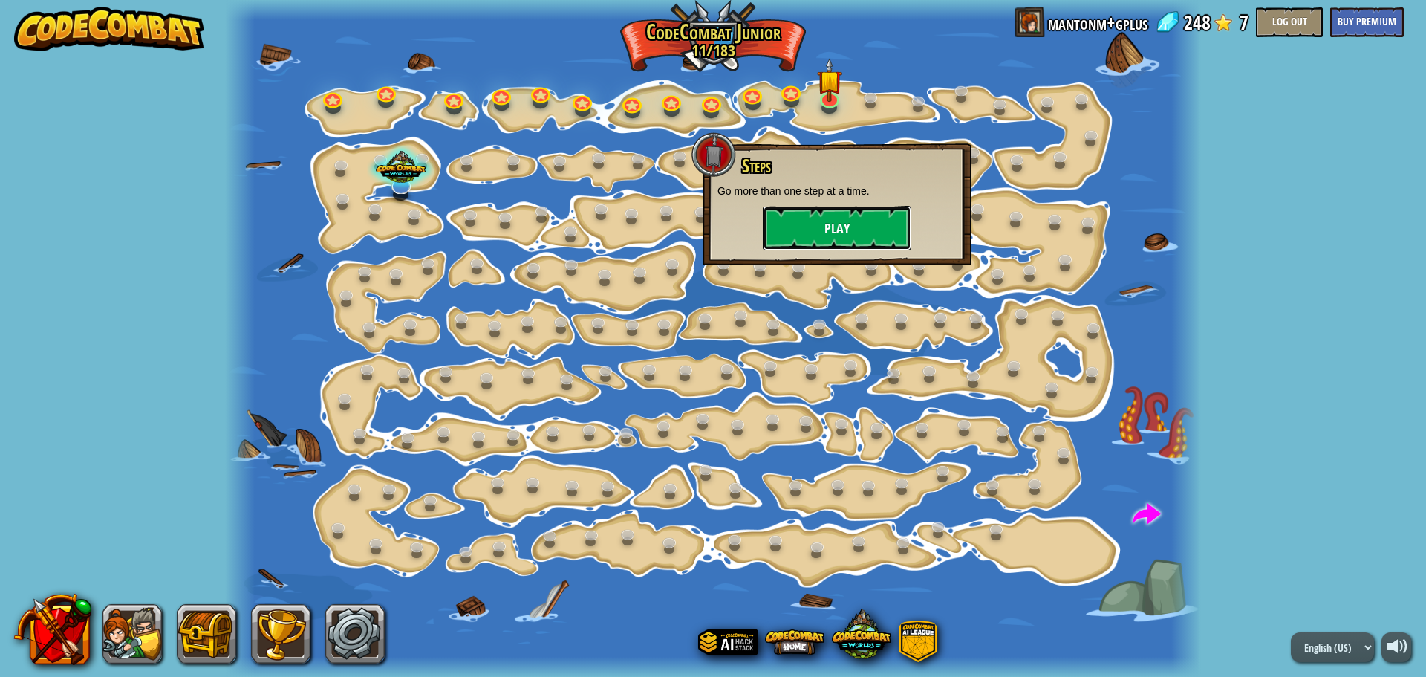
click at [831, 229] on button "Play" at bounding box center [837, 228] width 149 height 45
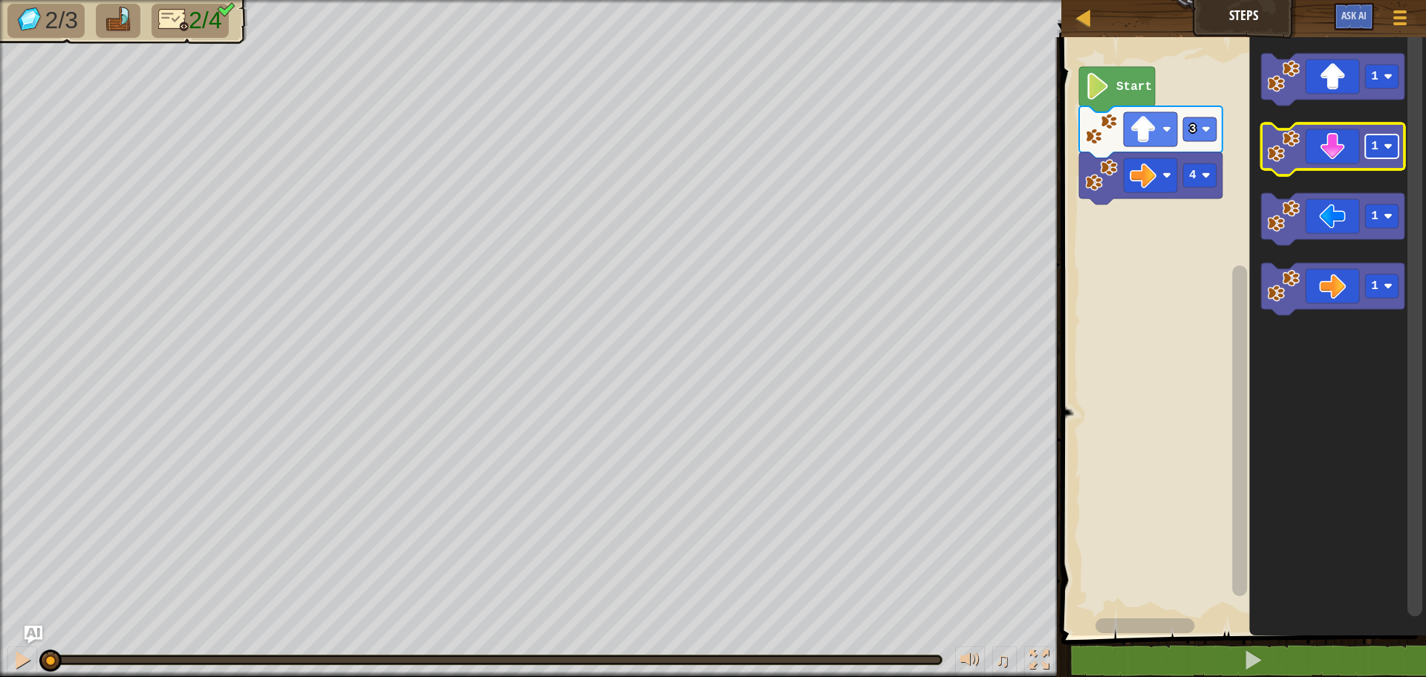
click at [1370, 157] on rect "Blockly Workspace" at bounding box center [1381, 146] width 33 height 24
click at [1285, 157] on image "Blockly Workspace" at bounding box center [1283, 146] width 33 height 33
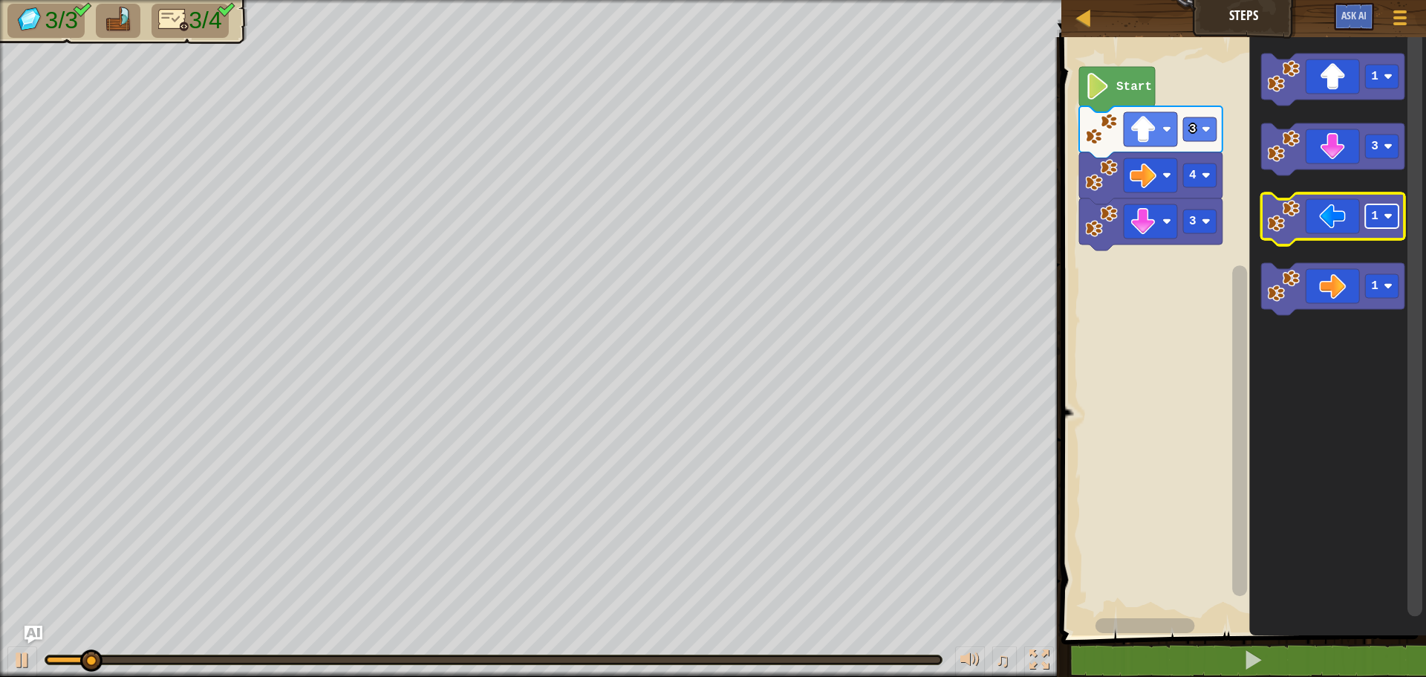
click at [1392, 224] on rect "Blockly Workspace" at bounding box center [1381, 216] width 33 height 24
click at [1287, 218] on image "Blockly Workspace" at bounding box center [1283, 216] width 33 height 33
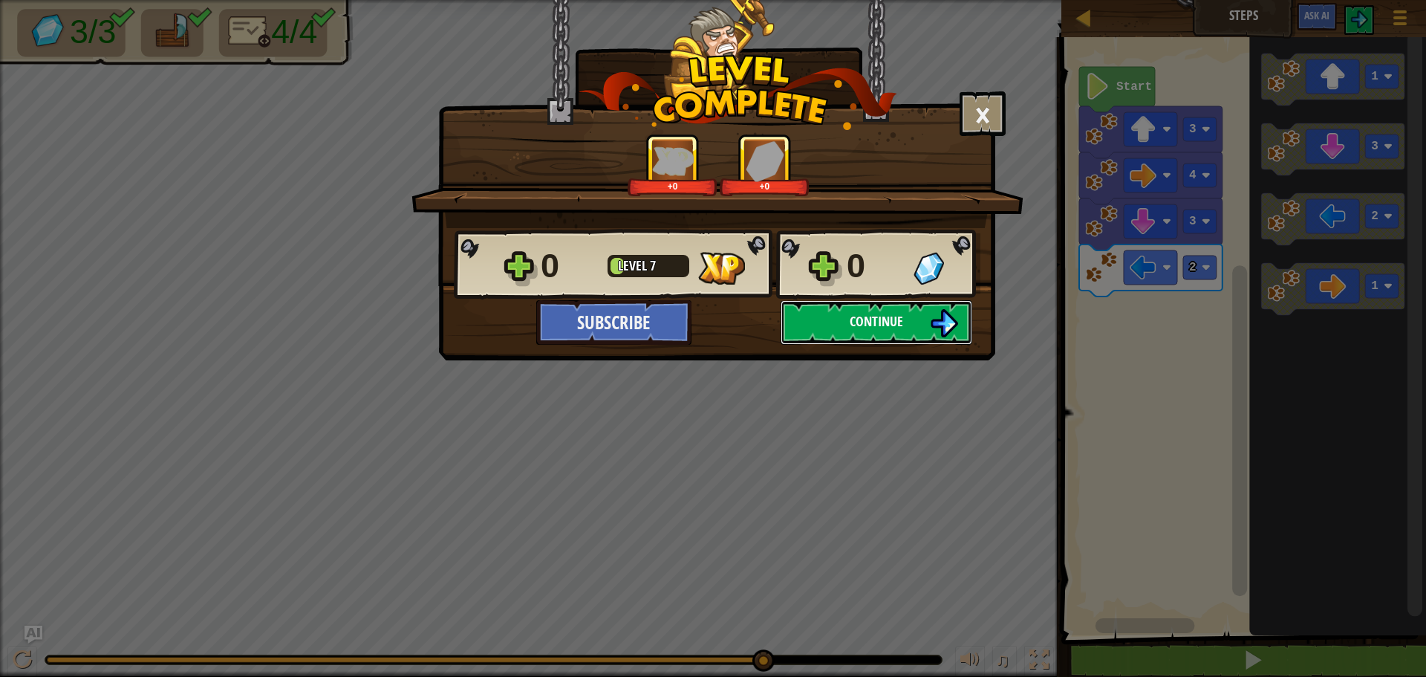
click at [799, 308] on button "Continue" at bounding box center [877, 322] width 192 height 45
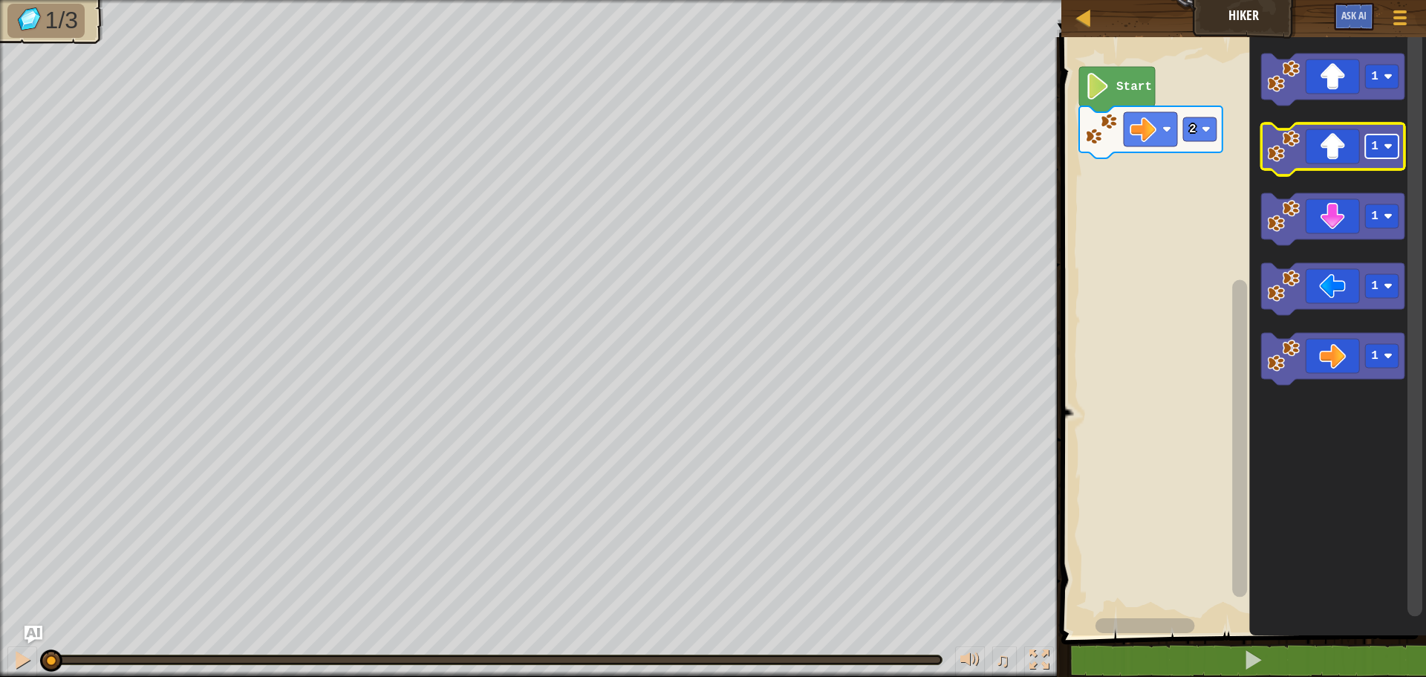
click at [1379, 150] on rect "Blockly Workspace" at bounding box center [1381, 146] width 33 height 24
click at [1301, 146] on icon "Blockly Workspace" at bounding box center [1332, 149] width 143 height 52
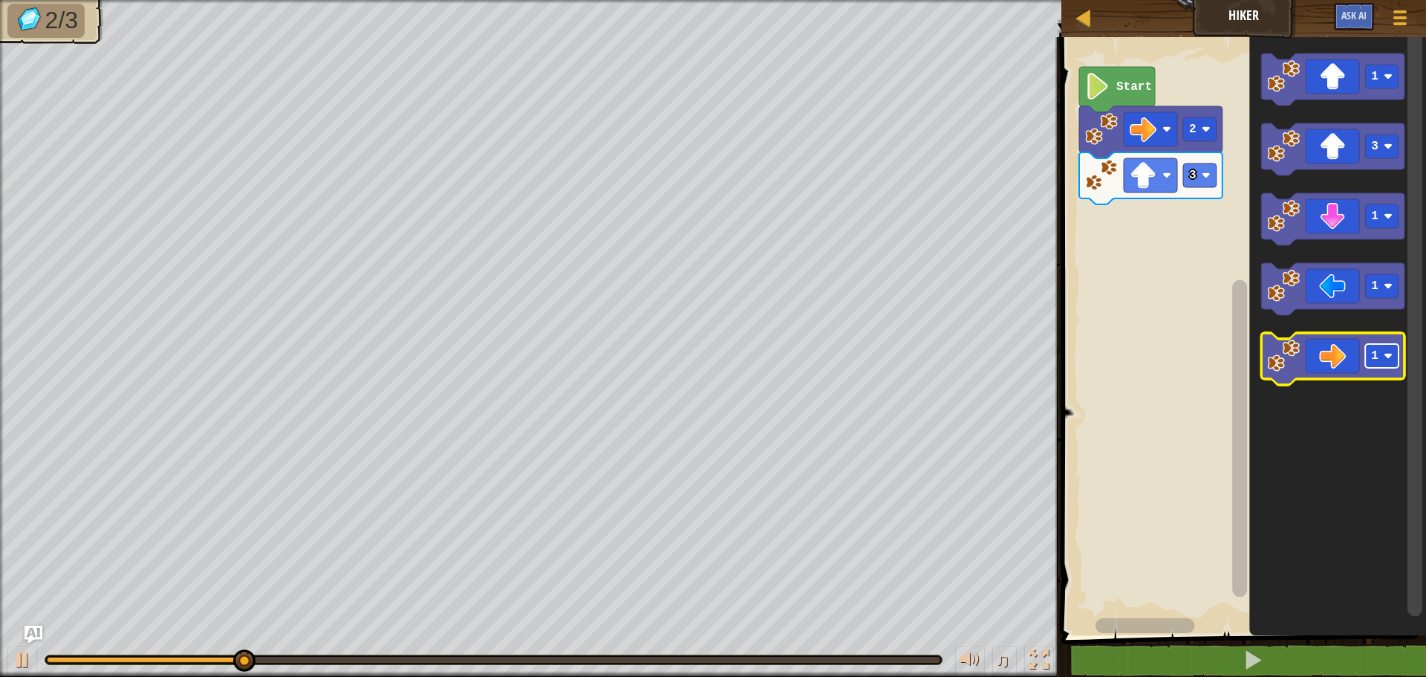
click at [1386, 358] on image "Blockly Workspace" at bounding box center [1388, 355] width 9 height 9
click at [1284, 360] on image "Blockly Workspace" at bounding box center [1283, 356] width 33 height 33
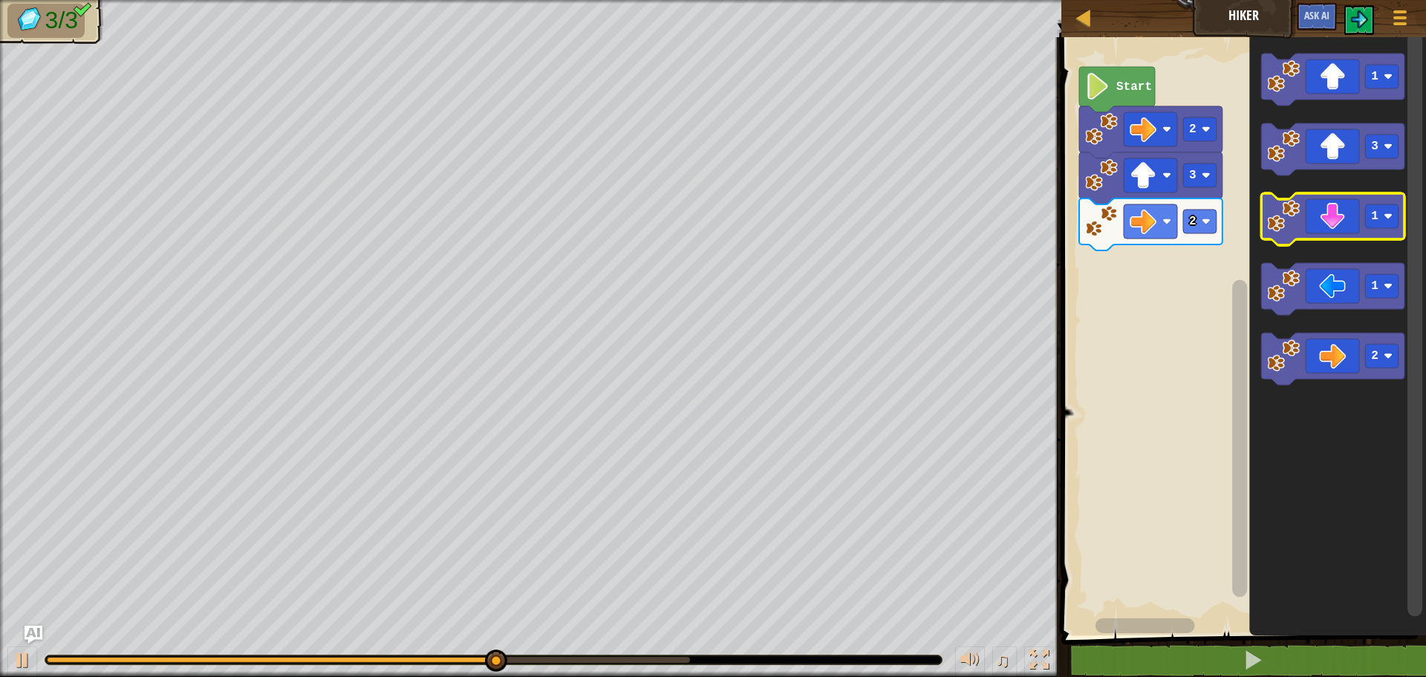
click at [1287, 218] on image "Blockly Workspace" at bounding box center [1283, 216] width 33 height 33
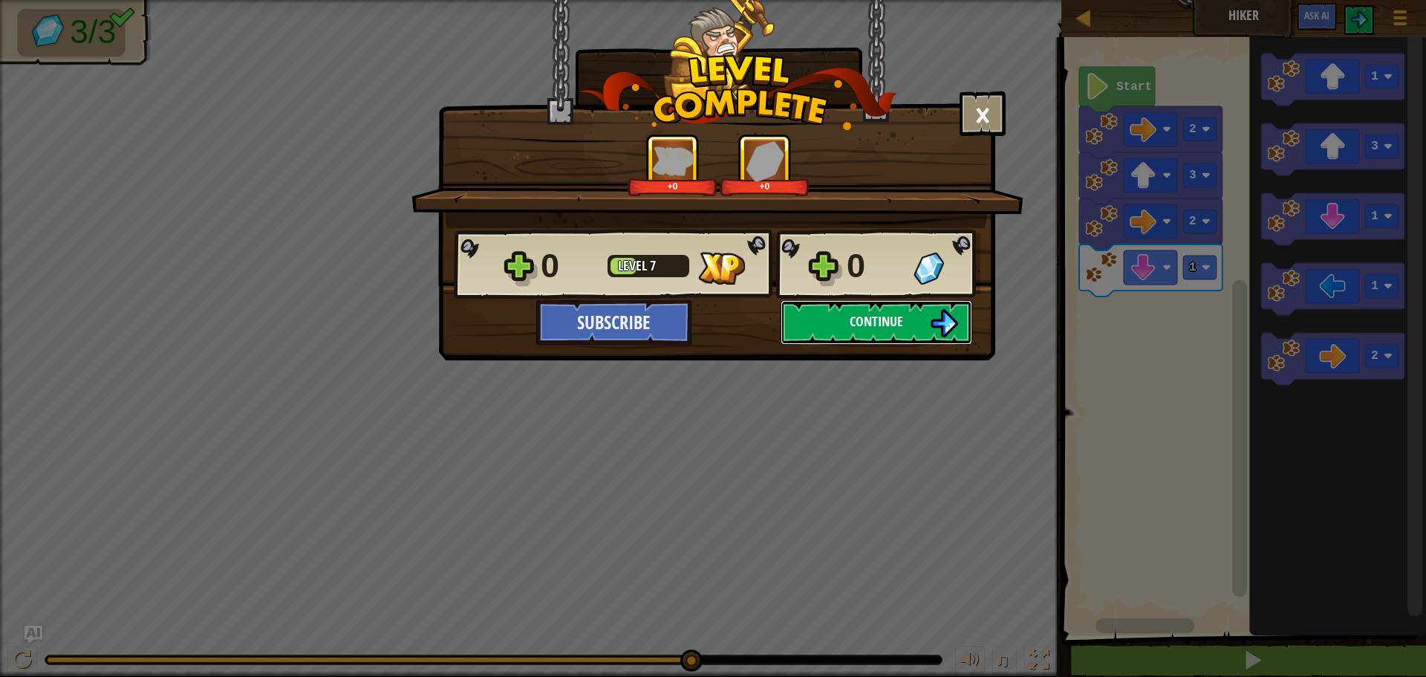
click at [846, 323] on button "Continue" at bounding box center [877, 322] width 192 height 45
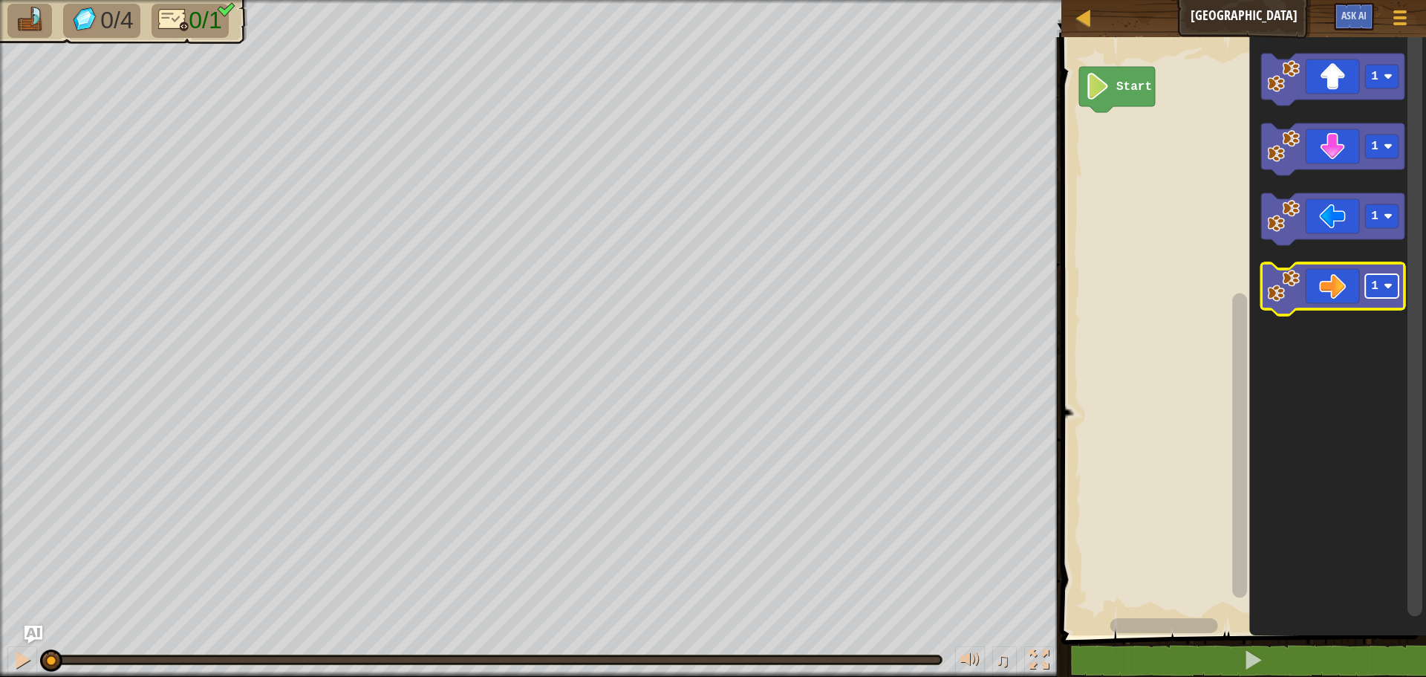
click at [1371, 288] on rect "Blockly Workspace" at bounding box center [1381, 286] width 33 height 24
click at [1302, 285] on icon "Blockly Workspace" at bounding box center [1332, 289] width 143 height 52
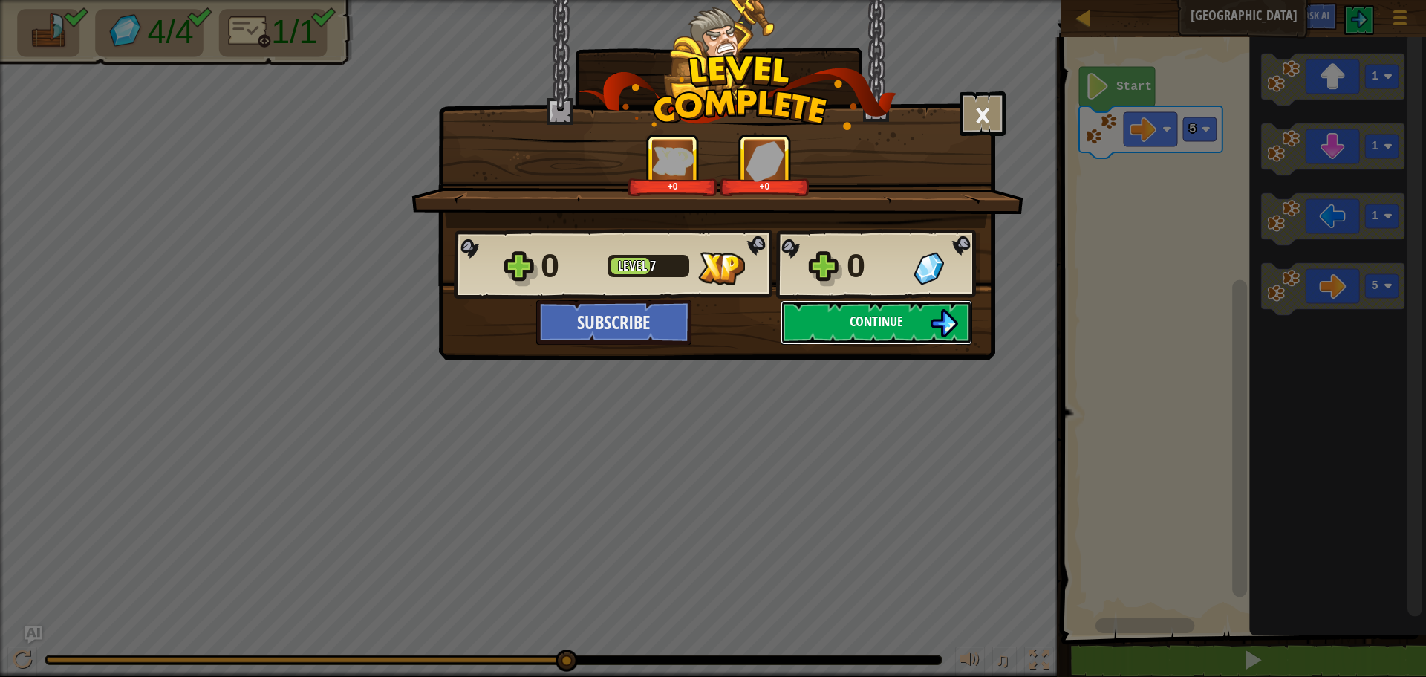
click at [831, 310] on button "Continue" at bounding box center [877, 322] width 192 height 45
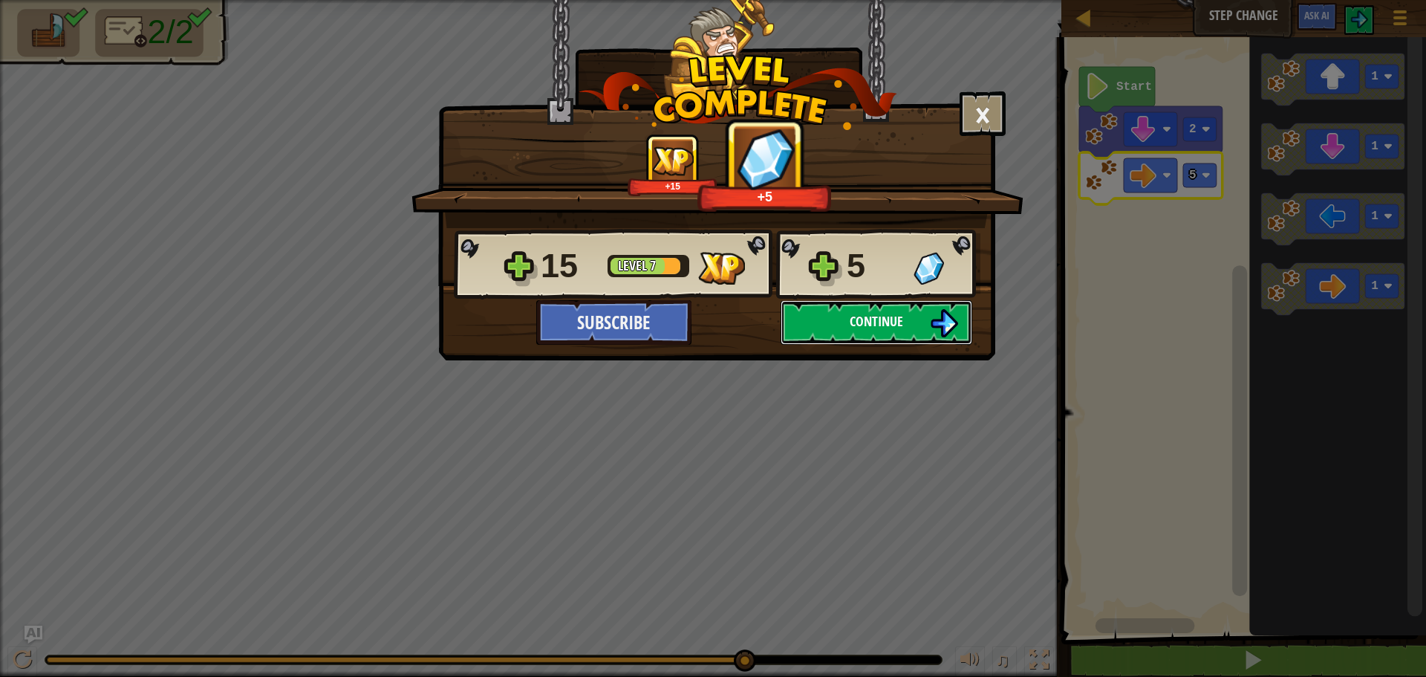
drag, startPoint x: 872, startPoint y: 313, endPoint x: 876, endPoint y: 302, distance: 11.0
click at [876, 302] on button "Continue" at bounding box center [877, 322] width 192 height 45
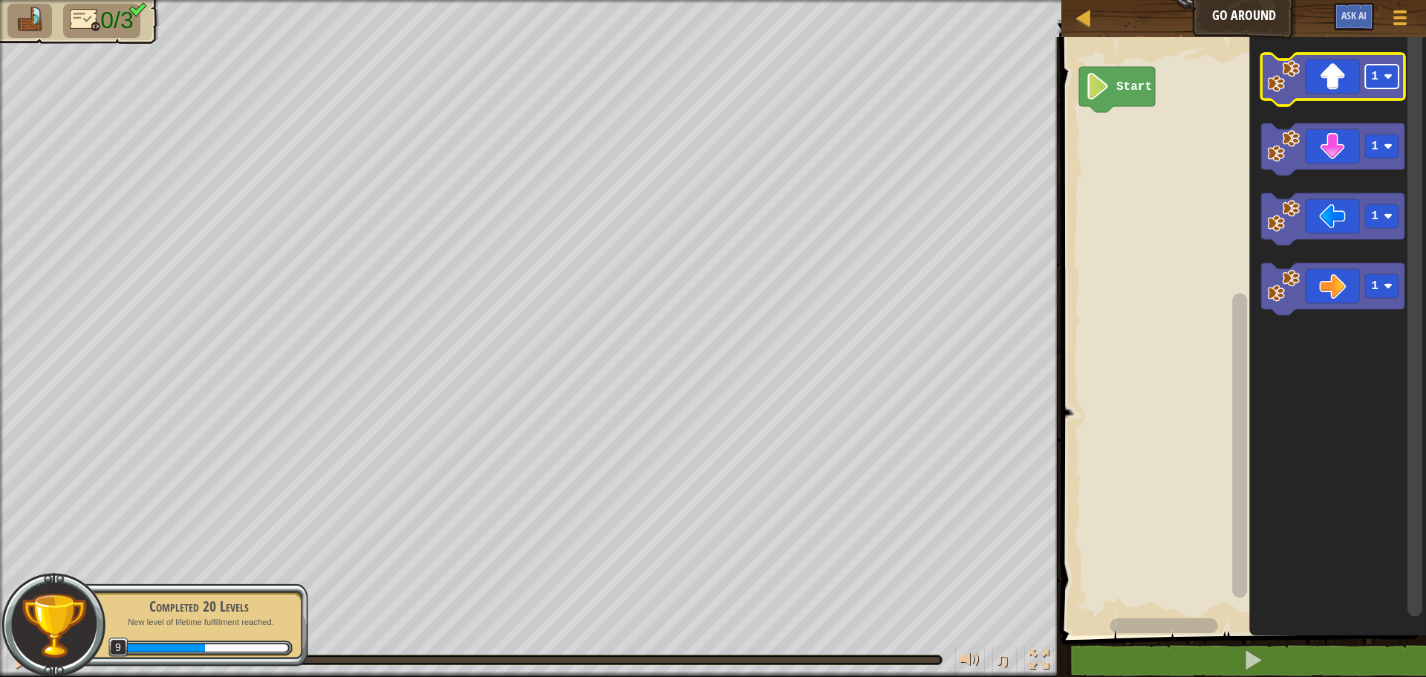
click at [1383, 80] on rect "Blockly Workspace" at bounding box center [1381, 77] width 33 height 24
click at [1289, 74] on image "Blockly Workspace" at bounding box center [1283, 76] width 33 height 33
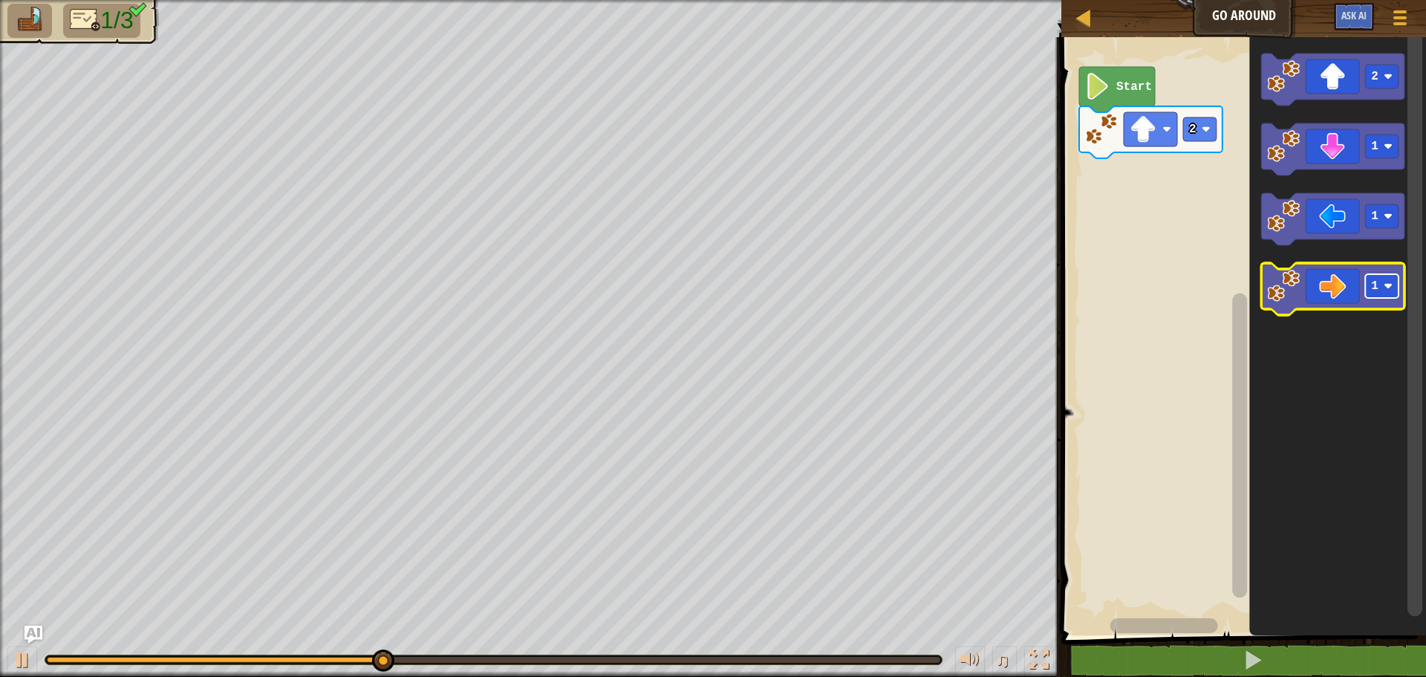
click at [1383, 288] on rect "Blockly Workspace" at bounding box center [1381, 286] width 33 height 24
click at [1271, 275] on image "Blockly Workspace" at bounding box center [1283, 286] width 33 height 33
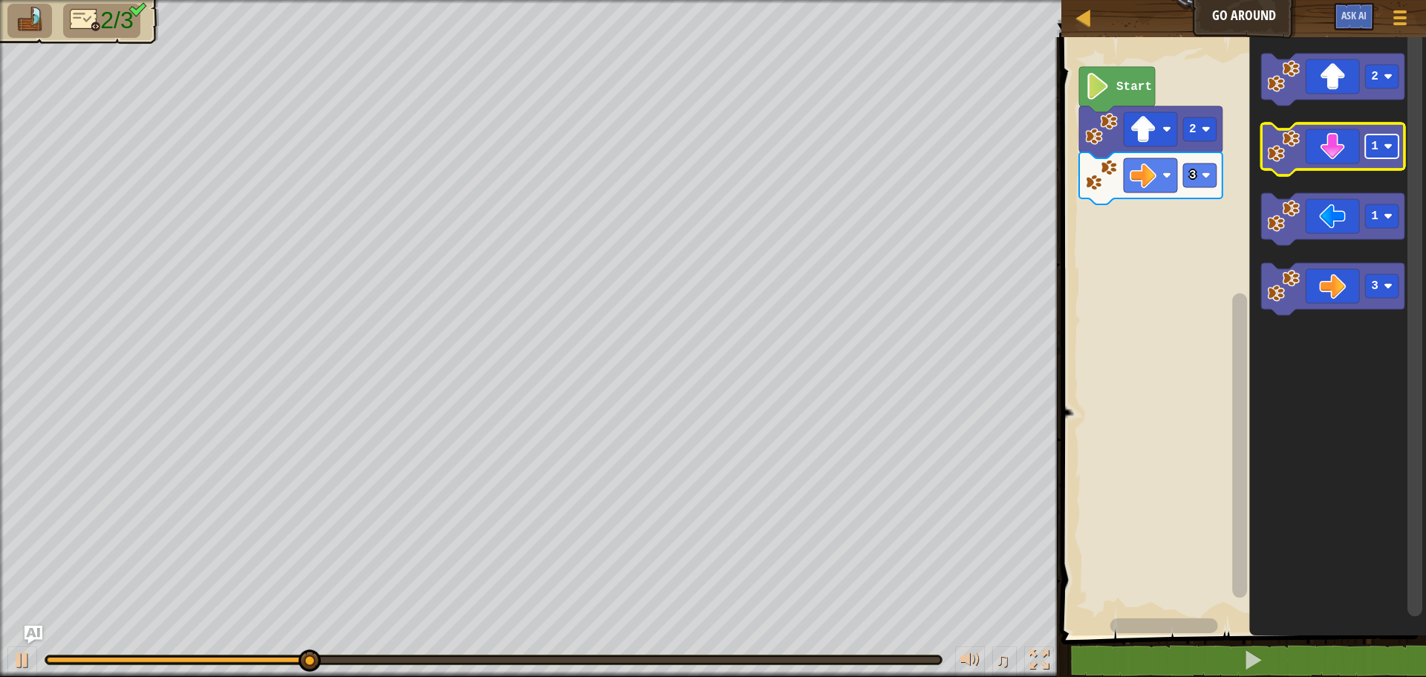
click at [1380, 143] on rect "Blockly Workspace" at bounding box center [1381, 146] width 33 height 24
click at [1275, 144] on image "Blockly Workspace" at bounding box center [1283, 146] width 33 height 33
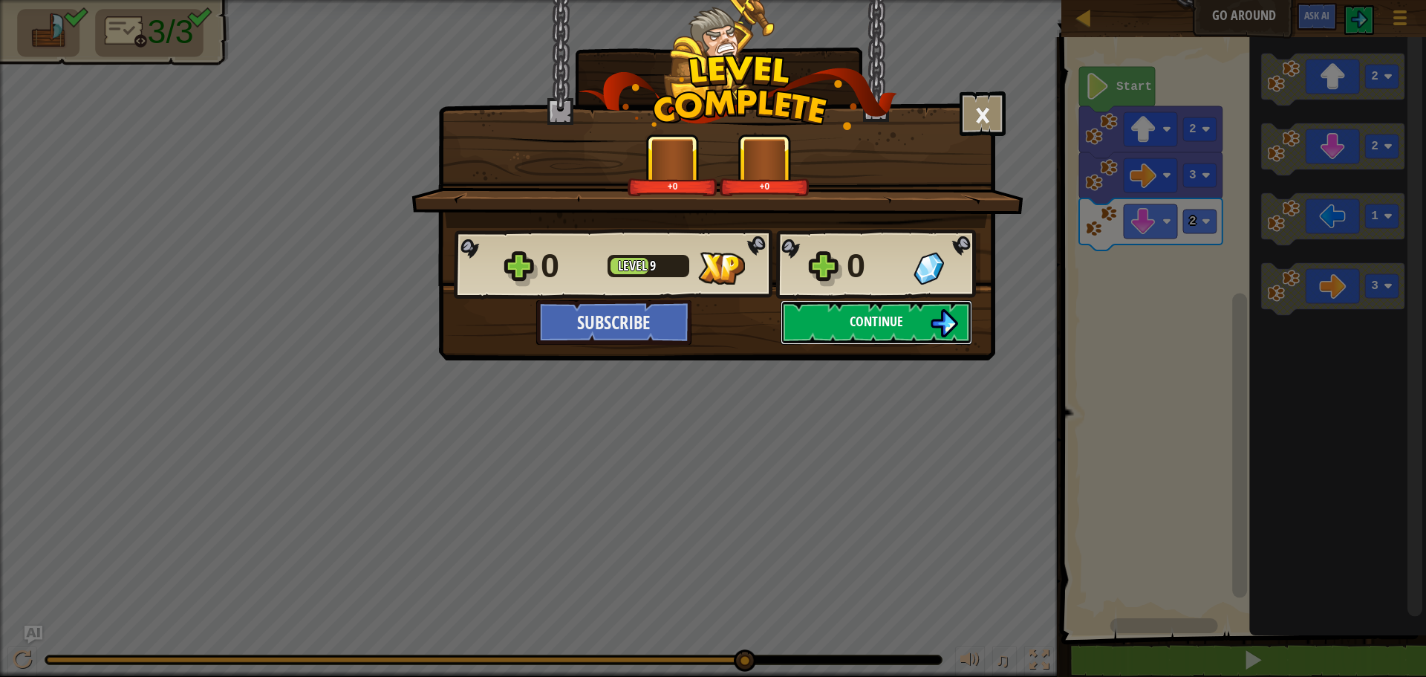
drag, startPoint x: 808, startPoint y: 316, endPoint x: 811, endPoint y: 308, distance: 8.7
click at [811, 308] on button "Continue" at bounding box center [877, 322] width 192 height 45
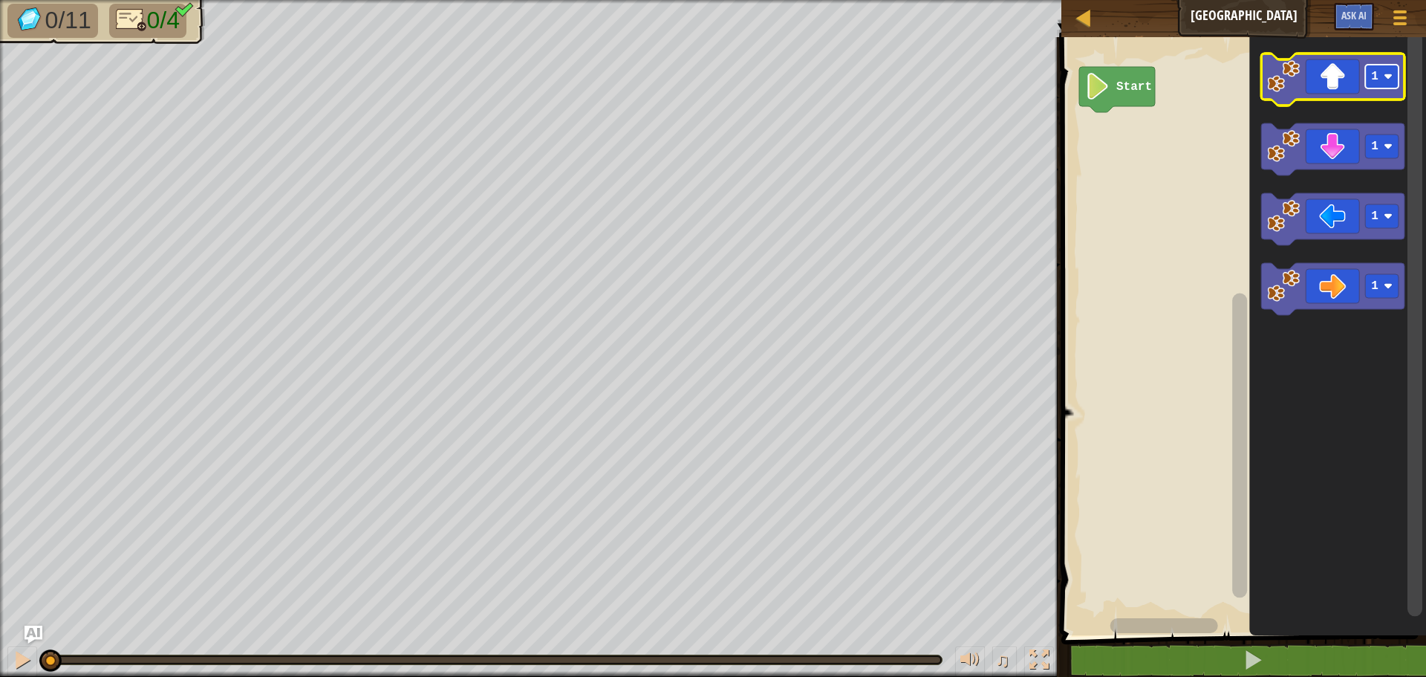
click at [1386, 75] on image "Blockly Workspace" at bounding box center [1388, 76] width 9 height 9
click at [1290, 83] on image "Blockly Workspace" at bounding box center [1283, 76] width 33 height 33
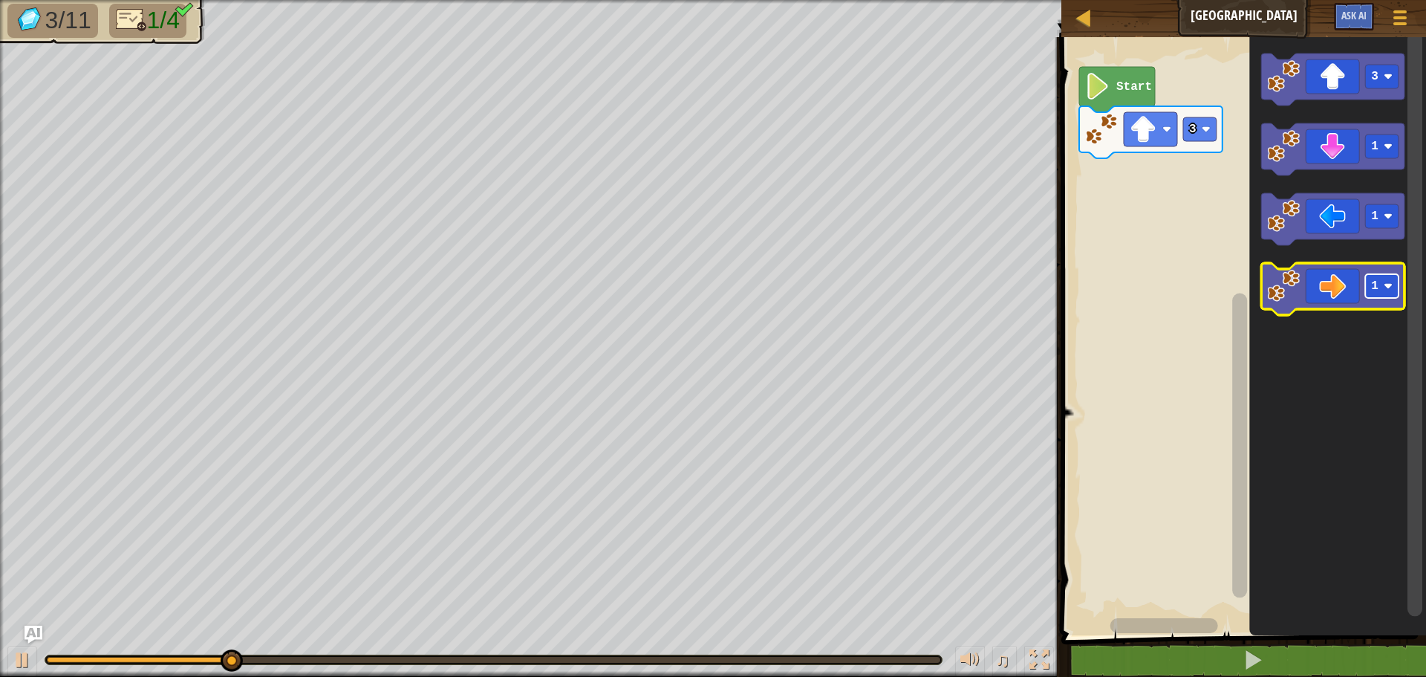
click at [1377, 288] on text "1" at bounding box center [1374, 285] width 7 height 13
click at [1285, 273] on image "Blockly Workspace" at bounding box center [1283, 286] width 33 height 33
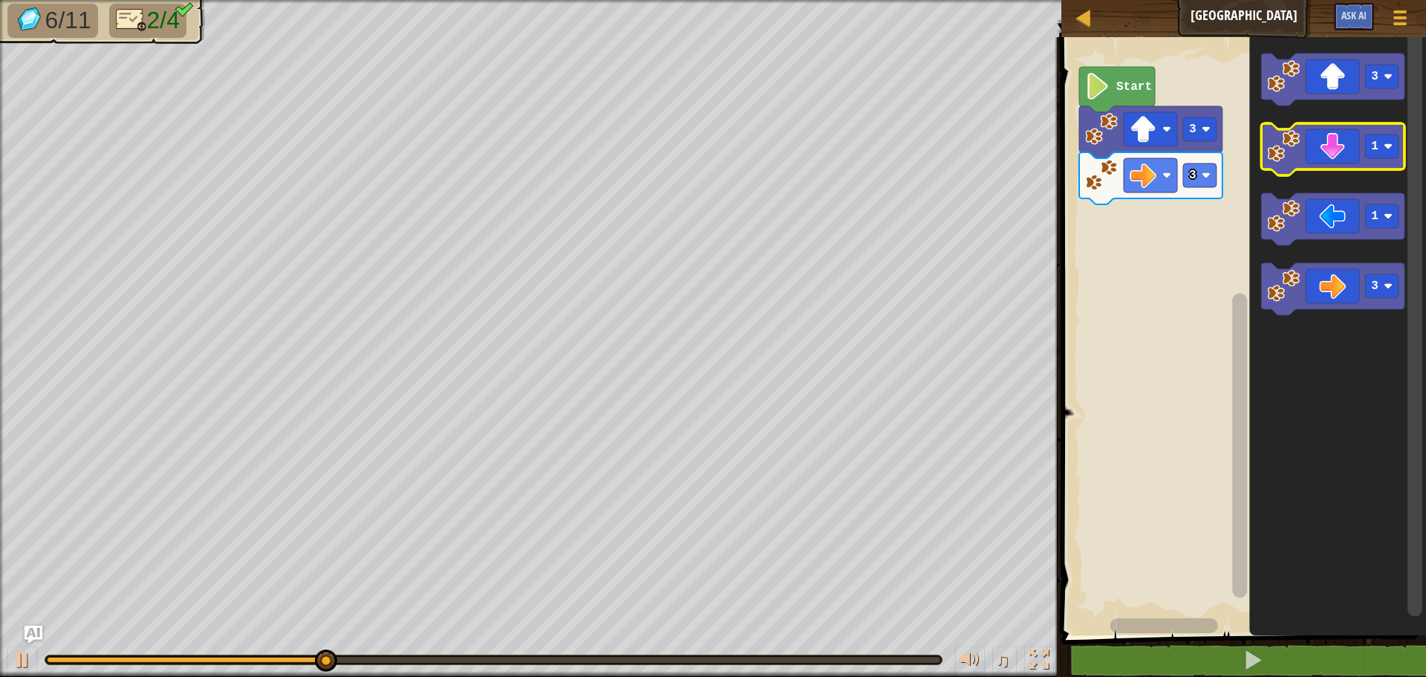
click at [1282, 164] on icon "Blockly Workspace" at bounding box center [1332, 149] width 143 height 52
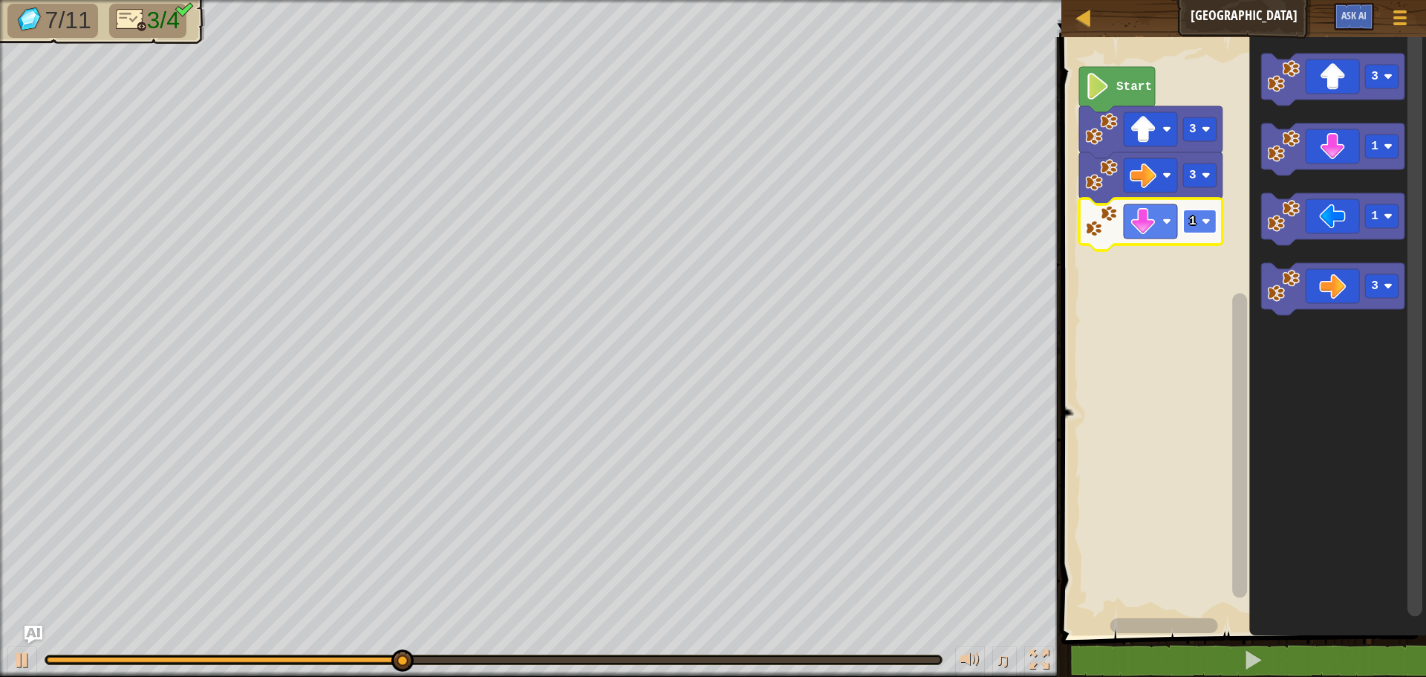
click at [1212, 222] on rect "Blockly Workspace" at bounding box center [1199, 222] width 33 height 24
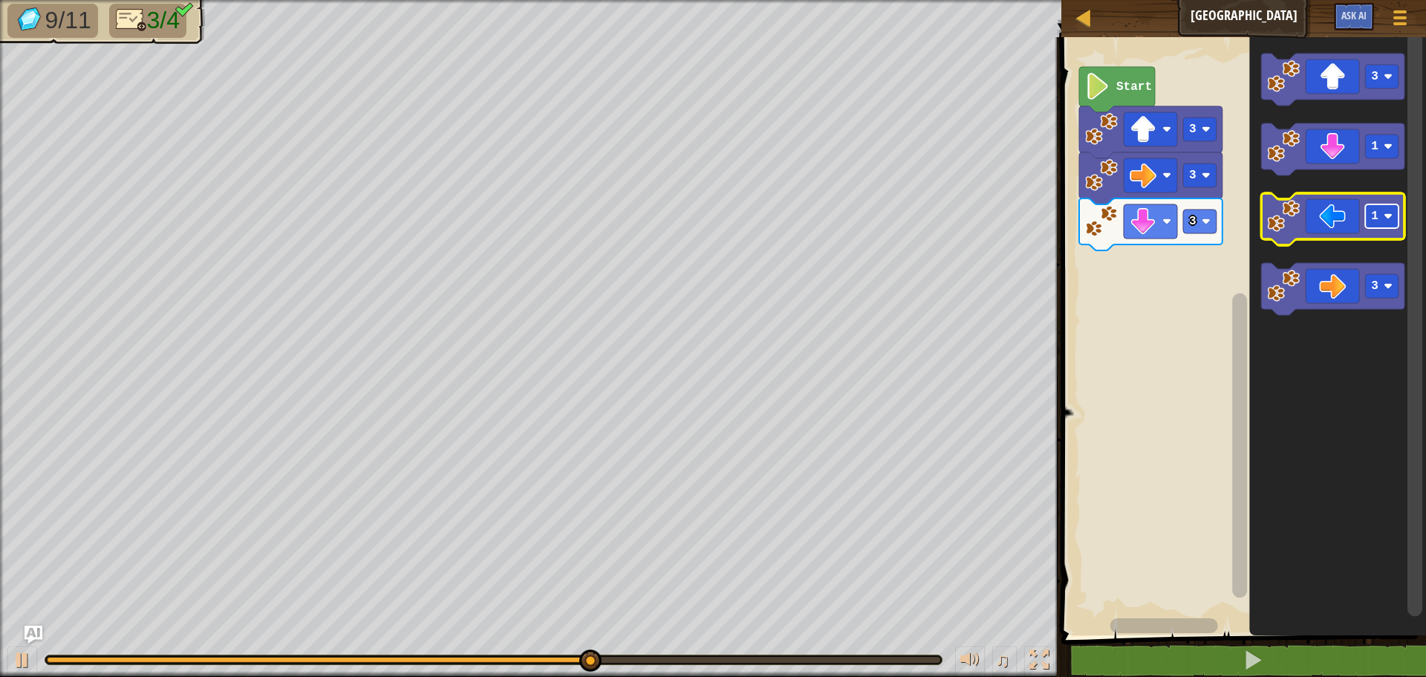
click at [1390, 217] on image "Blockly Workspace" at bounding box center [1388, 216] width 9 height 9
click at [1289, 212] on image "Blockly Workspace" at bounding box center [1283, 216] width 33 height 33
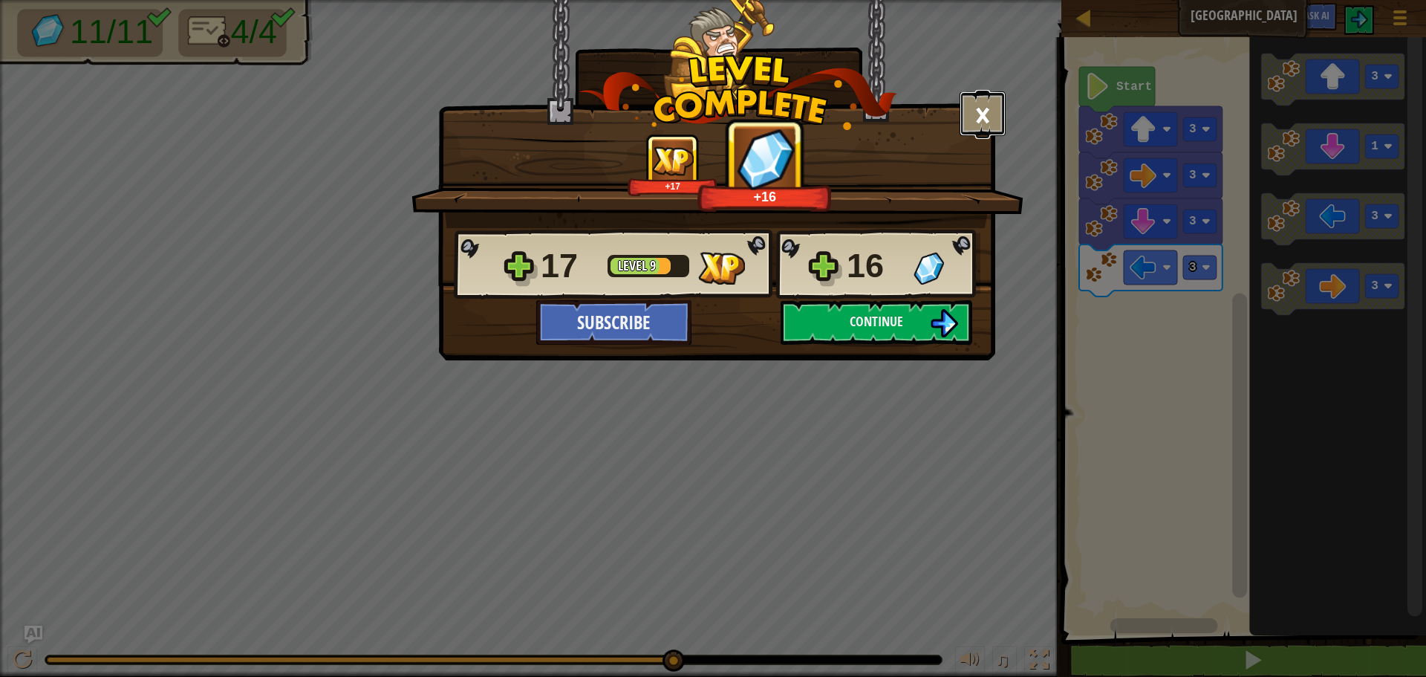
click at [984, 109] on button "×" at bounding box center [983, 113] width 46 height 45
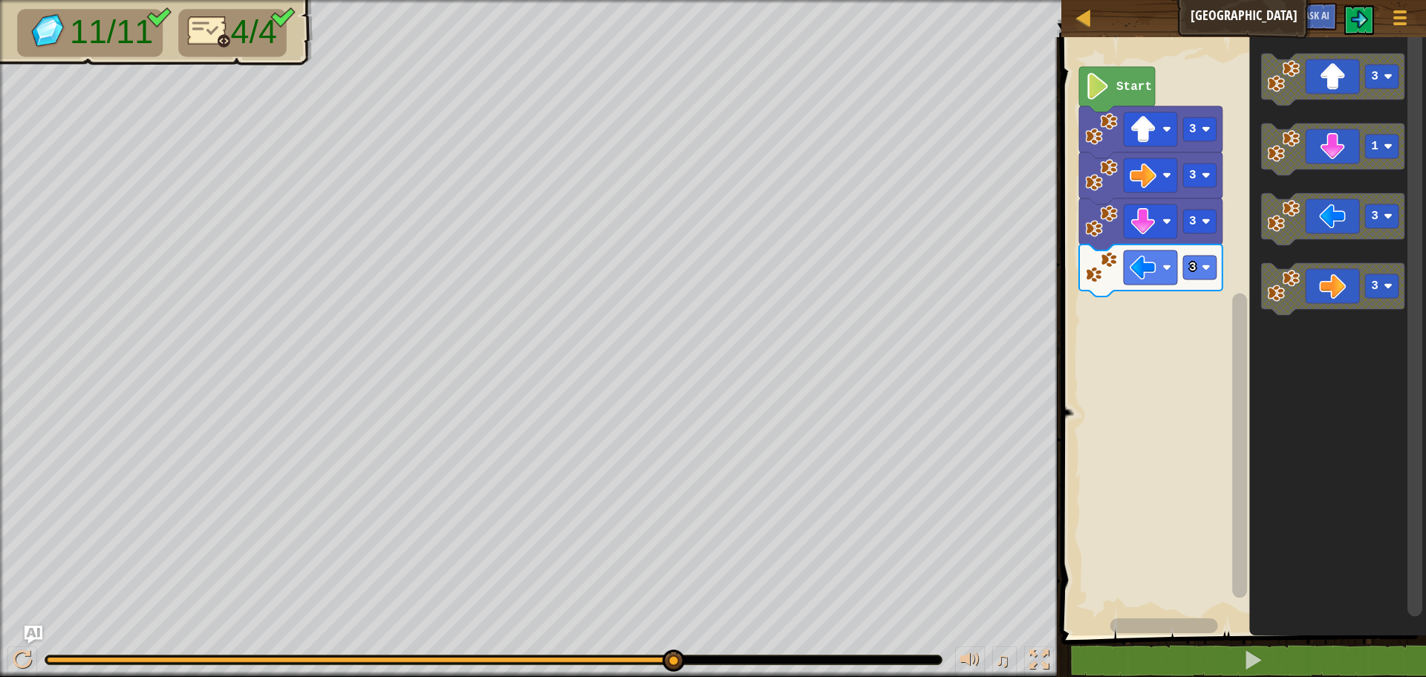
drag, startPoint x: 672, startPoint y: 655, endPoint x: 801, endPoint y: 649, distance: 128.7
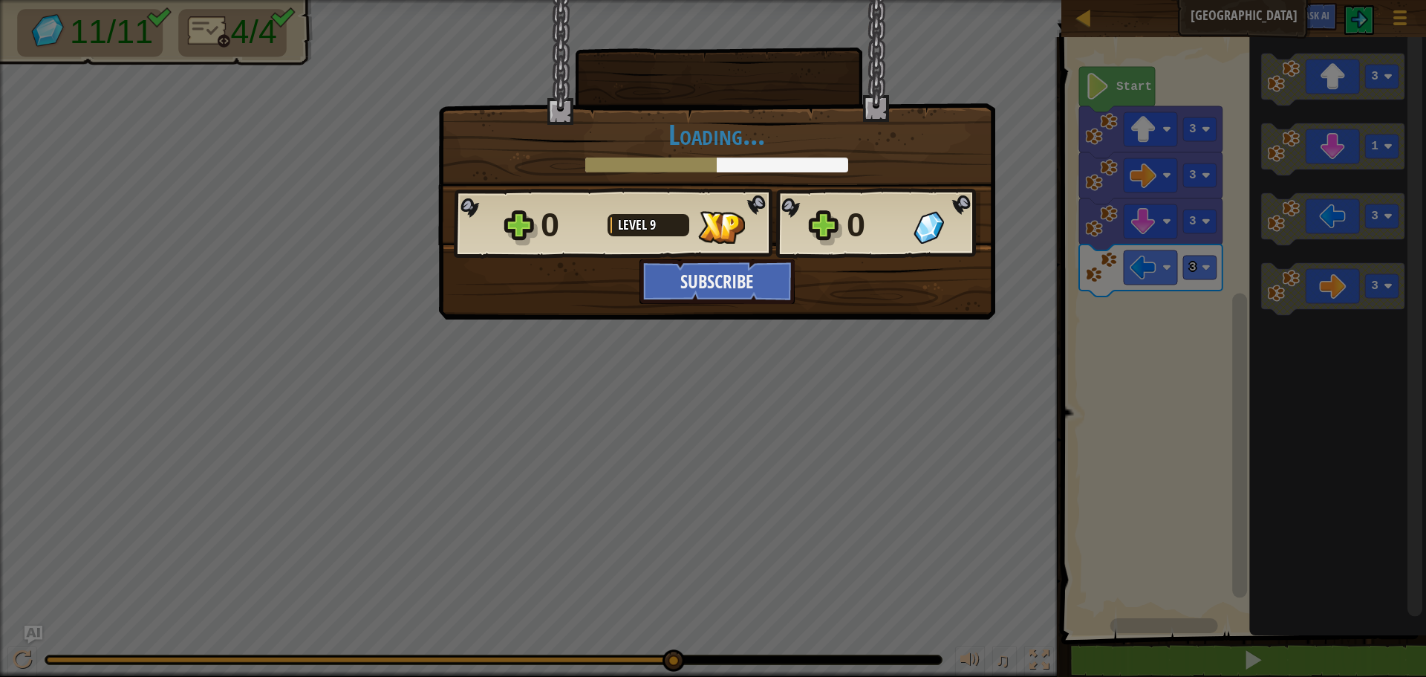
drag, startPoint x: 666, startPoint y: 649, endPoint x: 928, endPoint y: 692, distance: 265.0
click at [928, 1] on html "Map Big Gem Square Game Menu Ask AI 1 ההההההההההההההההההההההההההההההההההההההההה…" at bounding box center [713, 0] width 1426 height 1
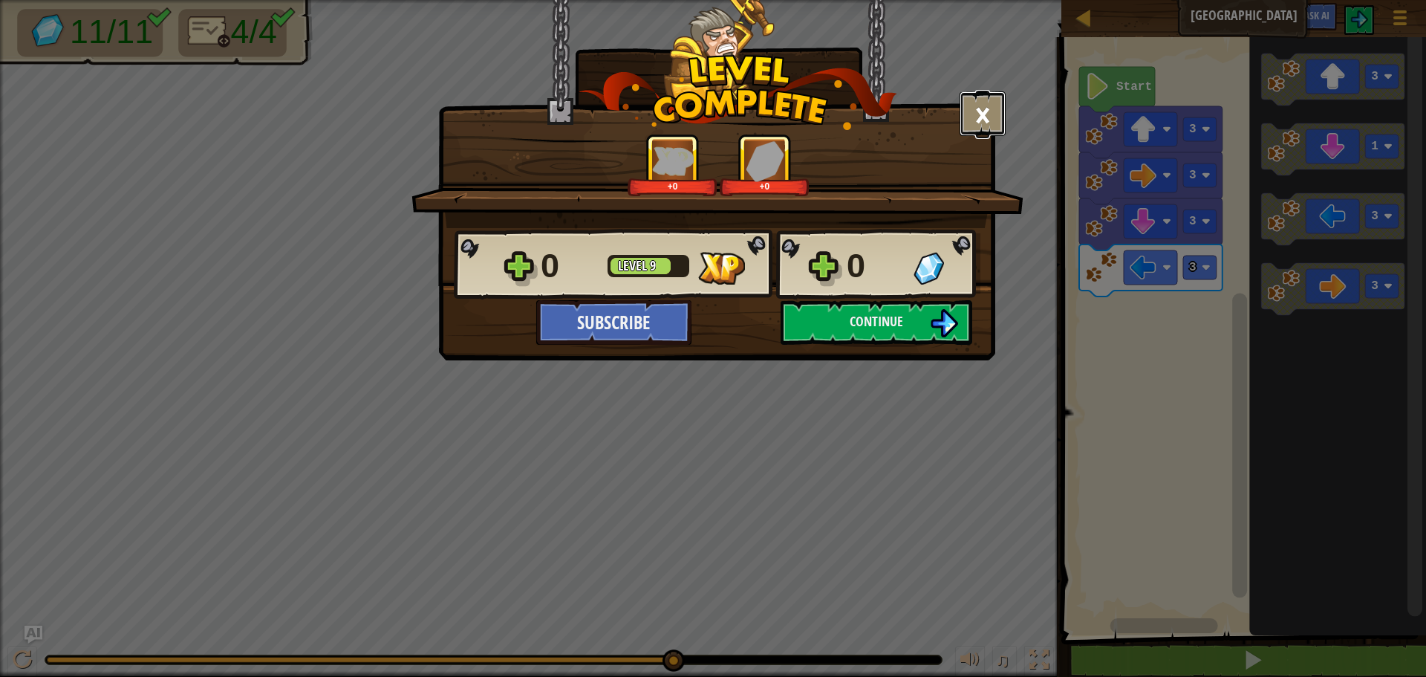
click at [990, 129] on button "×" at bounding box center [983, 113] width 46 height 45
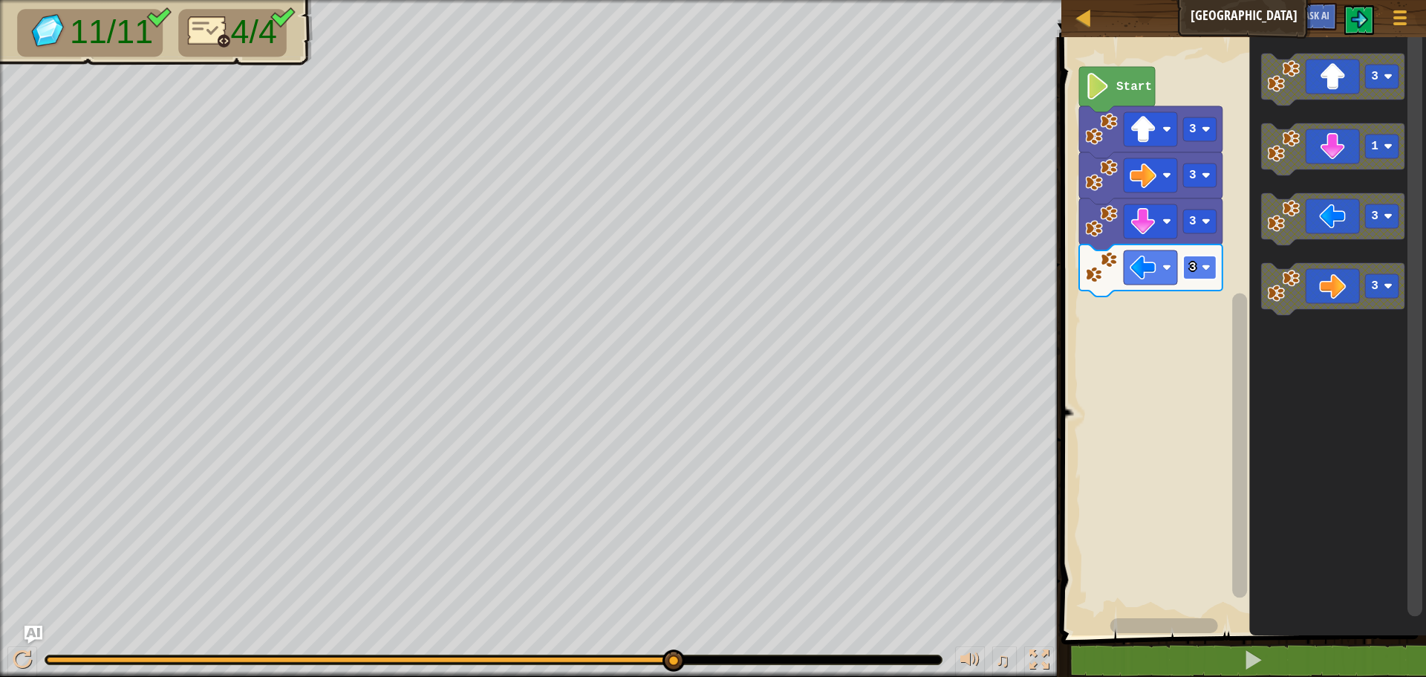
click at [1208, 262] on rect "Blockly Workspace" at bounding box center [1199, 268] width 33 height 24
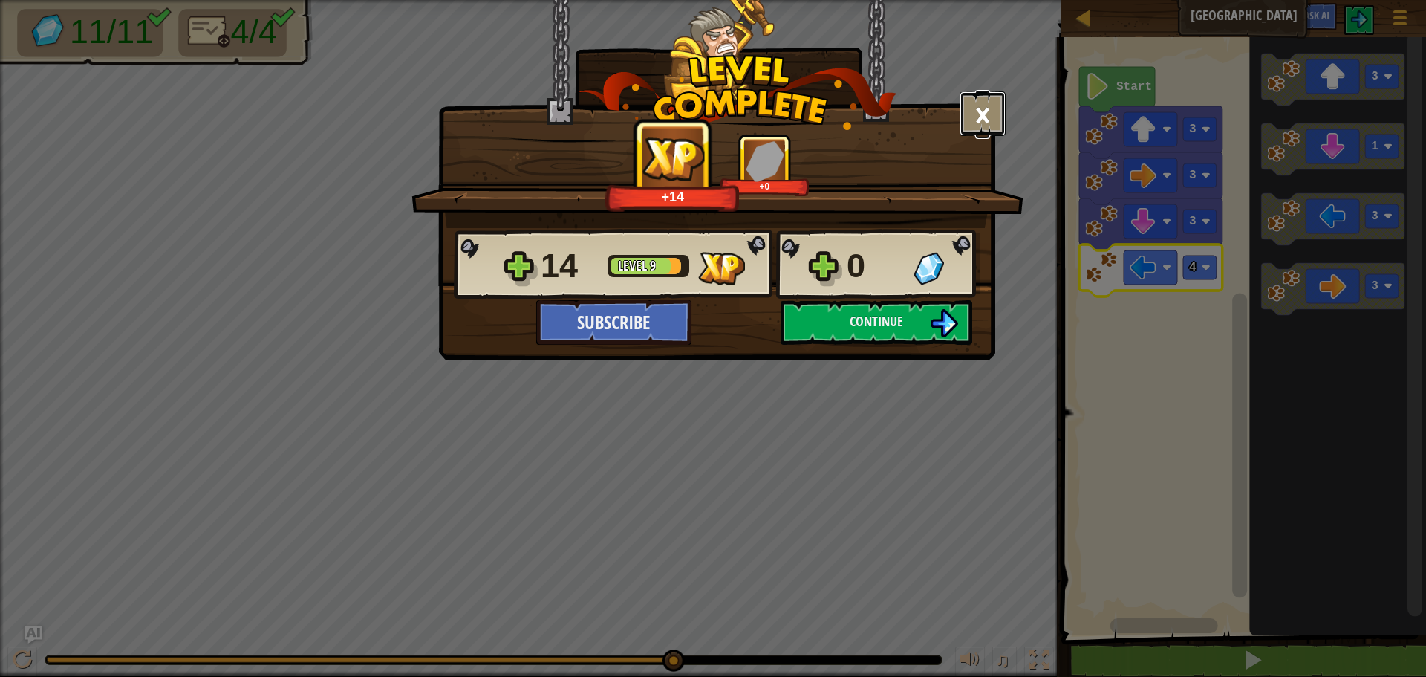
click at [980, 103] on button "×" at bounding box center [983, 113] width 46 height 45
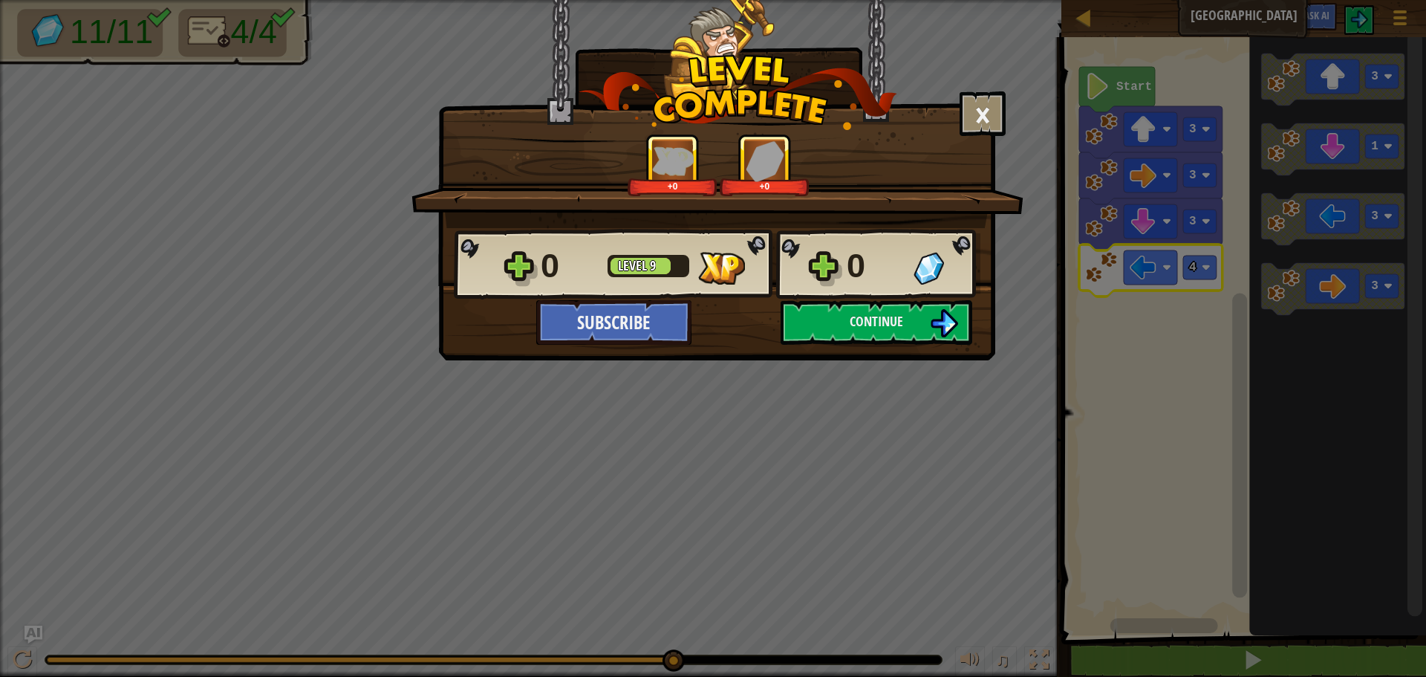
drag, startPoint x: 658, startPoint y: 652, endPoint x: 808, endPoint y: 498, distance: 214.4
click at [727, 1] on body "Map Big Gem Square Game Menu Ask AI 1 ההההההההההההההההההההההההההההההההההההההההה…" at bounding box center [713, 0] width 1426 height 1
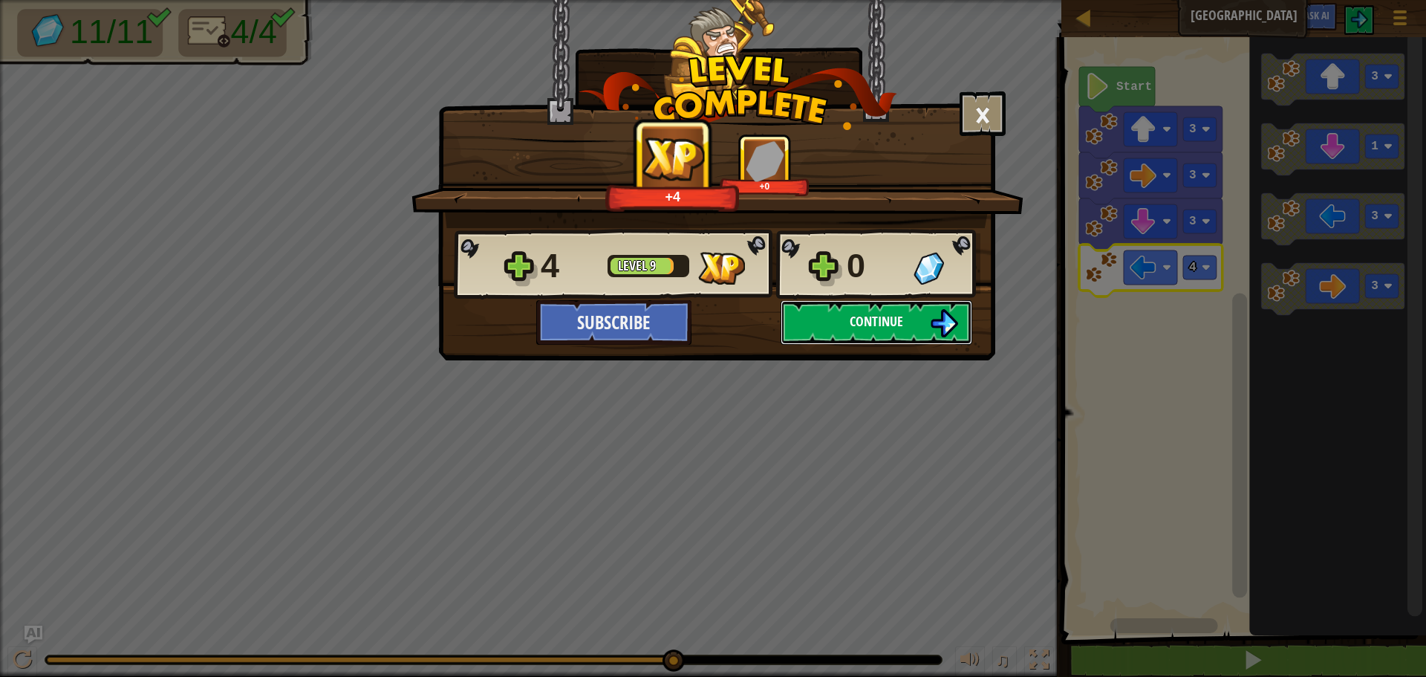
click at [830, 332] on button "Continue" at bounding box center [877, 322] width 192 height 45
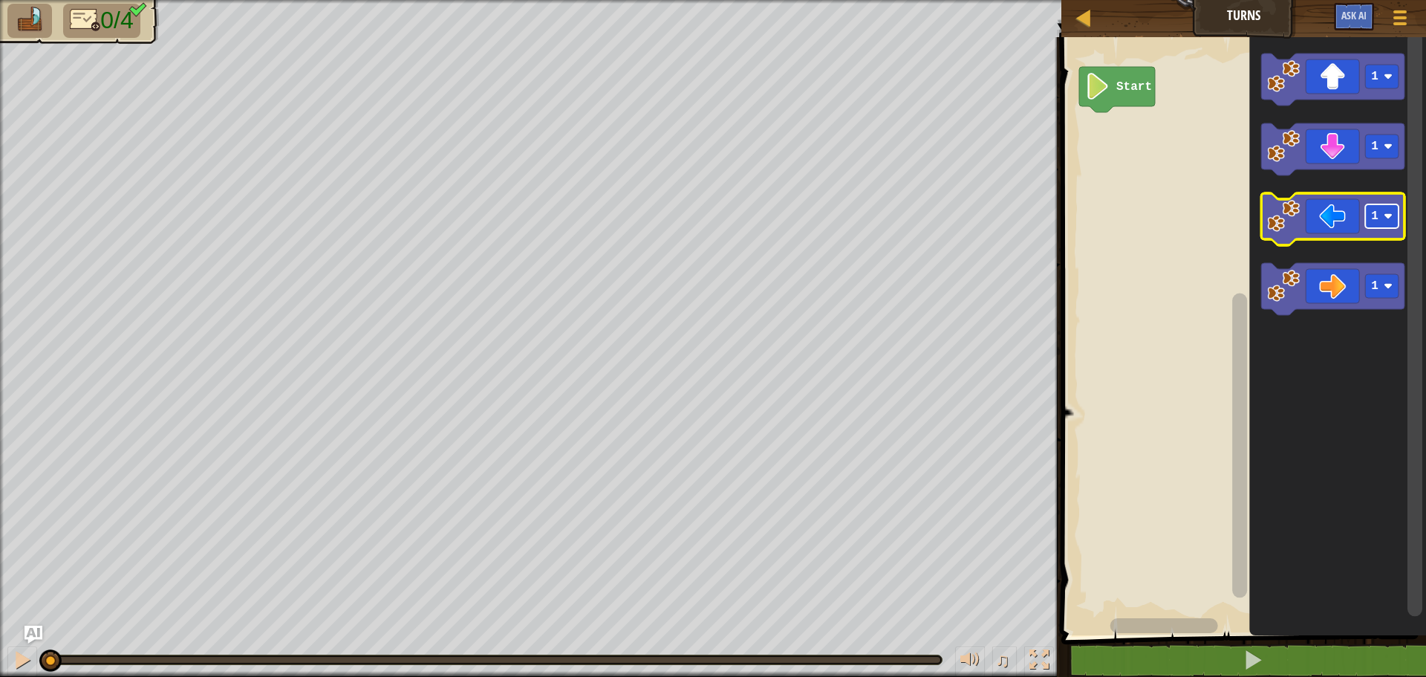
click at [1370, 217] on rect "Blockly Workspace" at bounding box center [1381, 216] width 33 height 24
click at [1286, 223] on image "Blockly Workspace" at bounding box center [1283, 216] width 33 height 33
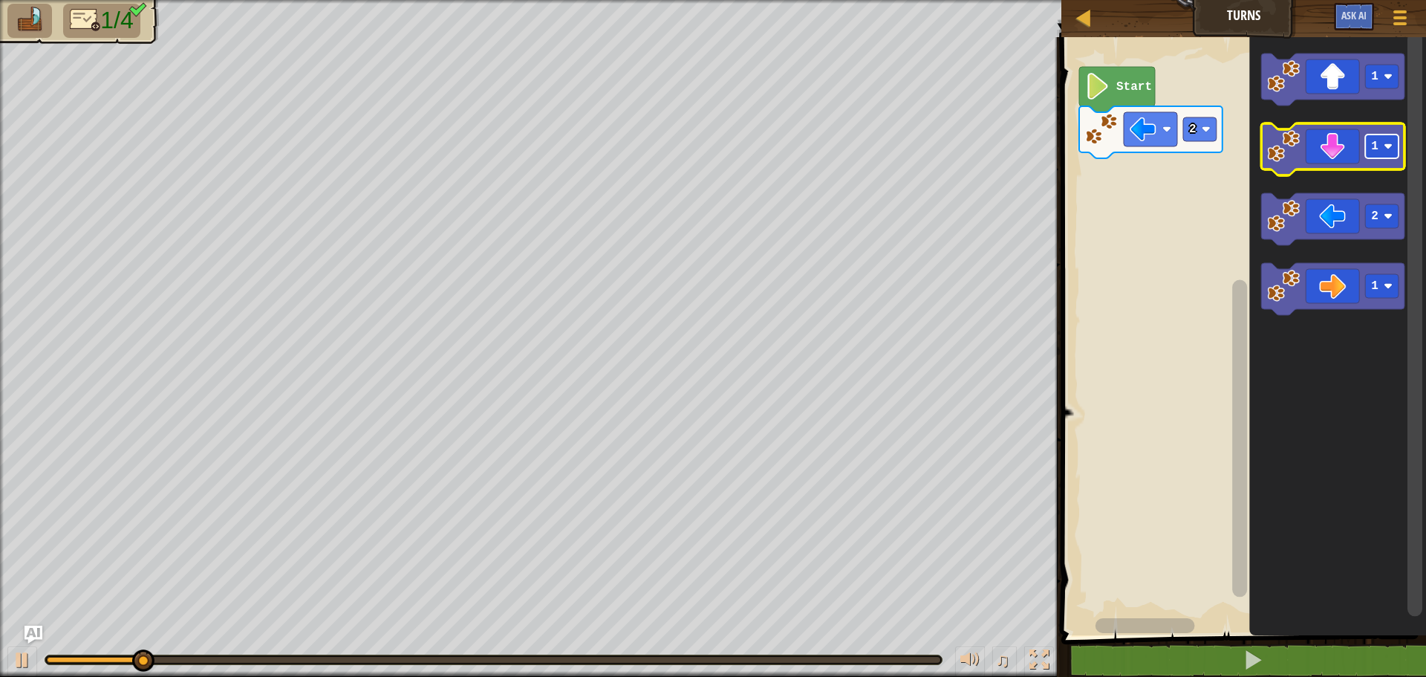
click at [1390, 140] on rect "Blockly Workspace" at bounding box center [1381, 146] width 33 height 24
click at [1288, 162] on image "Blockly Workspace" at bounding box center [1283, 146] width 33 height 33
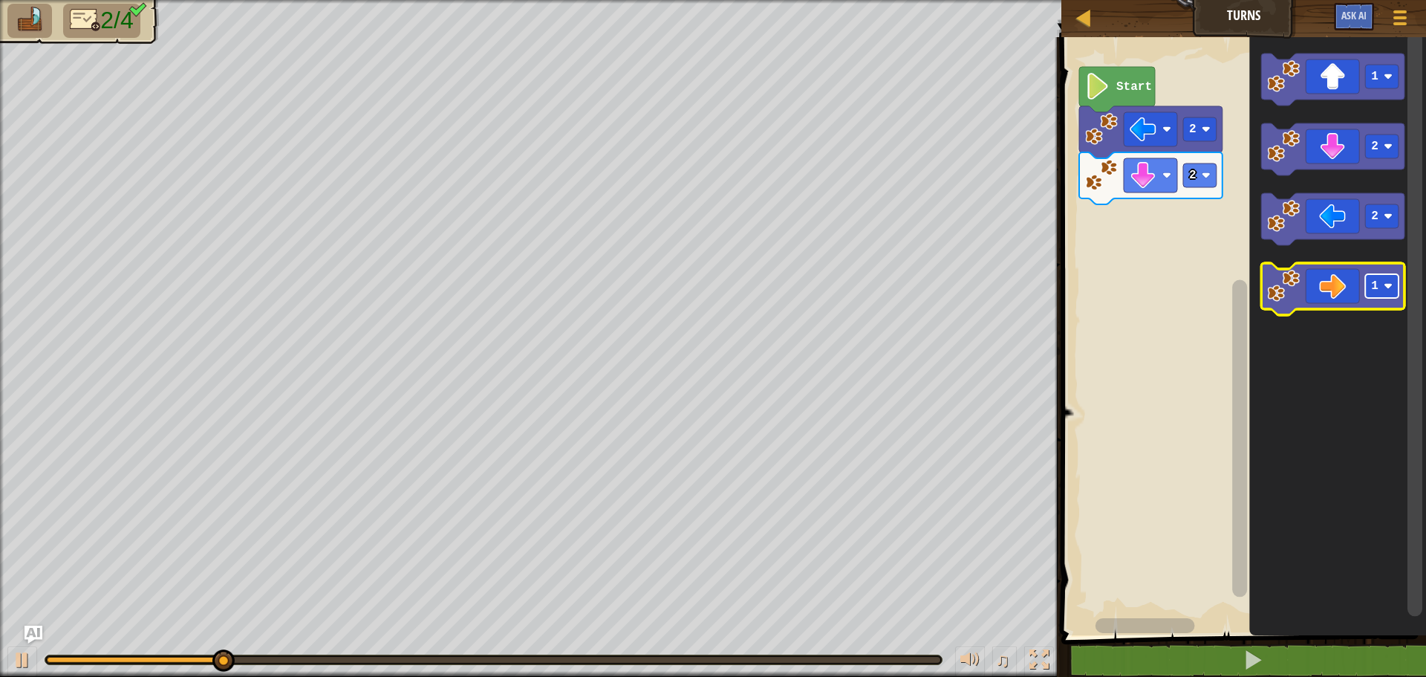
click at [1383, 282] on rect "Blockly Workspace" at bounding box center [1381, 286] width 33 height 24
click at [1287, 287] on image "Blockly Workspace" at bounding box center [1283, 286] width 33 height 33
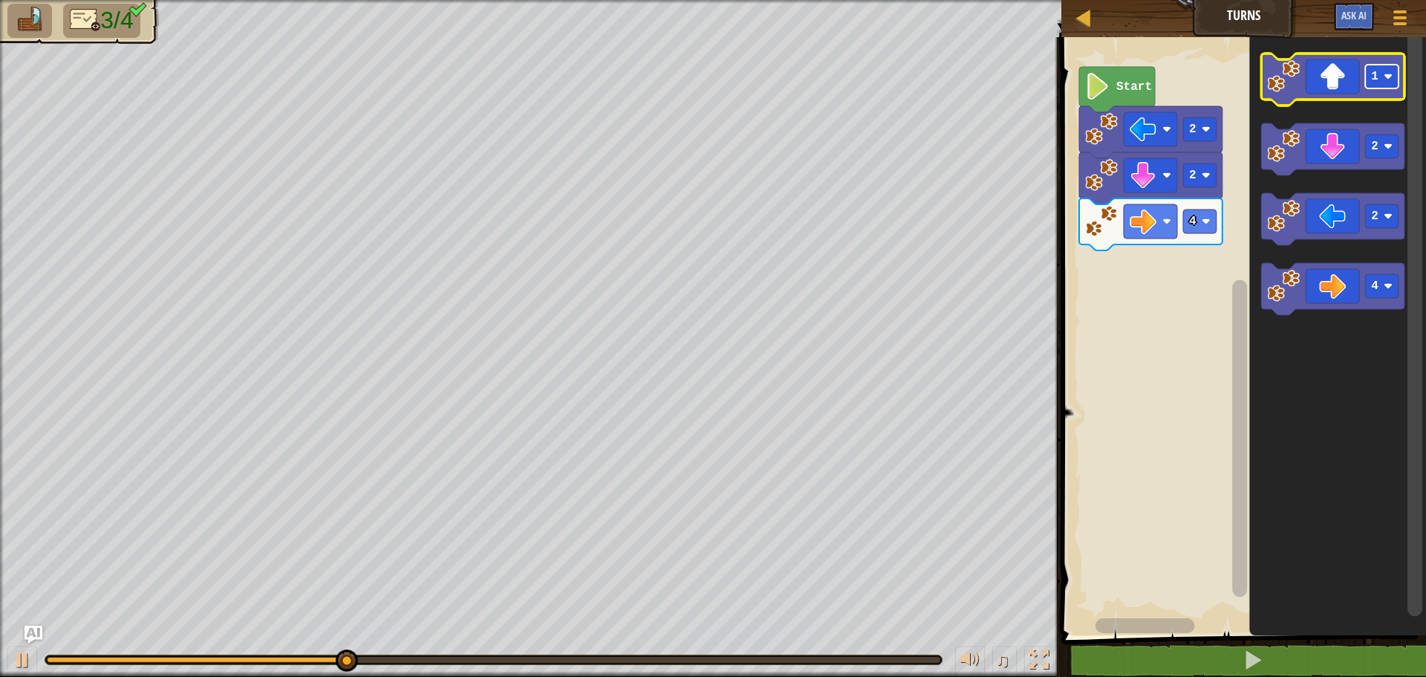
click at [1387, 72] on image "Blockly Workspace" at bounding box center [1388, 76] width 9 height 9
click at [1275, 83] on image "Blockly Workspace" at bounding box center [1283, 76] width 33 height 33
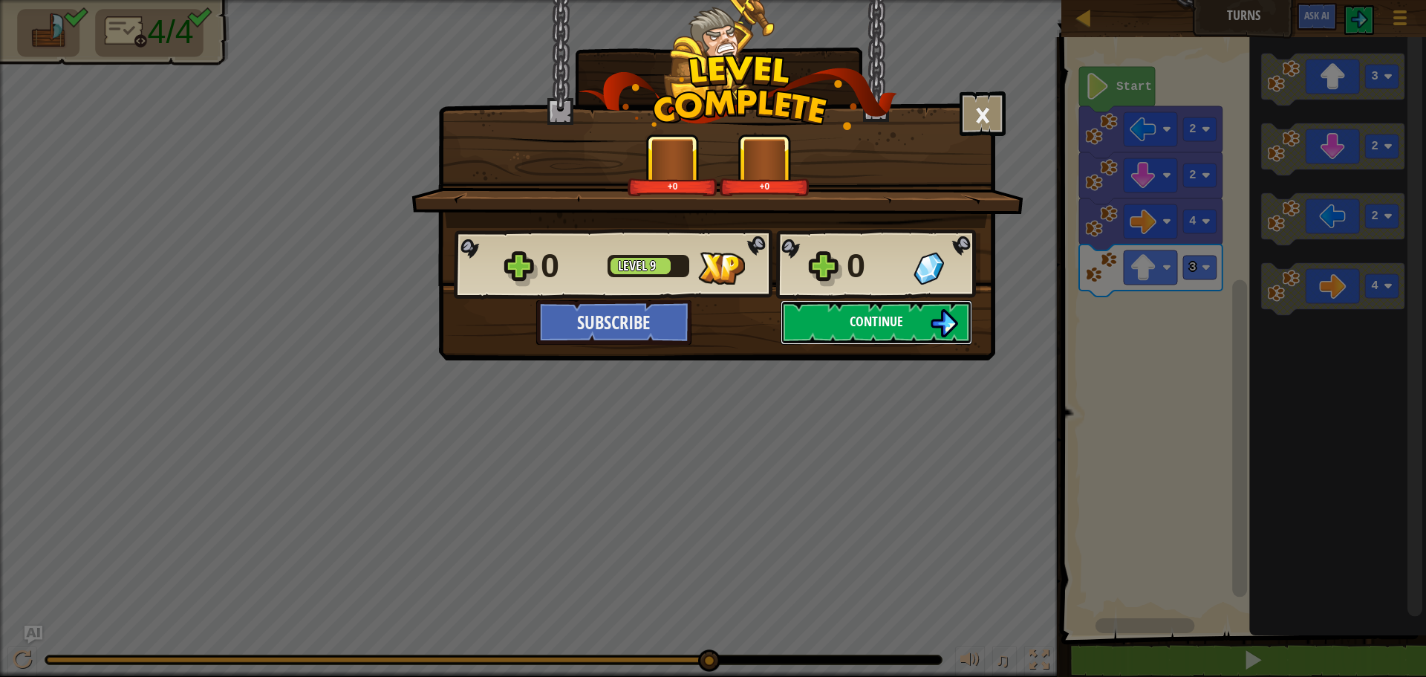
click at [845, 315] on button "Continue" at bounding box center [877, 322] width 192 height 45
